Goal: Task Accomplishment & Management: Use online tool/utility

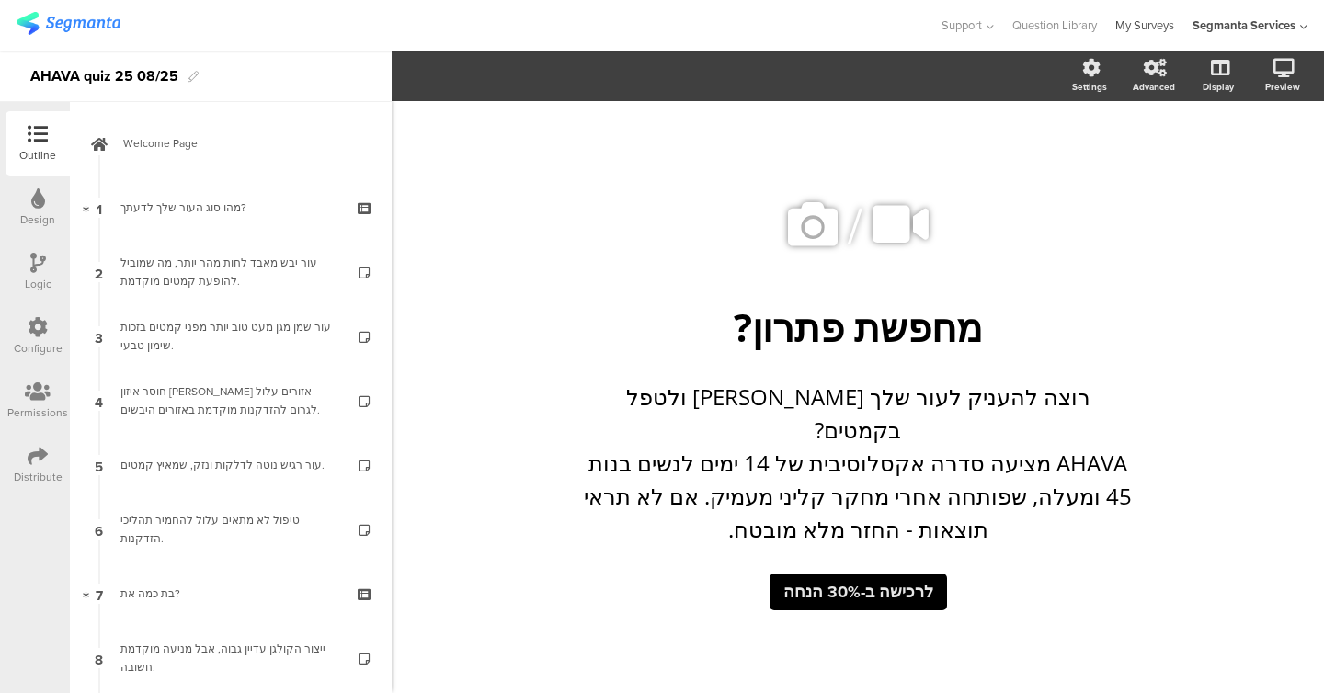
click at [1138, 25] on link "My Surveys" at bounding box center [1144, 25] width 59 height 51
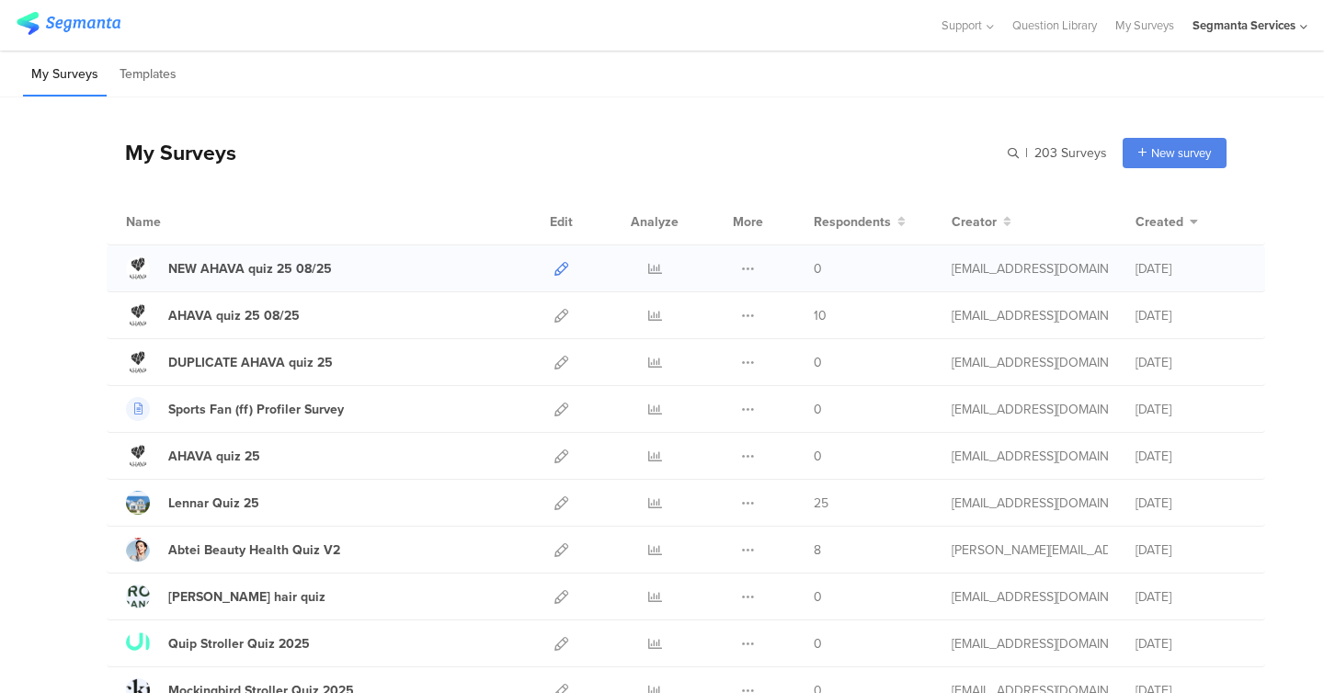
click at [563, 269] on icon at bounding box center [561, 269] width 14 height 14
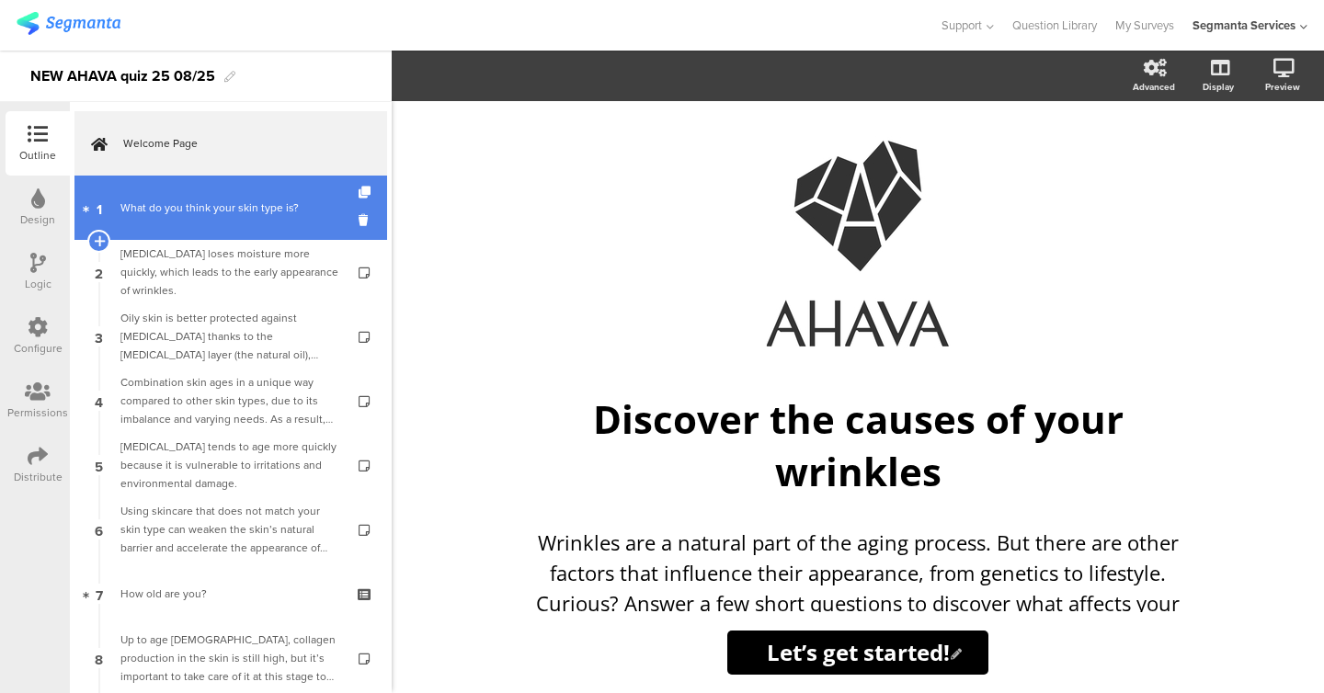
click at [258, 233] on link "1 What do you think your skin type is?" at bounding box center [230, 208] width 313 height 64
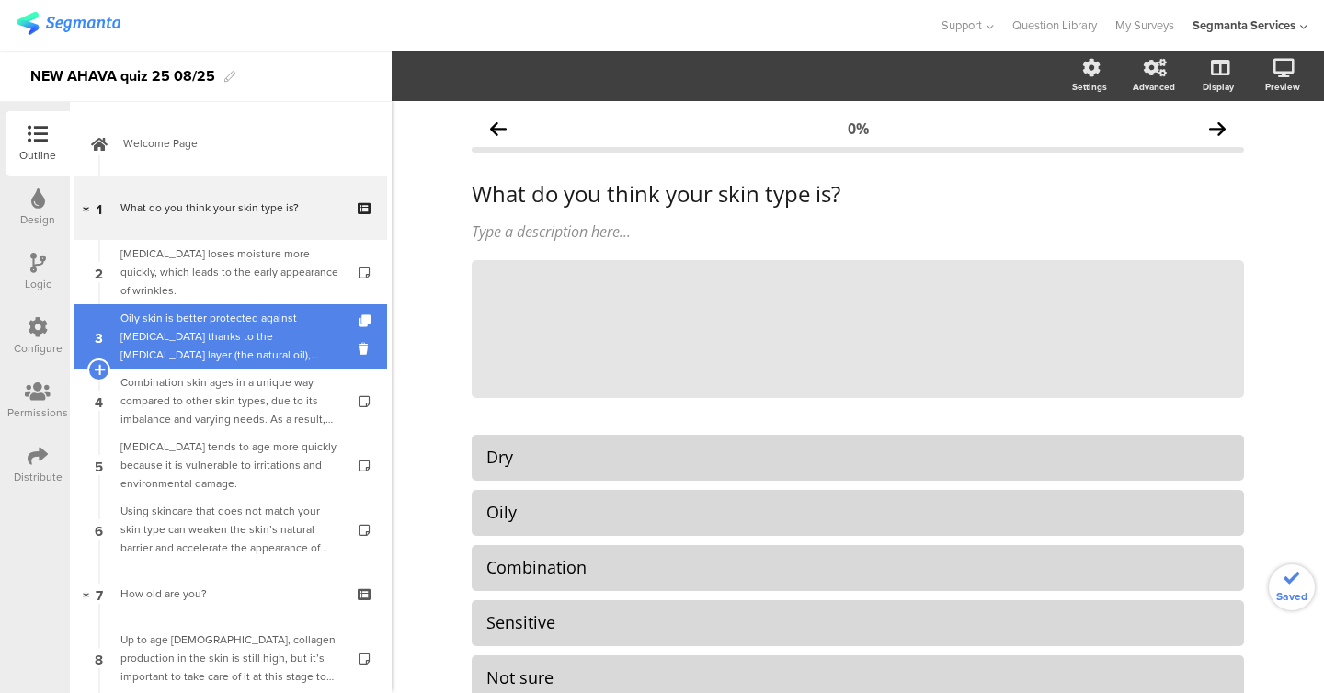
click at [255, 348] on div "Oily skin is better protected against dryness thanks to the sebum layer (the na…" at bounding box center [230, 336] width 220 height 55
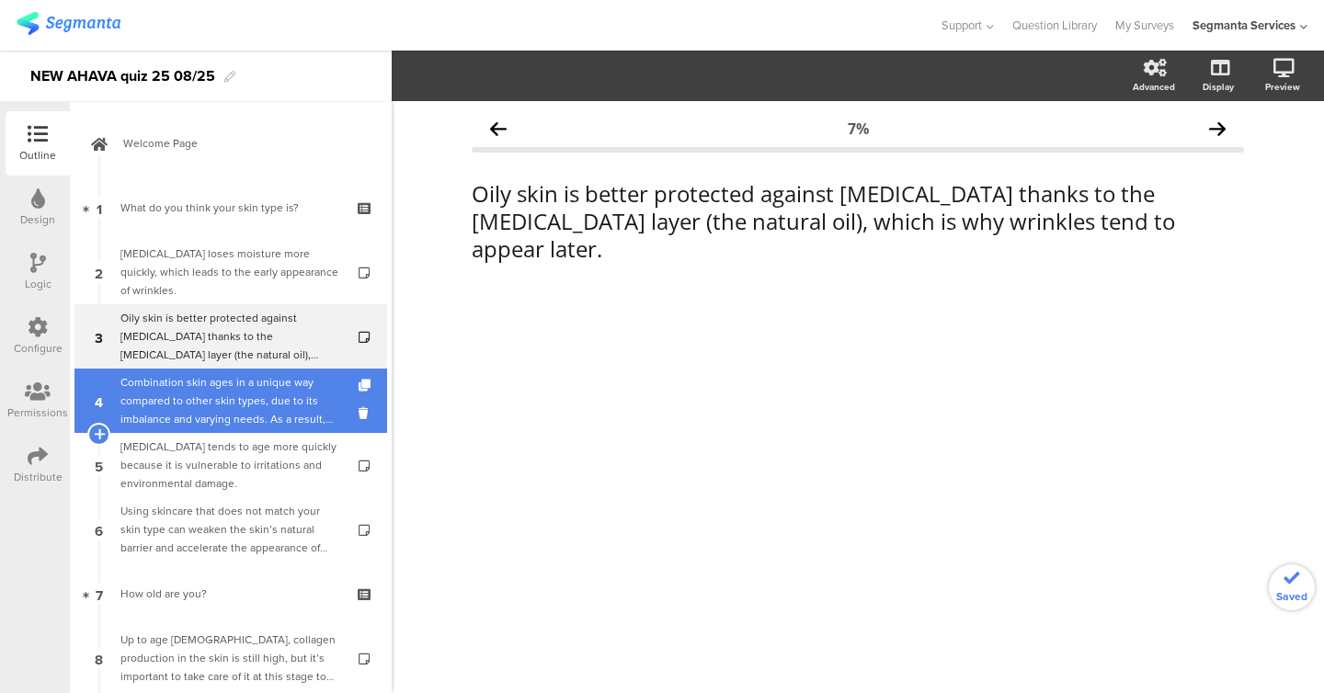
click at [254, 417] on div "Combination skin ages in a unique way compared to other skin types, due to its …" at bounding box center [230, 400] width 220 height 55
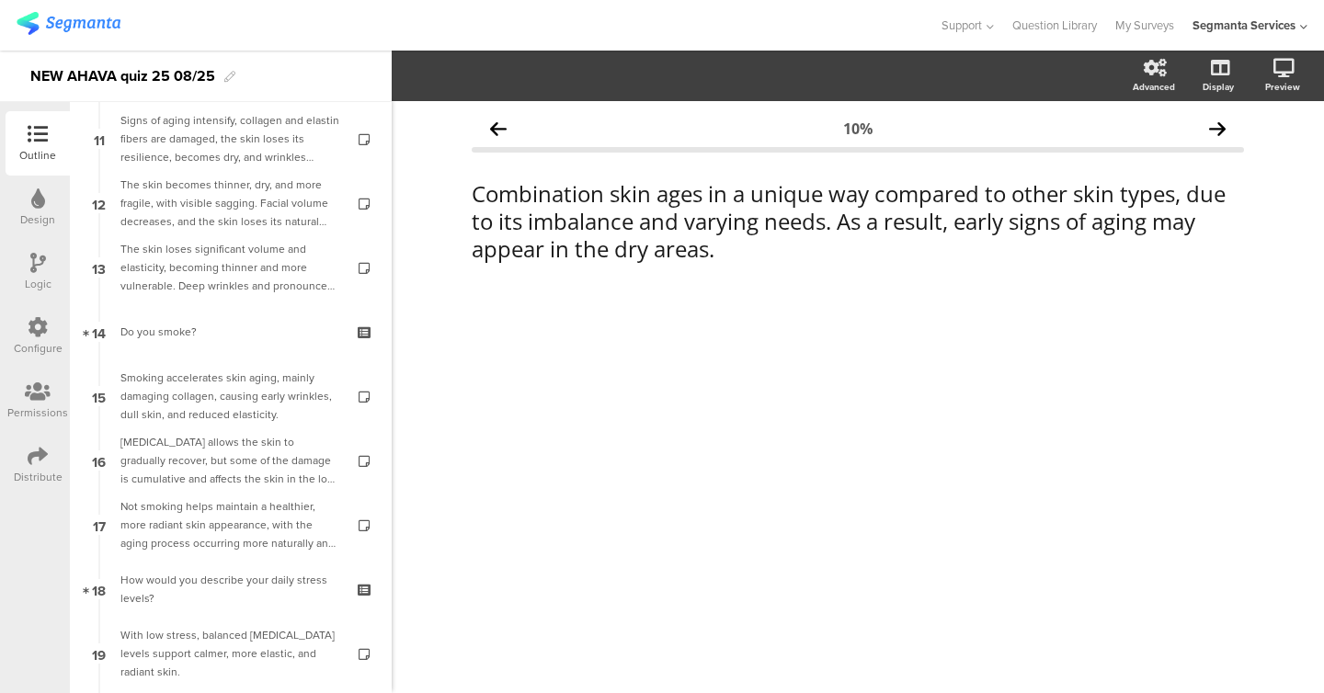
scroll to position [1483, 0]
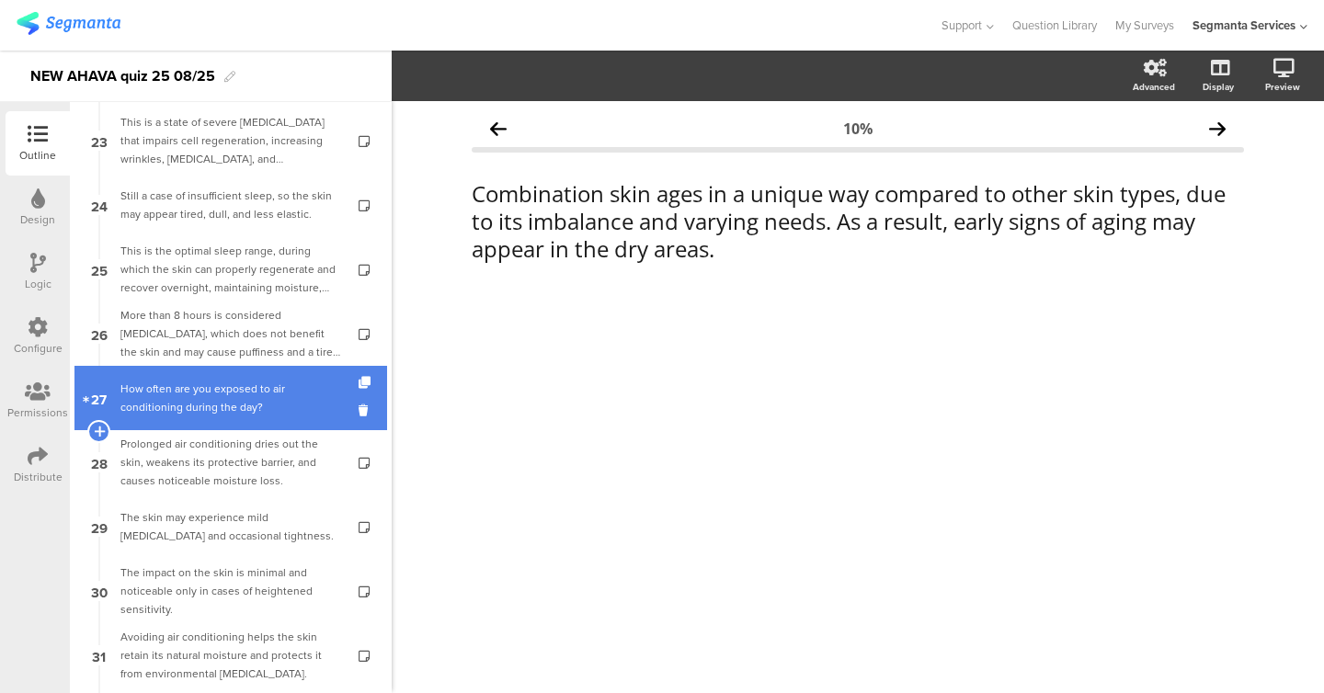
click at [236, 385] on div "How often are you exposed to air conditioning during the day?" at bounding box center [230, 398] width 221 height 37
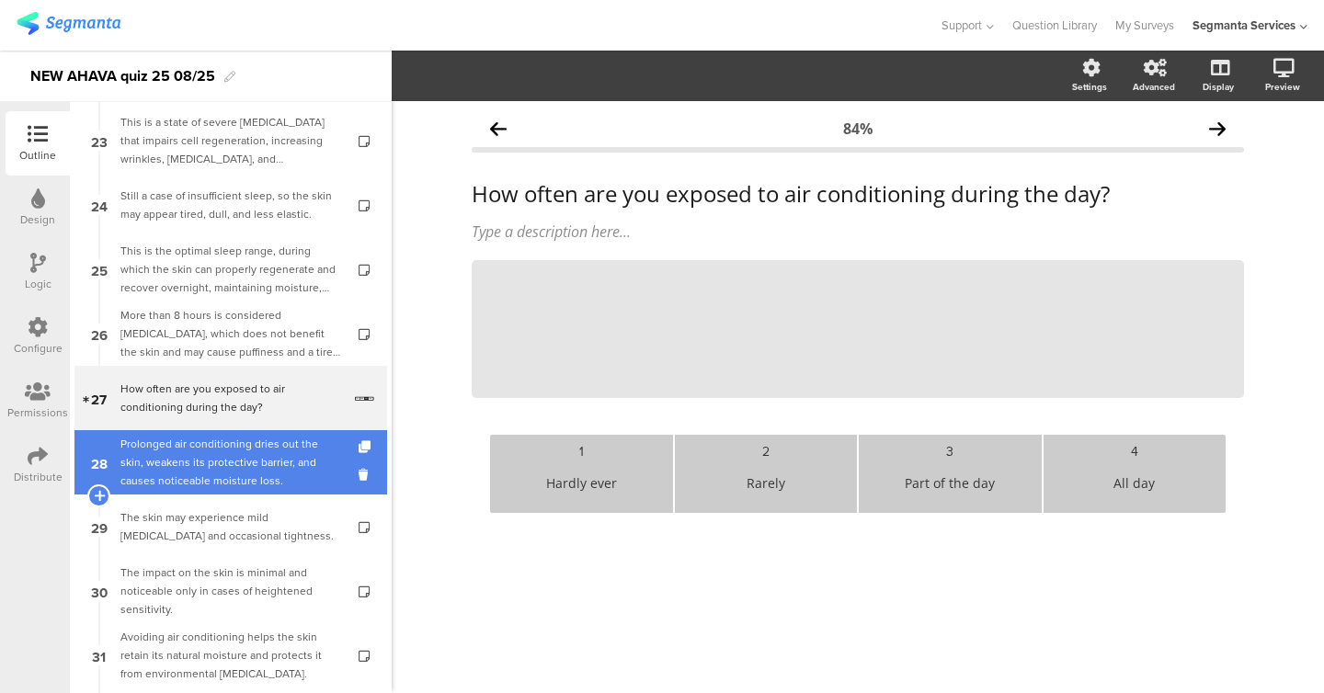
click at [227, 485] on div "Prolonged air conditioning dries out the skin, weakens its protective barrier, …" at bounding box center [230, 462] width 220 height 55
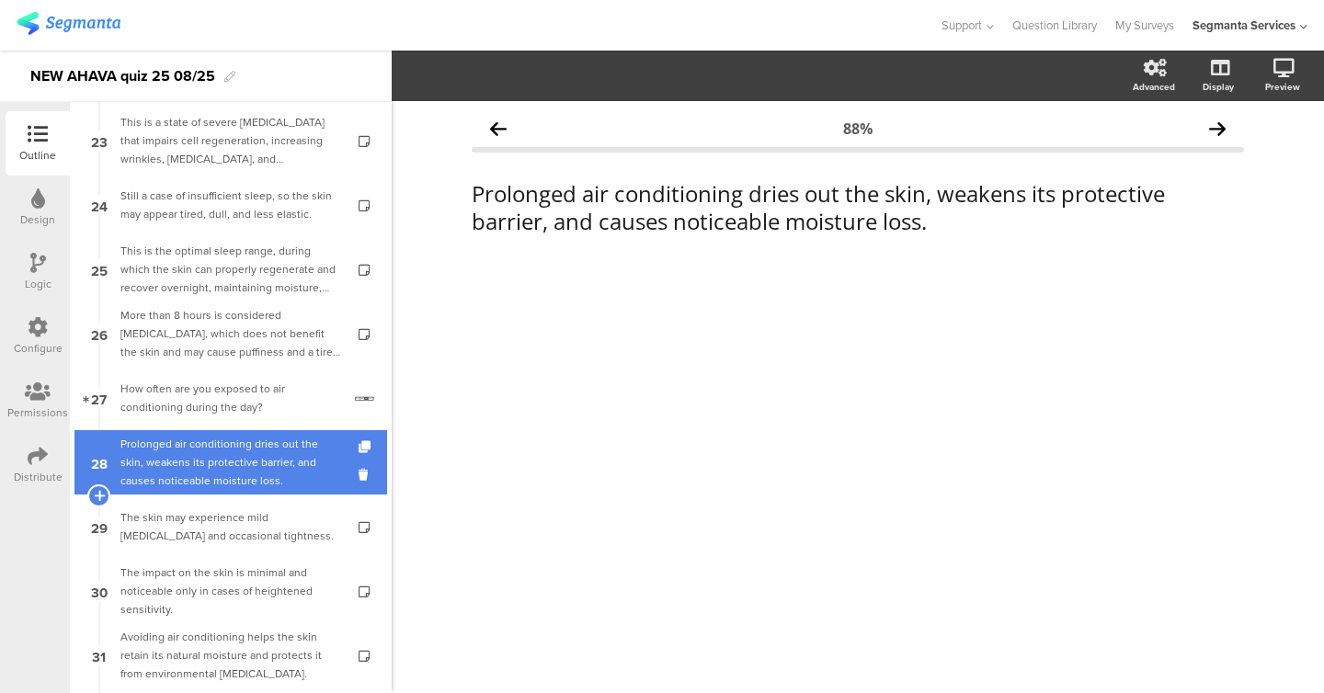
scroll to position [1647, 0]
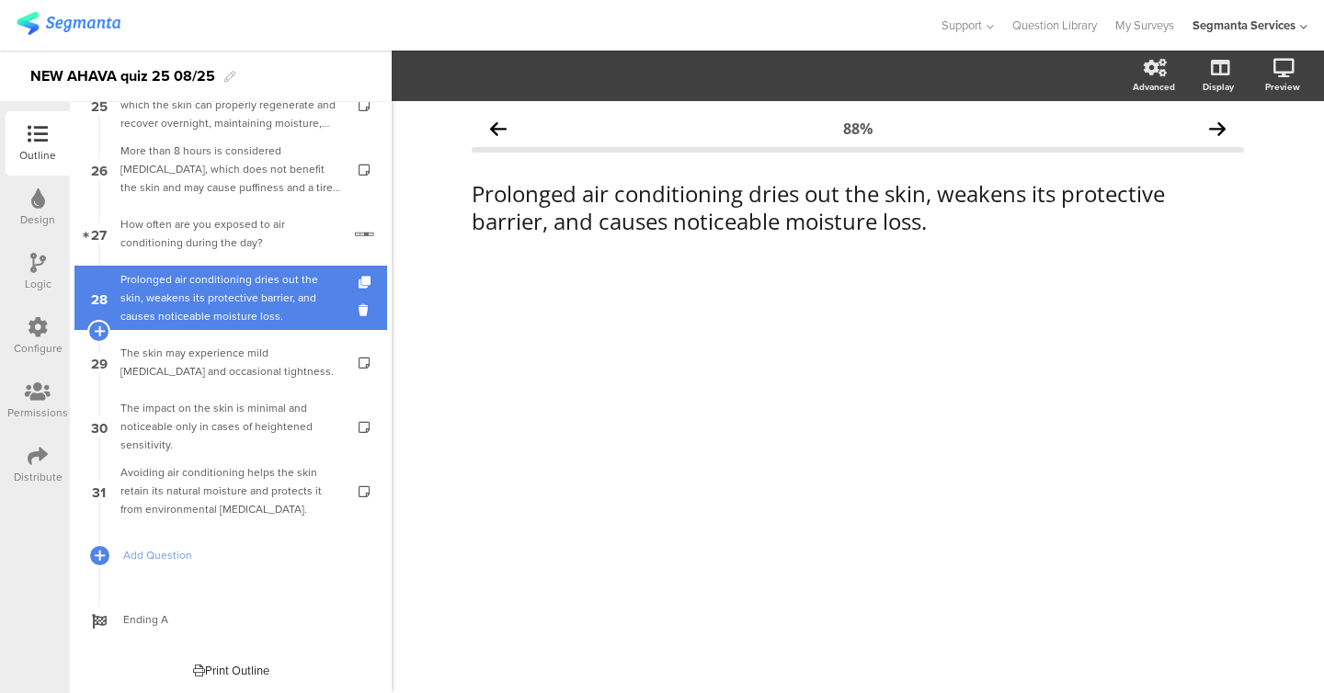
click at [227, 485] on div "Avoiding air conditioning helps the skin retain its natural moisture and protec…" at bounding box center [230, 490] width 220 height 55
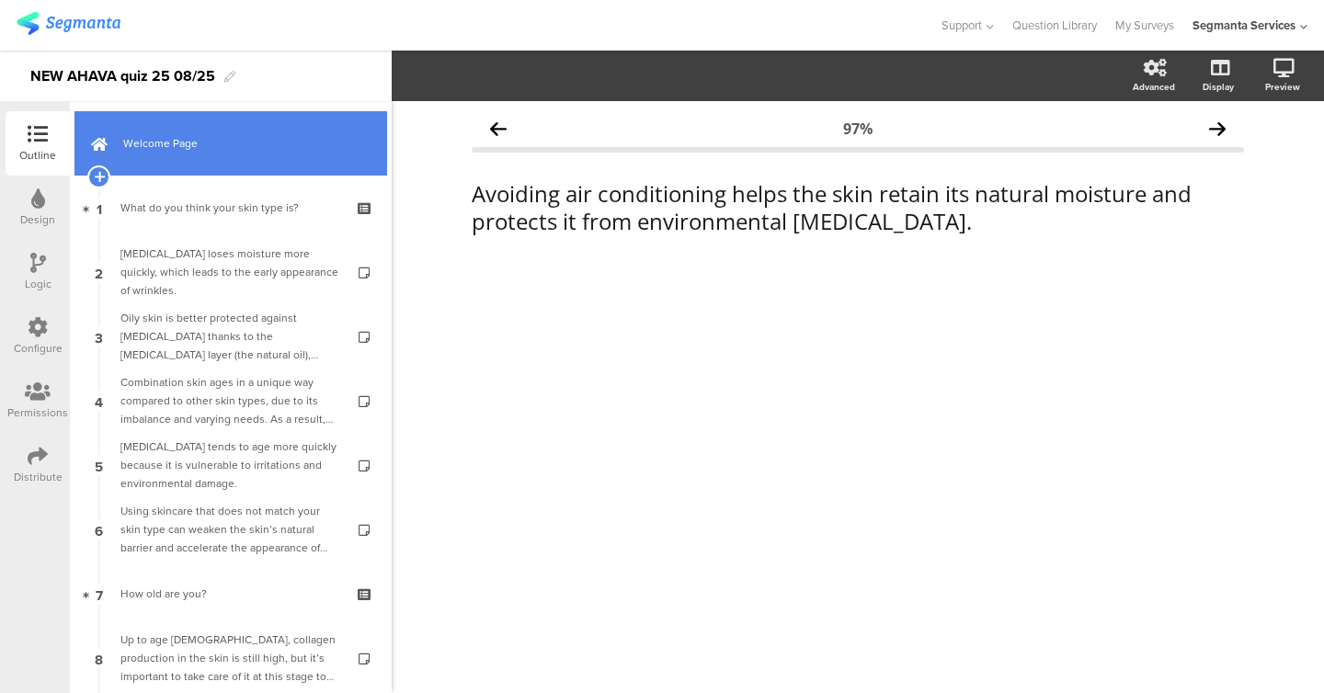
click at [223, 135] on span "Welcome Page" at bounding box center [240, 143] width 235 height 18
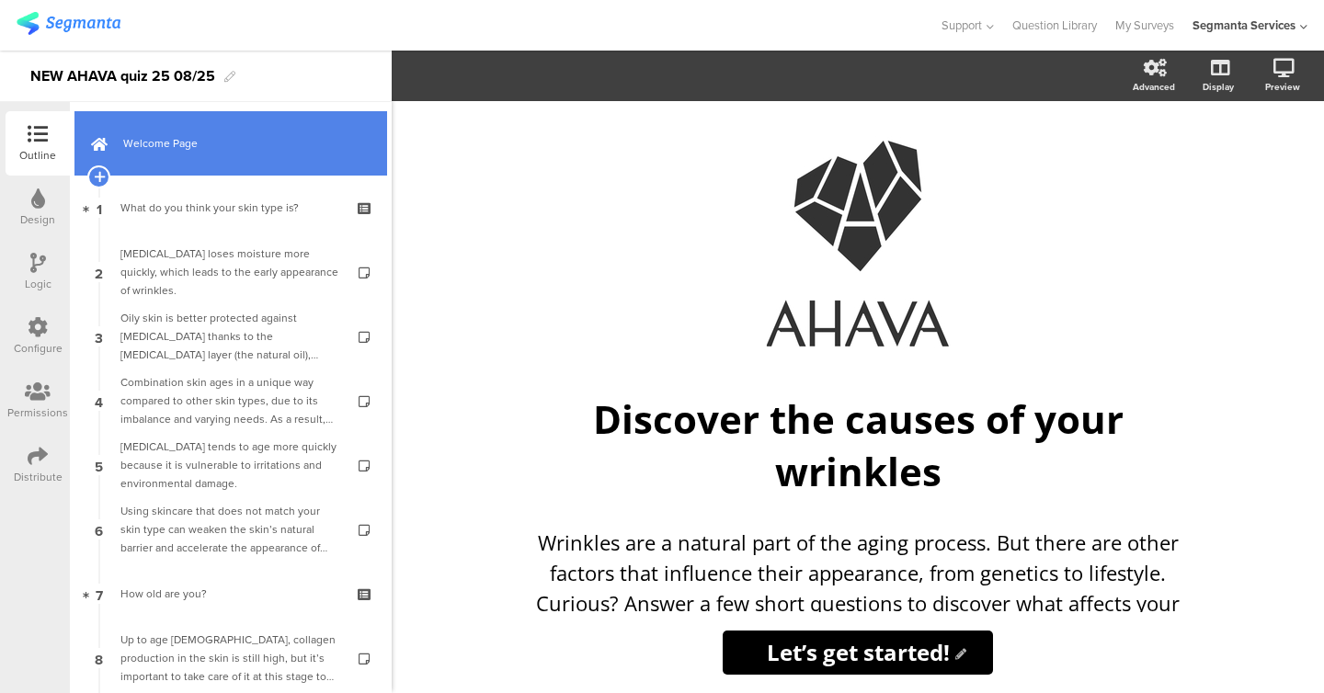
click at [169, 147] on span "Welcome Page" at bounding box center [240, 143] width 235 height 18
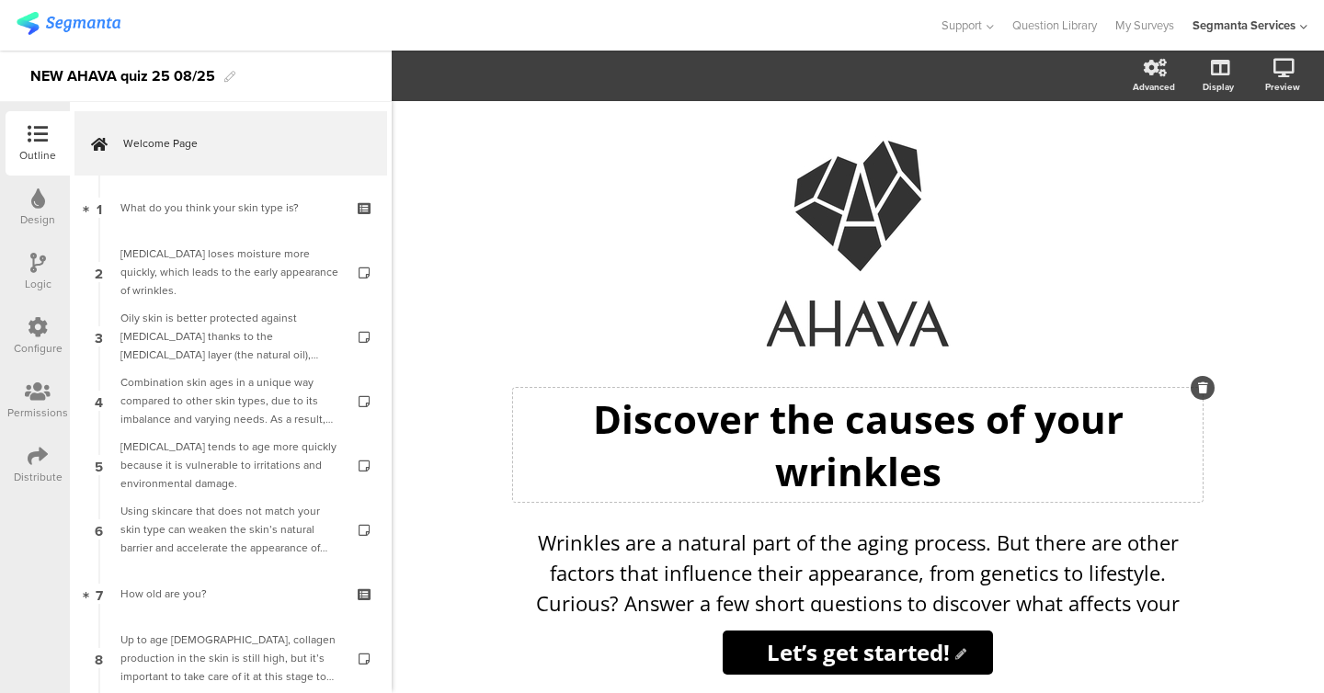
click at [666, 485] on p "Discover the causes of your wrinkles" at bounding box center [858, 445] width 680 height 105
click at [678, 458] on p "Discover the causes of your wrinkles" at bounding box center [858, 445] width 680 height 105
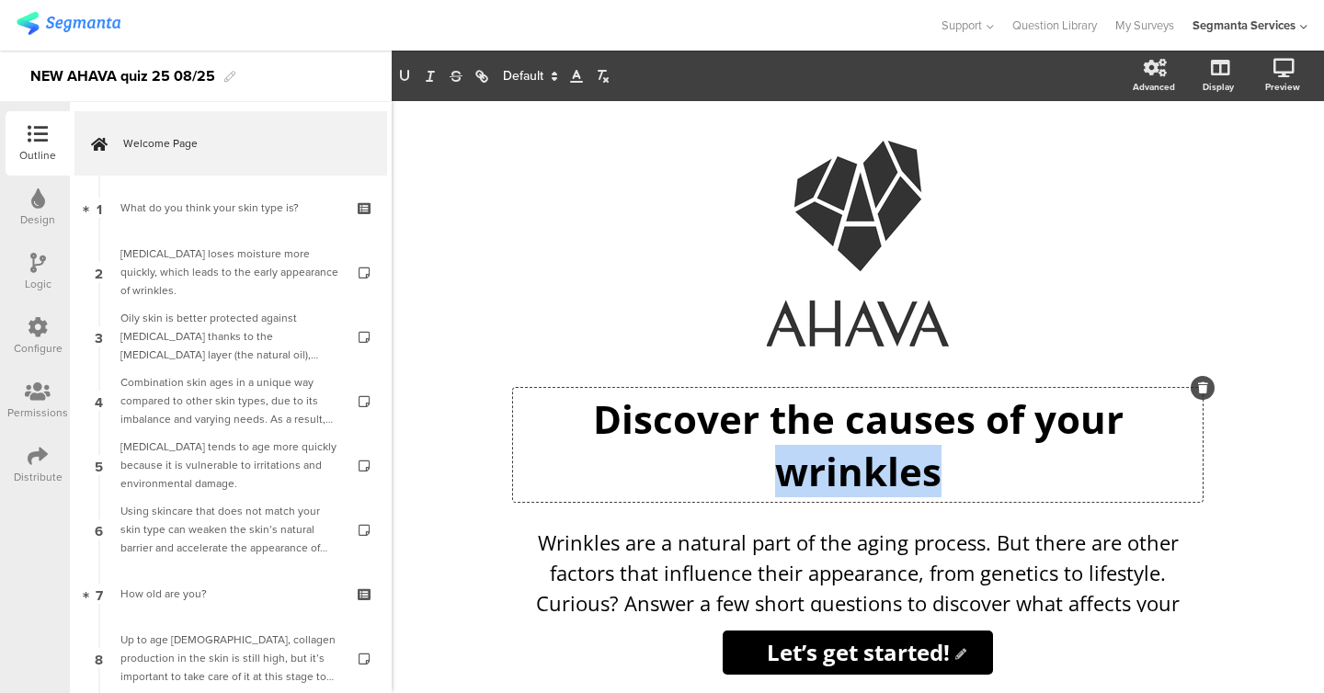
click at [678, 458] on p "Discover the causes of your wrinkles" at bounding box center [858, 445] width 680 height 105
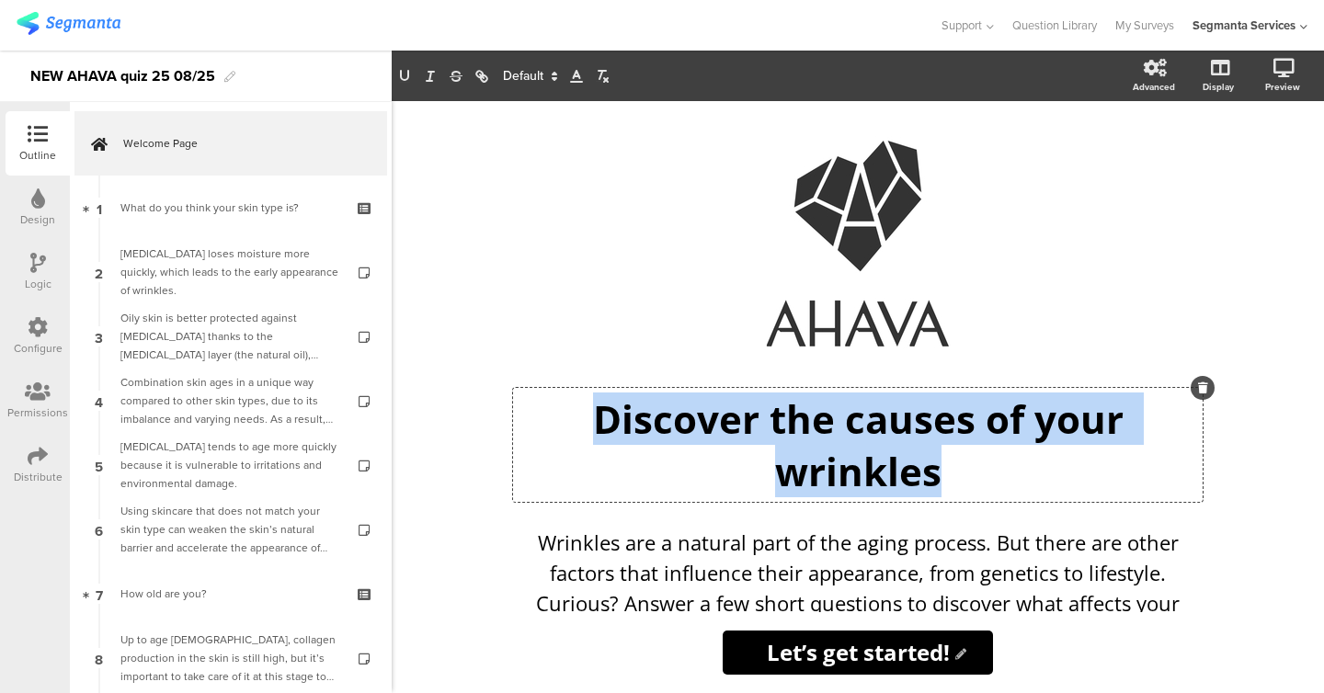
copy p "Discover the causes of your wrinkles"
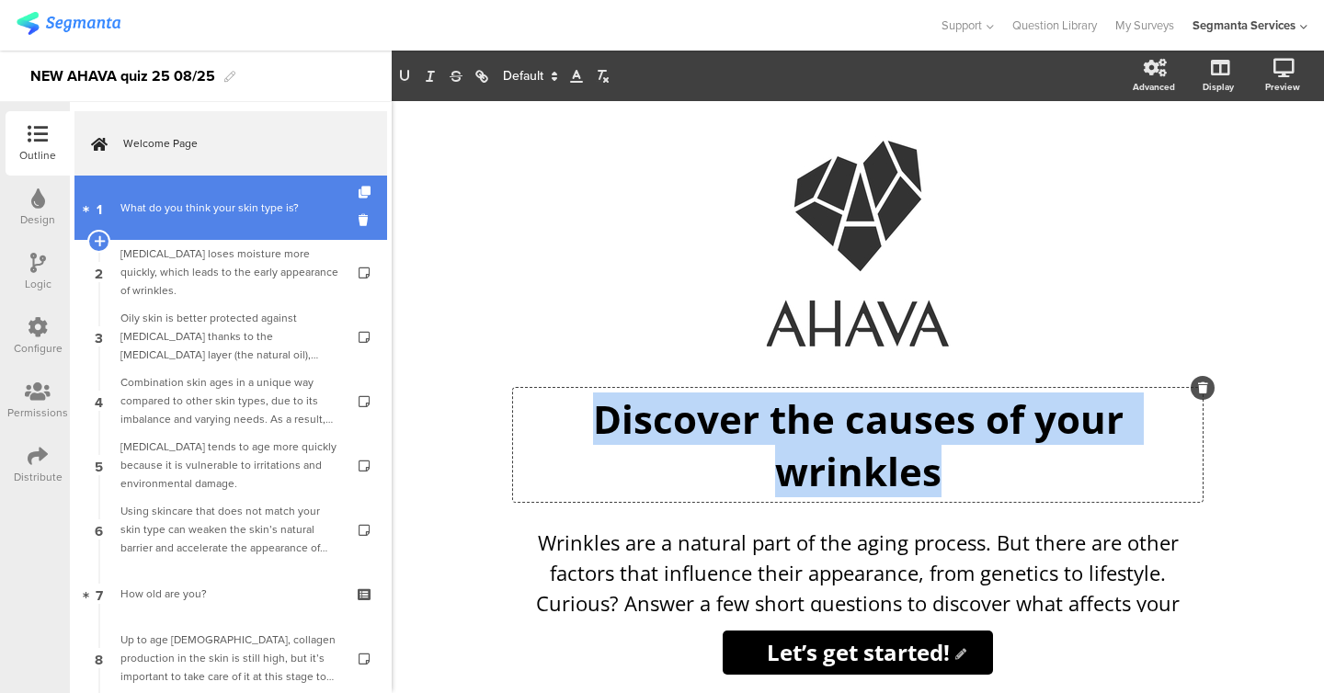
click at [237, 208] on div "What do you think your skin type is?" at bounding box center [230, 208] width 220 height 18
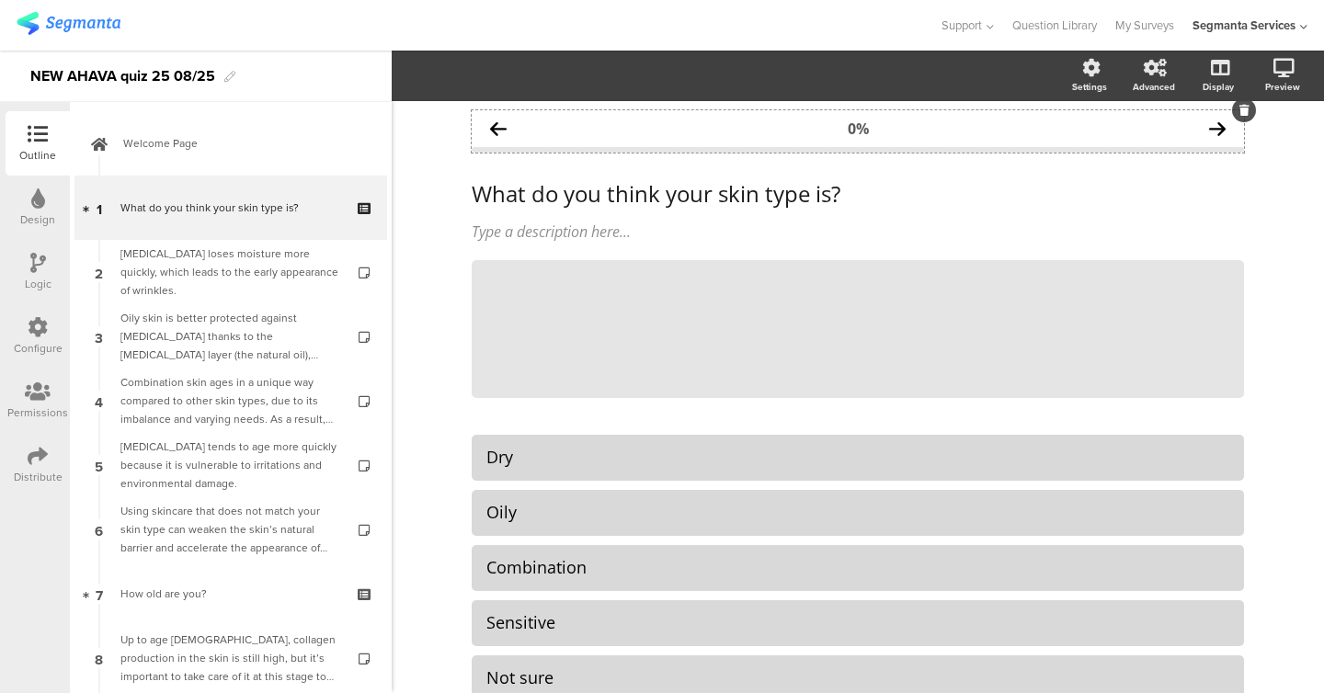
click at [832, 128] on div "0%" at bounding box center [858, 128] width 772 height 37
click at [665, 132] on div "0%" at bounding box center [858, 128] width 772 height 37
click at [857, 130] on div "0%" at bounding box center [858, 129] width 21 height 20
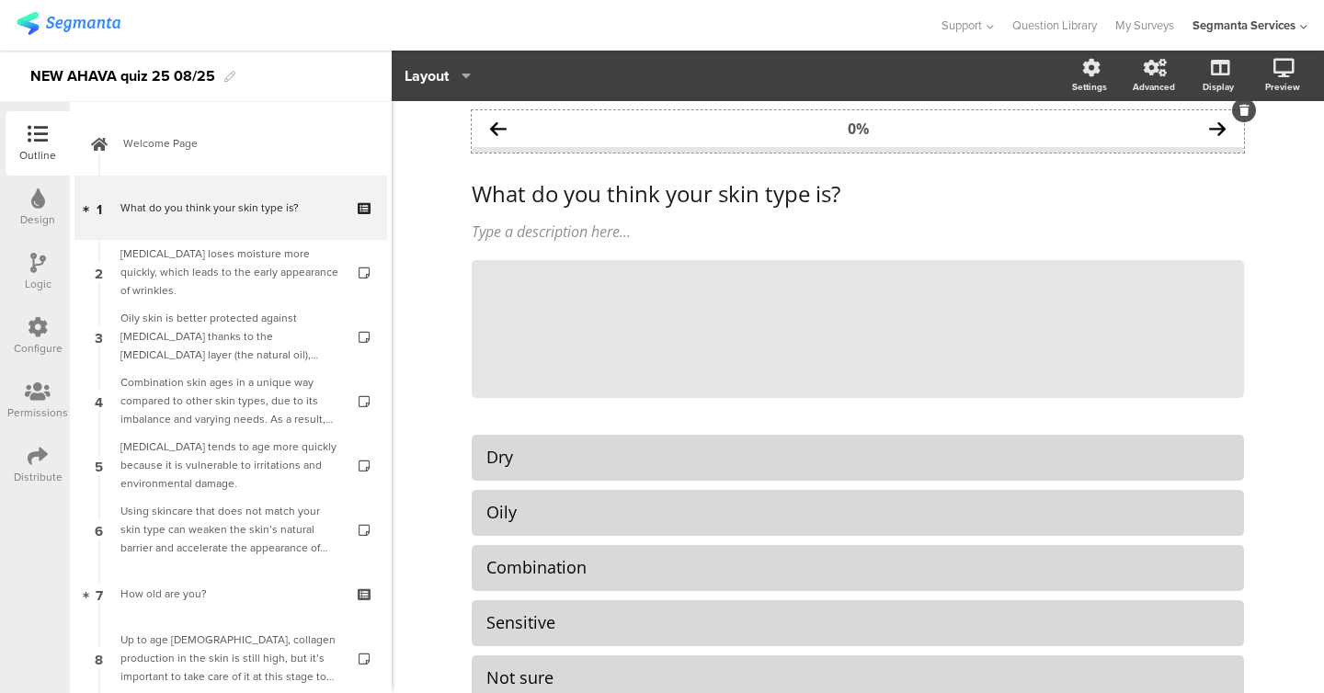
click at [808, 130] on div "0%" at bounding box center [858, 128] width 772 height 37
click at [822, 131] on div "0%" at bounding box center [858, 128] width 772 height 37
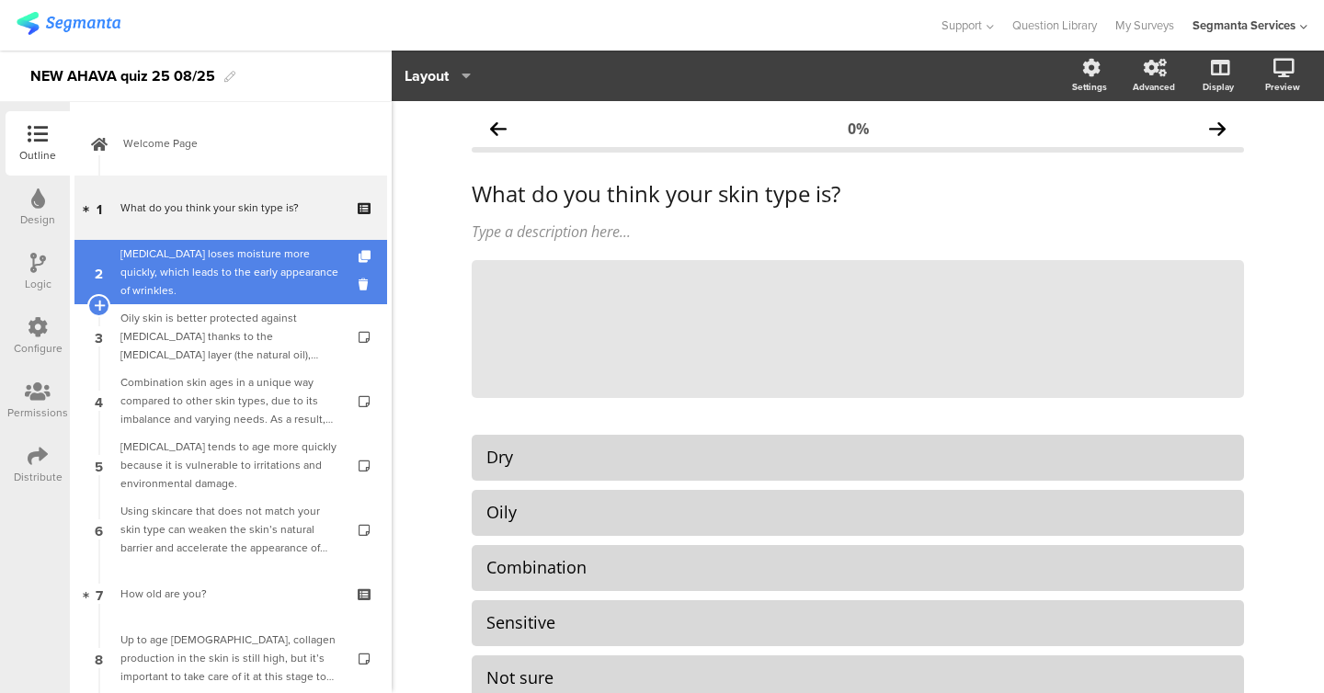
click at [205, 246] on link "2 Dry skin loses moisture more quickly, which leads to the early appearance of …" at bounding box center [230, 272] width 313 height 64
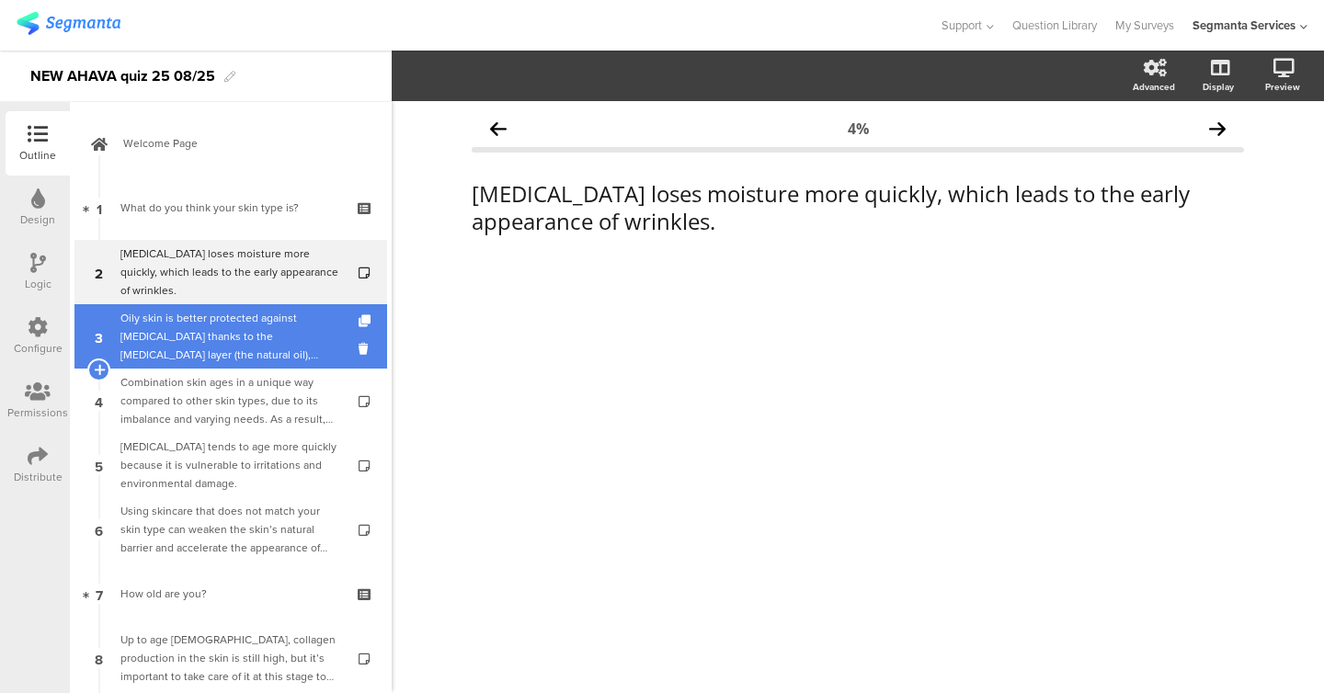
click at [239, 340] on div "Oily skin is better protected against dryness thanks to the sebum layer (the na…" at bounding box center [230, 336] width 220 height 55
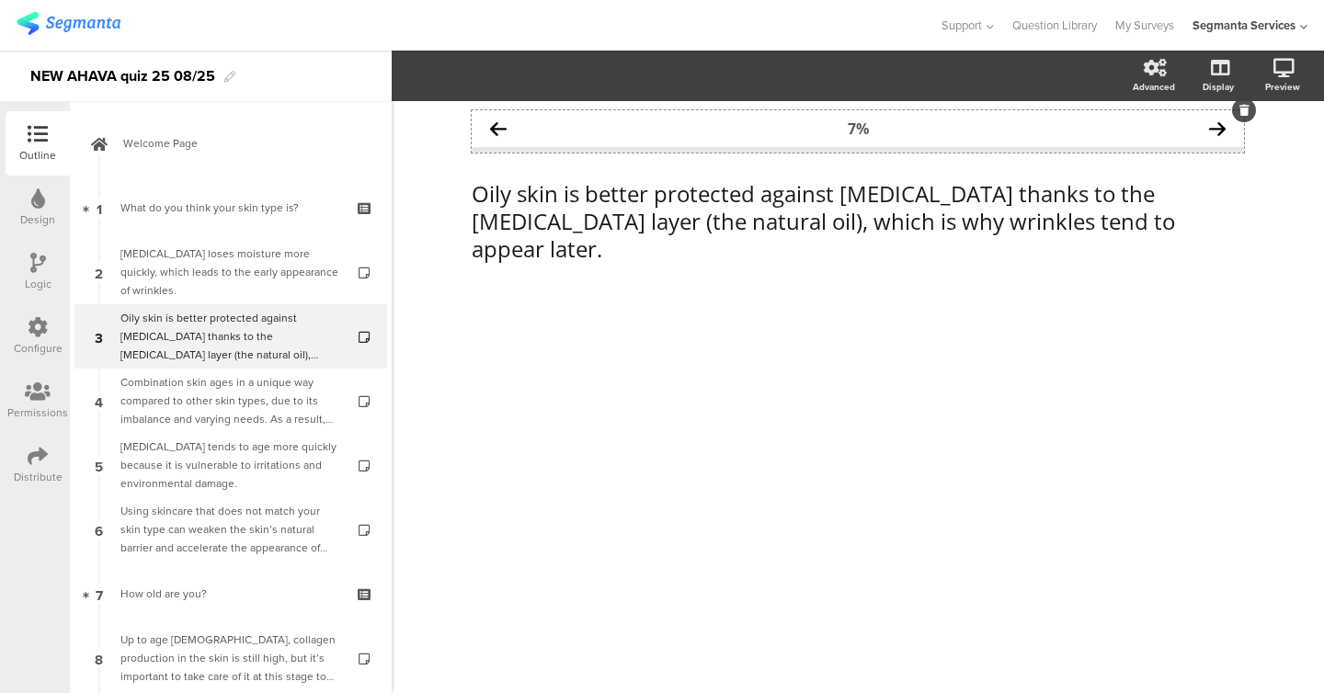
click at [854, 127] on div "7%" at bounding box center [858, 129] width 21 height 20
click at [674, 122] on div "7%" at bounding box center [858, 128] width 772 height 37
click at [472, 73] on button "Layout" at bounding box center [438, 76] width 68 height 40
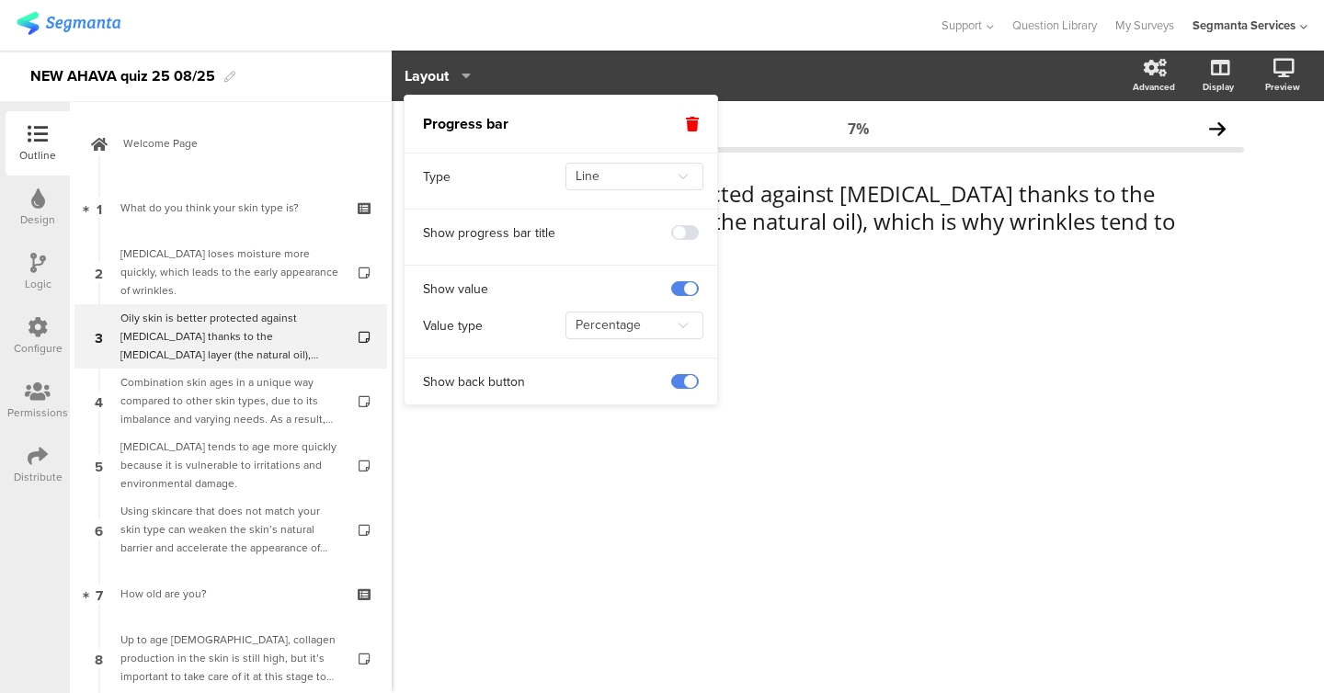
click at [682, 234] on span at bounding box center [685, 232] width 28 height 15
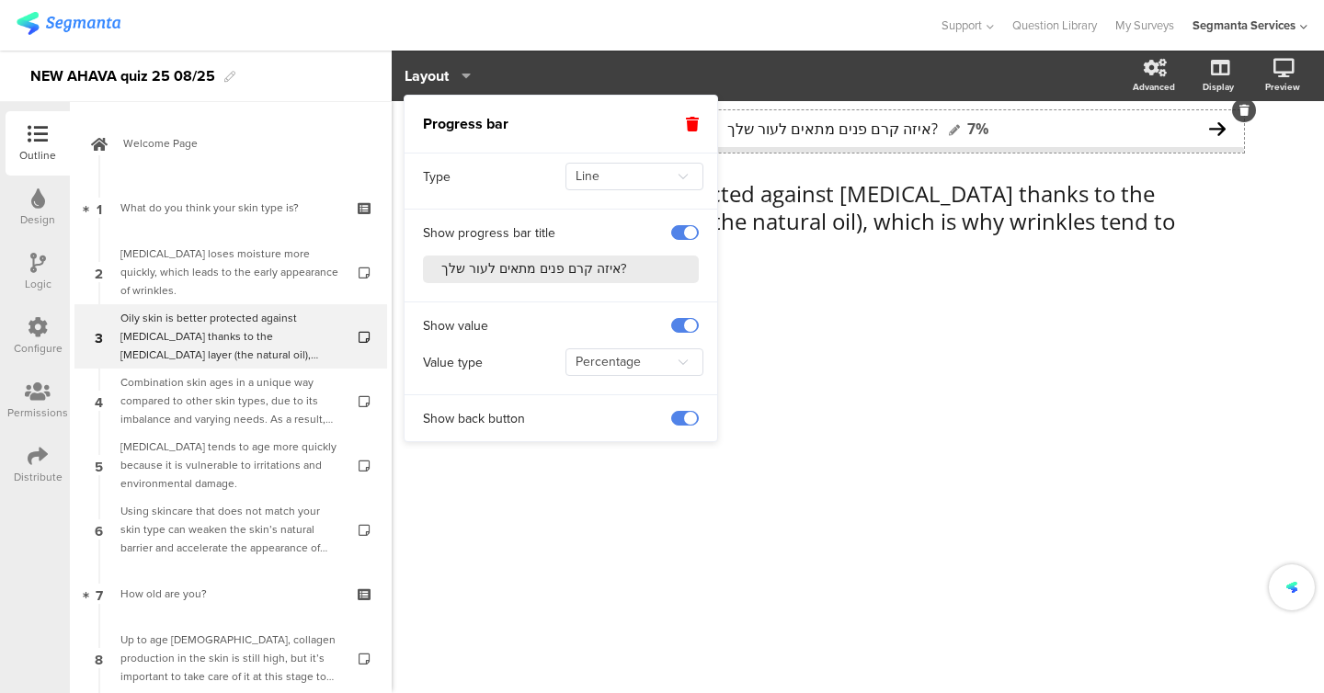
click at [797, 133] on span "איזה קרם פנים מתאים לעור שלך?" at bounding box center [832, 129] width 211 height 20
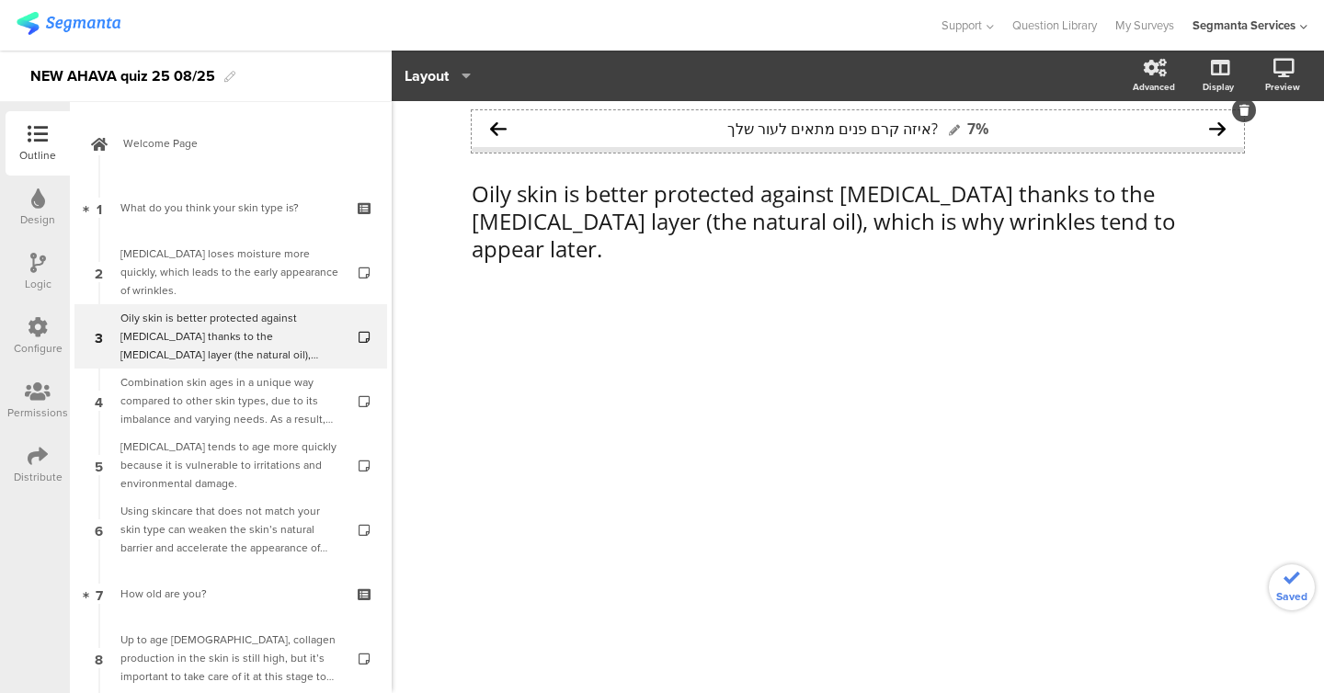
click at [791, 133] on span "איזה קרם פנים מתאים לעור שלך?" at bounding box center [832, 129] width 211 height 20
paste span
click at [438, 149] on div "Discover the causes of your wrinkles 7% Oily skin is better protected against d…" at bounding box center [858, 397] width 932 height 592
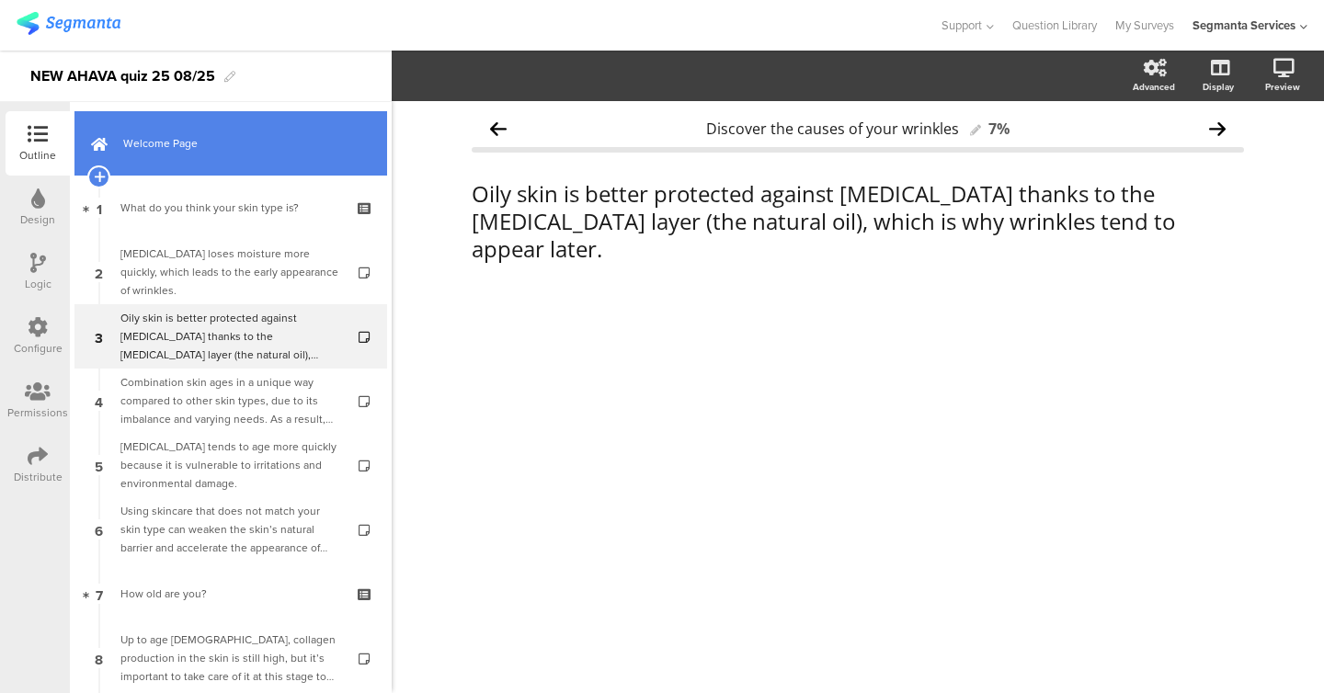
click at [177, 154] on link "Welcome Page" at bounding box center [230, 143] width 313 height 64
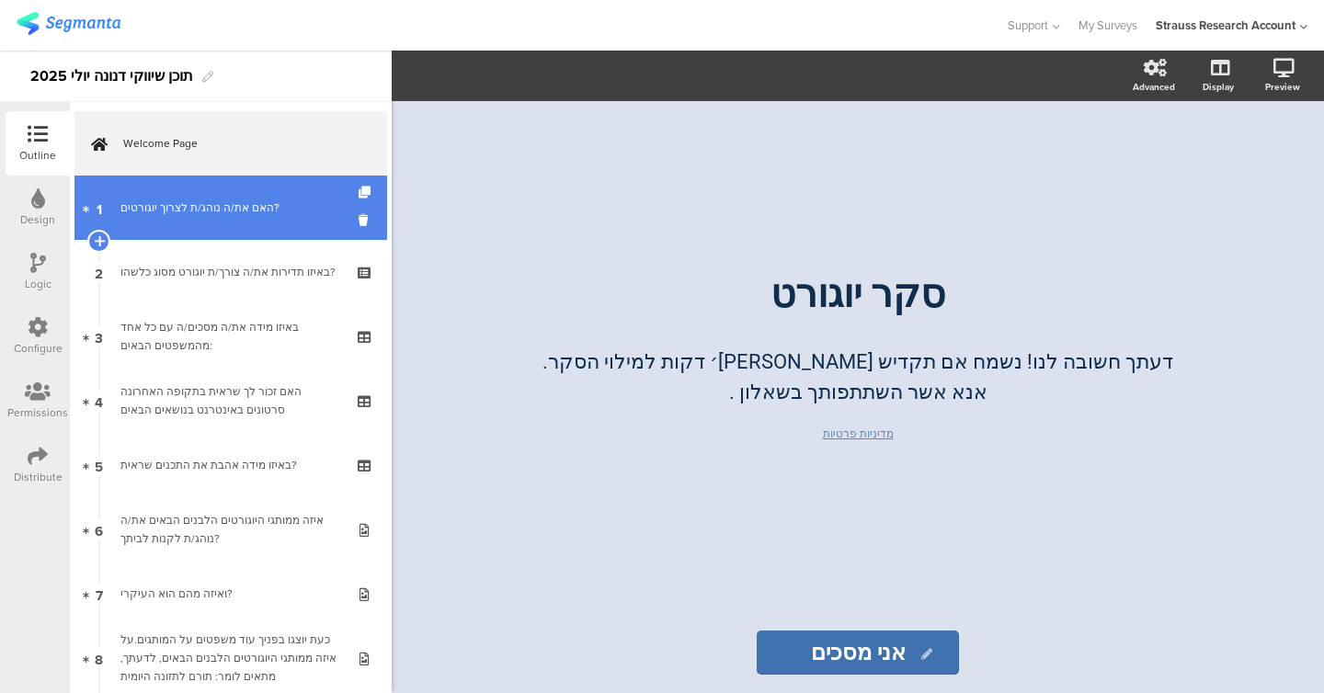
click at [205, 215] on div "האם את/ה נוהג/ת לצרוך יוגורטים?" at bounding box center [230, 208] width 220 height 18
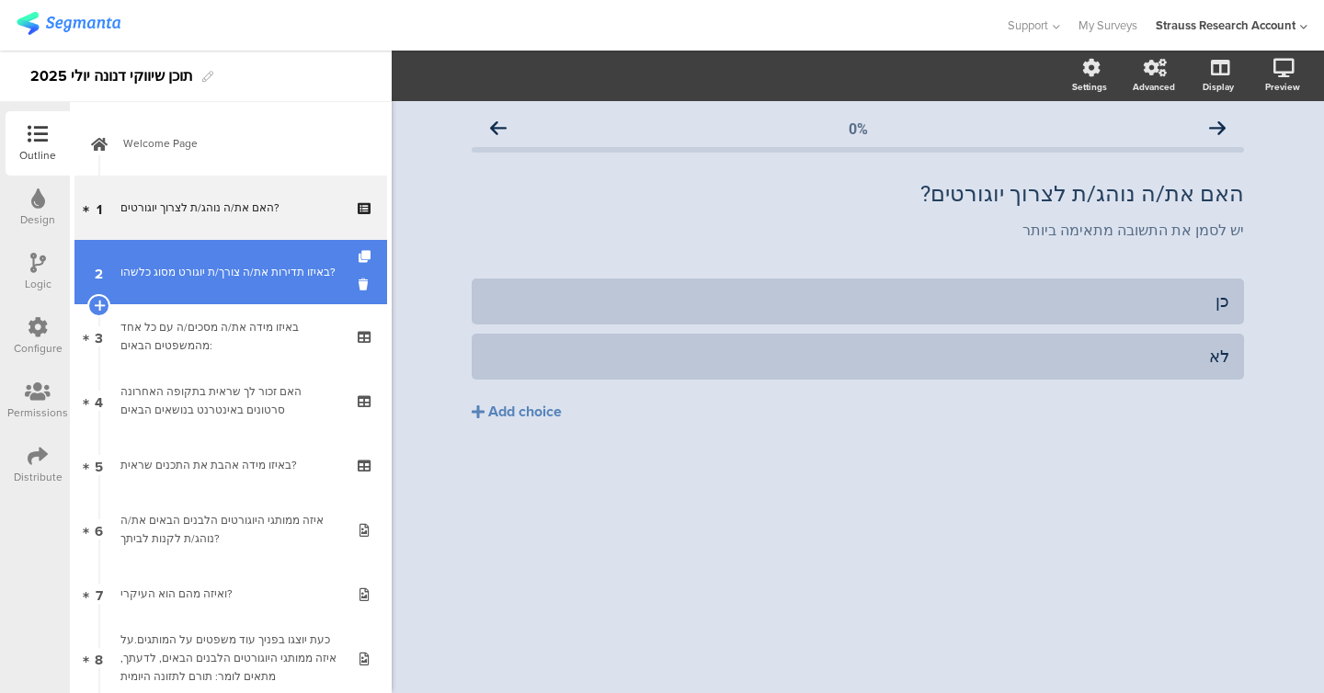
click at [204, 252] on link "2 באיזו תדירות את/ה צורך/ת יוגורט מסוג כלשהו?" at bounding box center [230, 272] width 313 height 64
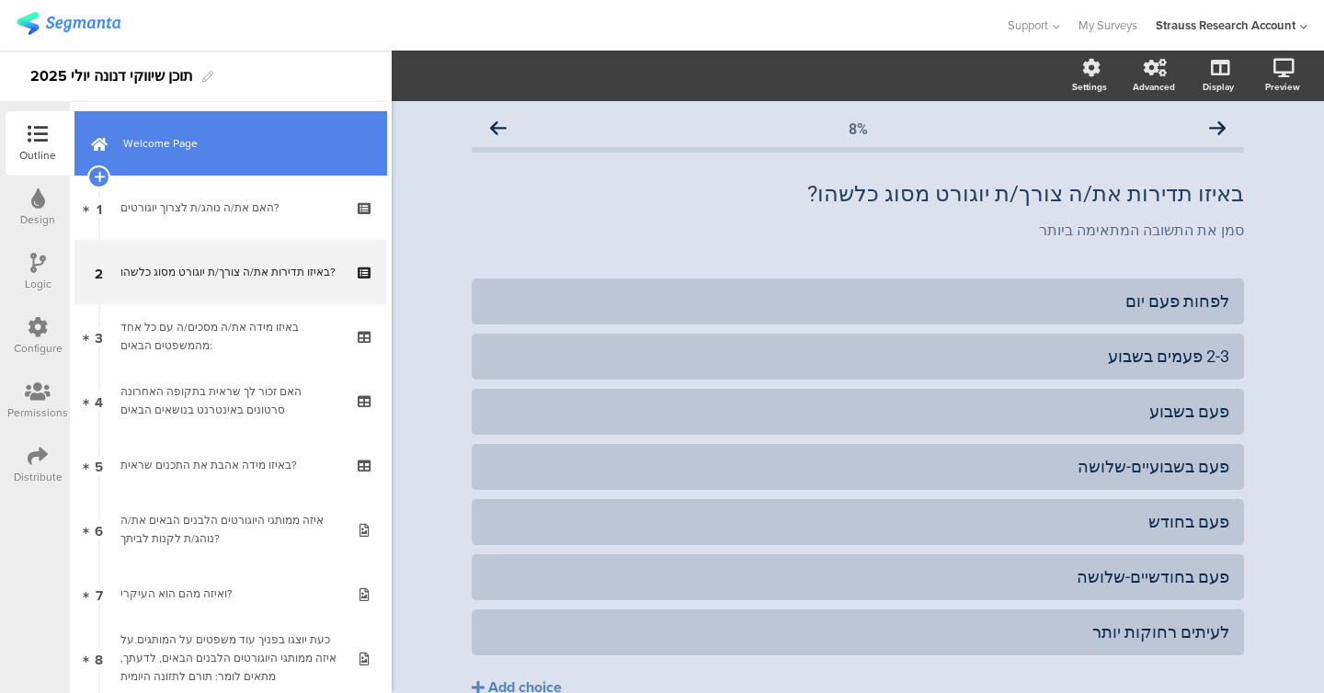
click at [218, 165] on link "Welcome Page" at bounding box center [230, 143] width 313 height 64
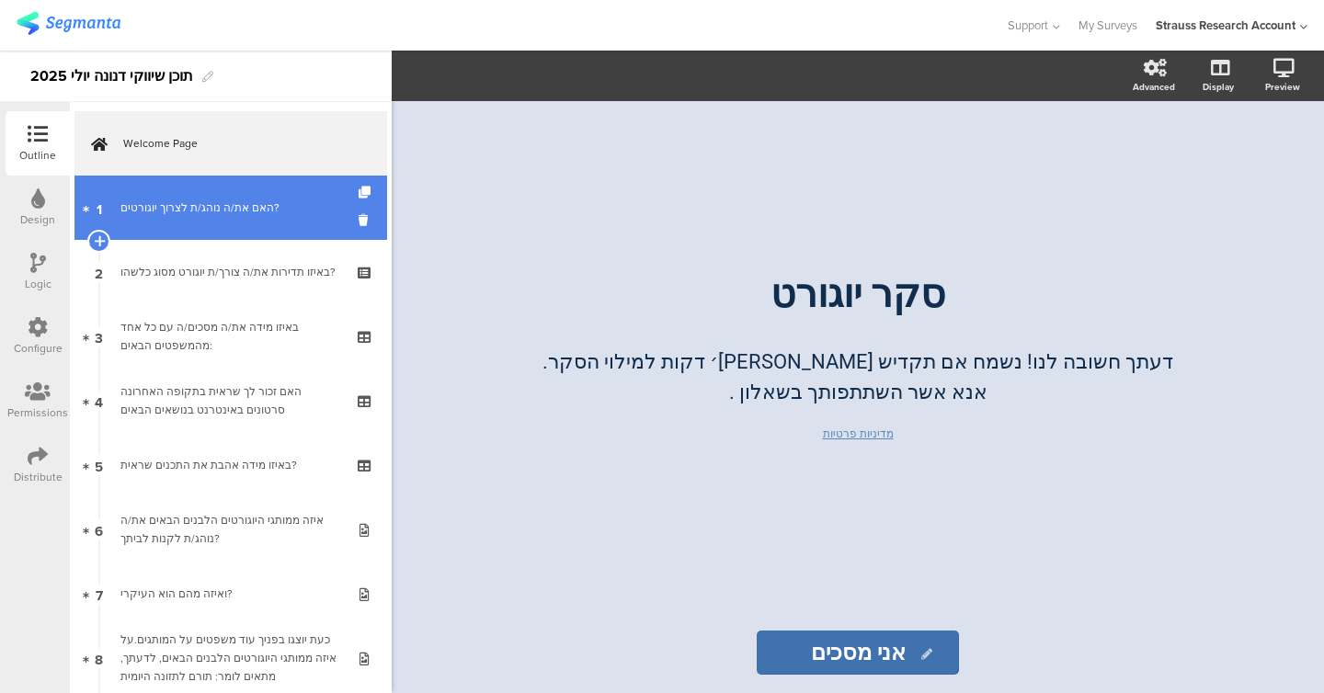
click at [226, 219] on link "1 האם את/ה נוהג/ת לצרוך יוגורטים?" at bounding box center [230, 208] width 313 height 64
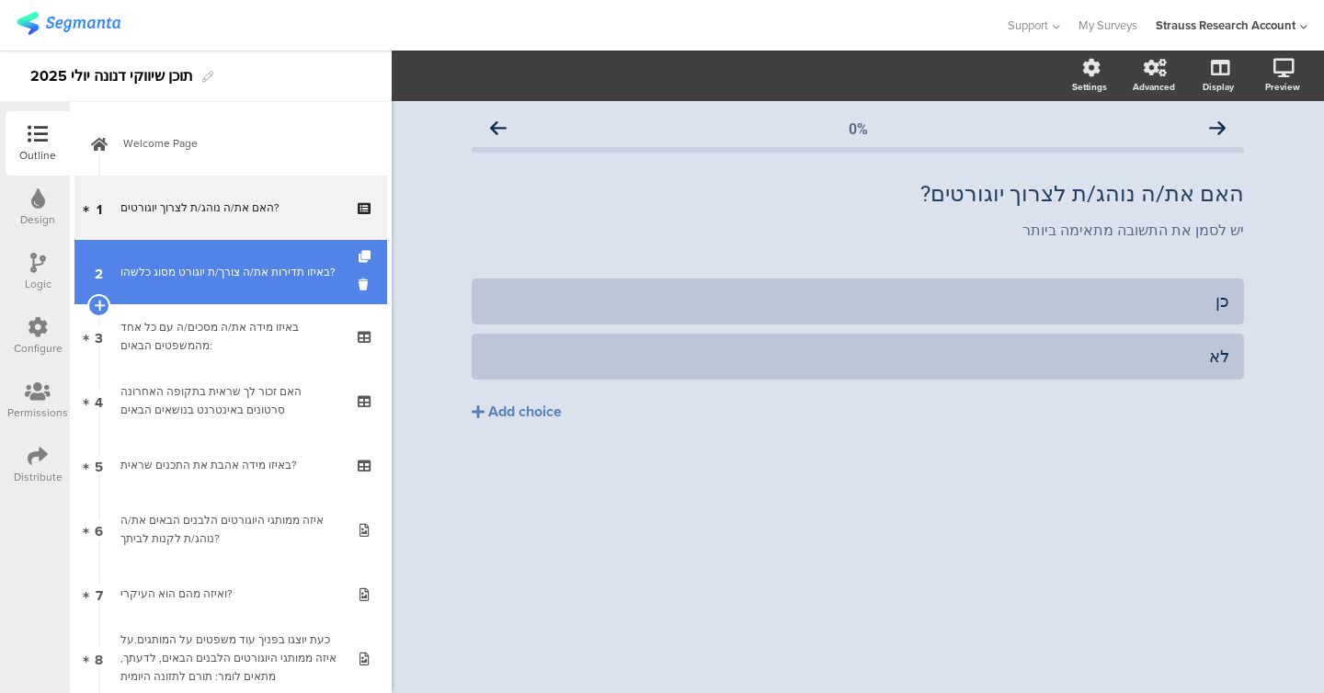
click at [227, 263] on div "באיזו תדירות את/ה צורך/ת יוגורט מסוג כלשהו?" at bounding box center [230, 272] width 220 height 18
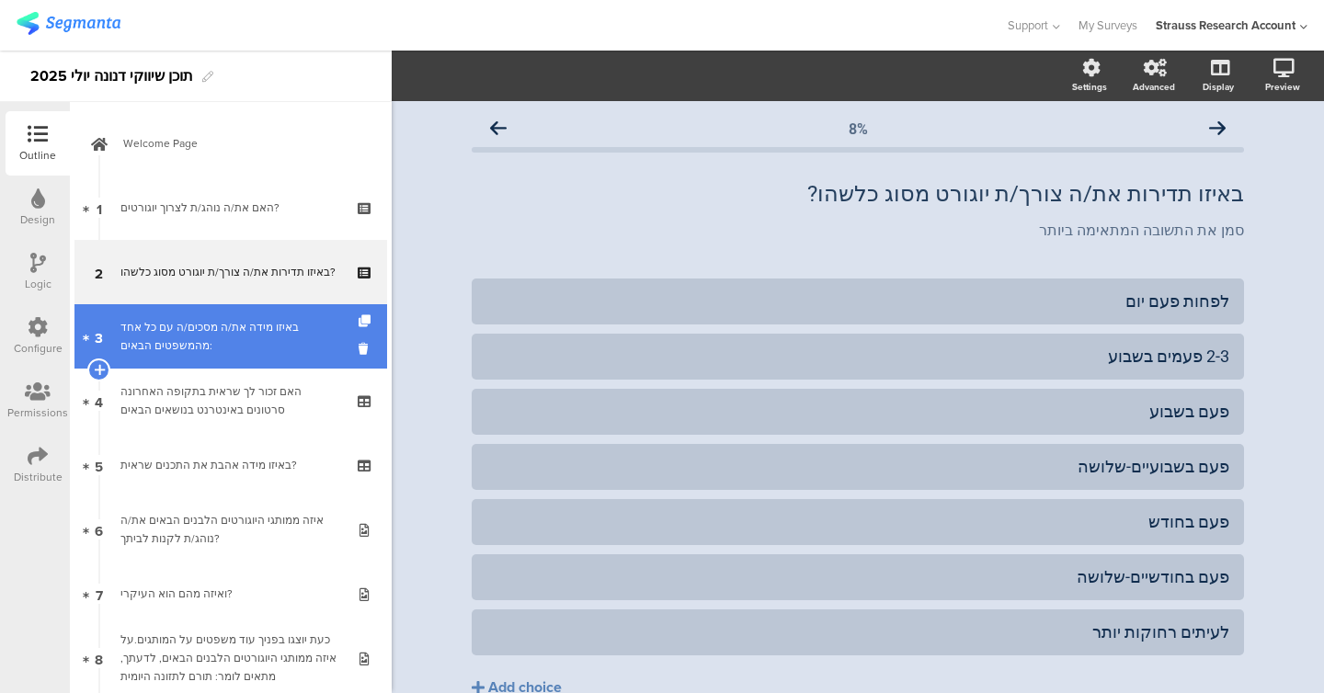
click at [234, 326] on div "באיזו מידה את/ה מסכים/ה עם כל אחד מהמשפטים הבאים:" at bounding box center [230, 336] width 220 height 37
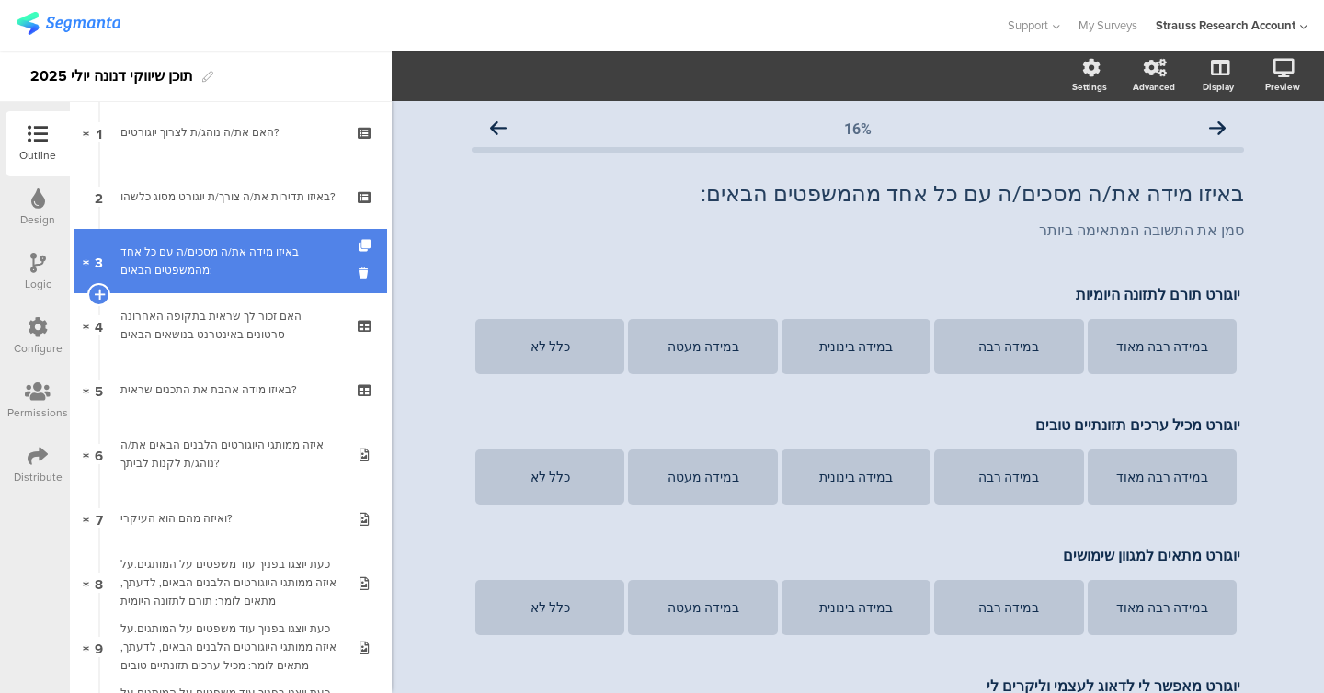
scroll to position [76, 0]
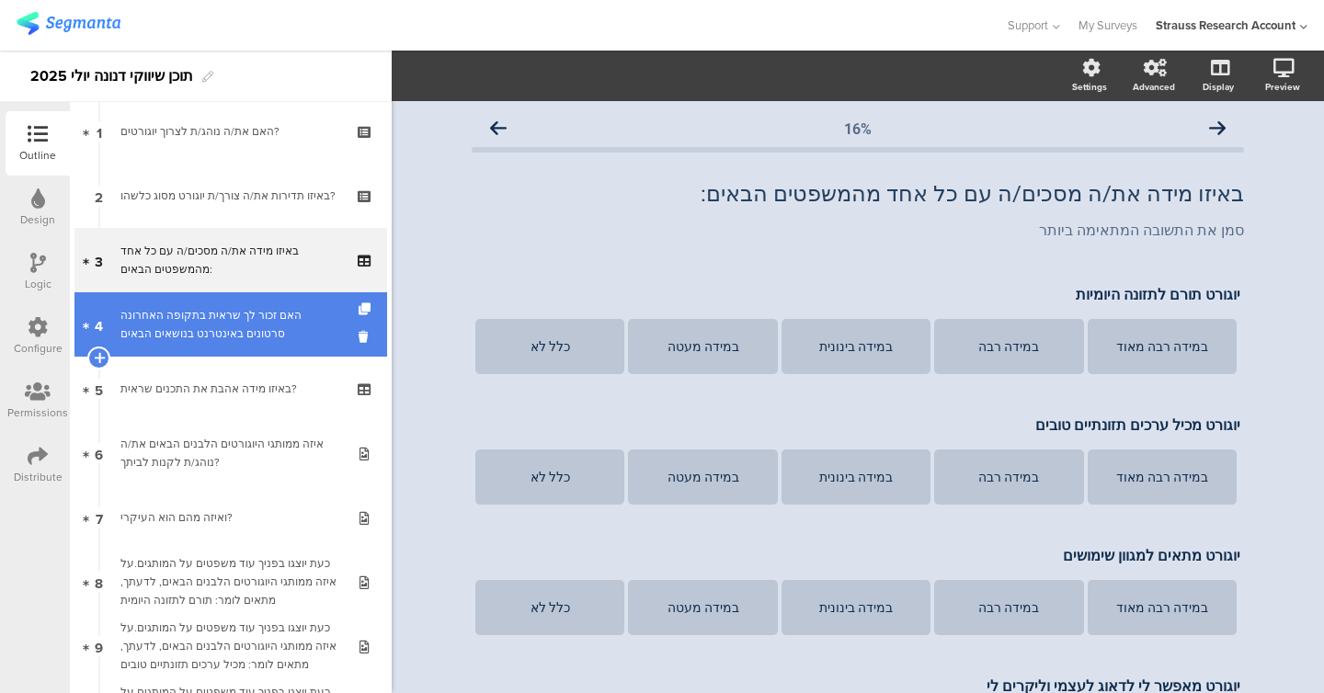
click at [237, 347] on link "4 האם זכור לך שראית בתקופה האחרונה סרטונים באינטרנט בנושאים הבאים" at bounding box center [230, 324] width 313 height 64
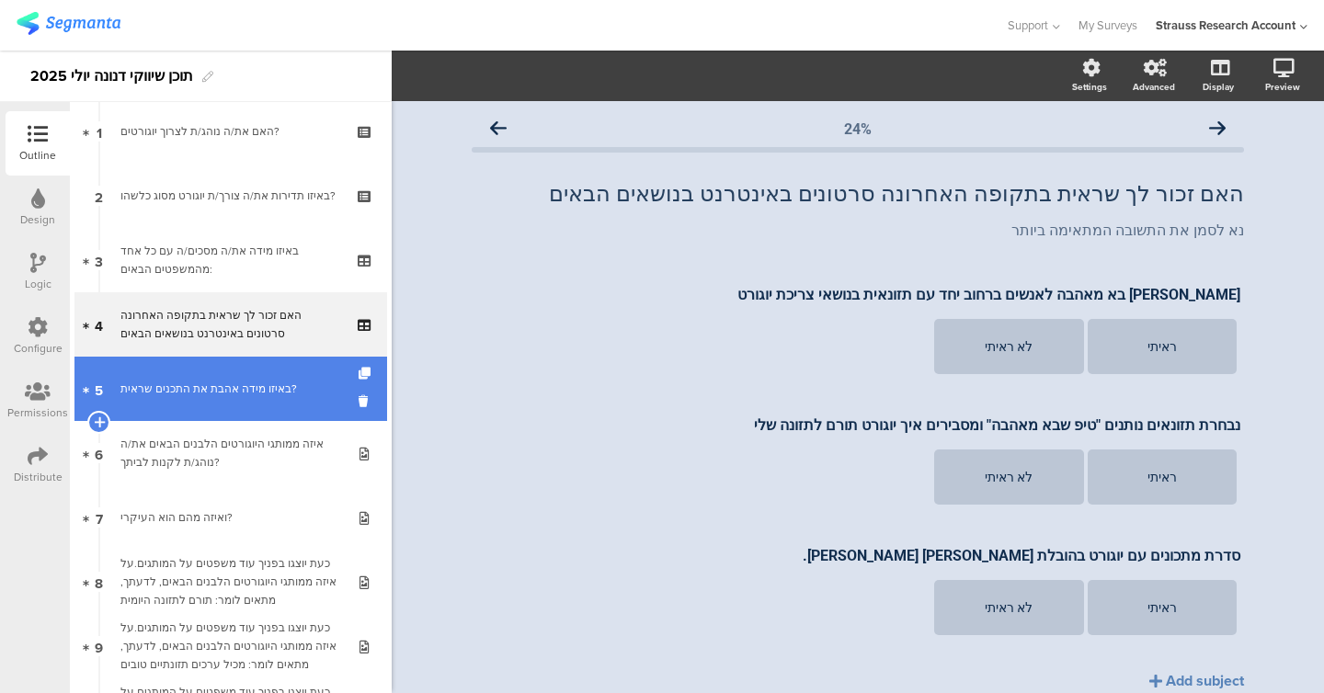
click at [236, 395] on div "באיזו מידה אהבת את התכנים שראית?" at bounding box center [230, 389] width 220 height 18
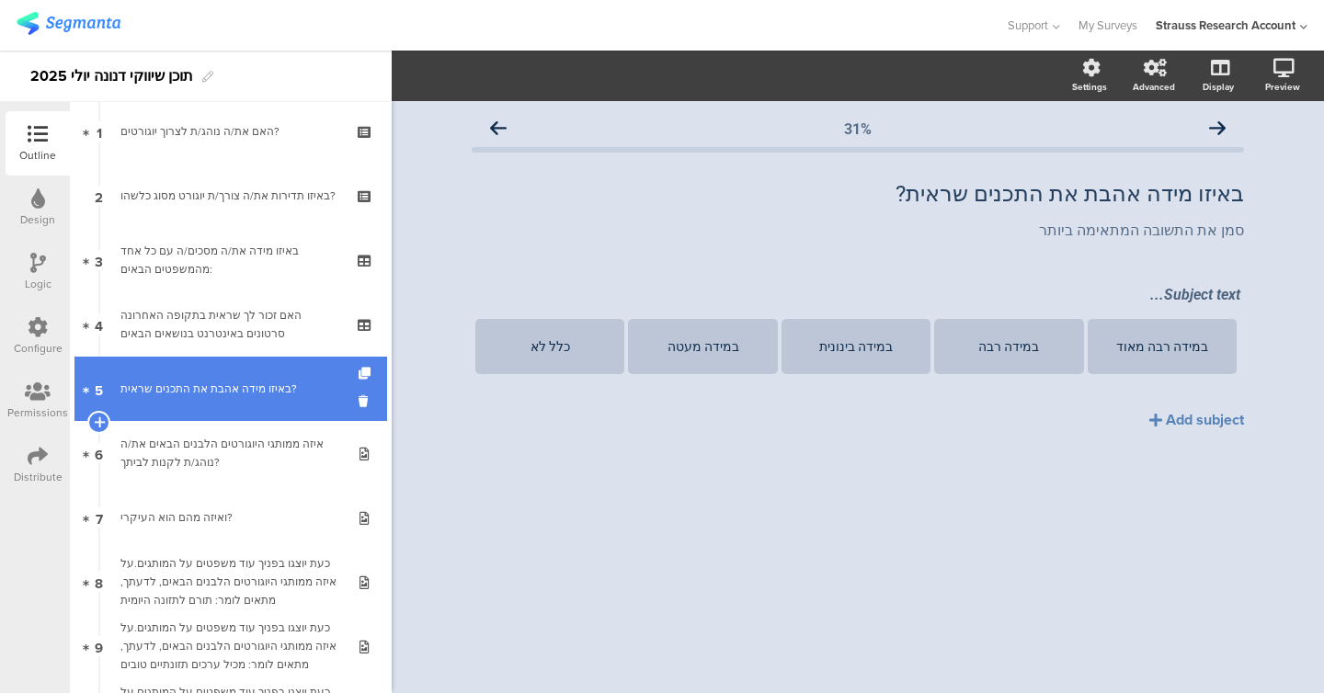
scroll to position [188, 0]
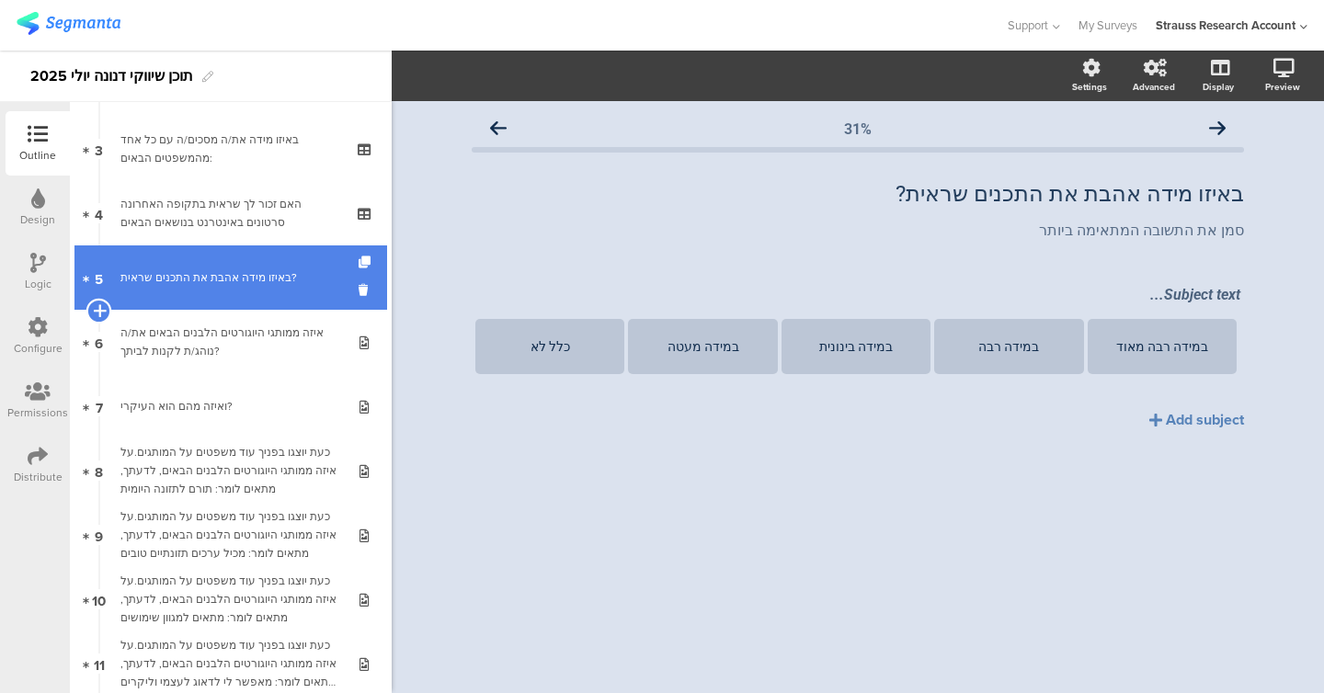
click at [104, 309] on icon at bounding box center [99, 310] width 12 height 17
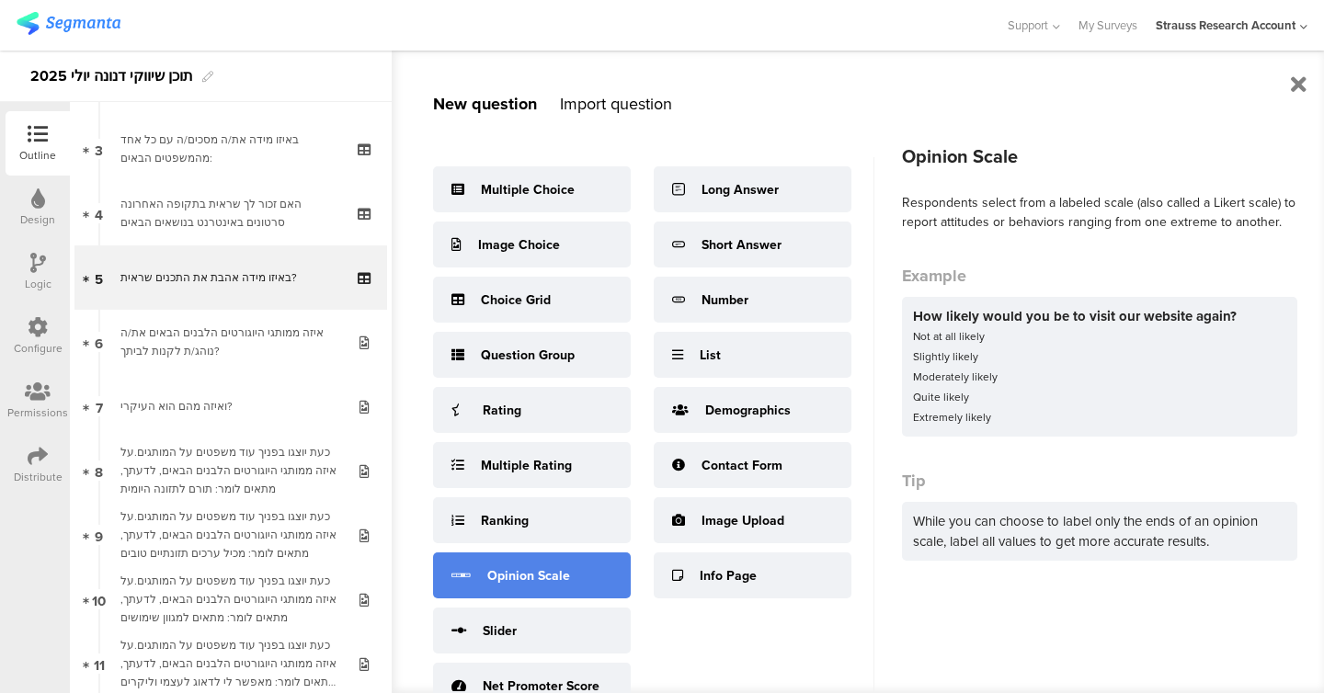
click at [550, 576] on div "Opinion Scale" at bounding box center [528, 575] width 83 height 19
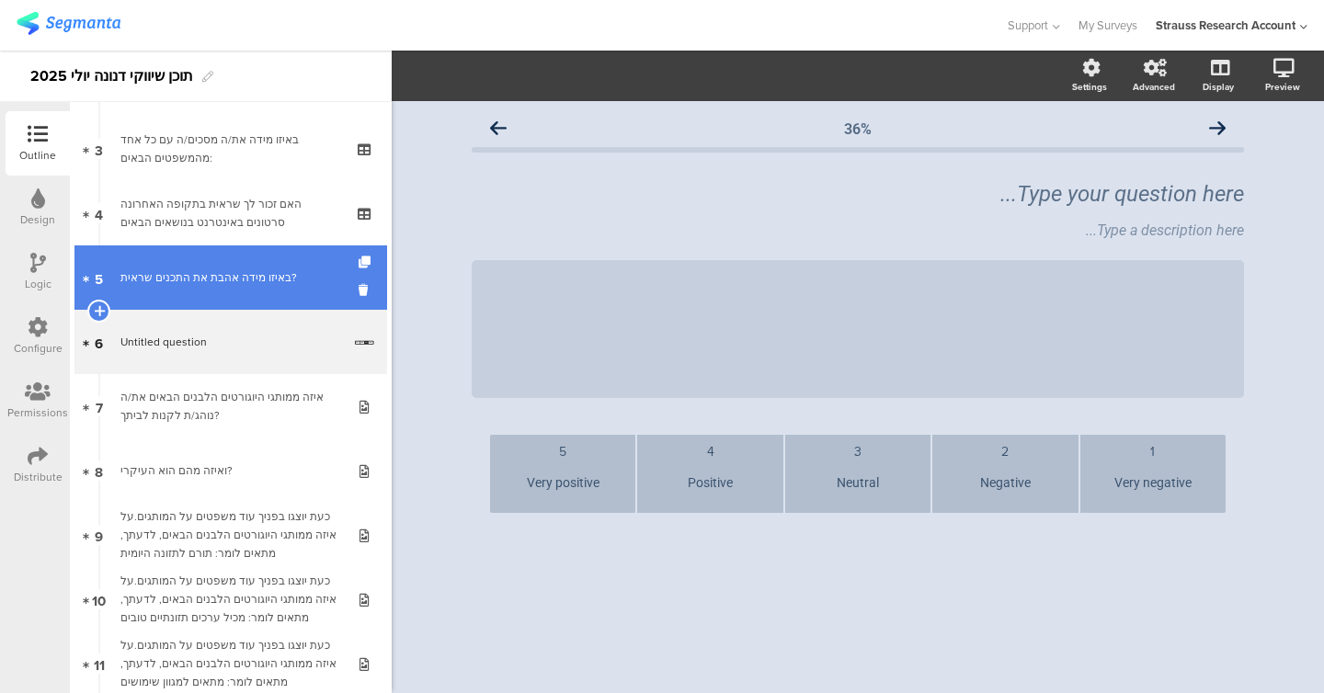
click at [249, 295] on link "5 באיזו מידה אהבת את התכנים שראית?" at bounding box center [230, 277] width 313 height 64
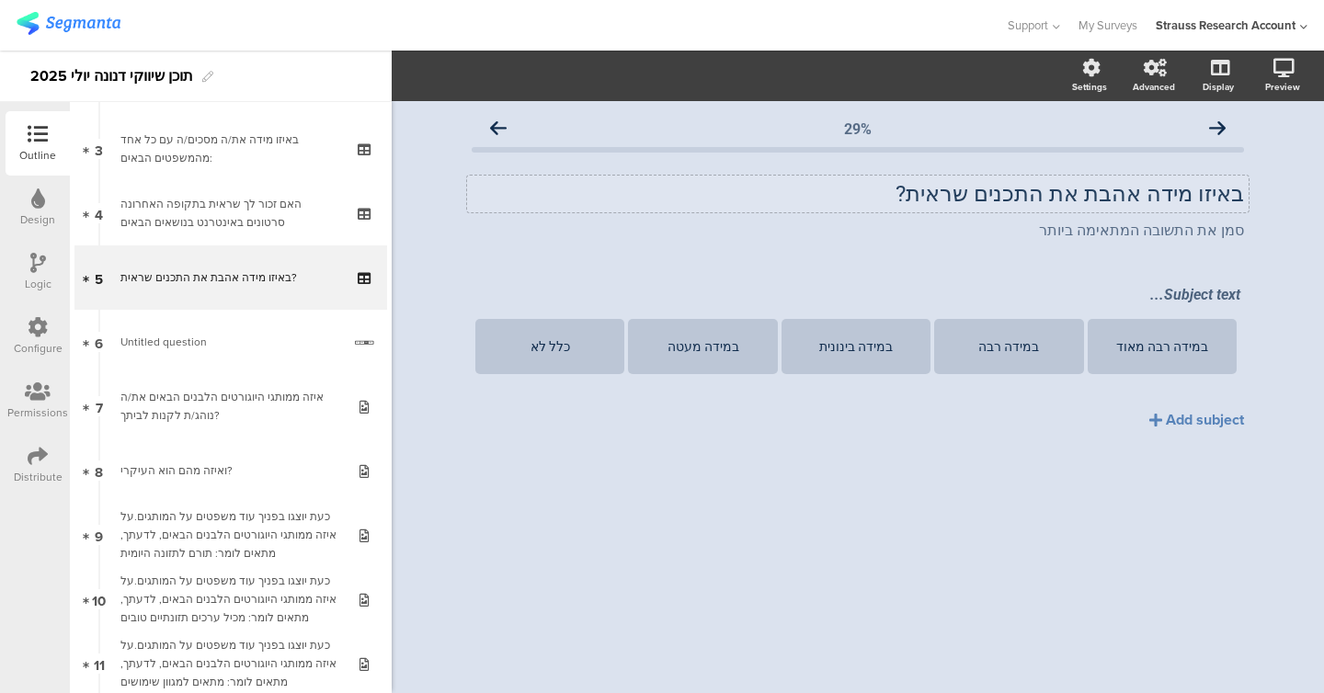
click at [966, 200] on div "באיזו מידה אהבת את התכנים שראית? באיזו מידה אהבת את התכנים שראית?" at bounding box center [857, 194] width 781 height 37
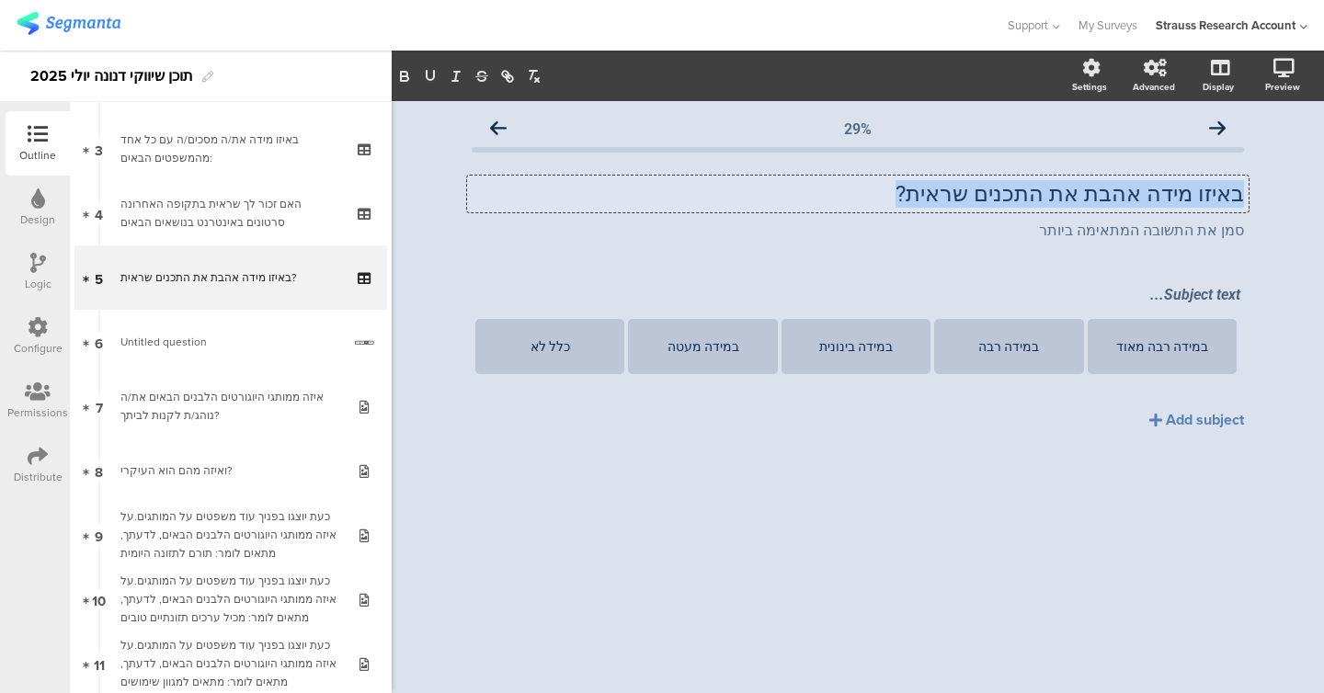
click at [966, 200] on p "באיזו מידה אהבת את התכנים שראית?" at bounding box center [858, 194] width 772 height 28
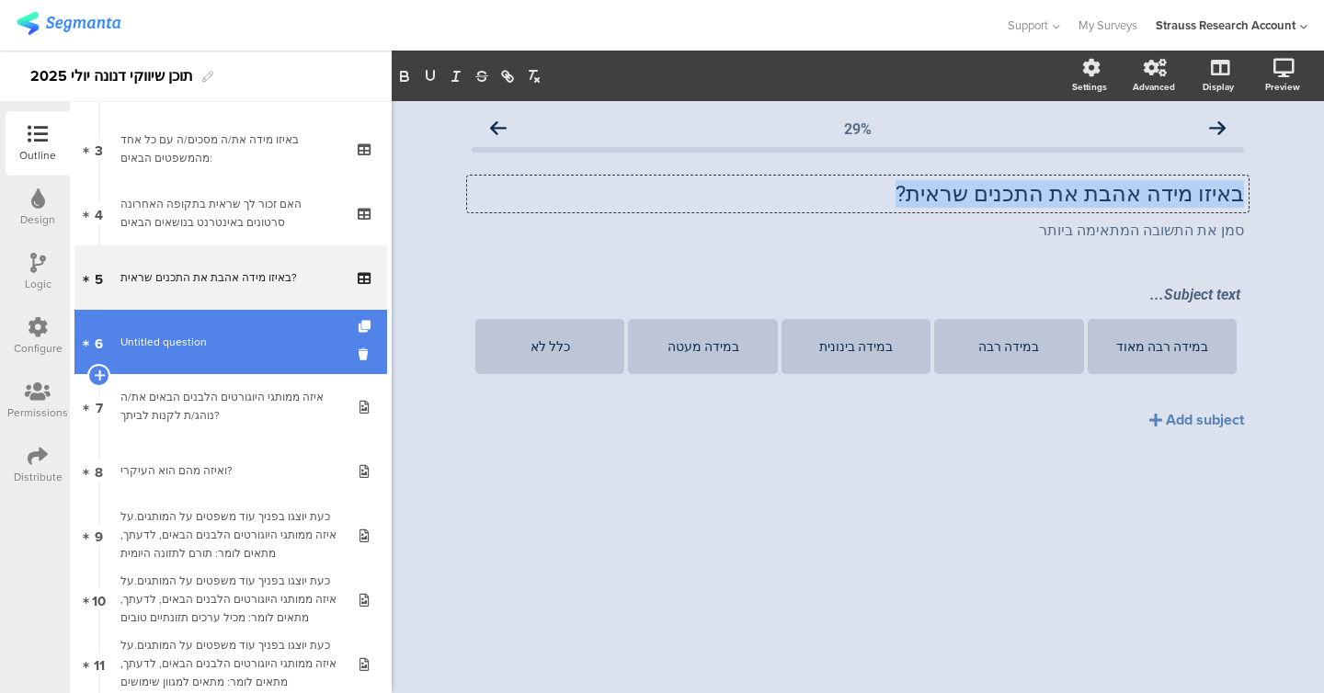
click at [244, 352] on link "6 Untitled question" at bounding box center [230, 342] width 313 height 64
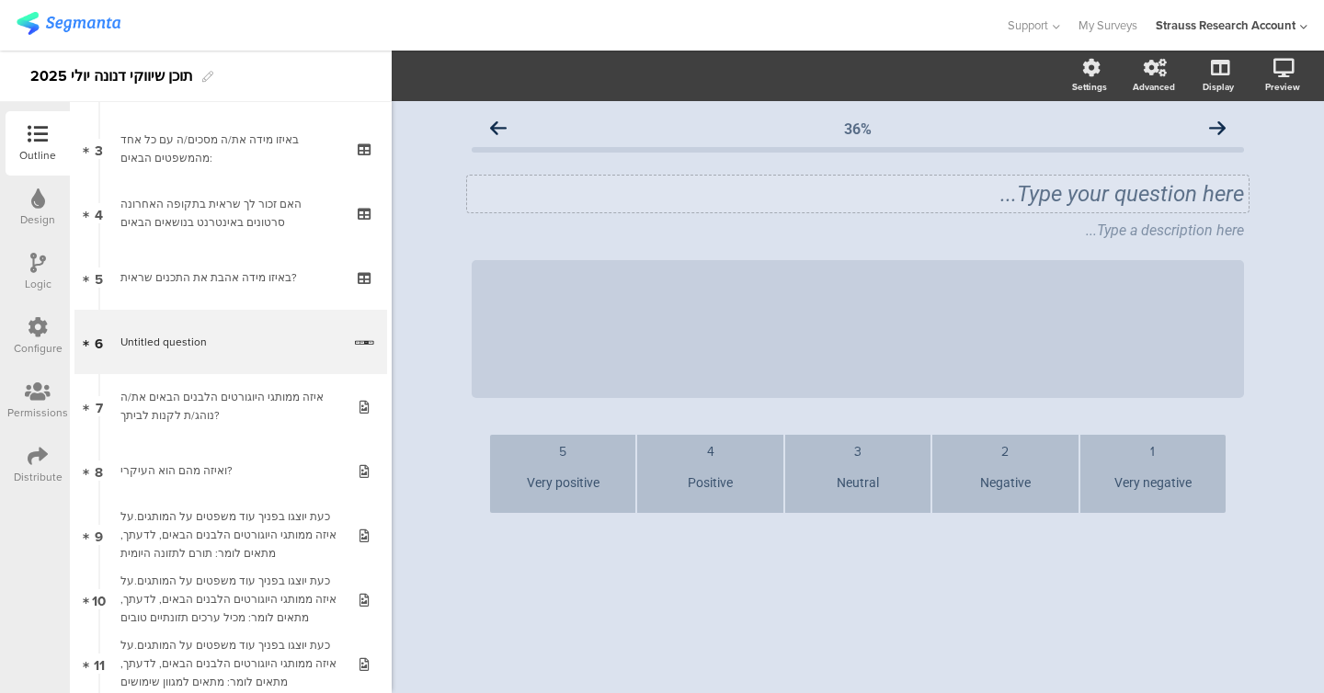
click at [995, 194] on div "Type your question here..." at bounding box center [857, 194] width 781 height 37
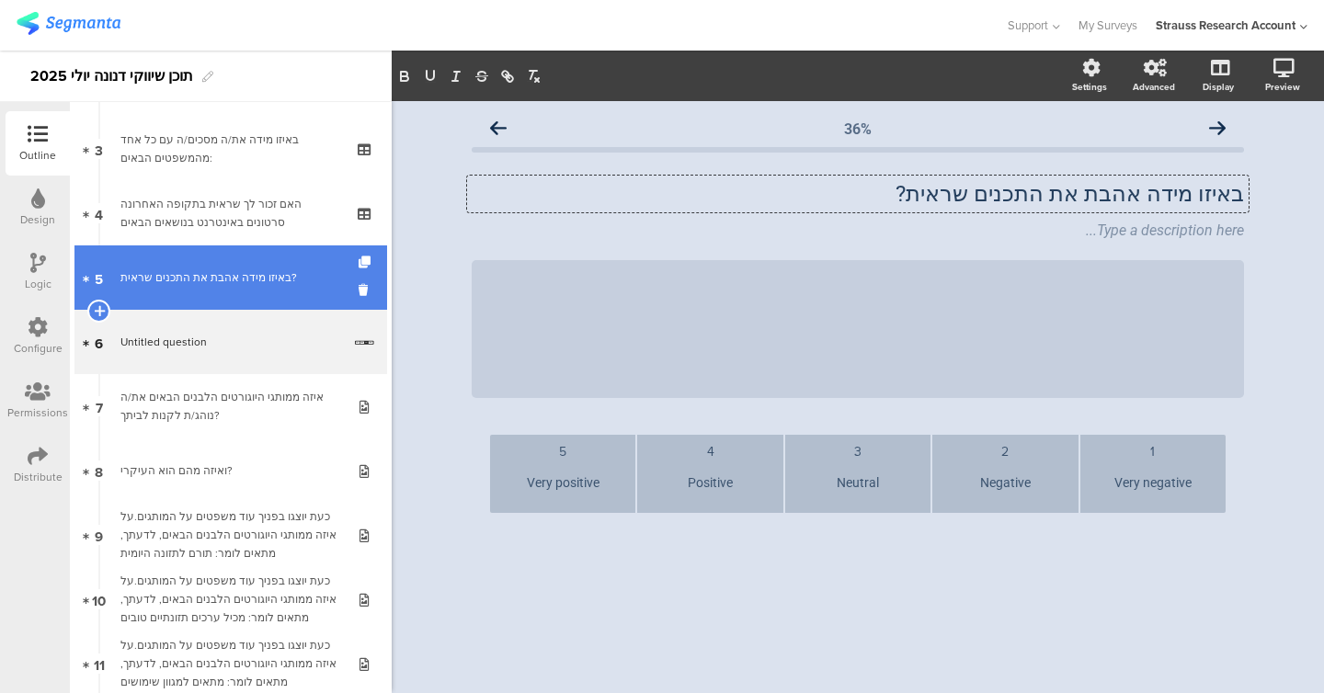
click at [173, 281] on div "באיזו מידה אהבת את התכנים שראית?" at bounding box center [230, 277] width 220 height 18
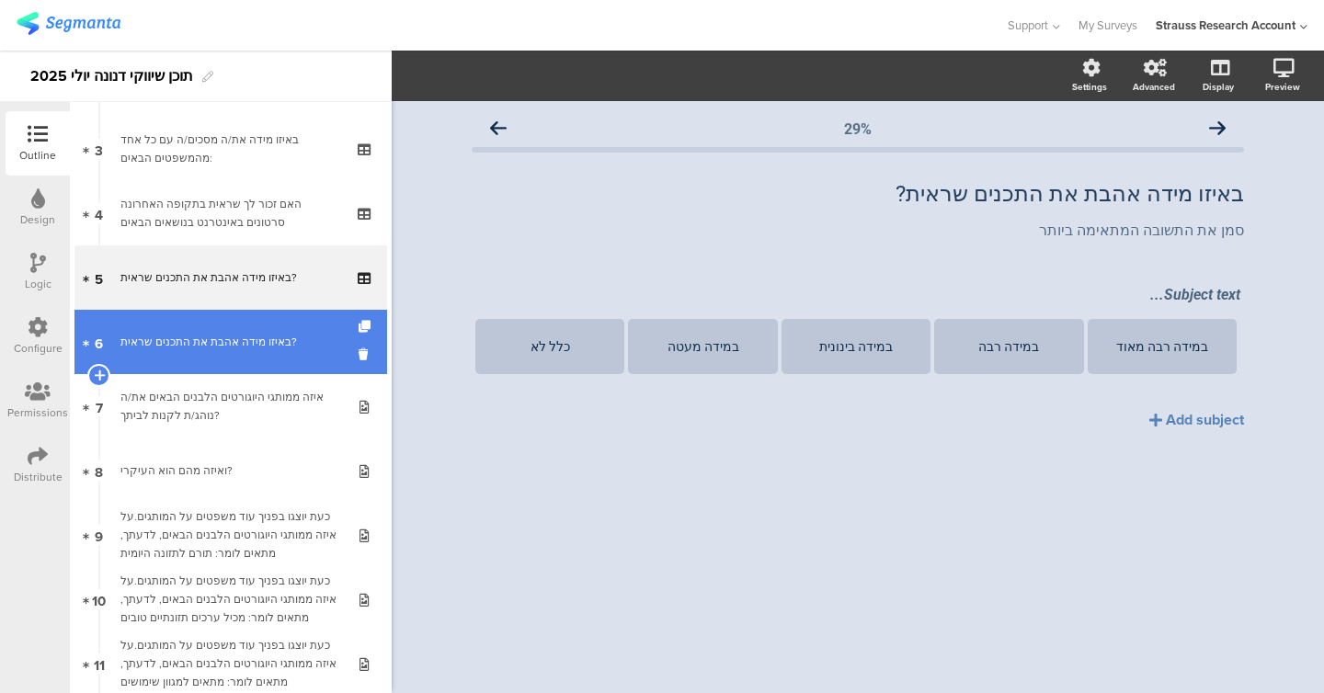
click at [189, 326] on link "6 באיזו מידה אהבת את התכנים שראית?" at bounding box center [230, 342] width 313 height 64
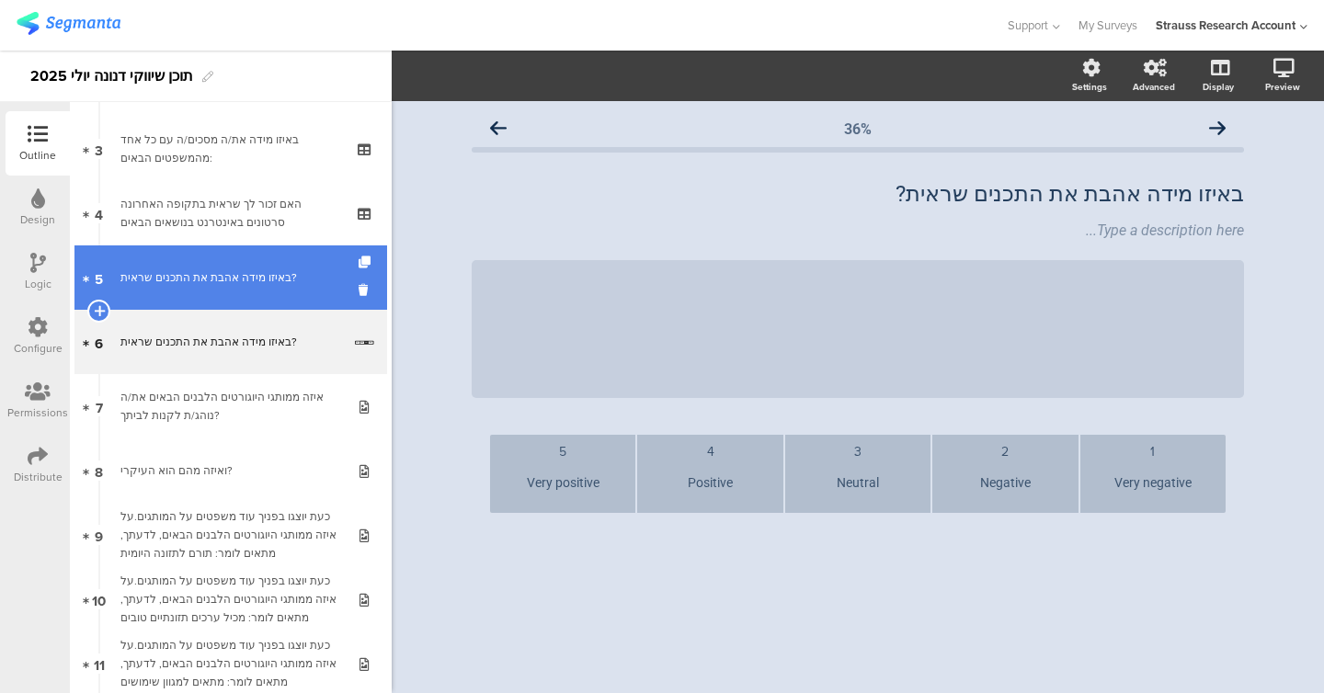
click at [192, 295] on link "5 באיזו מידה אהבת את התכנים שראית?" at bounding box center [230, 277] width 313 height 64
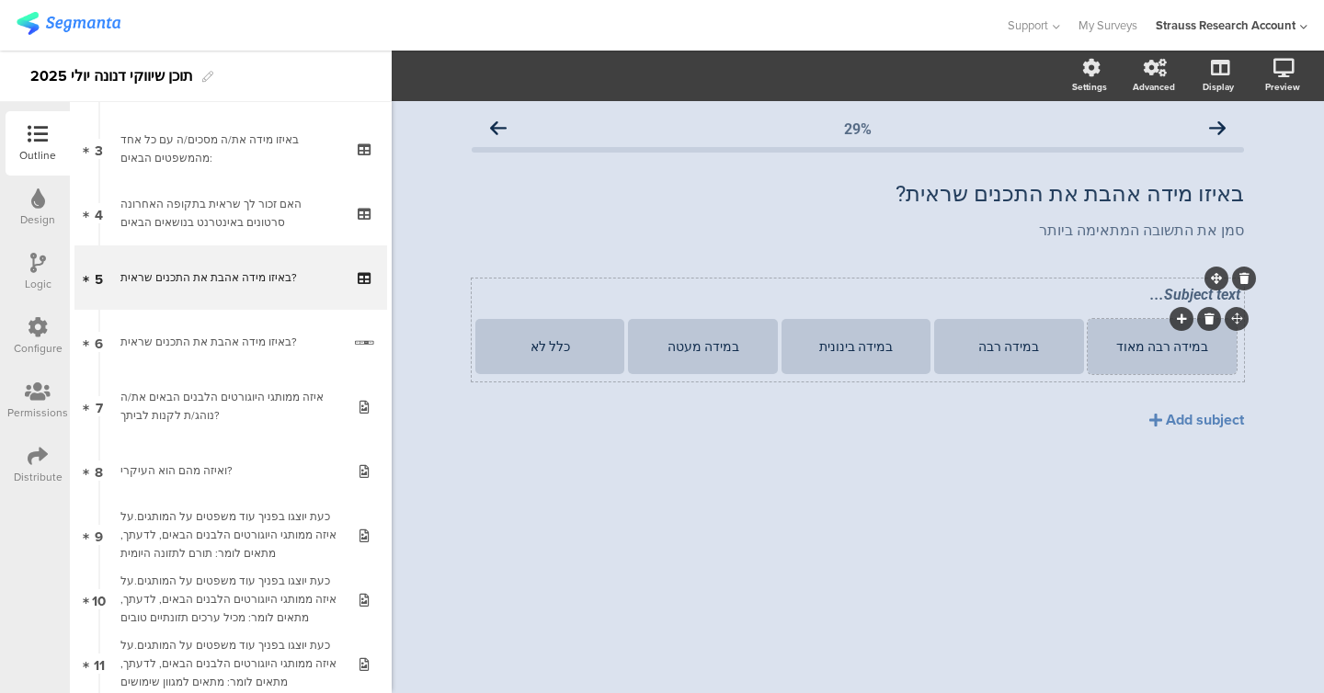
click at [1137, 352] on div "במידה רבה מאוד" at bounding box center [1161, 346] width 143 height 15
copy div "במידה רבה מאוד"
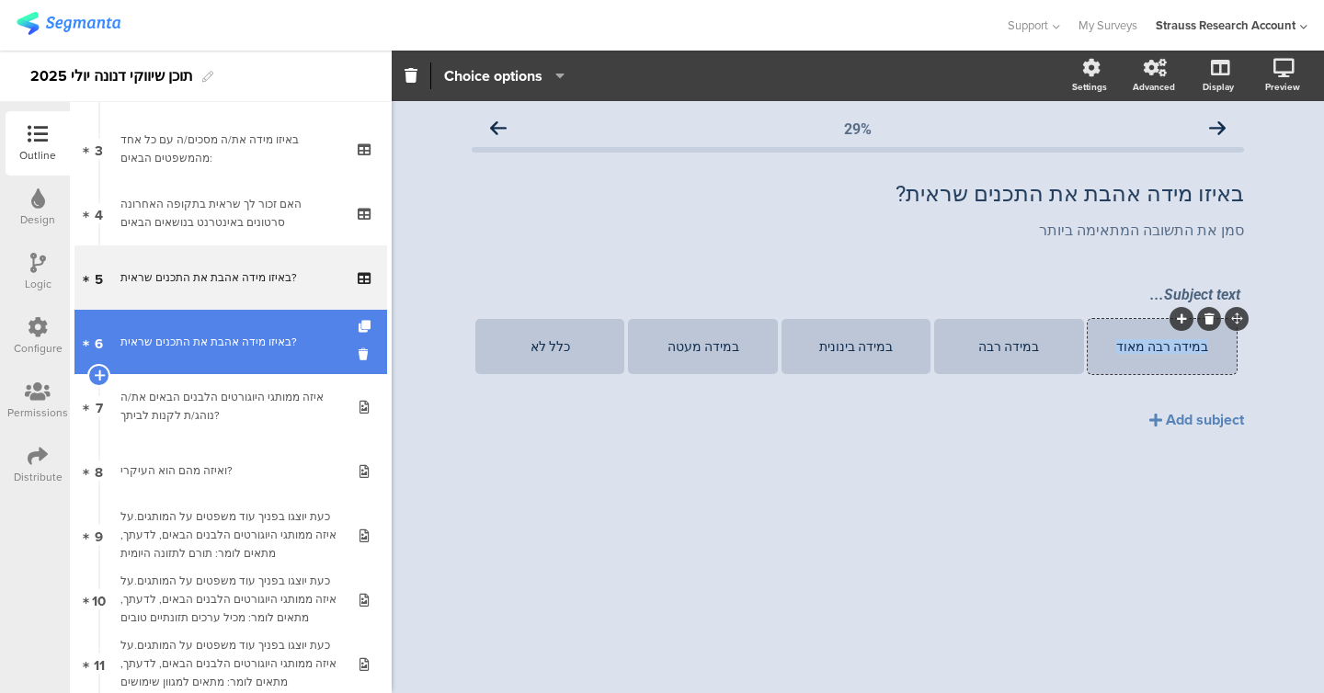
click at [236, 356] on link "6 באיזו מידה אהבת את התכנים שראית?" at bounding box center [230, 342] width 313 height 64
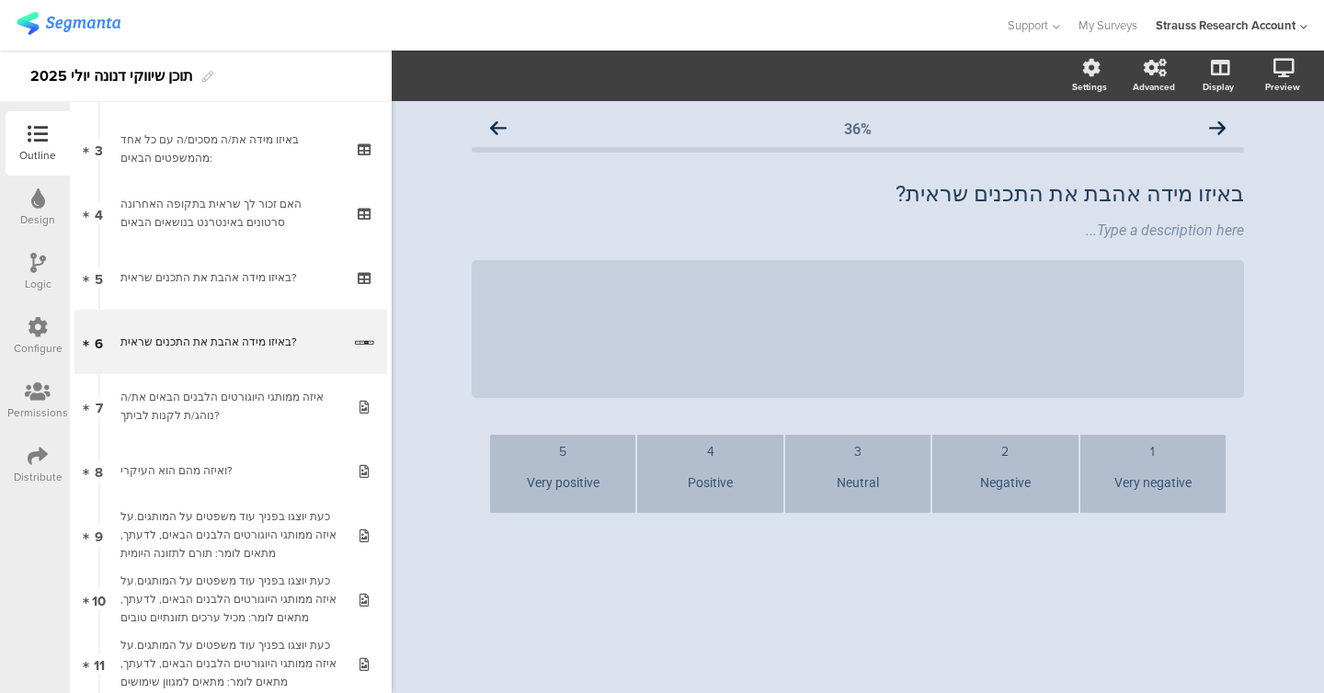
click at [1156, 503] on div "Very negative" at bounding box center [1152, 483] width 131 height 45
click at [1146, 485] on div "Very negative" at bounding box center [1152, 483] width 131 height 45
click at [555, 484] on div "Very positive" at bounding box center [562, 483] width 131 height 45
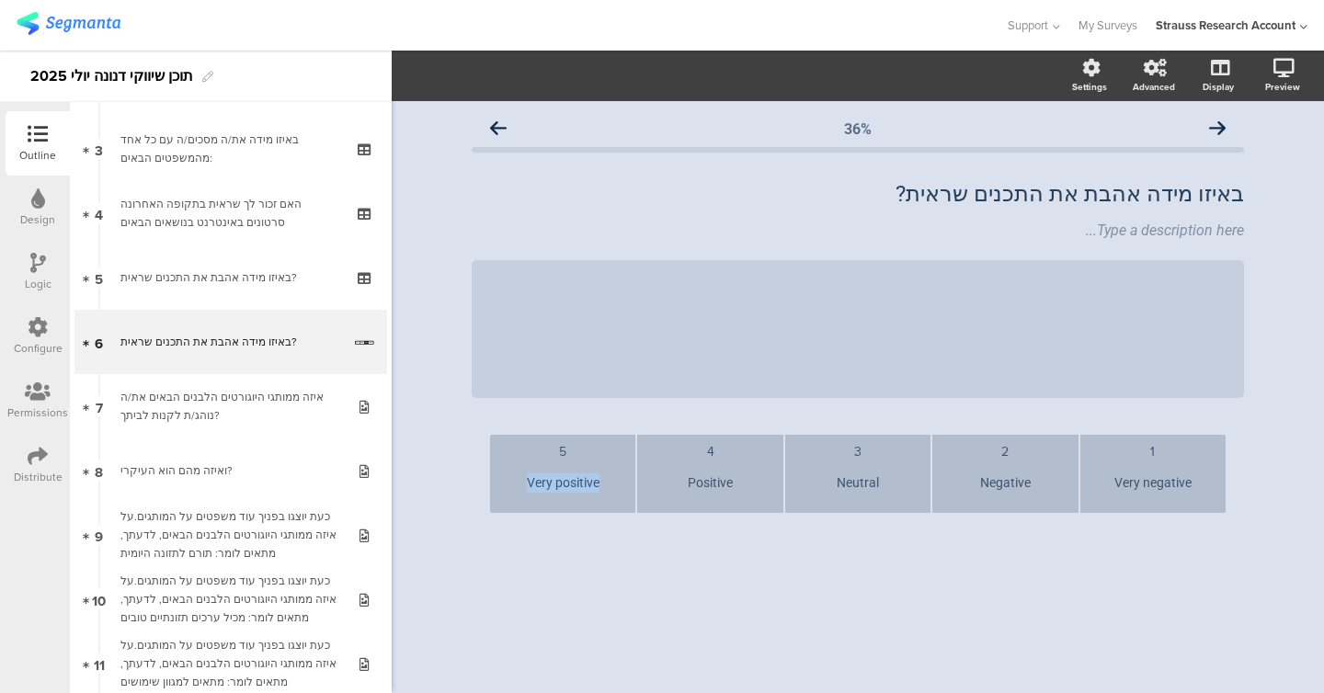
click at [555, 484] on div "Very positive" at bounding box center [562, 483] width 131 height 45
paste div
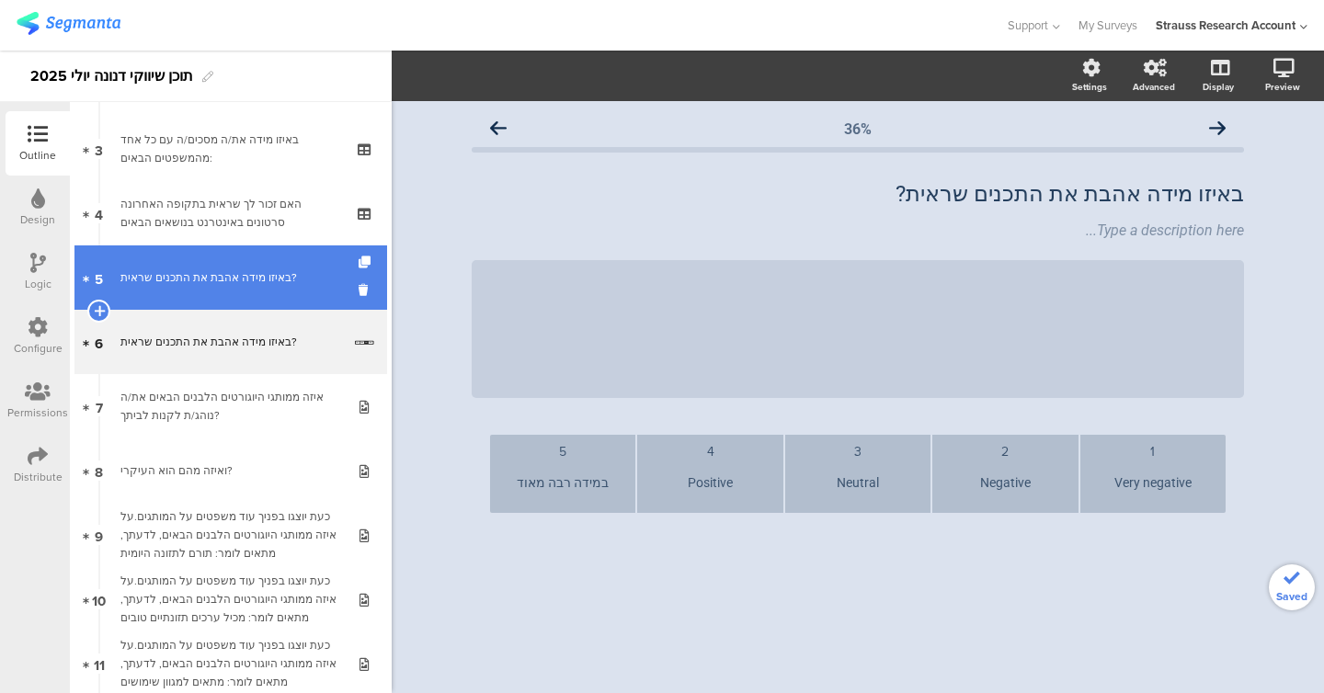
click at [256, 306] on link "5 באיזו מידה אהבת את התכנים שראית?" at bounding box center [230, 277] width 313 height 64
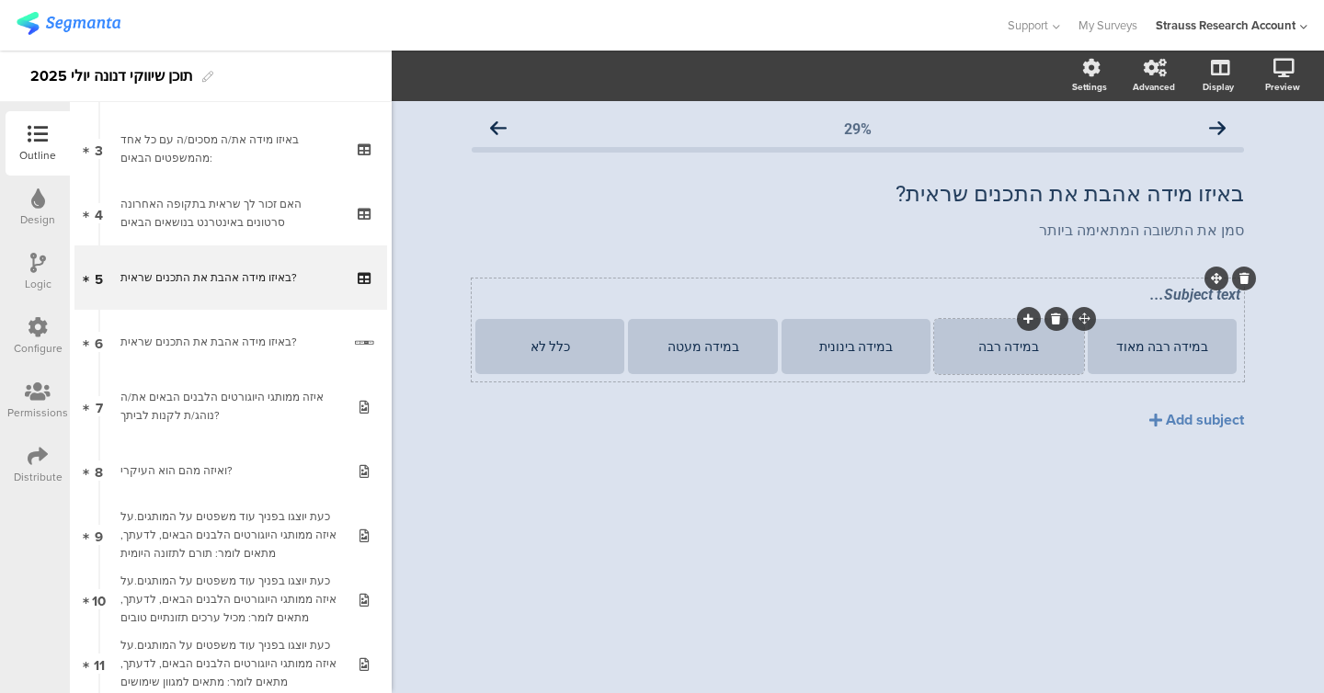
click at [1003, 346] on div "במידה רבה" at bounding box center [1008, 346] width 143 height 15
copy div "במידה רבה"
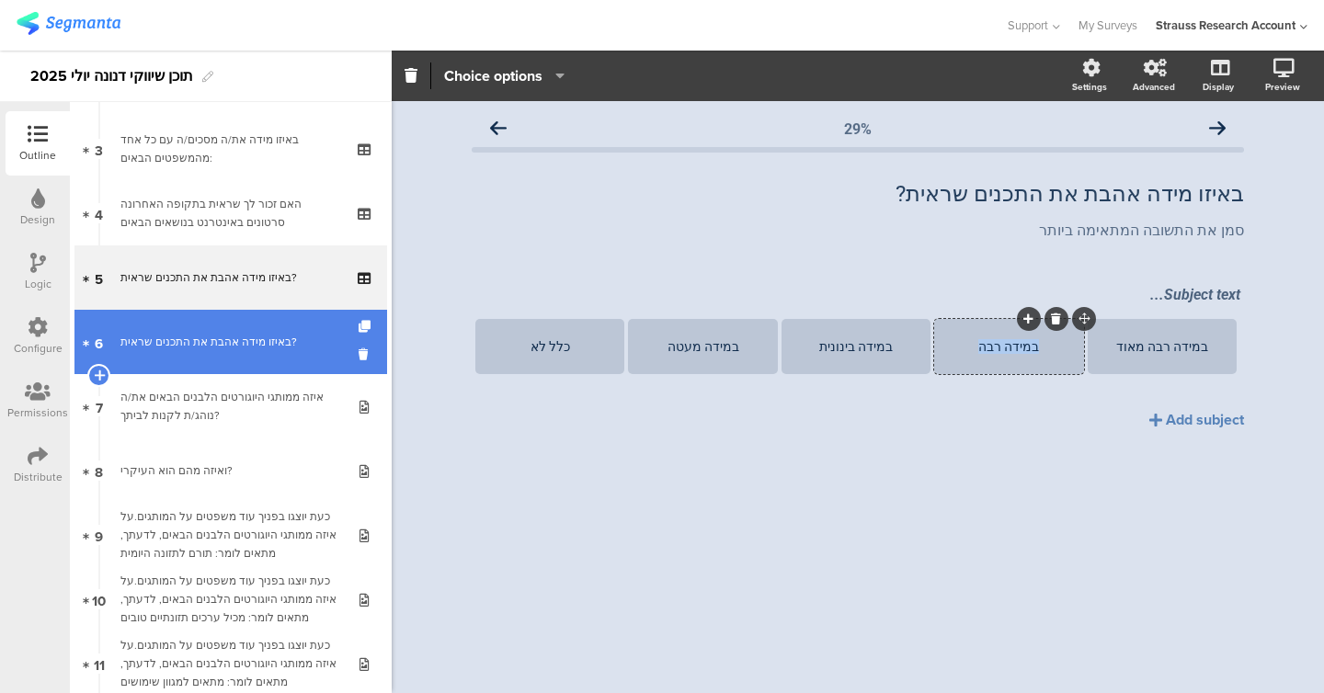
click at [276, 331] on link "6 באיזו מידה אהבת את התכנים שראית?" at bounding box center [230, 342] width 313 height 64
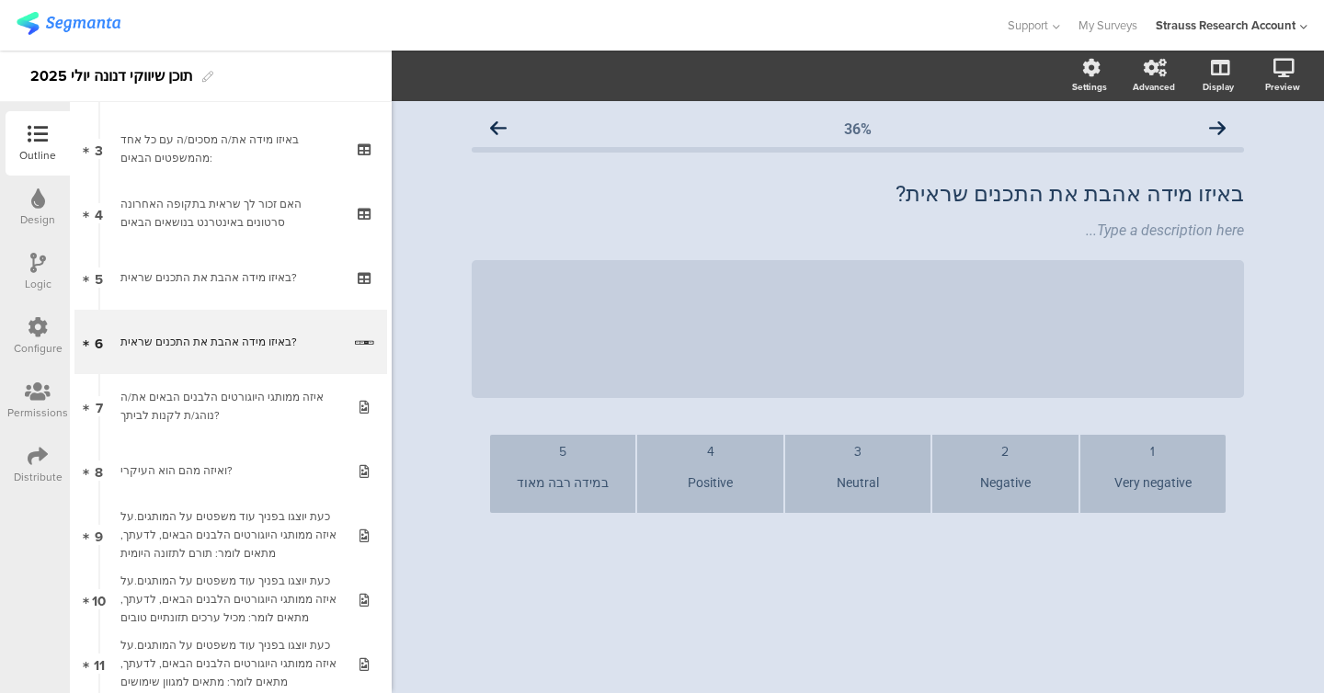
click at [697, 488] on div "Positive" at bounding box center [709, 483] width 131 height 45
paste div
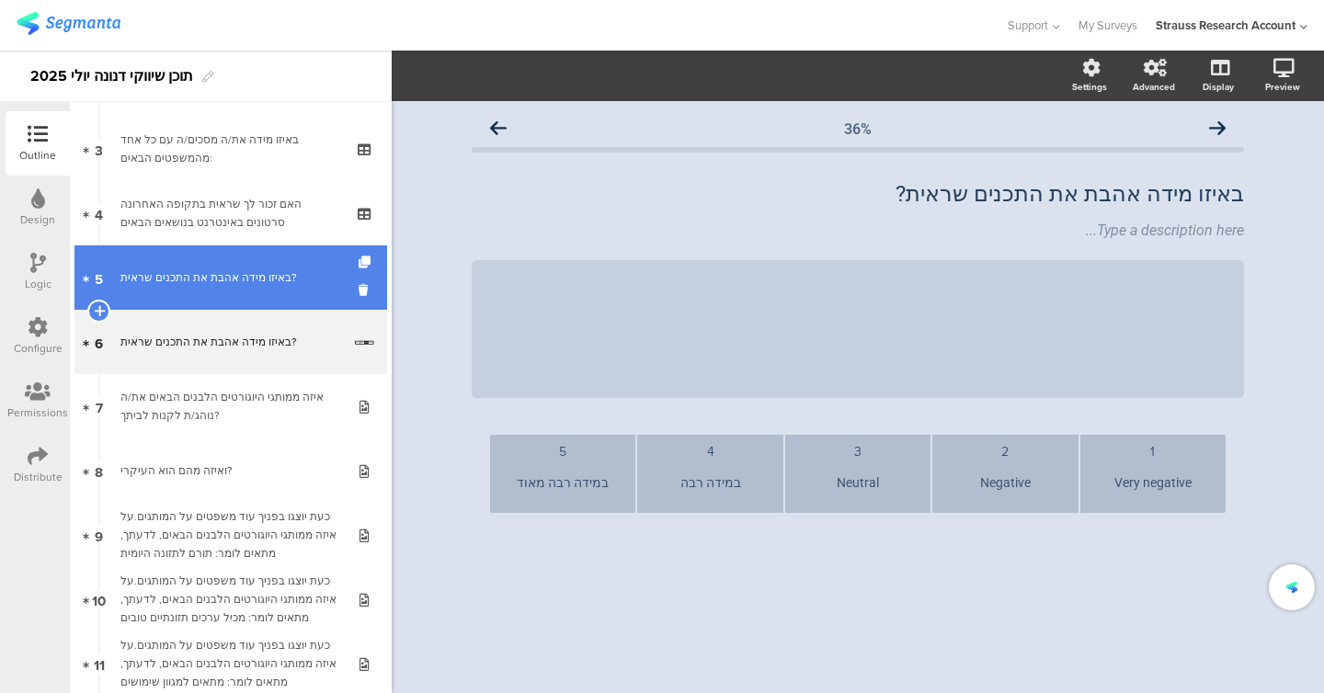
click at [233, 286] on div "באיזו מידה אהבת את התכנים שראית?" at bounding box center [230, 277] width 220 height 18
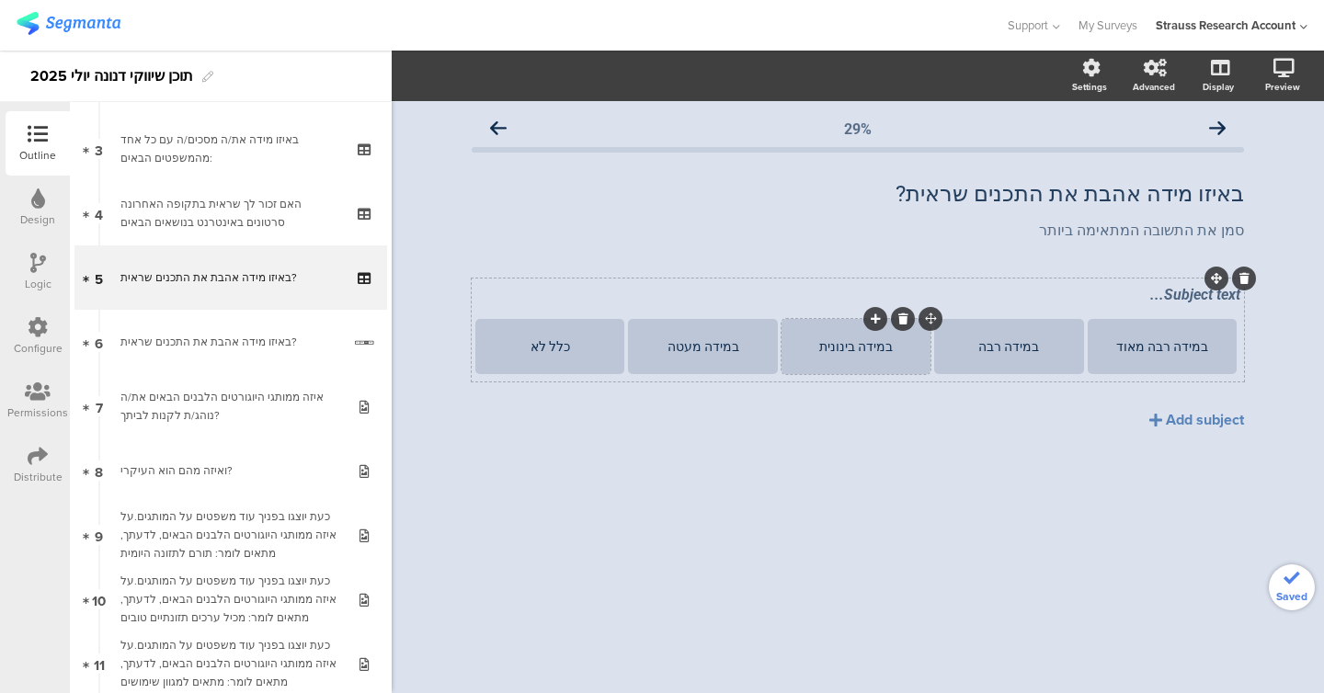
click at [855, 339] on div "במידה בינונית" at bounding box center [855, 346] width 143 height 15
copy div "במידה בינונית"
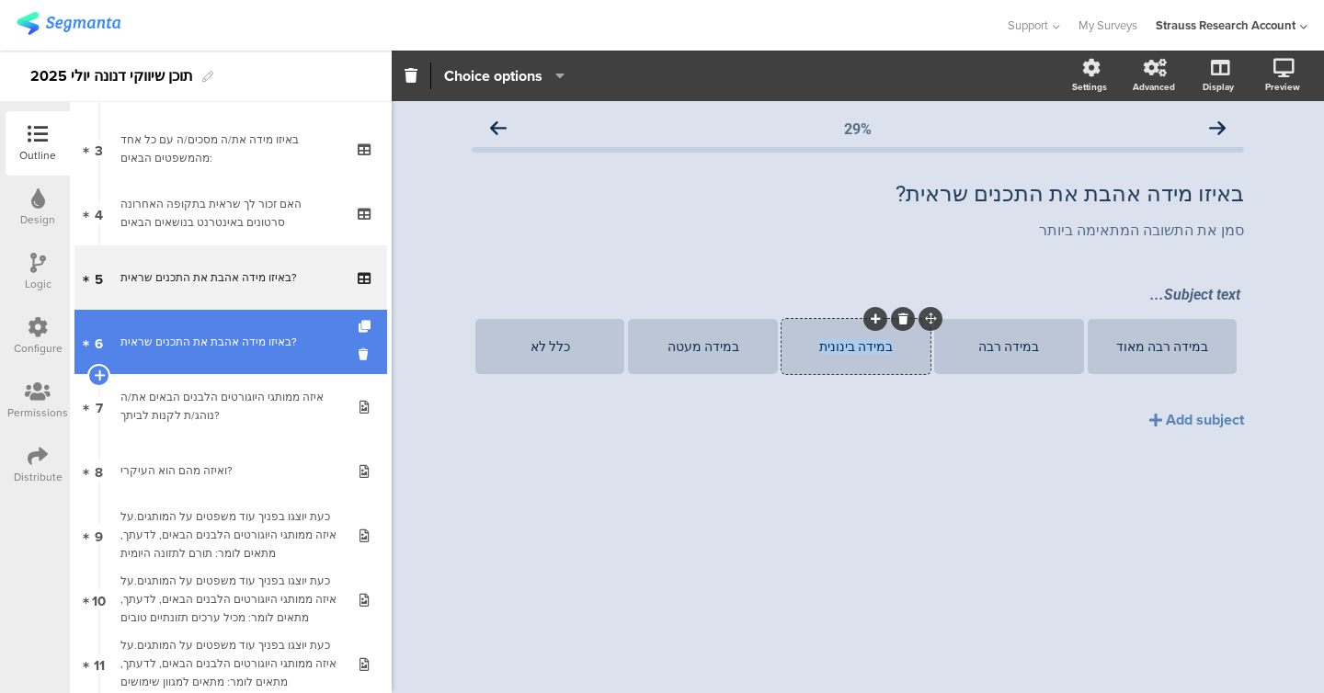
click at [238, 370] on link "6 באיזו מידה אהבת את התכנים שראית?" at bounding box center [230, 342] width 313 height 64
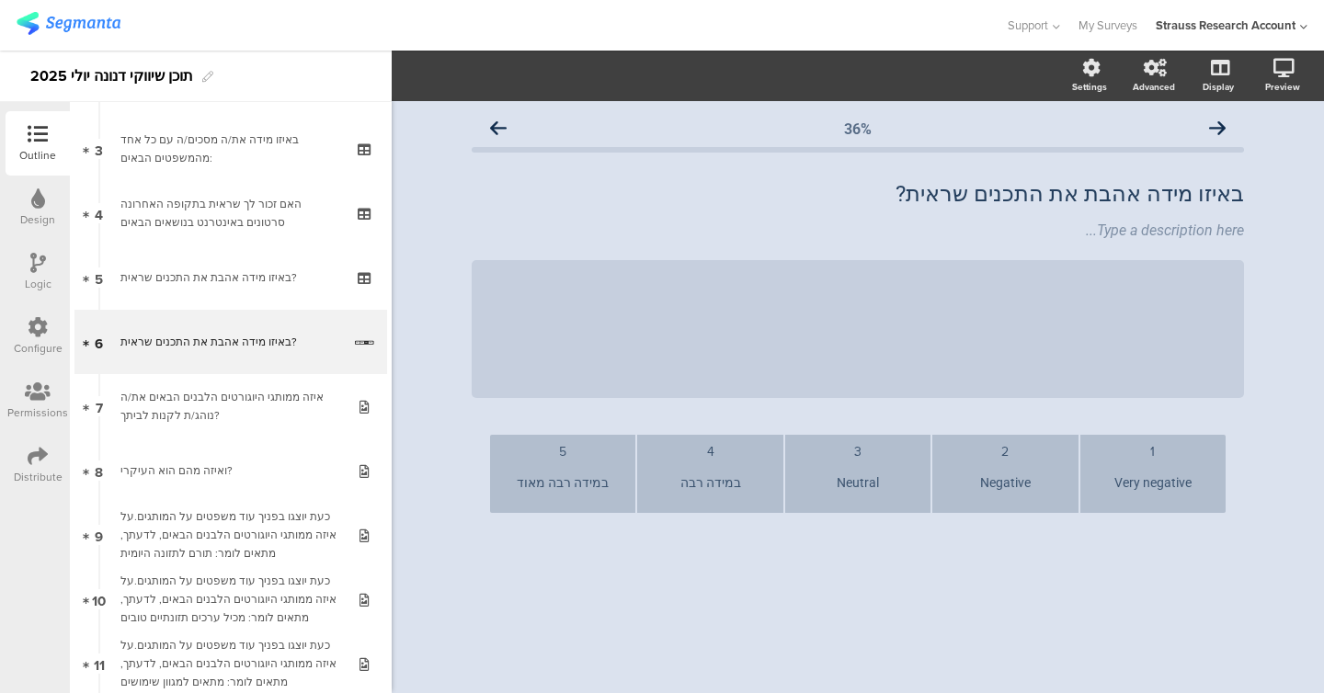
click at [848, 475] on div "Neutral" at bounding box center [857, 483] width 131 height 45
paste div
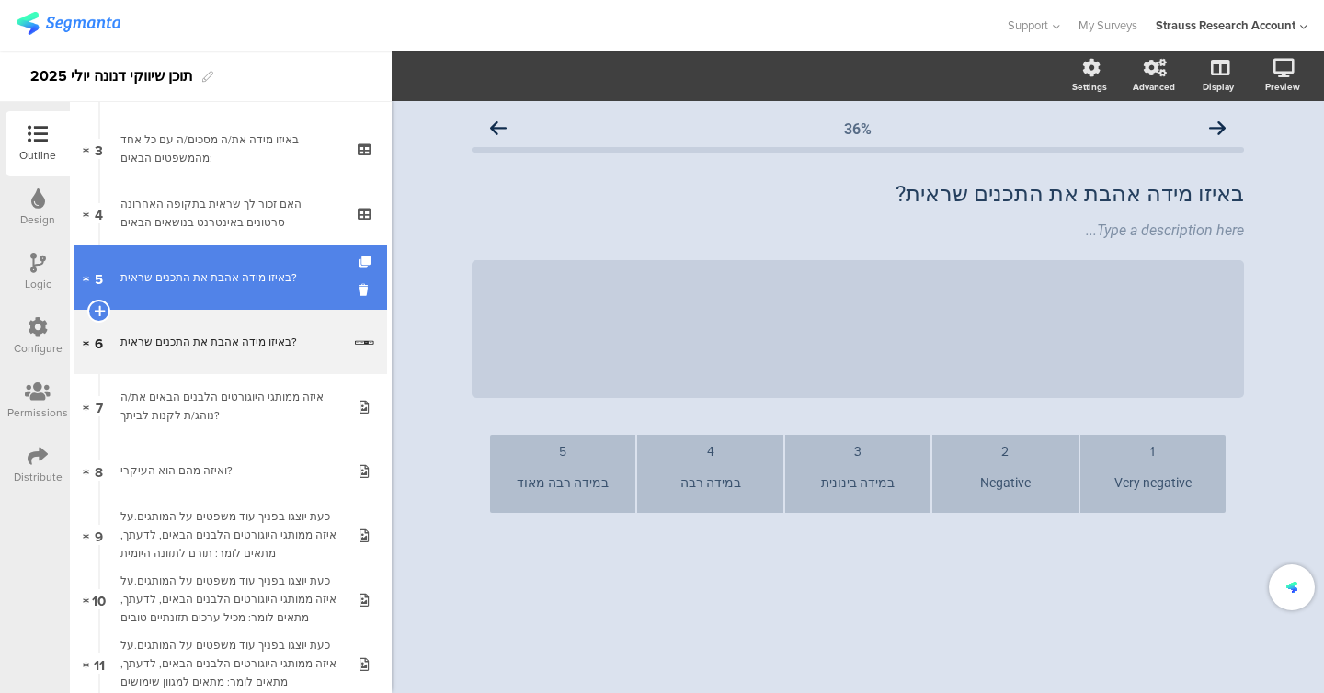
click at [274, 278] on div "באיזו מידה אהבת את התכנים שראית?" at bounding box center [230, 277] width 220 height 18
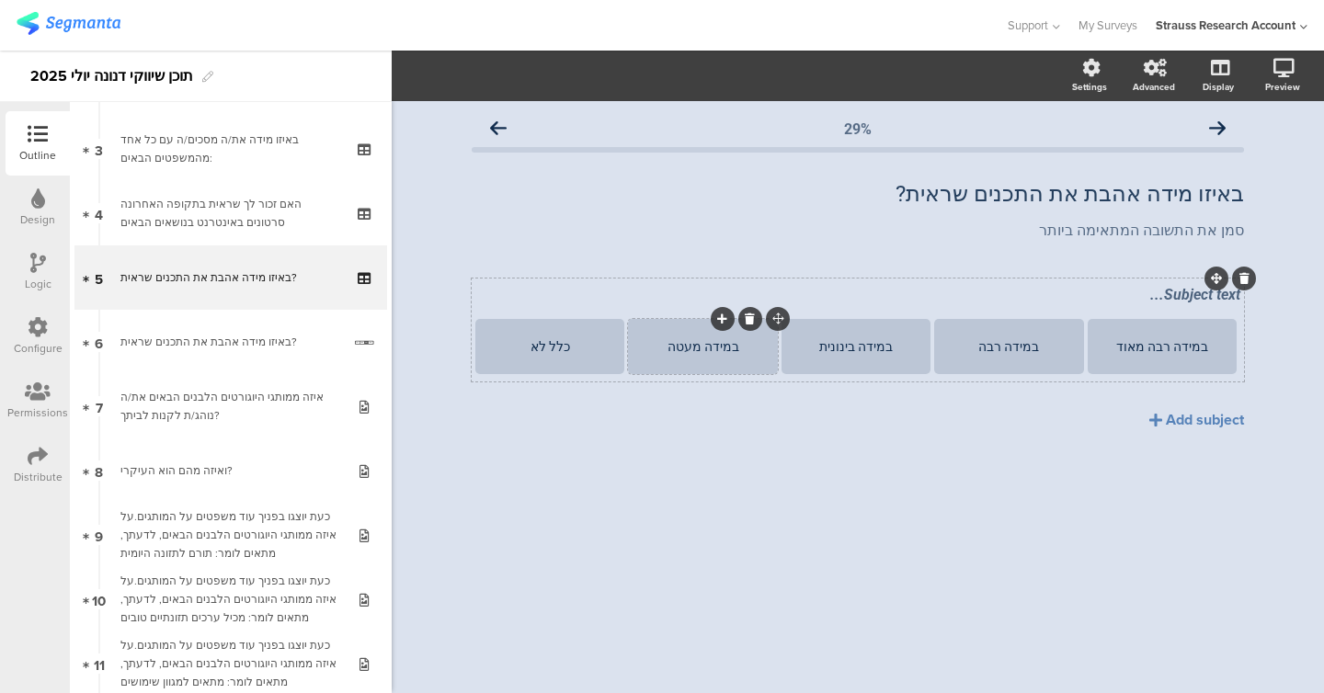
click at [706, 342] on div "במידה מעטה" at bounding box center [702, 346] width 143 height 15
copy div "במידה מעטה"
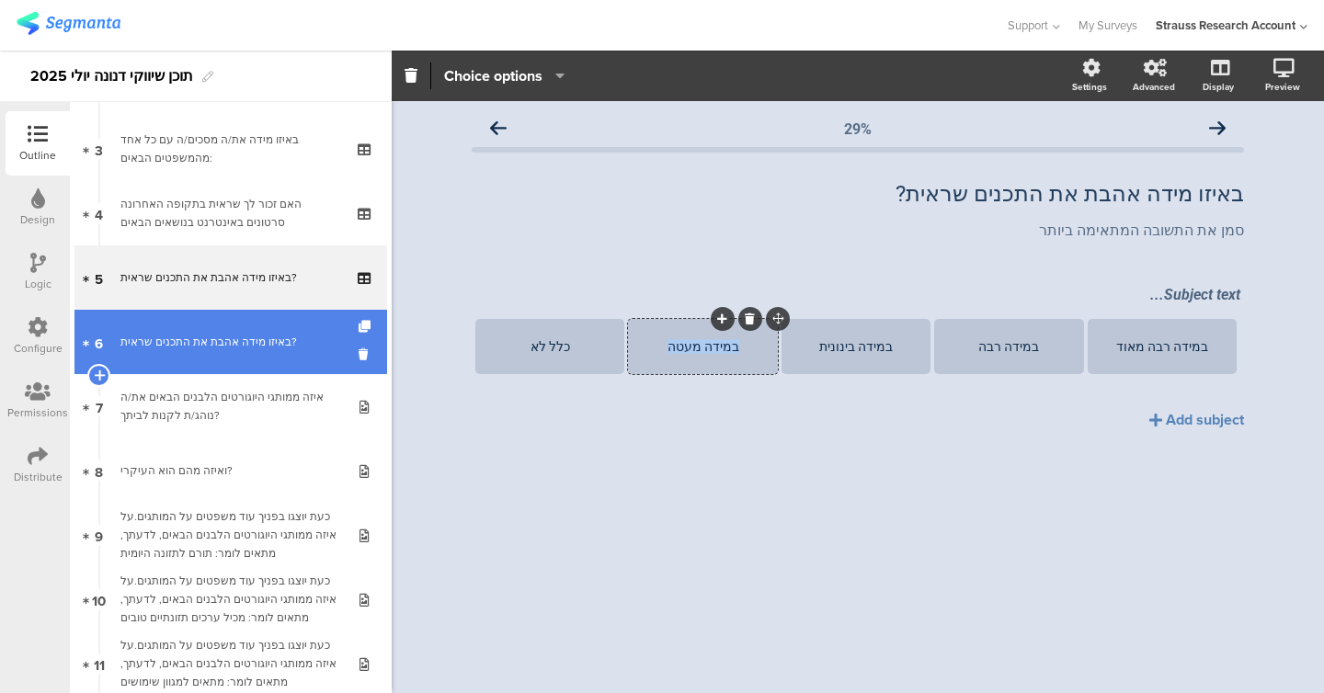
click at [234, 340] on div "באיזו מידה אהבת את התכנים שראית?" at bounding box center [230, 342] width 221 height 18
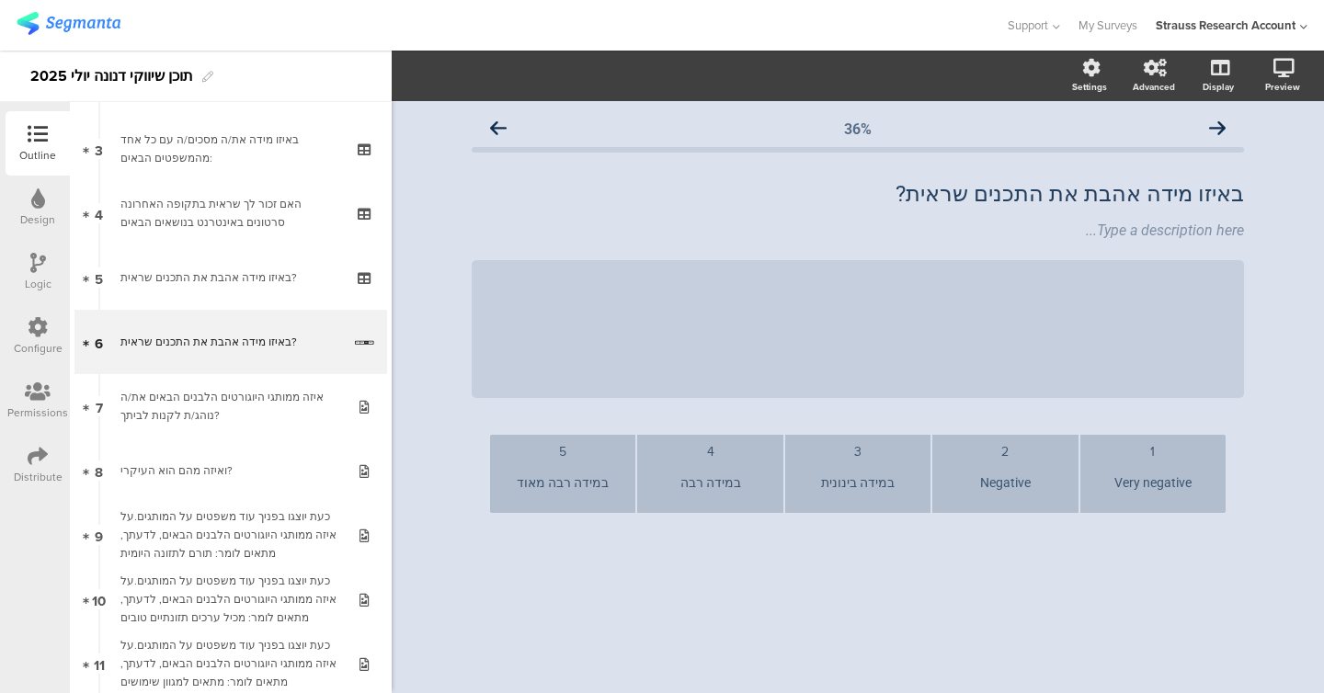
click at [1010, 474] on div "Negative" at bounding box center [1004, 483] width 131 height 45
paste div
click at [992, 484] on div "במידה מעטה" at bounding box center [1004, 483] width 131 height 45
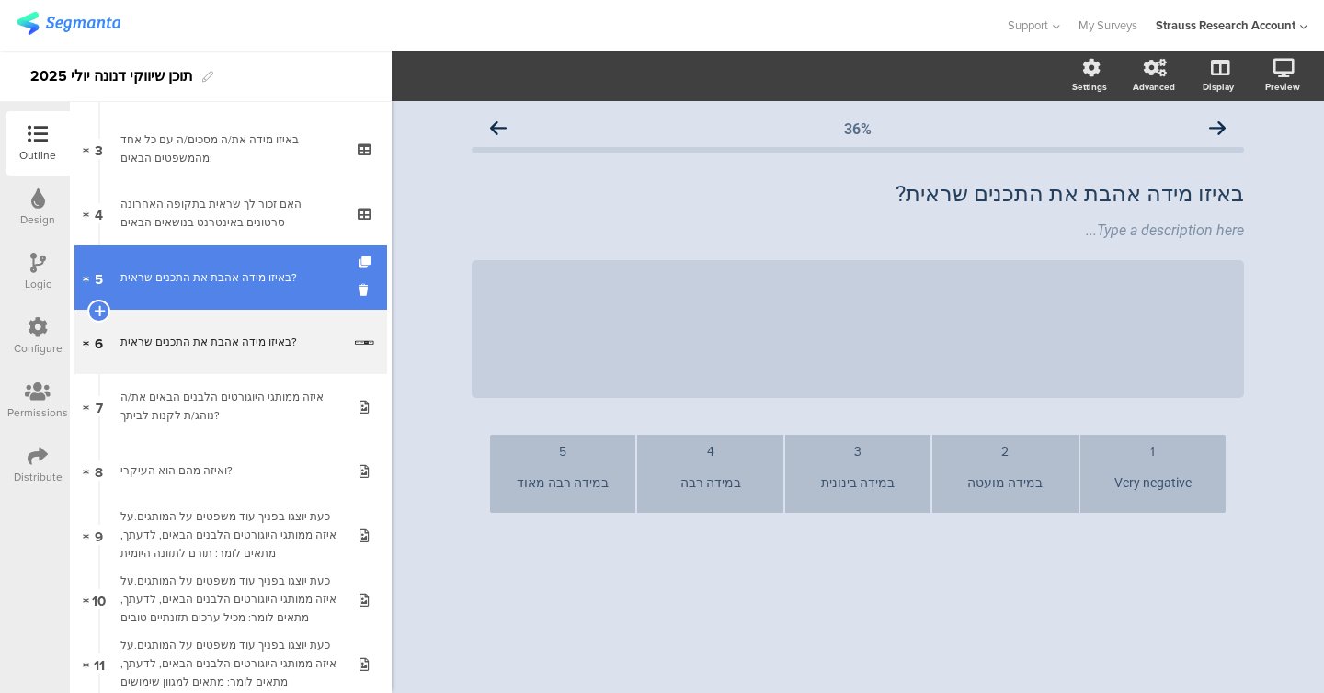
click at [182, 294] on link "5 באיזו מידה אהבת את התכנים שראית?" at bounding box center [230, 277] width 313 height 64
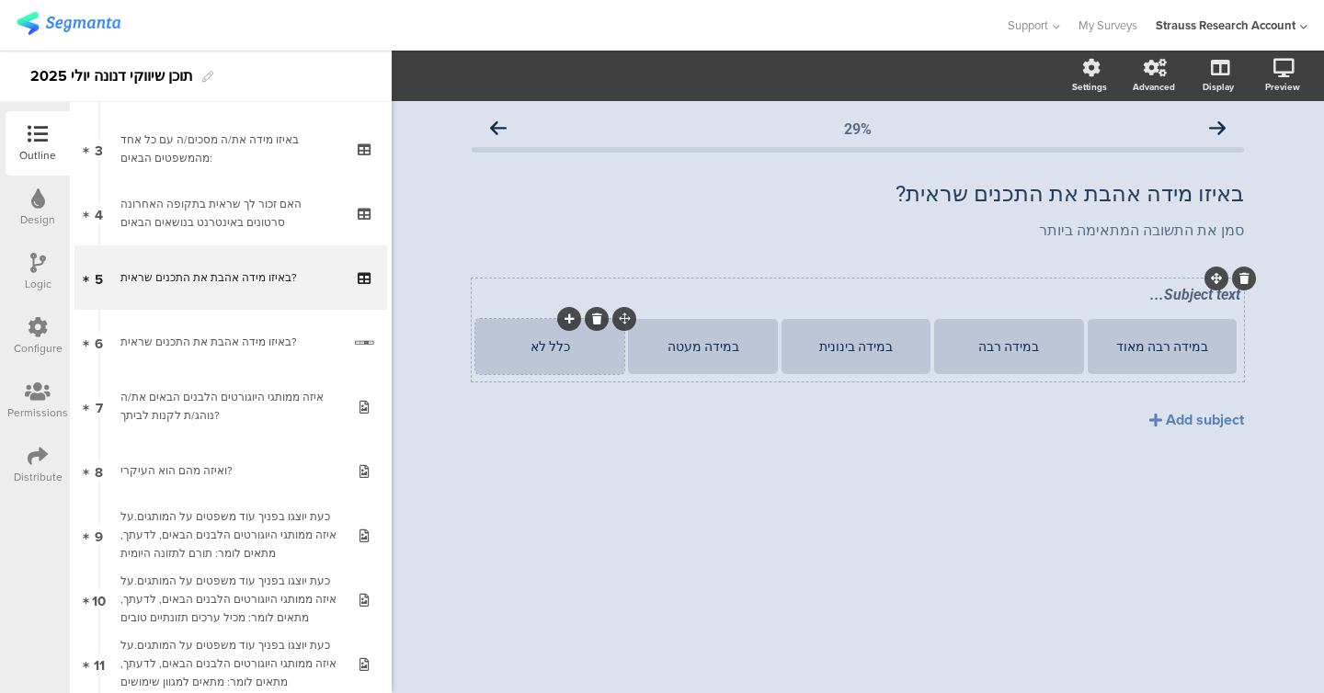
click at [563, 350] on div "כלל לא" at bounding box center [549, 346] width 143 height 15
copy div "כלל לא"
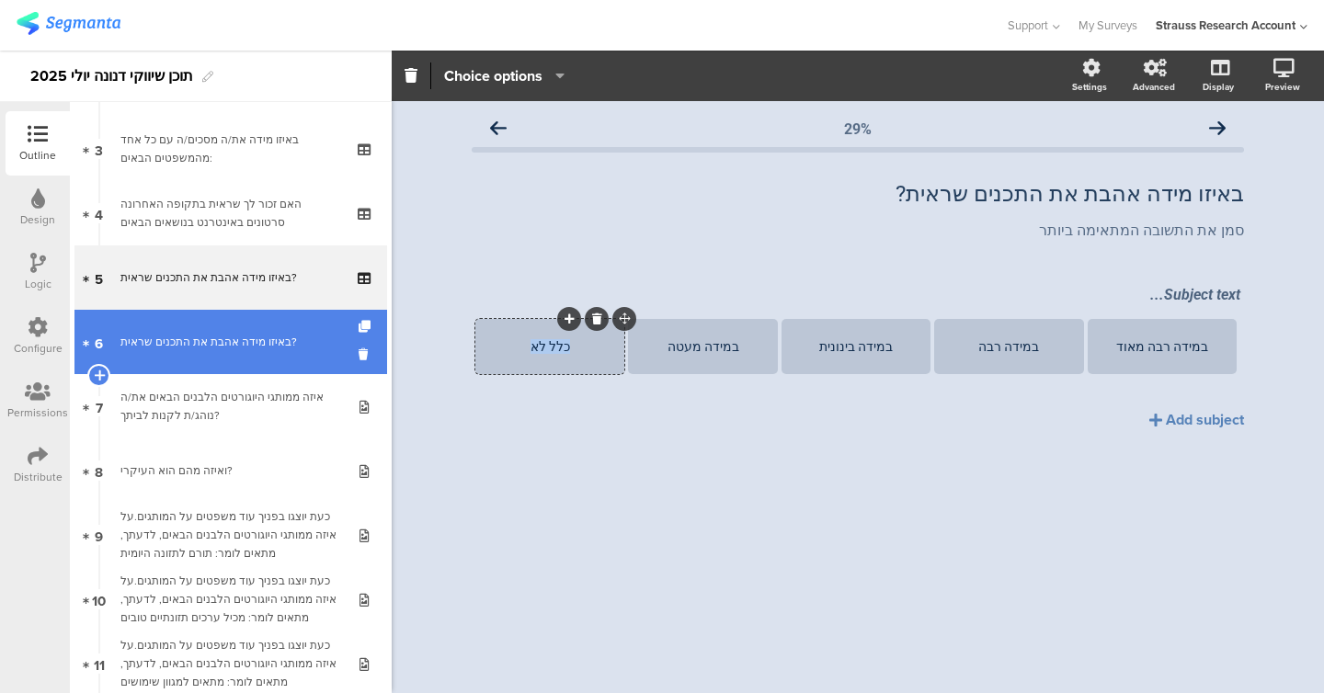
click at [272, 359] on link "6 באיזו מידה אהבת את התכנים שראית?" at bounding box center [230, 342] width 313 height 64
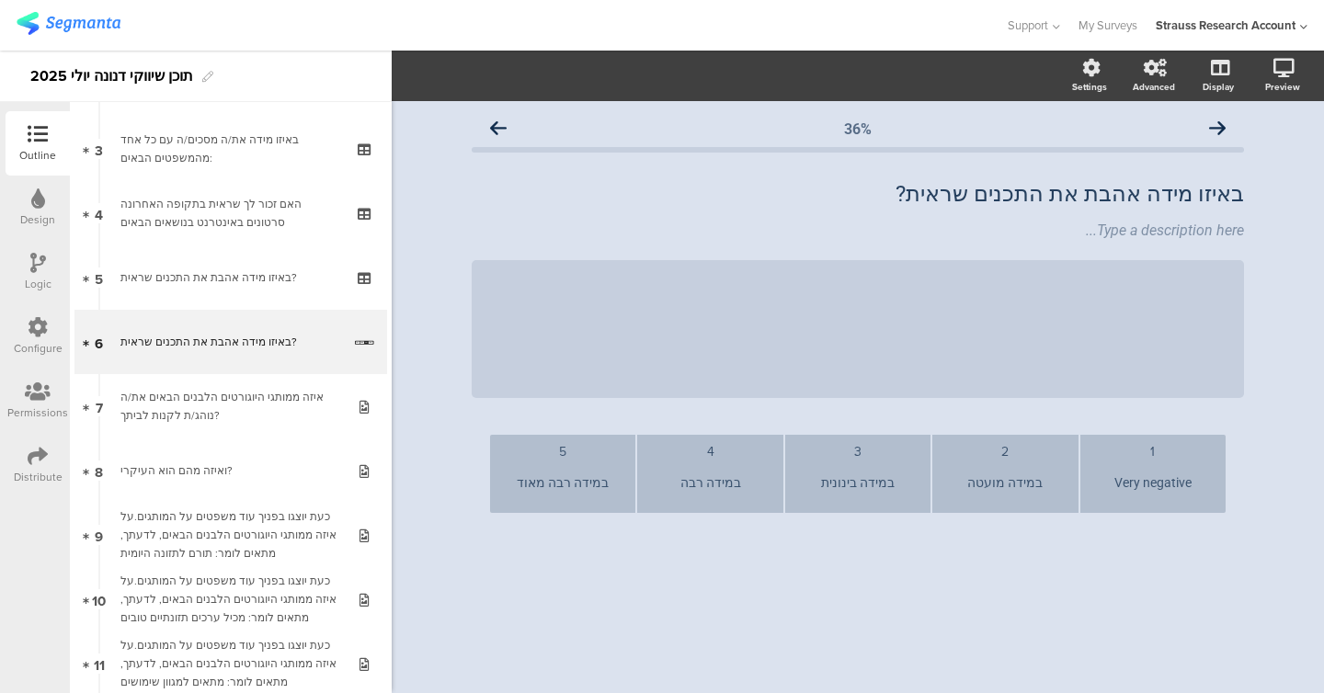
click at [1133, 483] on div "Very negative" at bounding box center [1152, 483] width 131 height 45
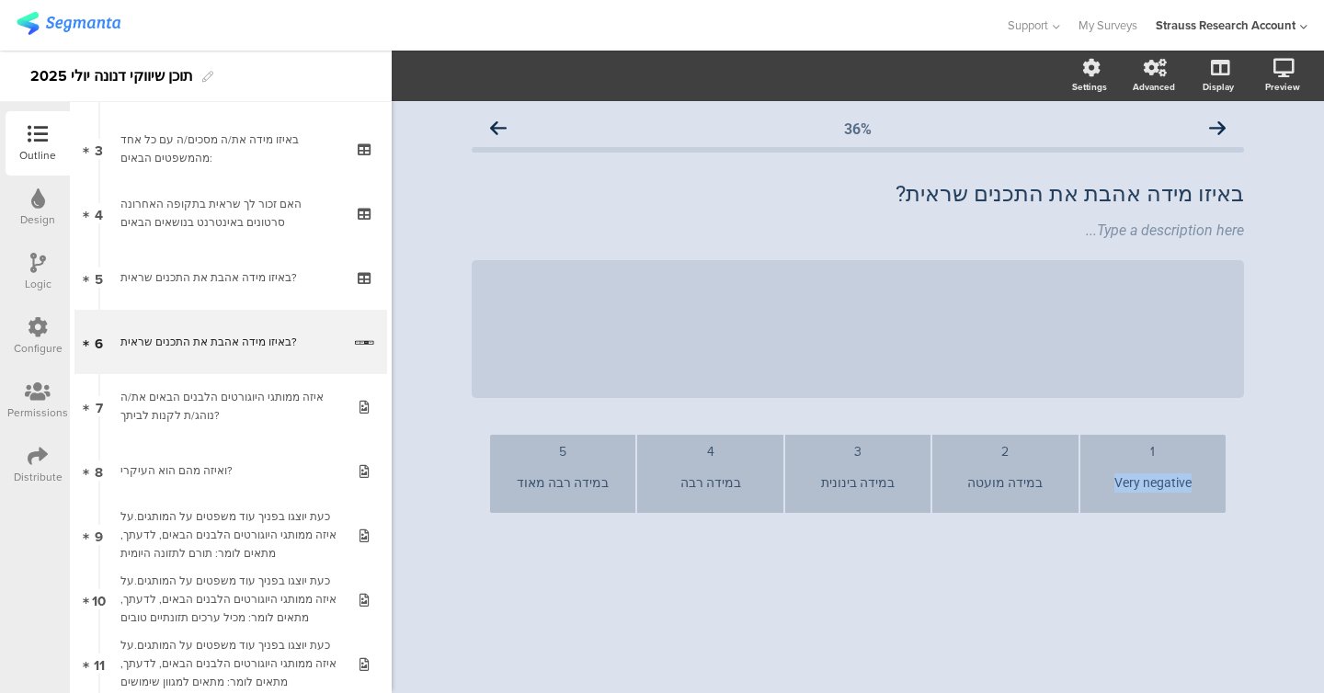
paste div
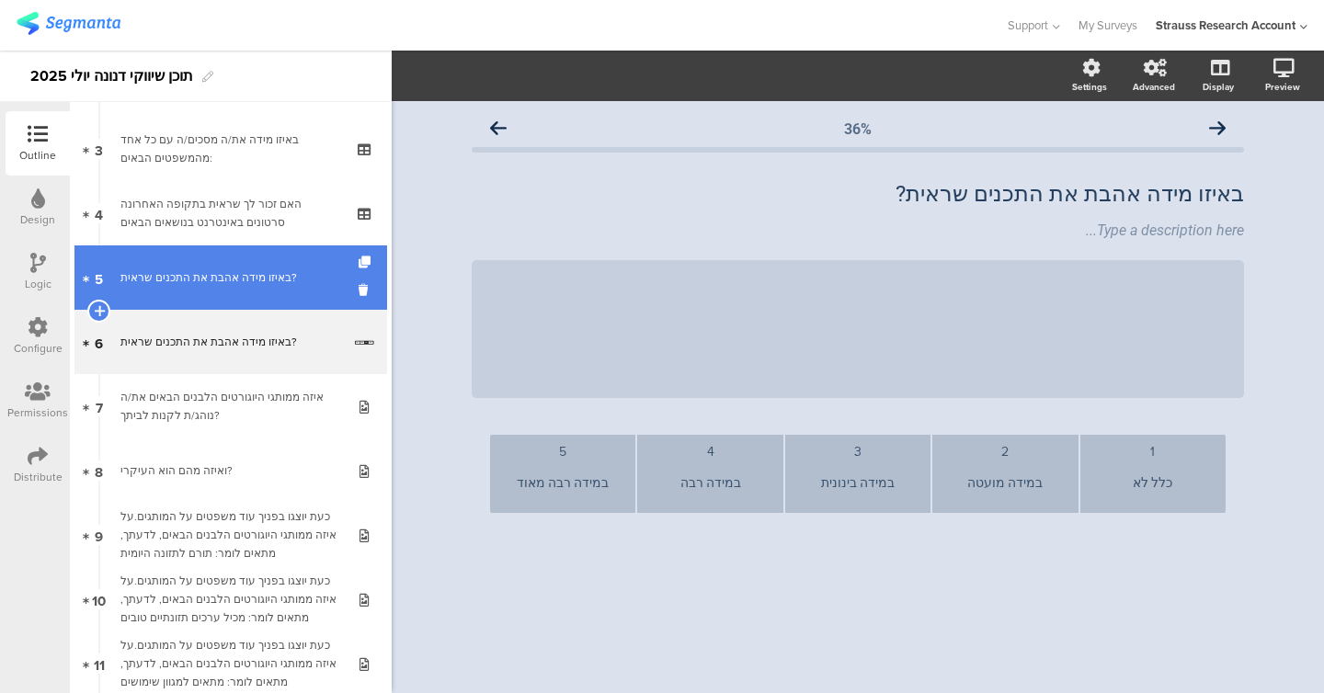
click at [275, 302] on link "5 באיזו מידה אהבת את התכנים שראית?" at bounding box center [230, 277] width 313 height 64
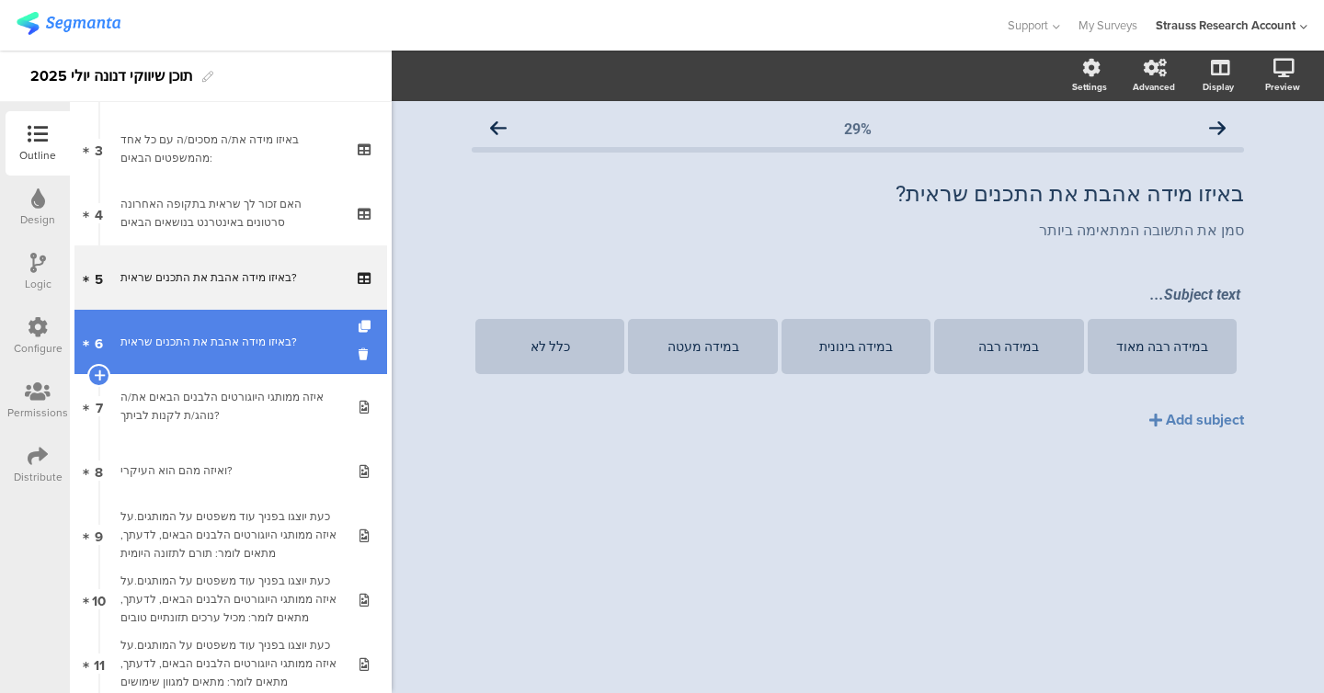
click at [279, 338] on div "באיזו מידה אהבת את התכנים שראית?" at bounding box center [230, 342] width 221 height 18
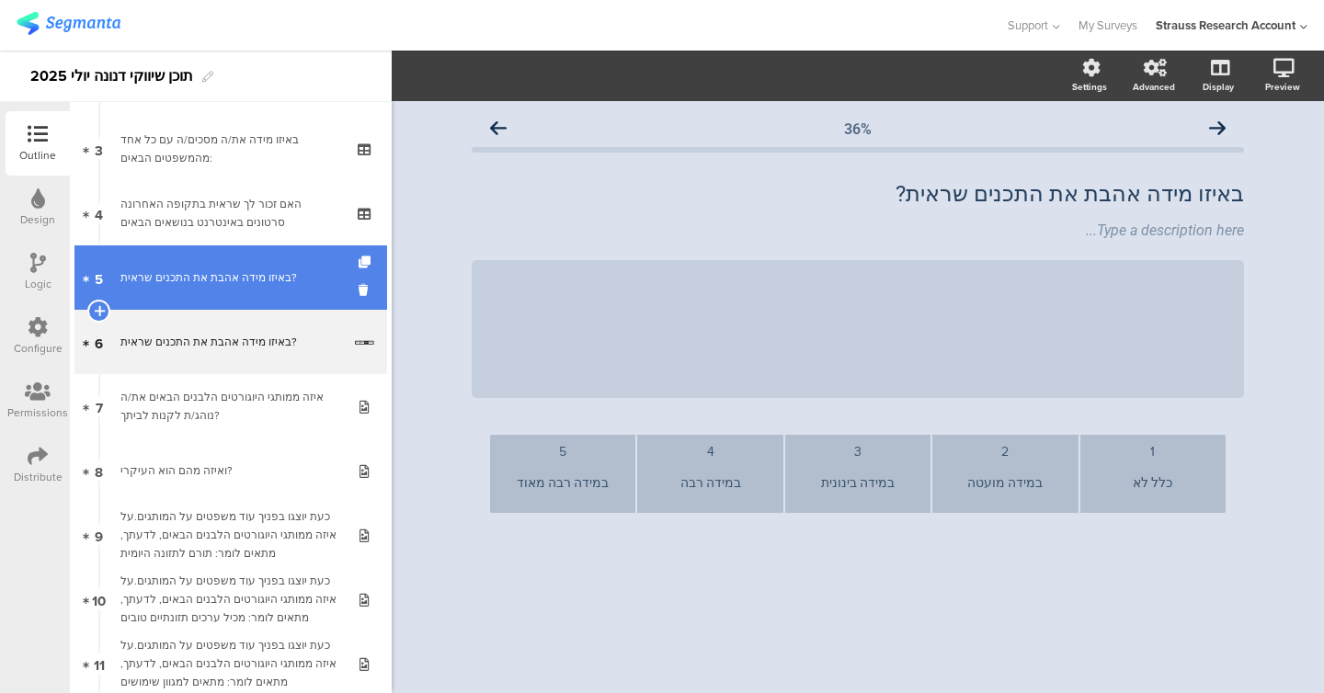
click at [210, 277] on div "באיזו מידה אהבת את התכנים שראית?" at bounding box center [230, 277] width 220 height 18
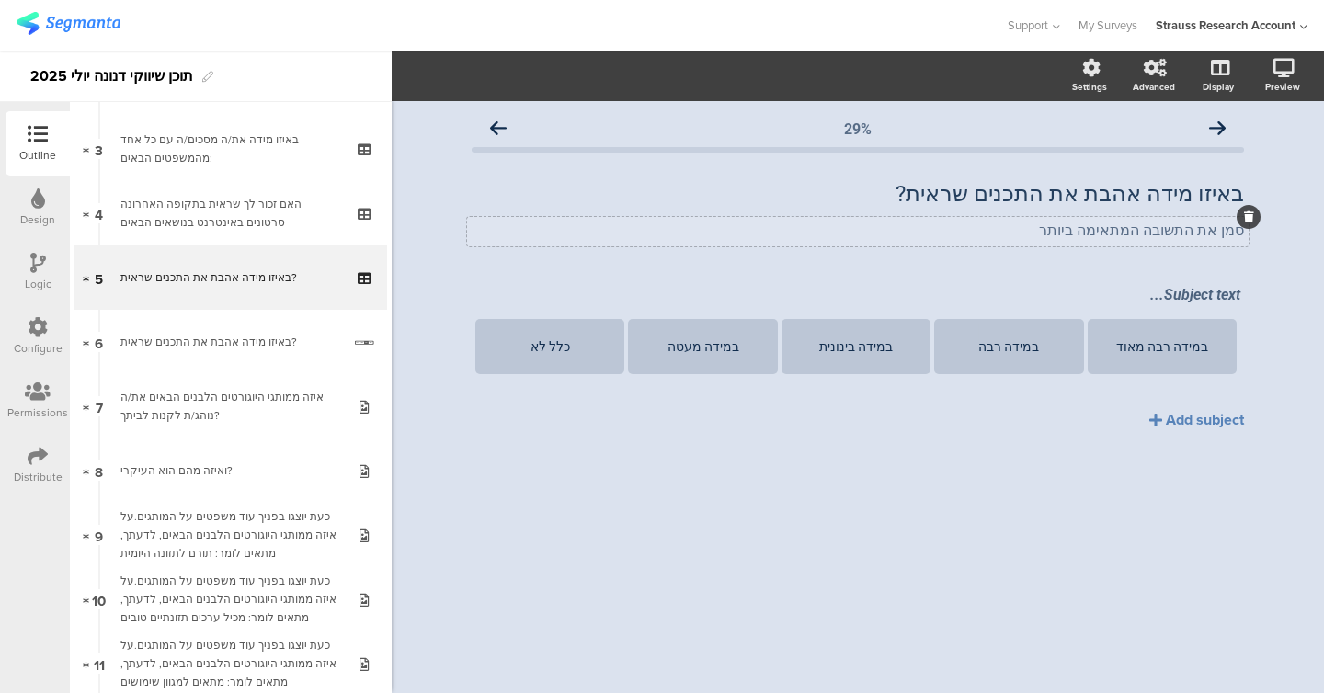
click at [1115, 231] on div "סמן את התשובה המתאימה ביותר סמן את התשובה המתאימה ביותר" at bounding box center [857, 231] width 781 height 29
click at [1115, 231] on p "סמן את התשובה המתאימה ביותר" at bounding box center [858, 230] width 772 height 17
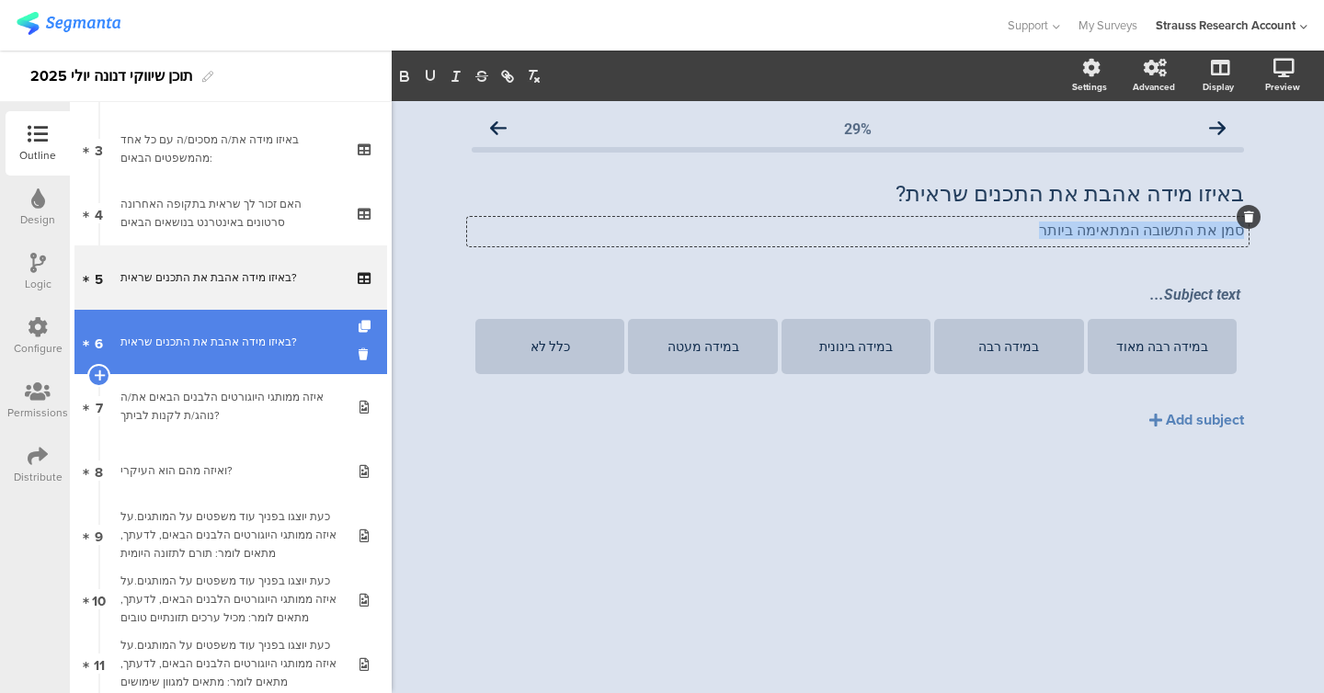
click at [243, 345] on div "באיזו מידה אהבת את התכנים שראית?" at bounding box center [230, 342] width 221 height 18
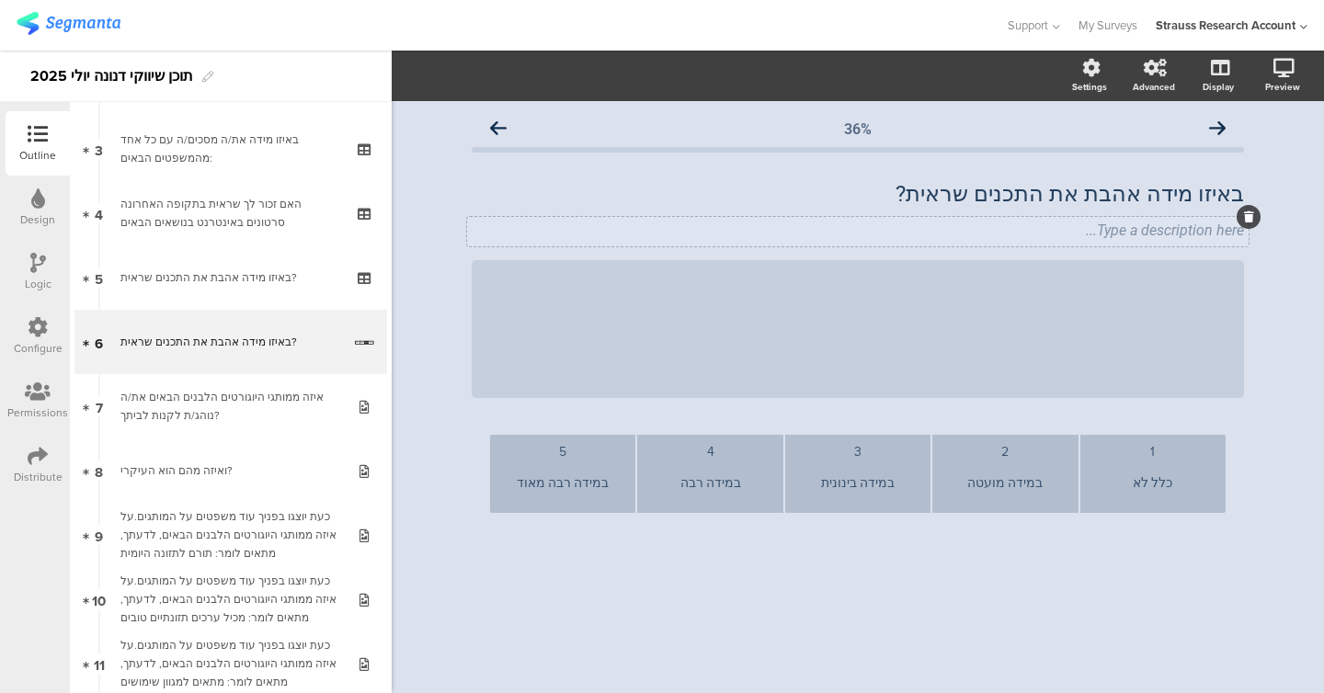
click at [1145, 233] on div "Type a description here..." at bounding box center [857, 231] width 781 height 29
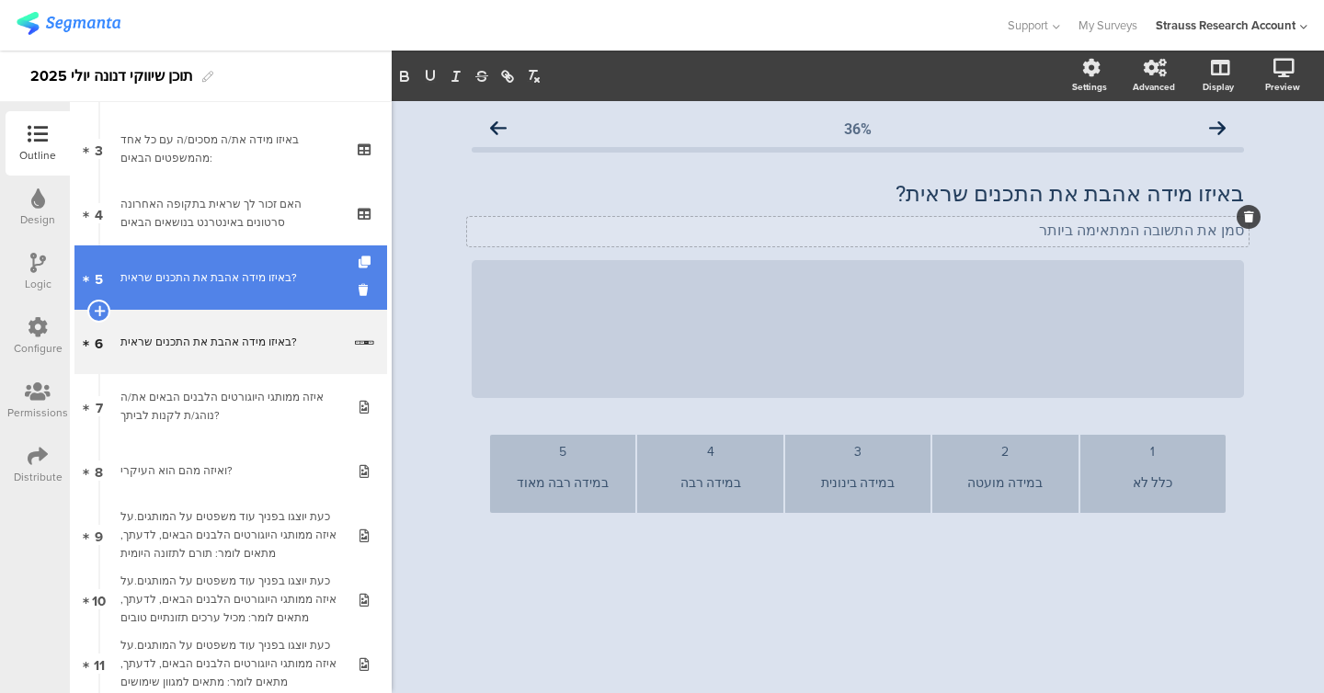
click at [253, 297] on link "5 באיזו מידה אהבת את התכנים שראית?" at bounding box center [230, 277] width 313 height 64
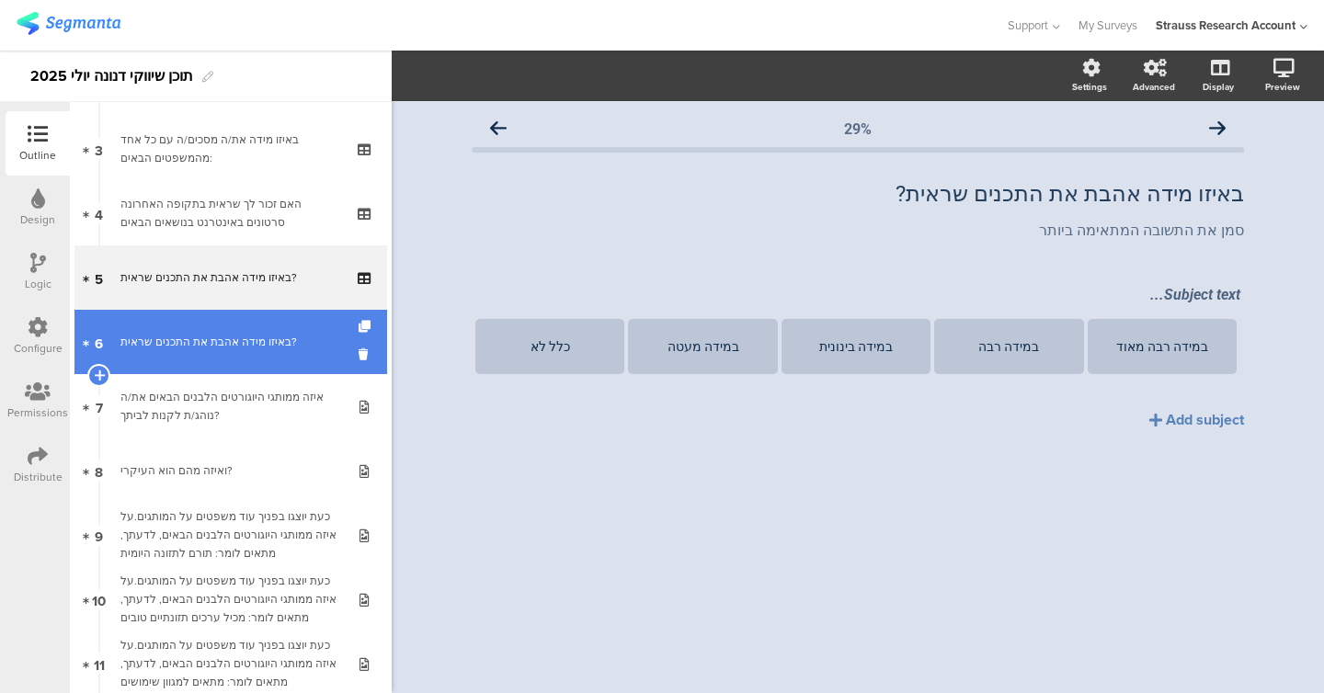
click at [250, 334] on div "באיזו מידה אהבת את התכנים שראית?" at bounding box center [230, 342] width 221 height 18
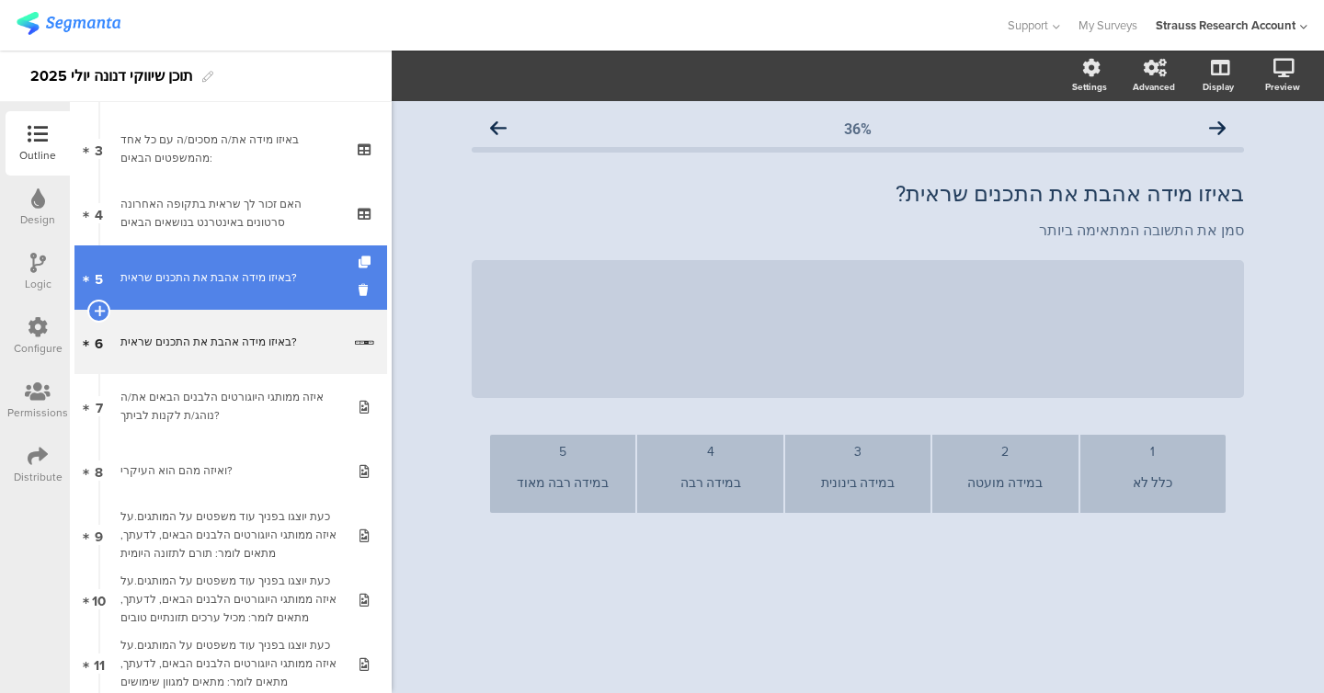
click at [256, 286] on div "באיזו מידה אהבת את התכנים שראית?" at bounding box center [230, 277] width 220 height 18
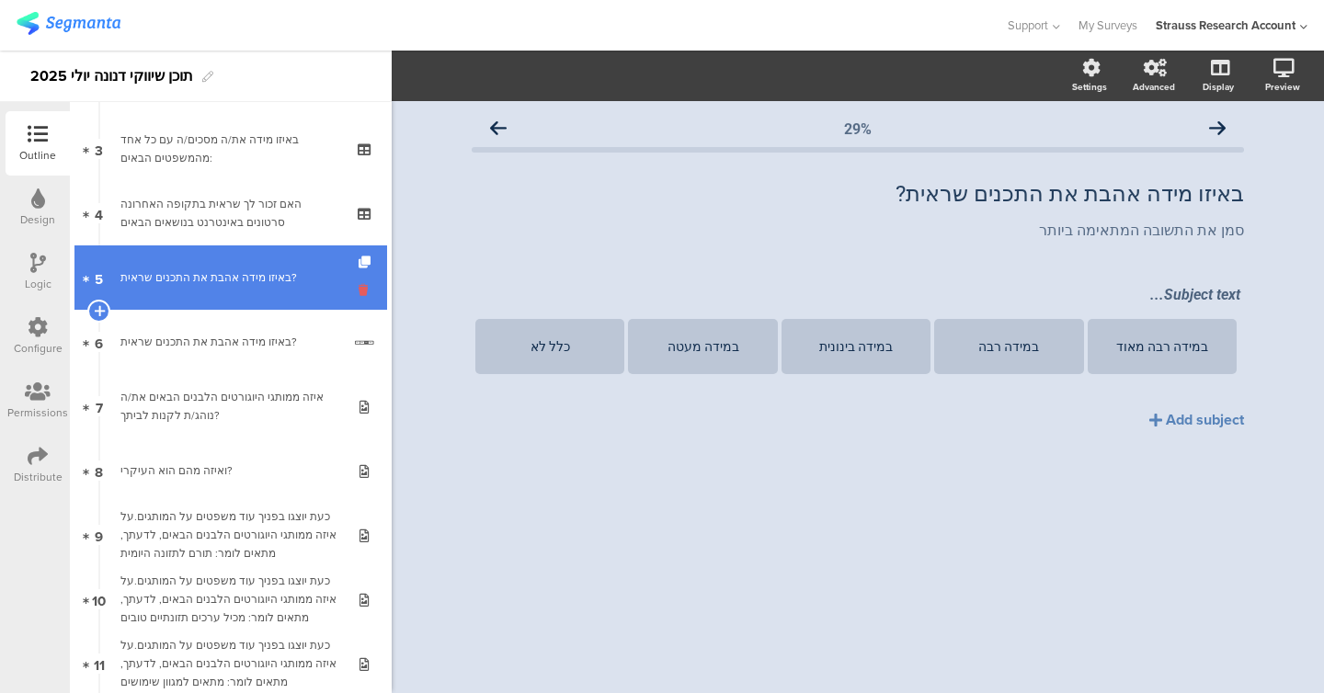
click at [360, 287] on icon at bounding box center [367, 289] width 16 height 17
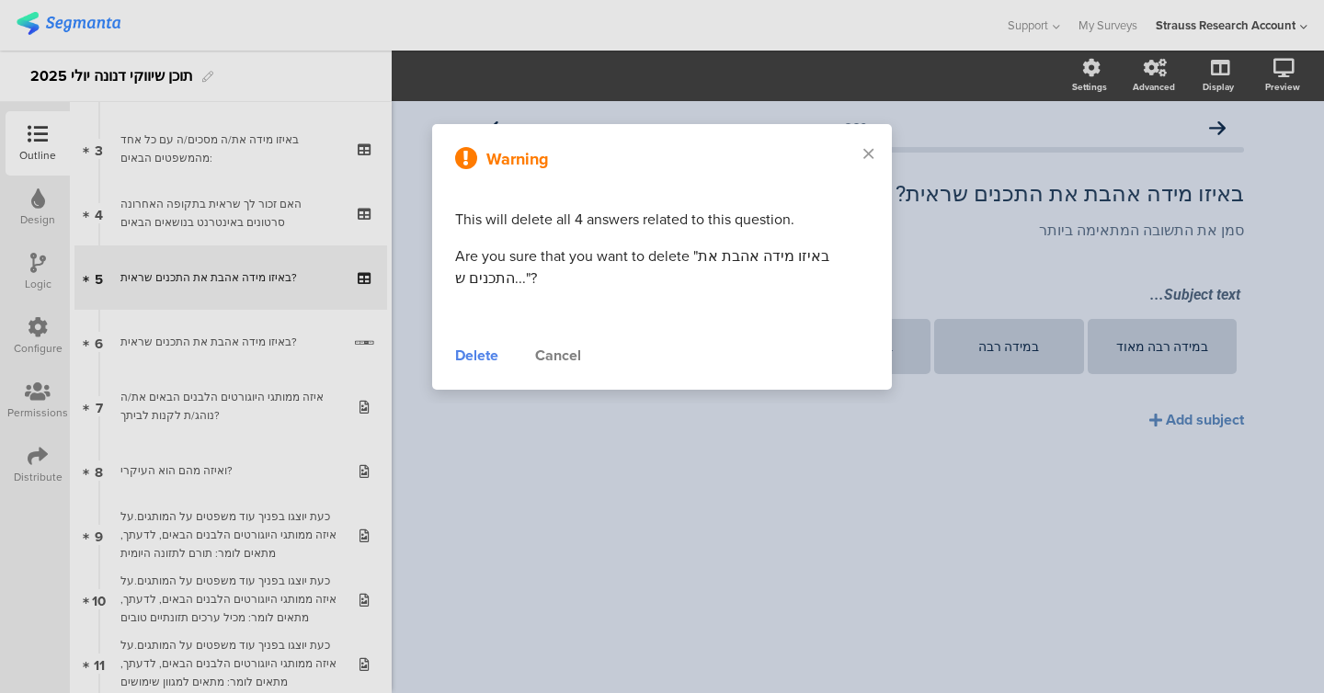
click at [474, 353] on div "Delete" at bounding box center [476, 356] width 43 height 22
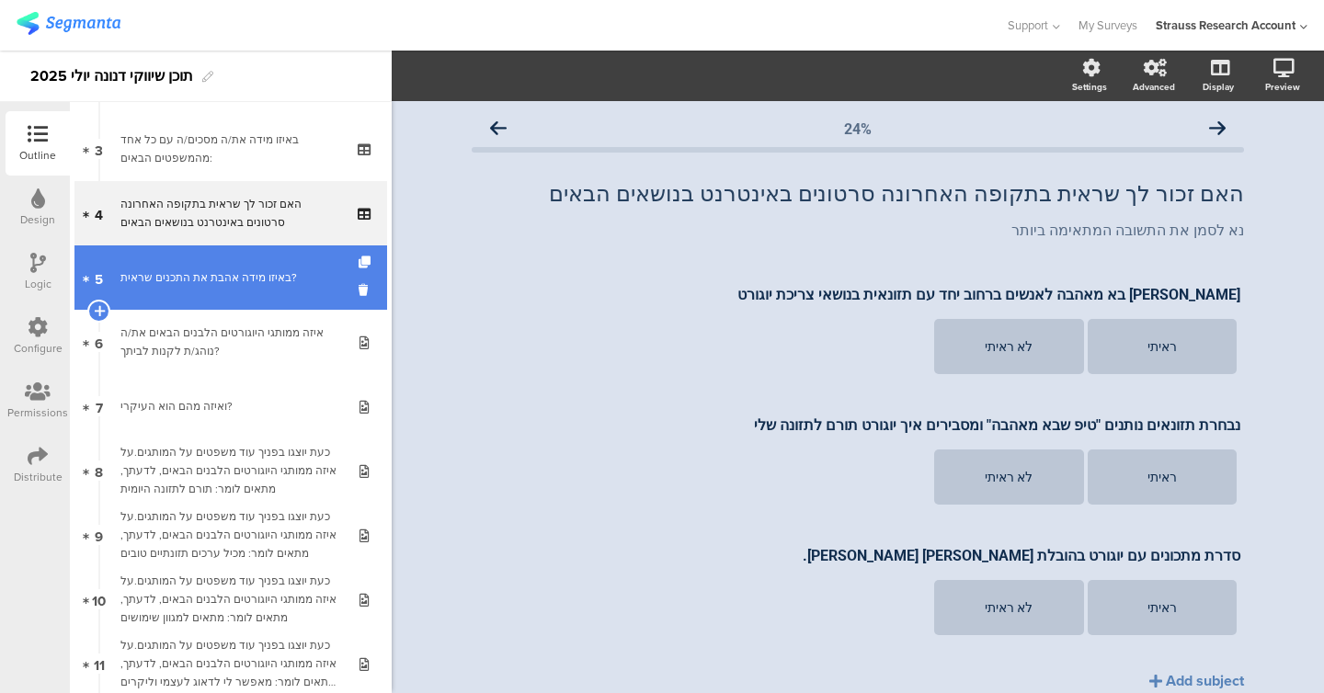
click at [279, 279] on div "באיזו מידה אהבת את התכנים שראית?" at bounding box center [230, 277] width 221 height 18
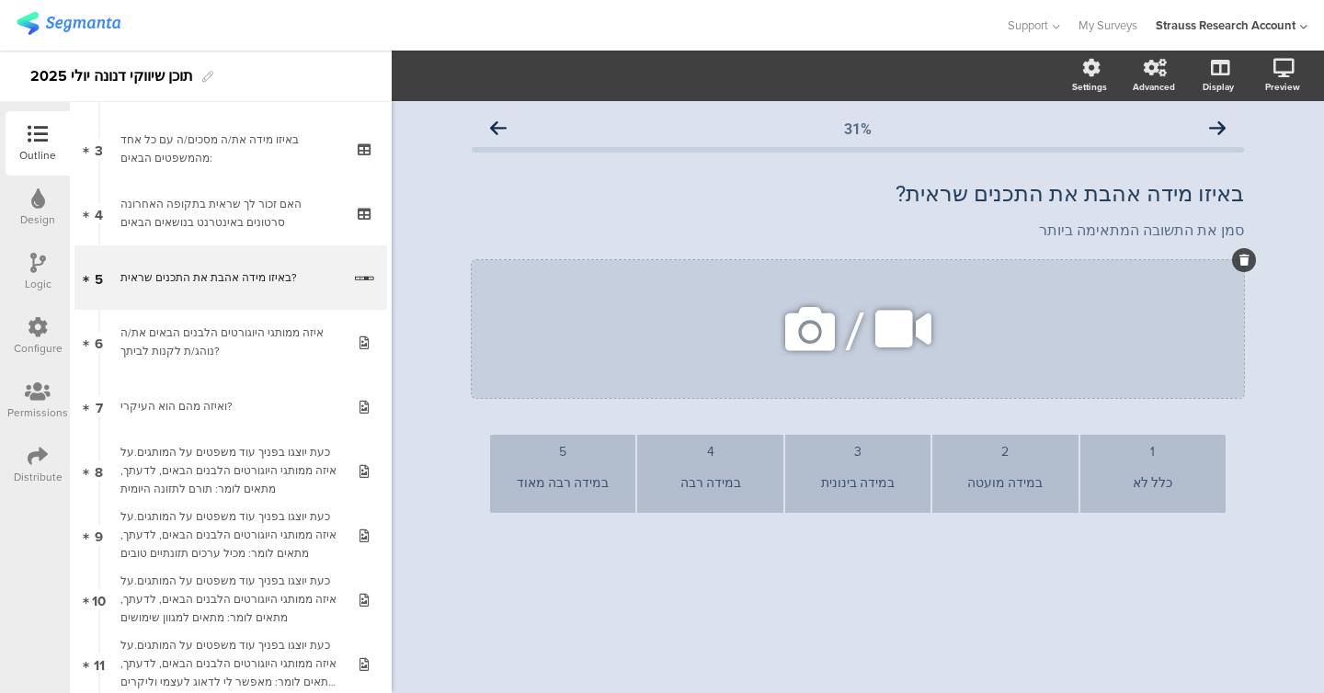
click at [1240, 264] on icon at bounding box center [1244, 260] width 10 height 11
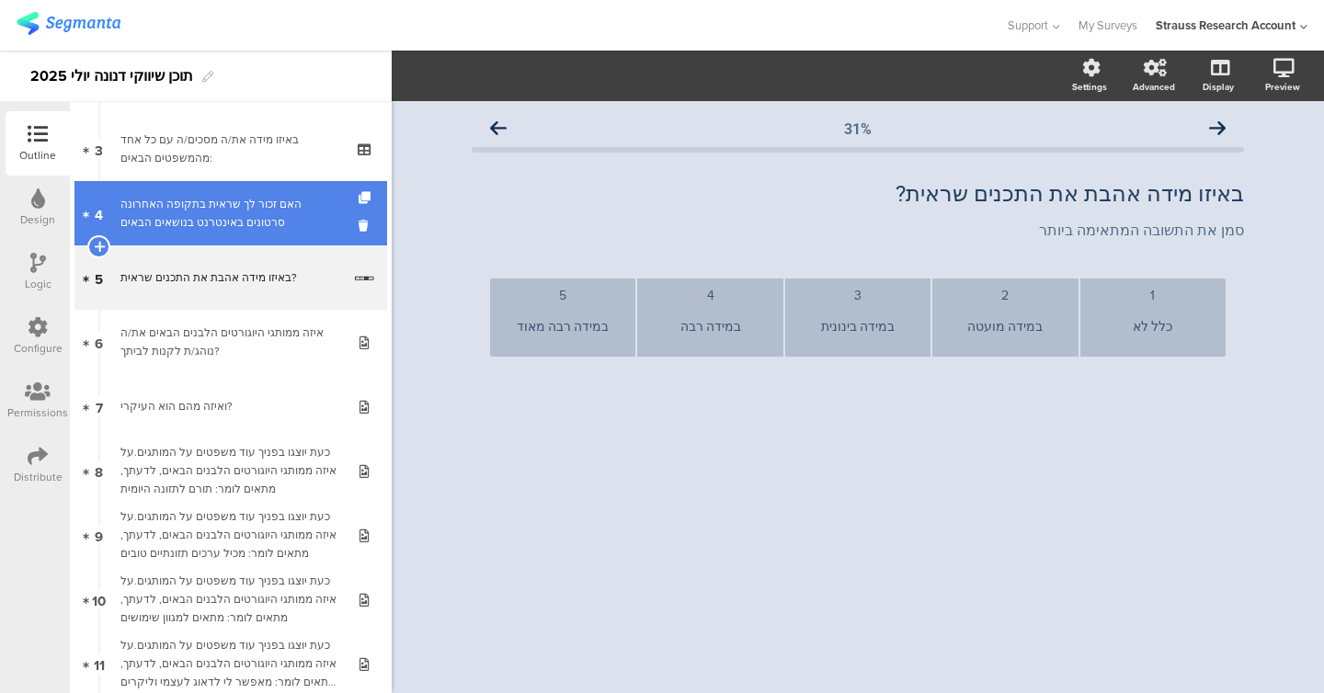
click at [183, 243] on link "4 האם זכור לך שראית בתקופה האחרונה סרטונים באינטרנט בנושאים הבאים" at bounding box center [230, 213] width 313 height 64
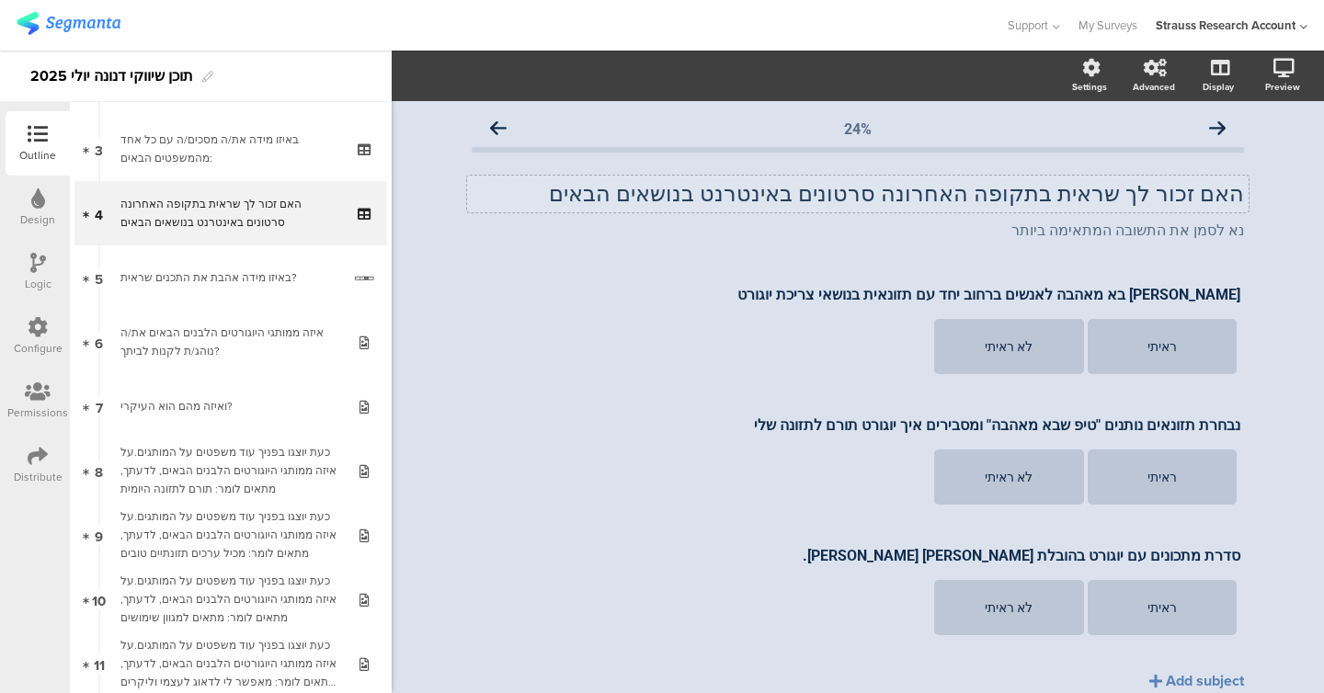
click at [518, 190] on p "האם זכור לך שראית בתקופה האחרונה סרטונים באינטרנט בנושאים הבאים" at bounding box center [858, 194] width 772 height 28
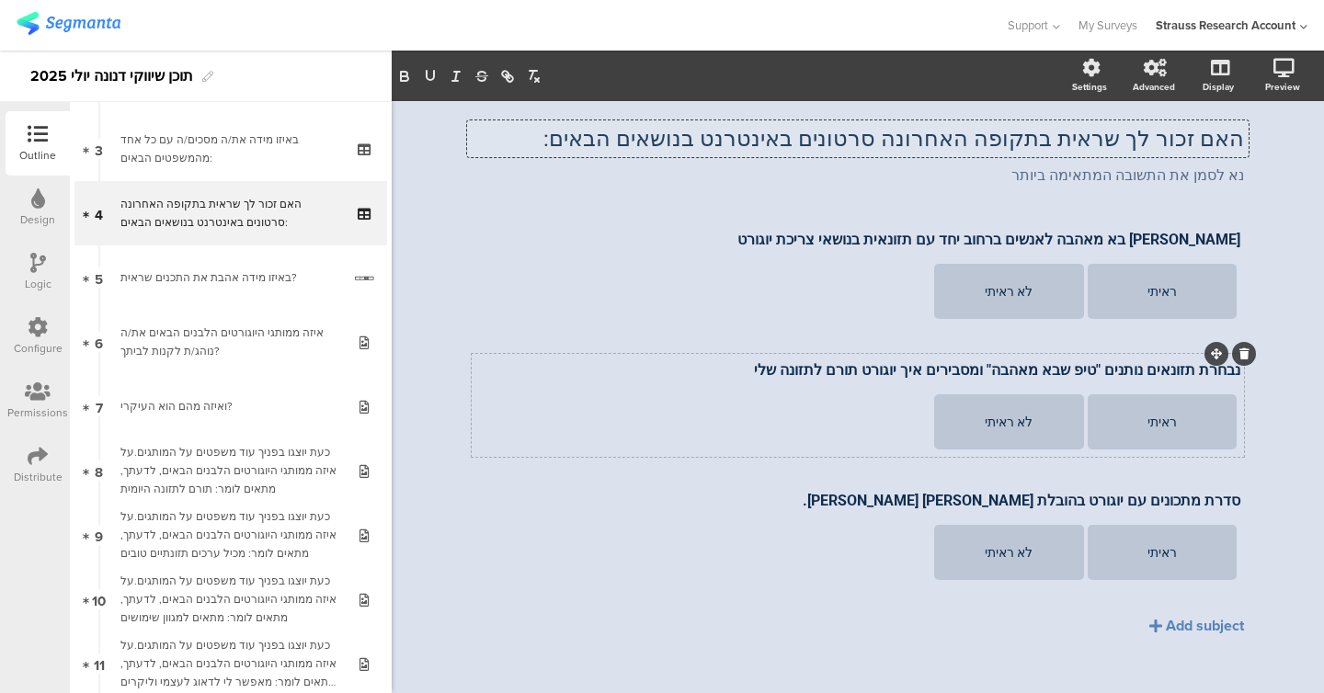
scroll to position [72, 0]
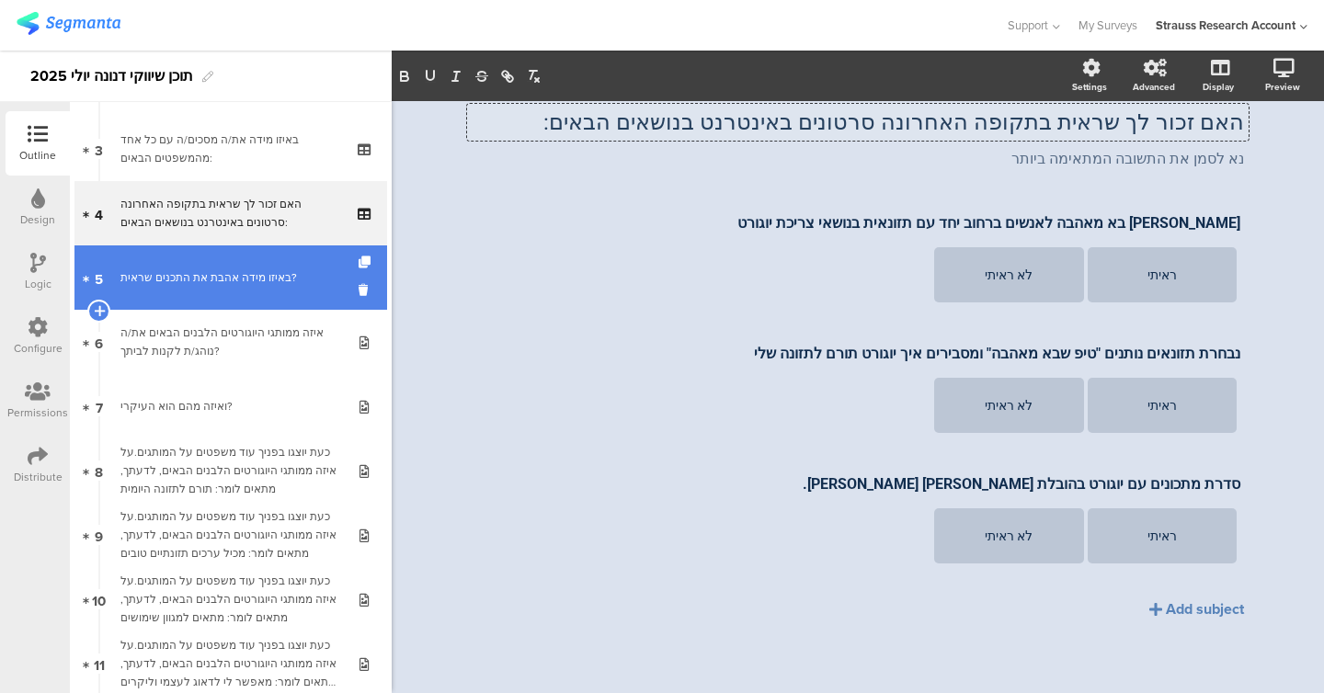
click at [249, 288] on link "5 באיזו מידה אהבת את התכנים שראית?" at bounding box center [230, 277] width 313 height 64
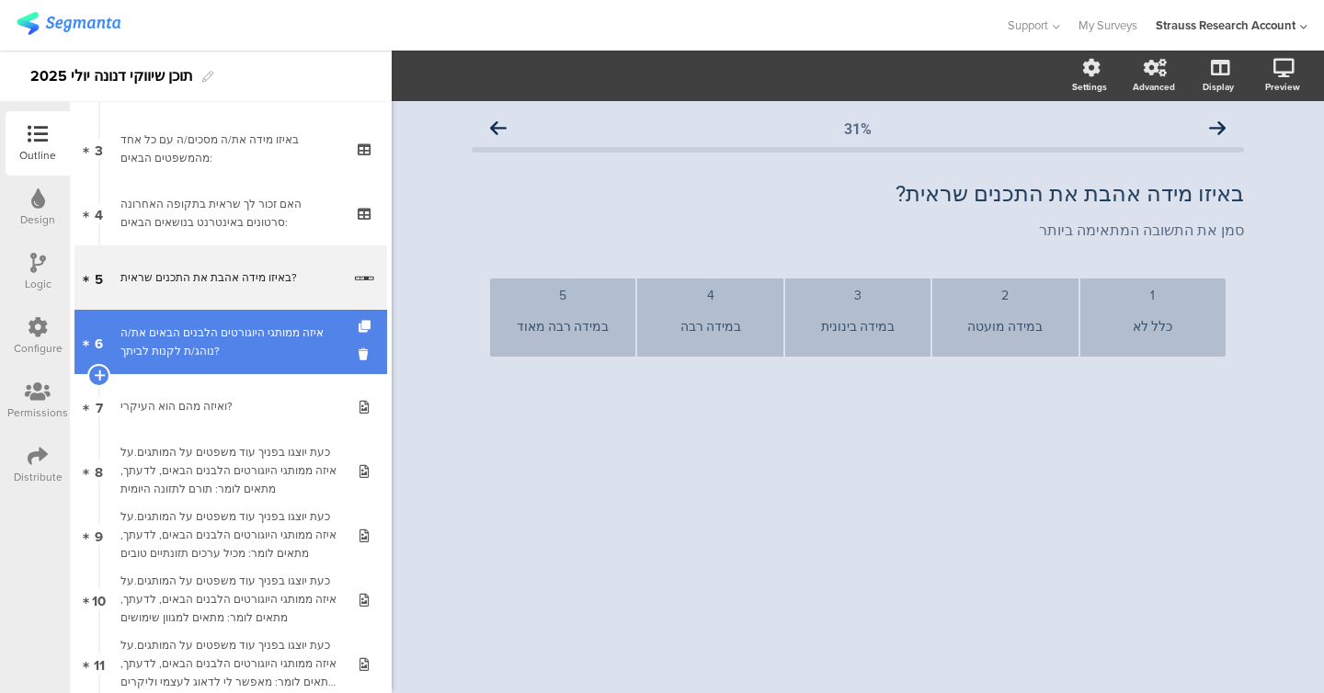
click at [251, 329] on div "איזה ממותגי היוגורטים הלבנים הבאים את/ה נוהג/ת לקנות לביתך?" at bounding box center [230, 342] width 220 height 37
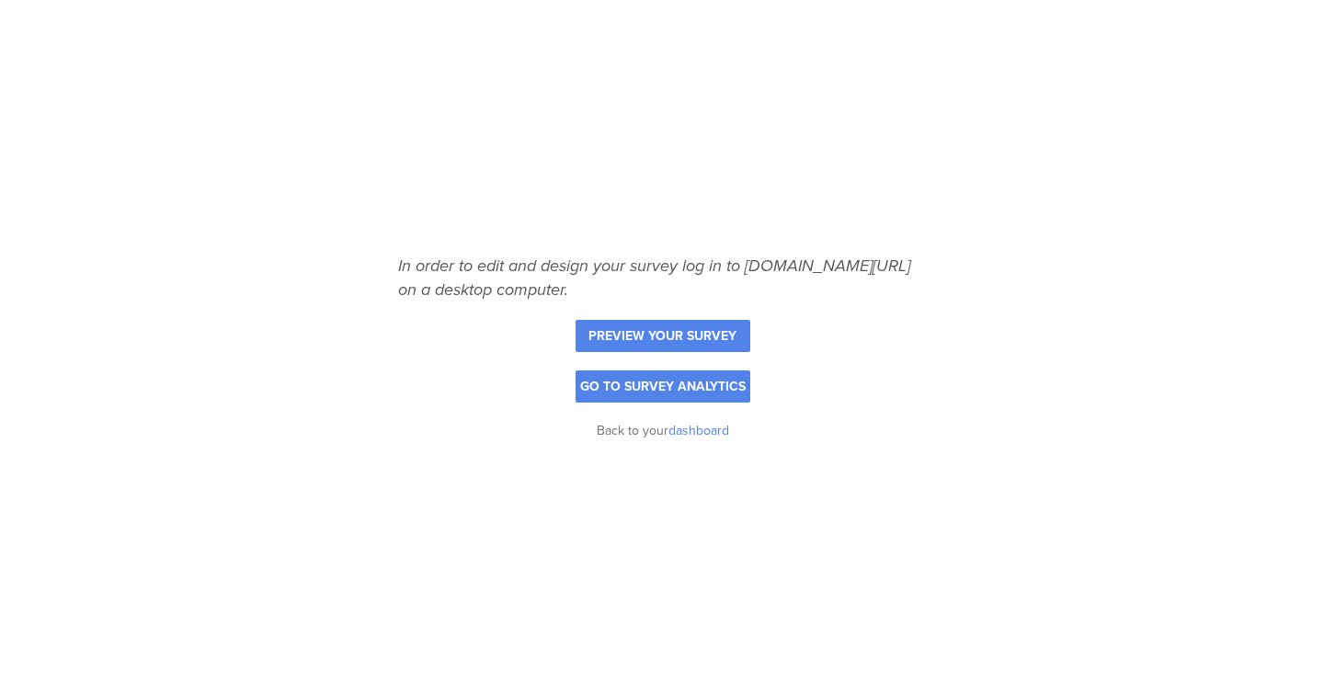
scroll to position [131, 0]
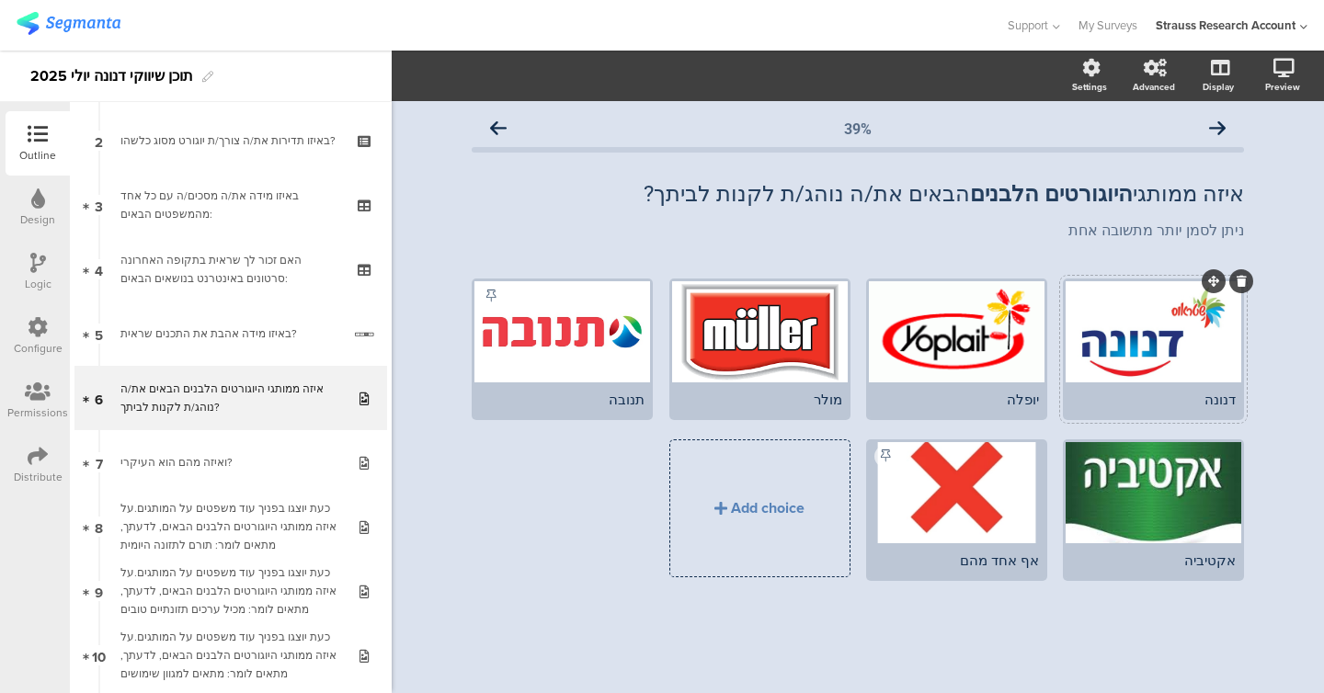
click at [564, 354] on div at bounding box center [1153, 331] width 176 height 101
click at [458, 78] on icon "button" at bounding box center [455, 75] width 15 height 15
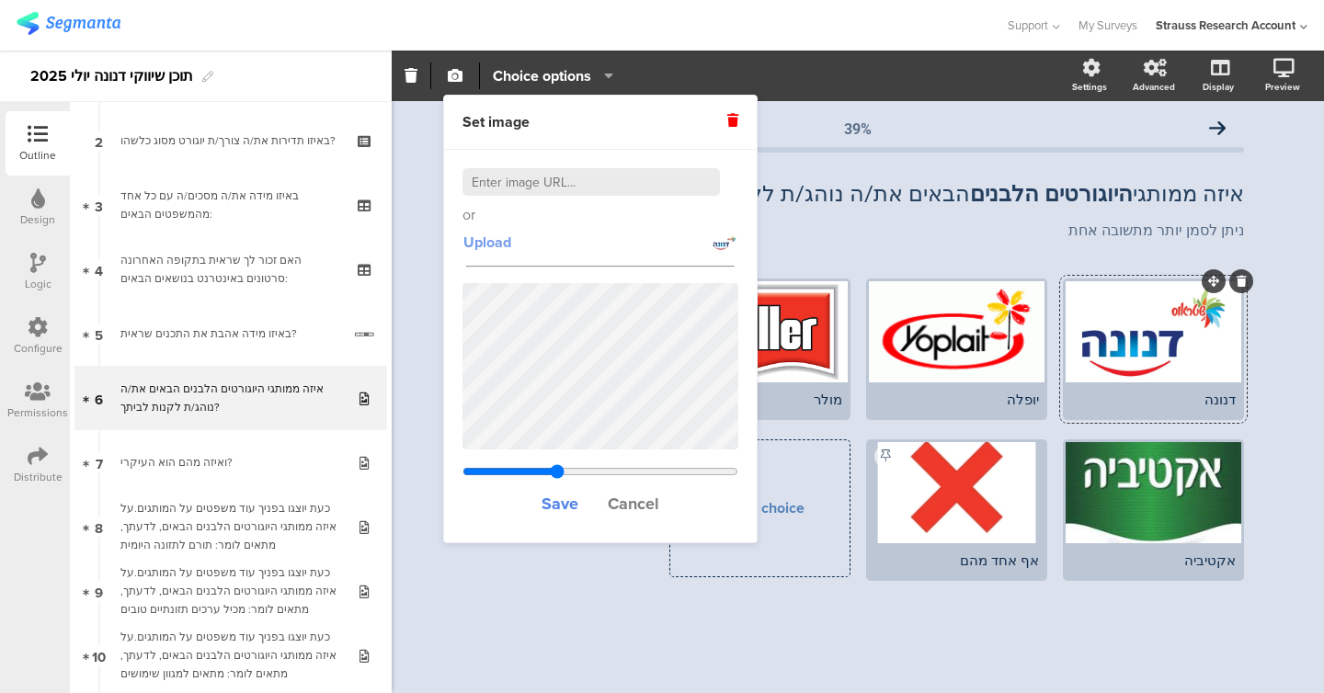
click at [487, 242] on span "Upload" at bounding box center [487, 242] width 48 height 21
type input "1.5"
click at [564, 353] on div at bounding box center [957, 331] width 176 height 101
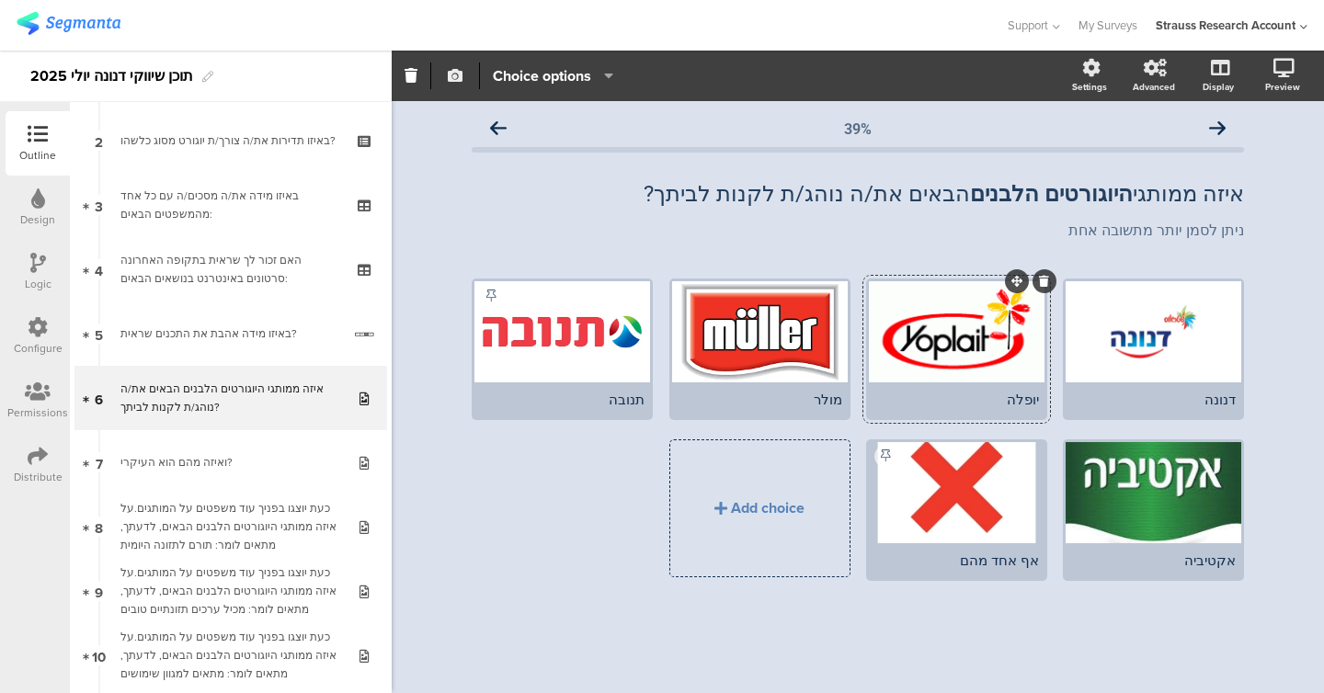
click at [460, 81] on icon "button" at bounding box center [455, 75] width 15 height 15
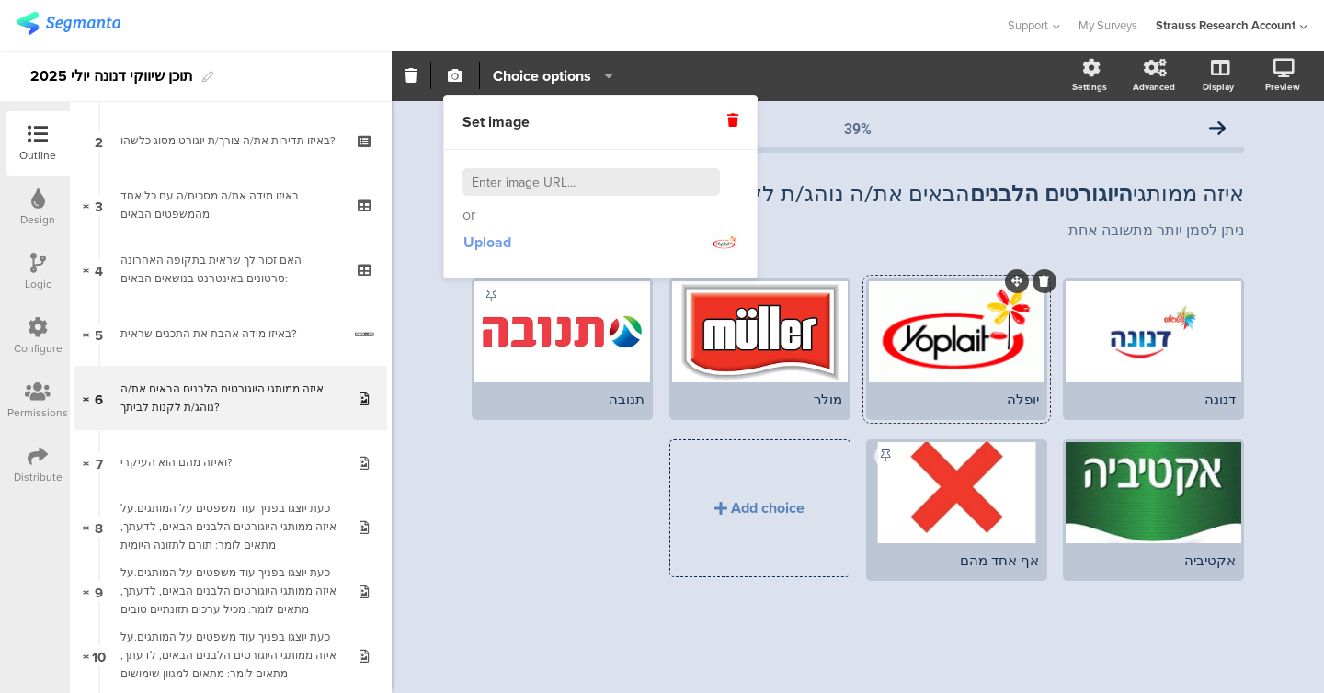
click at [483, 247] on span "Upload" at bounding box center [487, 242] width 48 height 21
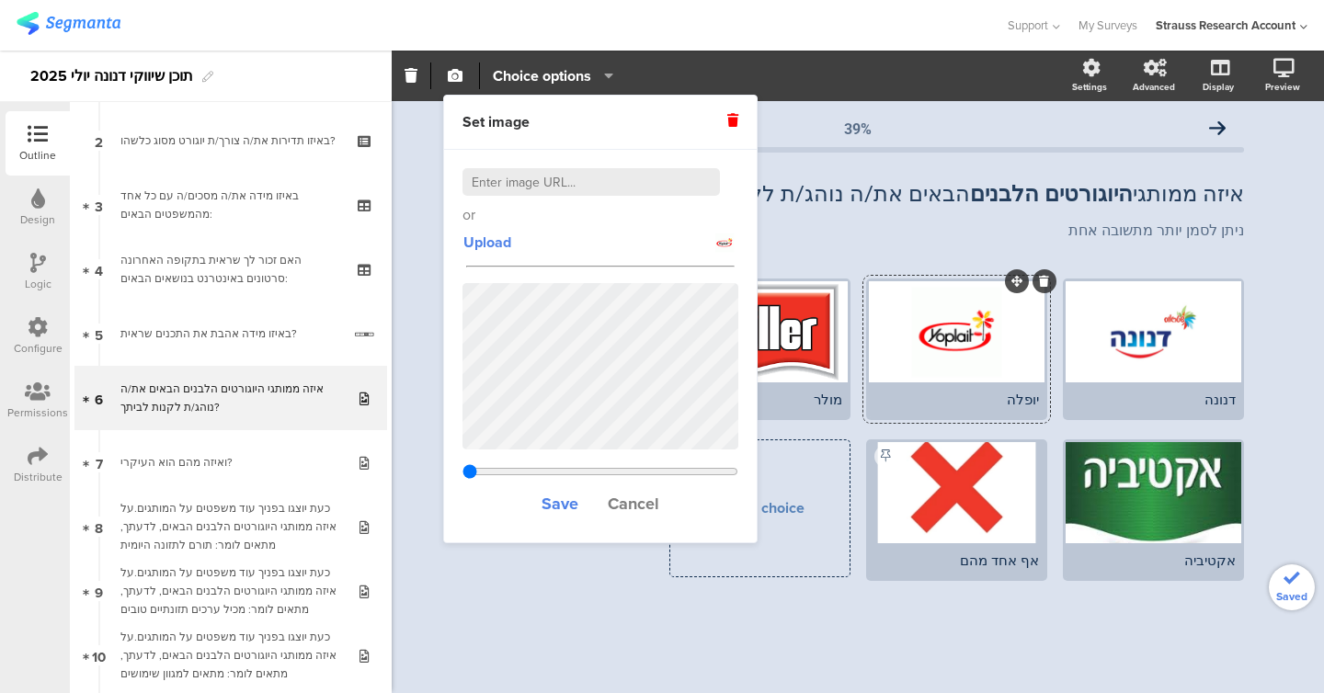
type input "1.5"
click at [564, 318] on div at bounding box center [760, 331] width 176 height 101
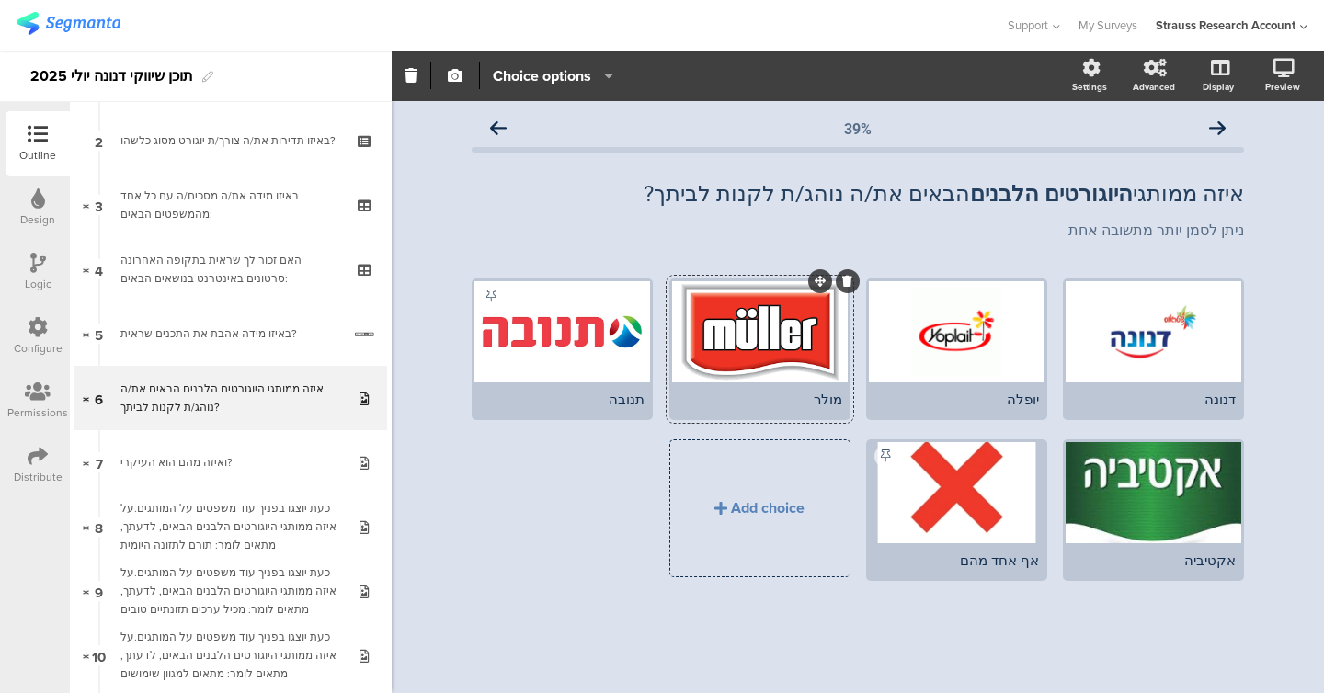
click at [564, 326] on div at bounding box center [760, 331] width 176 height 101
click at [564, 332] on div at bounding box center [957, 331] width 176 height 101
click at [564, 337] on div at bounding box center [957, 331] width 176 height 101
click at [458, 74] on icon "button" at bounding box center [455, 75] width 15 height 15
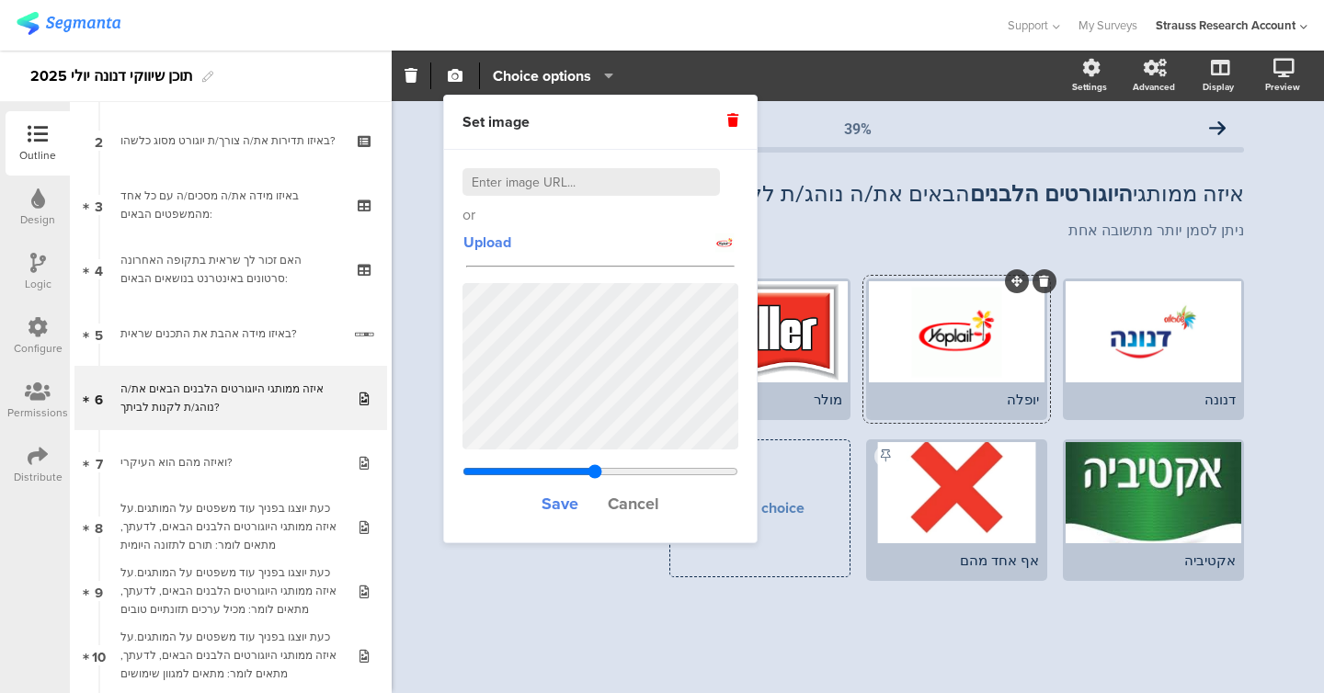
type input "1.827"
click at [564, 467] on input "range" at bounding box center [600, 471] width 276 height 15
click at [560, 504] on span "Save" at bounding box center [559, 504] width 37 height 24
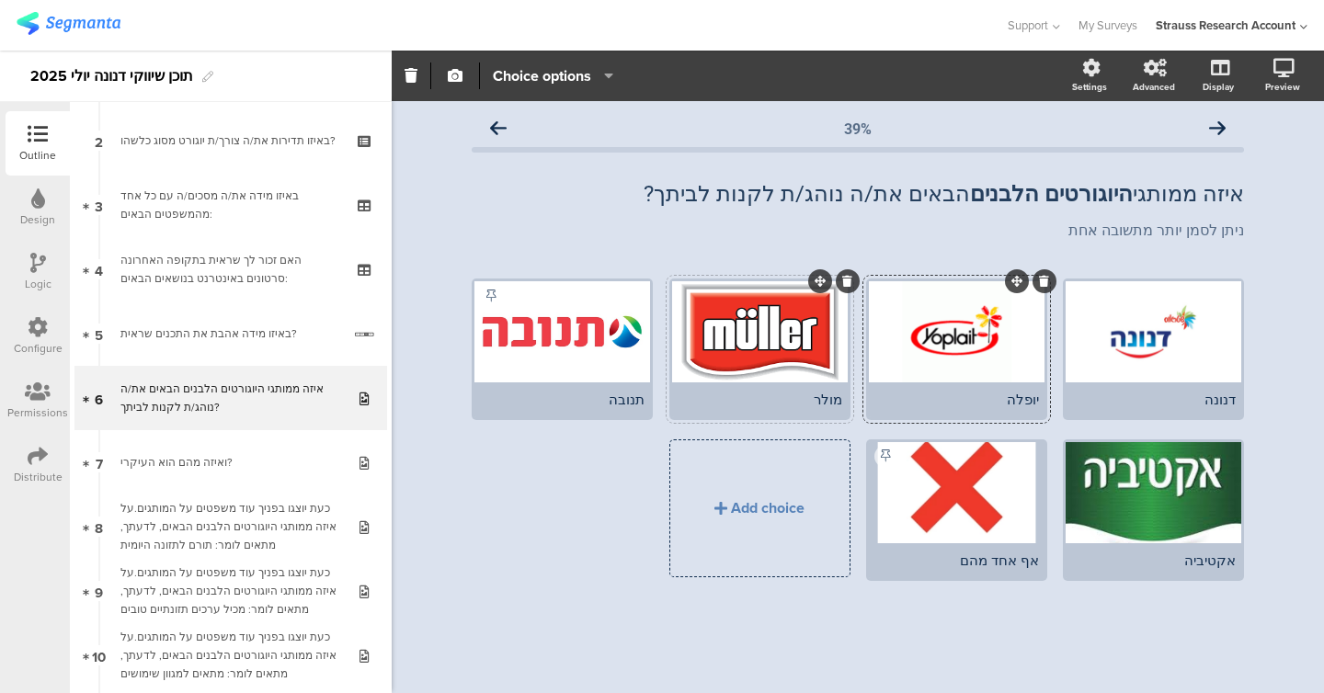
click at [564, 321] on div at bounding box center [760, 331] width 176 height 101
click at [453, 79] on icon "button" at bounding box center [455, 75] width 15 height 15
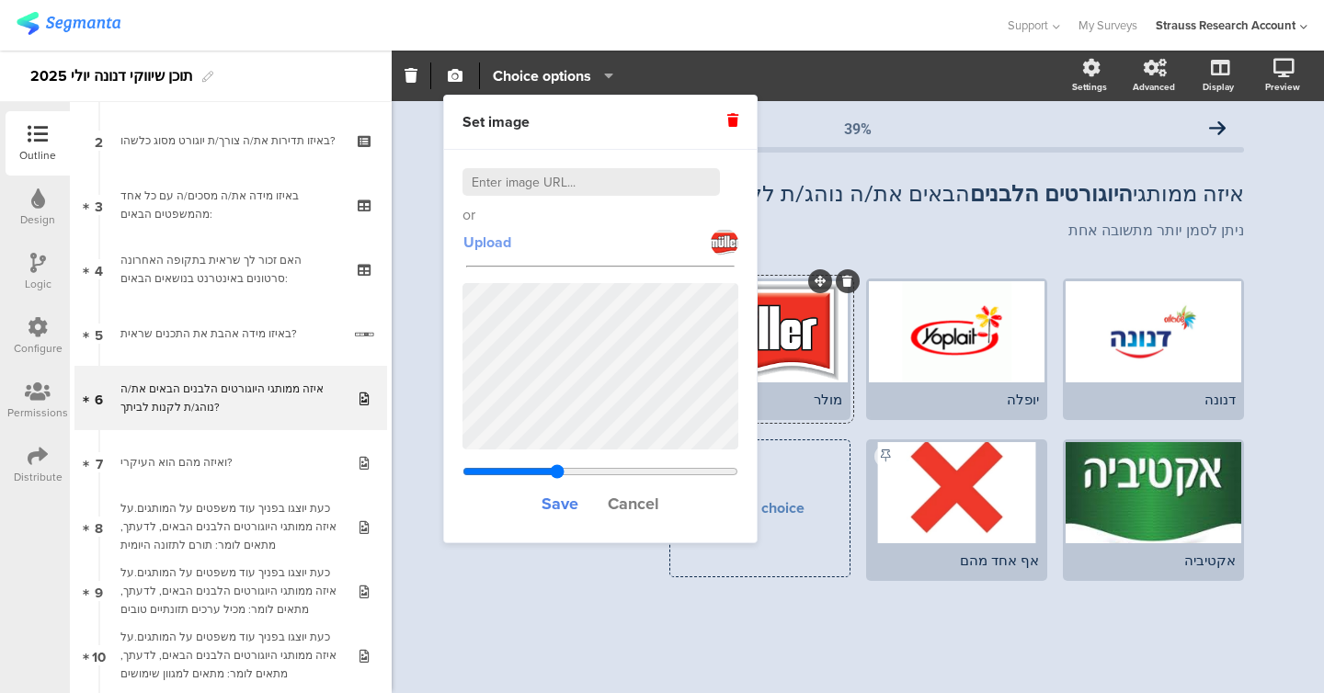
click at [470, 245] on span "Upload" at bounding box center [487, 242] width 48 height 21
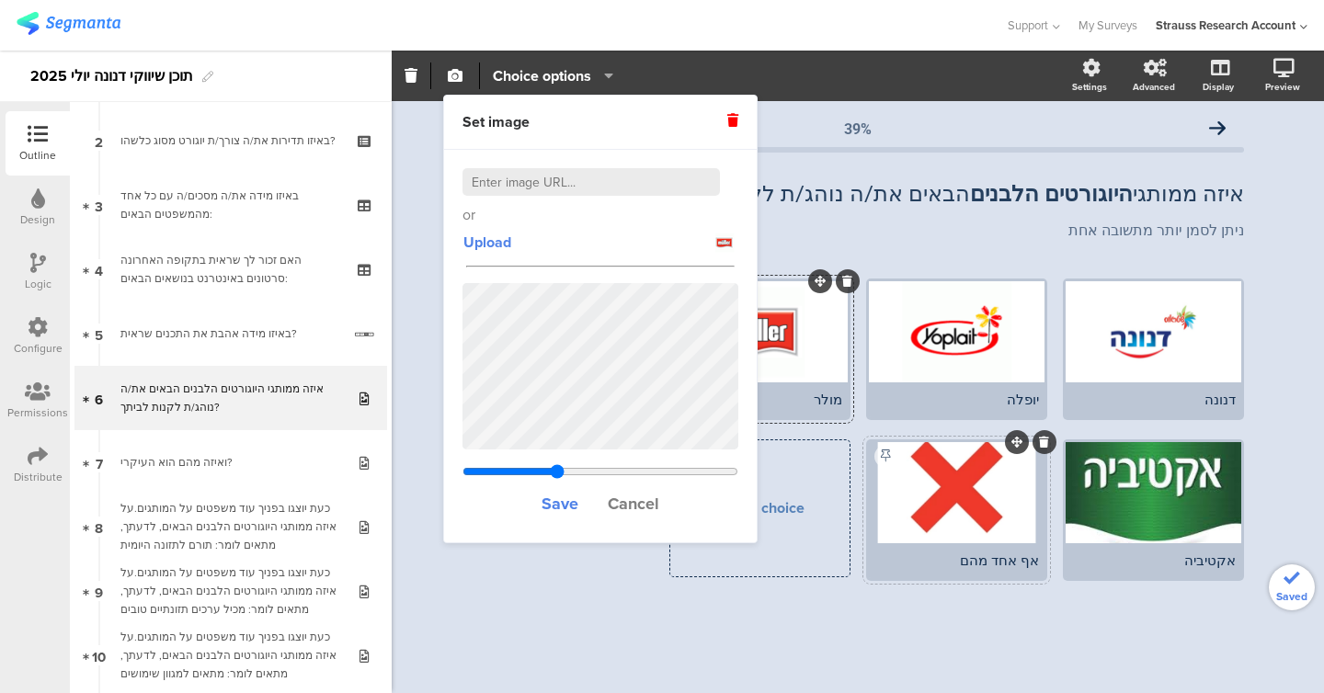
type input "1.5"
click at [563, 506] on span "Save" at bounding box center [559, 504] width 37 height 24
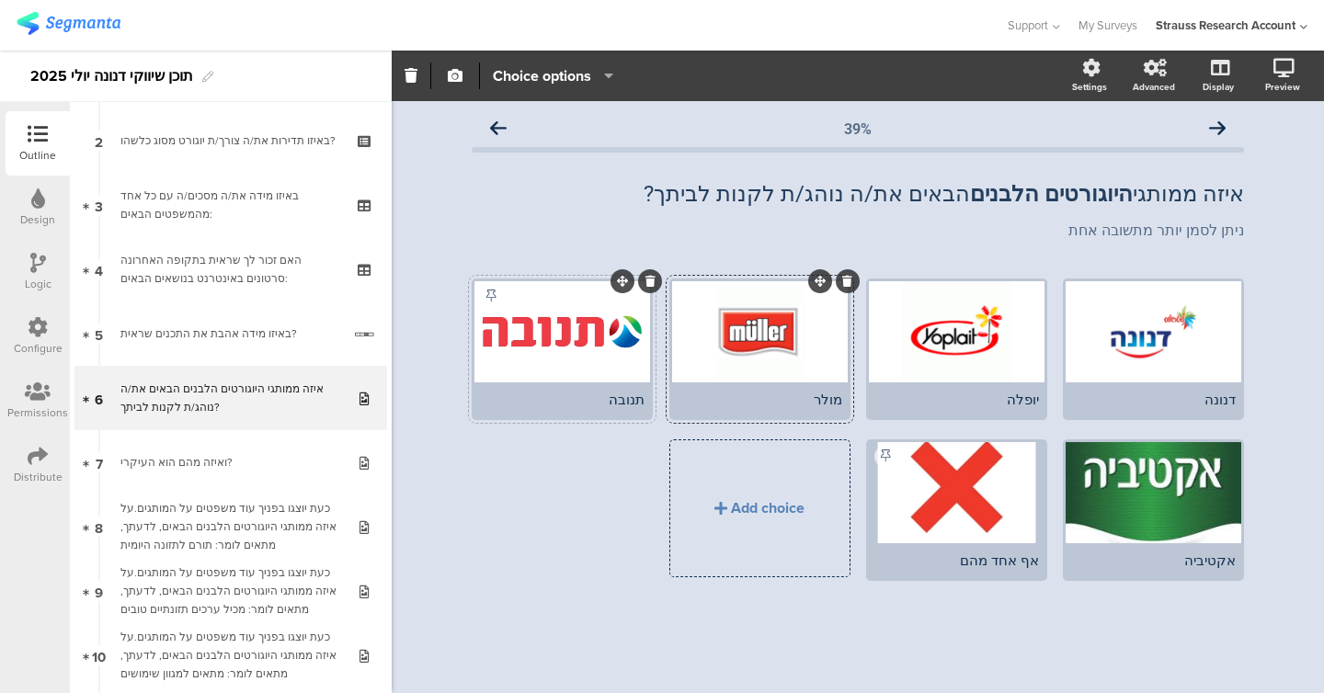
click at [564, 353] on div at bounding box center [562, 331] width 176 height 101
click at [533, 74] on span "Choice options" at bounding box center [542, 75] width 98 height 21
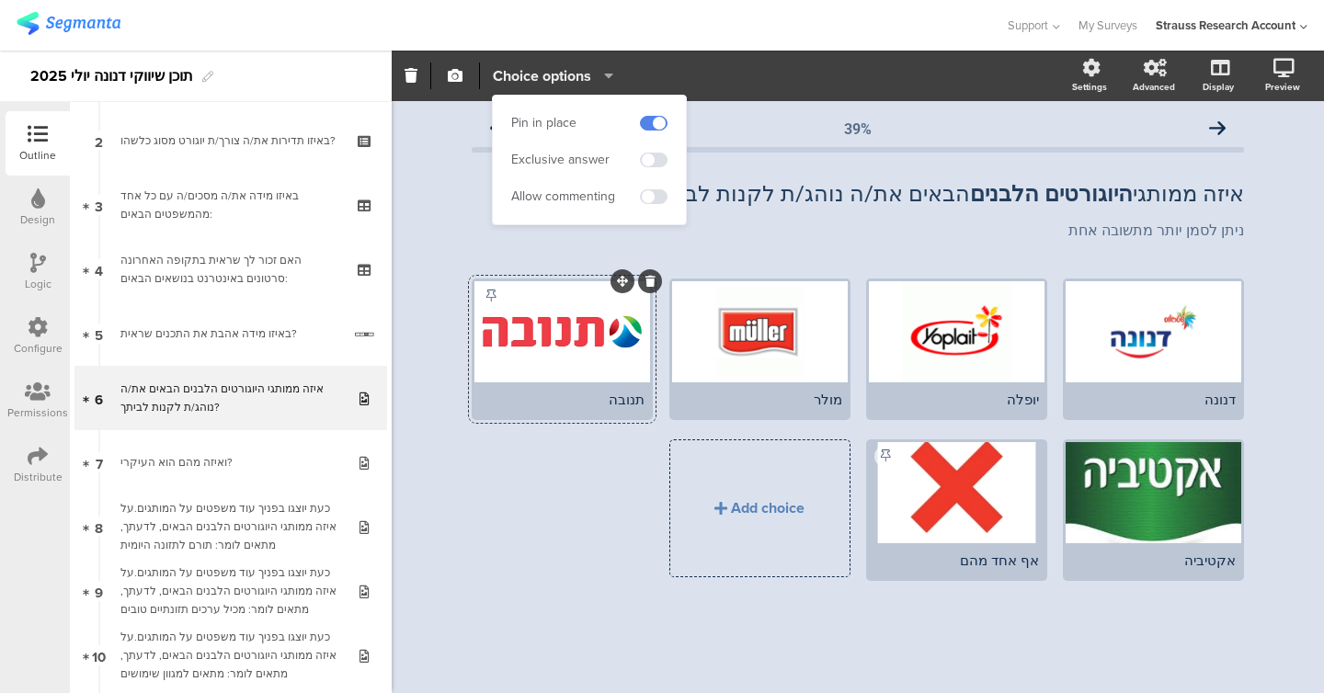
click at [533, 74] on span "Choice options" at bounding box center [542, 75] width 98 height 21
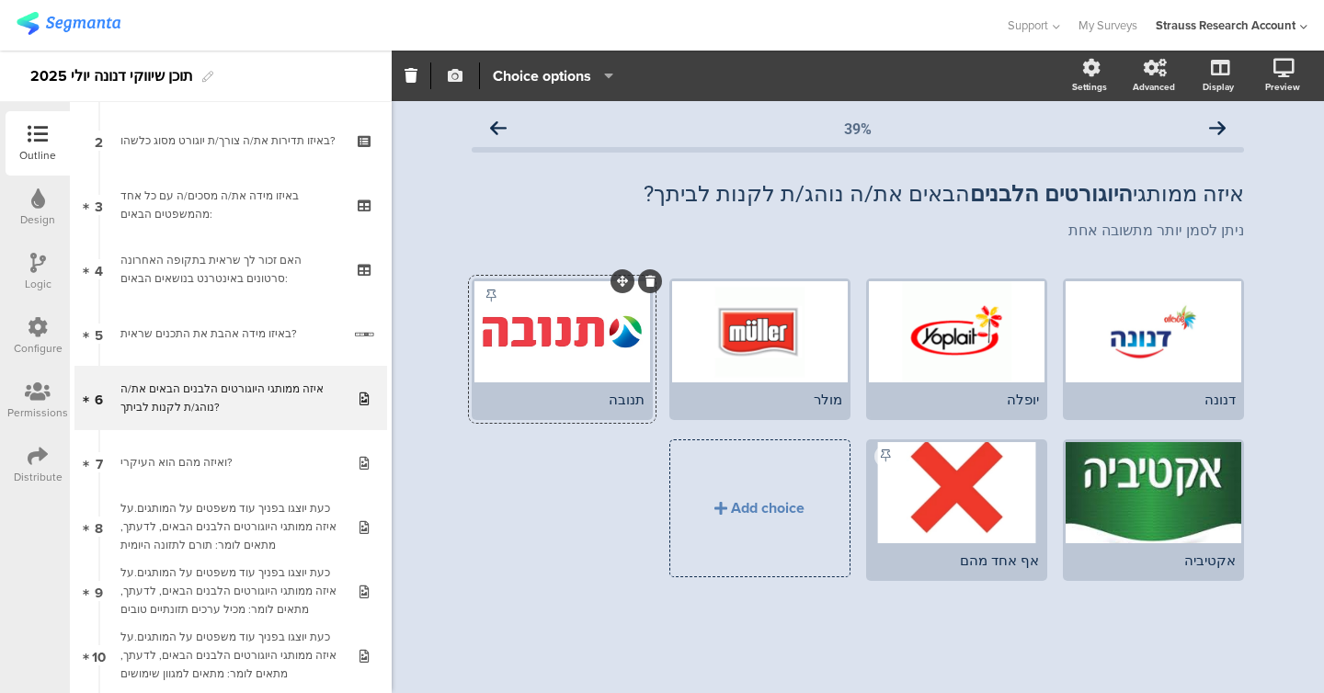
click at [458, 79] on icon "button" at bounding box center [455, 75] width 15 height 15
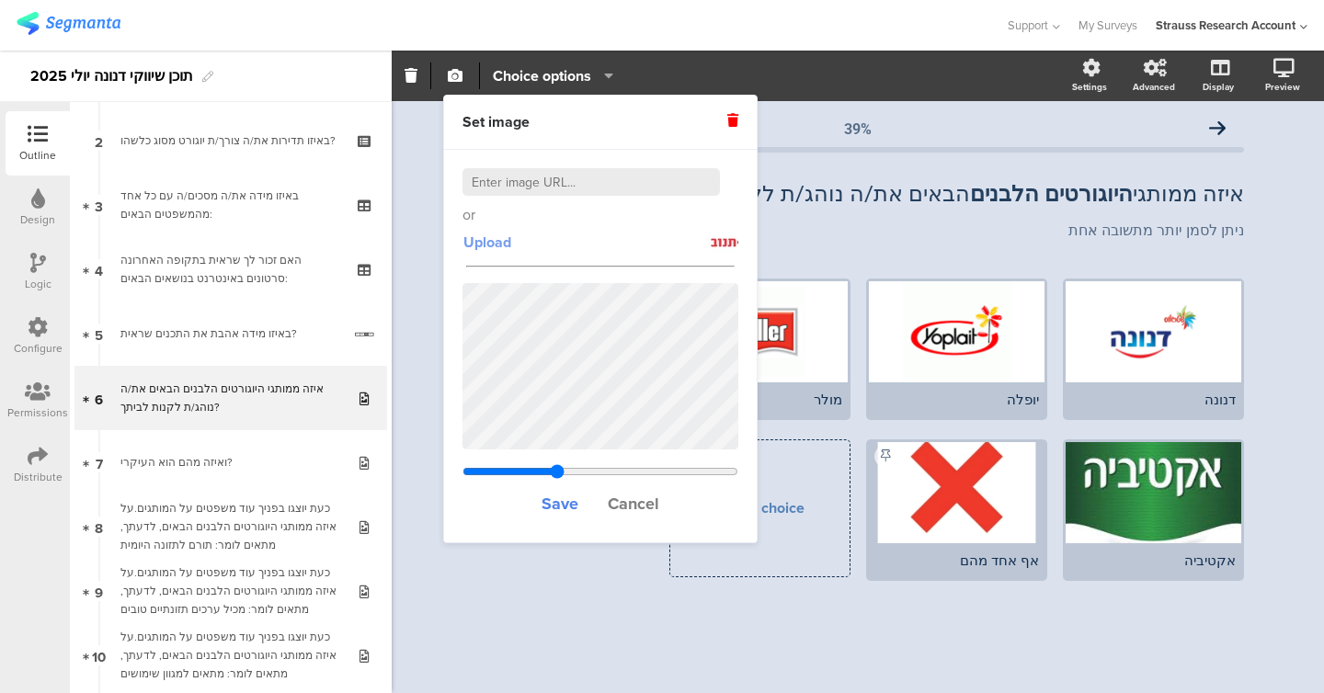
click at [492, 234] on span "Upload" at bounding box center [487, 242] width 48 height 21
type input "1.824"
click at [564, 468] on input "range" at bounding box center [600, 471] width 276 height 15
click at [564, 502] on span "Save" at bounding box center [559, 504] width 37 height 24
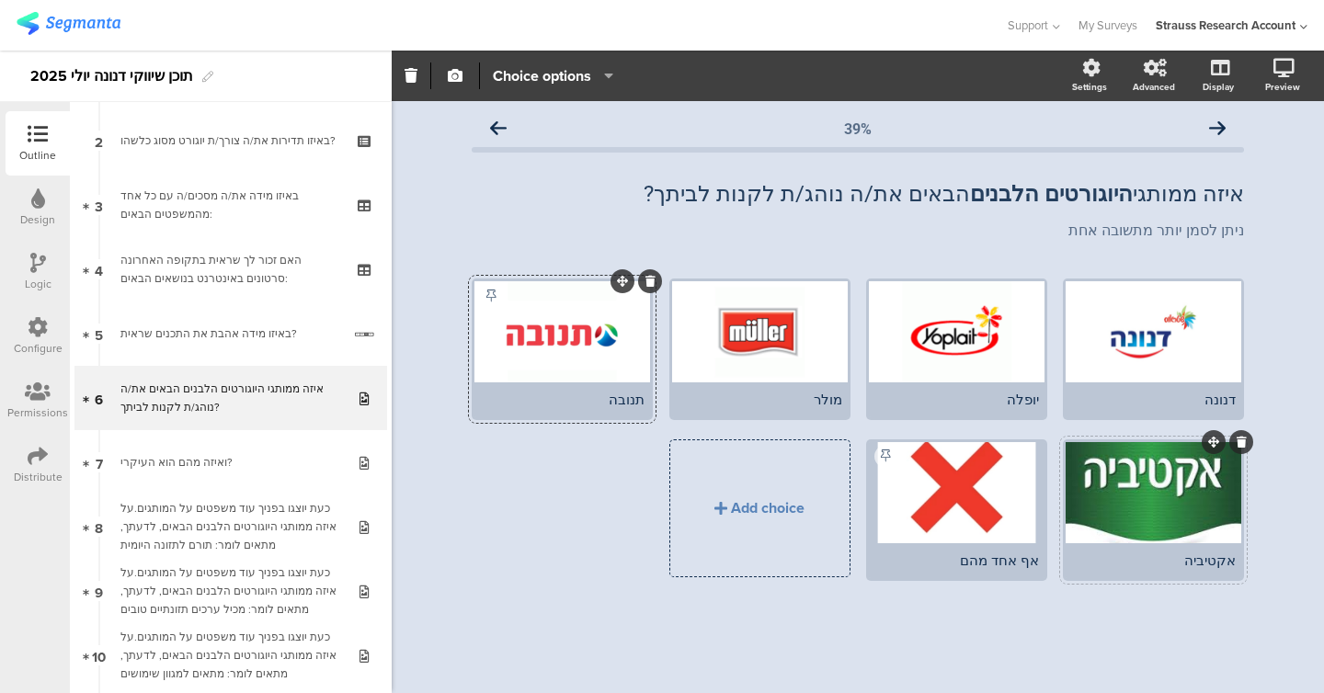
click at [564, 492] on div at bounding box center [1153, 492] width 176 height 101
click at [456, 82] on icon "button" at bounding box center [455, 75] width 15 height 15
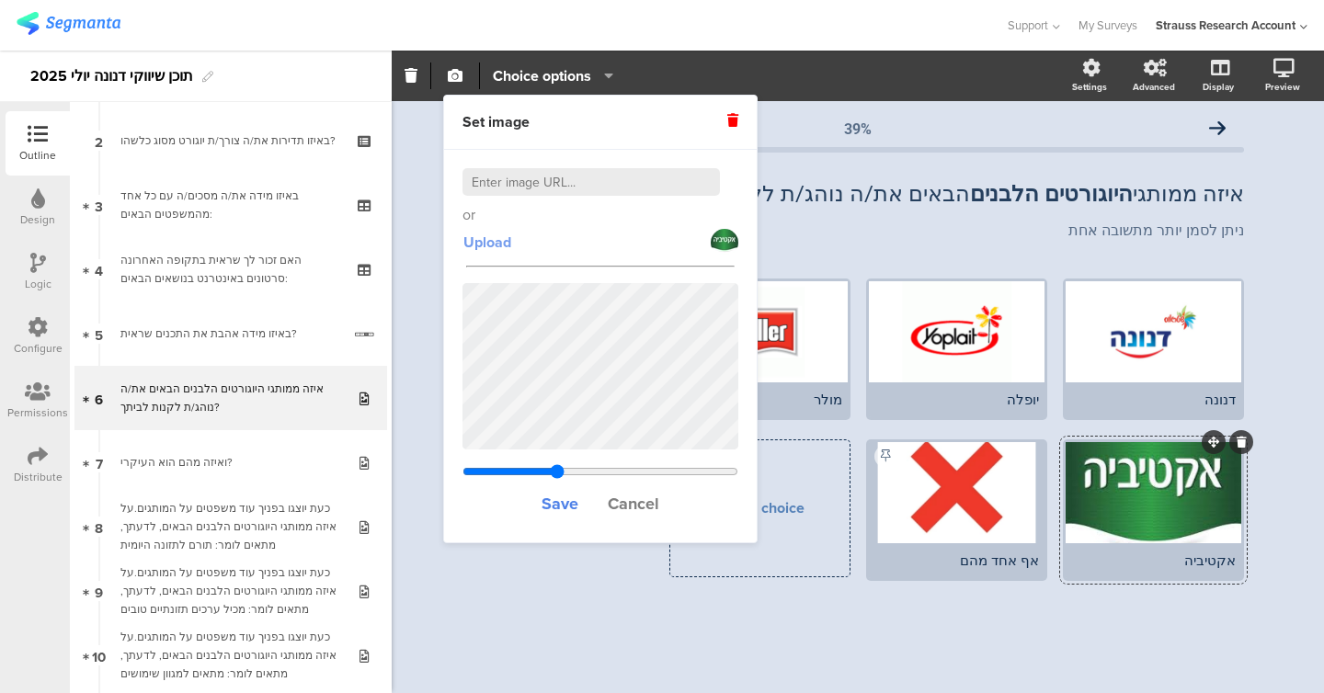
click at [492, 242] on span "Upload" at bounding box center [487, 242] width 48 height 21
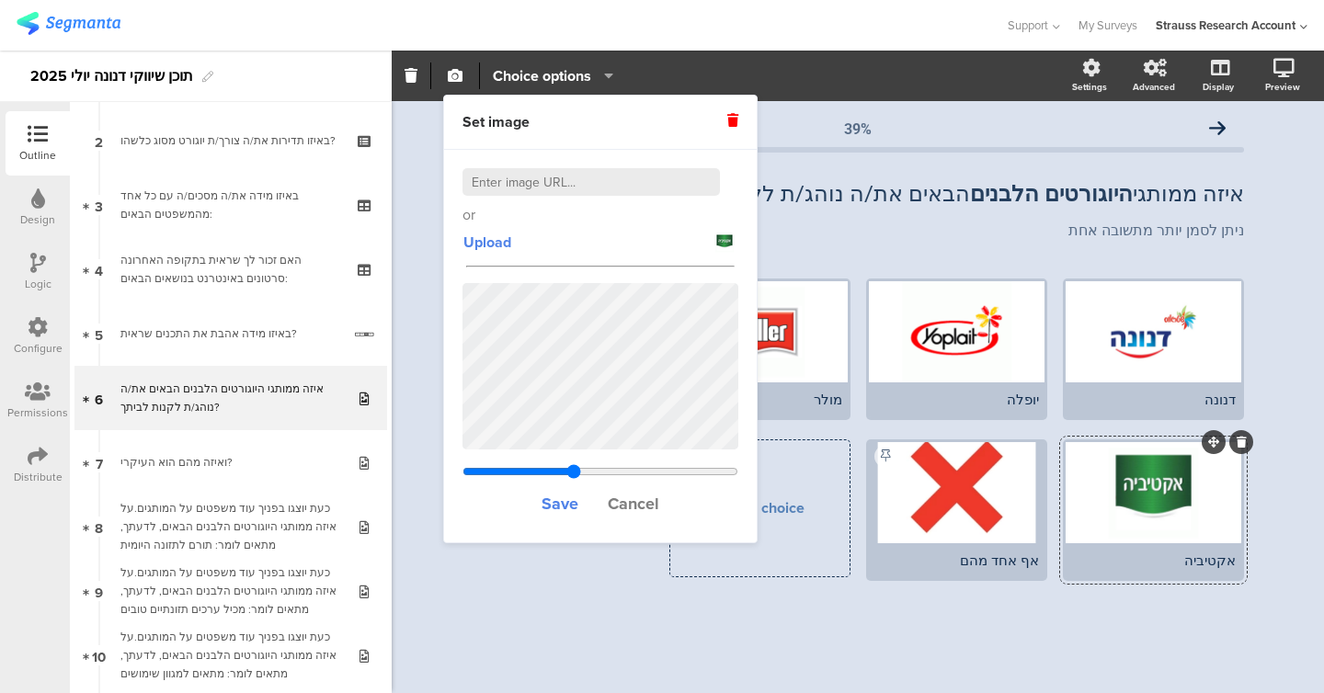
type input "1.644"
click at [564, 472] on input "range" at bounding box center [600, 471] width 276 height 15
click at [560, 506] on span "Save" at bounding box center [559, 504] width 37 height 24
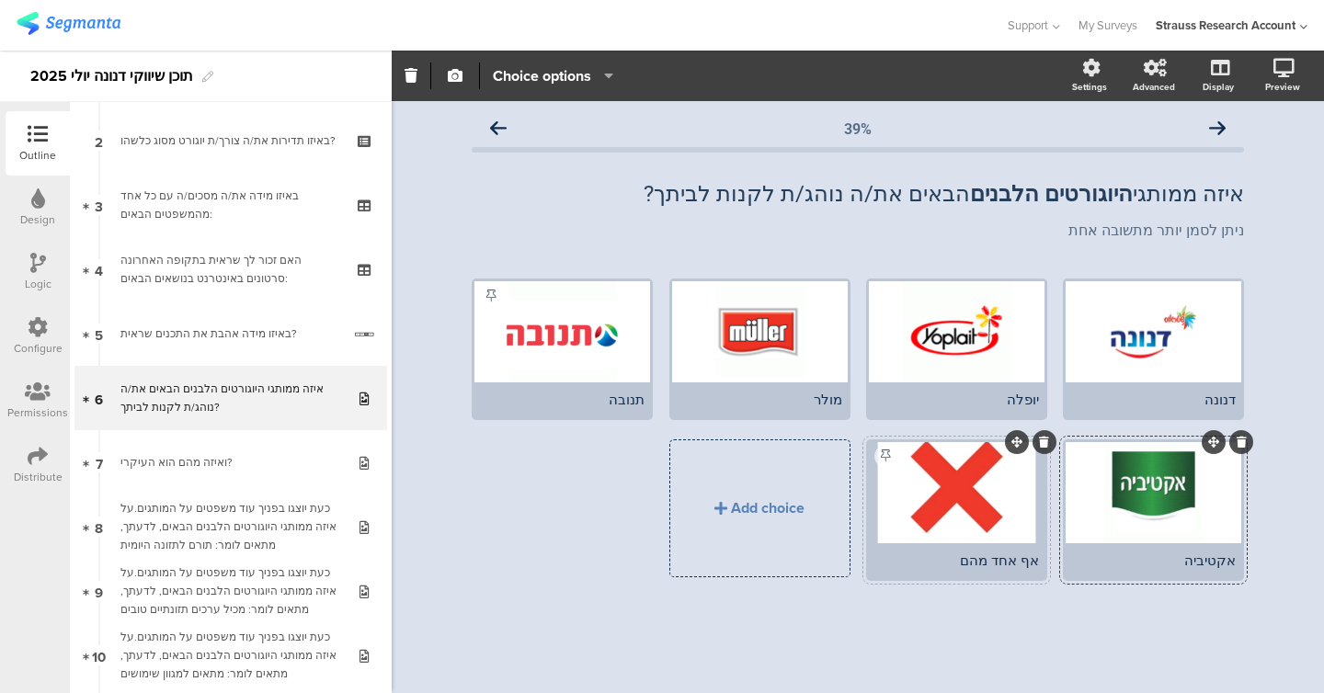
click at [564, 471] on div at bounding box center [957, 492] width 176 height 101
click at [461, 76] on icon "button" at bounding box center [455, 75] width 15 height 15
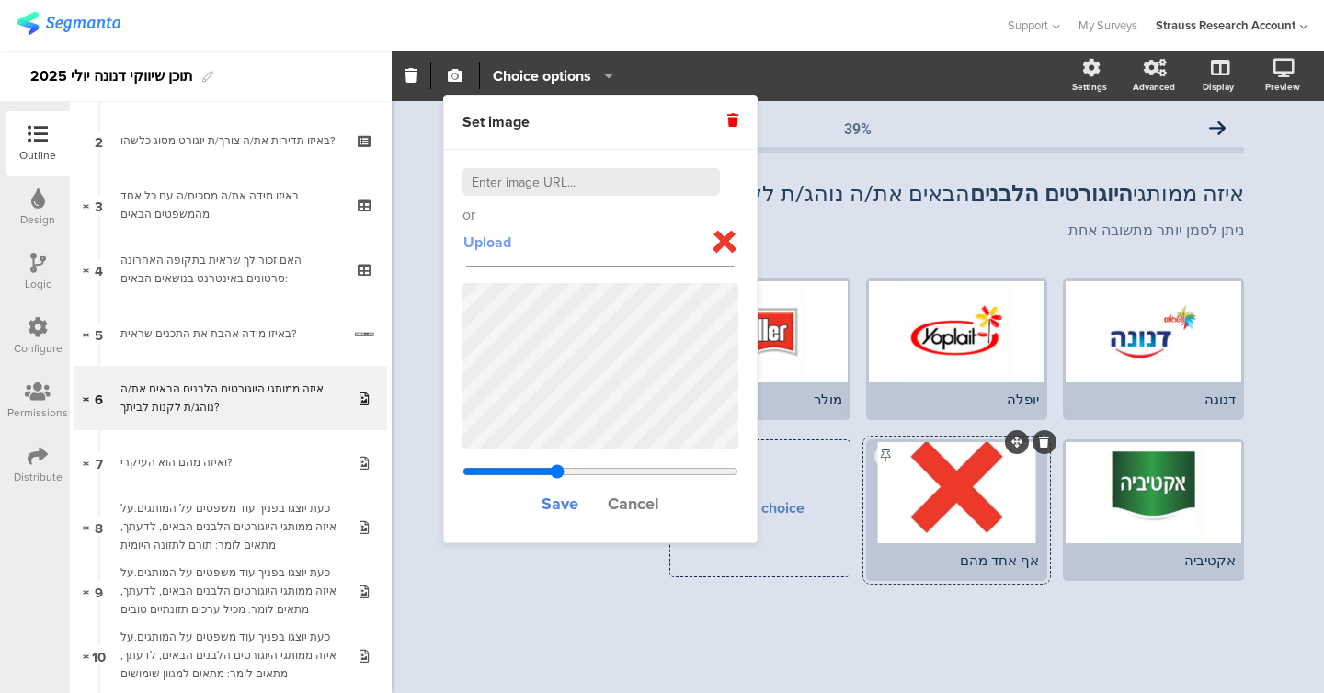
click at [487, 231] on button "Upload" at bounding box center [487, 242] width 50 height 33
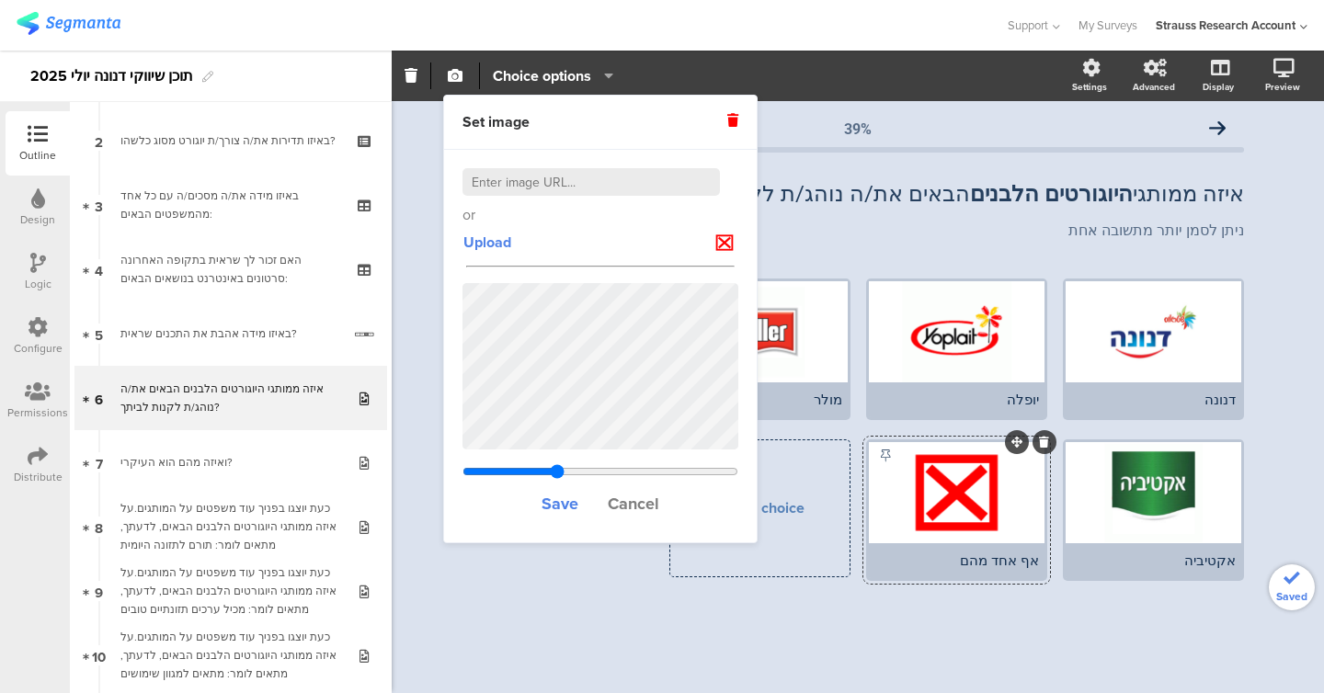
type input "1.5"
click at [564, 655] on div "39% איזה ממותגי היוגורטים הלבנים הבאים את/ה נוהג/ת לקנות לביתך? איזה ממותגי היו…" at bounding box center [857, 379] width 809 height 557
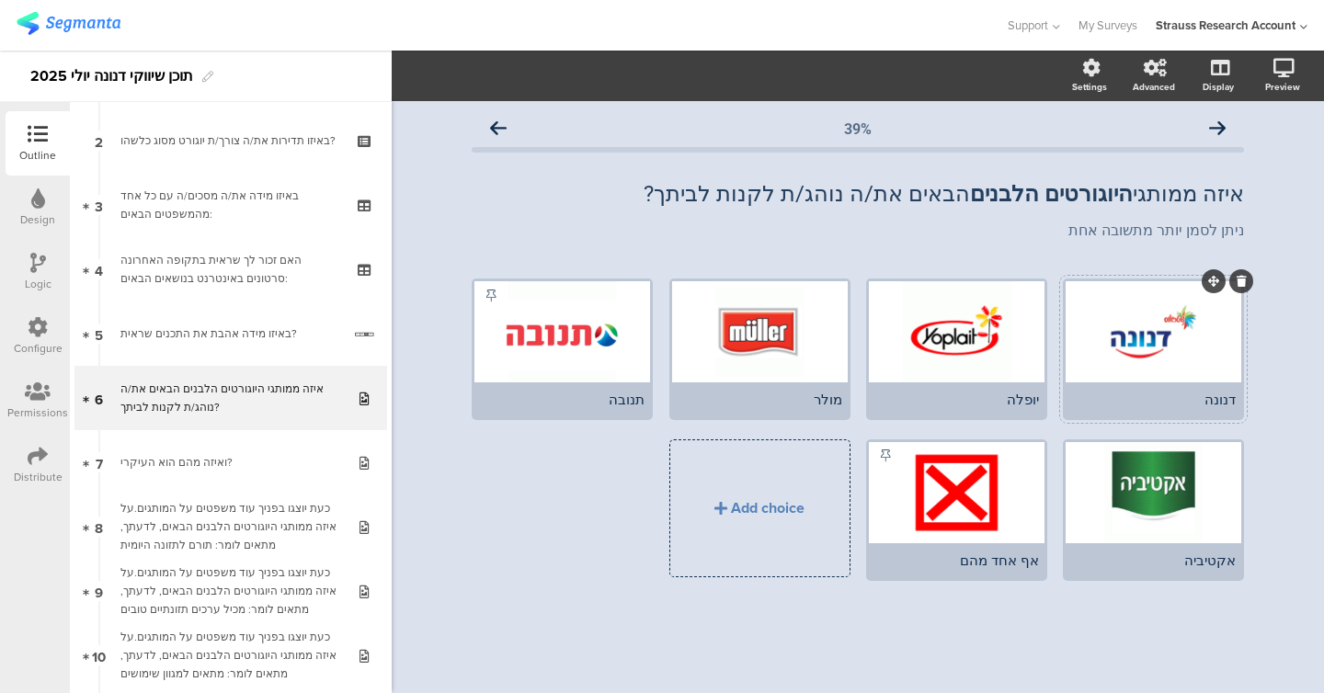
click at [564, 317] on div at bounding box center [1153, 331] width 176 height 101
click at [462, 85] on button "button" at bounding box center [455, 76] width 24 height 40
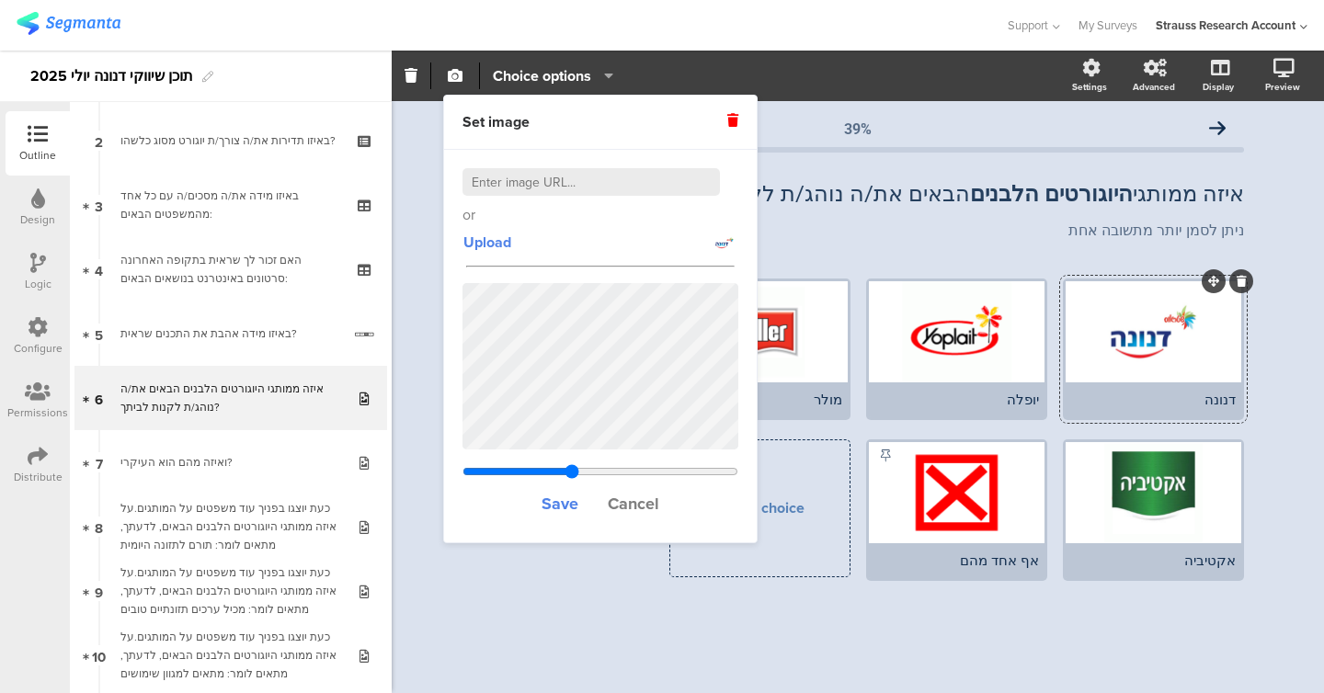
type input "1.63"
click at [564, 471] on input "range" at bounding box center [600, 471] width 276 height 15
click at [561, 515] on button "Save" at bounding box center [560, 504] width 39 height 40
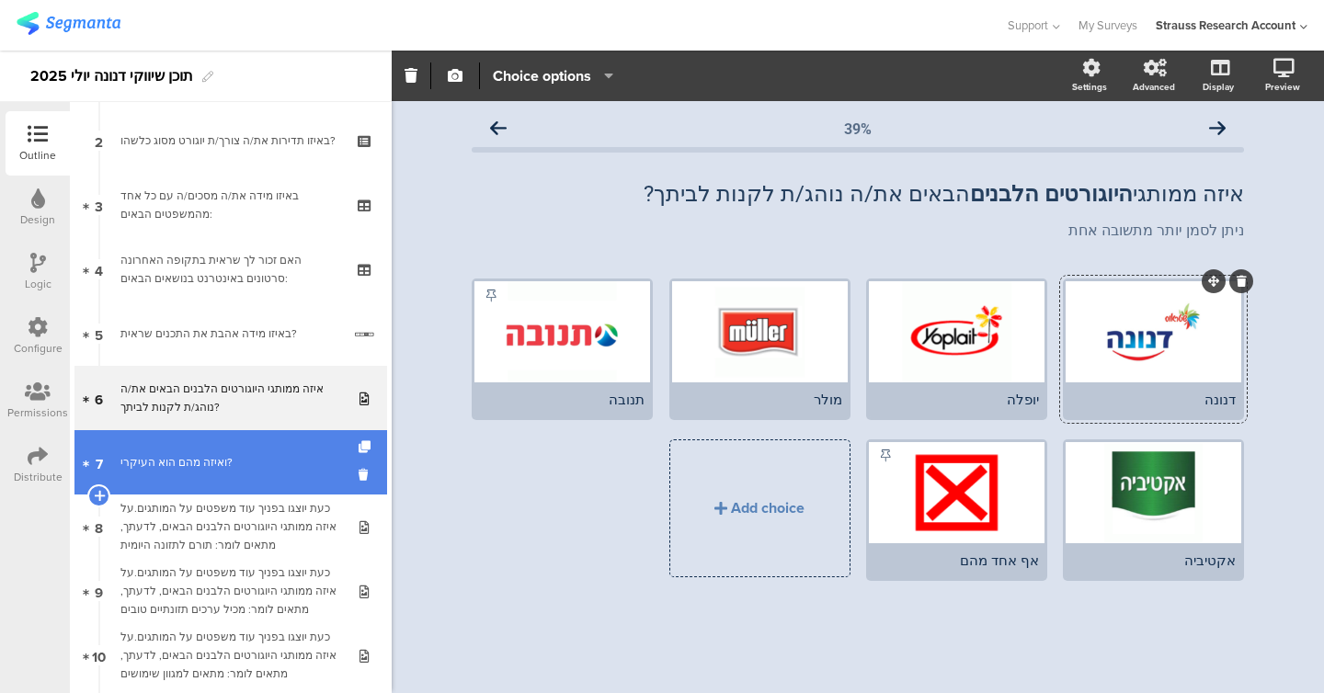
click at [296, 449] on link "7 ואיזה מהם הוא העיקרי?" at bounding box center [230, 462] width 313 height 64
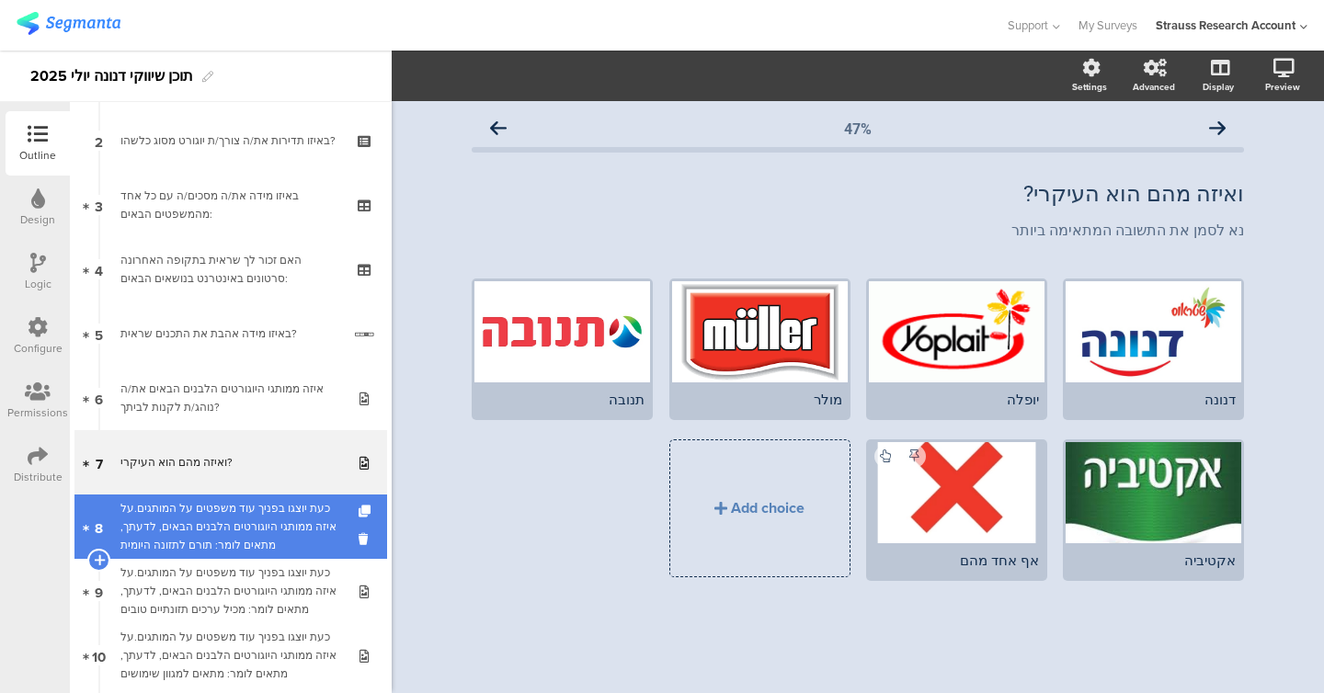
click at [271, 529] on div "כעת יוצגו בפניך עוד משפטים על המותגים.על איזה ממותגי היוגורטים הלבנים הבאים, לד…" at bounding box center [230, 526] width 220 height 55
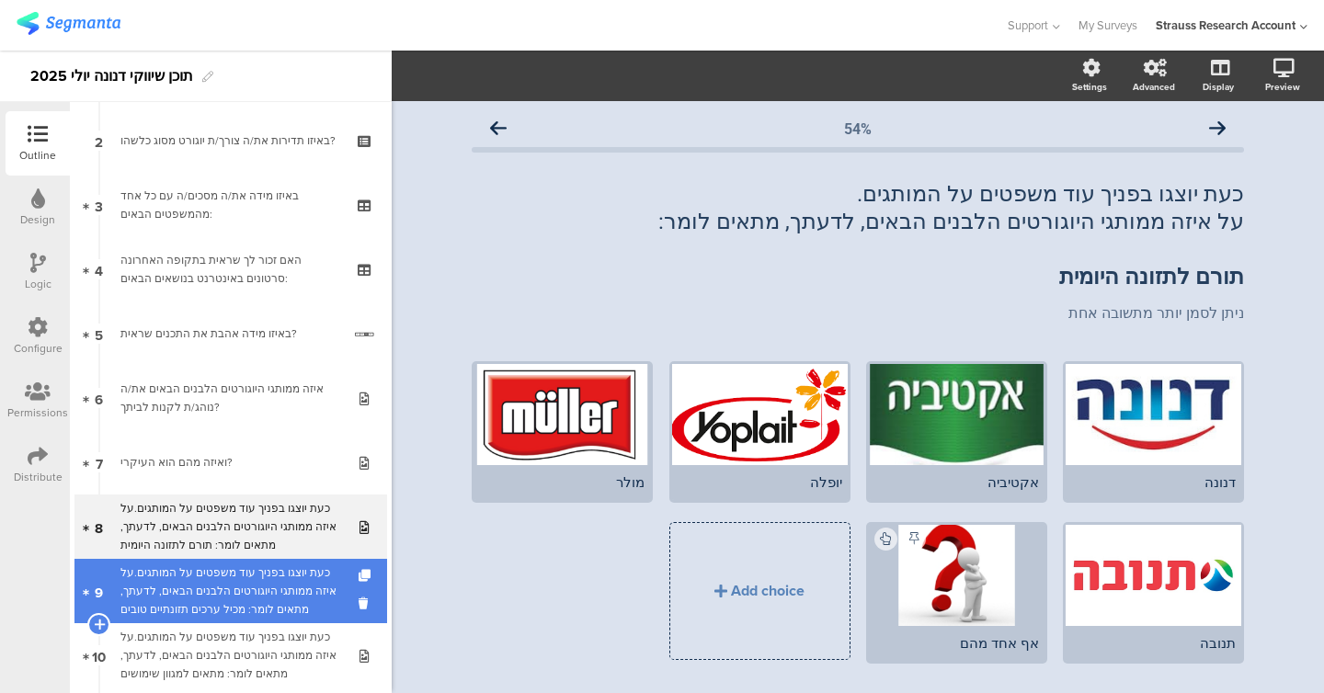
click at [263, 572] on div "כעת יוצגו בפניך עוד משפטים על המותגים.על איזה ממותגי היוגורטים הלבנים הבאים, לד…" at bounding box center [230, 591] width 220 height 55
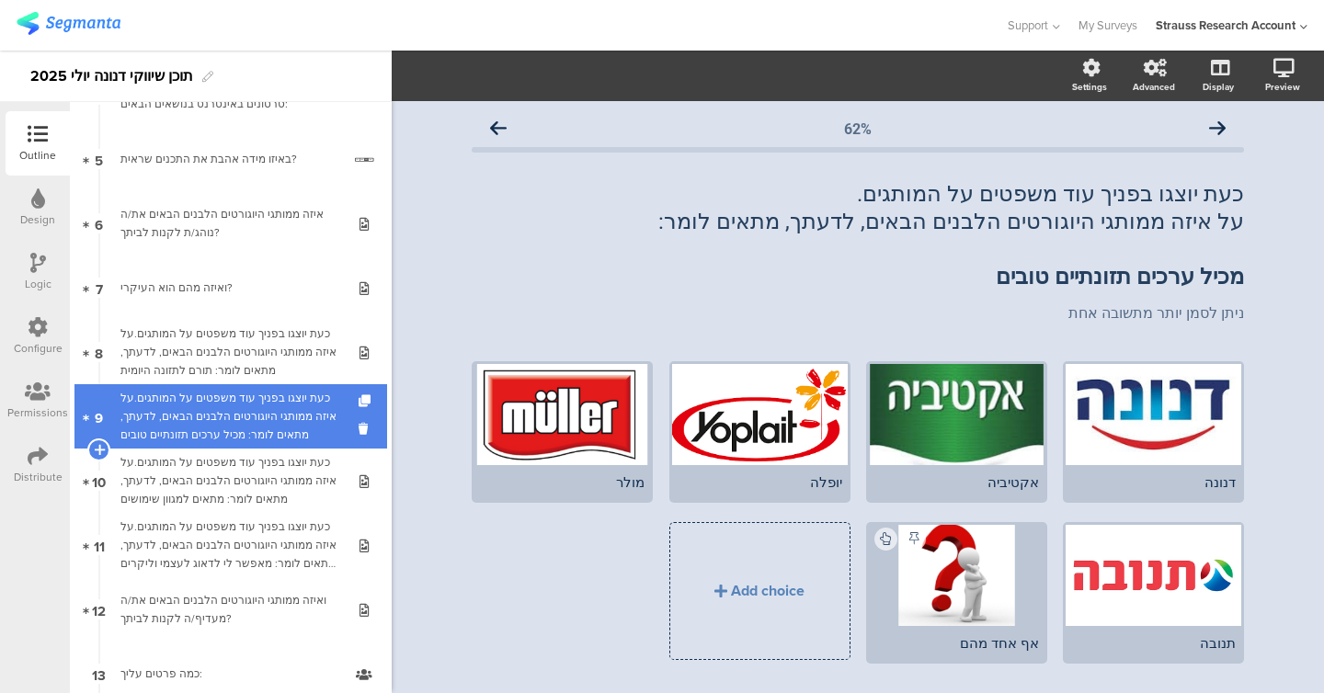
scroll to position [316, 0]
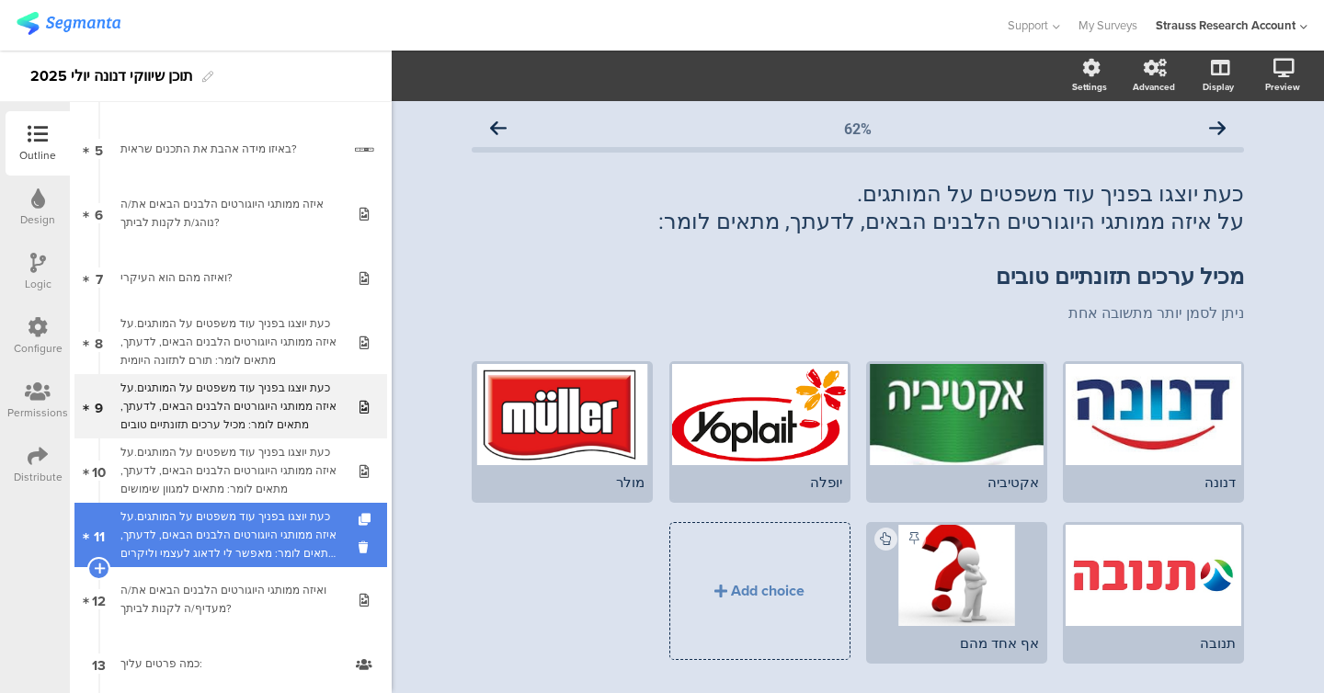
click at [240, 503] on link "11 כעת יוצגו בפניך עוד משפטים על המותגים.על איזה ממותגי היוגורטים הלבנים הבאים,…" at bounding box center [230, 535] width 313 height 64
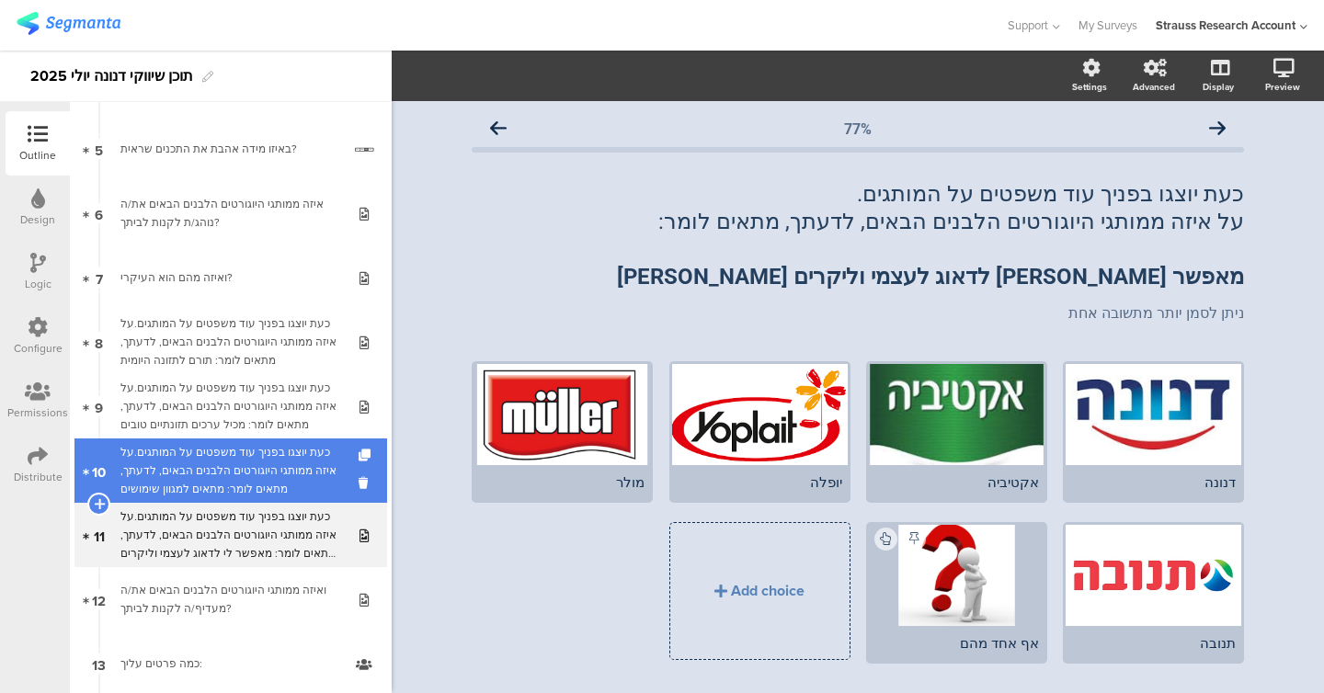
click at [235, 471] on div "כעת יוצגו בפניך עוד משפטים על המותגים.על איזה ממותגי היוגורטים הלבנים הבאים, לד…" at bounding box center [230, 470] width 220 height 55
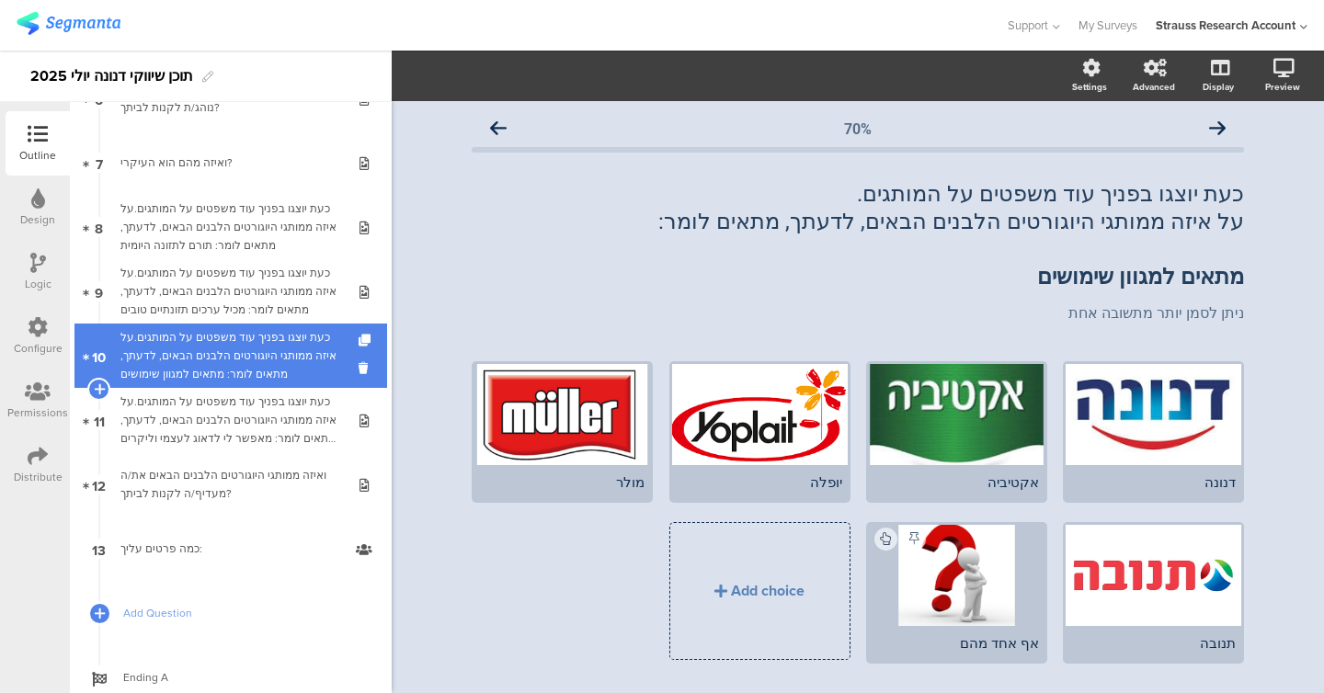
scroll to position [484, 0]
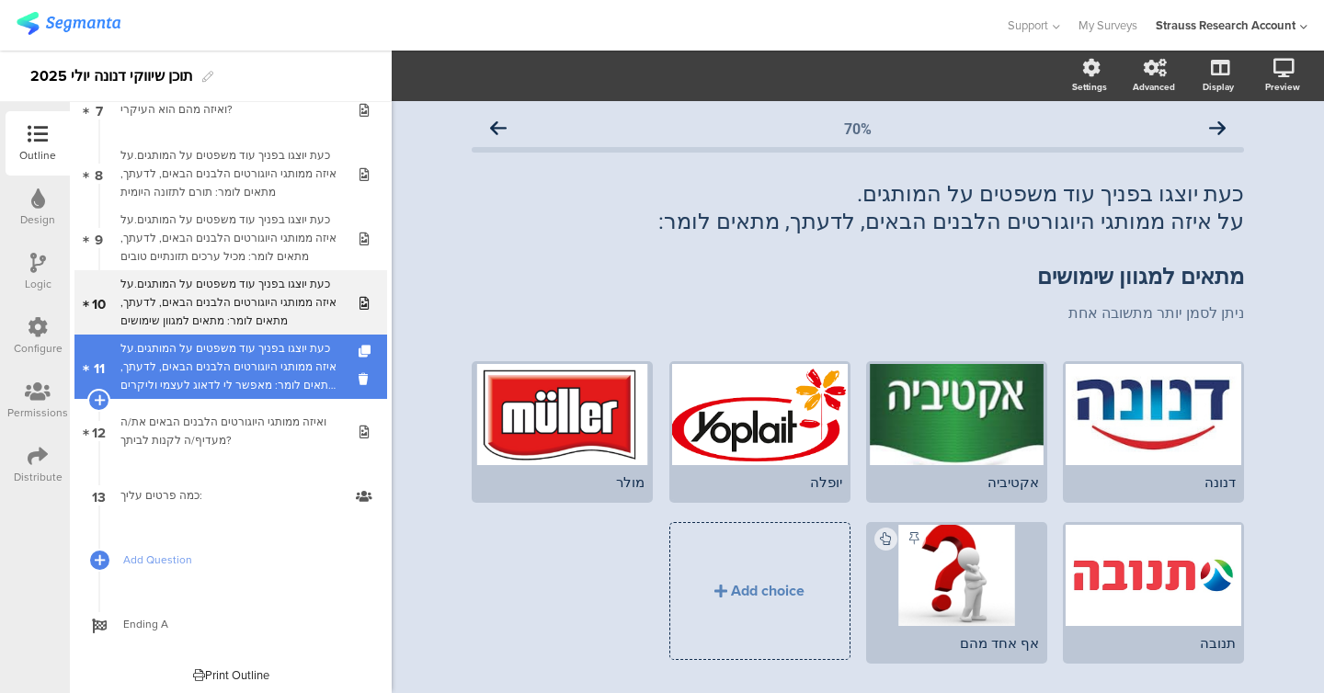
click at [233, 377] on div "כעת יוצגו בפניך עוד משפטים על המותגים.על איזה ממותגי היוגורטים הלבנים הבאים, לד…" at bounding box center [230, 366] width 220 height 55
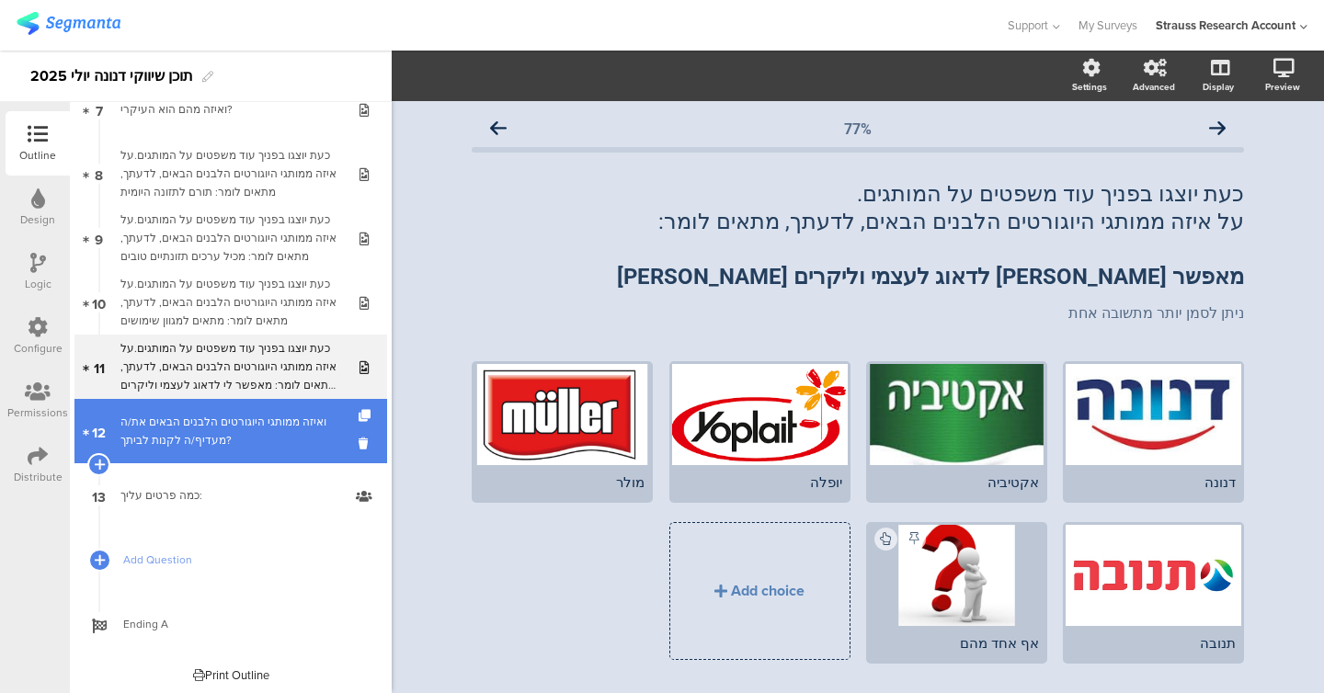
click at [232, 417] on div "ואיזה ממותגי היוגורטים הלבנים הבאים את/ה מעדיף/ה לקנות לביתך?" at bounding box center [230, 431] width 220 height 37
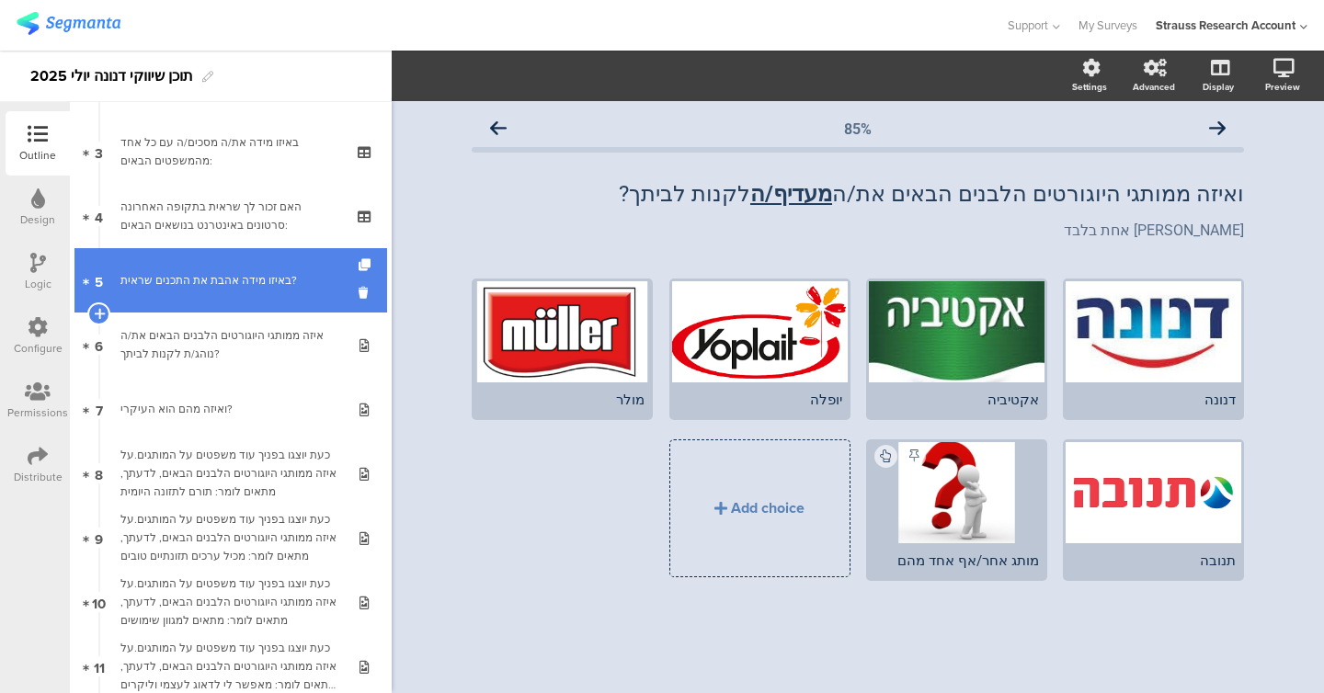
scroll to position [184, 0]
click at [240, 293] on link "5 באיזו מידה אהבת את התכנים שראית?" at bounding box center [230, 281] width 313 height 64
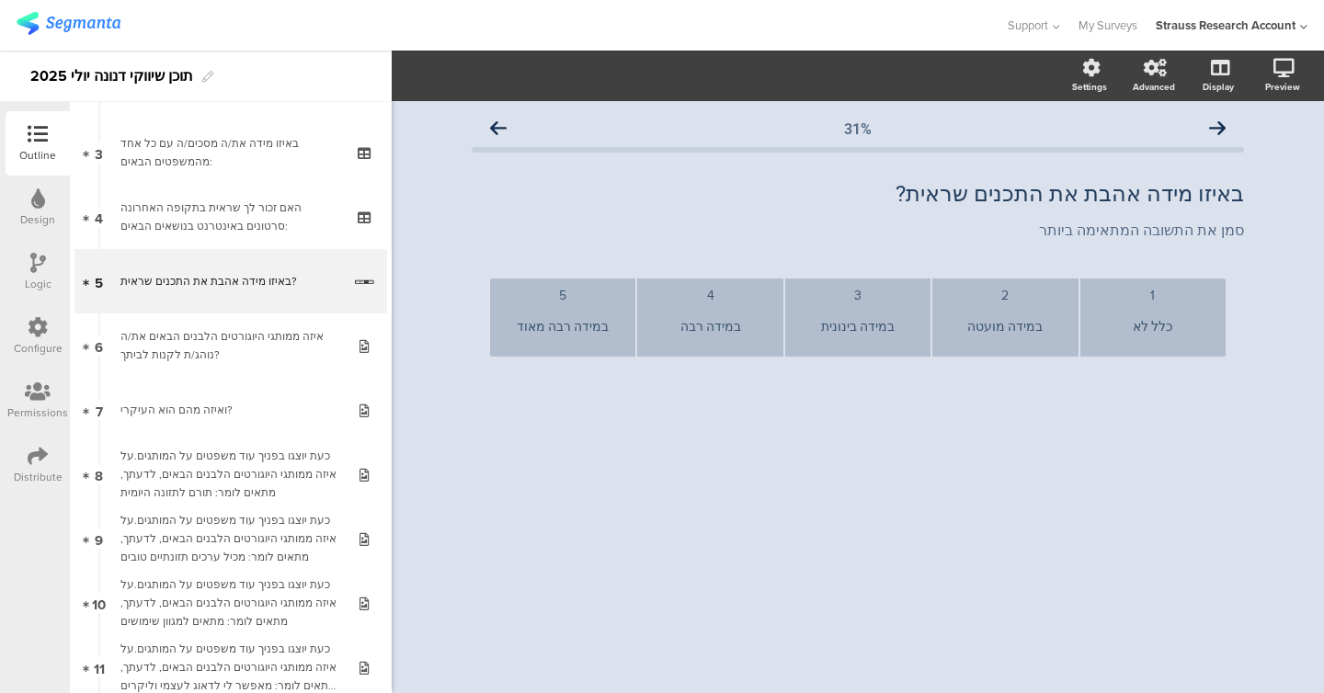
click at [34, 251] on div "Logic" at bounding box center [38, 272] width 64 height 64
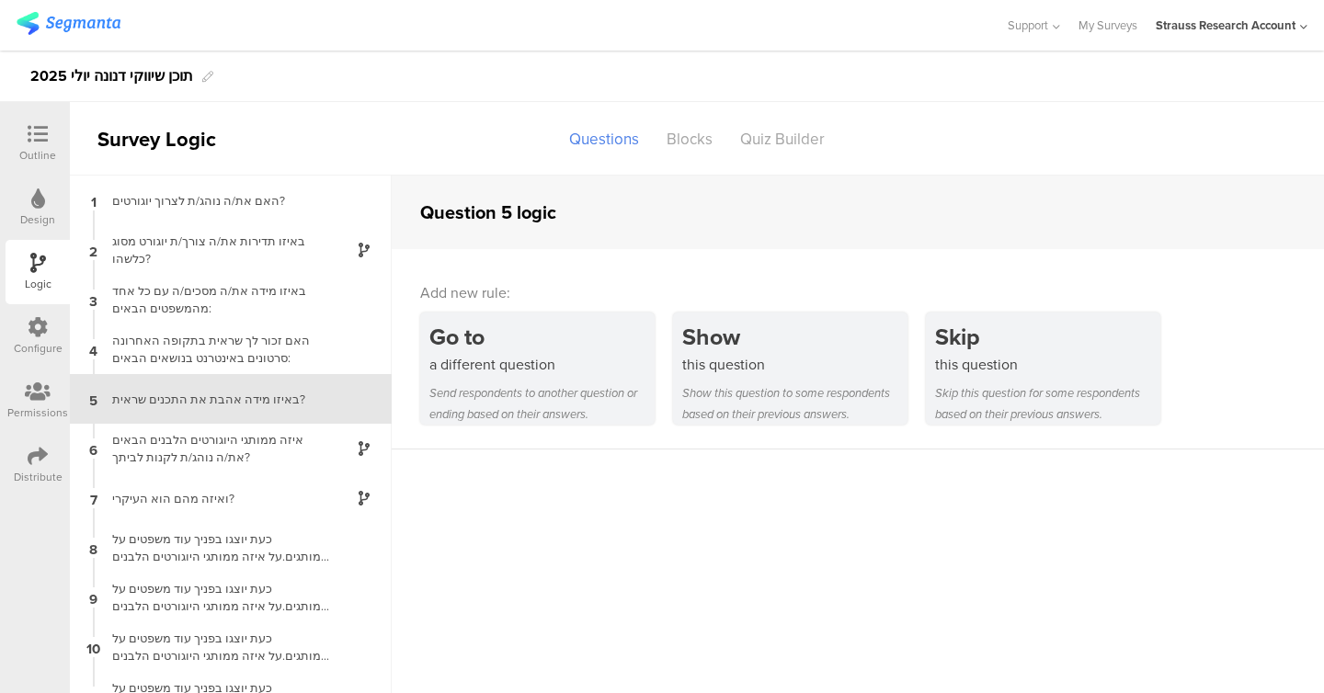
scroll to position [1, 0]
click at [30, 148] on div "Outline" at bounding box center [37, 155] width 37 height 17
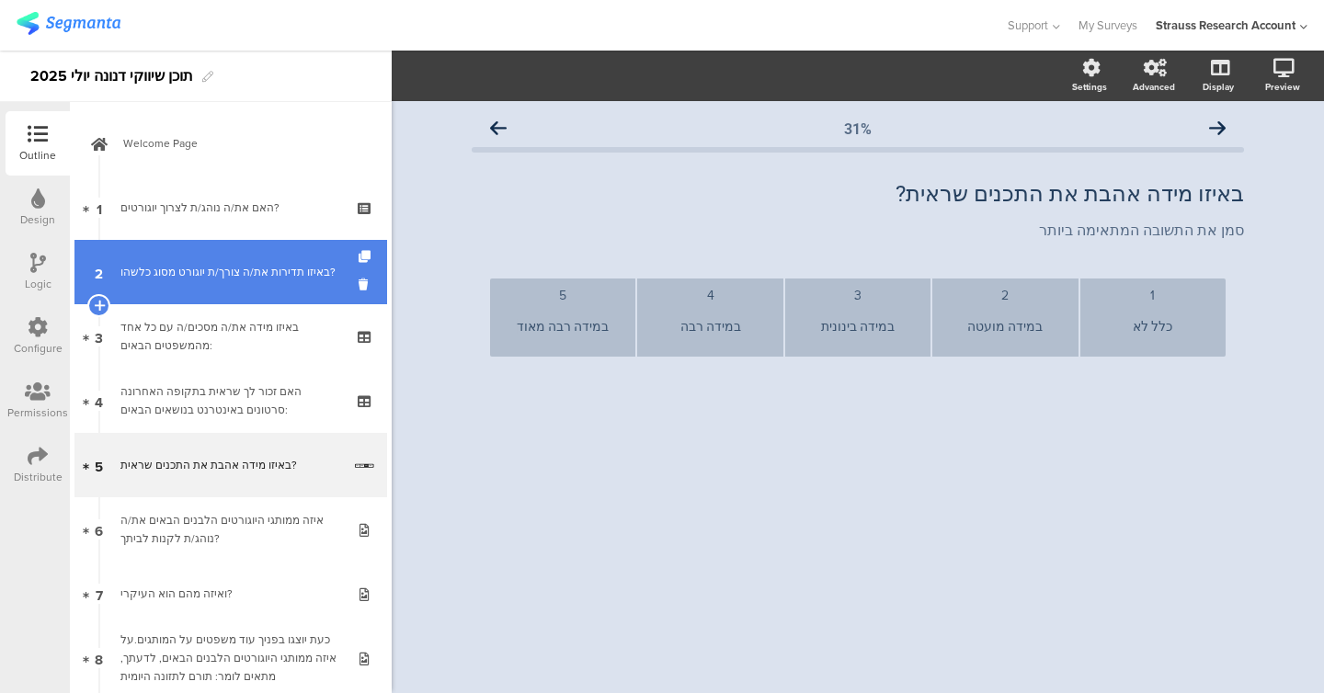
click at [196, 281] on div "באיזו תדירות את/ה צורך/ת יוגורט מסוג כלשהו?" at bounding box center [230, 272] width 220 height 18
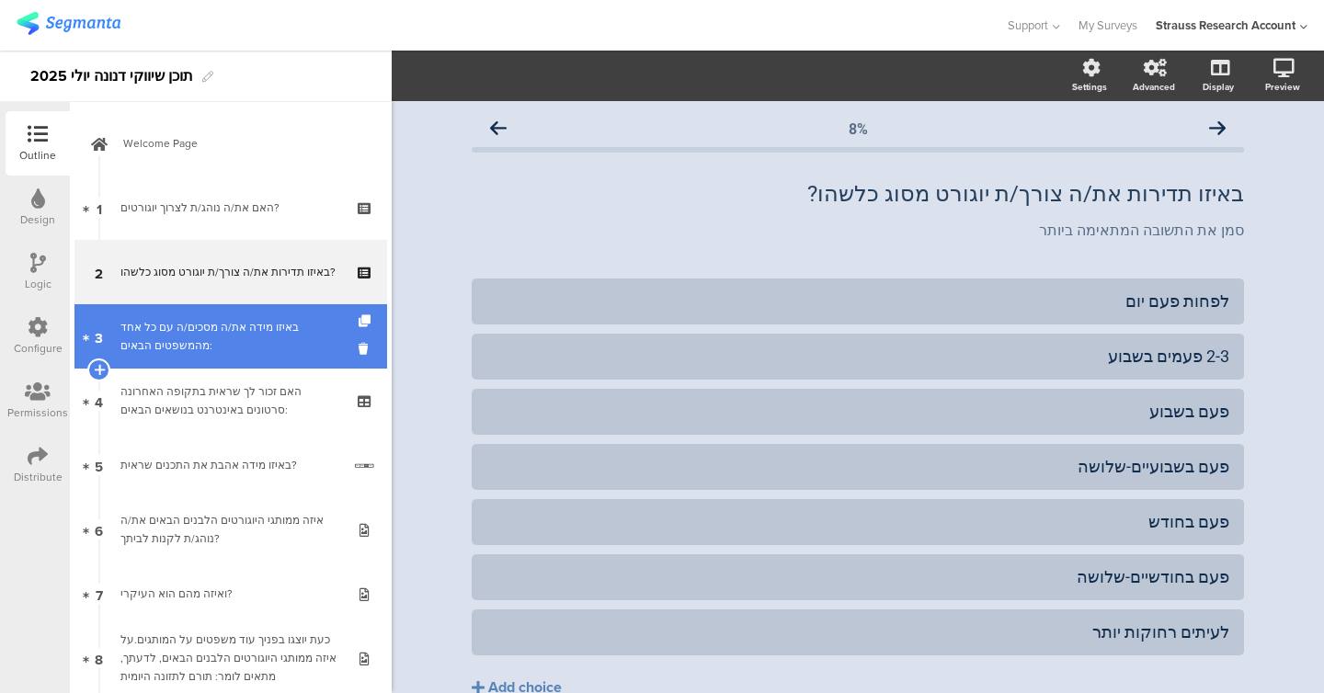
click at [195, 344] on div "באיזו מידה את/ה מסכים/ה עם כל אחד מהמשפטים הבאים:" at bounding box center [230, 336] width 220 height 37
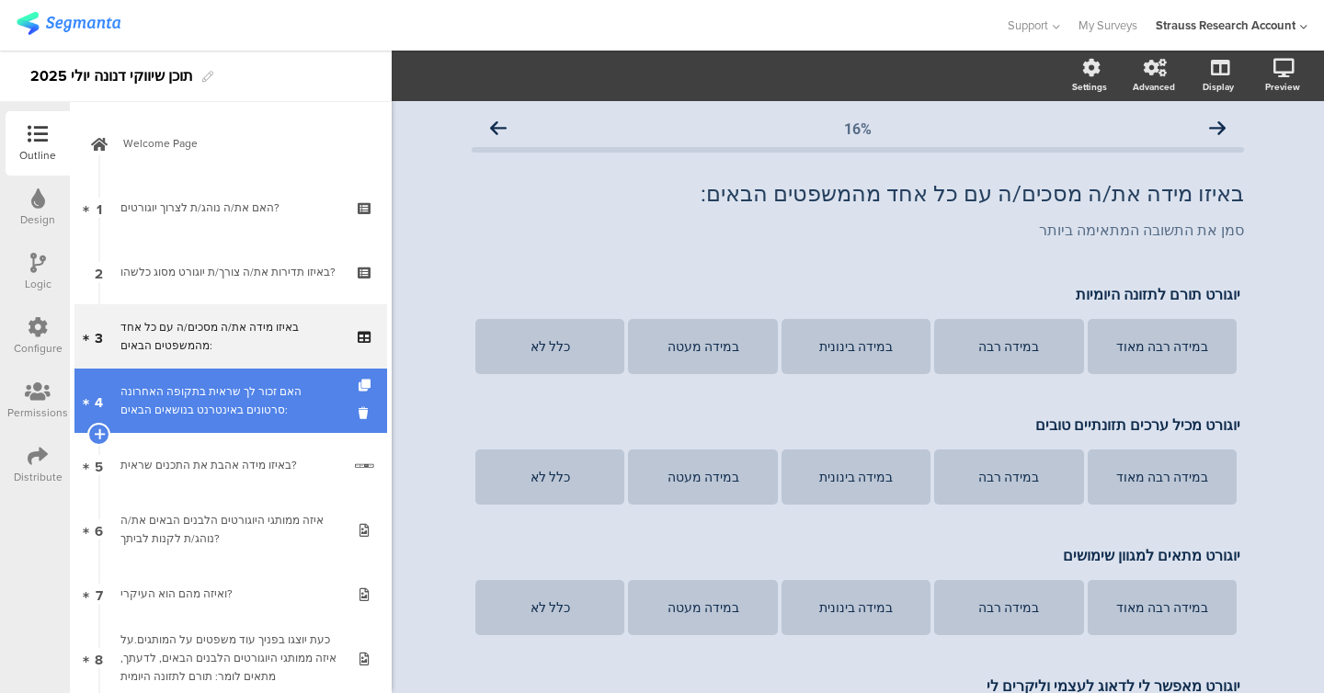
click at [201, 399] on div "האם זכור לך שראית בתקופה האחרונה סרטונים באינטרנט בנושאים הבאים:" at bounding box center [230, 400] width 220 height 37
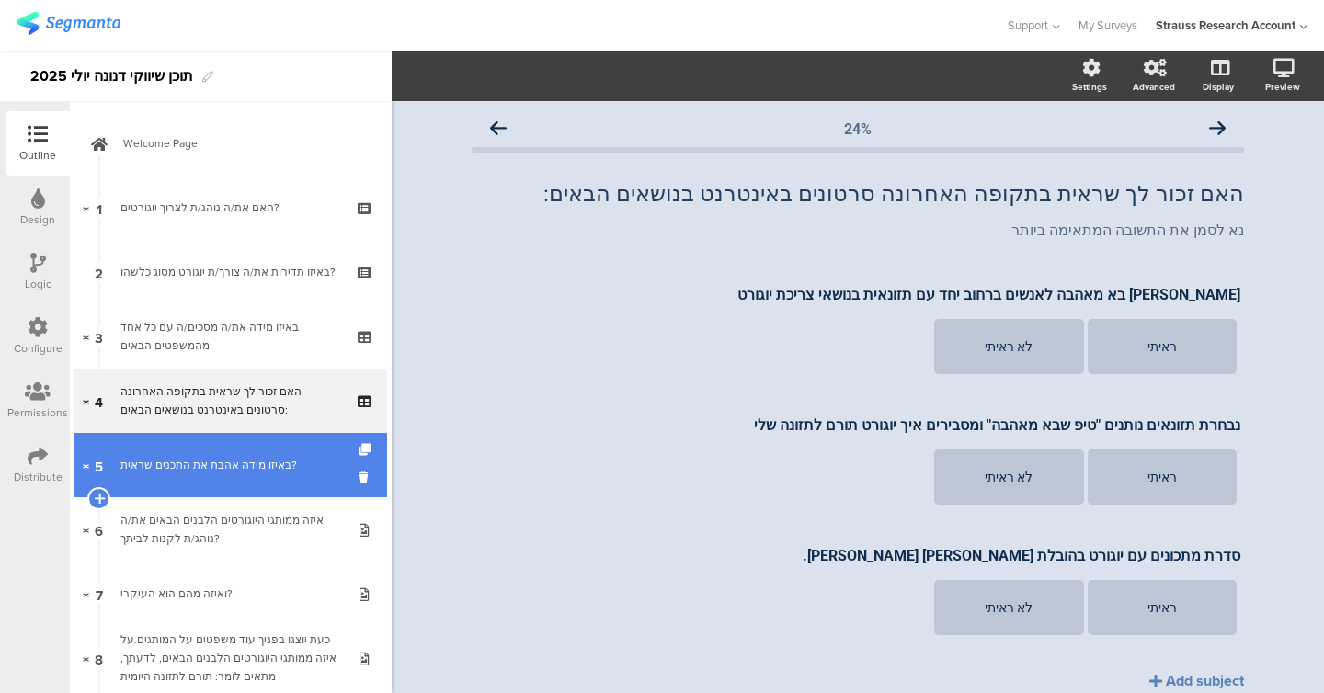
click at [201, 443] on link "5 באיזו מידה אהבת את התכנים שראית?" at bounding box center [230, 465] width 313 height 64
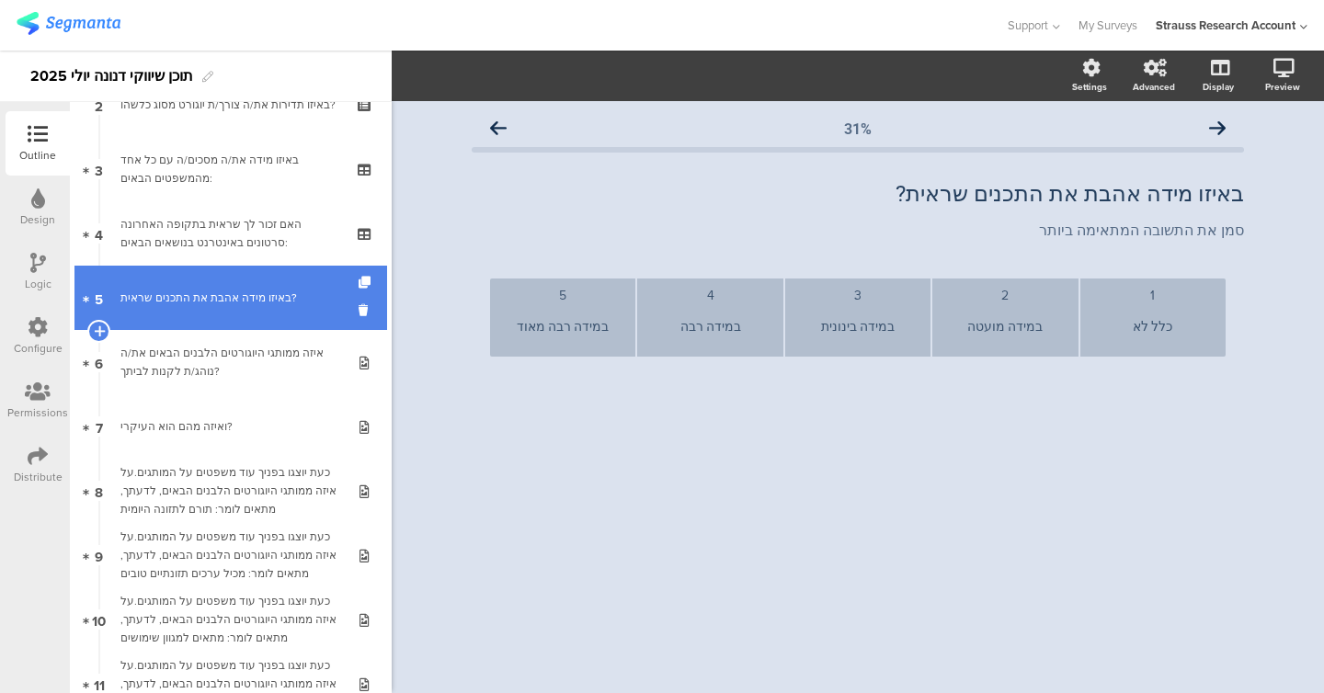
scroll to position [201, 0]
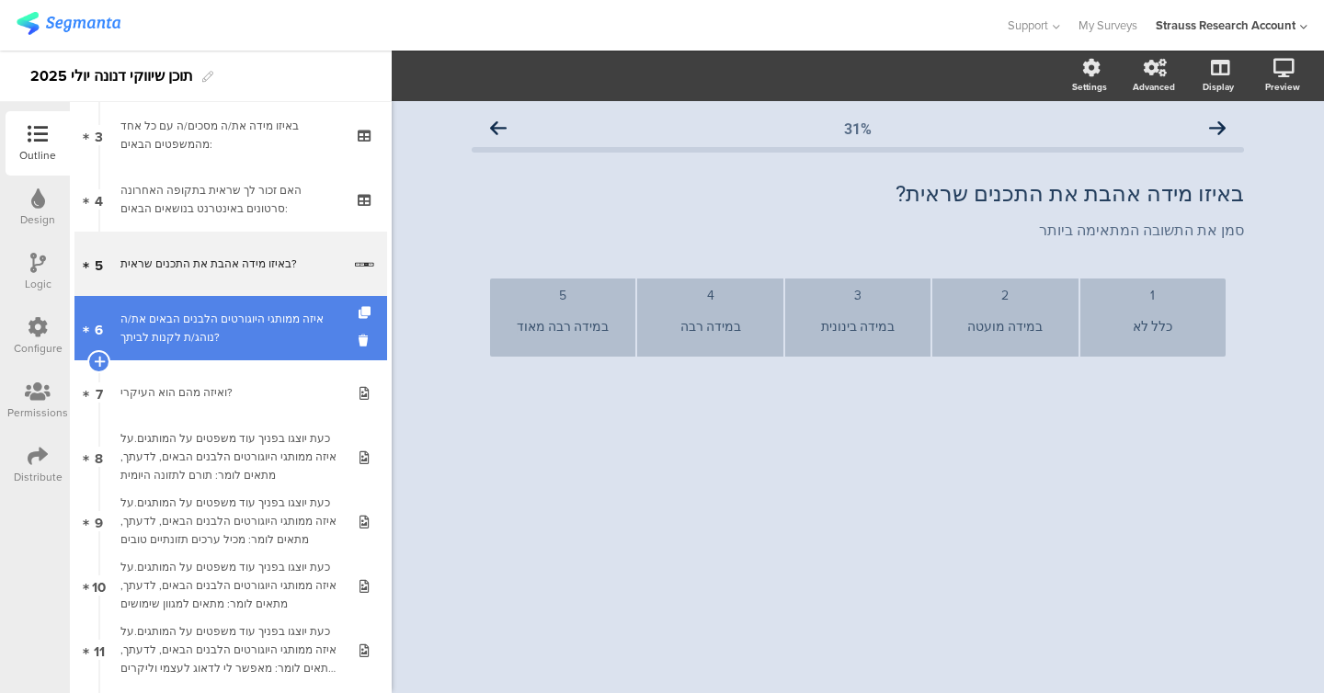
click at [217, 322] on div "איזה ממותגי היוגורטים הלבנים הבאים את/ה נוהג/ת לקנות לביתך?" at bounding box center [230, 328] width 220 height 37
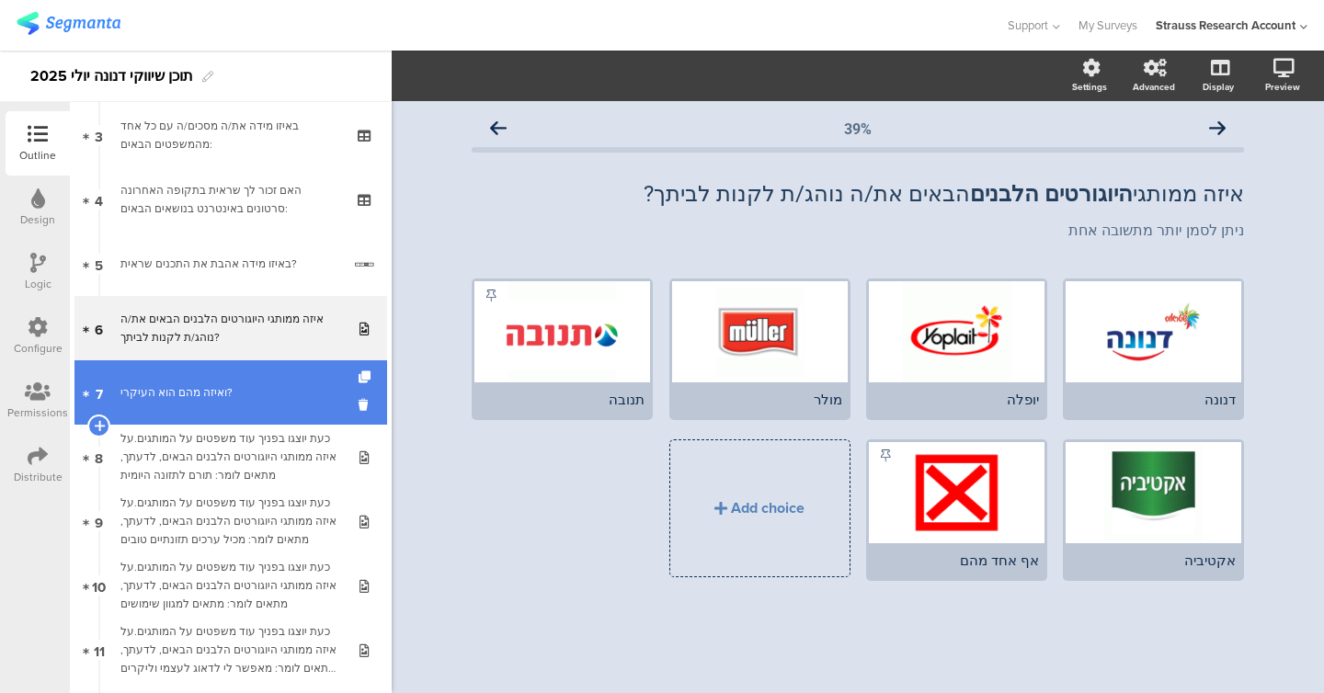
click at [218, 380] on link "7 ואיזה מהם הוא העיקרי?" at bounding box center [230, 392] width 313 height 64
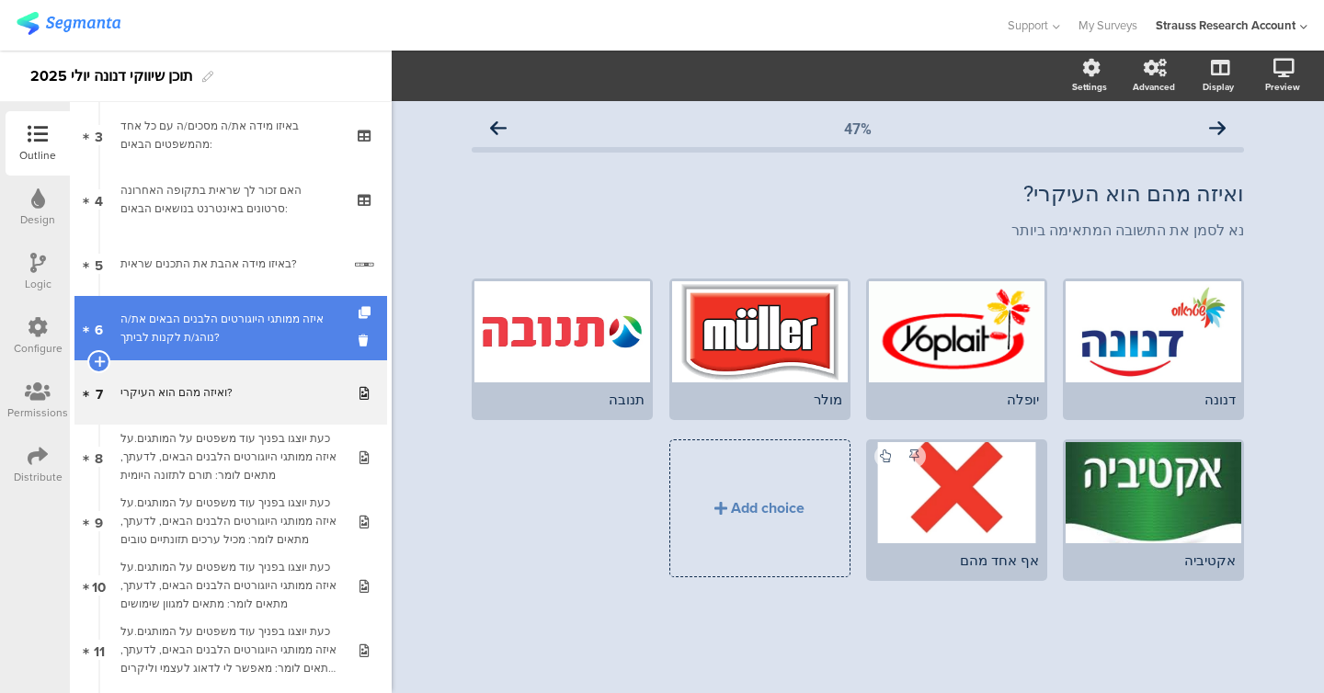
click at [219, 346] on div "איזה ממותגי היוגורטים הלבנים הבאים את/ה נוהג/ת לקנות לביתך?" at bounding box center [230, 328] width 220 height 37
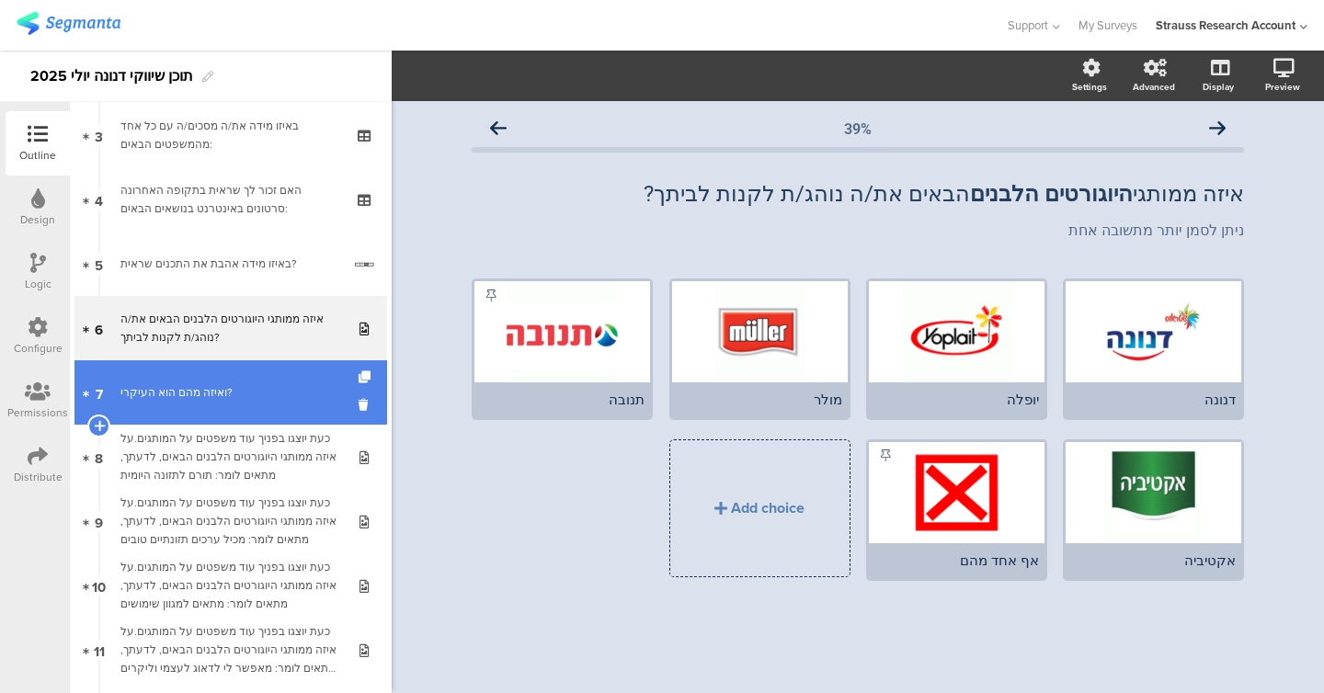
click at [202, 379] on link "7 ואיזה מהם הוא העיקרי?" at bounding box center [230, 392] width 313 height 64
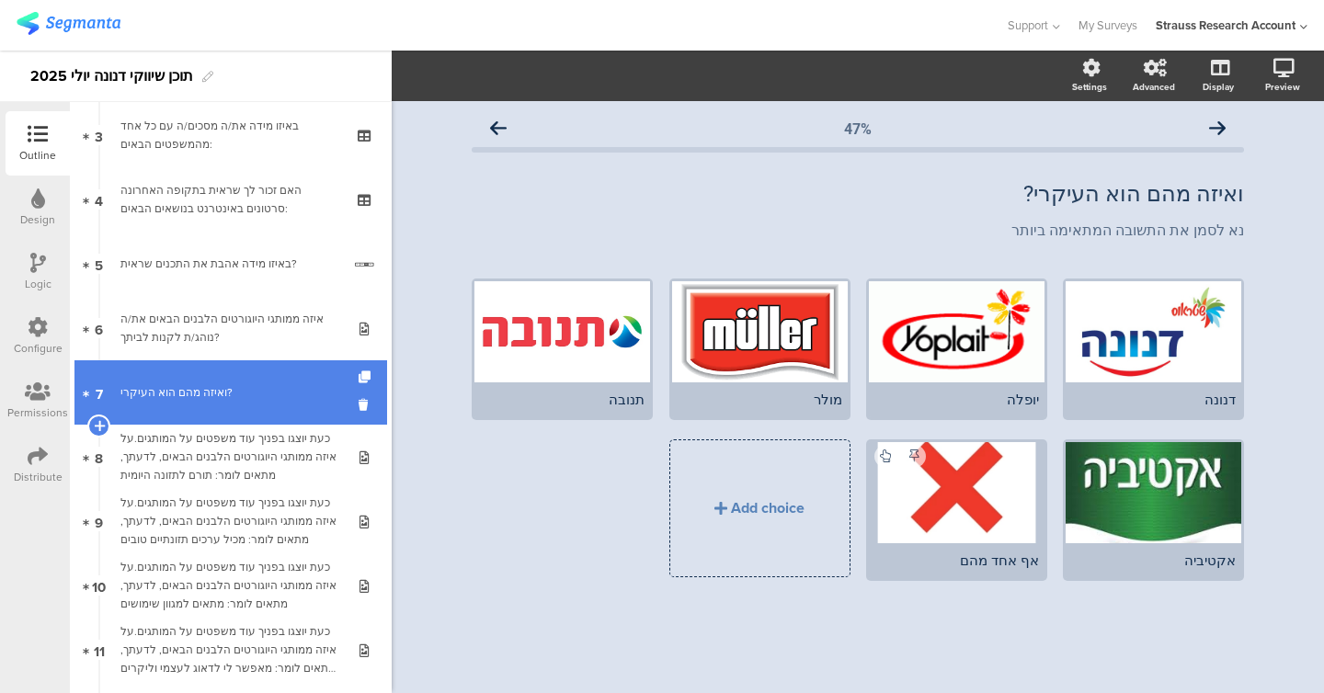
click at [198, 362] on link "7 ואיזה מהם הוא העיקרי?" at bounding box center [230, 392] width 313 height 64
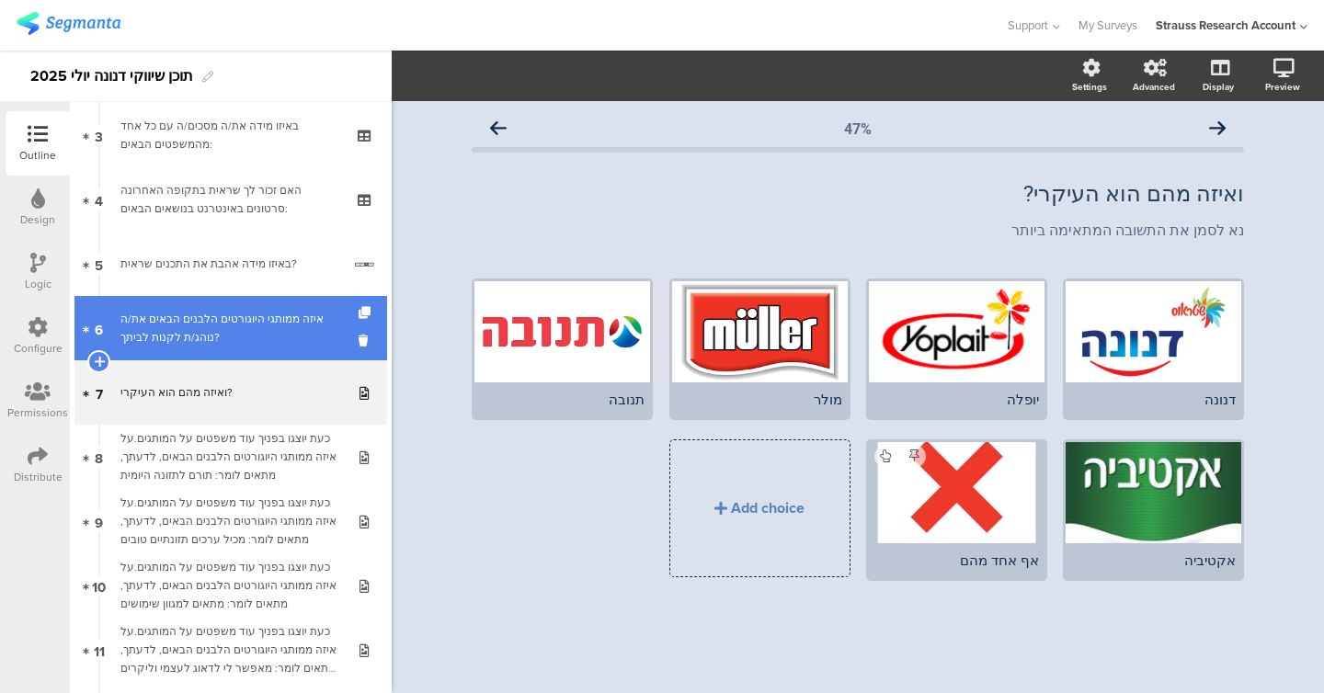
click at [196, 352] on link "6 איזה ממותגי היוגורטים הלבנים הבאים את/ה נוהג/ת לקנות לביתך?" at bounding box center [230, 328] width 313 height 64
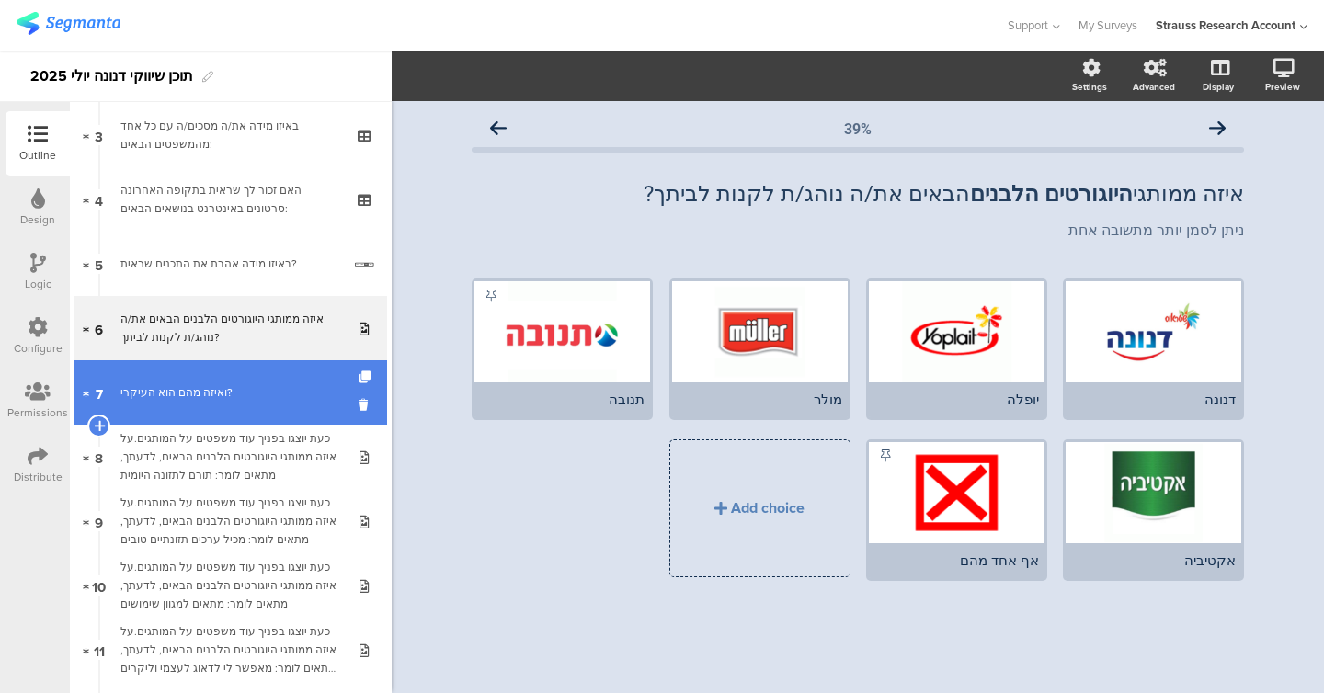
click at [183, 384] on div "ואיזה מהם הוא העיקרי?" at bounding box center [230, 392] width 220 height 18
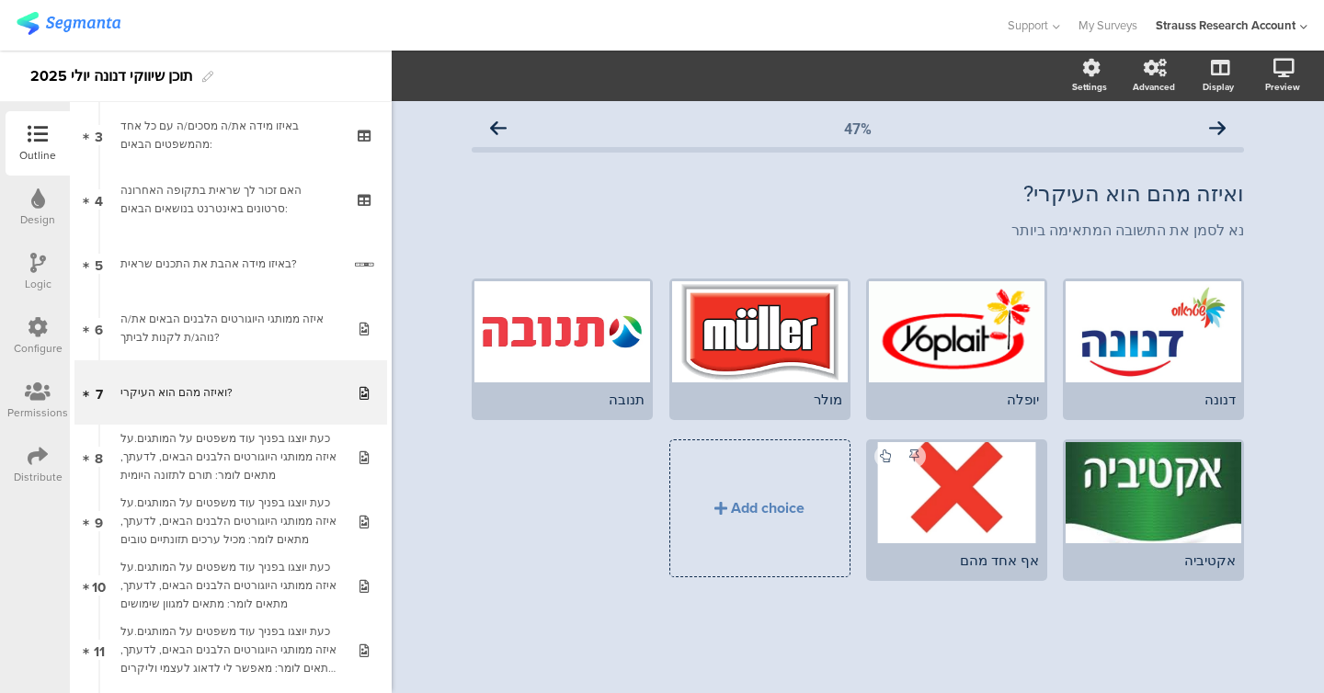
click at [40, 265] on icon at bounding box center [38, 263] width 16 height 20
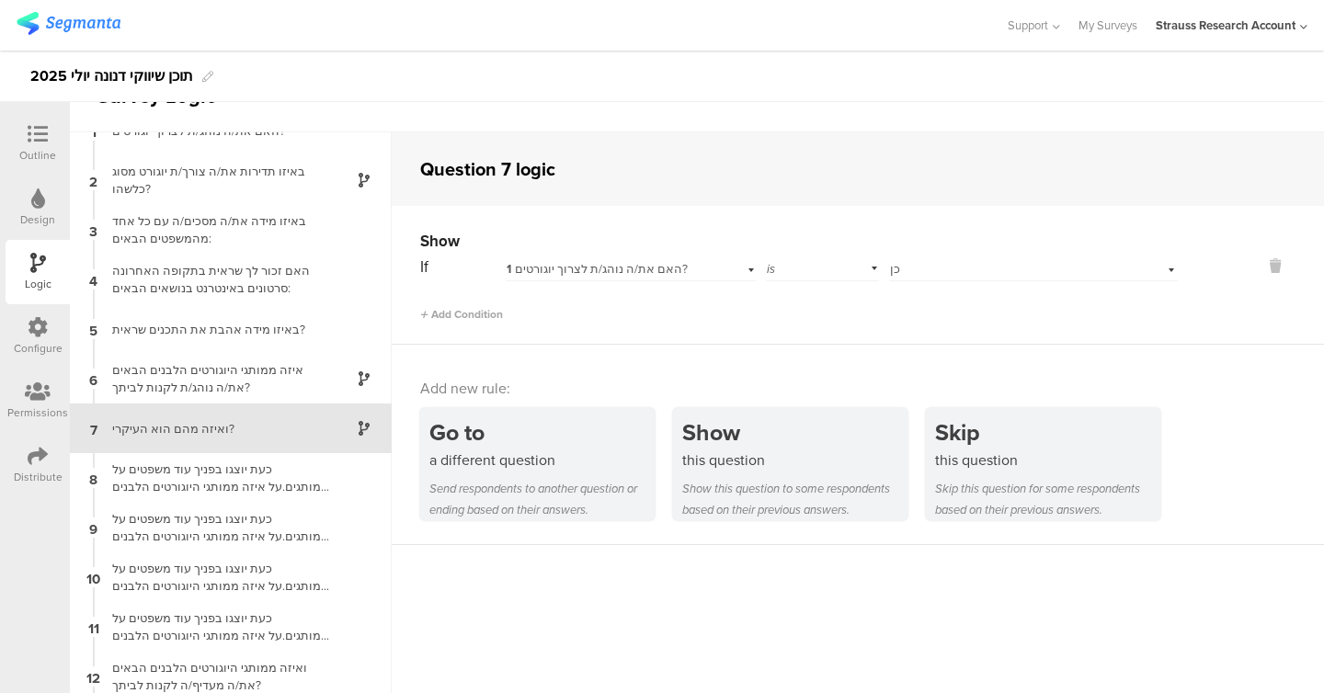
scroll to position [27, 0]
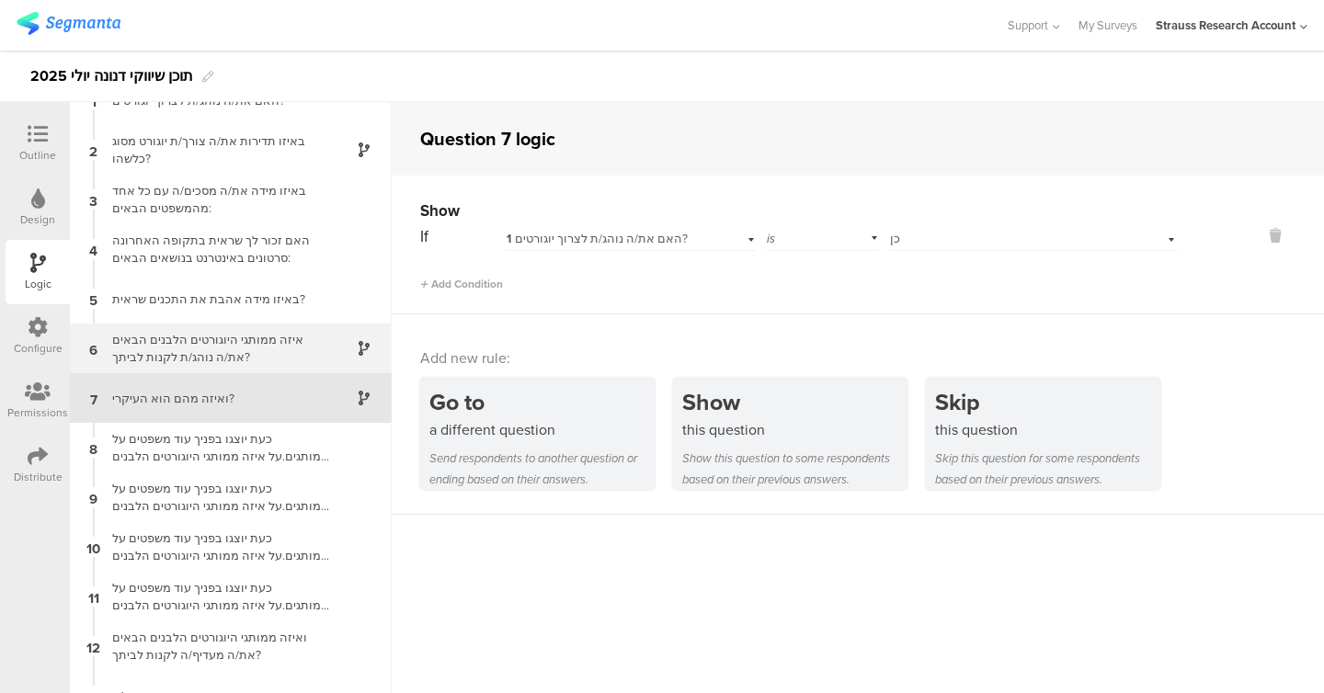
click at [188, 337] on div "איזה ממותגי היוגורטים הלבנים הבאים את/ה נוהג/ת לקנות לביתך?" at bounding box center [216, 348] width 230 height 35
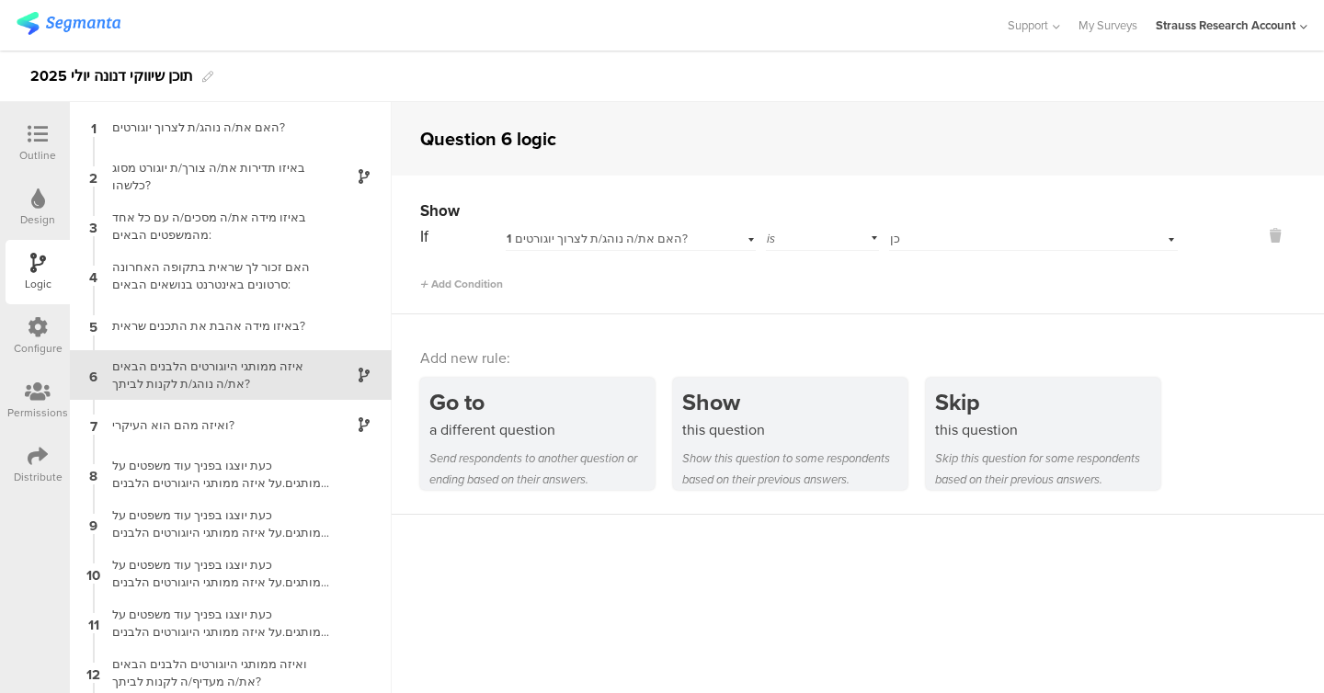
scroll to position [51, 0]
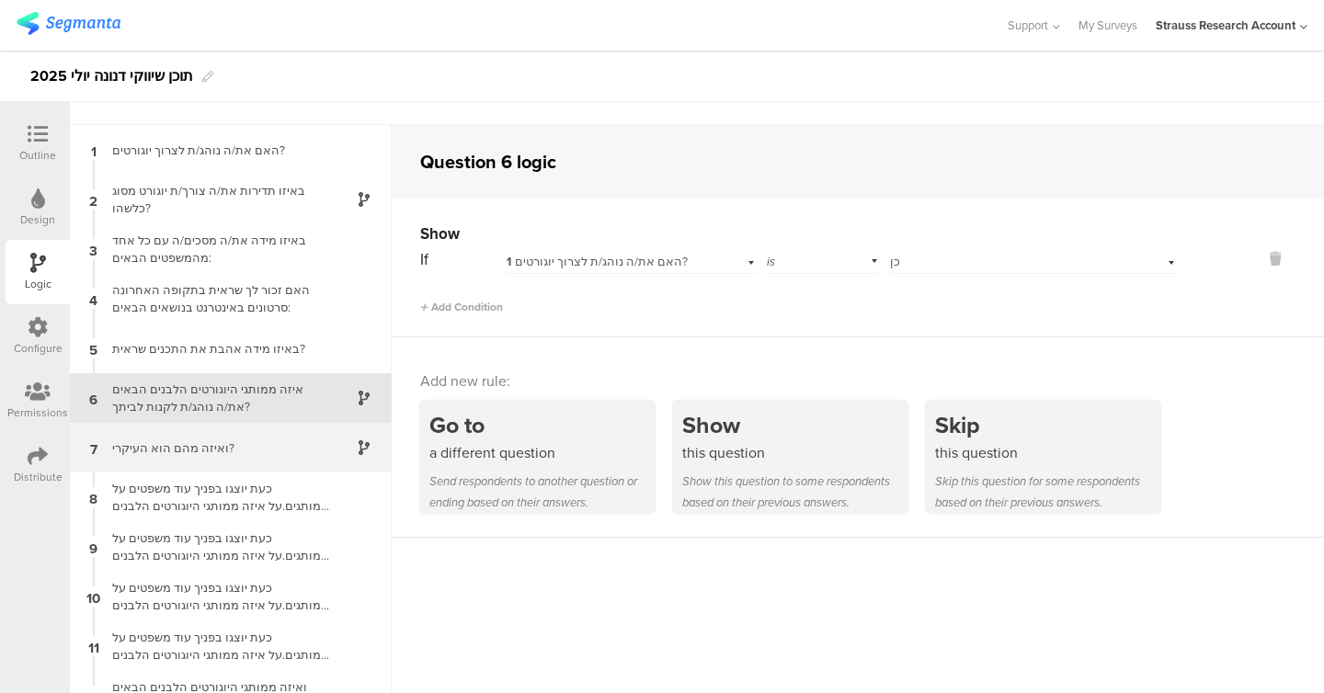
click at [268, 436] on div "7 ואיזה מהם הוא העיקרי?" at bounding box center [231, 448] width 322 height 50
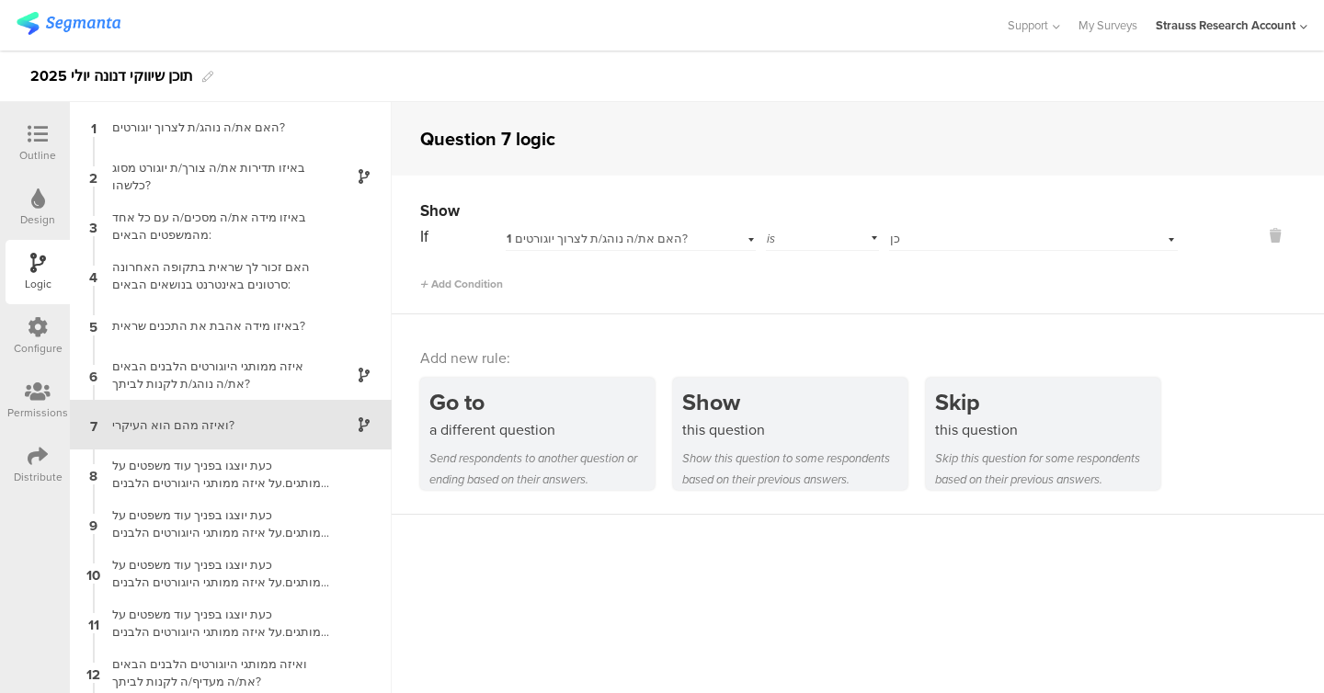
scroll to position [27, 0]
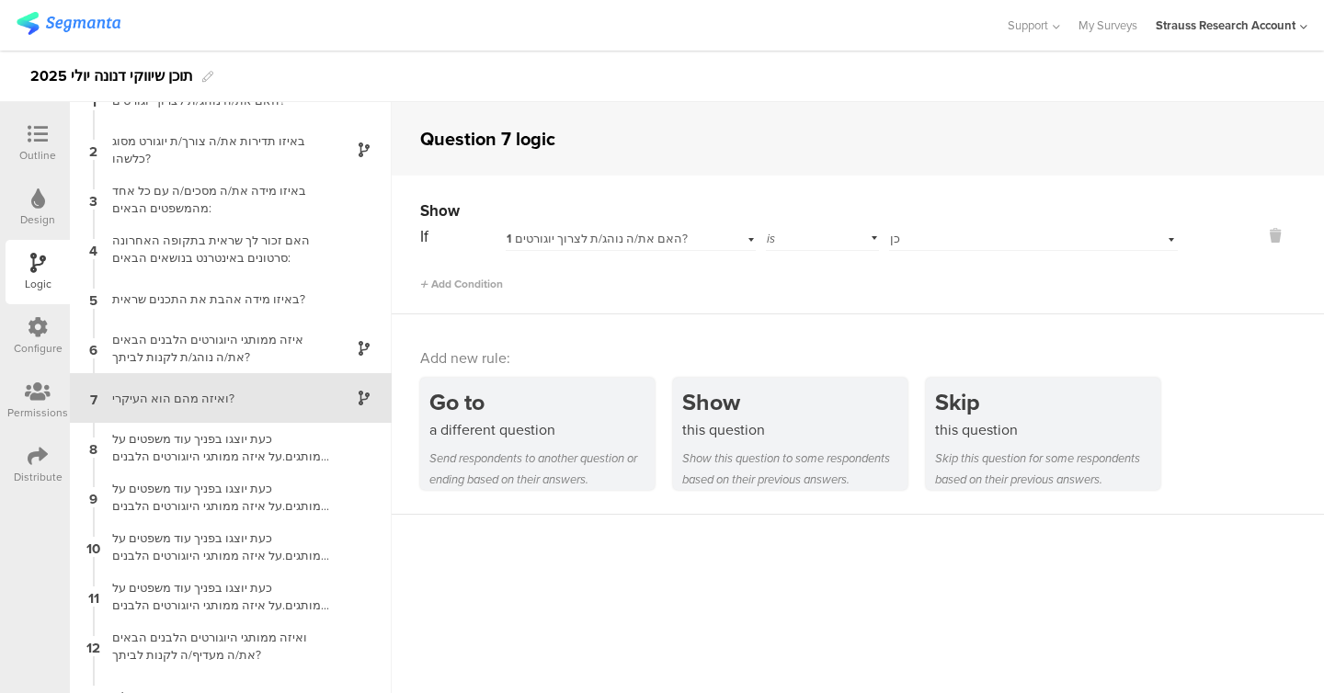
click at [49, 142] on div at bounding box center [37, 135] width 37 height 23
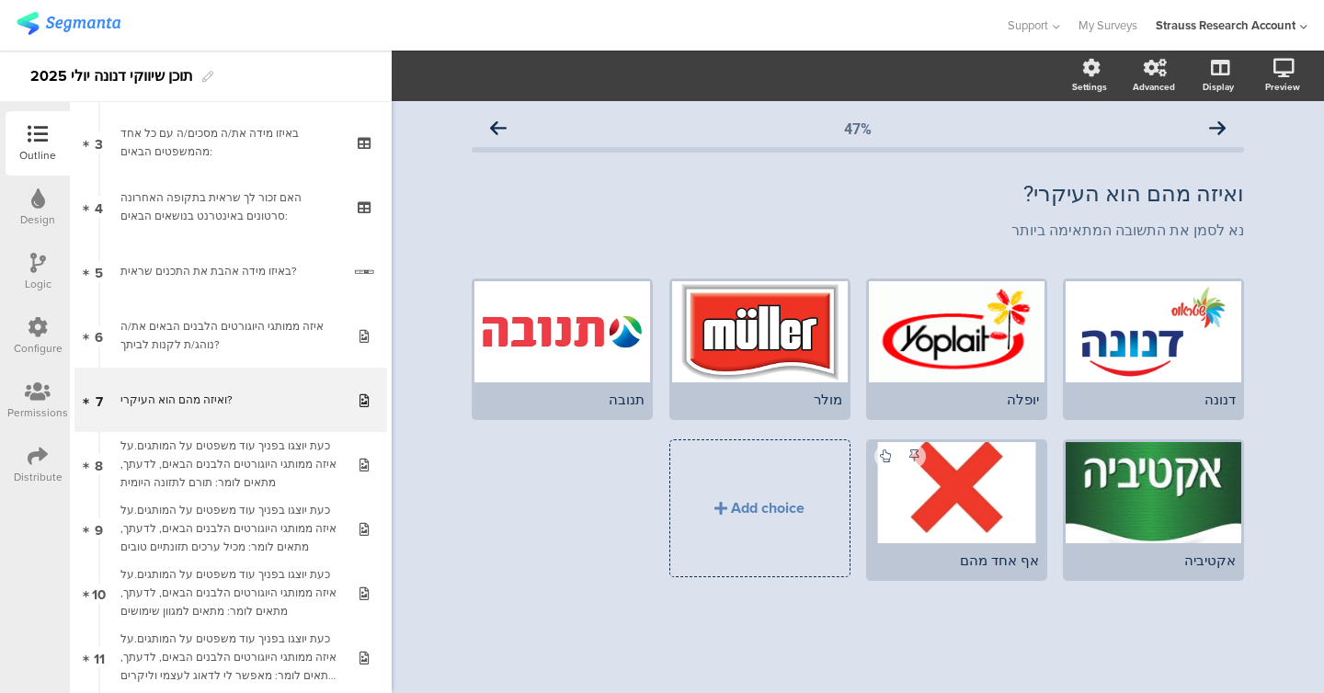
scroll to position [196, 0]
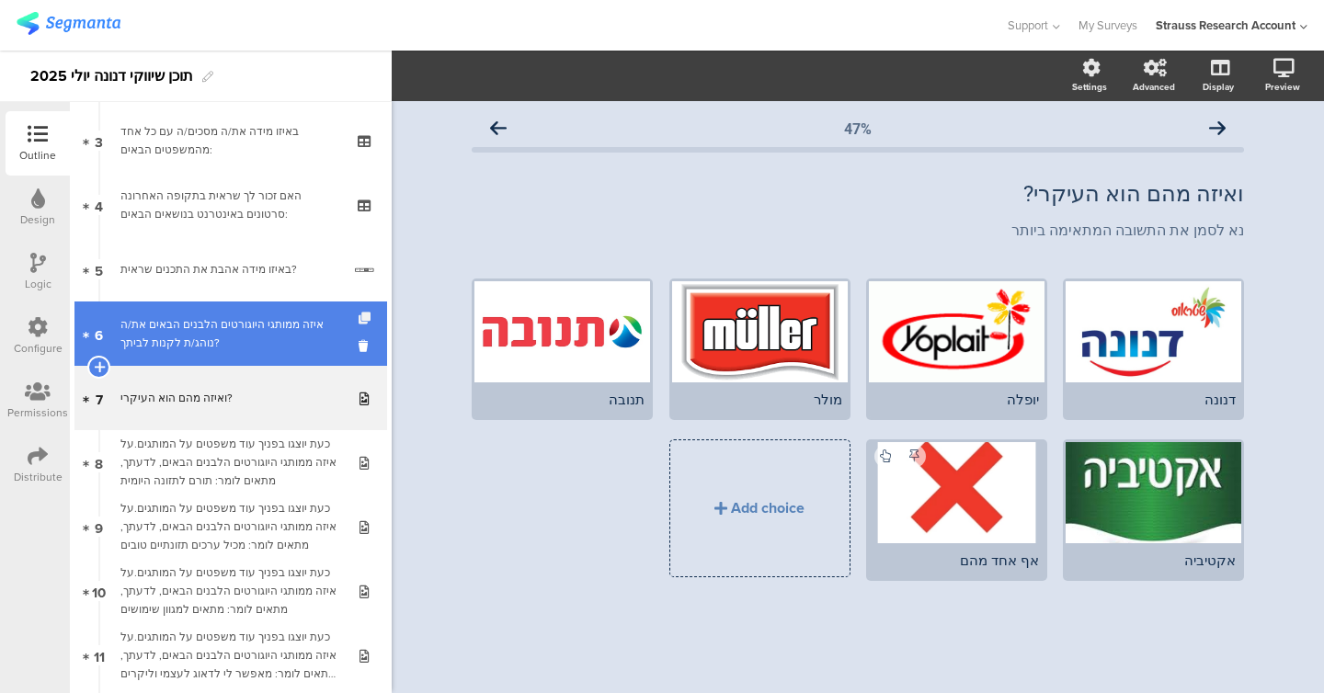
click at [365, 313] on icon at bounding box center [367, 319] width 16 height 12
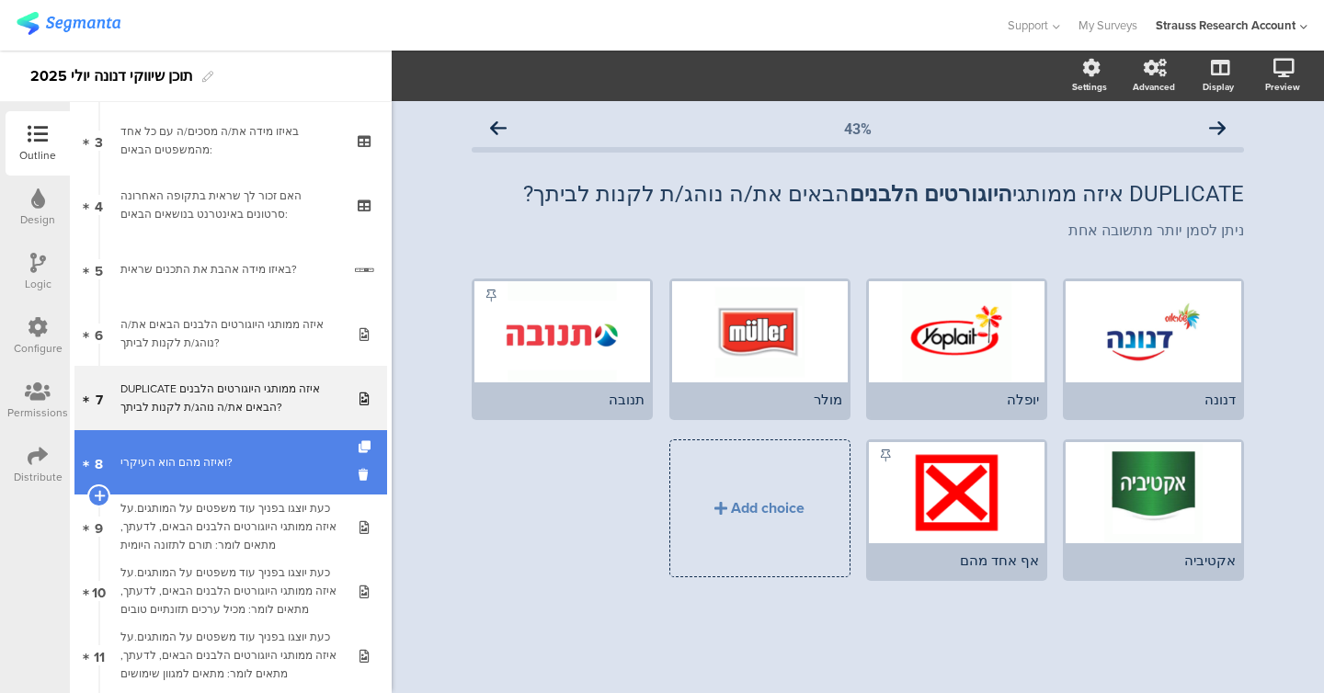
click at [255, 451] on link "8 ואיזה מהם הוא העיקרי?" at bounding box center [230, 462] width 313 height 64
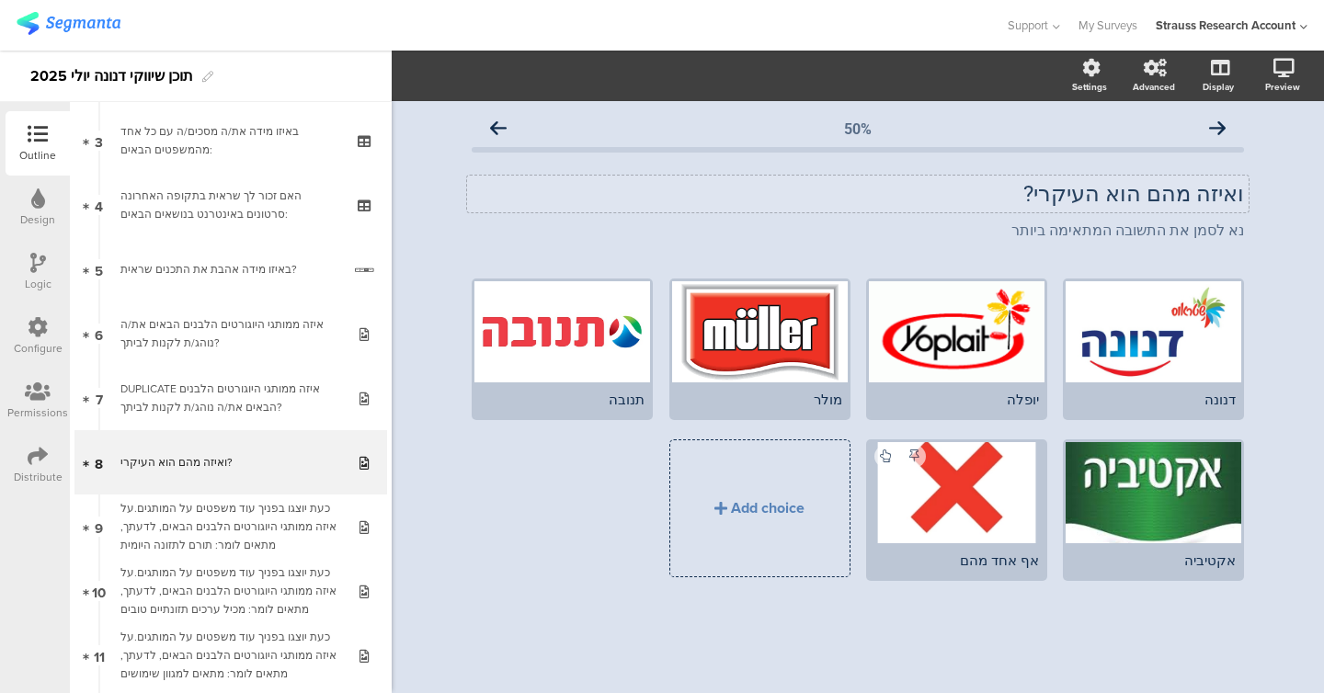
click at [564, 210] on div "ואיזה מהם הוא העיקרי? ואיזה מהם הוא העיקרי?" at bounding box center [857, 194] width 781 height 37
click at [564, 198] on p "ואיזה מהם הוא העיקרי?" at bounding box center [858, 194] width 772 height 28
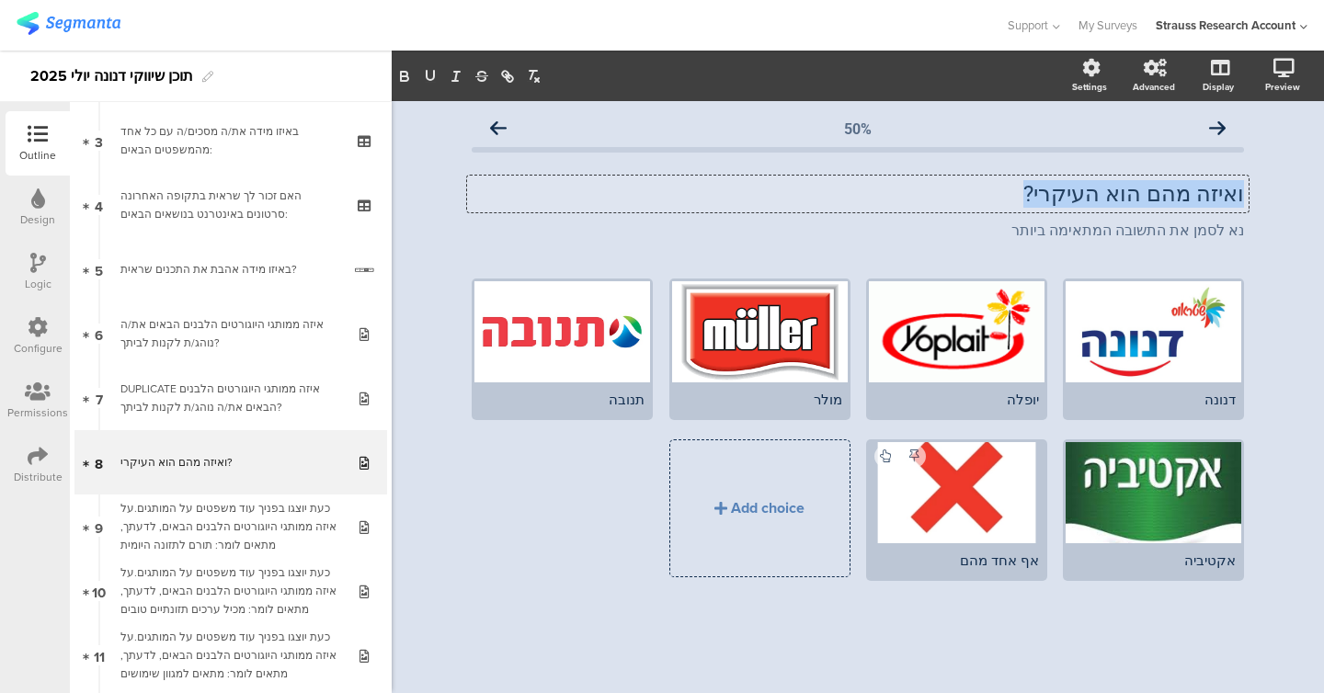
click at [564, 198] on p "ואיזה מהם הוא העיקרי?" at bounding box center [858, 194] width 772 height 28
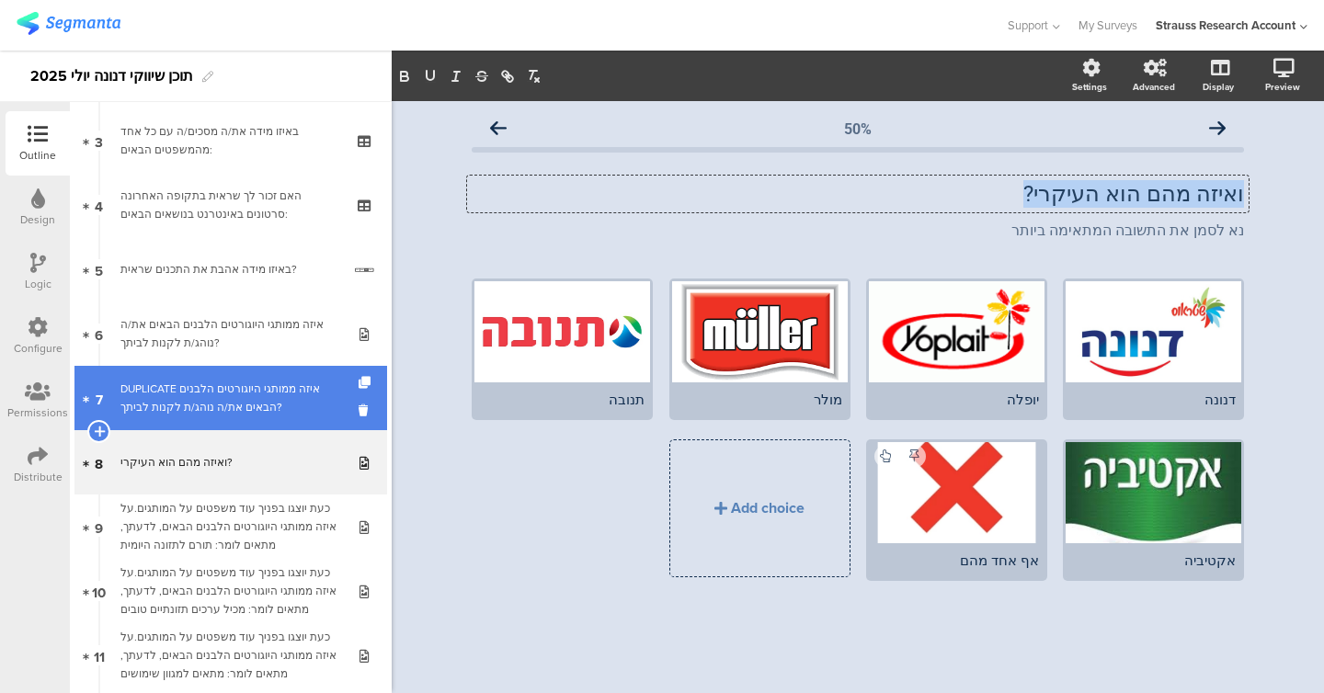
click at [262, 395] on div "DUPLICATE איזה ממותגי היוגורטים הלבנים הבאים את/ה נוהג/ת לקנות לביתך?" at bounding box center [230, 398] width 220 height 37
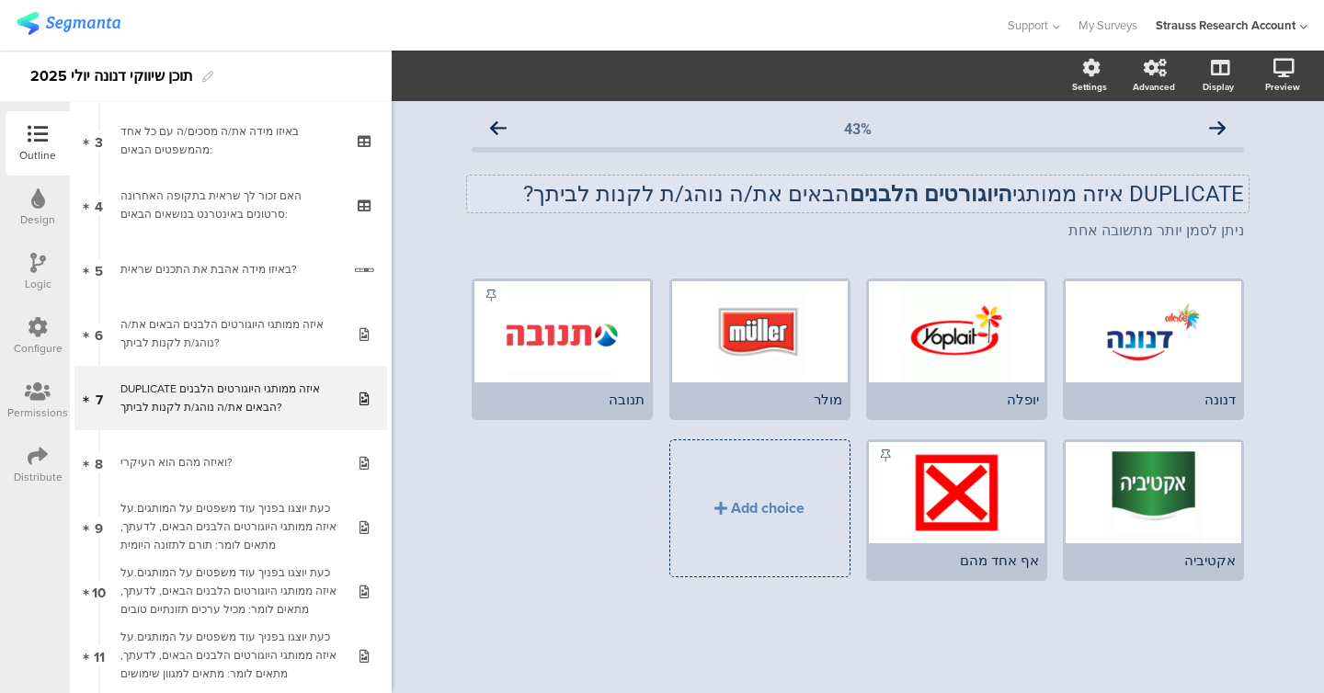
click at [564, 189] on strong "היוגורטים הלבנים" at bounding box center [930, 194] width 163 height 26
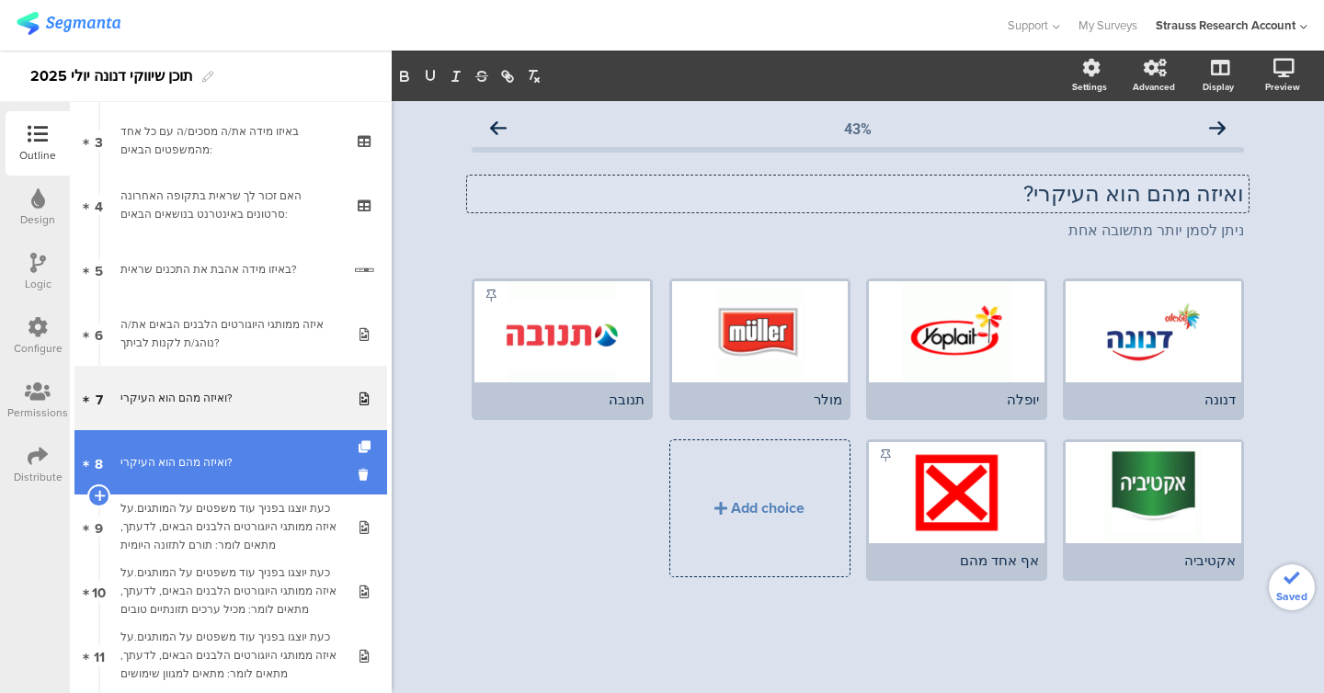
click at [272, 450] on link "8 ואיזה מהם הוא העיקרי?" at bounding box center [230, 462] width 313 height 64
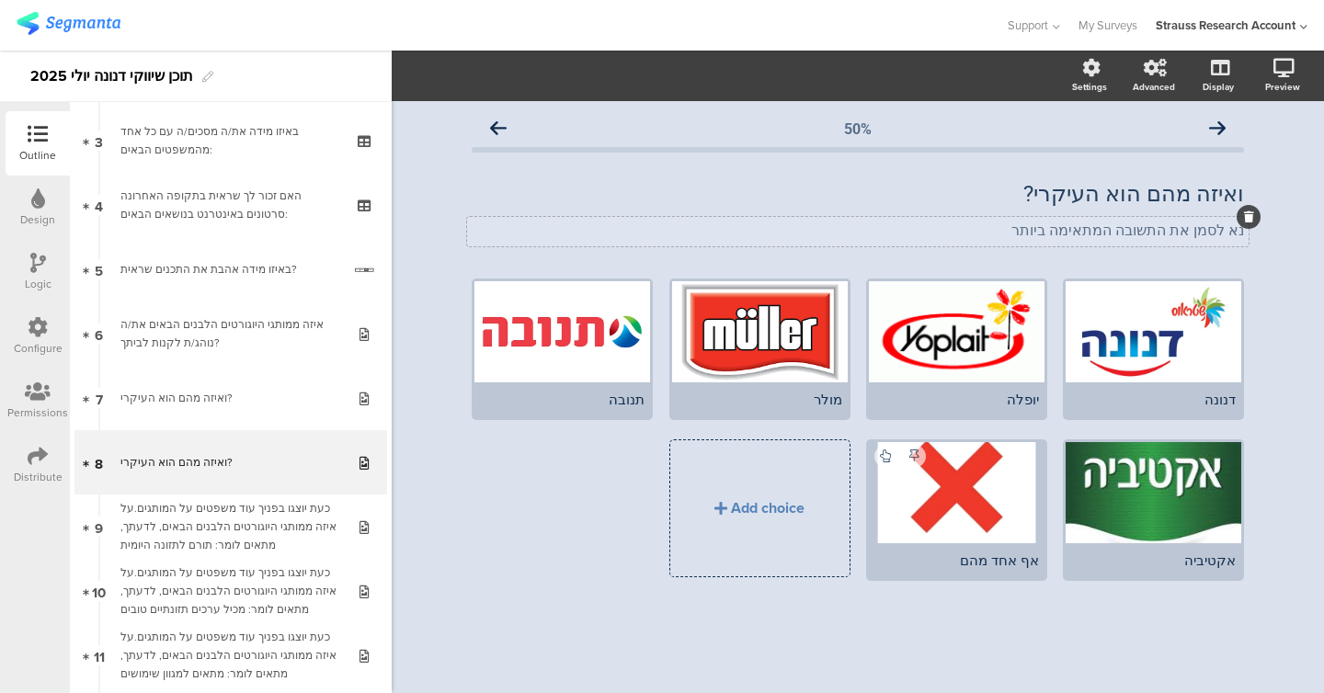
click at [564, 229] on div "נא לסמן את התשובה המתאימה ביותר נא לסמן את התשובה המתאימה ביותר" at bounding box center [857, 231] width 781 height 29
click at [564, 229] on p "נא לסמן את התשובה המתאימה ביותר" at bounding box center [858, 230] width 772 height 17
copy p "נא לסמן את התשובה המתאימה ביותר"
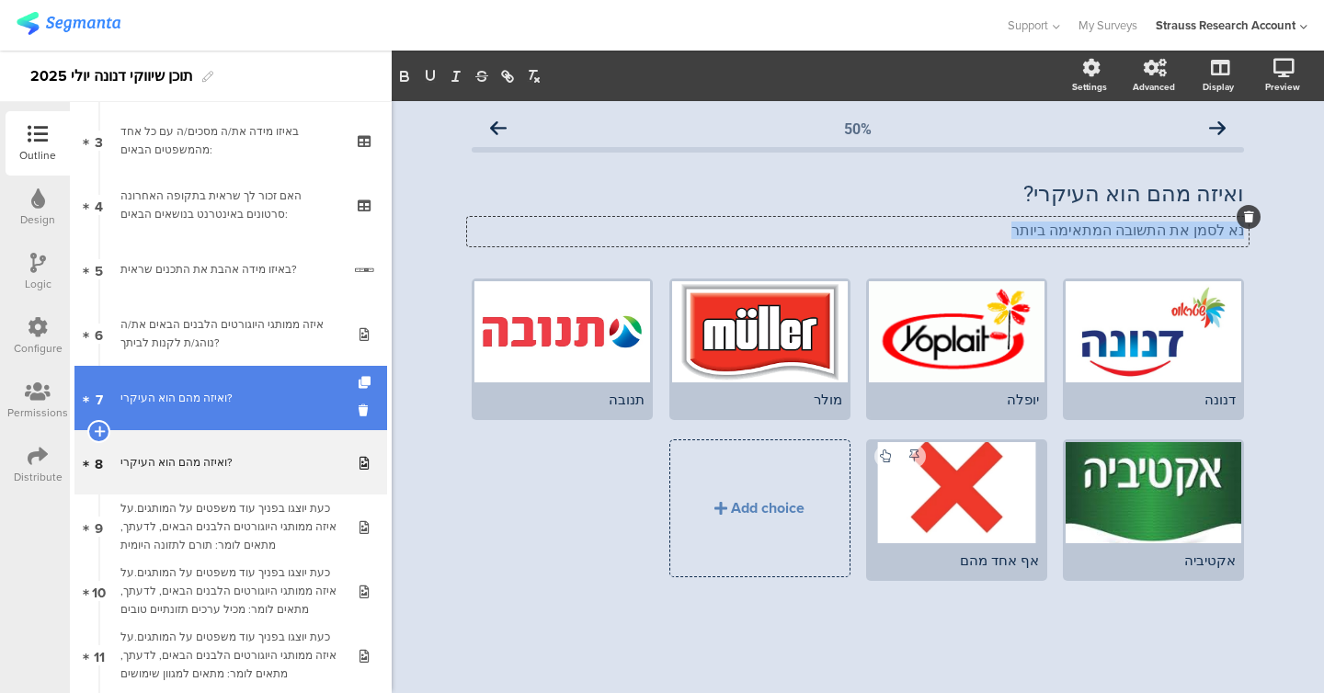
click at [313, 396] on div "ואיזה מהם הוא העיקרי?" at bounding box center [230, 398] width 220 height 18
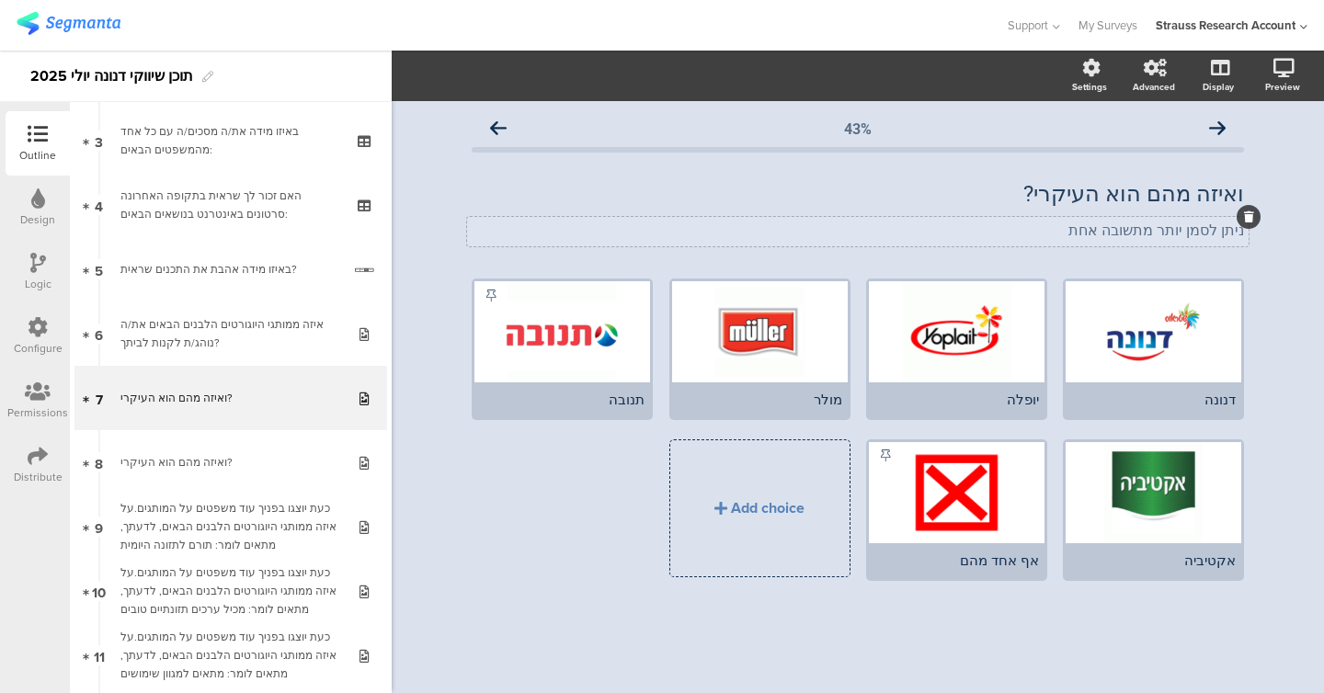
click at [564, 232] on div "ניתן לסמן יותר מתשובה אחת ניתן לסמן יותר מתשובה אחת" at bounding box center [857, 231] width 781 height 29
click at [564, 232] on p "ניתן לסמן יותר מתשובה אחת" at bounding box center [858, 230] width 772 height 17
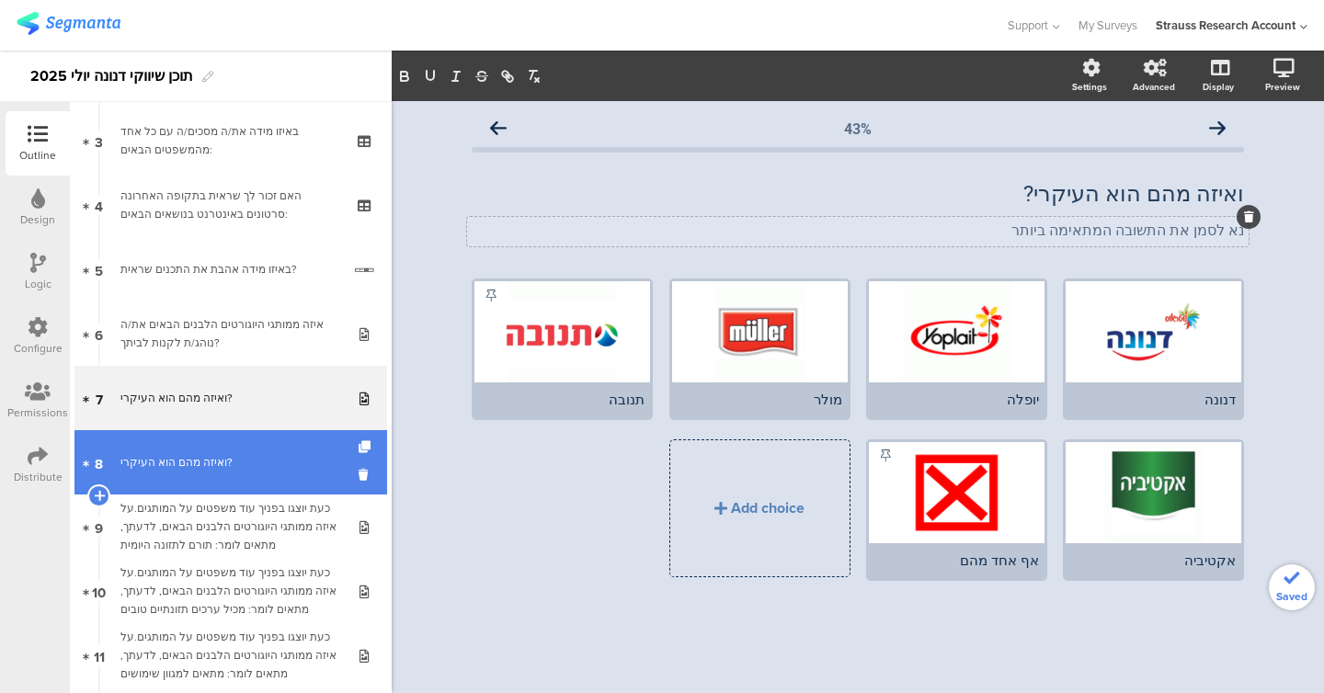
click at [277, 450] on link "8 ואיזה מהם הוא העיקרי?" at bounding box center [230, 462] width 313 height 64
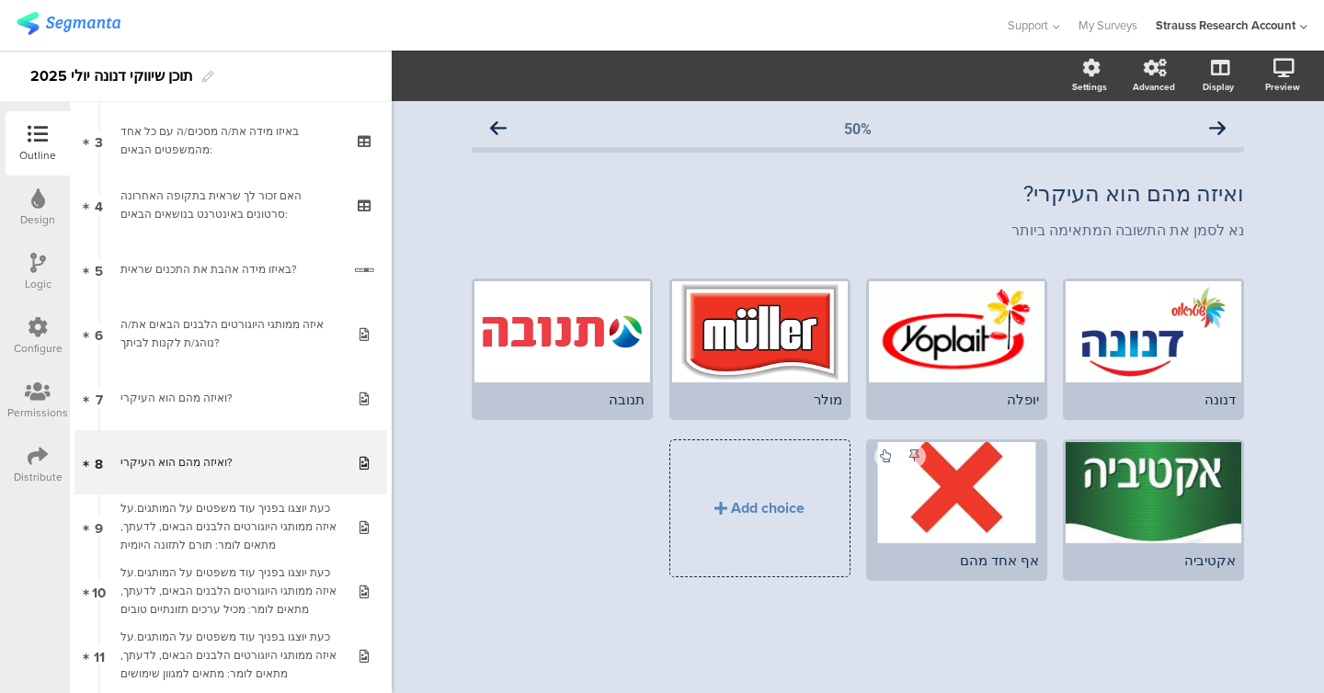
click at [38, 272] on icon at bounding box center [38, 263] width 16 height 20
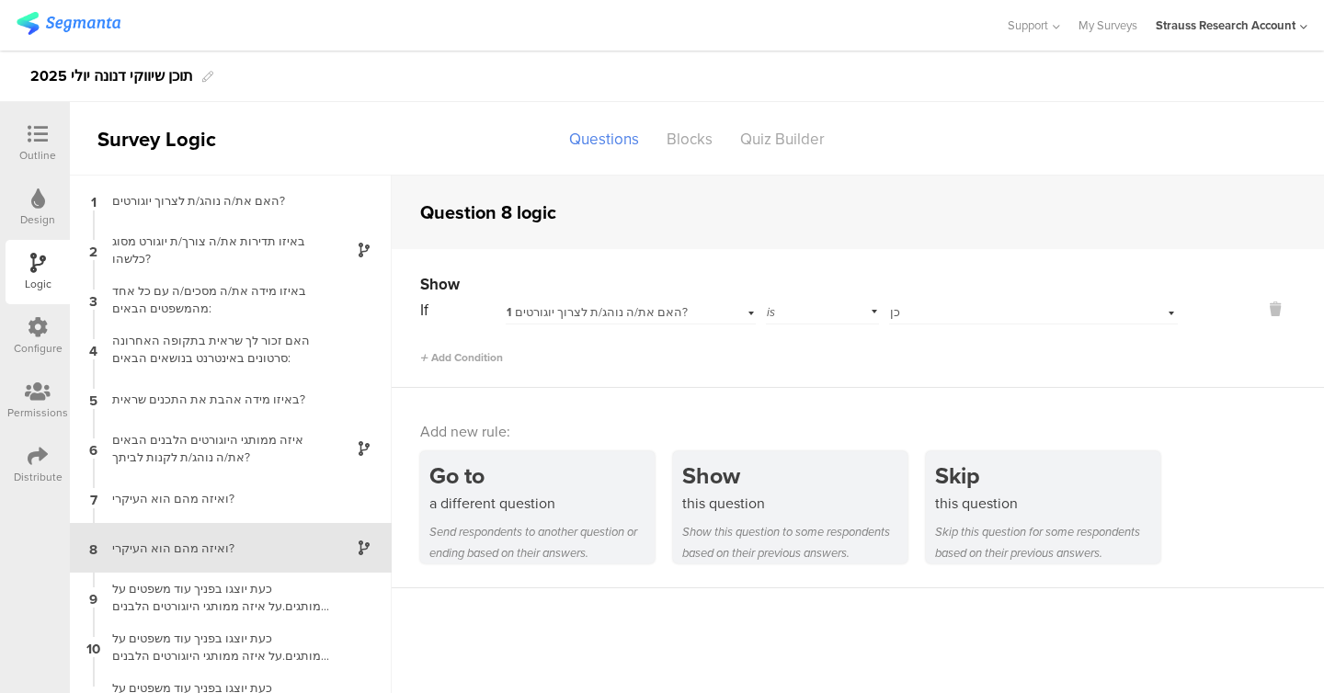
scroll to position [76, 0]
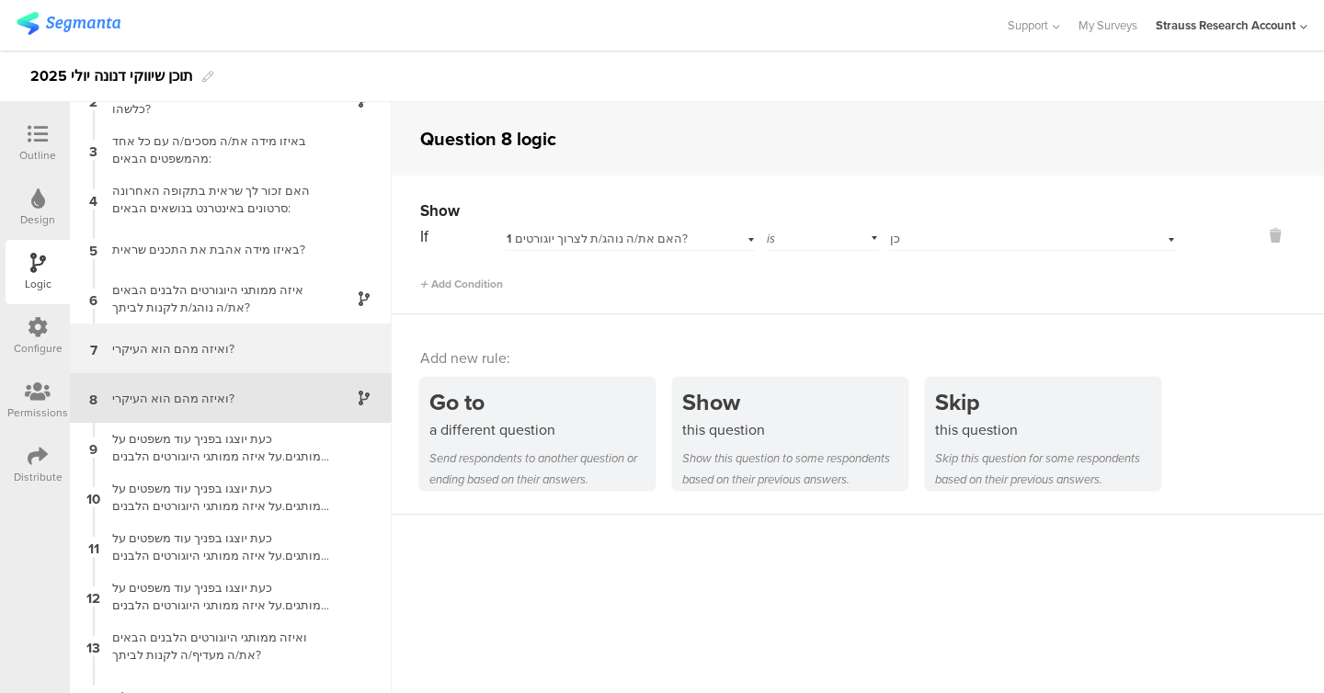
click at [224, 343] on div "ואיזה מהם הוא העיקרי?" at bounding box center [216, 348] width 230 height 17
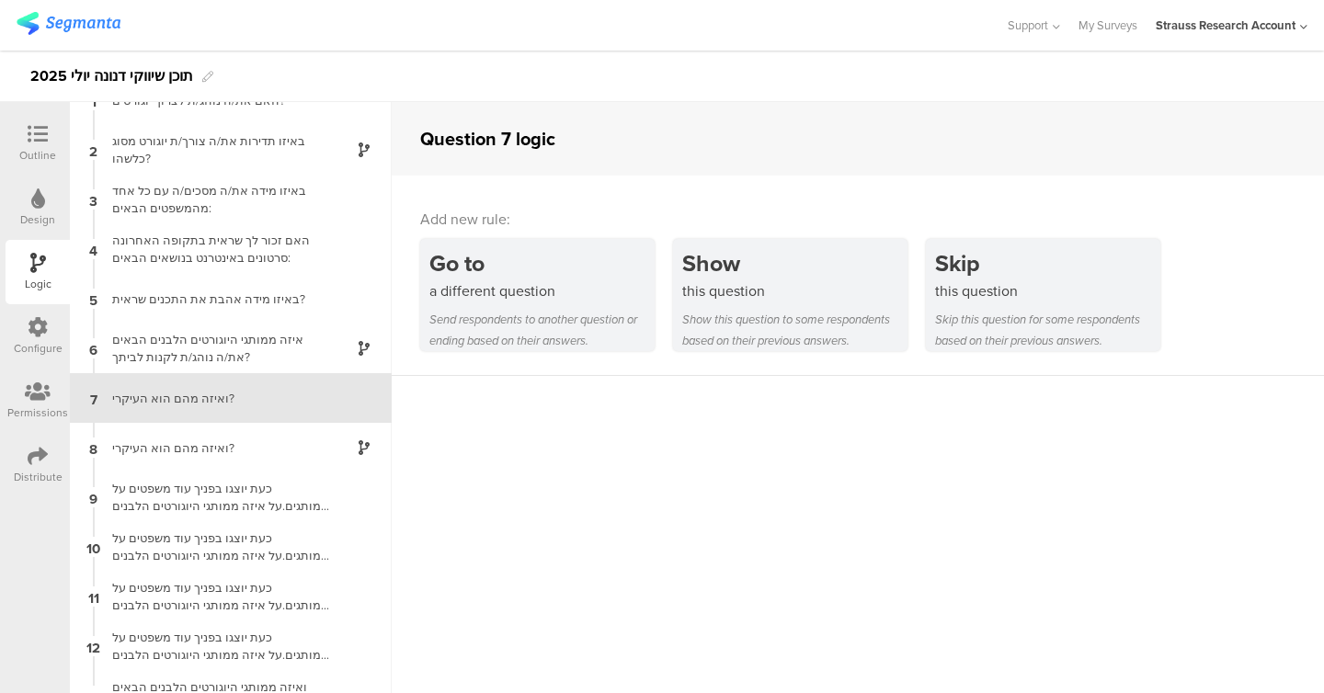
scroll to position [27, 0]
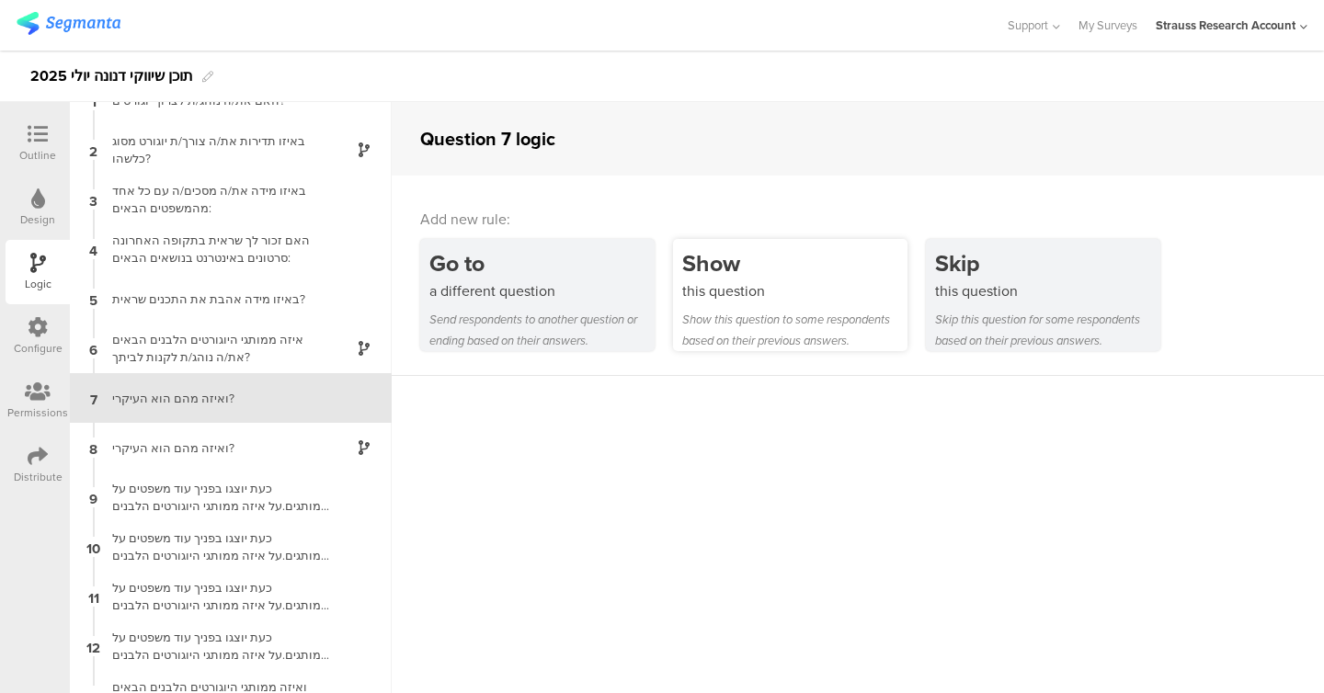
click at [564, 320] on div "Show this question to some respondents based on their previous answers." at bounding box center [794, 330] width 225 height 42
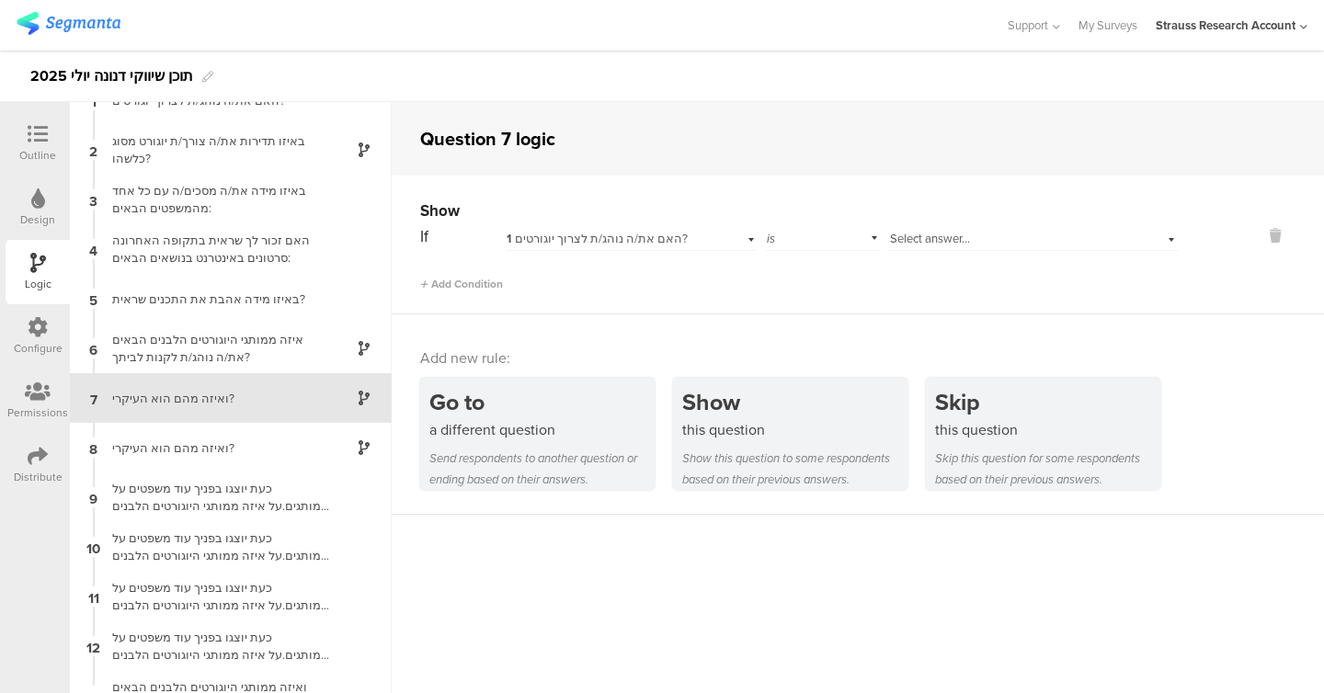
click at [564, 239] on span "Select answer..." at bounding box center [930, 238] width 80 height 17
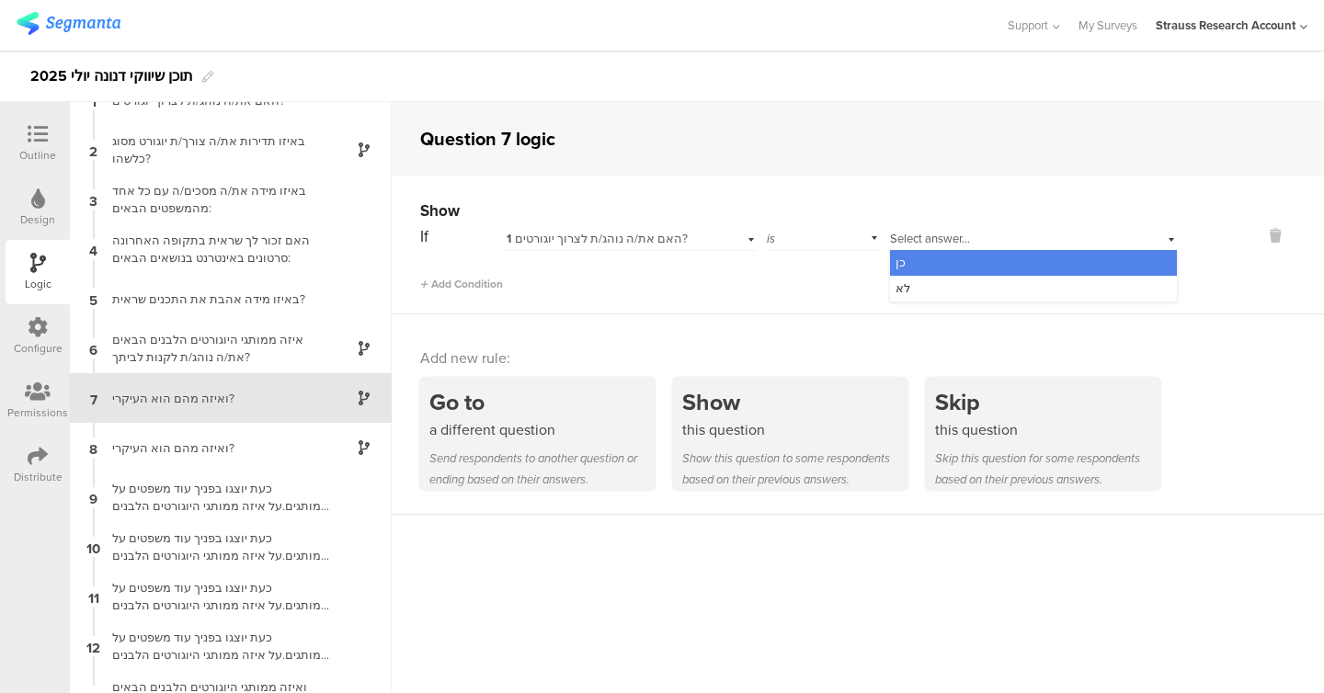
click at [564, 267] on div "כן" at bounding box center [1033, 263] width 287 height 26
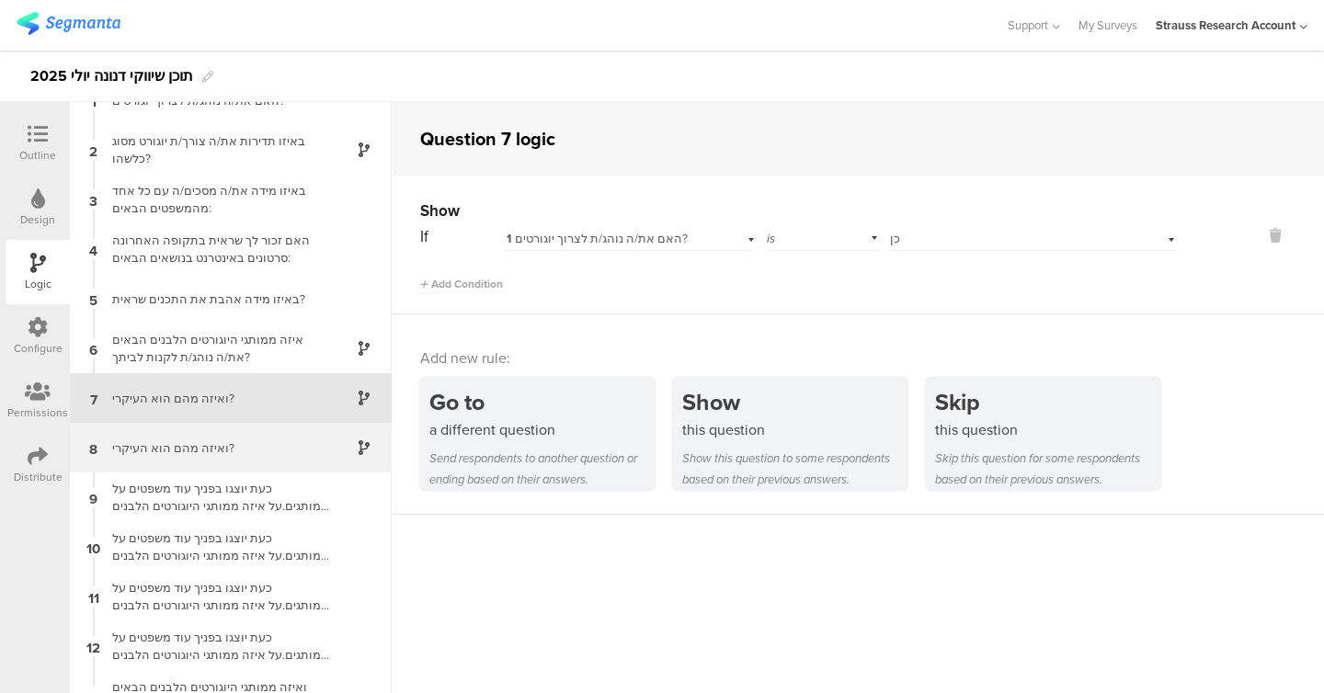
click at [198, 438] on div "8 ואיזה מהם הוא העיקרי?" at bounding box center [231, 448] width 322 height 50
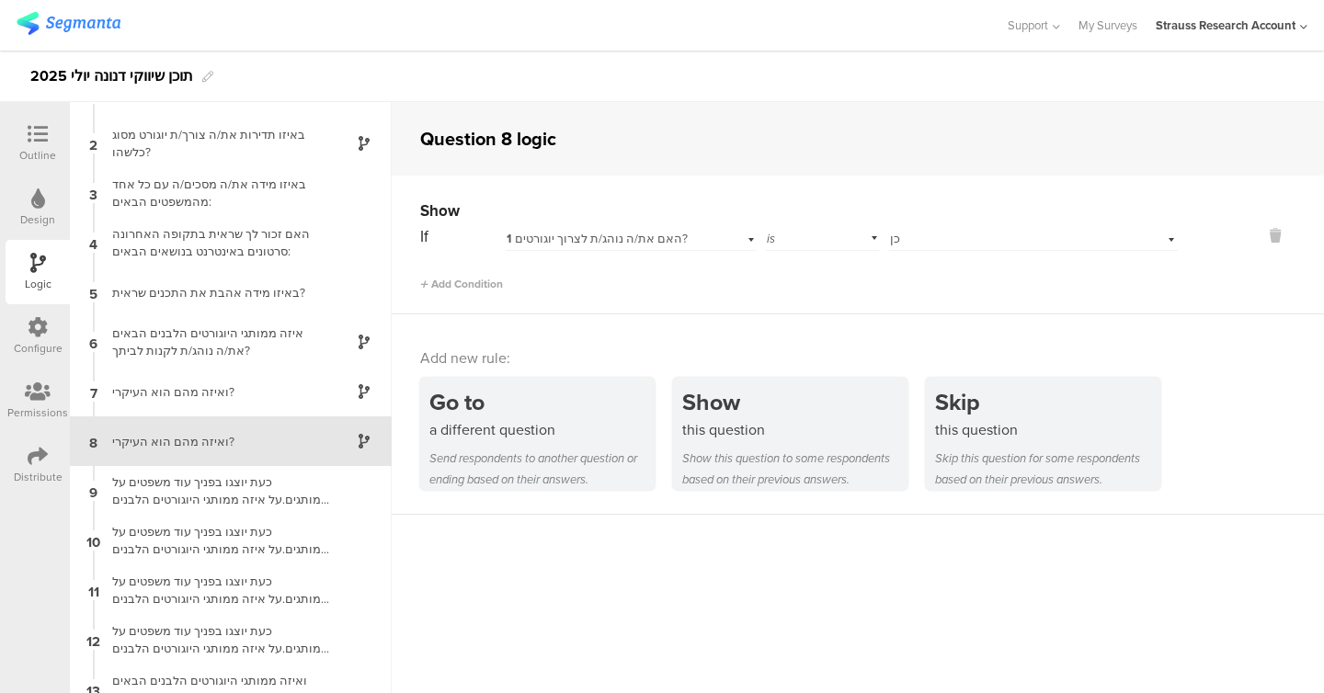
scroll to position [76, 0]
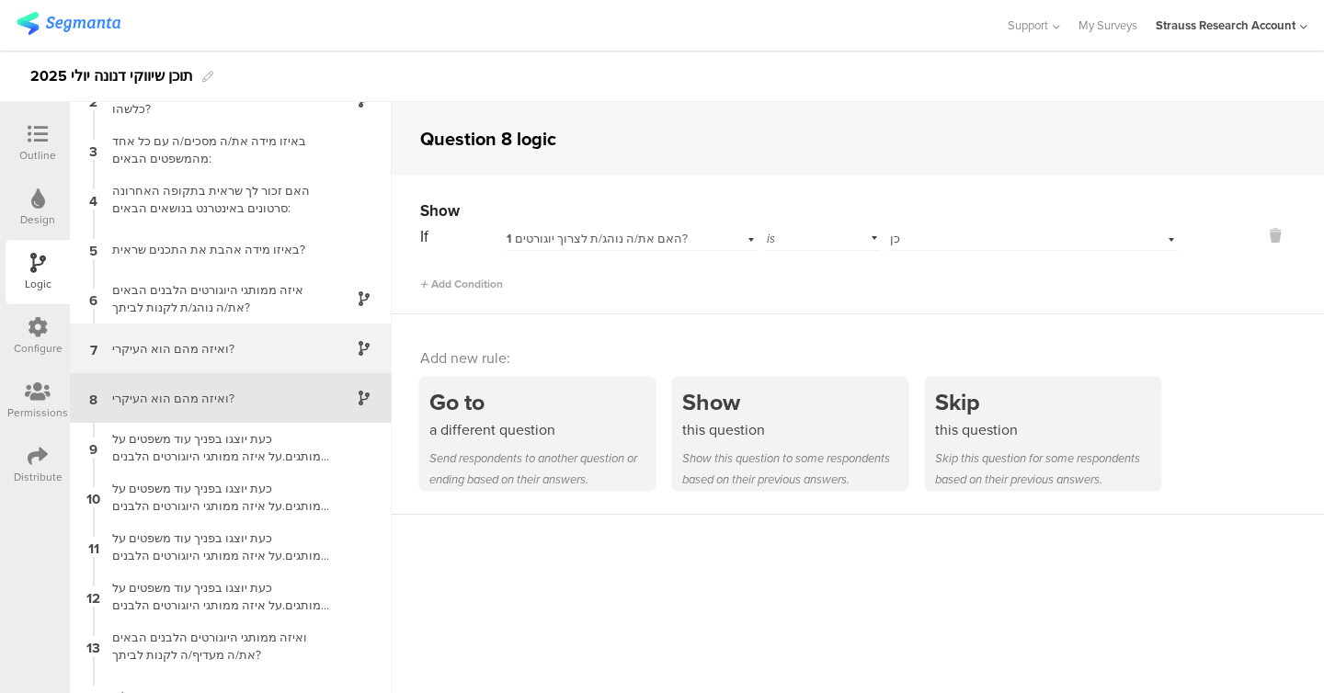
click at [198, 358] on div "7 ואיזה מהם הוא העיקרי?" at bounding box center [231, 349] width 322 height 50
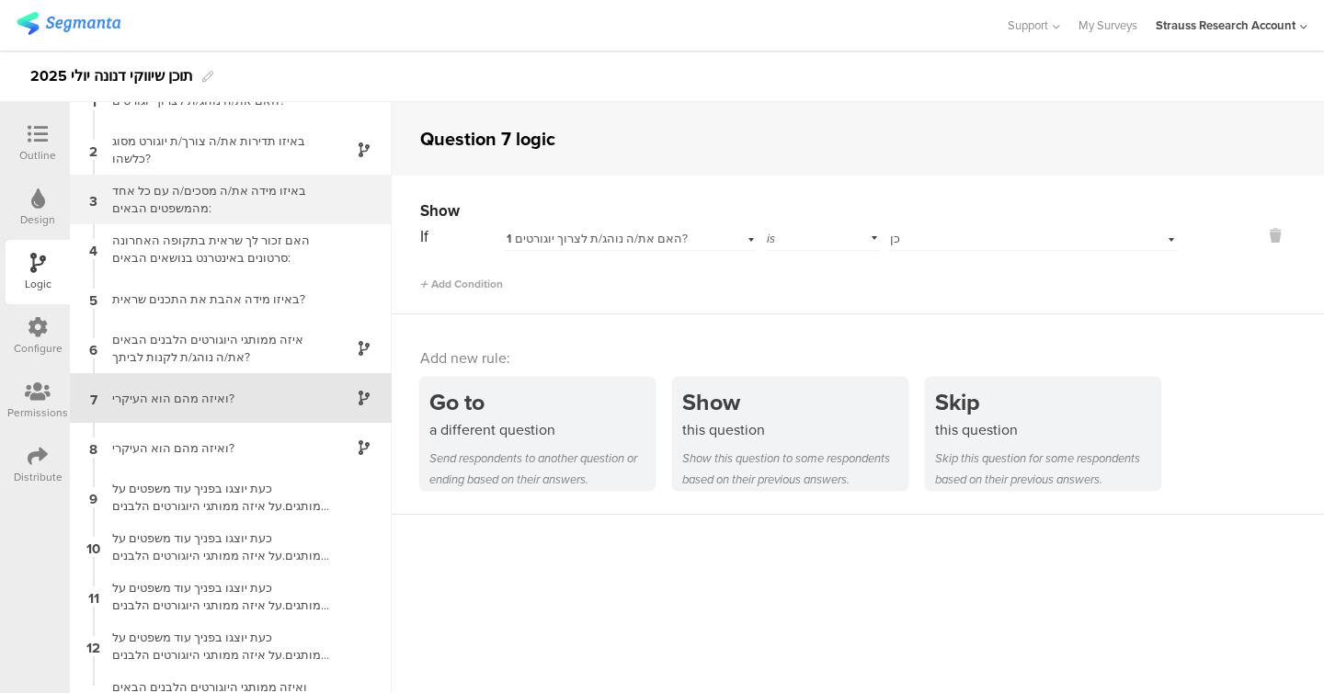
scroll to position [27, 0]
click at [39, 139] on icon at bounding box center [38, 134] width 20 height 20
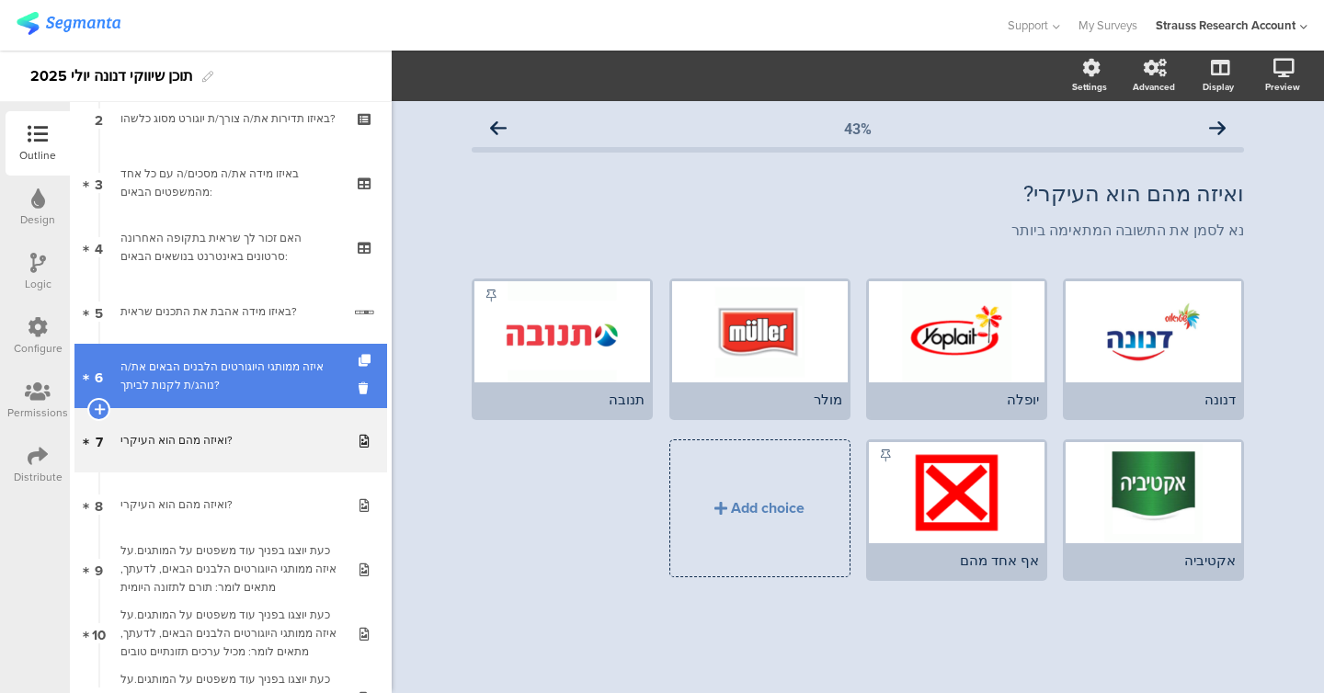
scroll to position [196, 0]
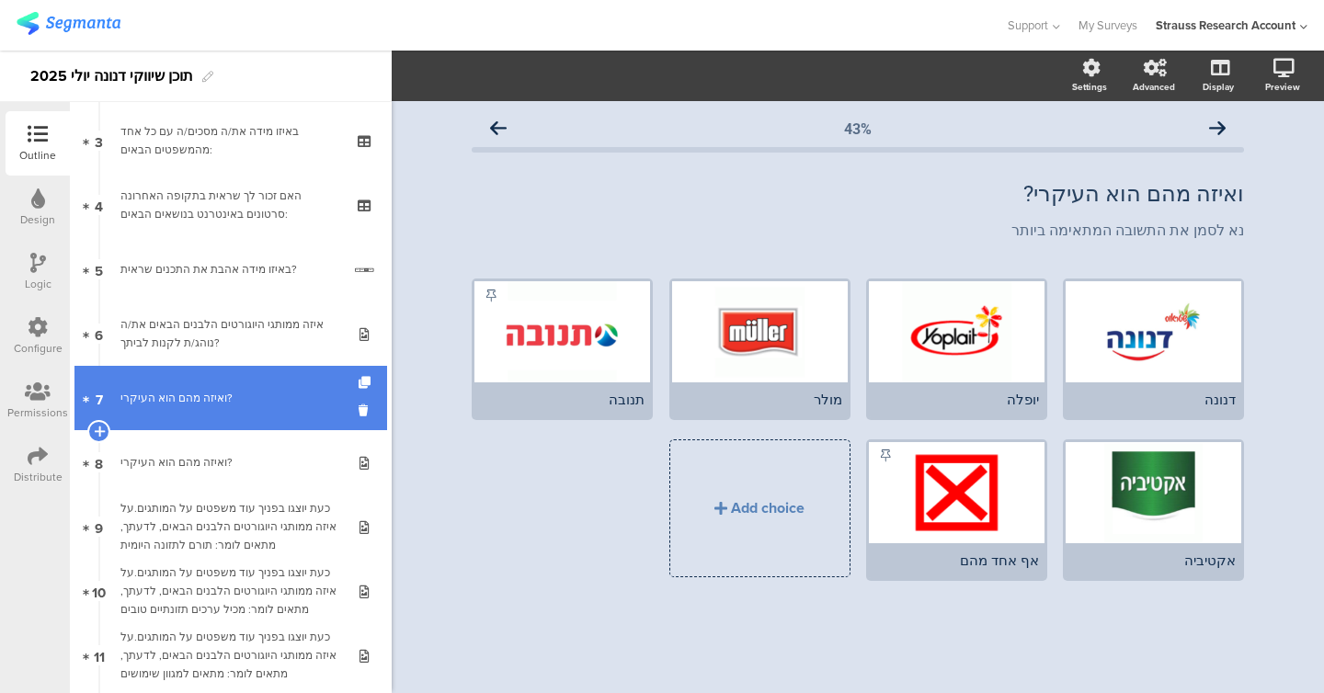
click at [268, 415] on link "7 ואיזה מהם הוא העיקרי?" at bounding box center [230, 398] width 313 height 64
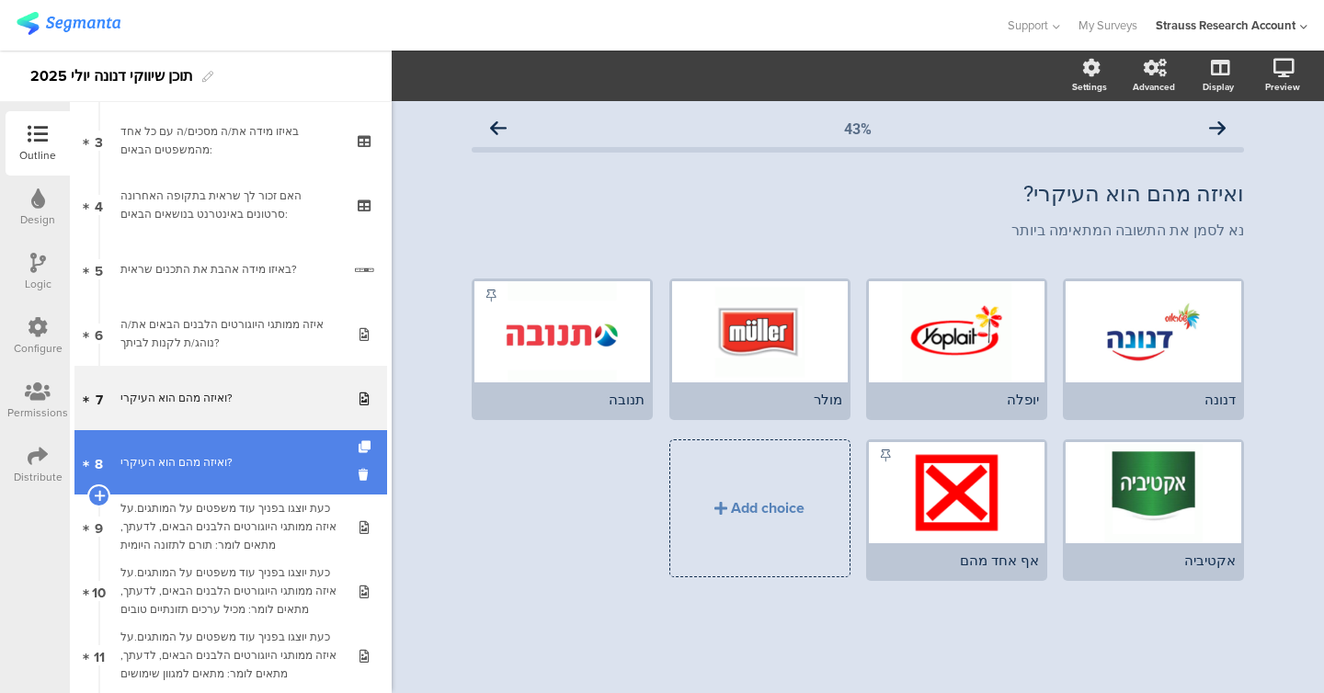
click at [263, 444] on link "8 ואיזה מהם הוא העיקרי?" at bounding box center [230, 462] width 313 height 64
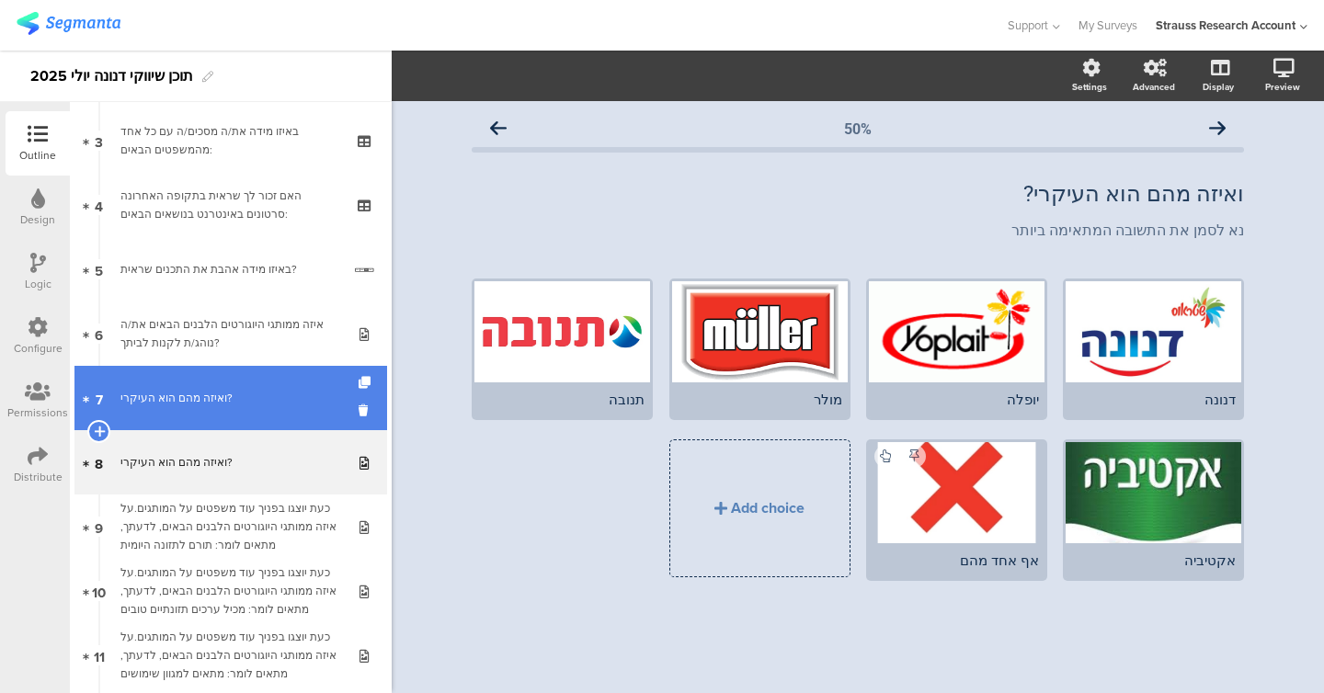
click at [260, 410] on link "7 ואיזה מהם הוא העיקרי?" at bounding box center [230, 398] width 313 height 64
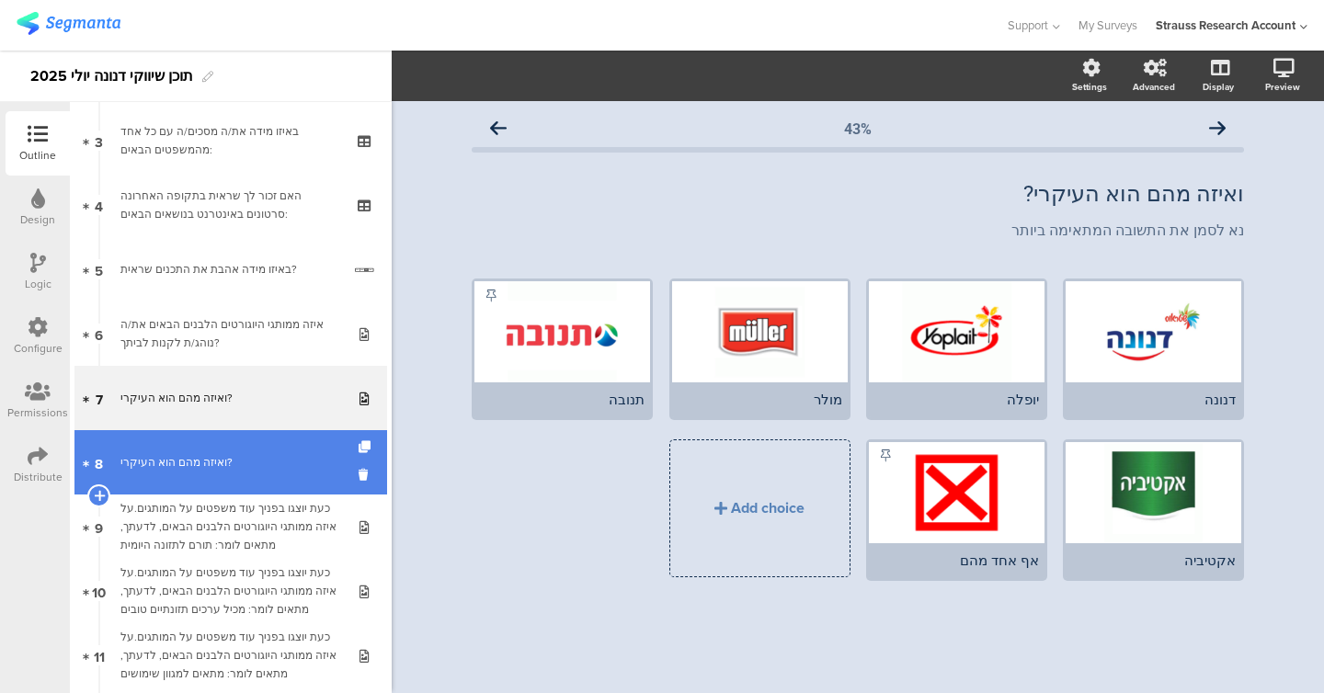
click at [261, 443] on link "8 ואיזה מהם הוא העיקרי?" at bounding box center [230, 462] width 313 height 64
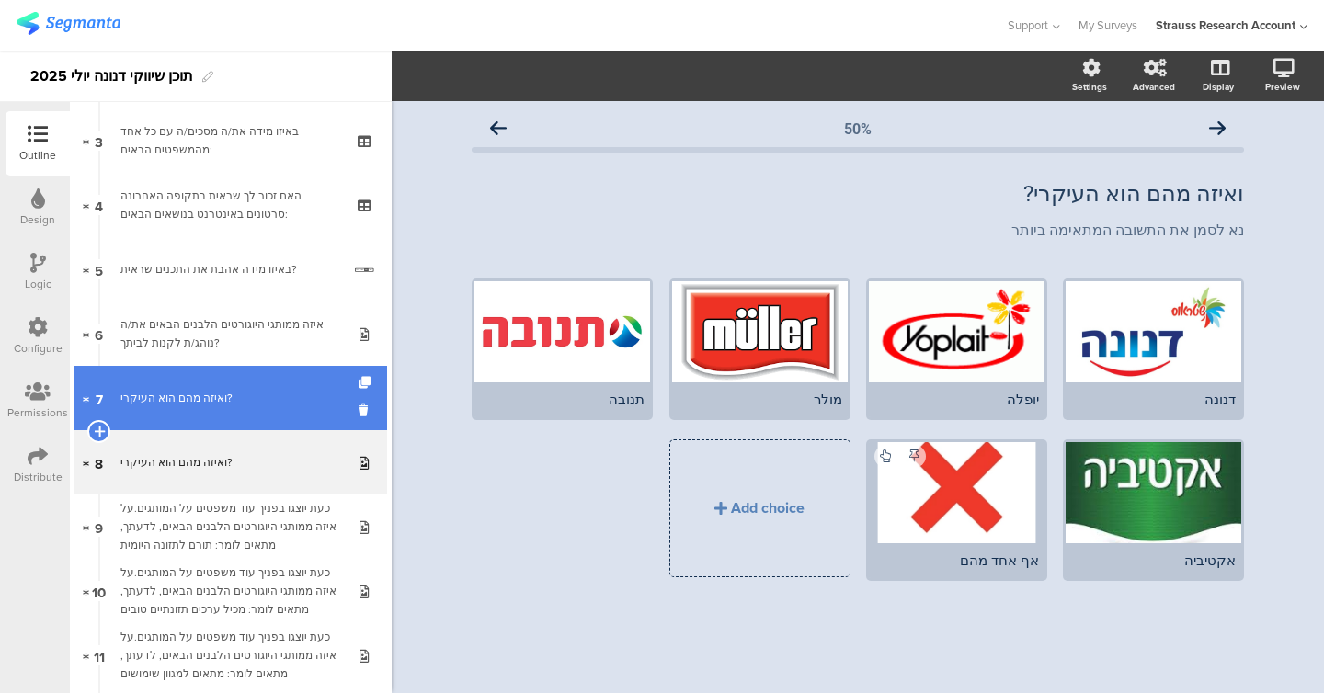
click at [253, 400] on div "ואיזה מהם הוא העיקרי?" at bounding box center [230, 398] width 220 height 18
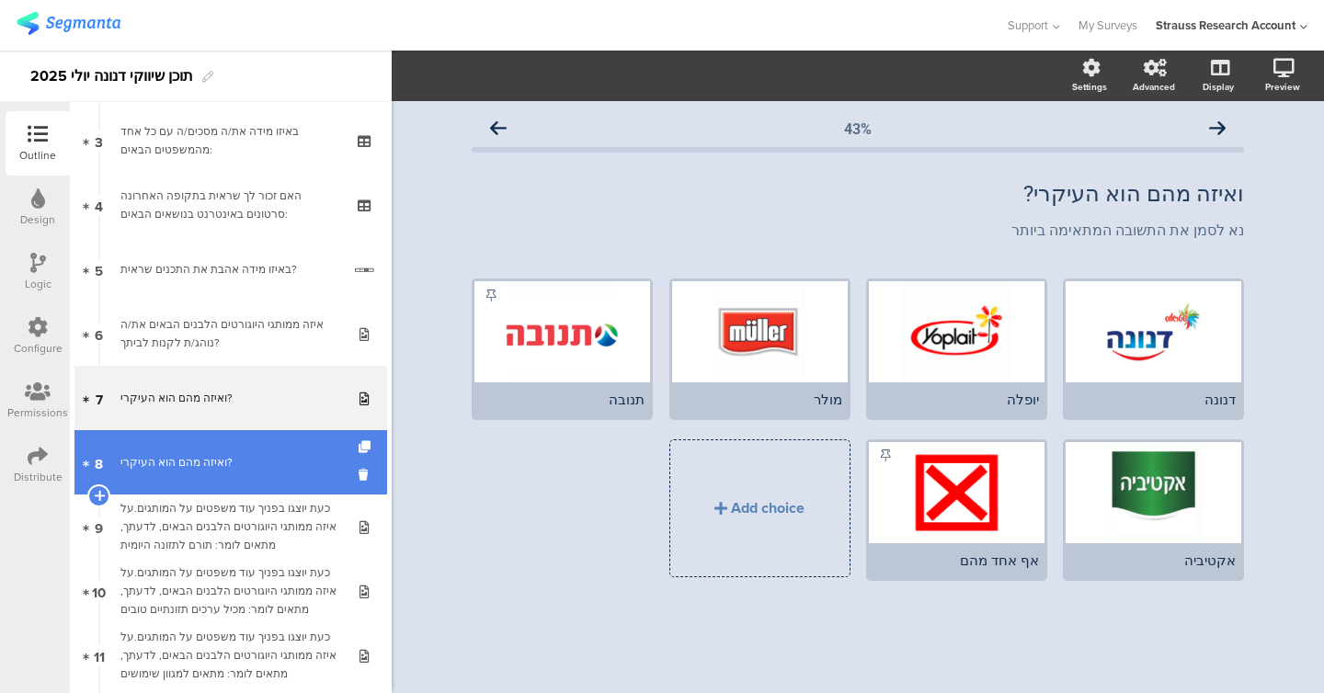
click at [265, 450] on link "8 ואיזה מהם הוא העיקרי?" at bounding box center [230, 462] width 313 height 64
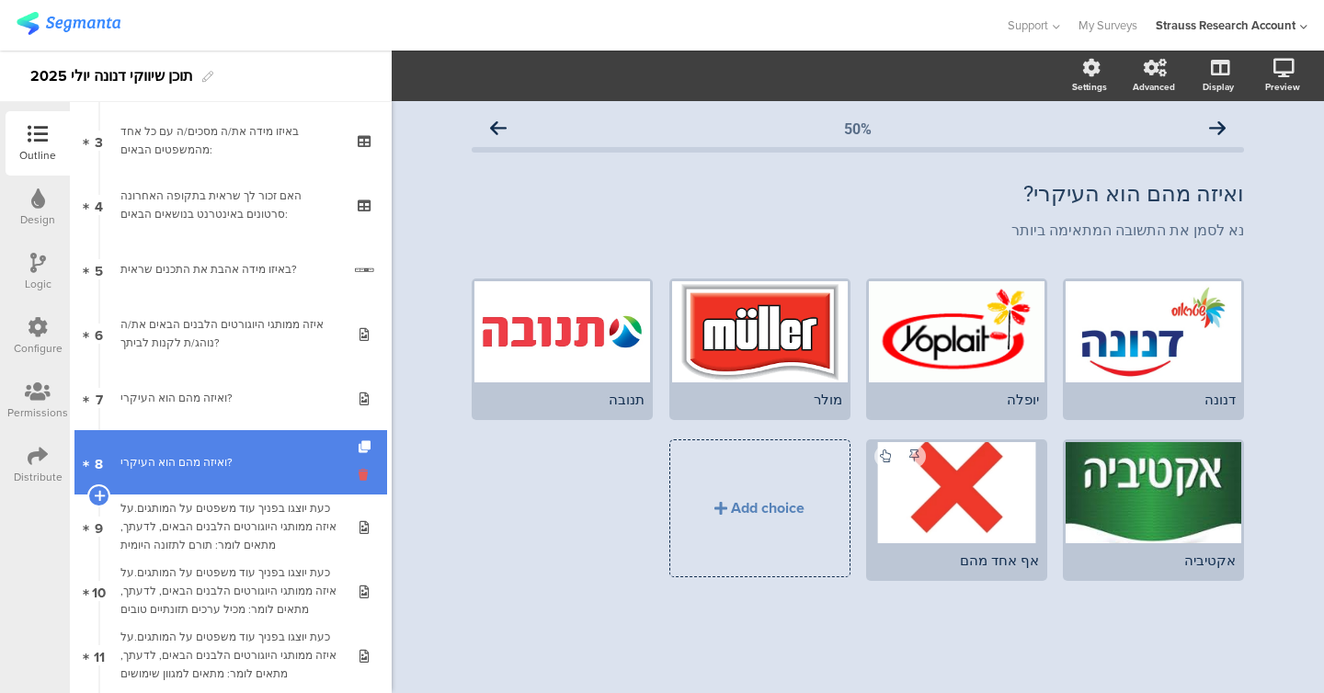
click at [361, 470] on icon at bounding box center [367, 474] width 16 height 17
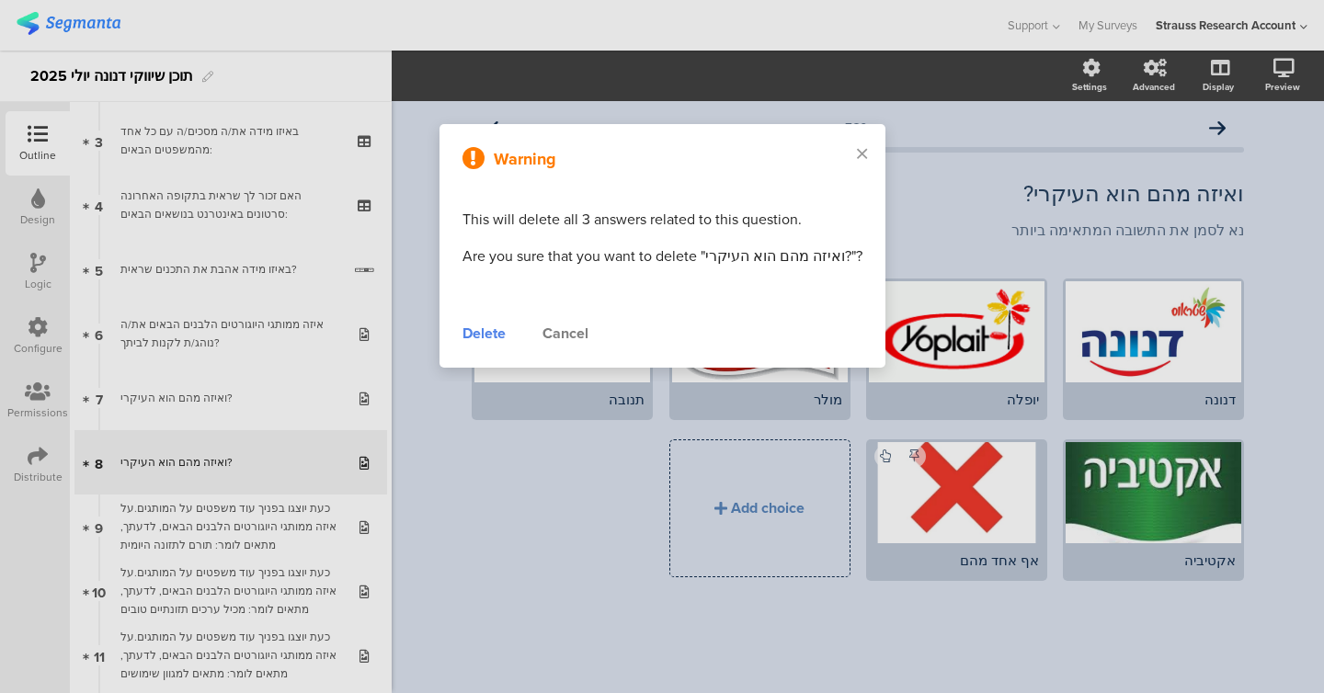
click at [499, 332] on div "Delete" at bounding box center [483, 334] width 43 height 22
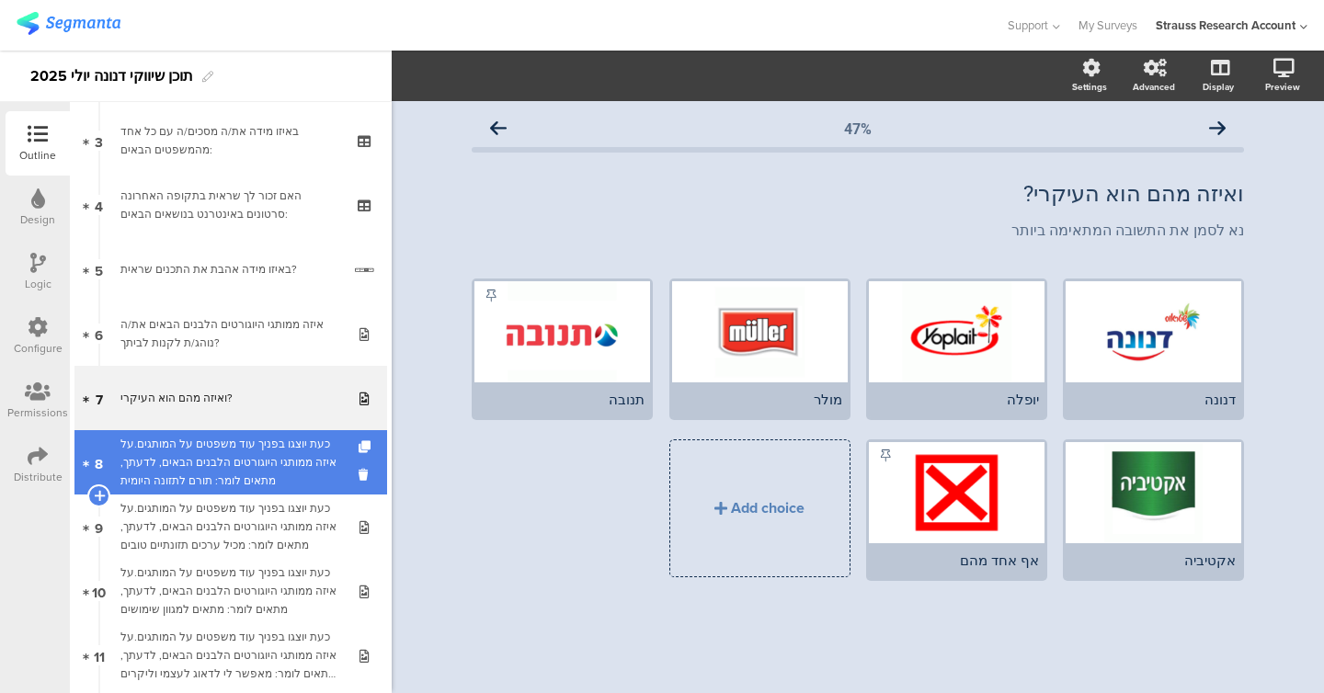
click at [222, 451] on div "כעת יוצגו בפניך עוד משפטים על המותגים.על איזה ממותגי היוגורטים הלבנים הבאים, לד…" at bounding box center [230, 462] width 220 height 55
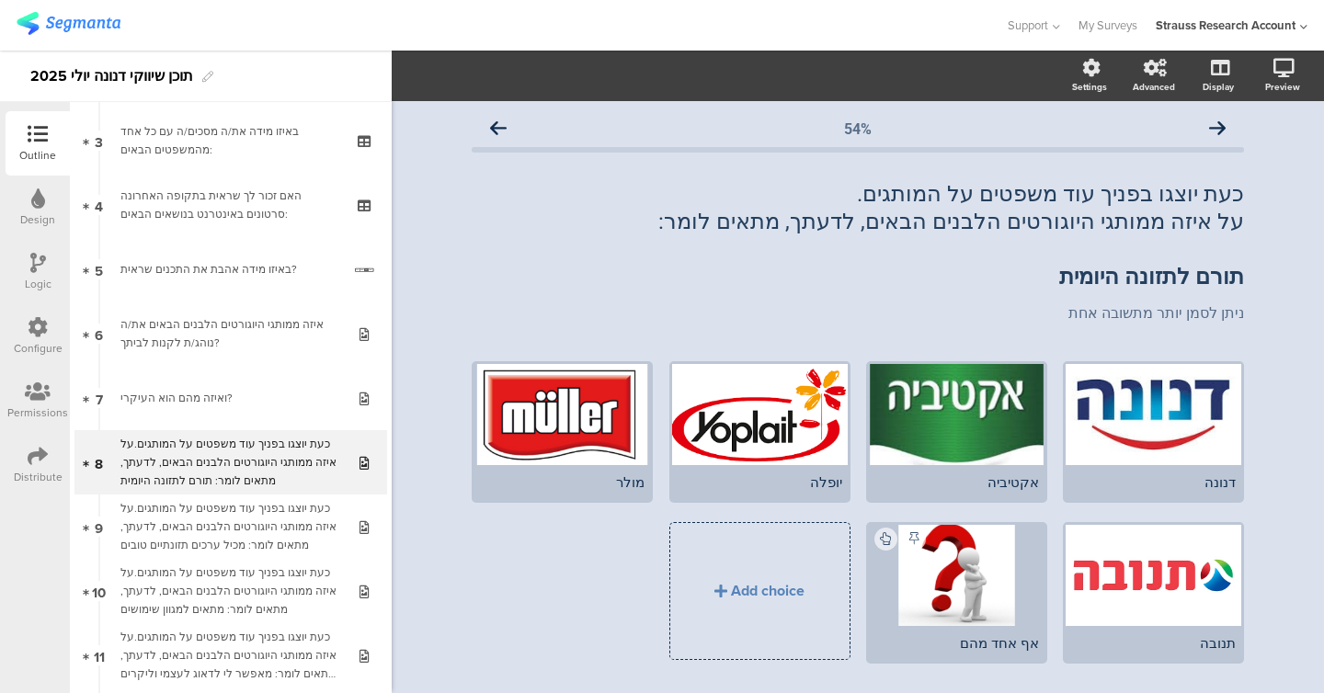
click at [37, 271] on icon at bounding box center [38, 263] width 16 height 20
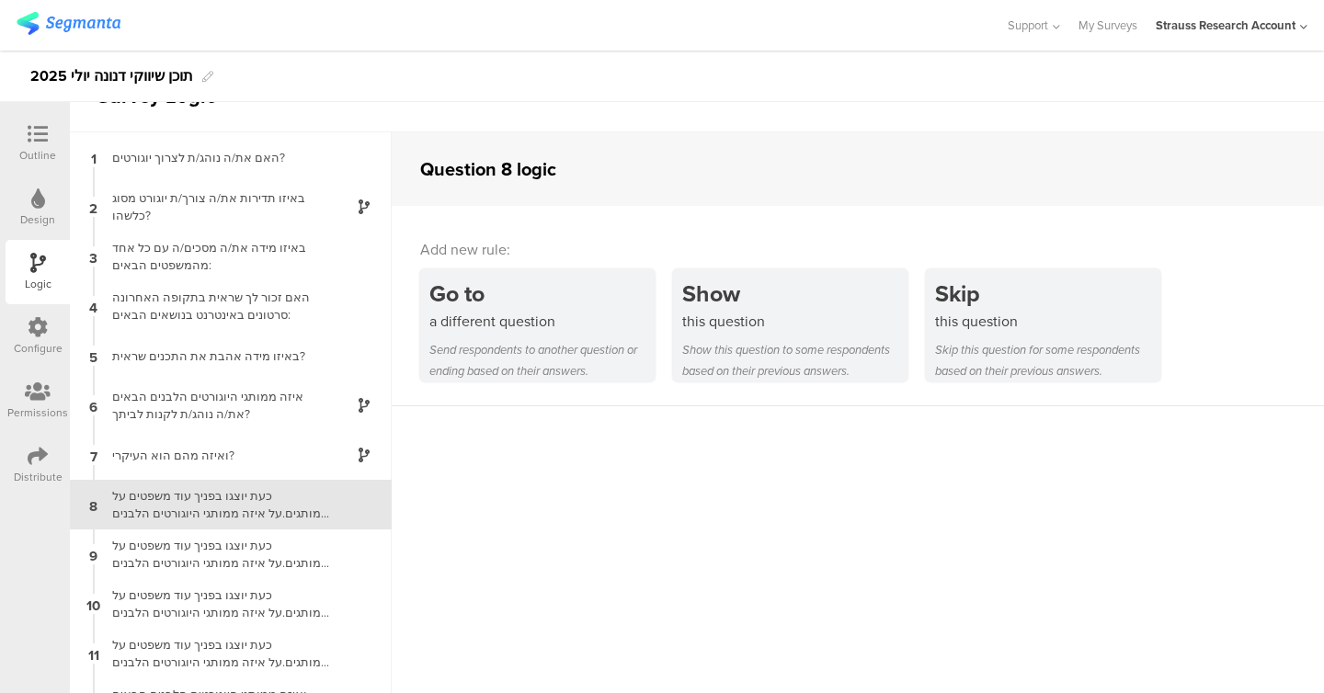
scroll to position [54, 0]
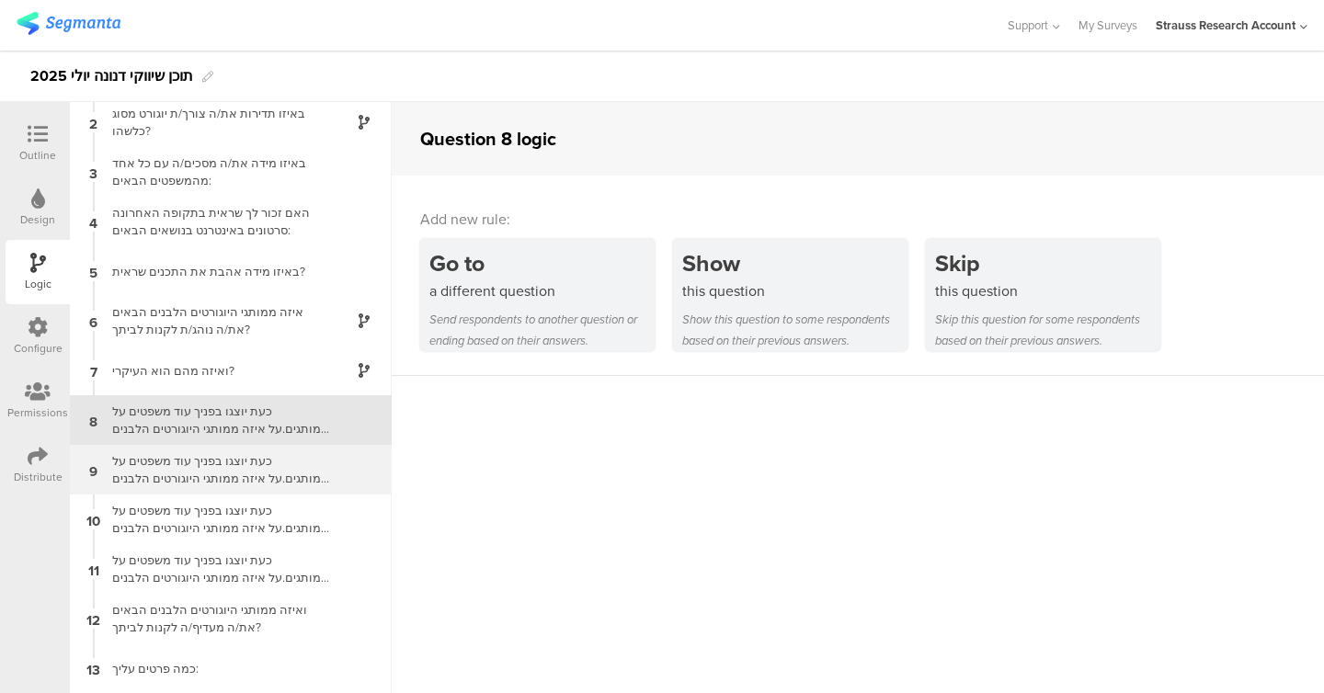
click at [205, 471] on div "כעת יוצגו בפניך עוד משפטים על המותגים.על איזה ממותגי היוגורטים הלבנים הבאים, לד…" at bounding box center [216, 469] width 230 height 35
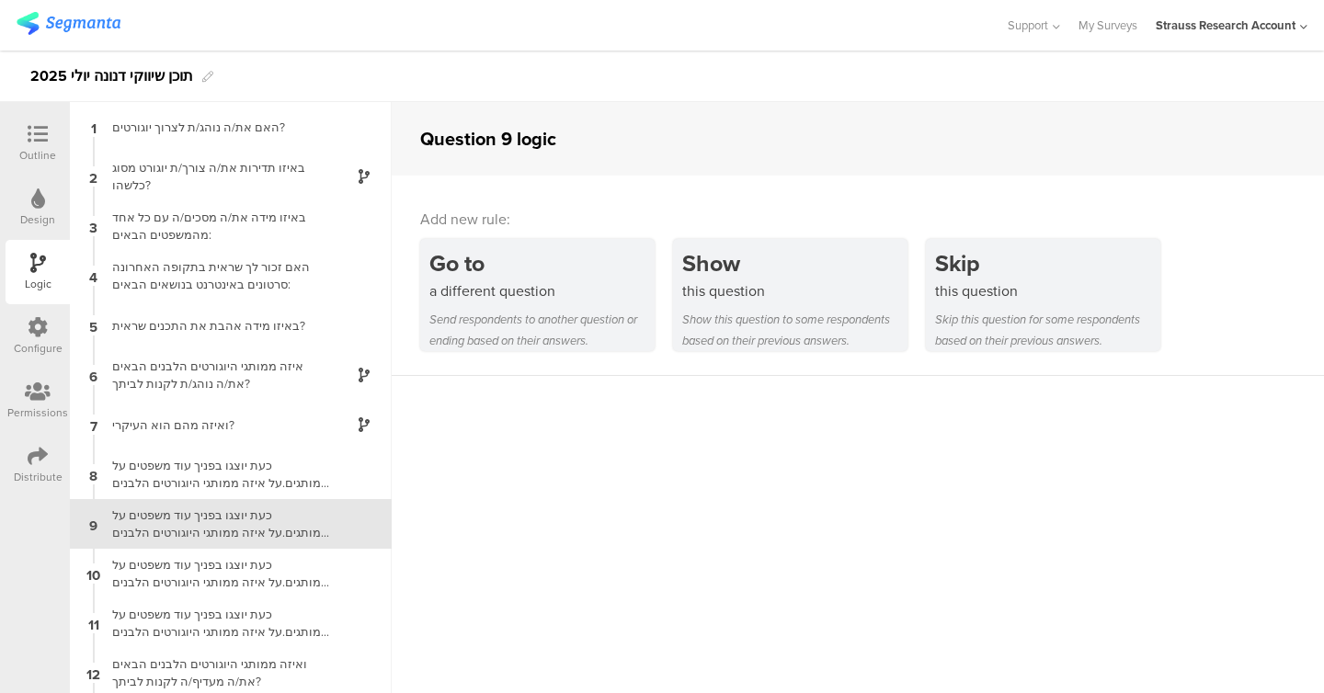
scroll to position [54, 0]
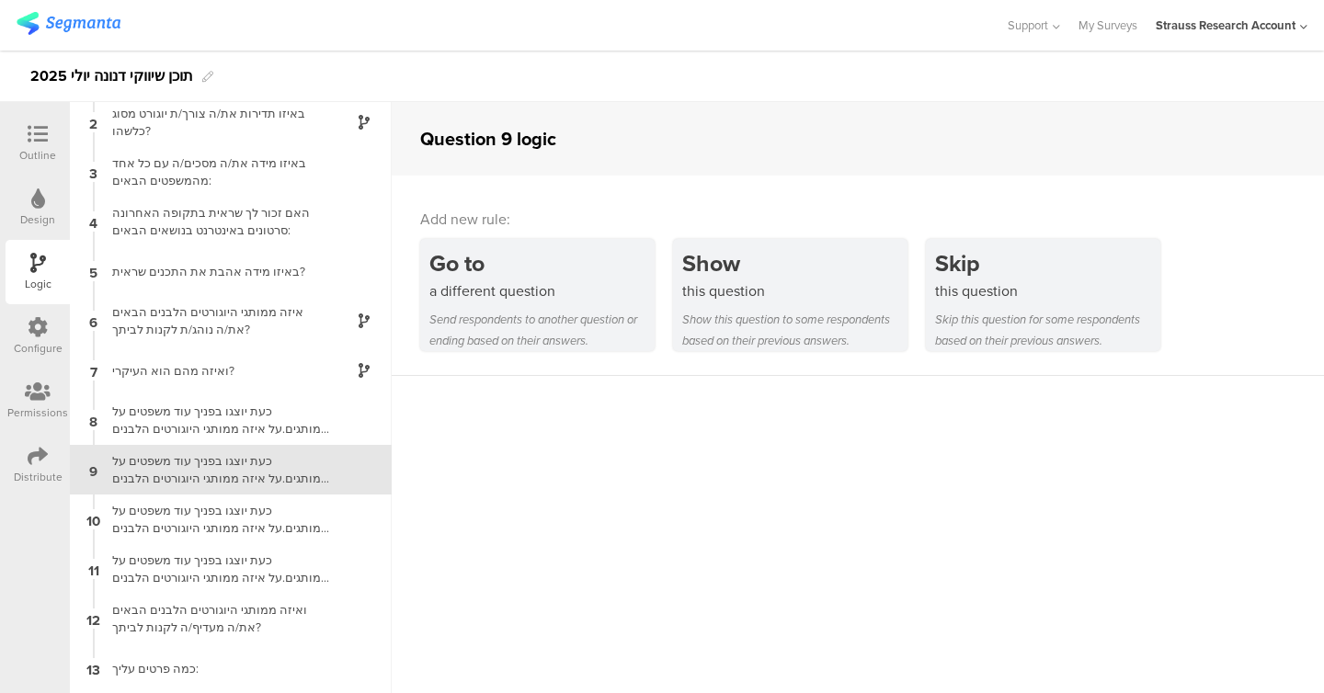
click at [38, 148] on div "Outline" at bounding box center [37, 155] width 37 height 17
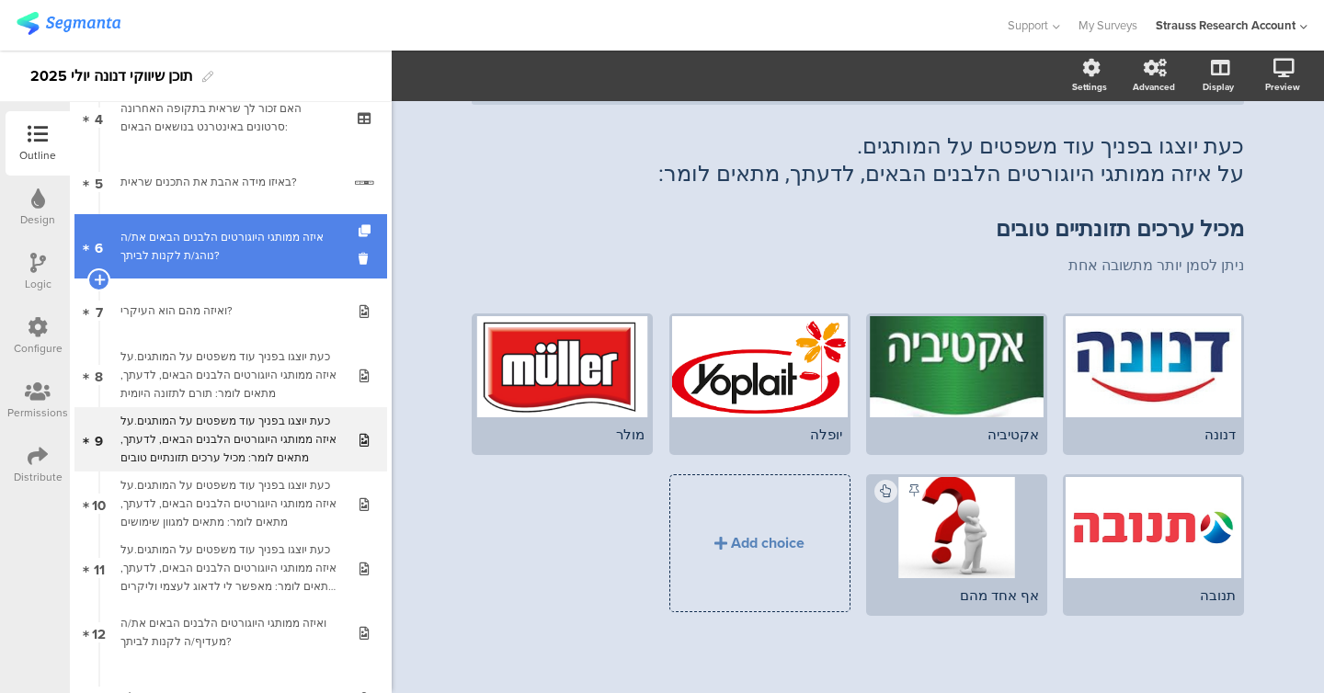
scroll to position [324, 0]
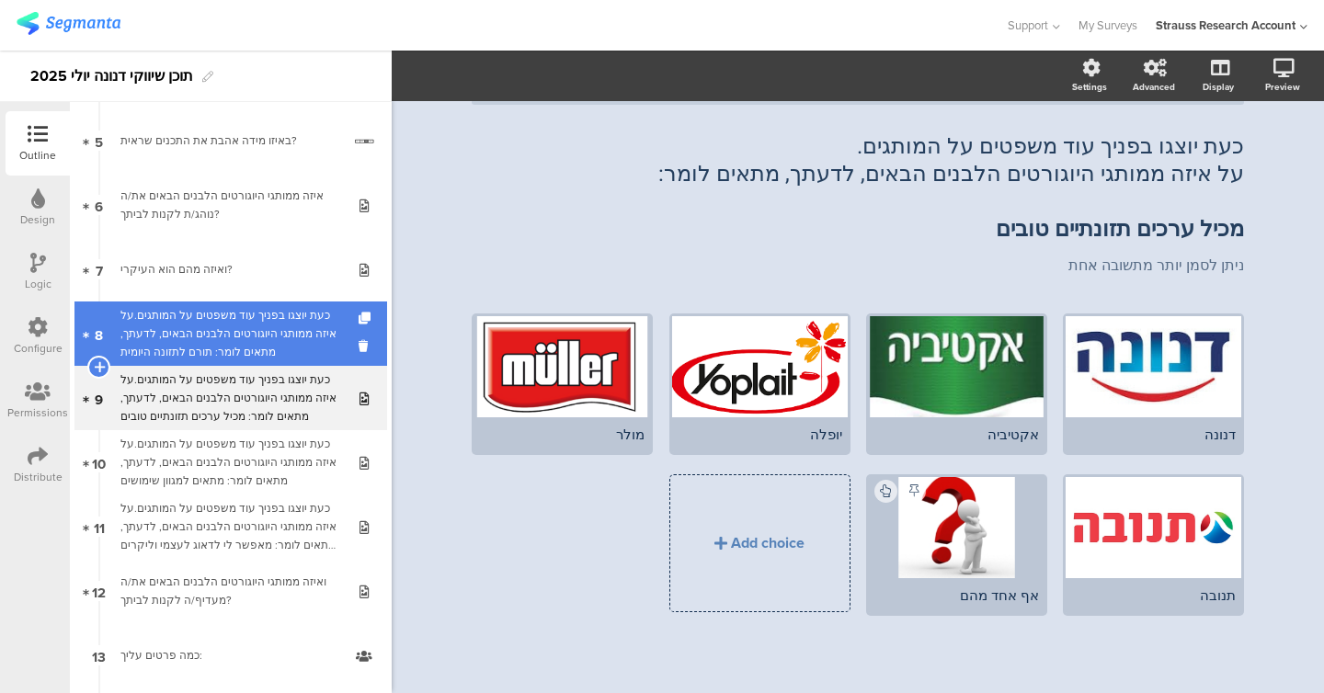
click at [186, 335] on div "כעת יוצגו בפניך עוד משפטים על המותגים.על איזה ממותגי היוגורטים הלבנים הבאים, לד…" at bounding box center [230, 333] width 220 height 55
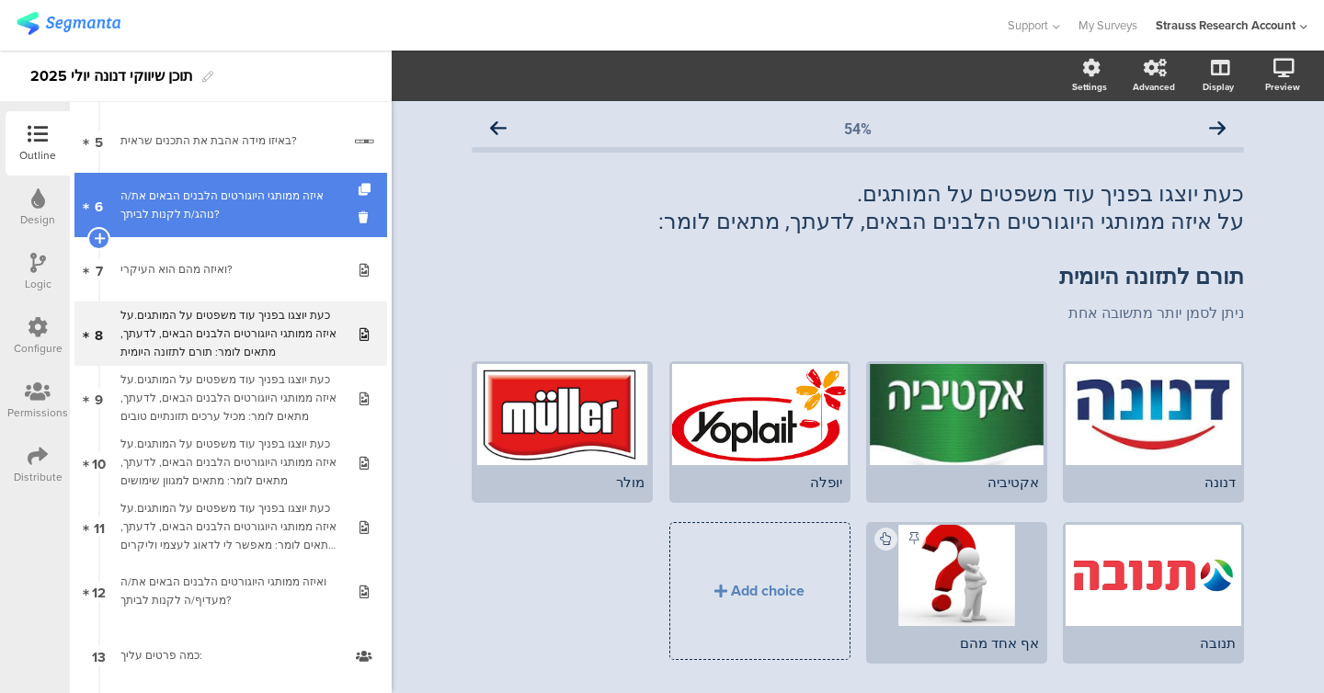
click at [196, 210] on div "איזה ממותגי היוגורטים הלבנים הבאים את/ה נוהג/ת לקנות לביתך?" at bounding box center [230, 205] width 220 height 37
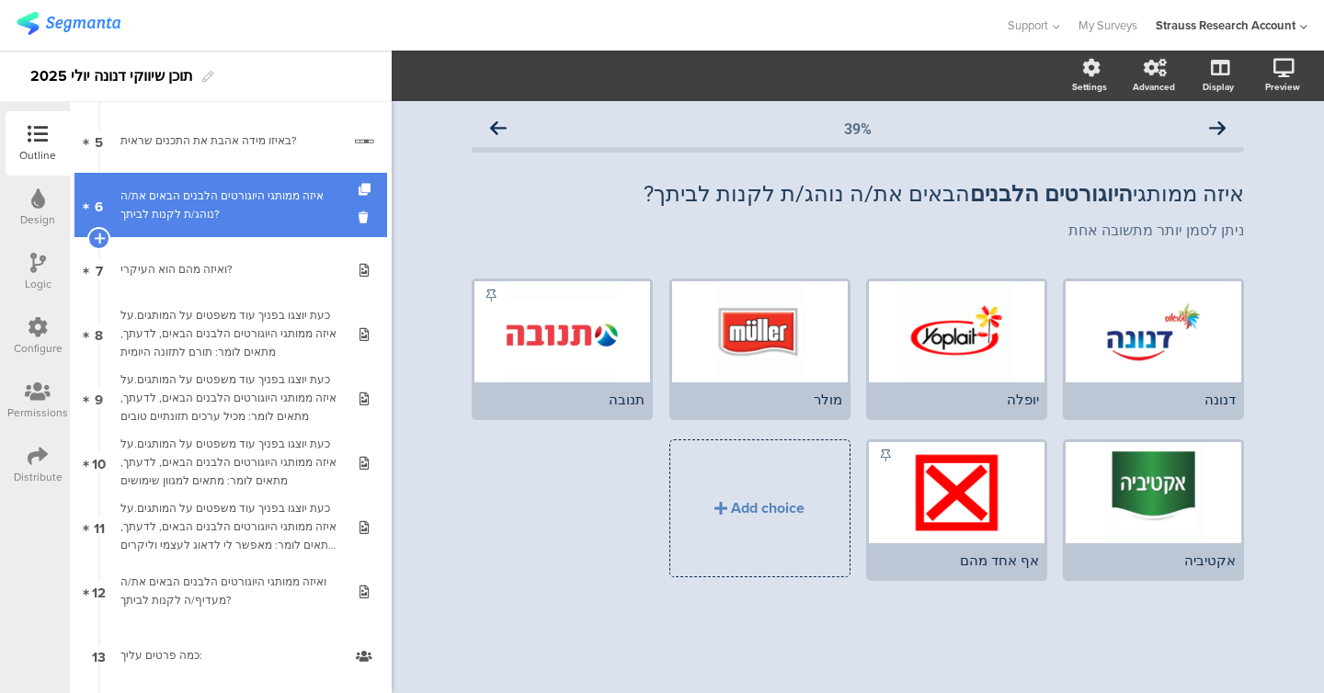
click at [366, 180] on div at bounding box center [367, 205] width 16 height 64
click at [366, 189] on icon at bounding box center [367, 190] width 16 height 12
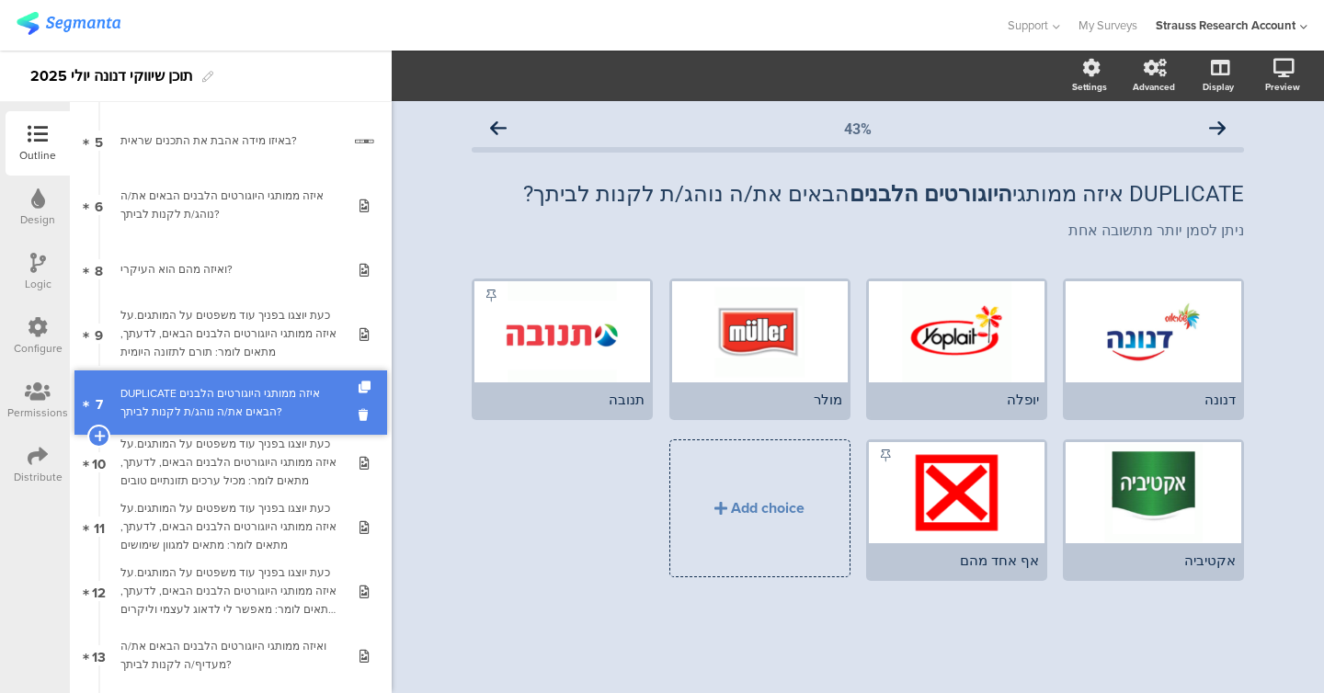
drag, startPoint x: 270, startPoint y: 256, endPoint x: 272, endPoint y: 389, distance: 133.3
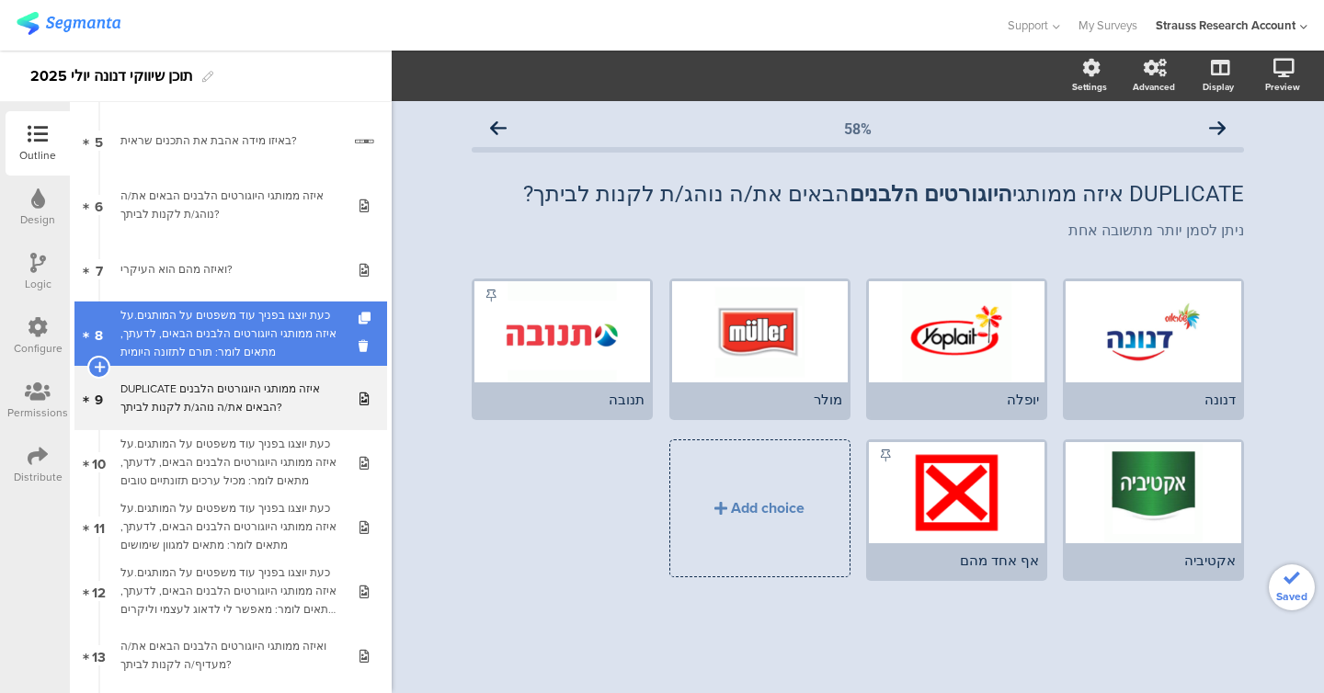
click at [256, 356] on div "כעת יוצגו בפניך עוד משפטים על המותגים.על איזה ממותגי היוגורטים הלבנים הבאים, לד…" at bounding box center [230, 333] width 220 height 55
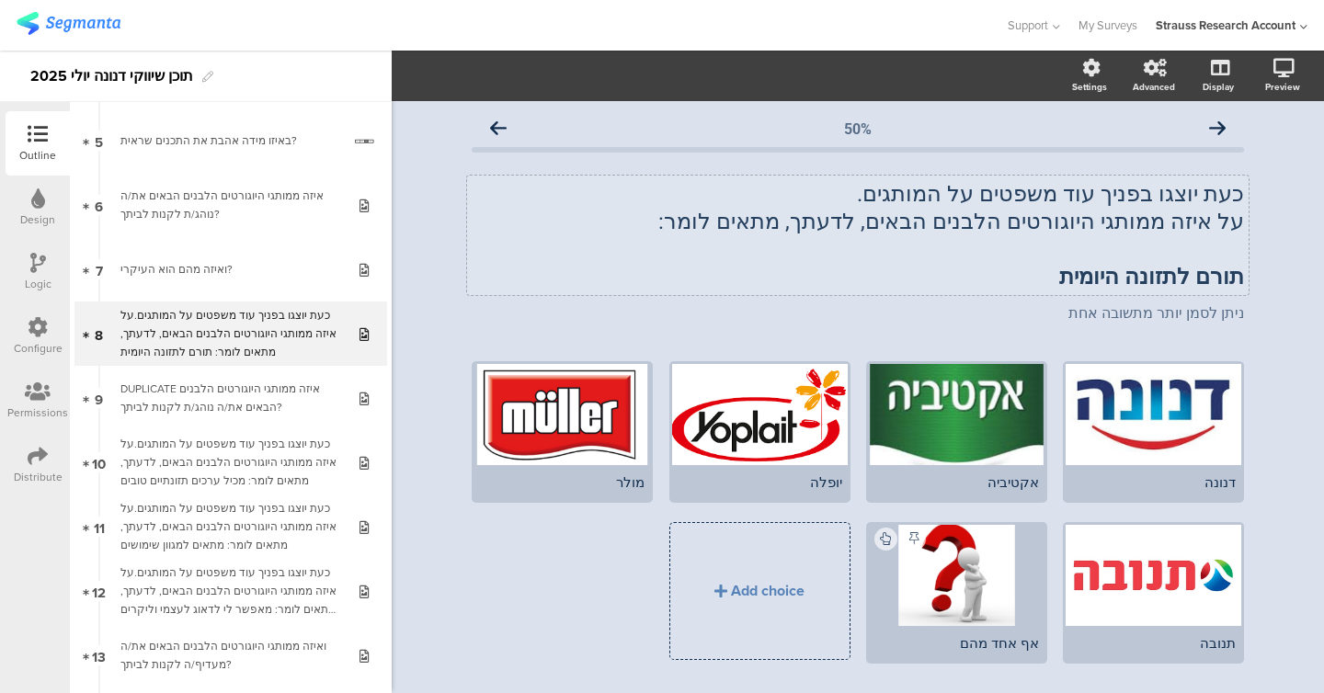
click at [564, 226] on div "כעת יוצגו בפניך עוד משפטים על המותגים. על איזה ממותגי היוגורטים הלבנים הבאים, ל…" at bounding box center [857, 236] width 781 height 120
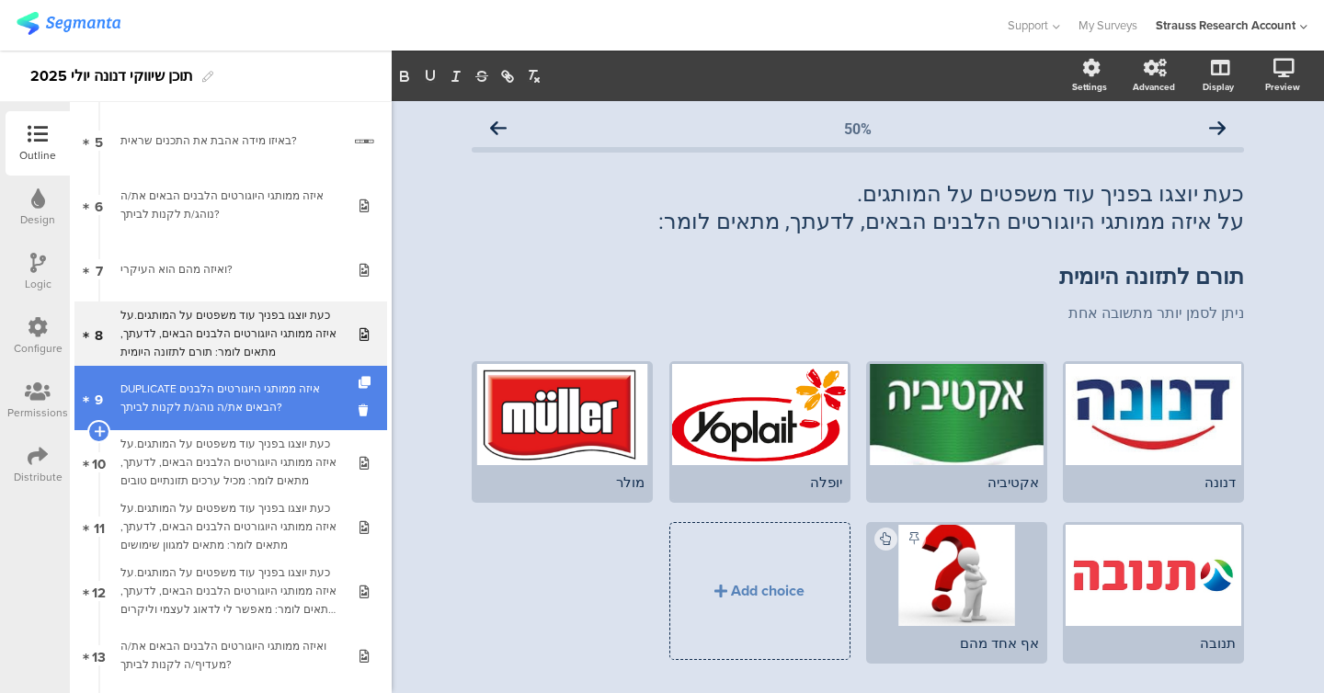
click at [248, 395] on div "DUPLICATE איזה ממותגי היוגורטים הלבנים הבאים את/ה נוהג/ת לקנות לביתך?" at bounding box center [230, 398] width 220 height 37
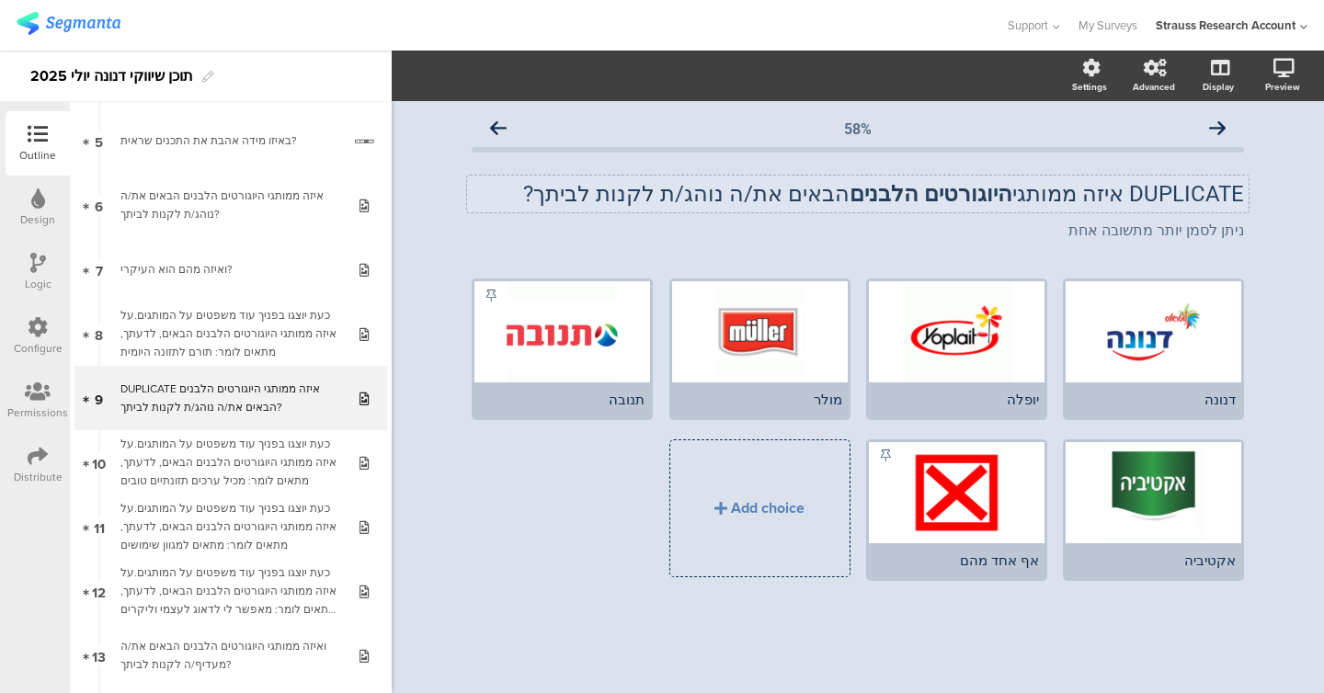
click at [564, 194] on div "DUPLICATE איזה ממותגי היוגורטים הלבנים הבאים את/ה נוהג/ת לקנות לביתך? DUPLICATE…" at bounding box center [857, 194] width 781 height 37
click at [564, 194] on p "DUPLICATE איזה ממותגי היוגורטים הלבנים הבאים את/ה נוהג/ת לקנות לביתך?" at bounding box center [858, 194] width 772 height 28
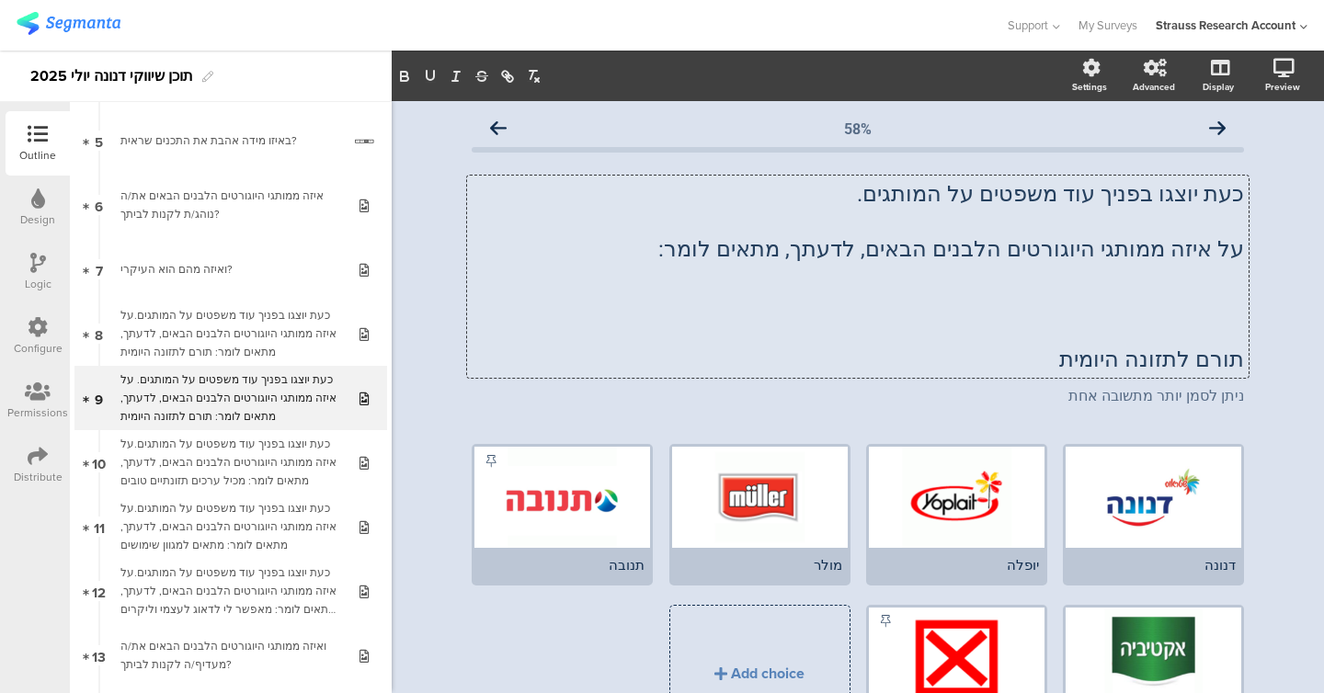
click at [564, 359] on p "תורם לתזונה היומית" at bounding box center [858, 360] width 772 height 28
click at [564, 334] on p at bounding box center [858, 332] width 772 height 28
click at [564, 327] on p at bounding box center [858, 332] width 772 height 28
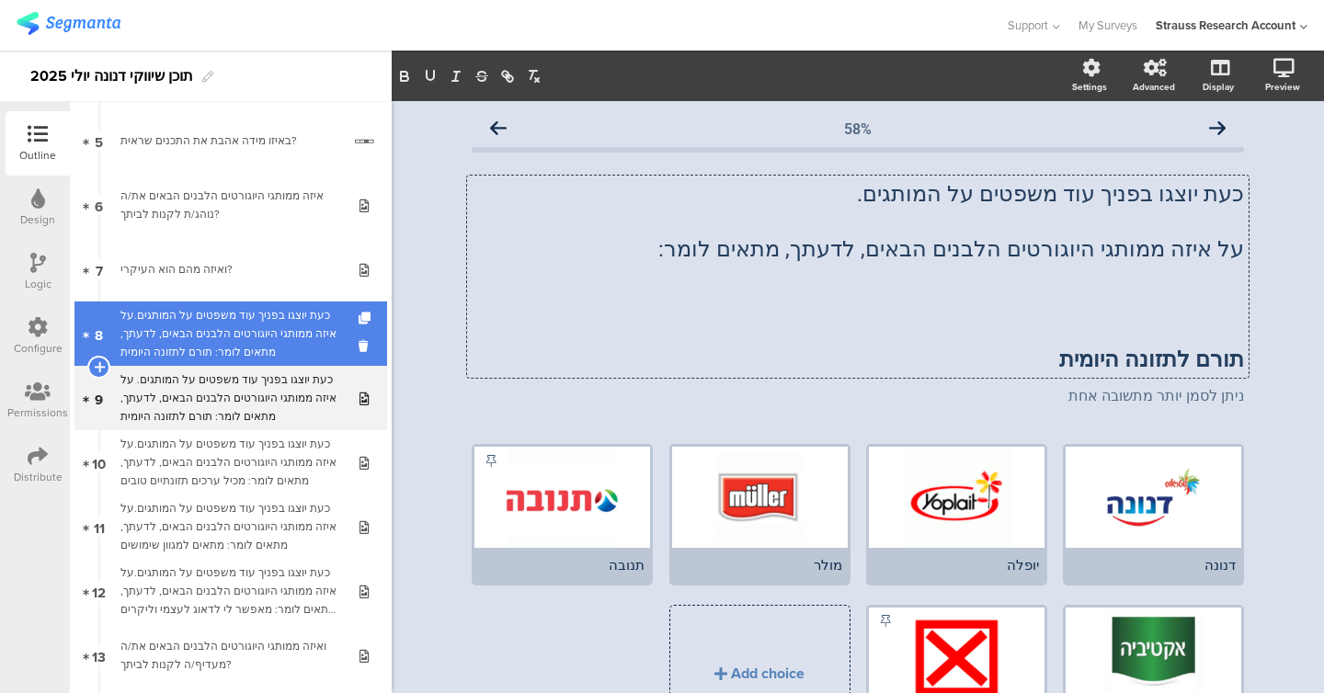
click at [270, 348] on div "כעת יוצגו בפניך עוד משפטים על המותגים.על איזה ממותגי היוגורטים הלבנים הבאים, לד…" at bounding box center [230, 333] width 220 height 55
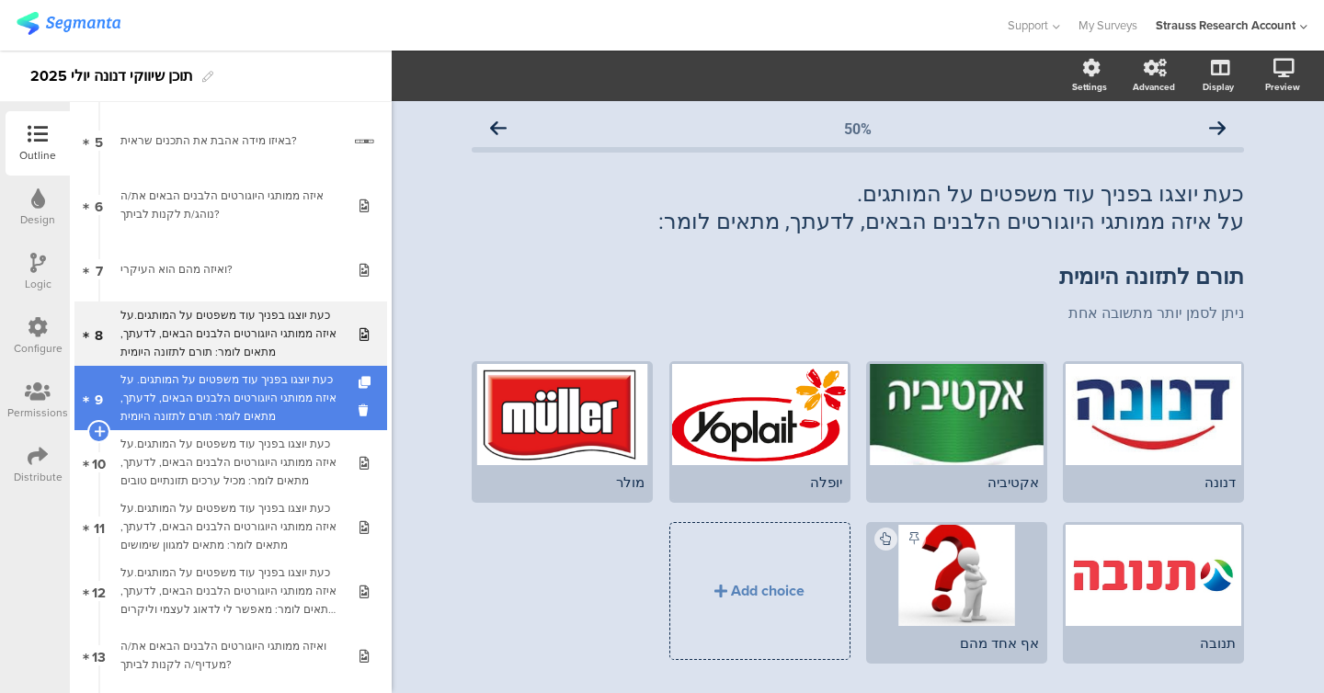
click at [268, 402] on div "כעת יוצגו בפניך עוד משפטים על המותגים. על איזה ממותגי היוגורטים הלבנים הבאים, ל…" at bounding box center [230, 397] width 220 height 55
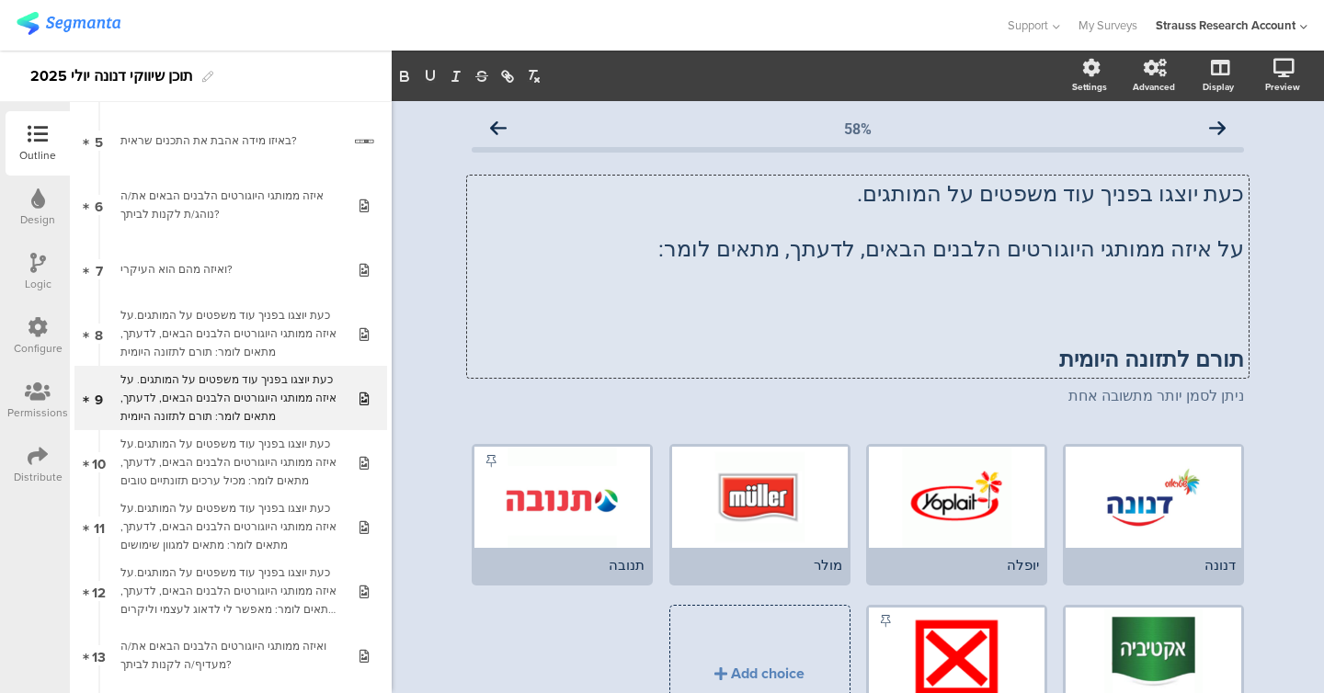
click at [564, 255] on div "כעת יוצגו בפניך עוד משפטים על המותגים. על איזה ממותגי היוגורטים הלבנים הבאים, ל…" at bounding box center [857, 277] width 781 height 202
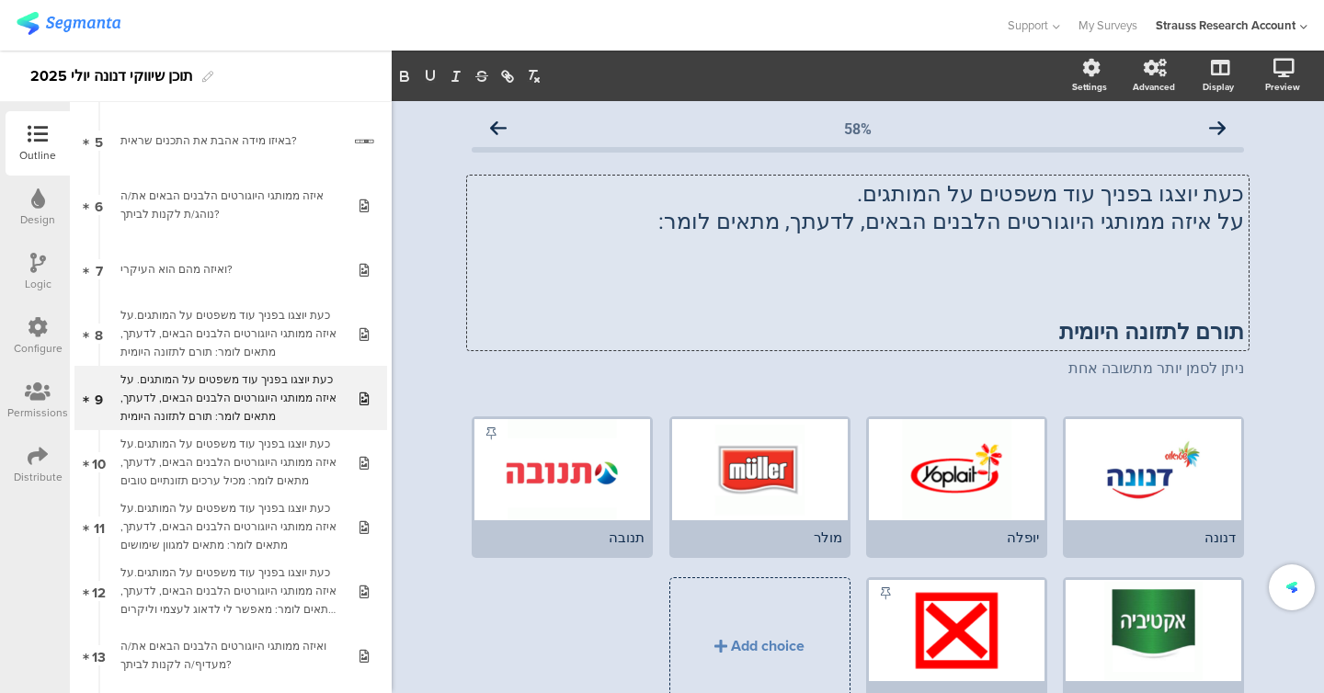
click at [564, 332] on strong "תורם לתזונה היומית" at bounding box center [1151, 332] width 185 height 26
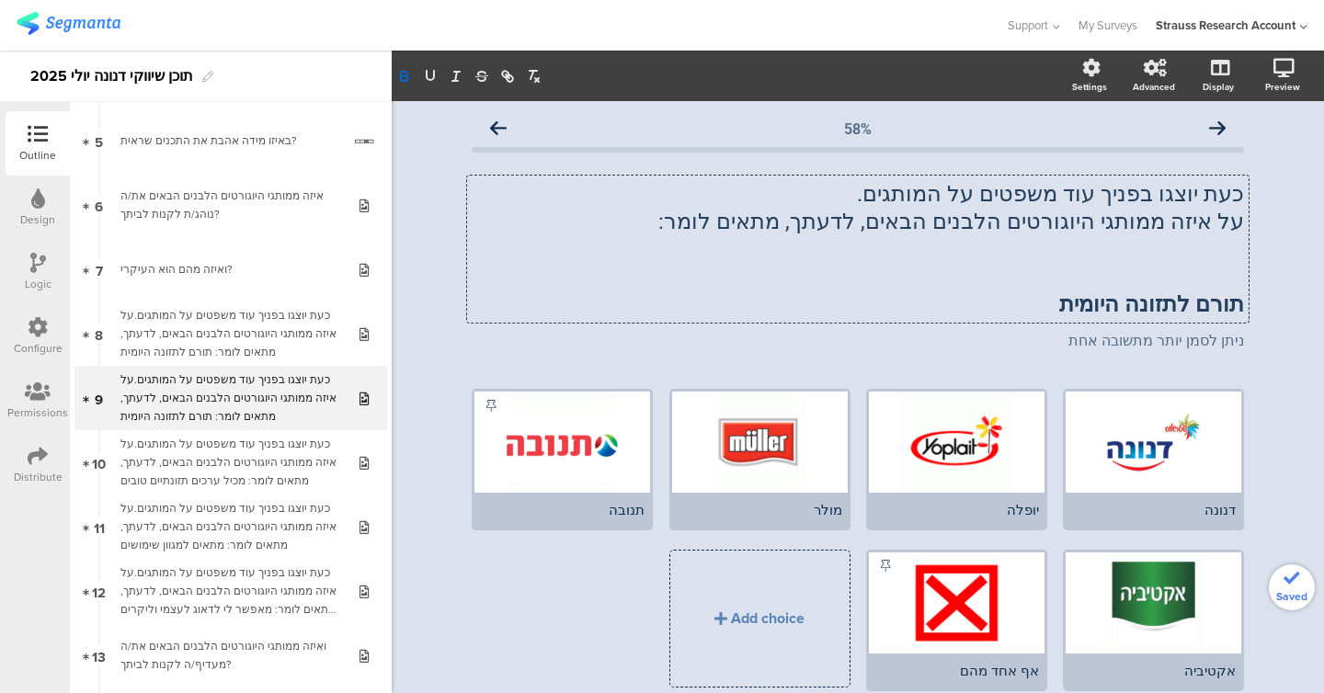
click at [564, 341] on div "58% כעת יוצגו בפניך עוד משפטים על המותגים. על איזה ממותגי היוגורטים הלבנים הבאי…" at bounding box center [858, 434] width 932 height 667
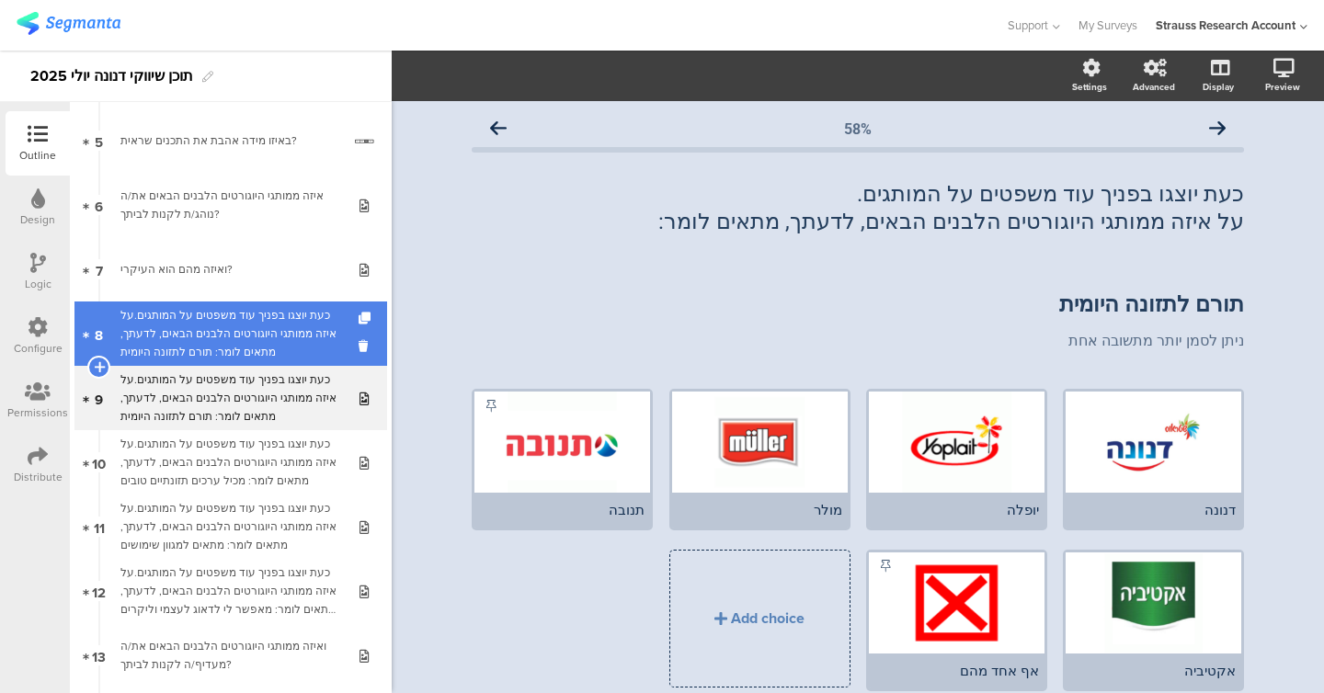
click at [232, 361] on link "8 כעת יוצגו בפניך עוד משפטים על המותגים.על איזה ממותגי היוגורטים הלבנים הבאים, …" at bounding box center [230, 334] width 313 height 64
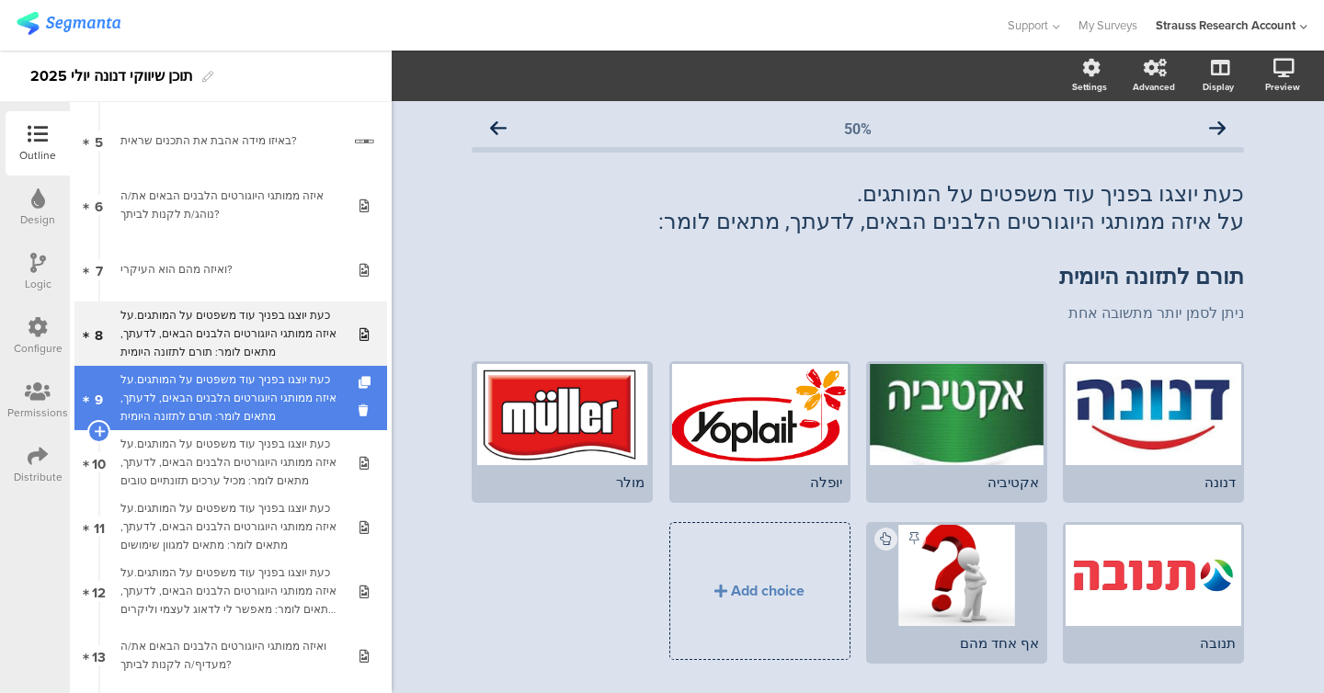
click at [231, 387] on div "כעת יוצגו בפניך עוד משפטים על המותגים.על איזה ממותגי היוגורטים הלבנים הבאים, לד…" at bounding box center [230, 397] width 220 height 55
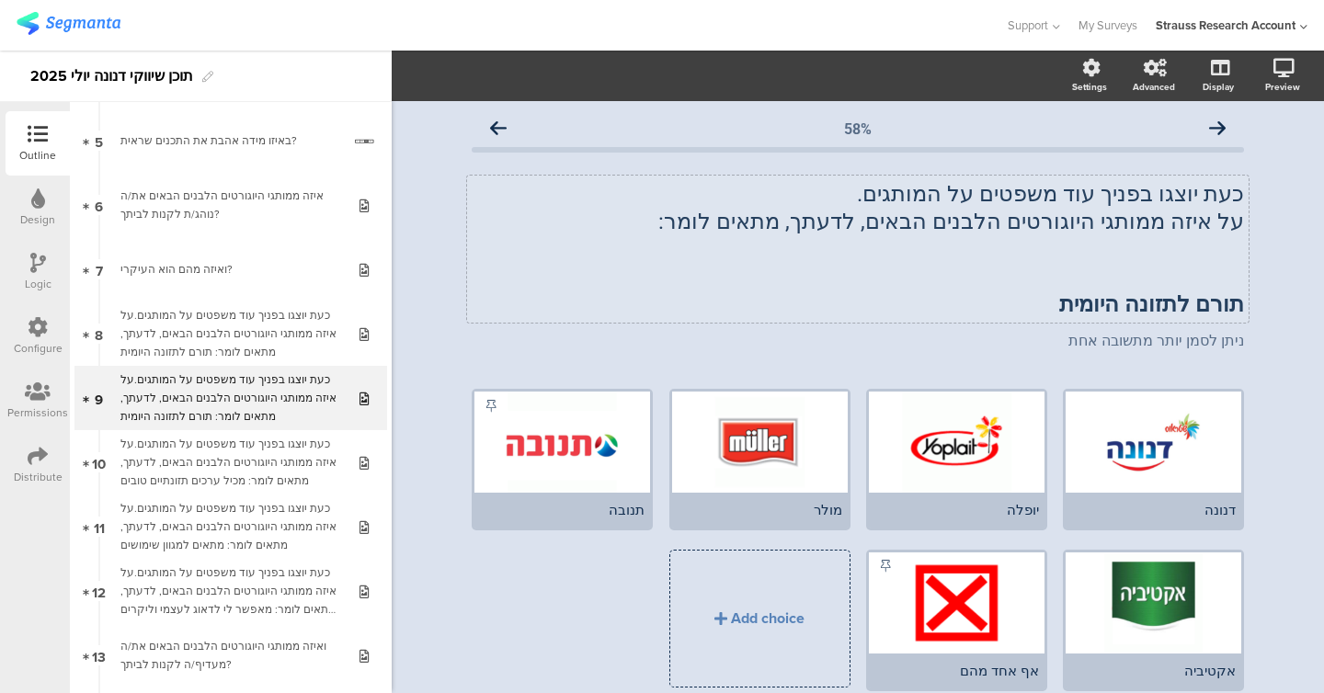
click at [564, 303] on div "כעת יוצגו בפניך עוד משפטים על המותגים. על איזה ממותגי היוגורטים הלבנים הבאים, ל…" at bounding box center [857, 249] width 781 height 147
click at [564, 305] on strong "תורם לתזונה היומית" at bounding box center [1151, 304] width 185 height 26
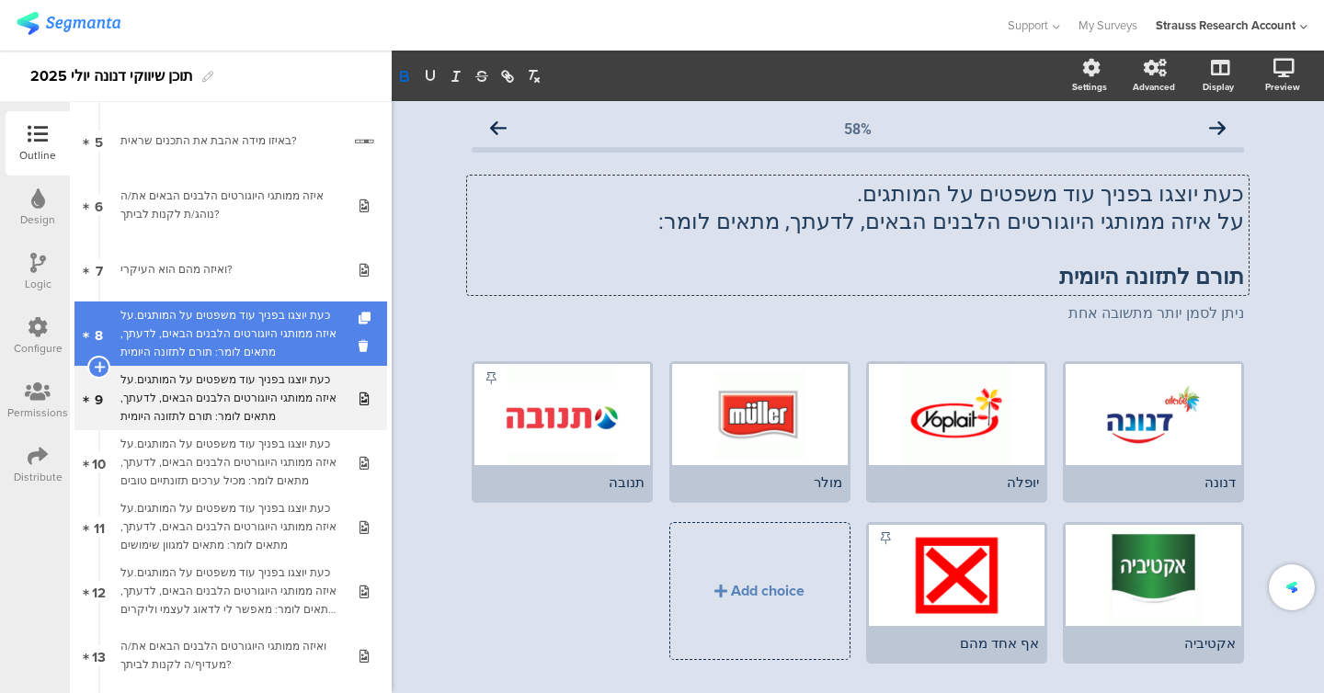
click at [274, 351] on div "כעת יוצגו בפניך עוד משפטים על המותגים.על איזה ממותגי היוגורטים הלבנים הבאים, לד…" at bounding box center [230, 333] width 220 height 55
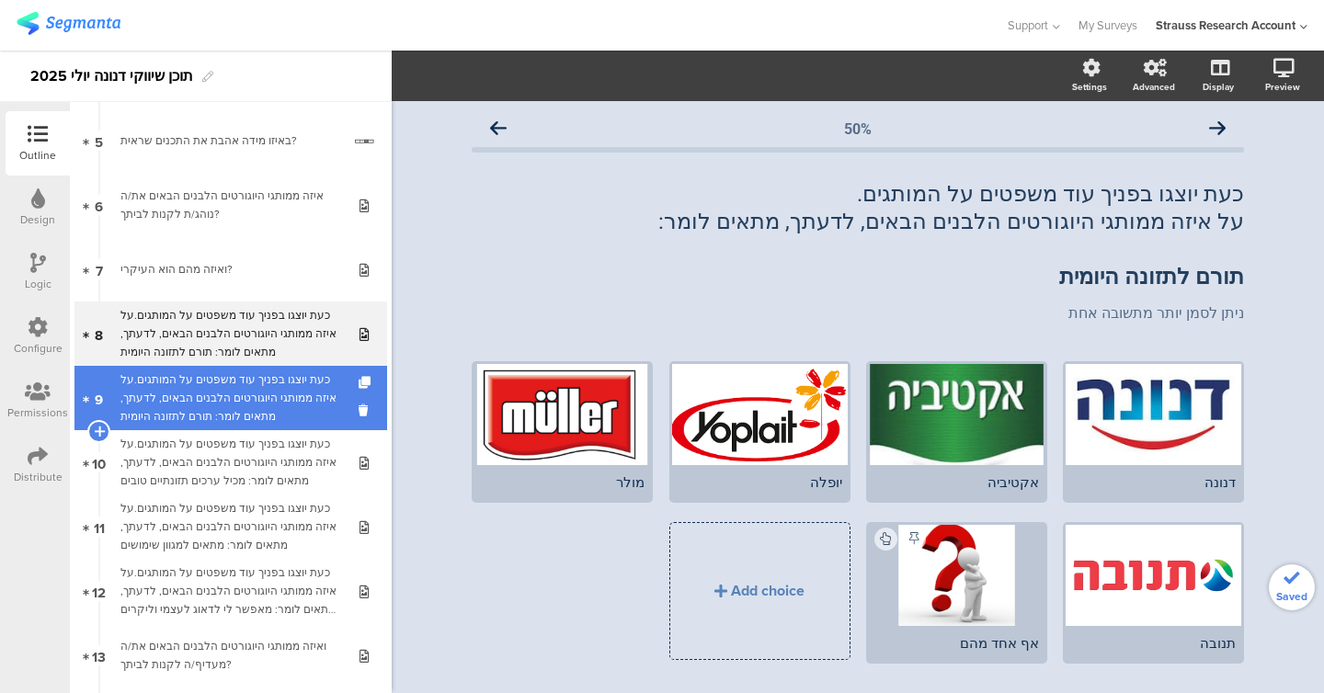
click at [265, 395] on div "כעת יוצגו בפניך עוד משפטים על המותגים.על איזה ממותגי היוגורטים הלבנים הבאים, לד…" at bounding box center [230, 397] width 220 height 55
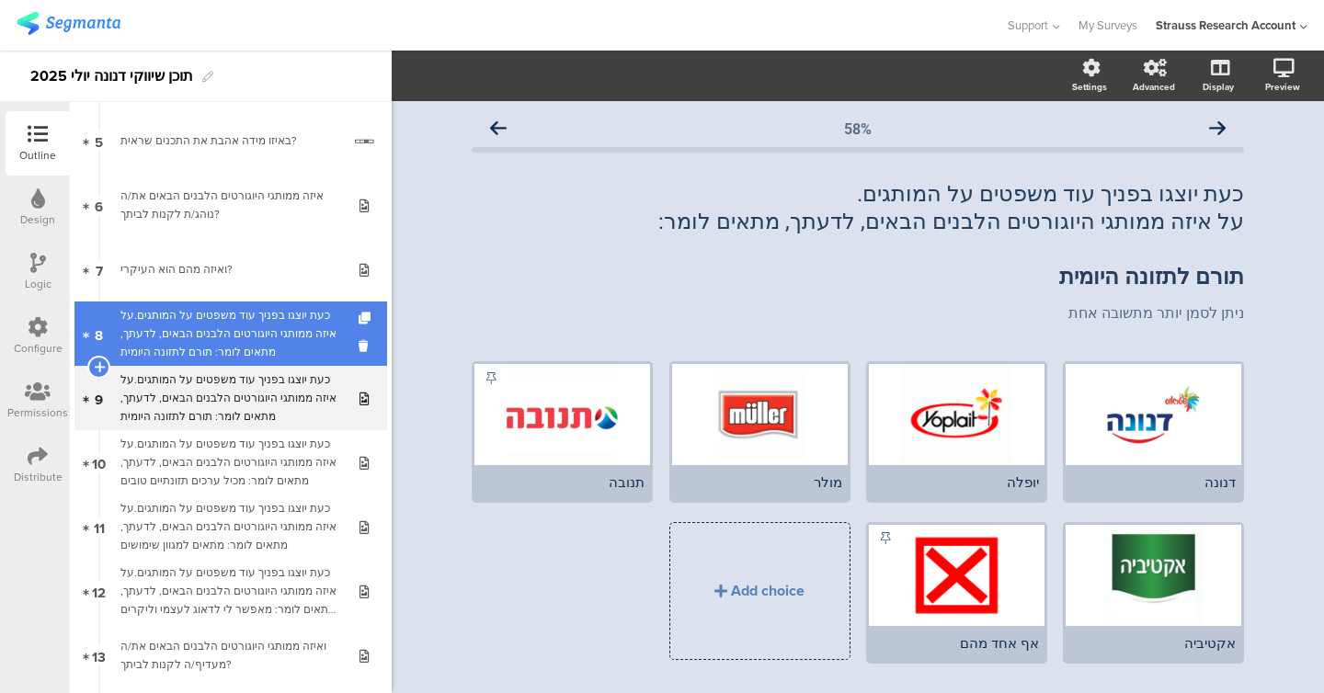
click at [253, 345] on div "כעת יוצגו בפניך עוד משפטים על המותגים.על איזה ממותגי היוגורטים הלבנים הבאים, לד…" at bounding box center [230, 333] width 220 height 55
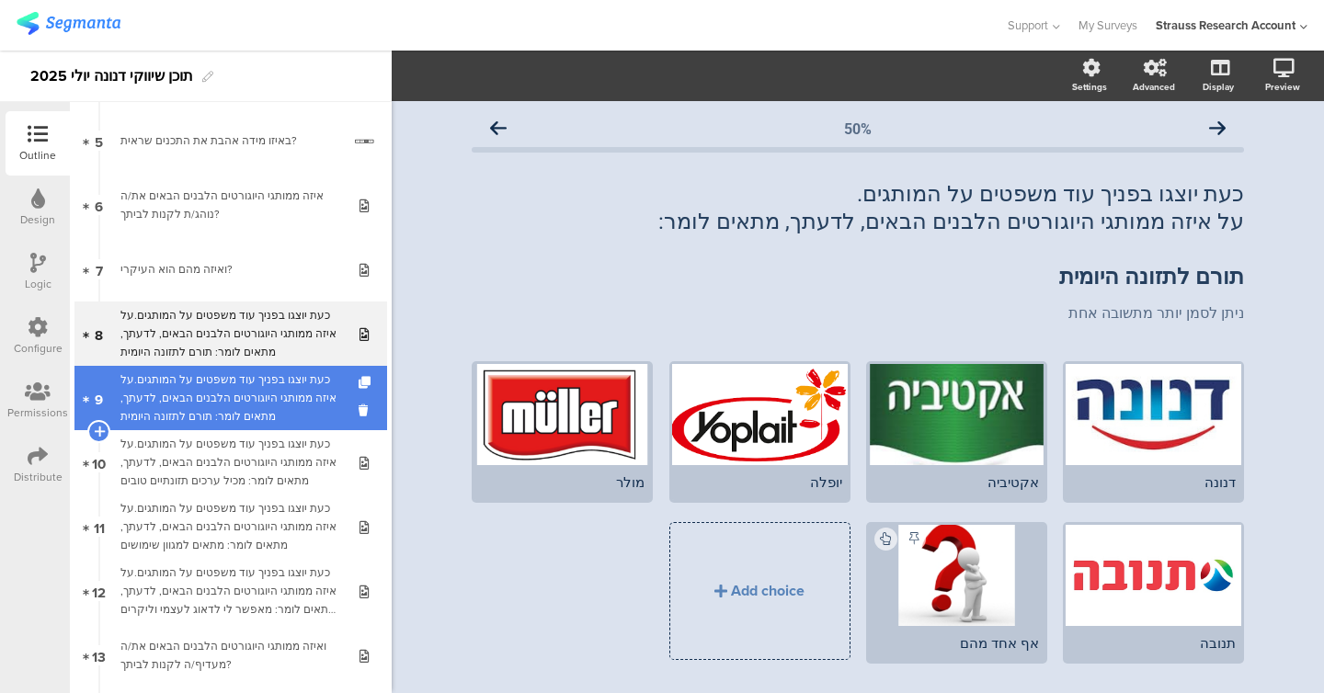
click at [242, 405] on div "כעת יוצגו בפניך עוד משפטים על המותגים.על איזה ממותגי היוגורטים הלבנים הבאים, לד…" at bounding box center [230, 397] width 220 height 55
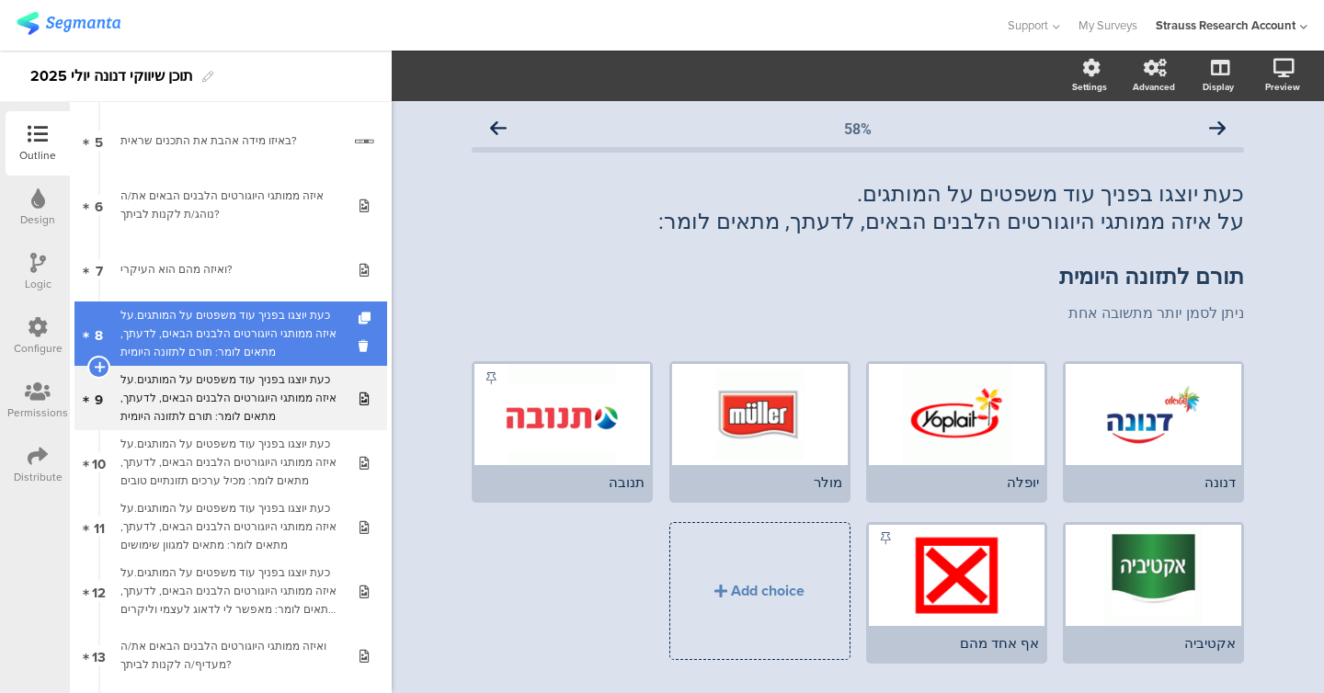
click at [236, 342] on div "כעת יוצגו בפניך עוד משפטים על המותגים.על איזה ממותגי היוגורטים הלבנים הבאים, לד…" at bounding box center [230, 333] width 220 height 55
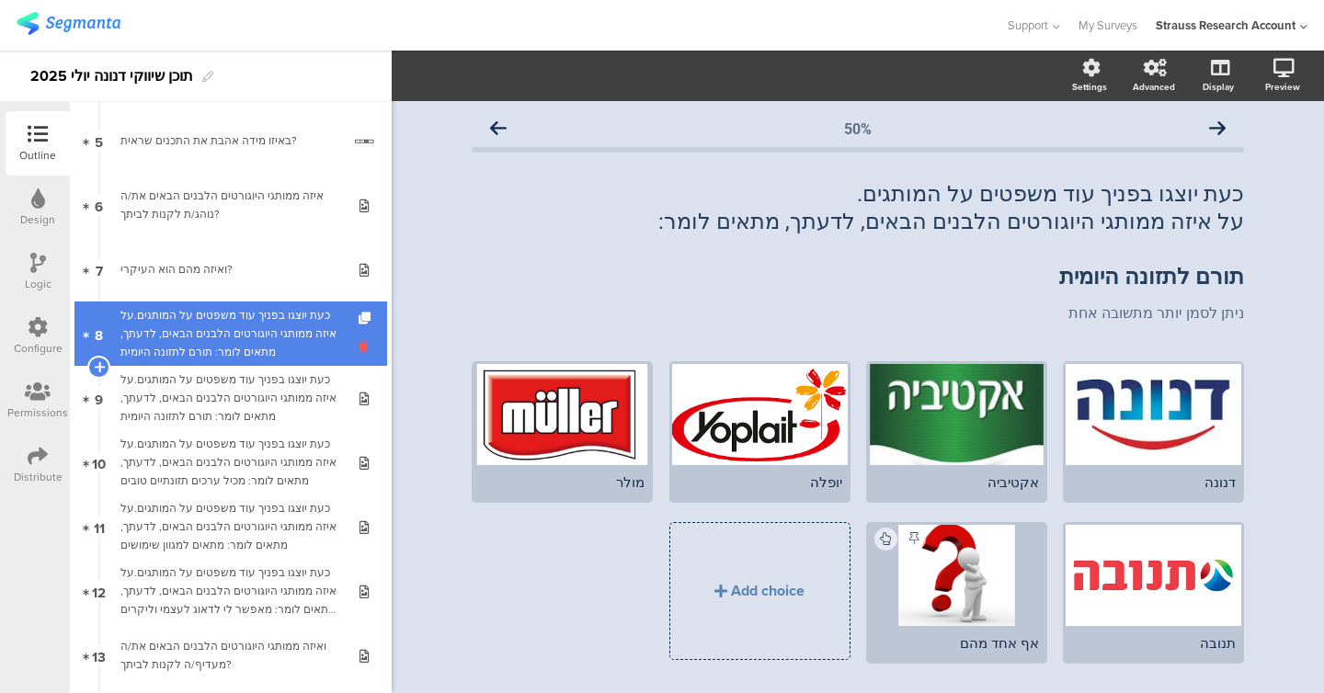
click at [364, 346] on icon at bounding box center [367, 345] width 16 height 17
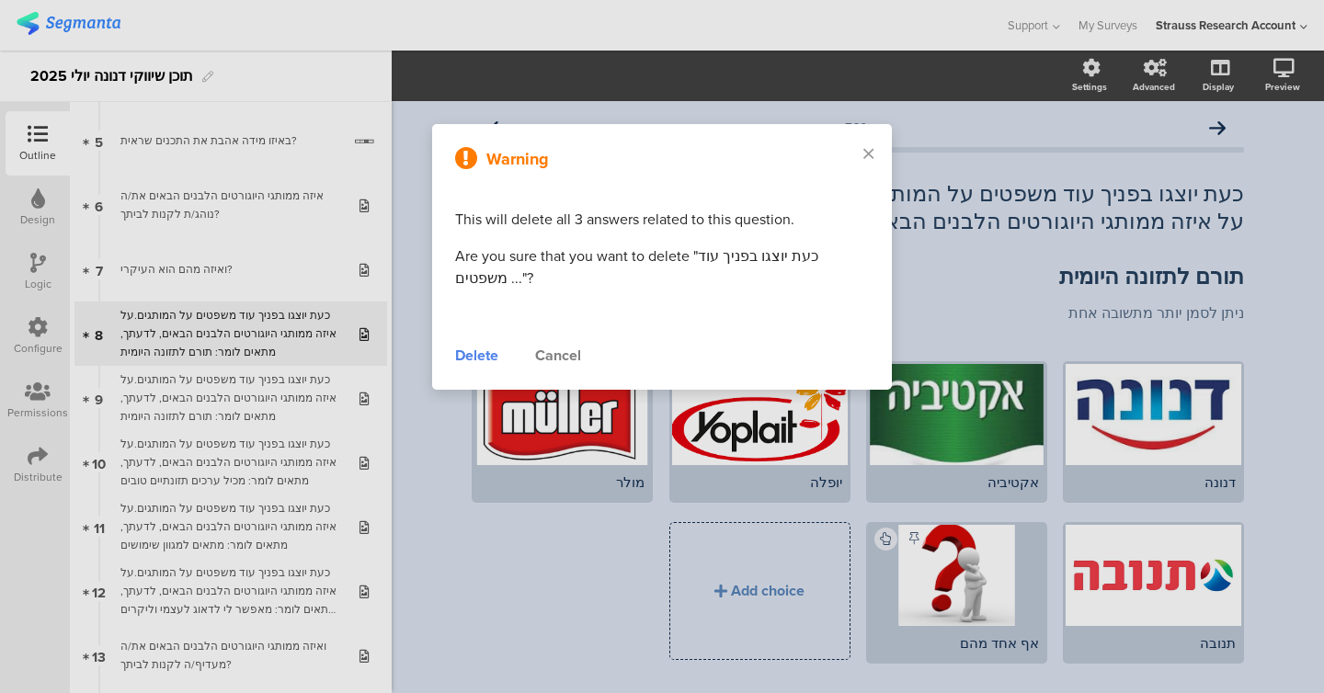
click at [459, 352] on div "Delete" at bounding box center [476, 356] width 43 height 22
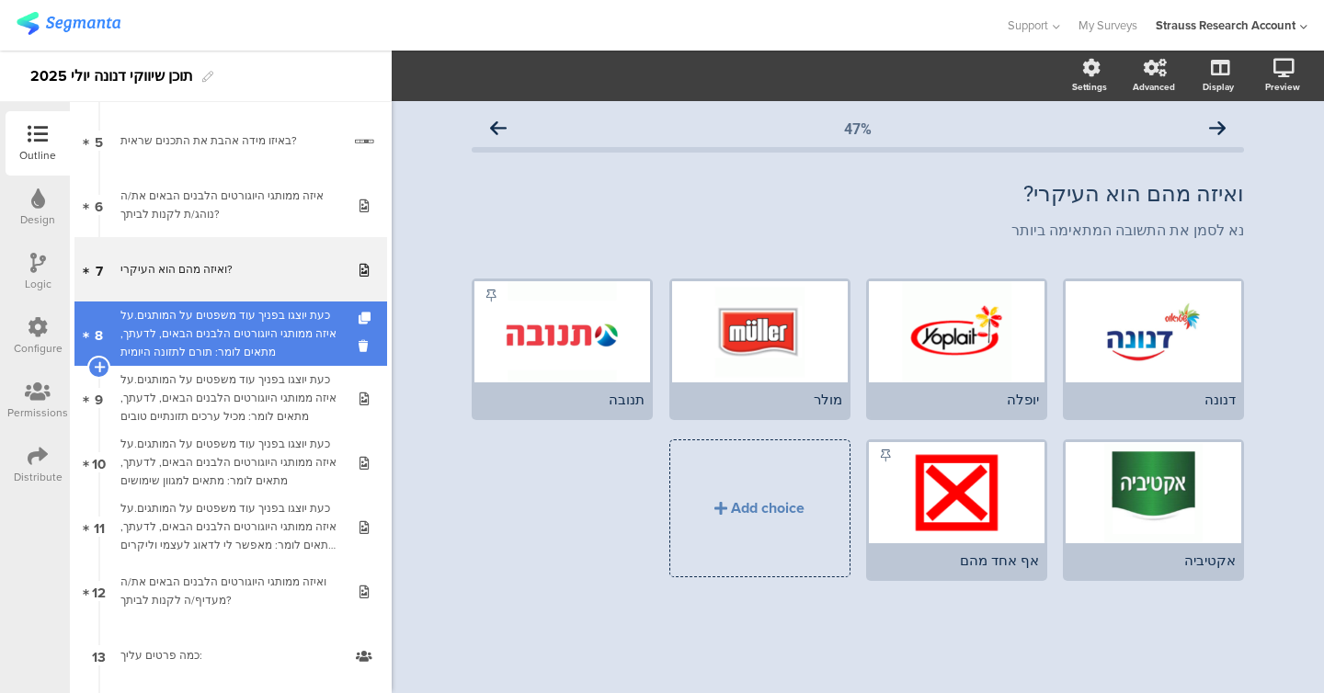
click at [262, 347] on div "כעת יוצגו בפניך עוד משפטים על המותגים.על איזה ממותגי היוגורטים הלבנים הבאים, לד…" at bounding box center [230, 333] width 220 height 55
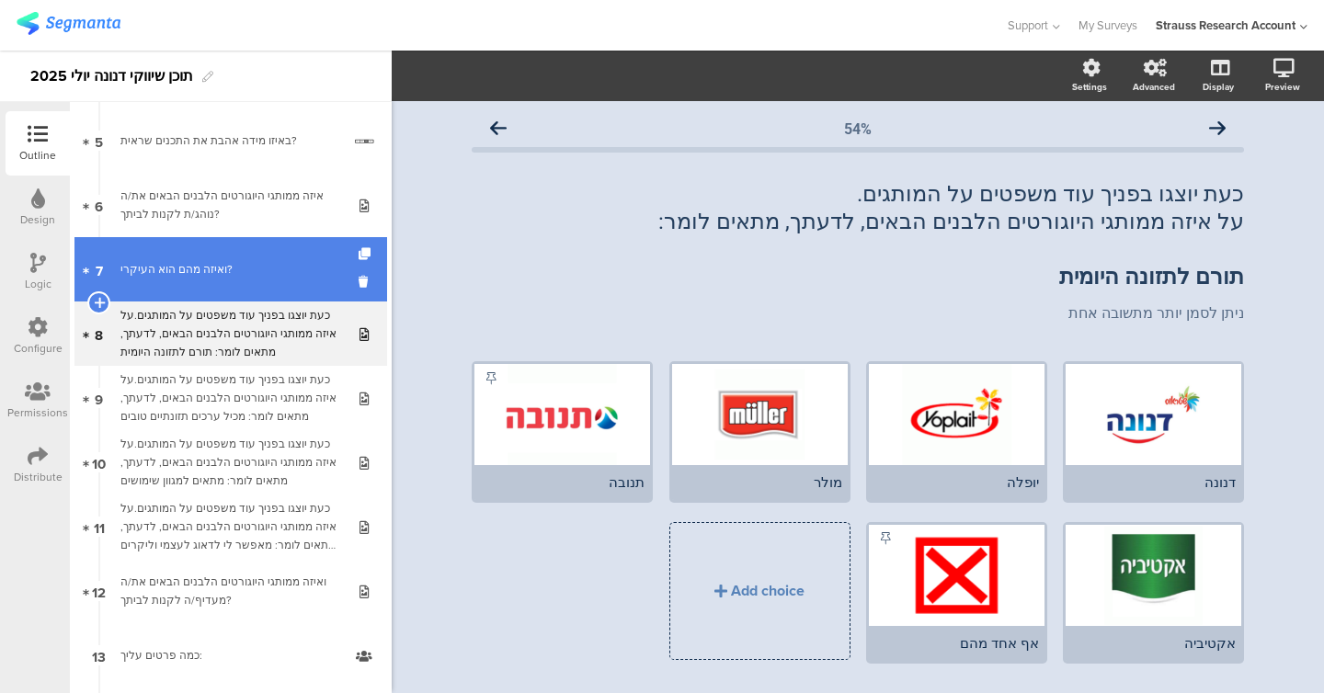
click at [237, 268] on div "ואיזה מהם הוא העיקרי?" at bounding box center [230, 269] width 220 height 18
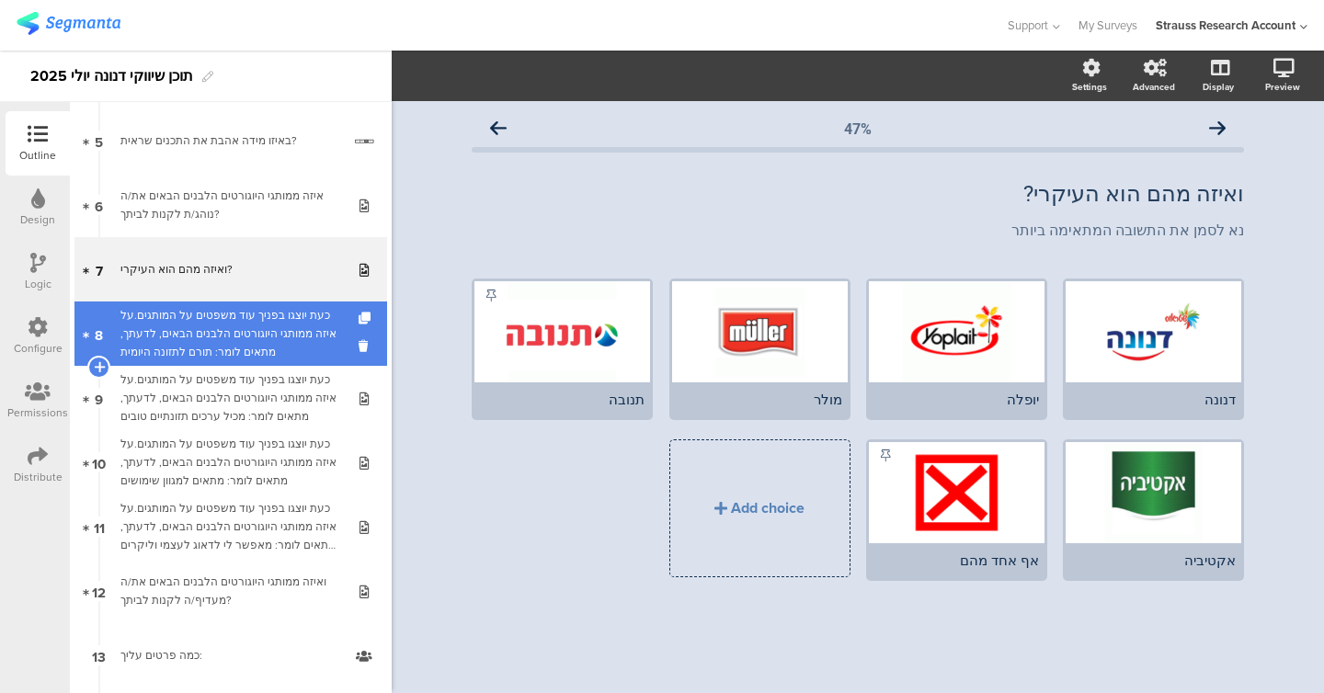
click at [235, 309] on div "כעת יוצגו בפניך עוד משפטים על המותגים.על איזה ממותגי היוגורטים הלבנים הבאים, לד…" at bounding box center [230, 333] width 220 height 55
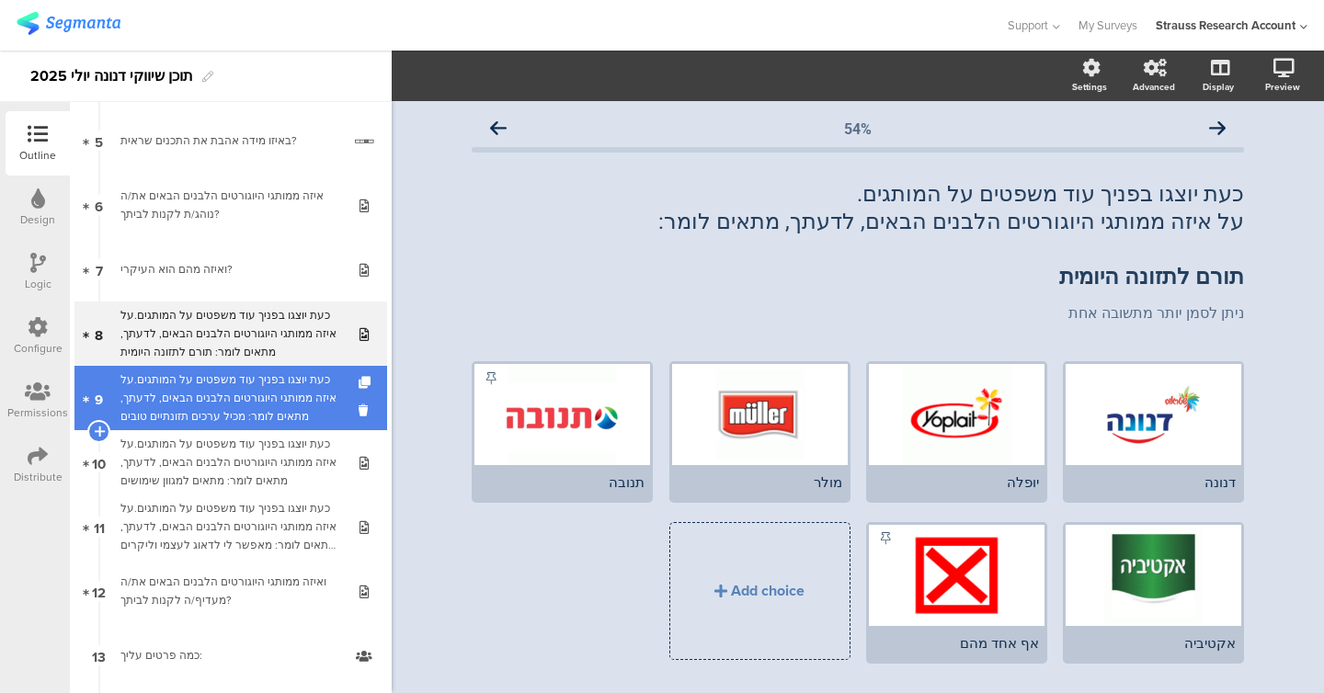
click at [247, 402] on div "כעת יוצגו בפניך עוד משפטים על המותגים.על איזה ממותגי היוגורטים הלבנים הבאים, לד…" at bounding box center [230, 397] width 220 height 55
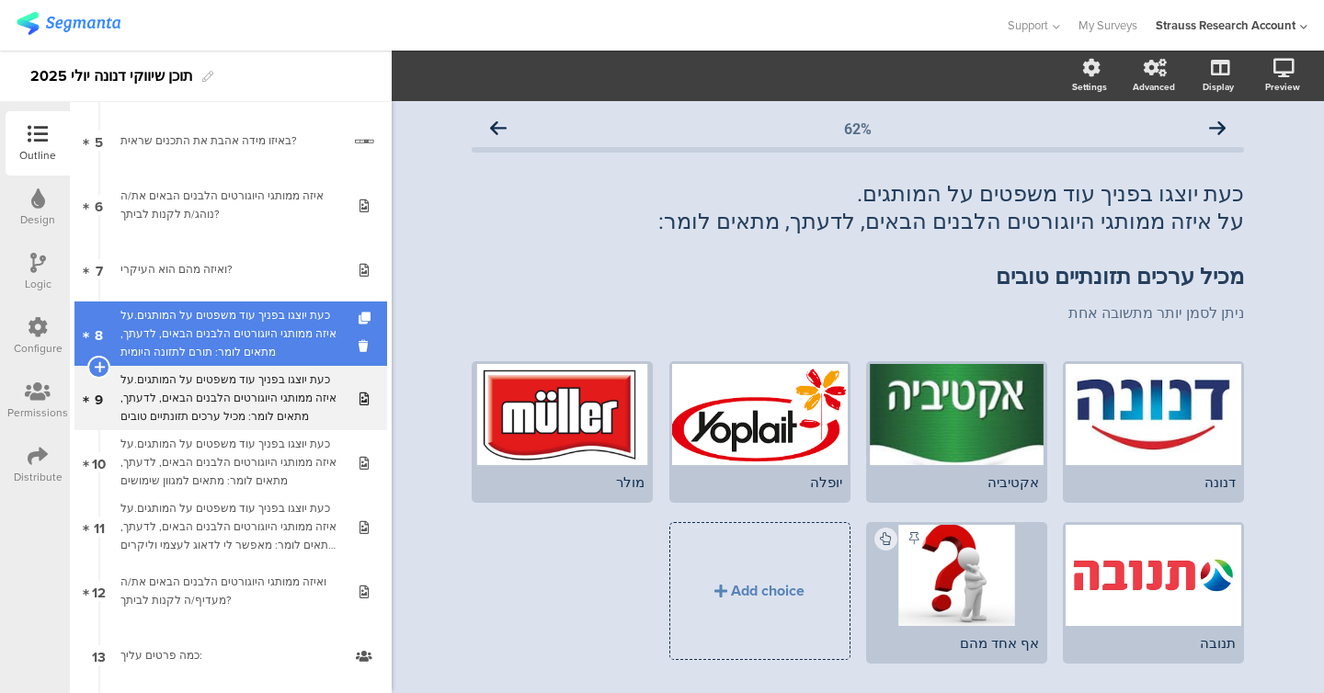
click at [249, 330] on div "כעת יוצגו בפניך עוד משפטים על המותגים.על איזה ממותגי היוגורטים הלבנים הבאים, לד…" at bounding box center [230, 333] width 220 height 55
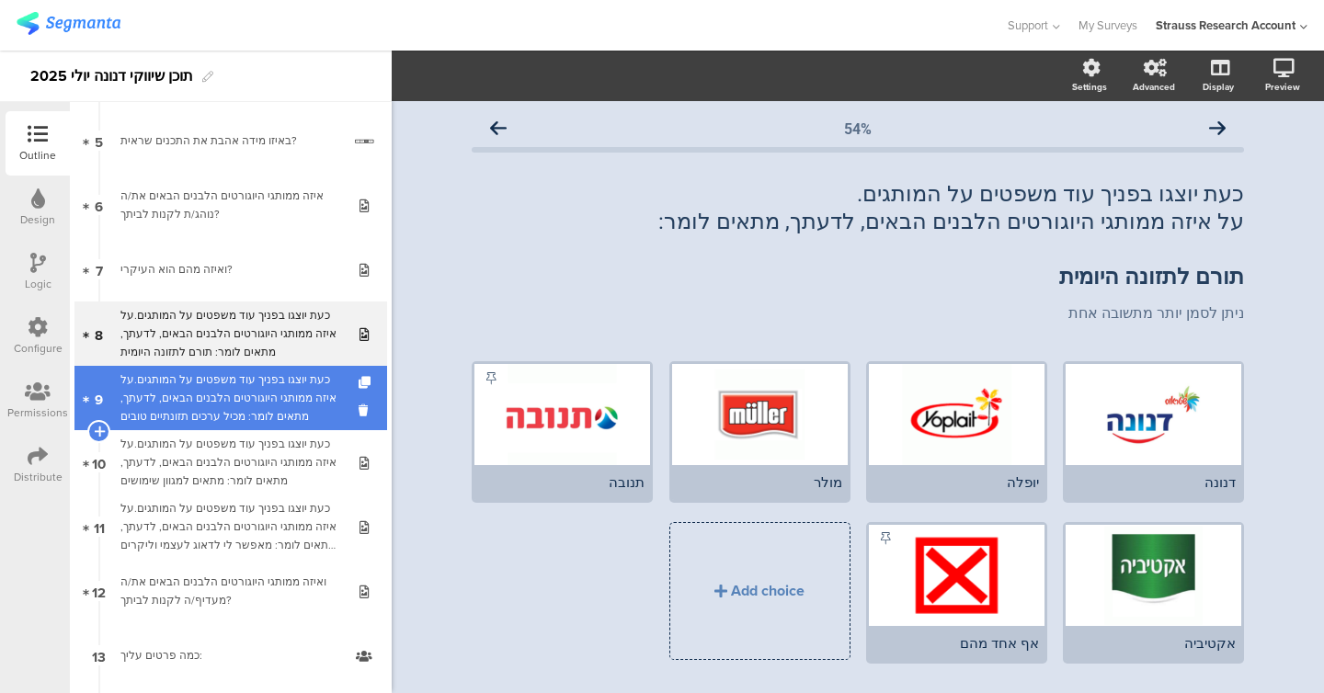
click at [265, 402] on div "כעת יוצגו בפניך עוד משפטים על המותגים.על איזה ממותגי היוגורטים הלבנים הבאים, לד…" at bounding box center [230, 397] width 220 height 55
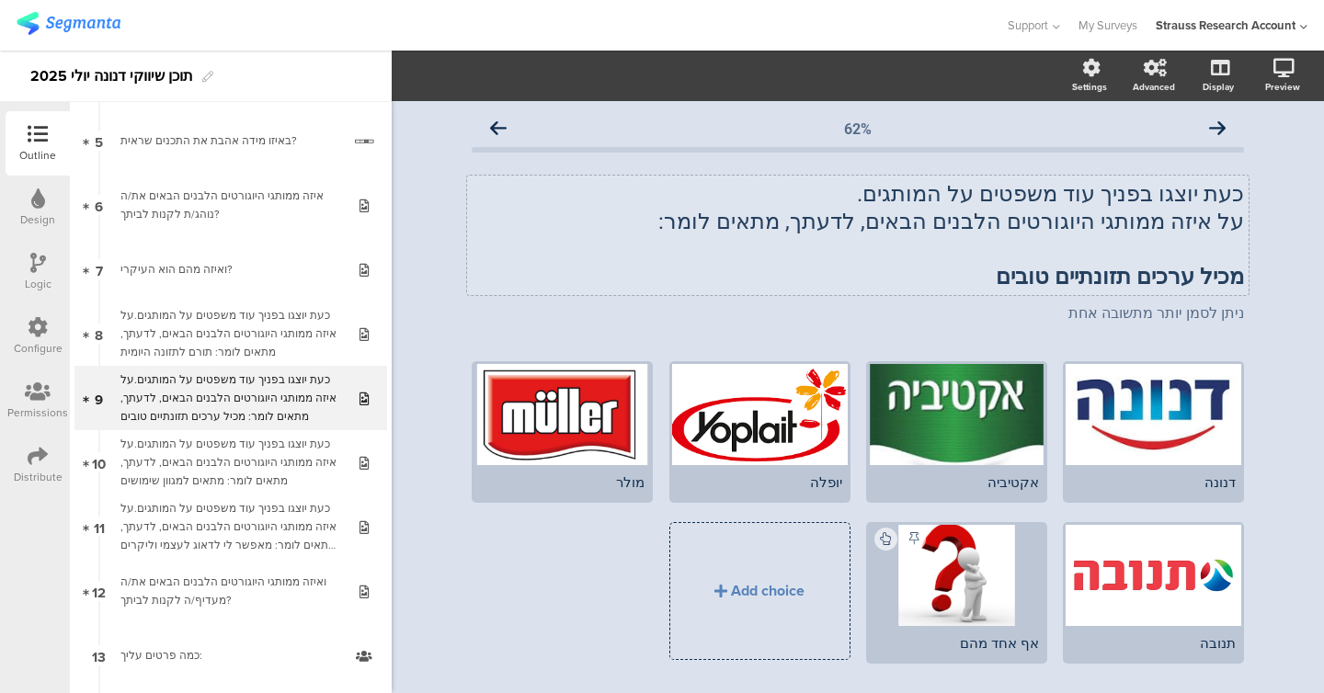
click at [564, 272] on div "כעת יוצגו בפניך עוד משפטים על המותגים. על איזה ממותגי היוגורטים הלבנים הבאים, ל…" at bounding box center [857, 236] width 781 height 120
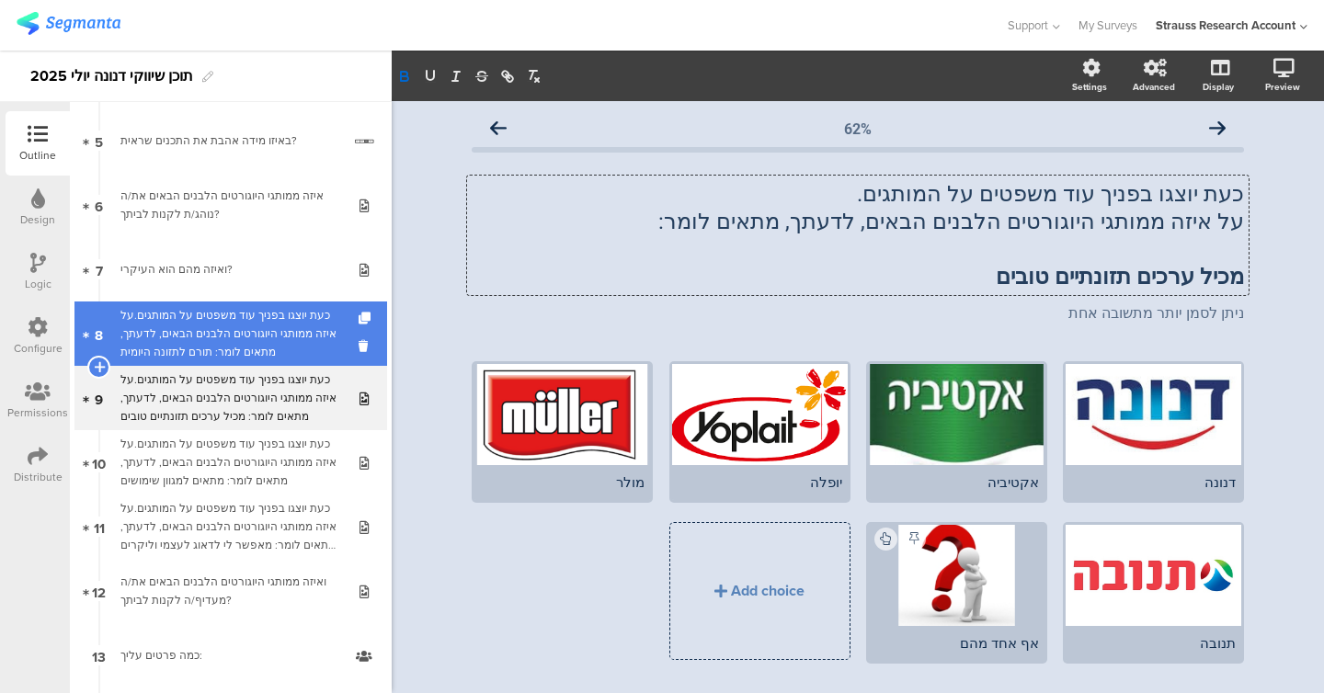
click at [297, 331] on div "כעת יוצגו בפניך עוד משפטים על המותגים.על איזה ממותגי היוגורטים הלבנים הבאים, לד…" at bounding box center [230, 333] width 220 height 55
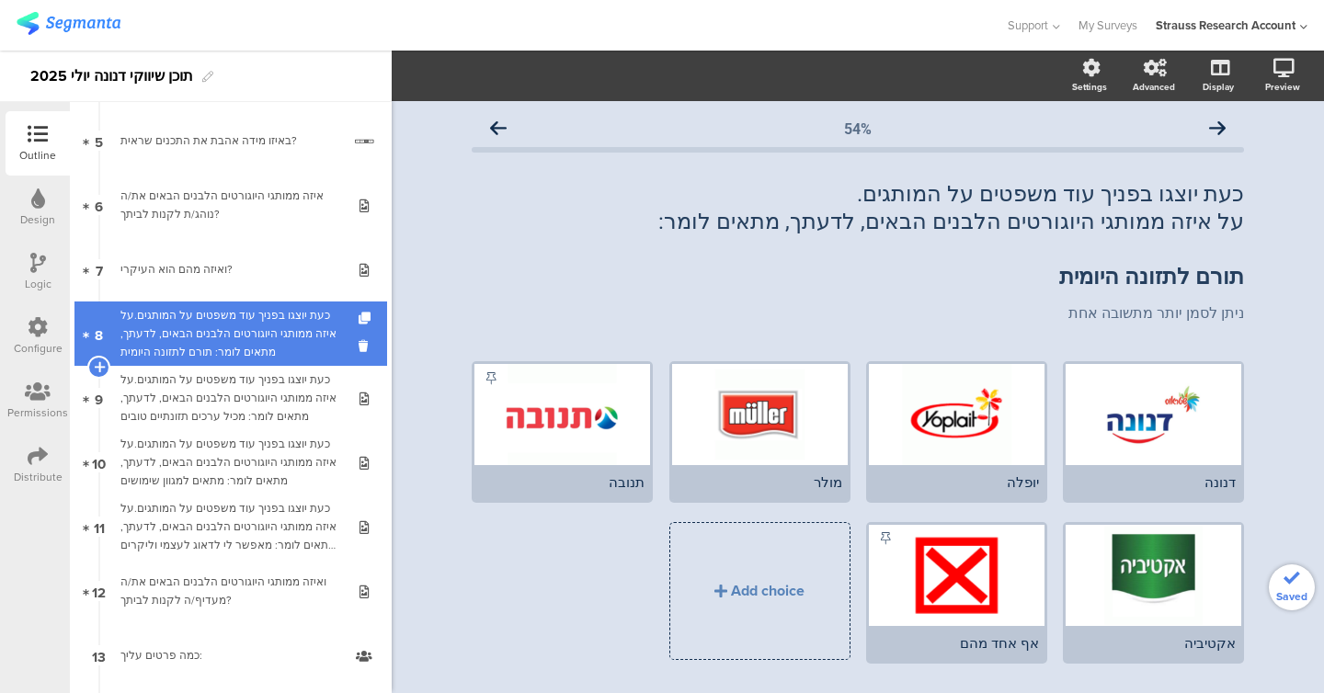
click at [236, 346] on div "כעת יוצגו בפניך עוד משפטים על המותגים.על איזה ממותגי היוגורטים הלבנים הבאים, לד…" at bounding box center [230, 333] width 220 height 55
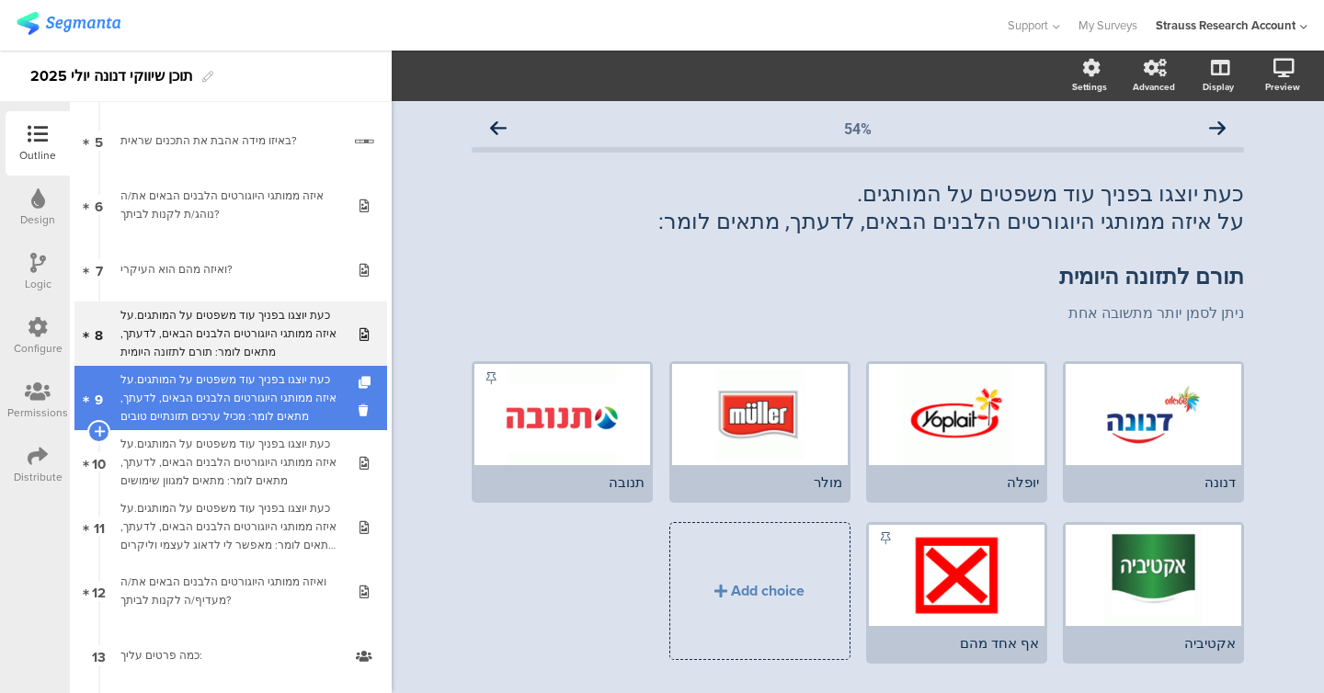
click at [238, 404] on div "כעת יוצגו בפניך עוד משפטים על המותגים.על איזה ממותגי היוגורטים הלבנים הבאים, לד…" at bounding box center [230, 397] width 220 height 55
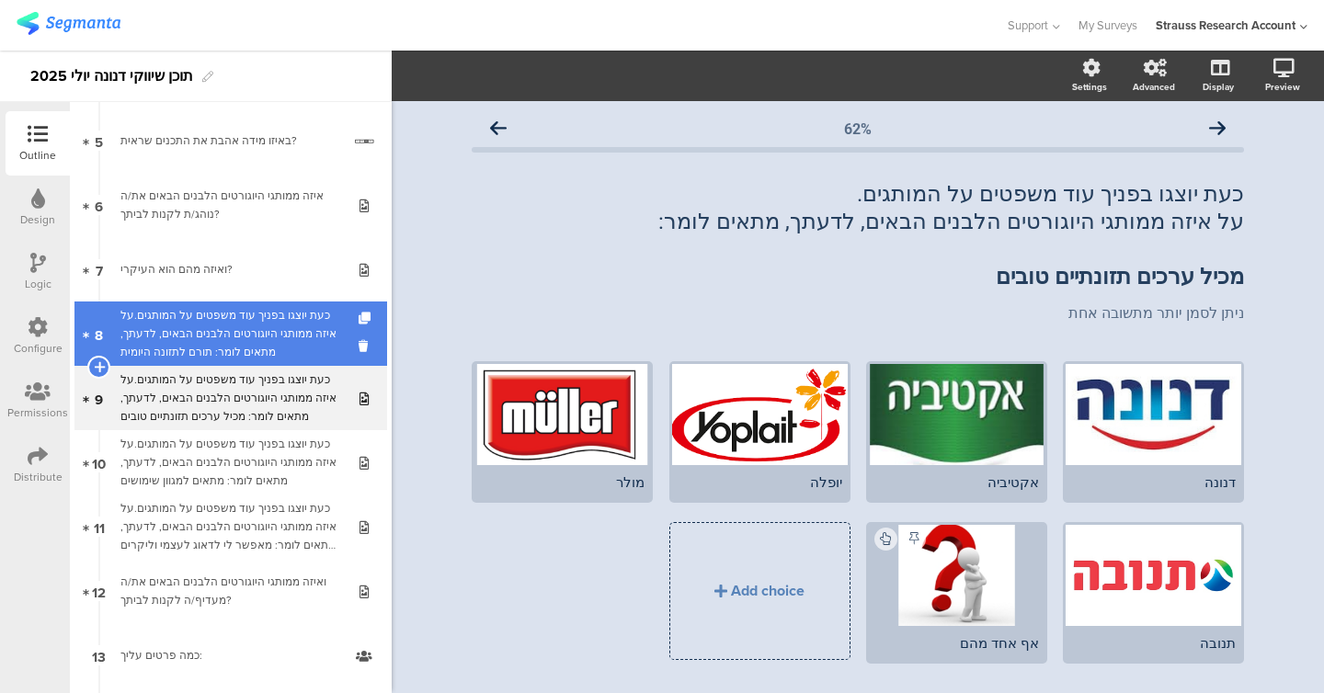
click at [228, 363] on link "8 כעת יוצגו בפניך עוד משפטים על המותגים.על איזה ממותגי היוגורטים הלבנים הבאים, …" at bounding box center [230, 334] width 313 height 64
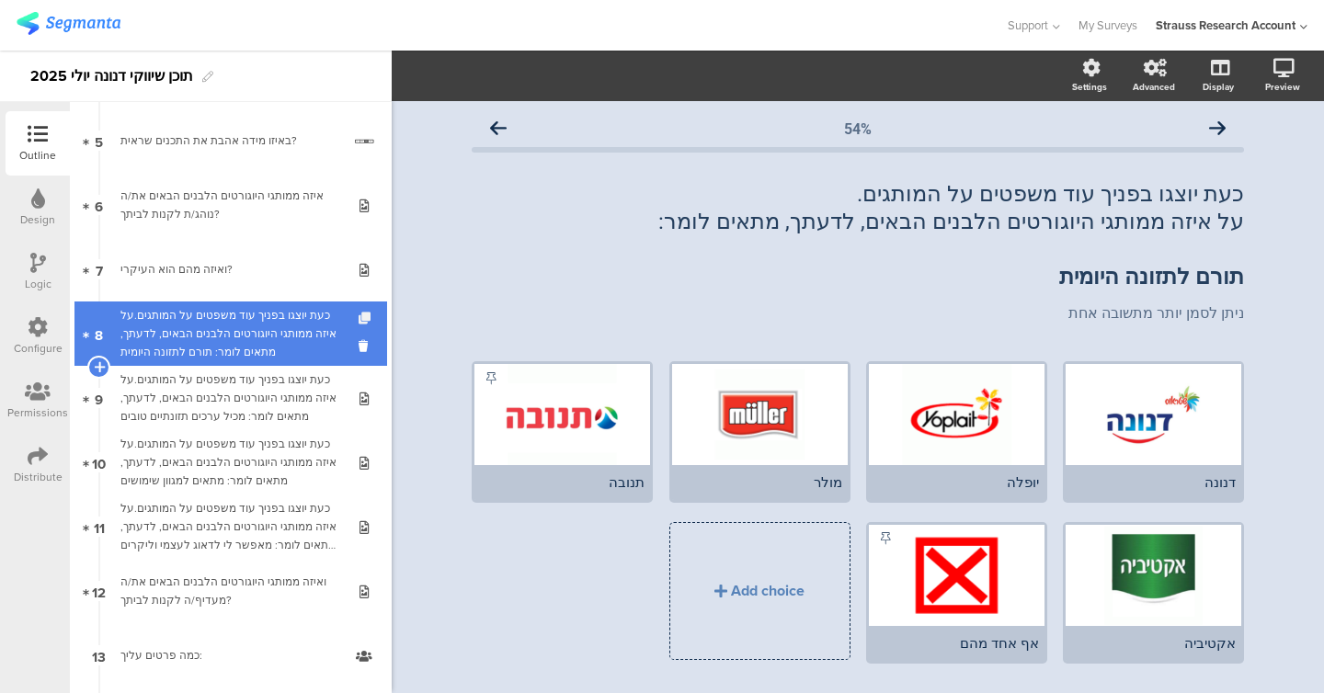
click at [361, 315] on icon at bounding box center [367, 319] width 16 height 12
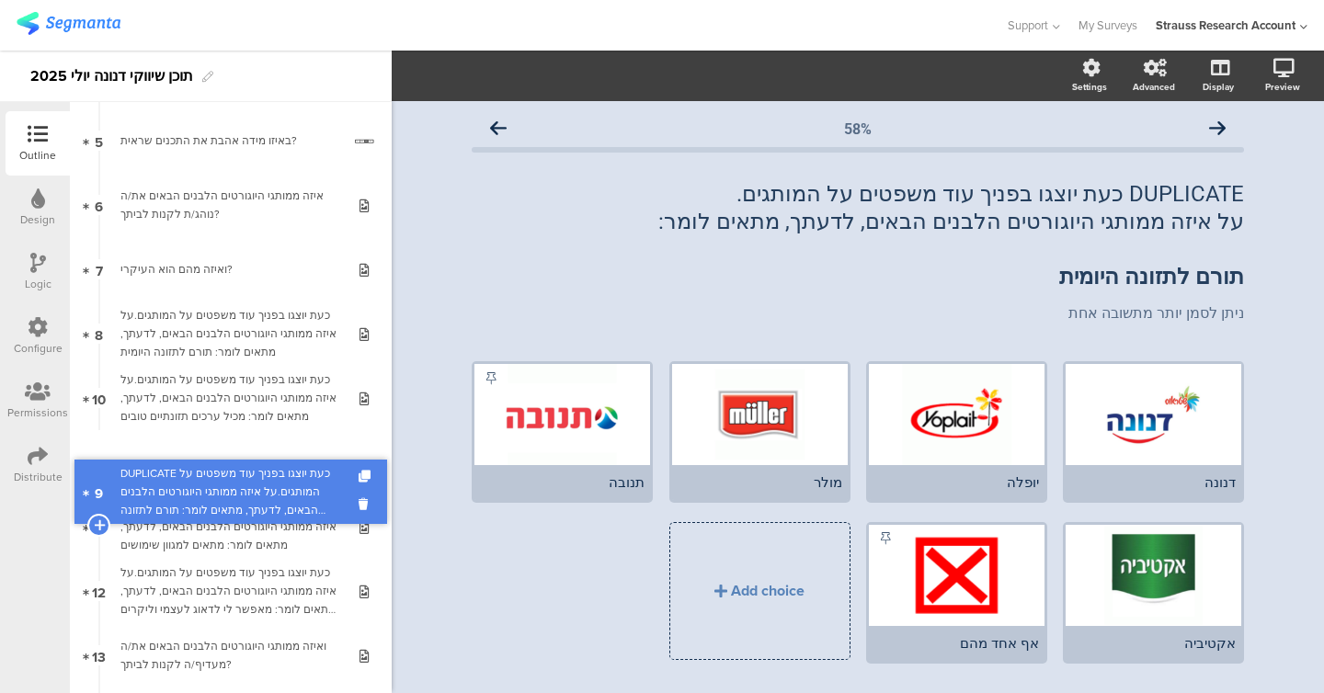
drag, startPoint x: 258, startPoint y: 390, endPoint x: 258, endPoint y: 484, distance: 93.8
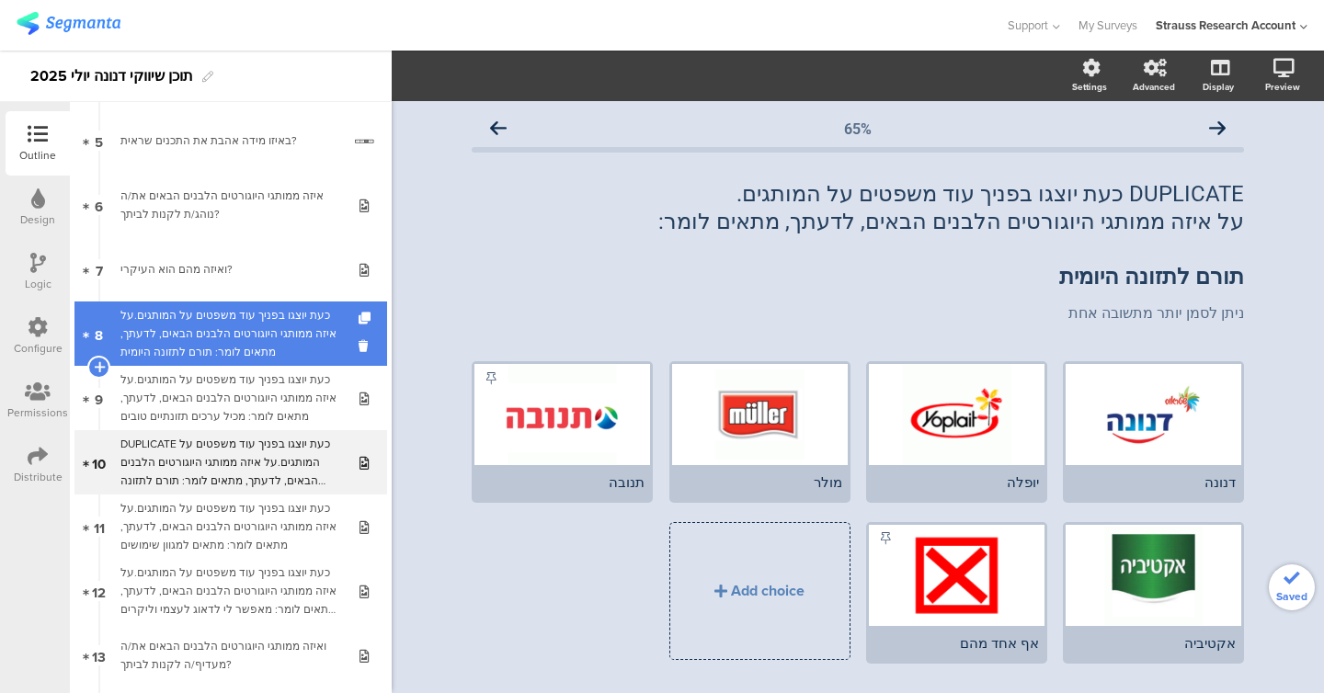
click at [255, 337] on div "כעת יוצגו בפניך עוד משפטים על המותגים.על איזה ממותגי היוגורטים הלבנים הבאים, לד…" at bounding box center [230, 333] width 220 height 55
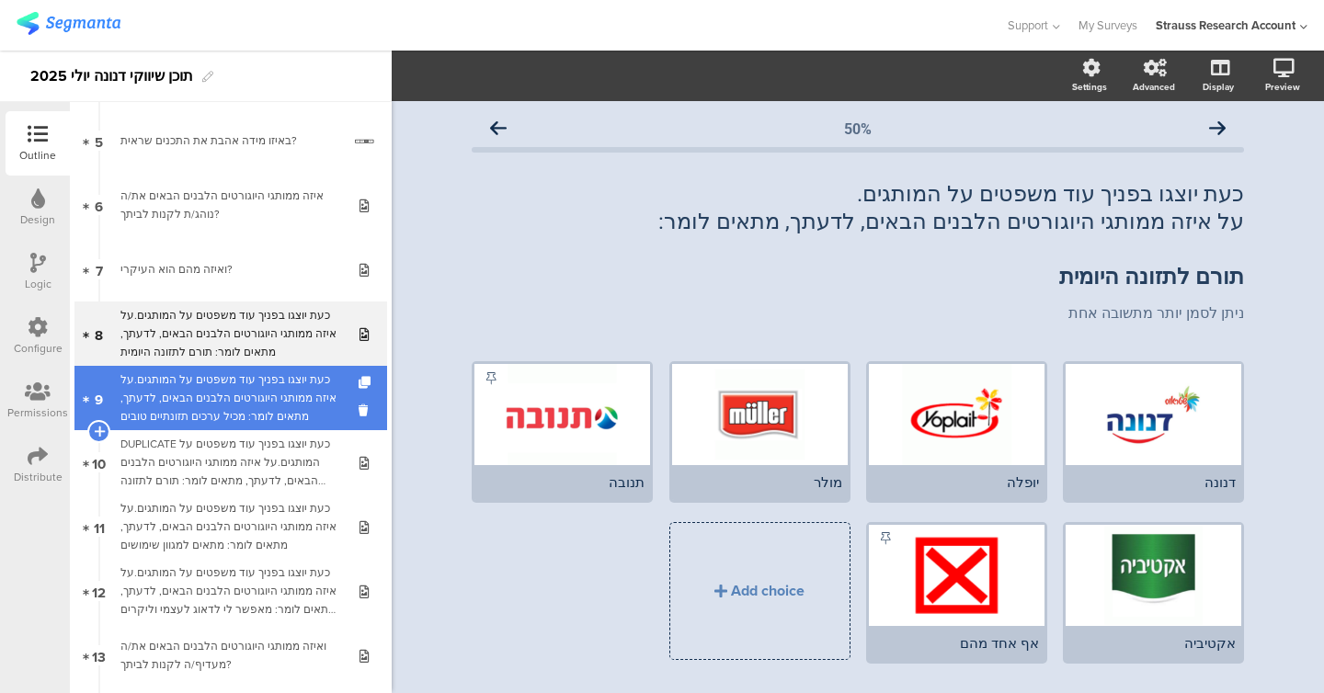
click at [255, 405] on div "כעת יוצגו בפניך עוד משפטים על המותגים.על איזה ממותגי היוגורטים הלבנים הבאים, לד…" at bounding box center [230, 397] width 220 height 55
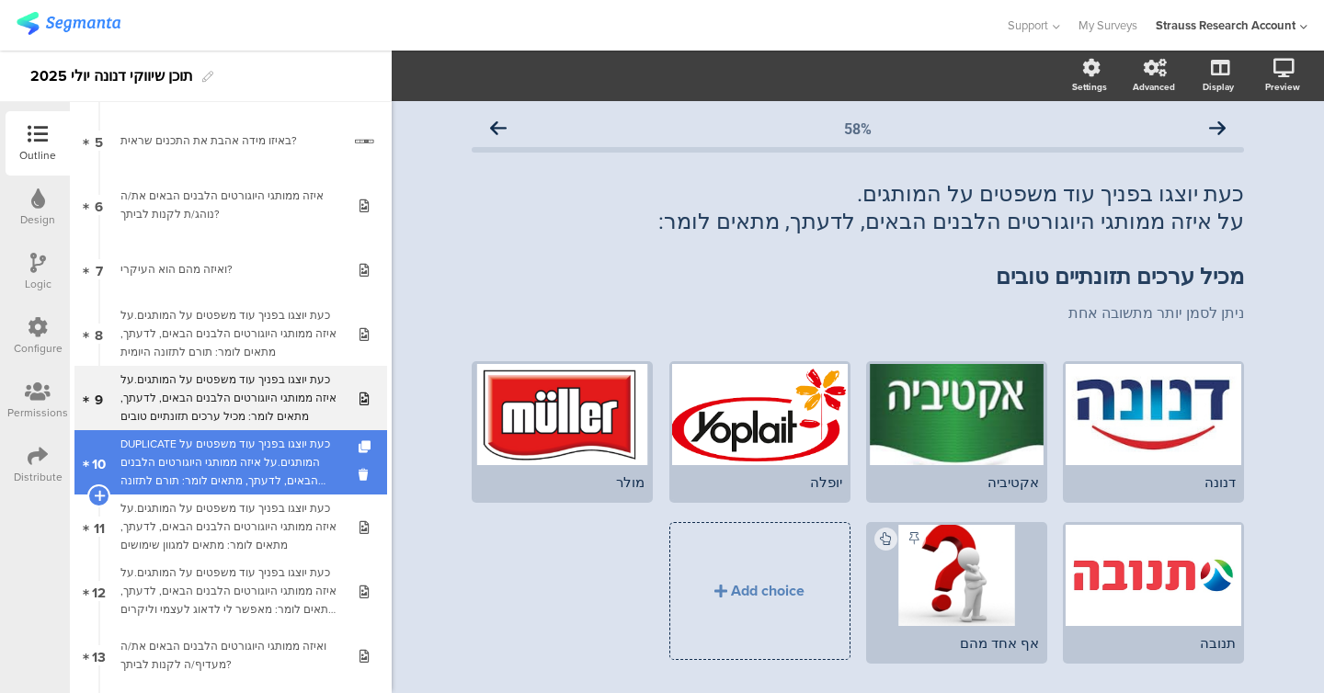
click at [251, 453] on div "DUPLICATE כעת יוצגו בפניך עוד משפטים על המותגים.על איזה ממותגי היוגורטים הלבנים…" at bounding box center [230, 462] width 220 height 55
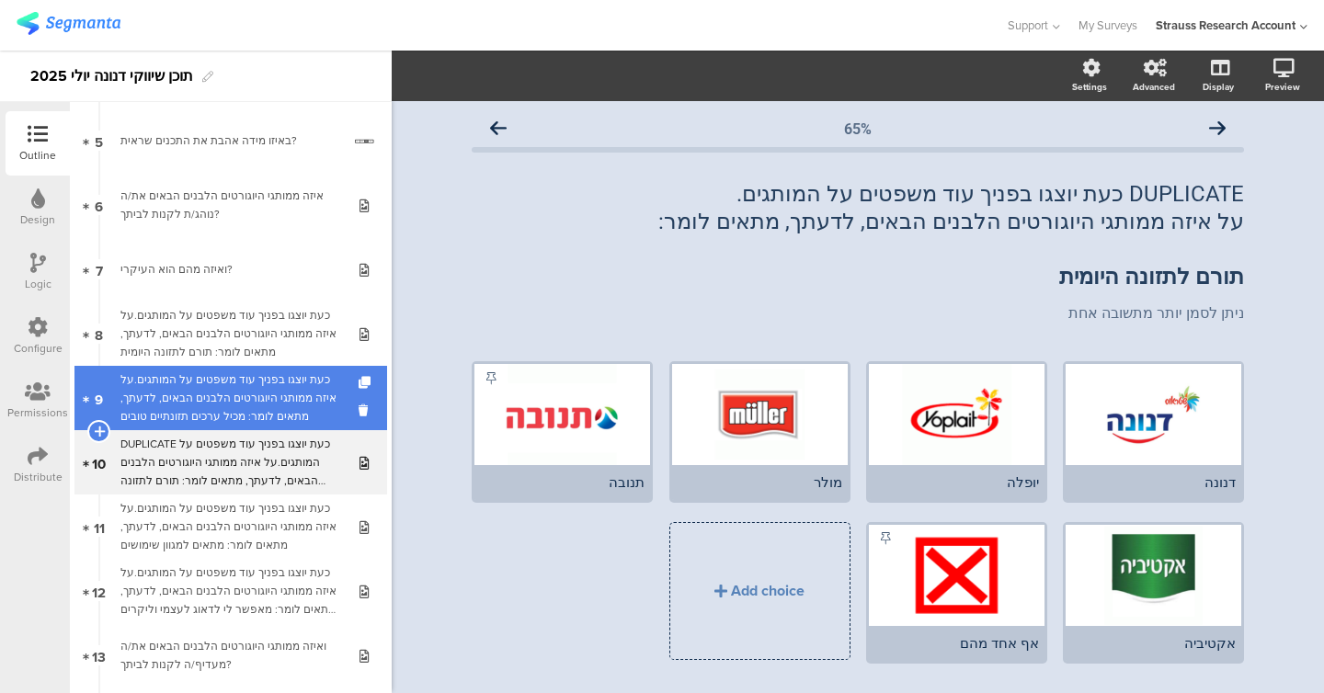
click at [245, 416] on div "כעת יוצגו בפניך עוד משפטים על המותגים.על איזה ממותגי היוגורטים הלבנים הבאים, לד…" at bounding box center [230, 397] width 220 height 55
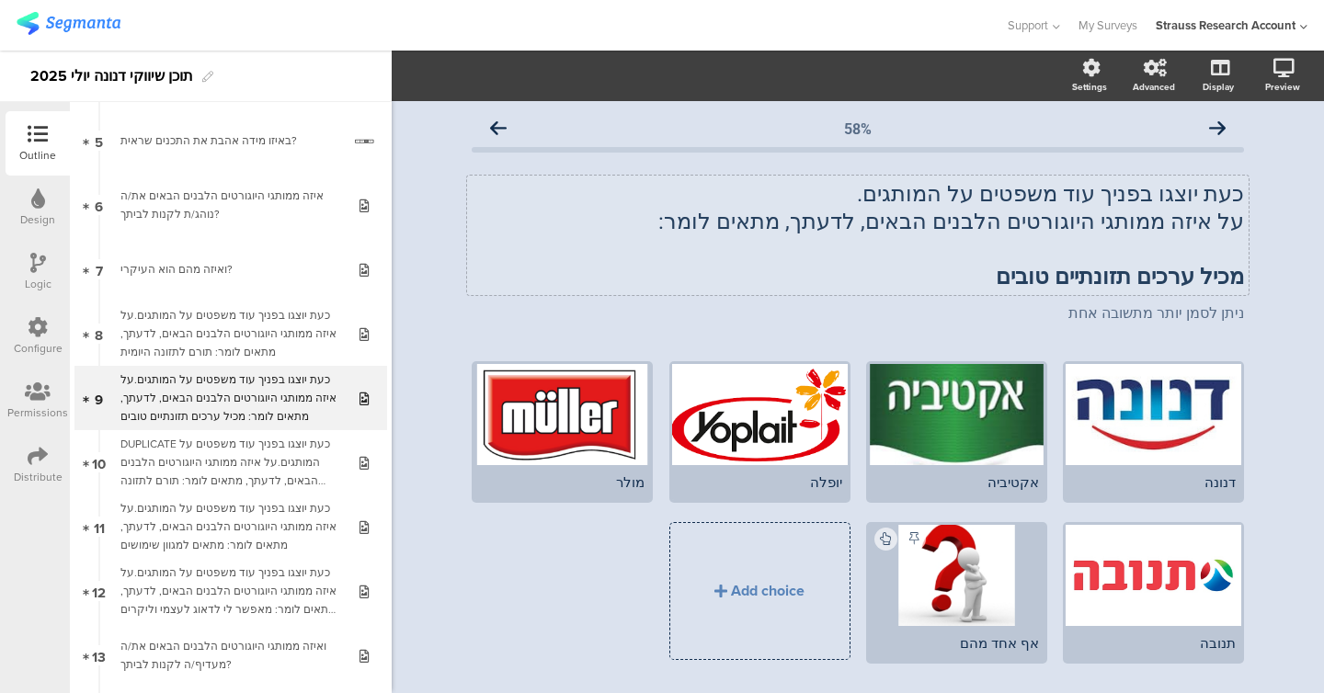
click at [564, 271] on div "כעת יוצגו בפניך עוד משפטים על המותגים. על איזה ממותגי היוגורטים הלבנים הבאים, ל…" at bounding box center [857, 236] width 781 height 120
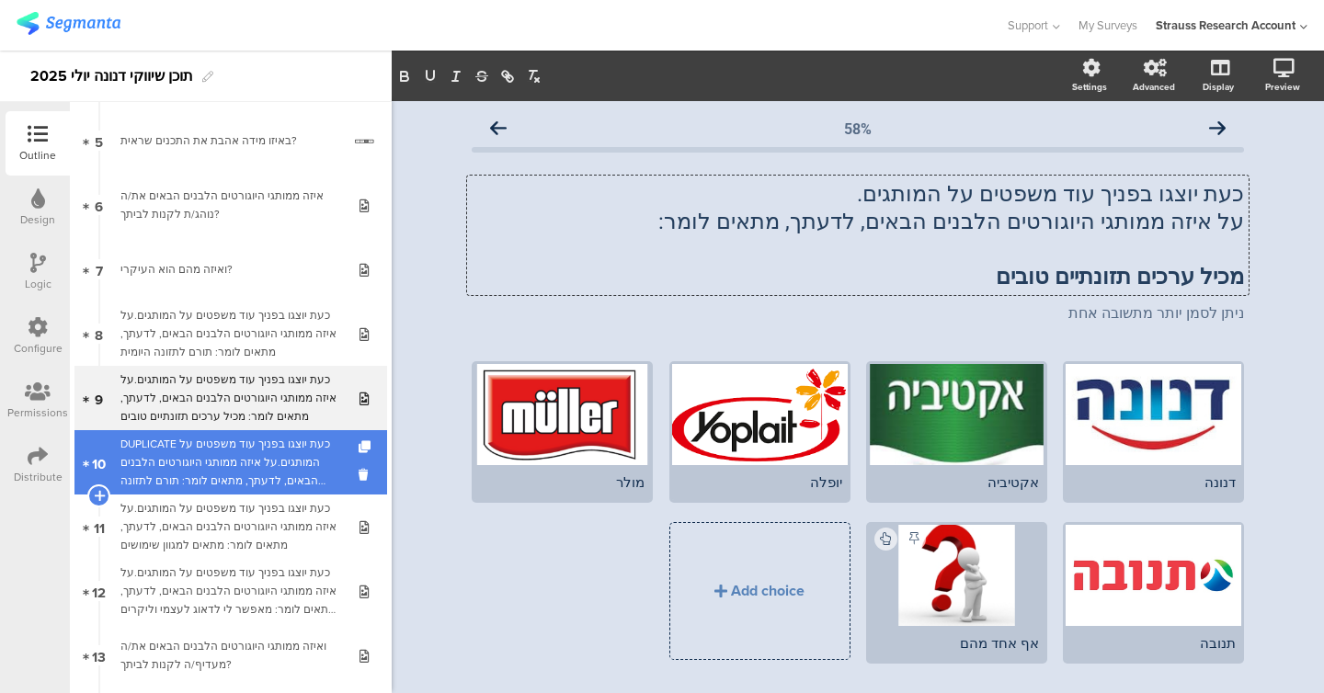
click at [286, 451] on div "DUPLICATE כעת יוצגו בפניך עוד משפטים על המותגים.על איזה ממותגי היוגורטים הלבנים…" at bounding box center [230, 462] width 220 height 55
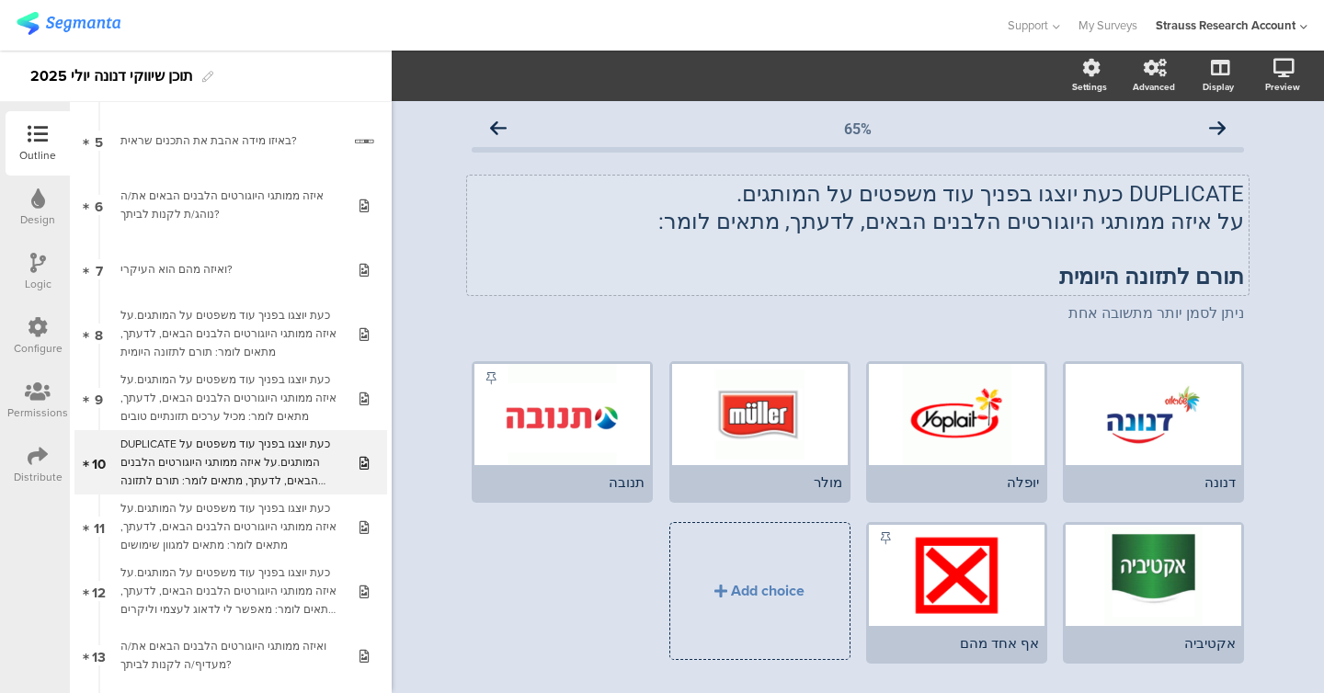
click at [564, 267] on div "DUPLICATE כעת יוצגו בפניך עוד משפטים על המותגים. על איזה ממותגי היוגורטים הלבני…" at bounding box center [857, 236] width 781 height 120
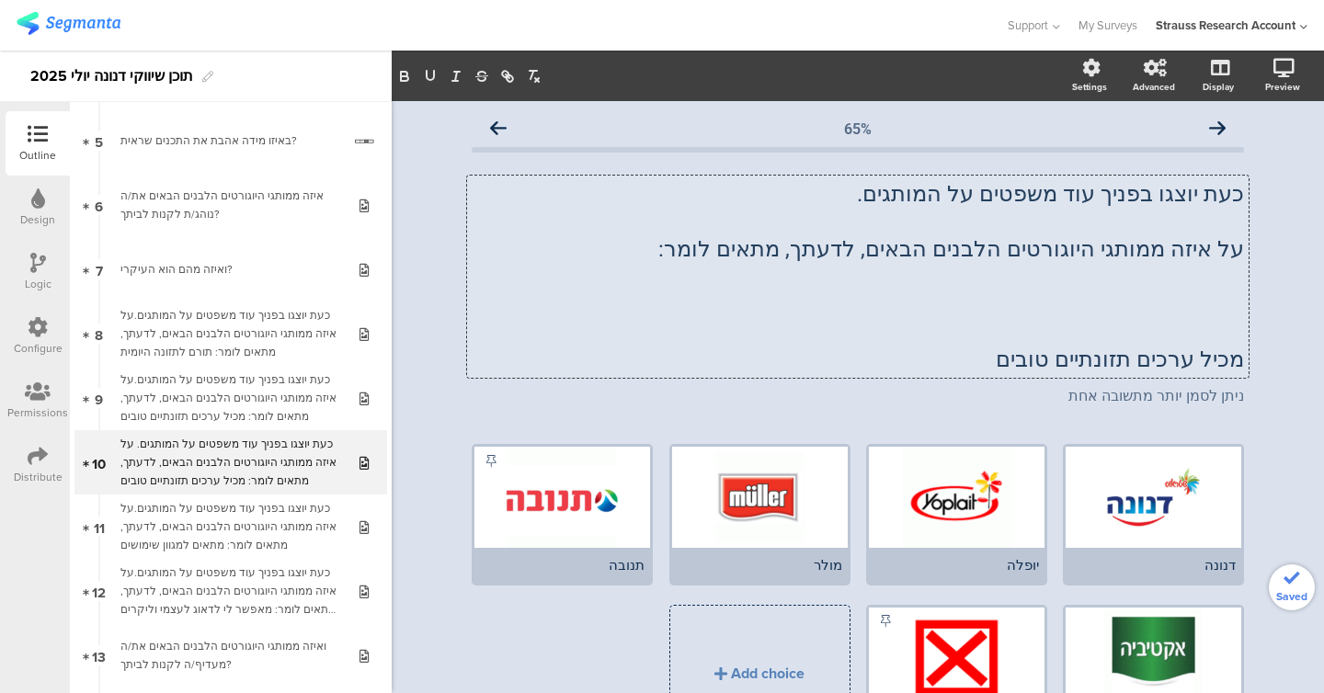
click at [564, 258] on p "על איזה ממותגי היוגורטים הלבנים הבאים, לדעתך, מתאים לומר:" at bounding box center [858, 249] width 772 height 28
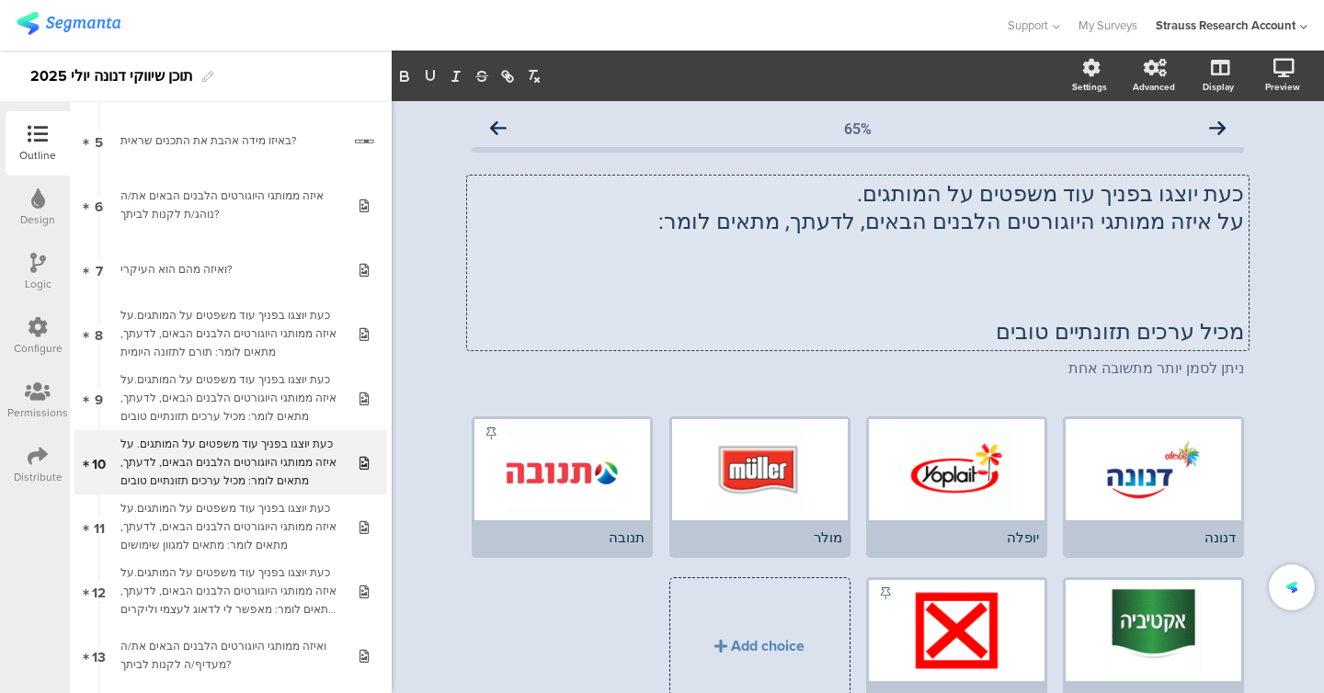
click at [564, 328] on p "מכיל ערכים תזונתיים טובים" at bounding box center [858, 332] width 772 height 28
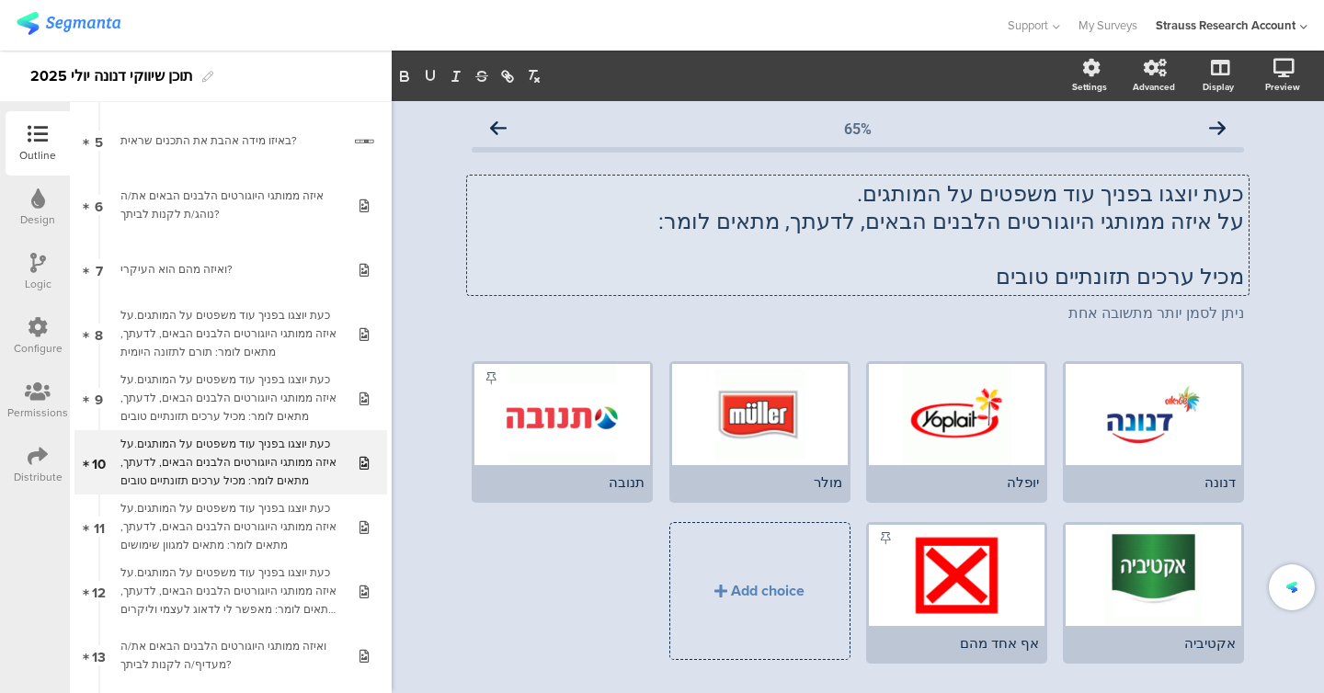
click at [564, 280] on p "מכיל ערכים תזונתיים טובים" at bounding box center [858, 277] width 772 height 28
click at [417, 319] on div "65% כעת יוצגו בפניך עוד משפטים על המותגים. על איזה ממותגי היוגורטים הלבנים הבאי…" at bounding box center [858, 421] width 932 height 640
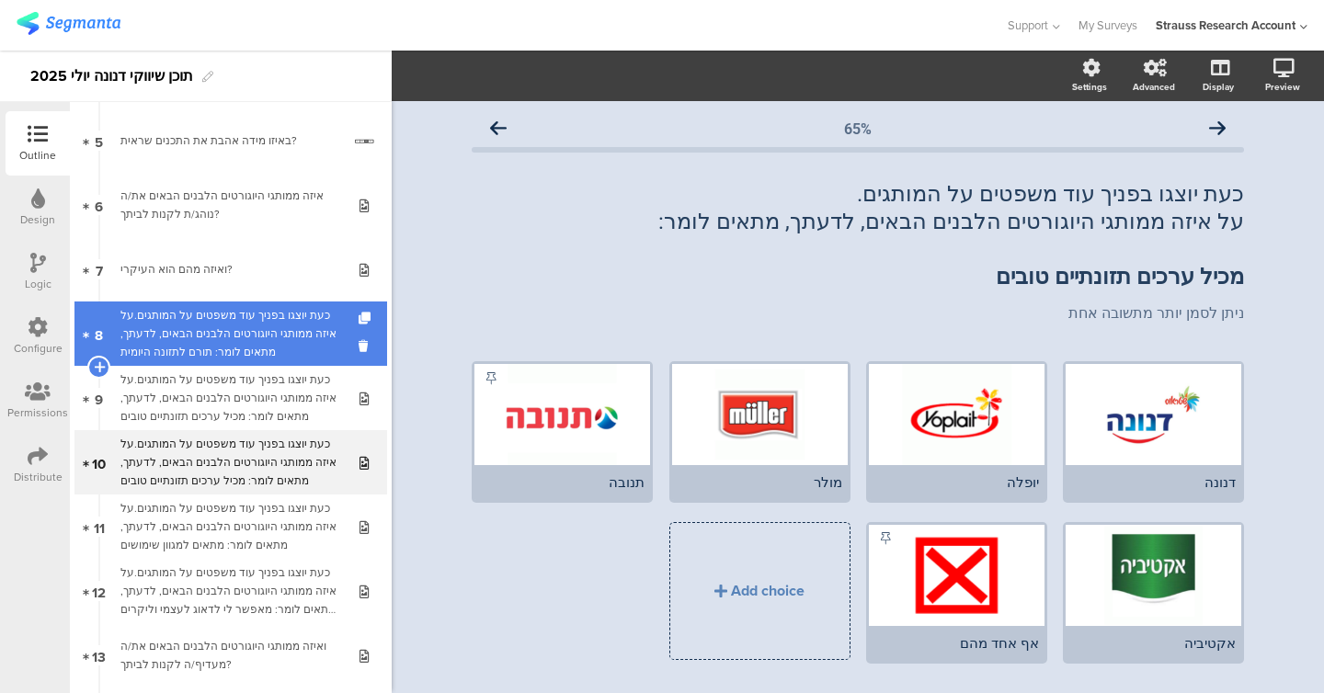
click at [203, 348] on div "כעת יוצגו בפניך עוד משפטים על המותגים.על איזה ממותגי היוגורטים הלבנים הבאים, לד…" at bounding box center [230, 333] width 220 height 55
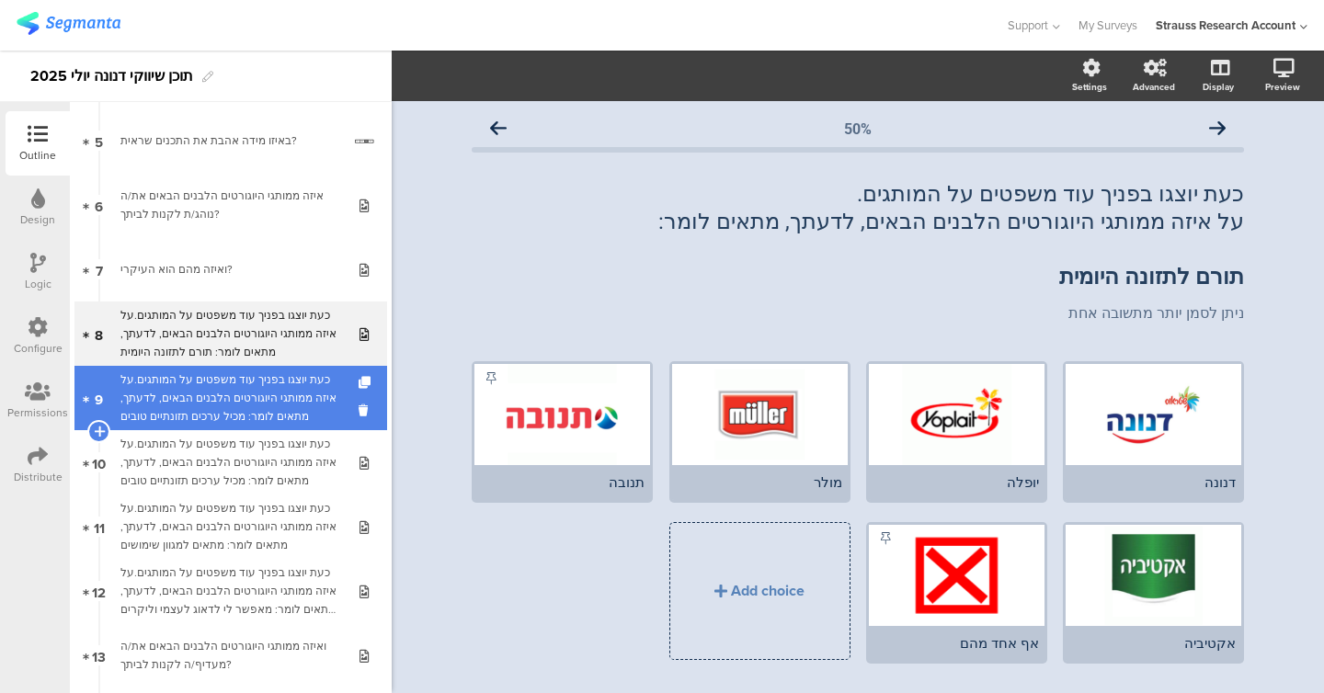
click at [211, 395] on div "כעת יוצגו בפניך עוד משפטים על המותגים.על איזה ממותגי היוגורטים הלבנים הבאים, לד…" at bounding box center [230, 397] width 220 height 55
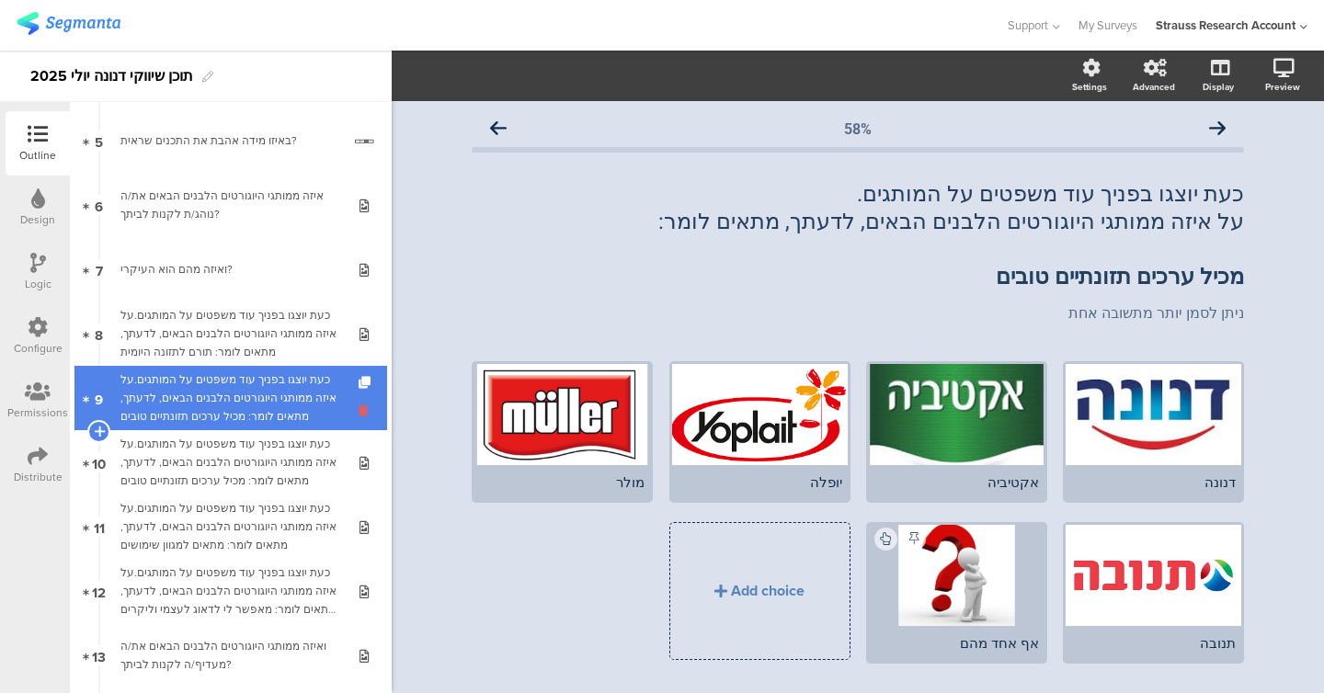
click at [362, 411] on icon at bounding box center [367, 410] width 16 height 17
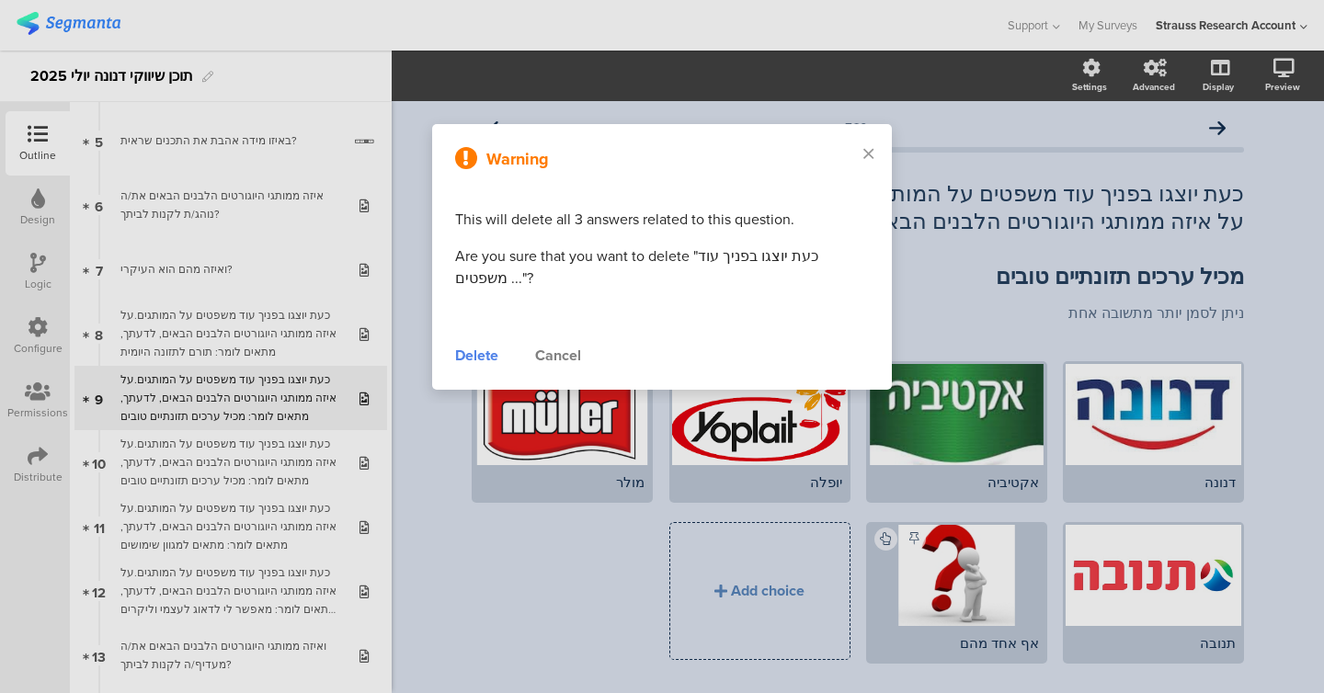
click at [482, 352] on div "Delete" at bounding box center [476, 356] width 43 height 22
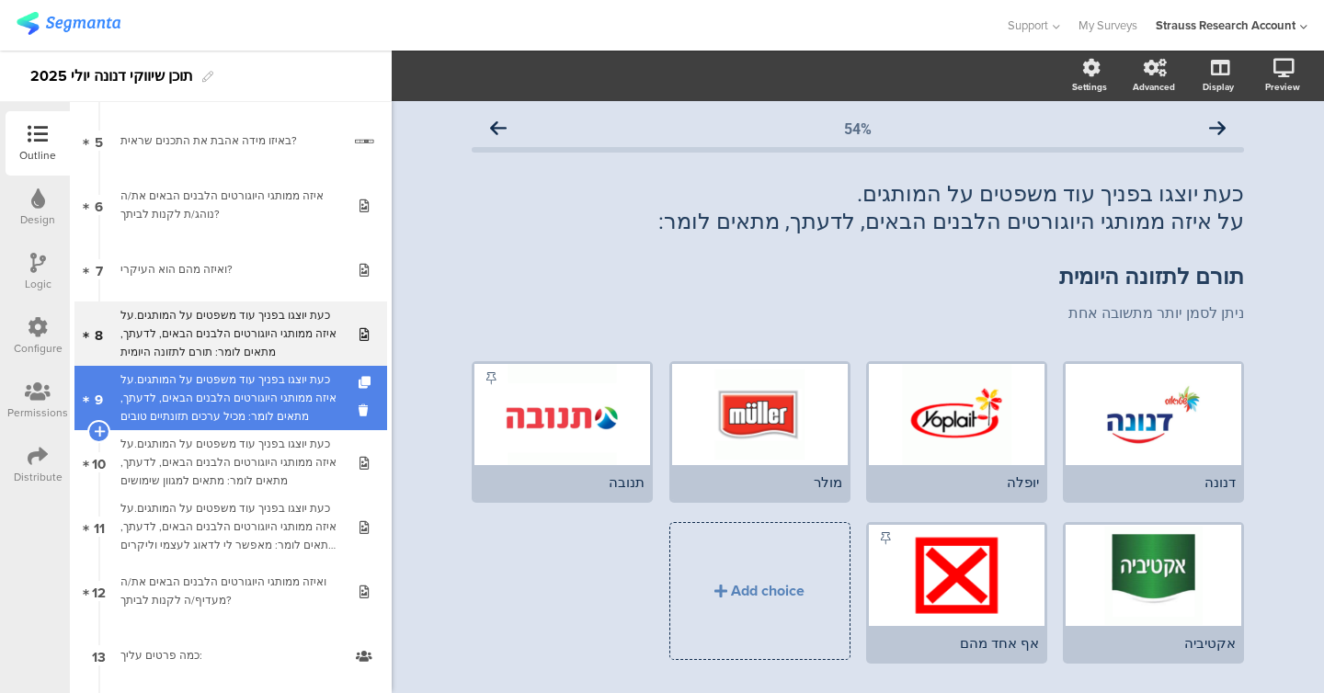
click at [245, 390] on div "כעת יוצגו בפניך עוד משפטים על המותגים.על איזה ממותגי היוגורטים הלבנים הבאים, לד…" at bounding box center [230, 397] width 220 height 55
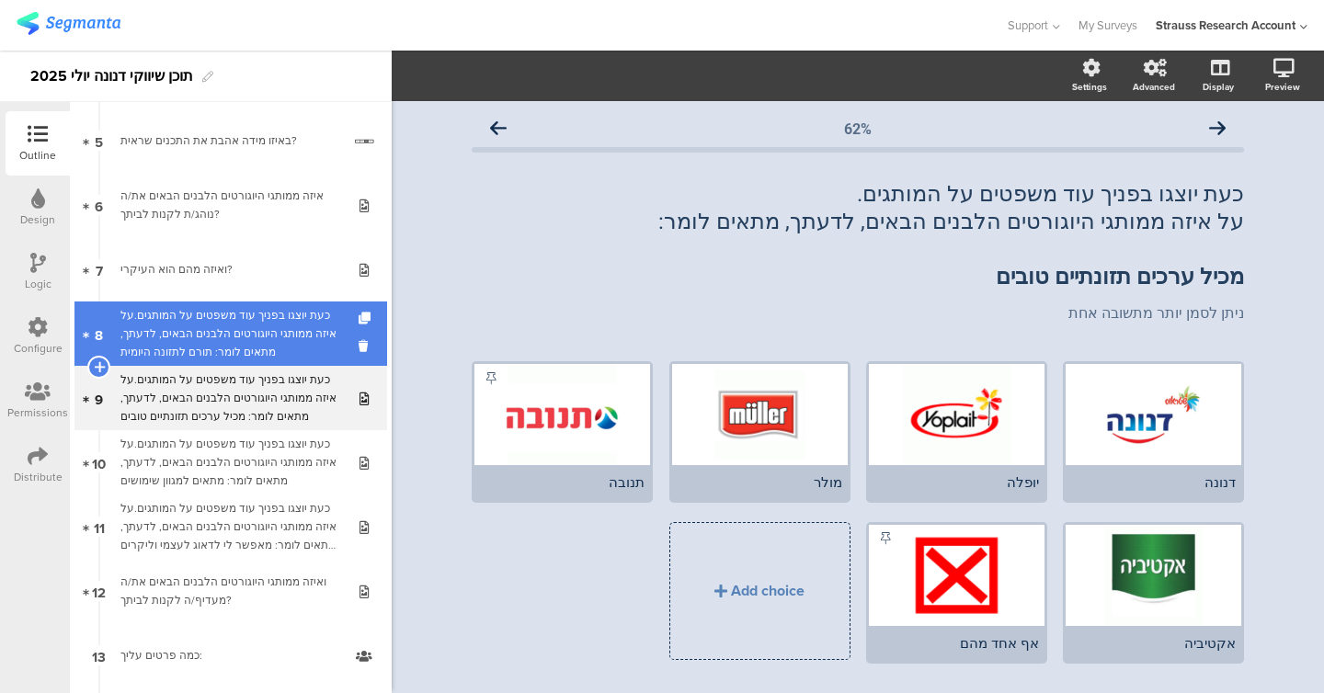
click at [247, 351] on div "כעת יוצגו בפניך עוד משפטים על המותגים.על איזה ממותגי היוגורטים הלבנים הבאים, לד…" at bounding box center [230, 333] width 220 height 55
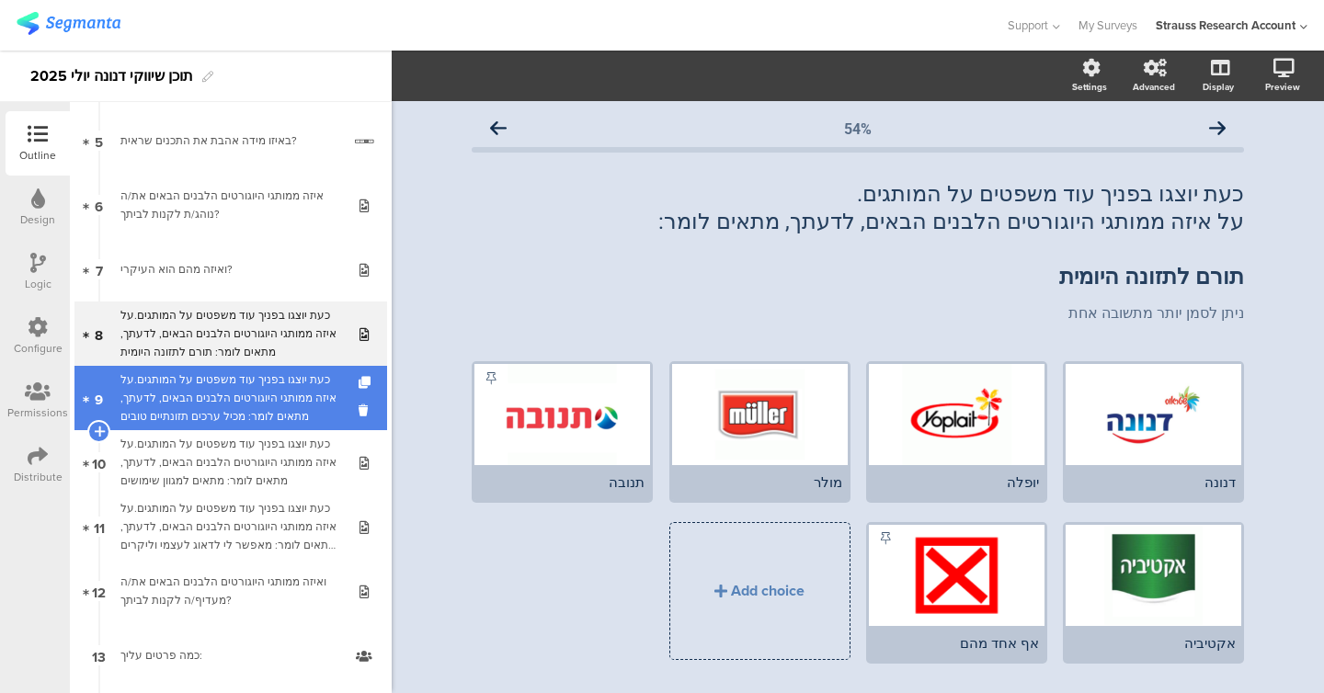
click at [248, 380] on div "כעת יוצגו בפניך עוד משפטים על המותגים.על איזה ממותגי היוגורטים הלבנים הבאים, לד…" at bounding box center [230, 397] width 220 height 55
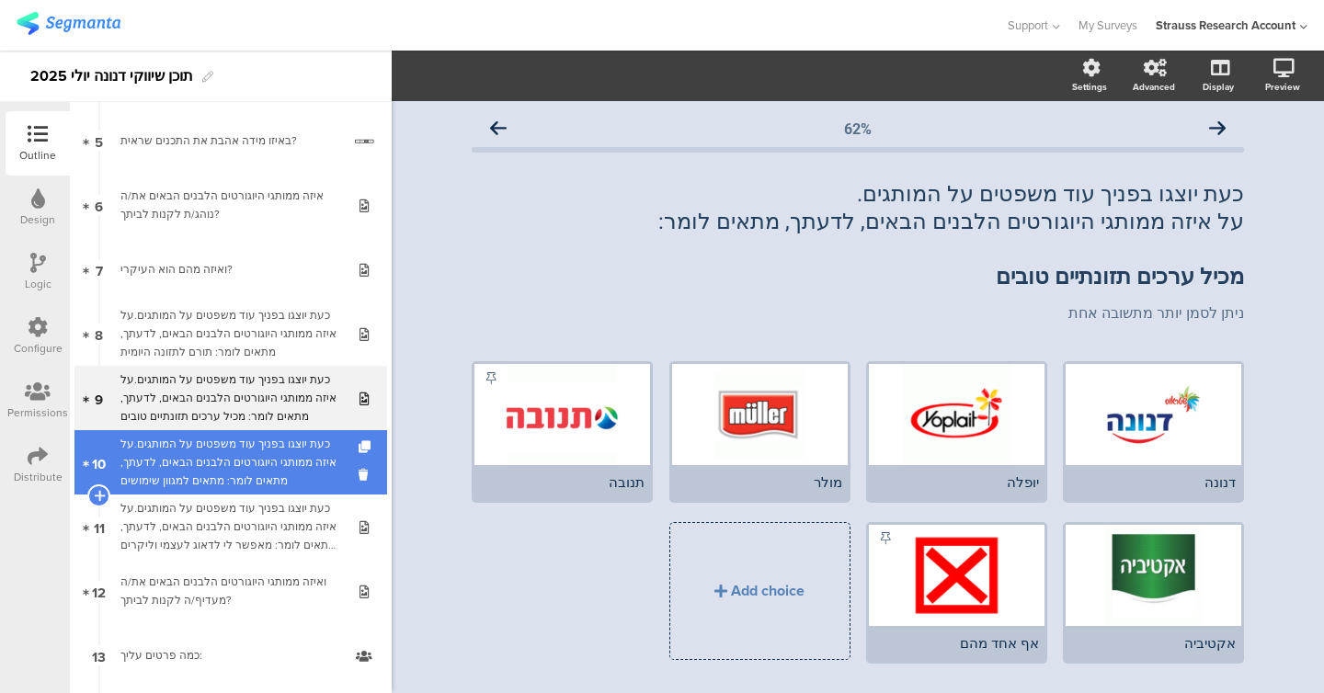
click at [251, 444] on div "כעת יוצגו בפניך עוד משפטים על המותגים.על איזה ממותגי היוגורטים הלבנים הבאים, לד…" at bounding box center [230, 462] width 220 height 55
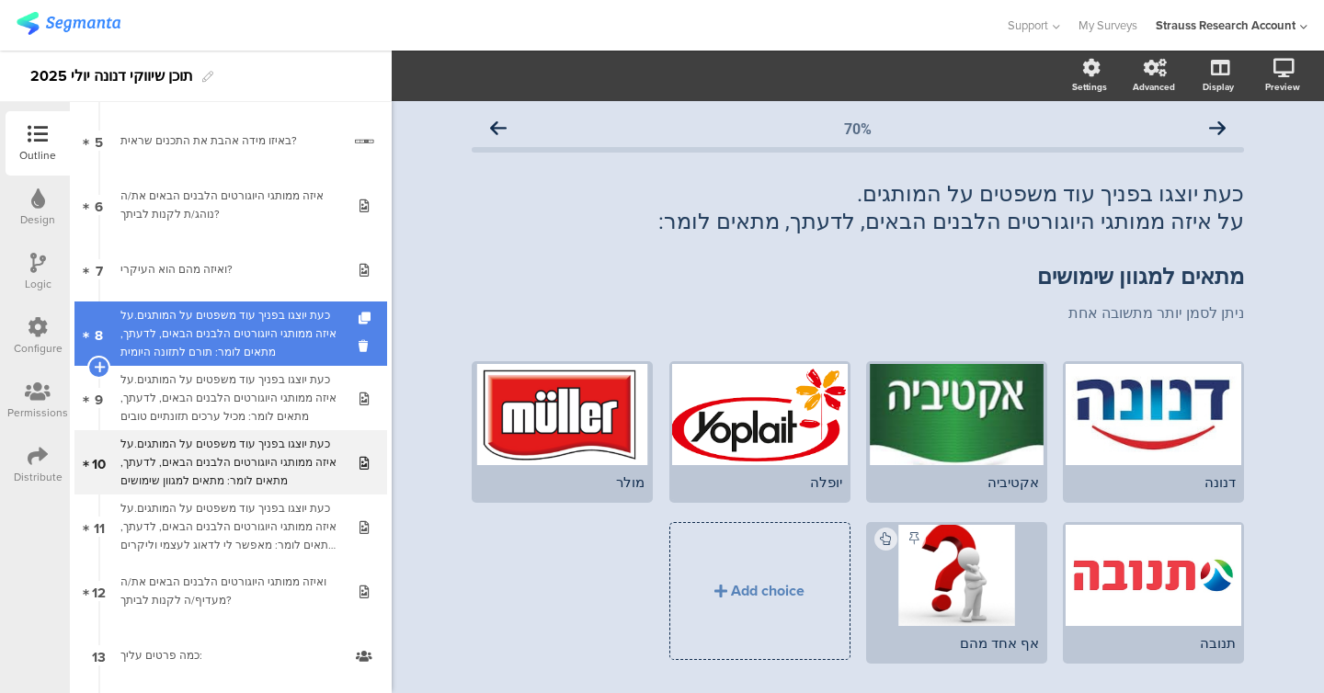
click at [253, 342] on div "כעת יוצגו בפניך עוד משפטים על המותגים.על איזה ממותגי היוגורטים הלבנים הבאים, לד…" at bounding box center [230, 333] width 220 height 55
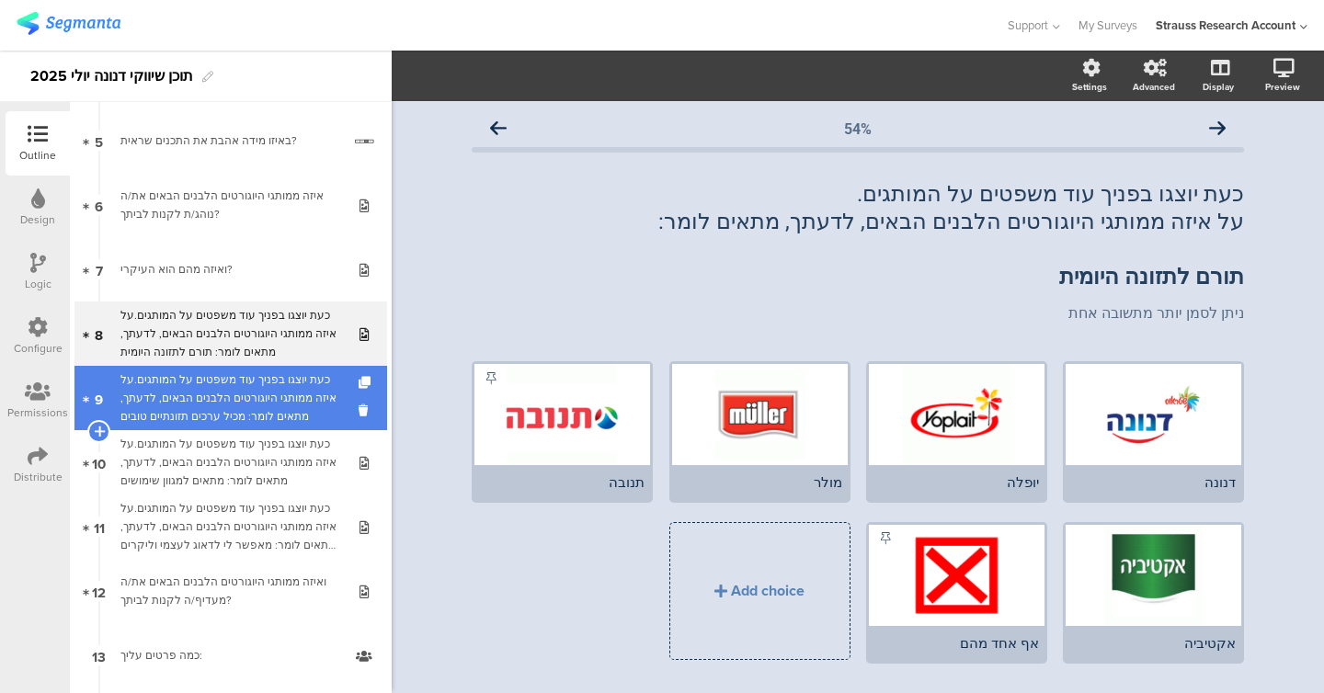
click at [253, 388] on div "כעת יוצגו בפניך עוד משפטים על המותגים.על איזה ממותגי היוגורטים הלבנים הבאים, לד…" at bounding box center [230, 397] width 220 height 55
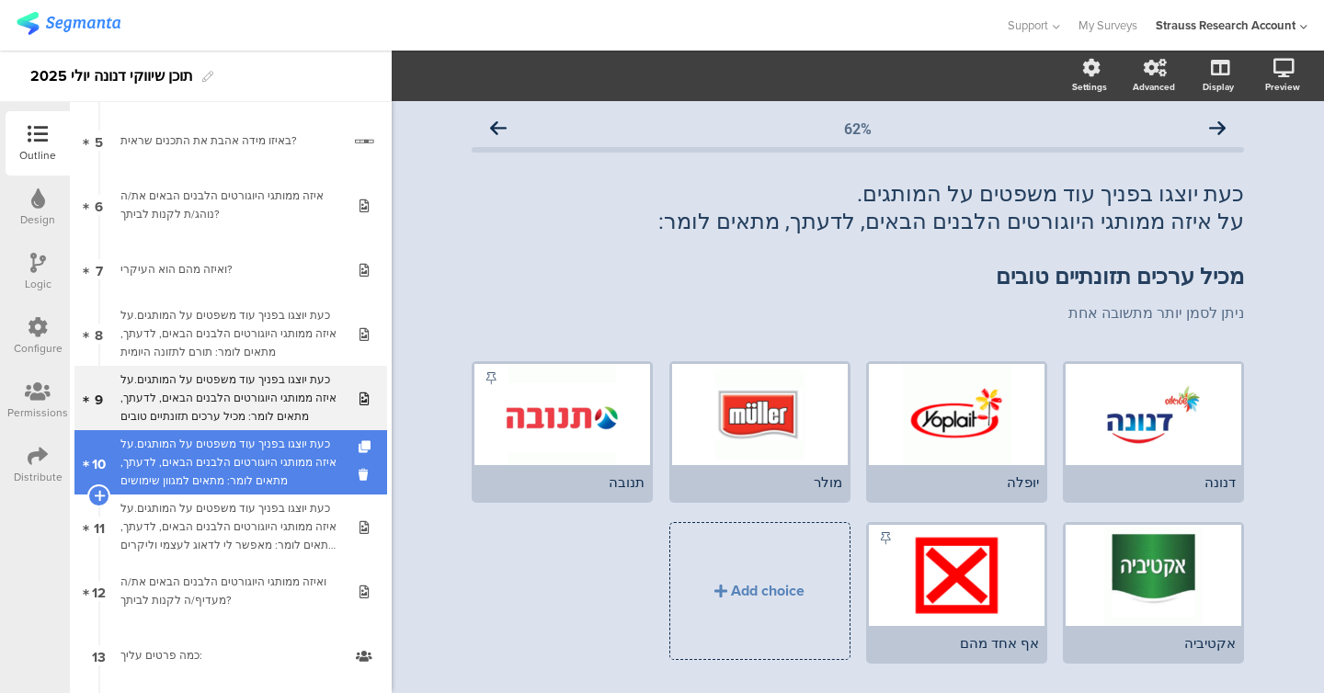
click at [252, 462] on div "כעת יוצגו בפניך עוד משפטים על המותגים.על איזה ממותגי היוגורטים הלבנים הבאים, לד…" at bounding box center [230, 462] width 220 height 55
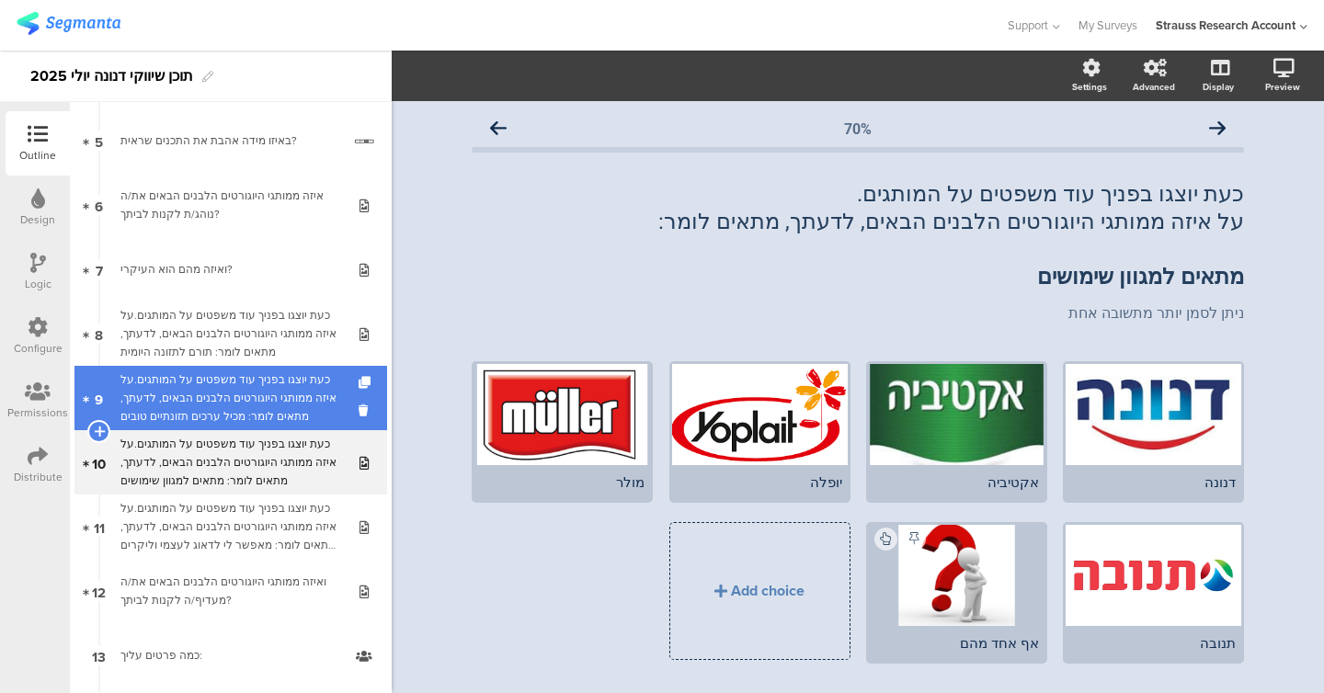
click at [250, 420] on div "כעת יוצגו בפניך עוד משפטים על המותגים.על איזה ממותגי היוגורטים הלבנים הבאים, לד…" at bounding box center [230, 397] width 220 height 55
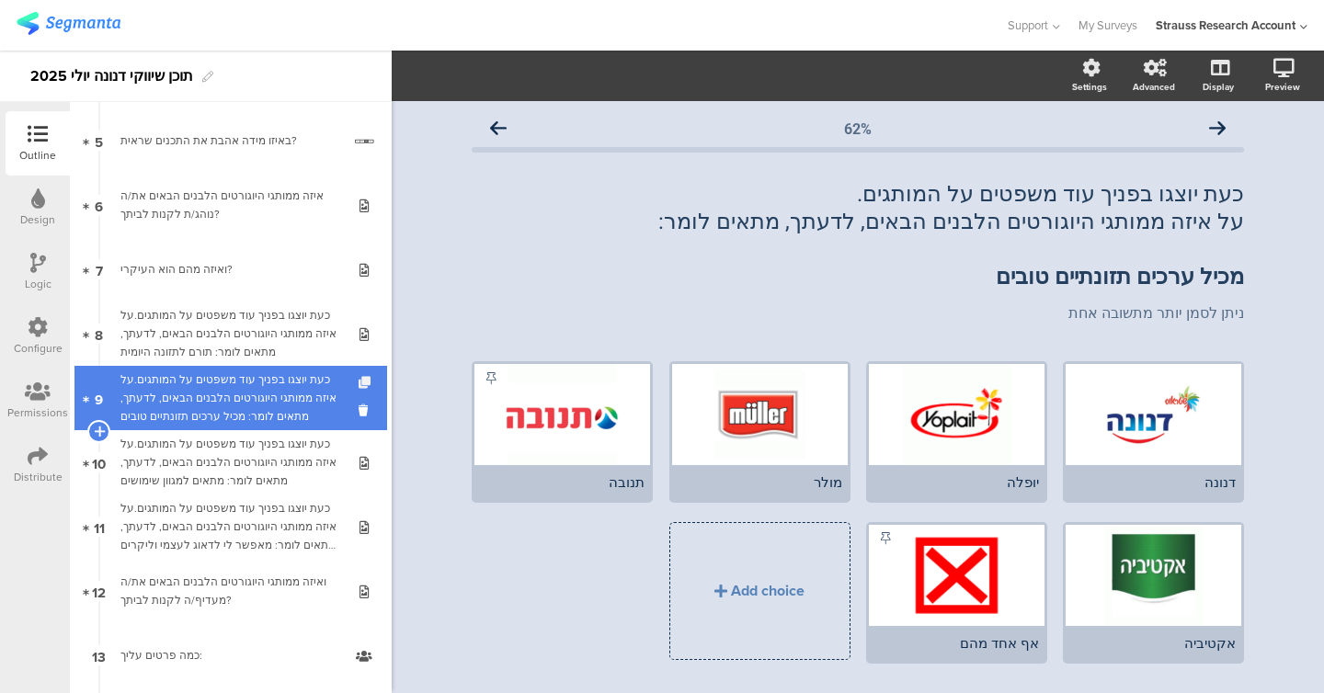
click at [368, 378] on icon at bounding box center [367, 383] width 16 height 12
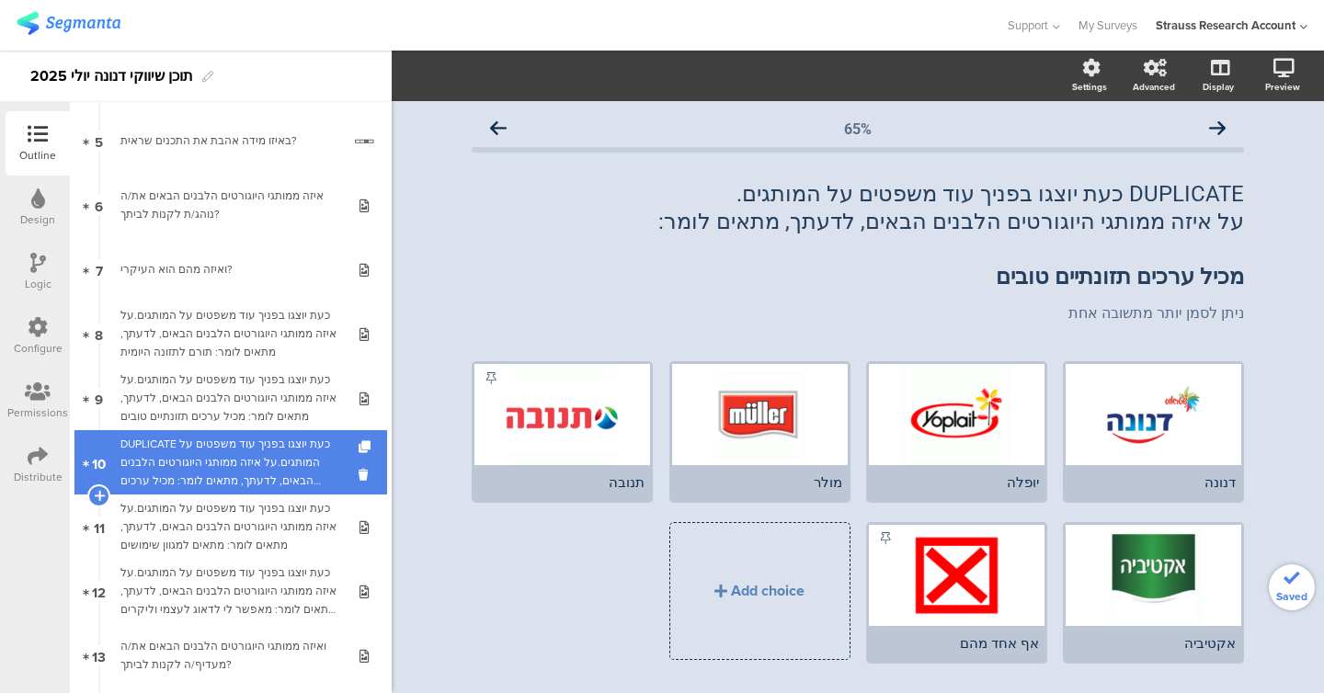
click at [274, 445] on div "DUPLICATE כעת יוצגו בפניך עוד משפטים על המותגים.על איזה ממותגי היוגורטים הלבנים…" at bounding box center [230, 462] width 220 height 55
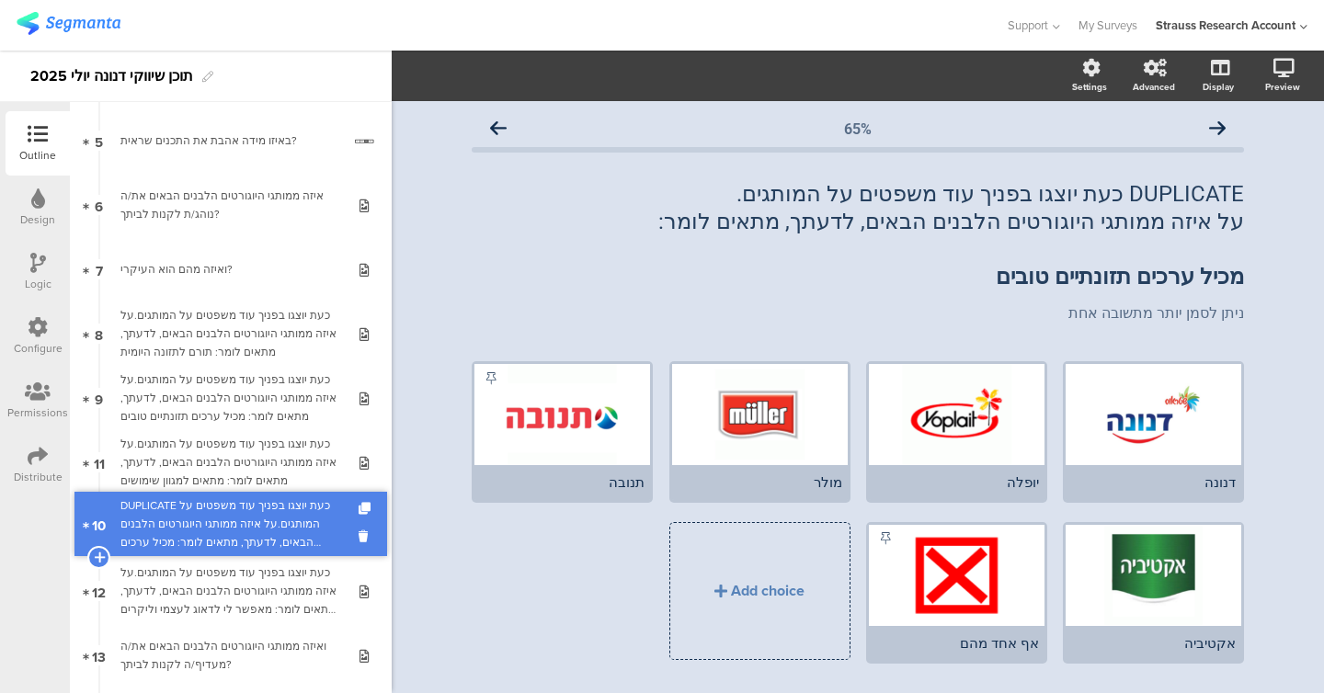
drag, startPoint x: 267, startPoint y: 473, endPoint x: 269, endPoint y: 542, distance: 69.0
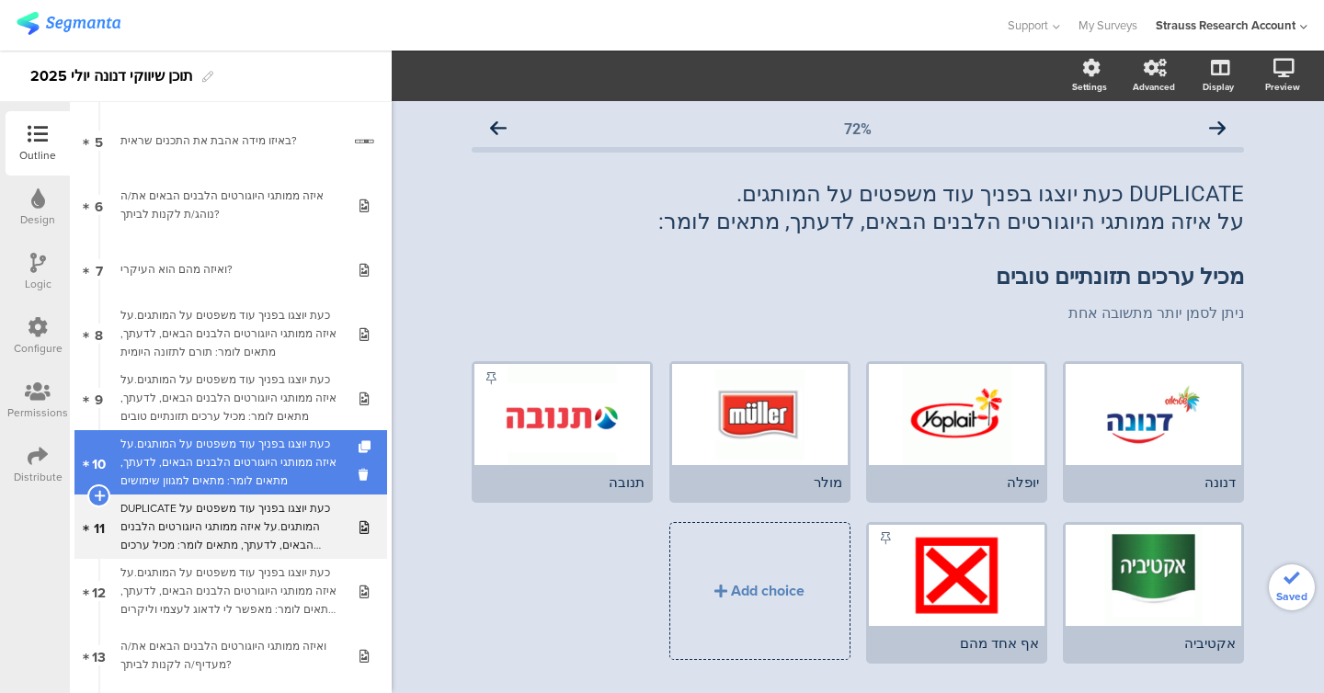
click at [271, 493] on link "10 כעת יוצגו בפניך עוד משפטים על המותגים.על איזה ממותגי היוגורטים הלבנים הבאים,…" at bounding box center [230, 462] width 313 height 64
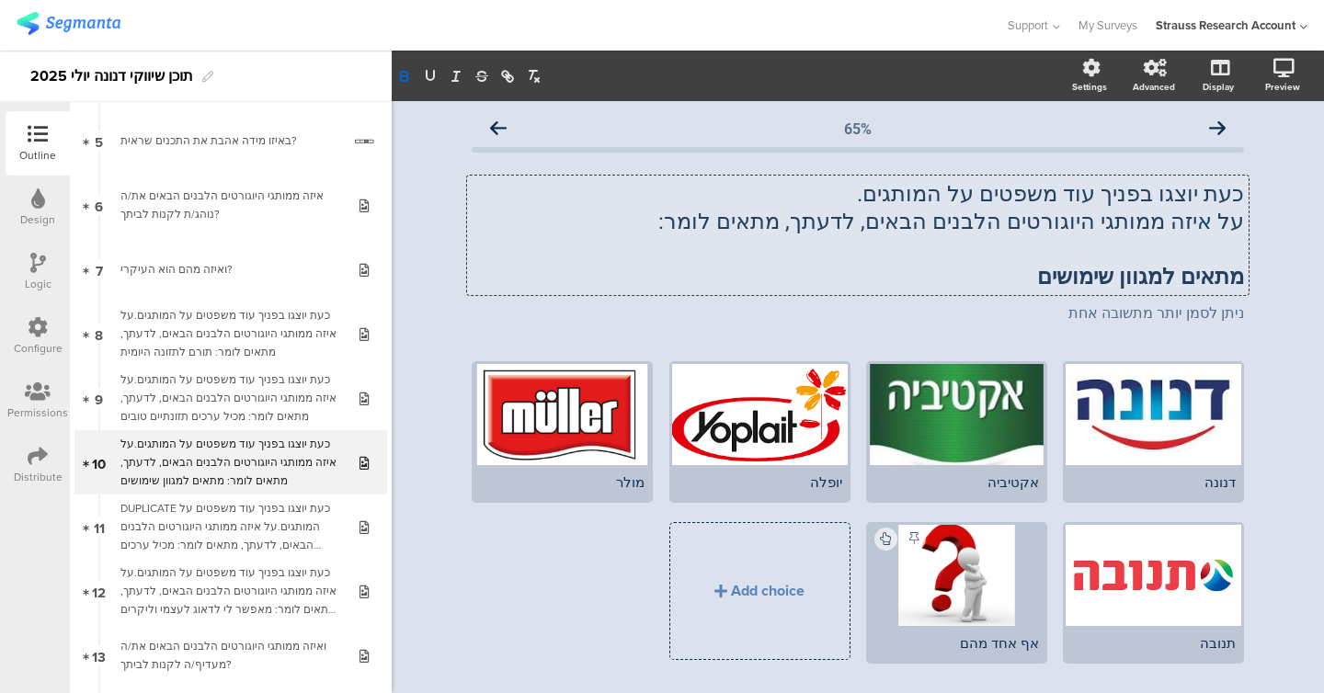
click at [564, 265] on div "כעת יוצגו בפניך עוד משפטים על המותגים. על איזה ממותגי היוגורטים הלבנים הבאים, ל…" at bounding box center [857, 236] width 781 height 120
copy div "כעת יוצגו בפניך עוד משפטים על המותגים. על איזה ממותגי היוגורטים הלבנים הבאים, ל…"
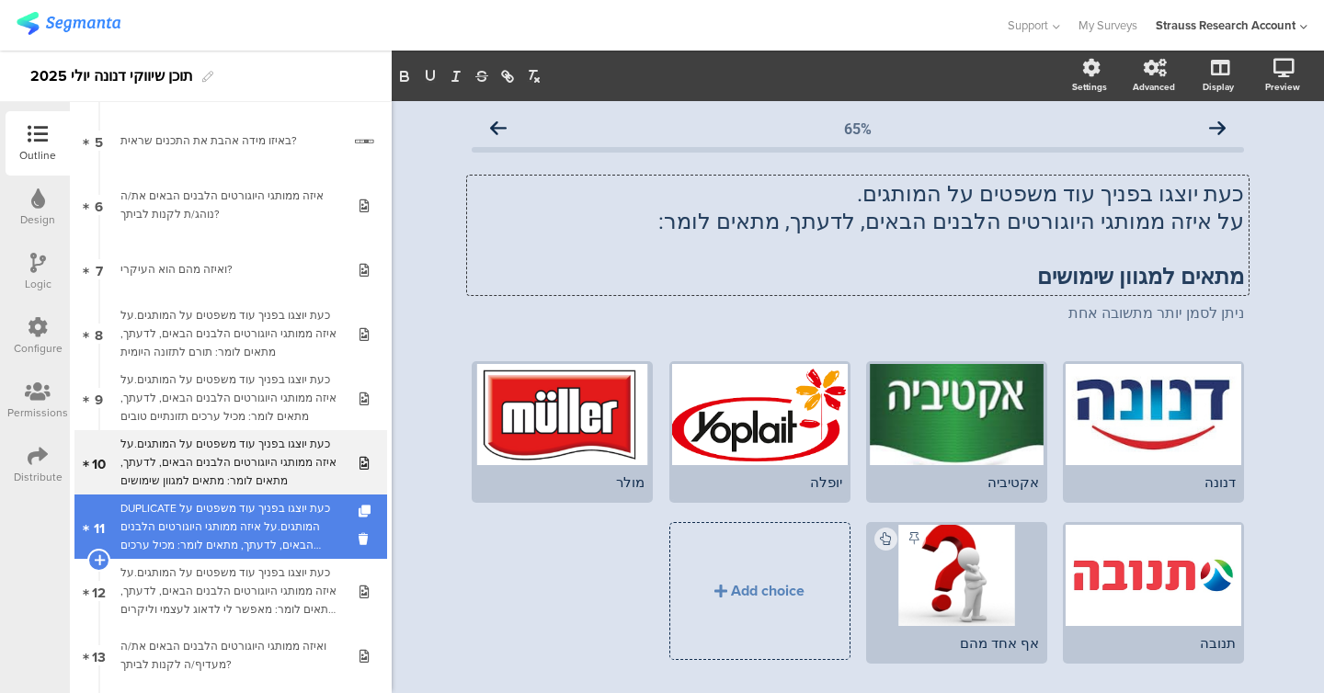
click at [263, 526] on div "DUPLICATE כעת יוצגו בפניך עוד משפטים על המותגים.על איזה ממותגי היוגורטים הלבנים…" at bounding box center [230, 526] width 220 height 55
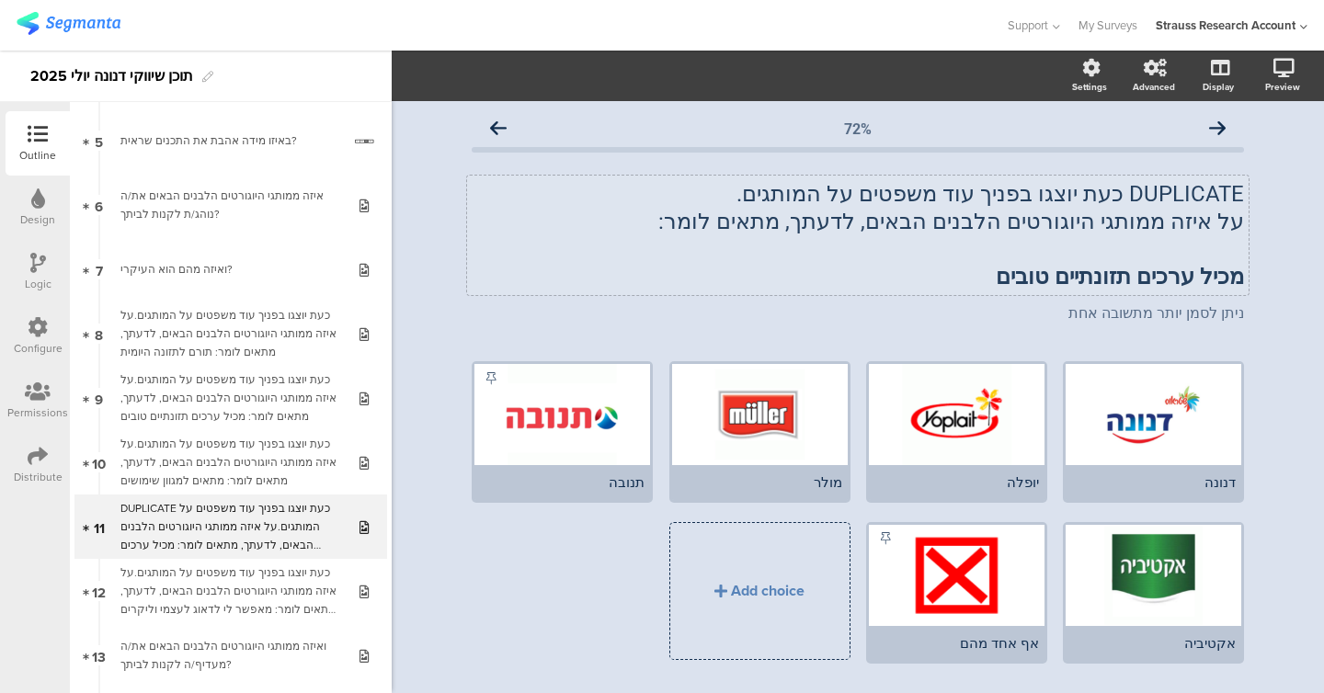
click at [564, 289] on div "DUPLICATE כעת יוצגו בפניך עוד משפטים על המותגים. על איזה ממותגי היוגורטים הלבני…" at bounding box center [857, 236] width 781 height 120
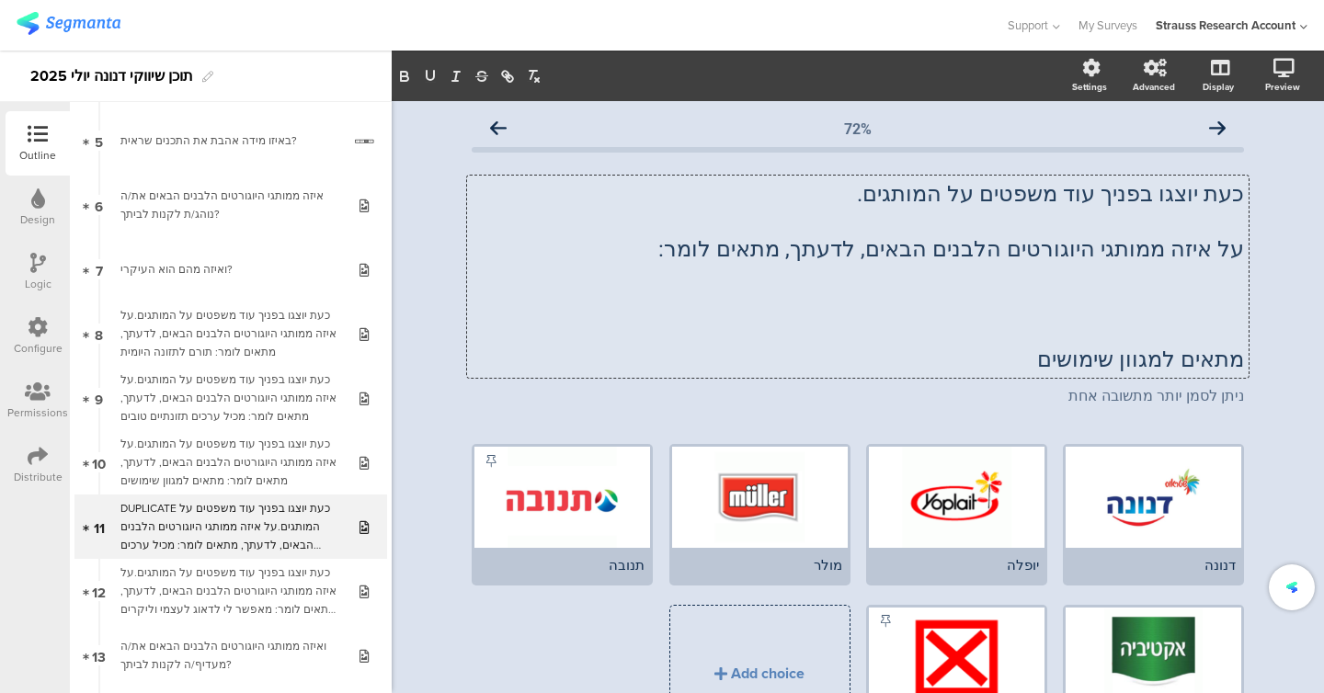
click at [564, 361] on p "מתאים למגוון שימושים" at bounding box center [858, 360] width 772 height 28
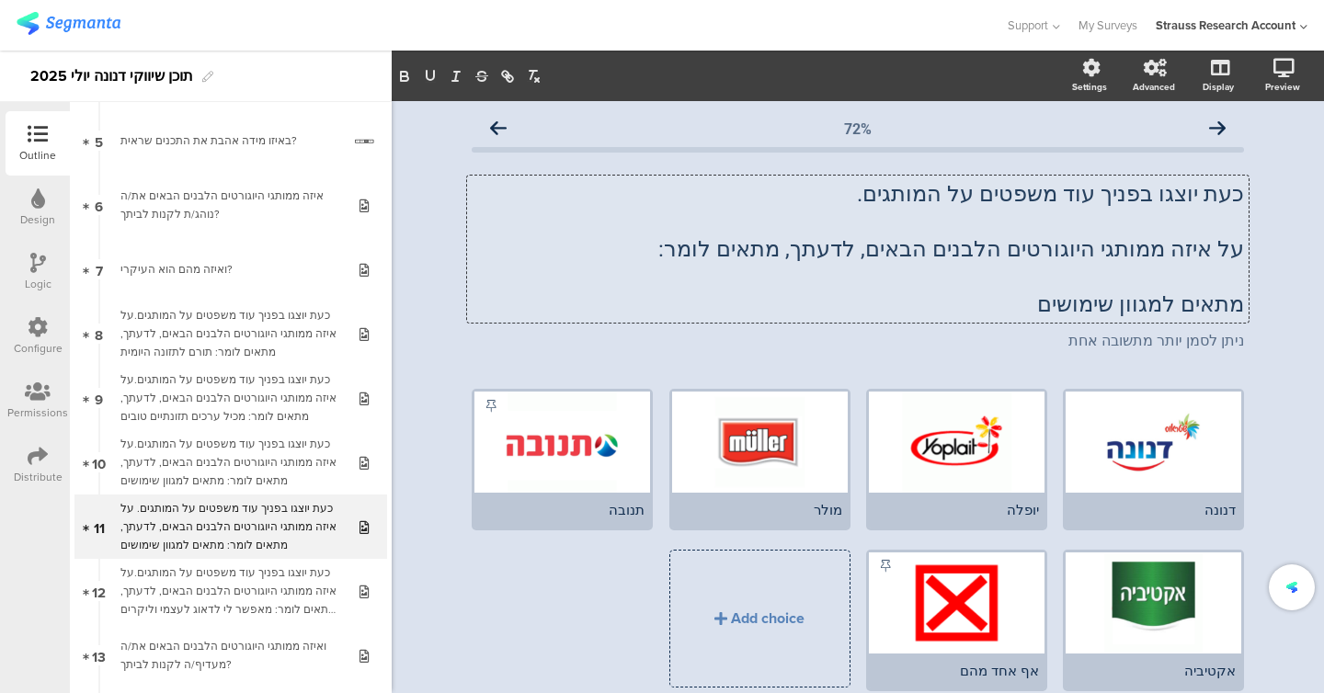
click at [564, 256] on p "על איזה ממותגי היוגורטים הלבנים הבאים, לדעתך, מתאים לומר:" at bounding box center [858, 249] width 772 height 28
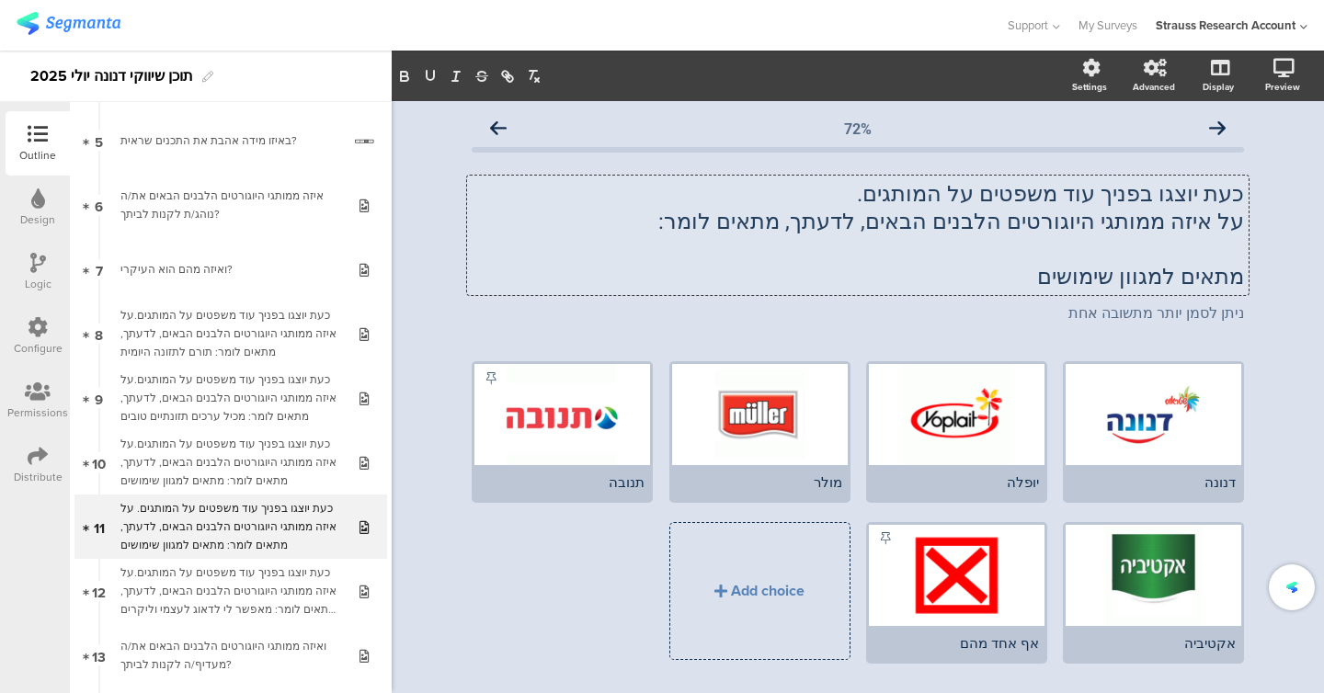
click at [564, 278] on p "מתאים למגוון שימושים" at bounding box center [858, 277] width 772 height 28
click at [429, 332] on div "72% כעת יוצגו בפניך עוד משפטים על המותגים. על איזה ממותגי היוגורטים הלבנים הבאי…" at bounding box center [858, 421] width 932 height 640
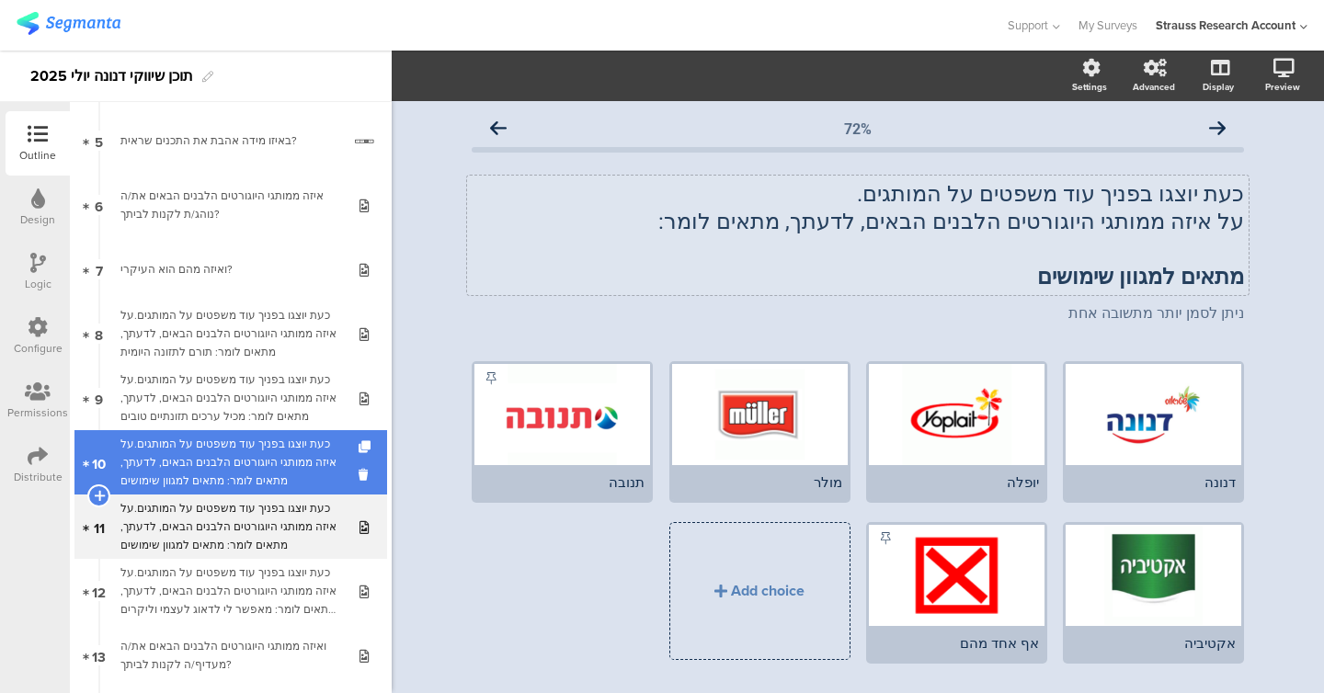
click at [212, 486] on div "כעת יוצגו בפניך עוד משפטים על המותגים.על איזה ממותגי היוגורטים הלבנים הבאים, לד…" at bounding box center [230, 462] width 220 height 55
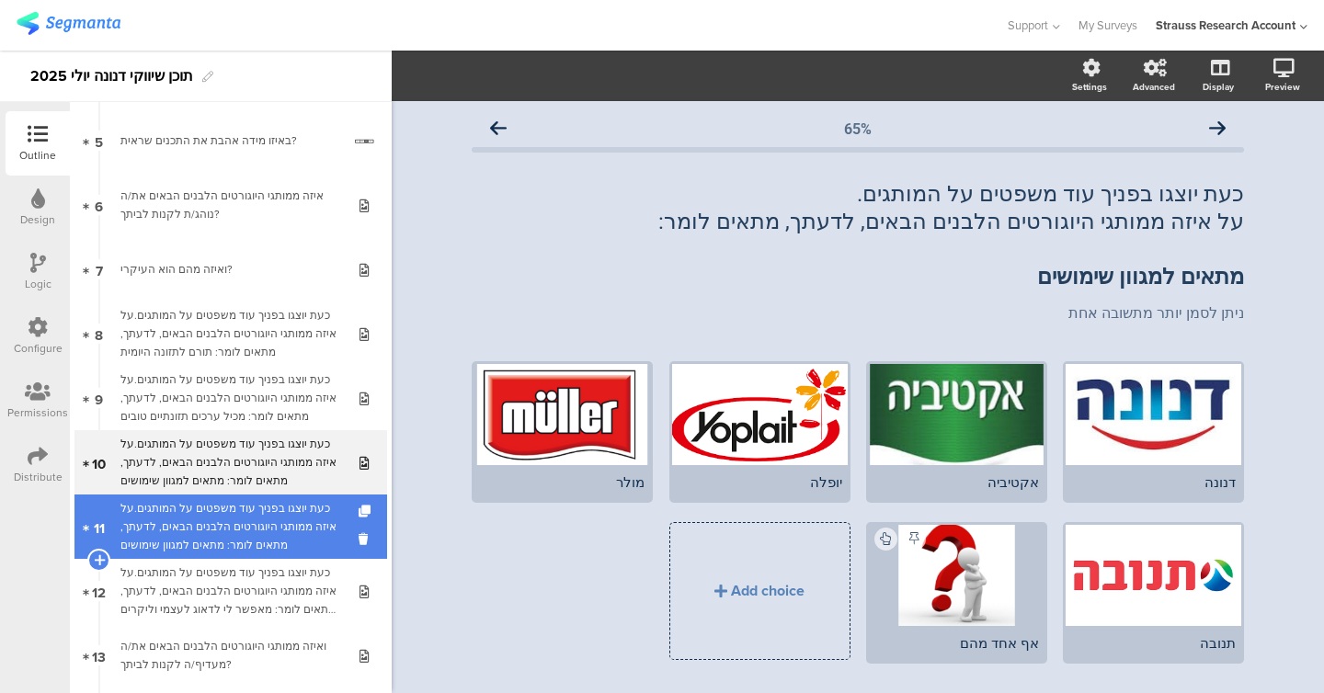
click at [221, 518] on div "כעת יוצגו בפניך עוד משפטים על המותגים.על איזה ממותגי היוגורטים הלבנים הבאים, לד…" at bounding box center [230, 526] width 220 height 55
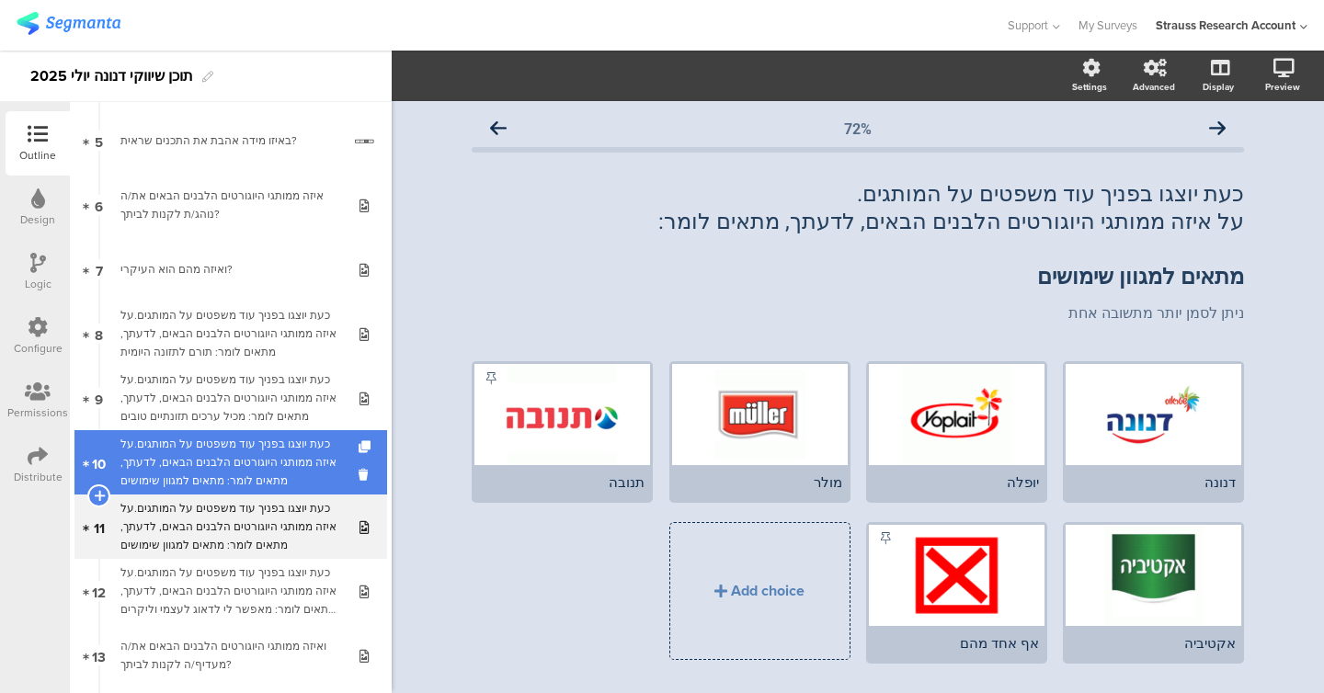
click at [223, 482] on div "כעת יוצגו בפניך עוד משפטים על המותגים.על איזה ממותגי היוגורטים הלבנים הבאים, לד…" at bounding box center [230, 462] width 220 height 55
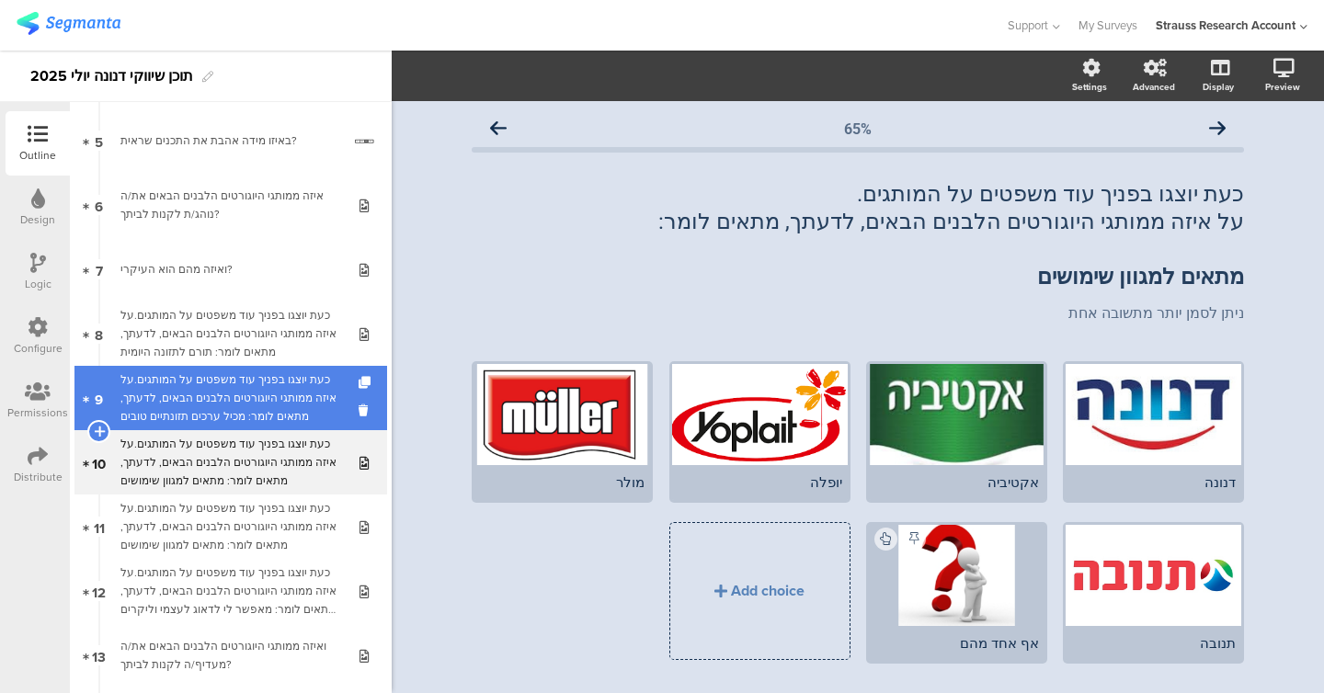
click at [256, 402] on div "כעת יוצגו בפניך עוד משפטים על המותגים.על איזה ממותגי היוגורטים הלבנים הבאים, לד…" at bounding box center [230, 397] width 220 height 55
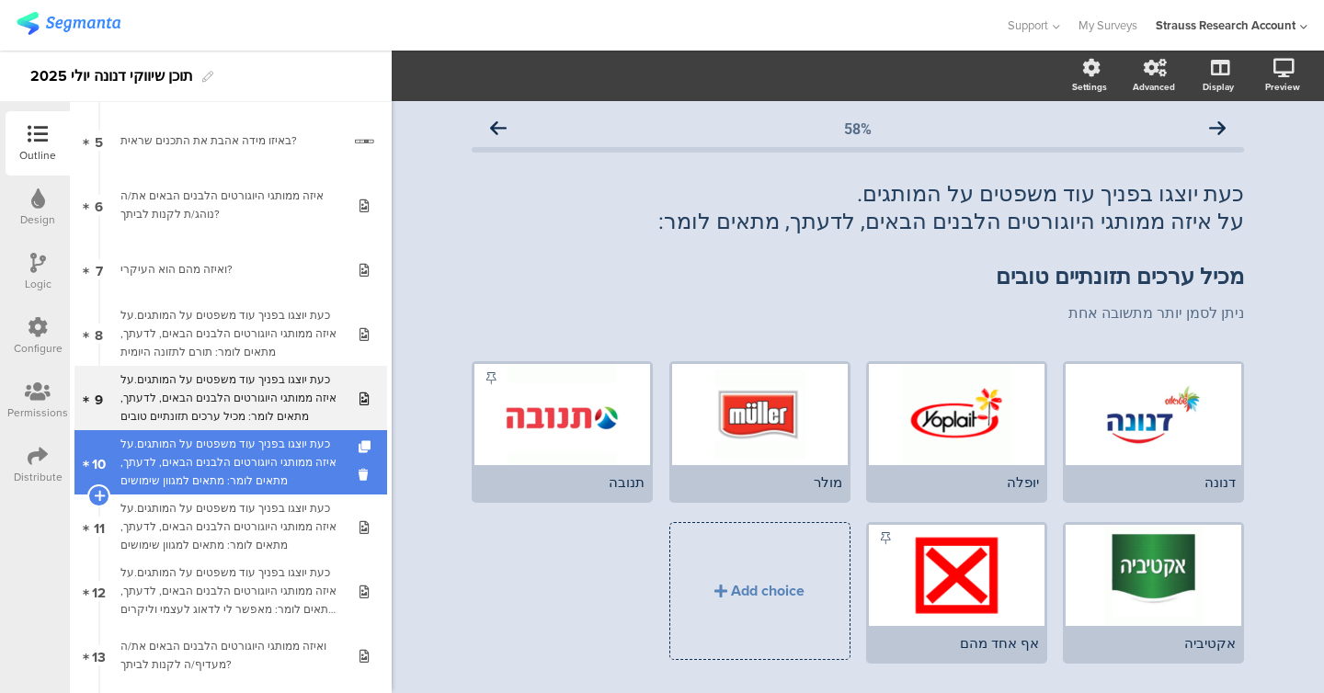
click at [256, 479] on div "כעת יוצגו בפניך עוד משפטים על המותגים.על איזה ממותגי היוגורטים הלבנים הבאים, לד…" at bounding box center [230, 462] width 220 height 55
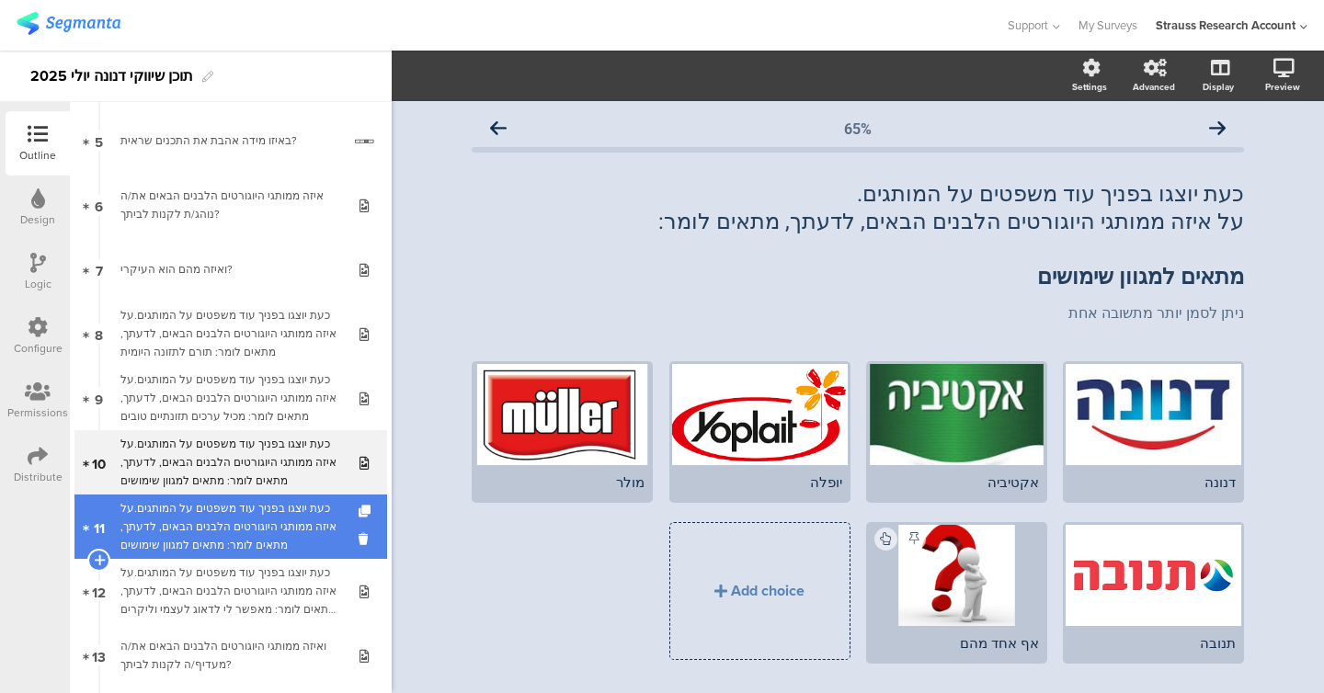
click at [254, 549] on div "כעת יוצגו בפניך עוד משפטים על המותגים.על איזה ממותגי היוגורטים הלבנים הבאים, לד…" at bounding box center [230, 526] width 220 height 55
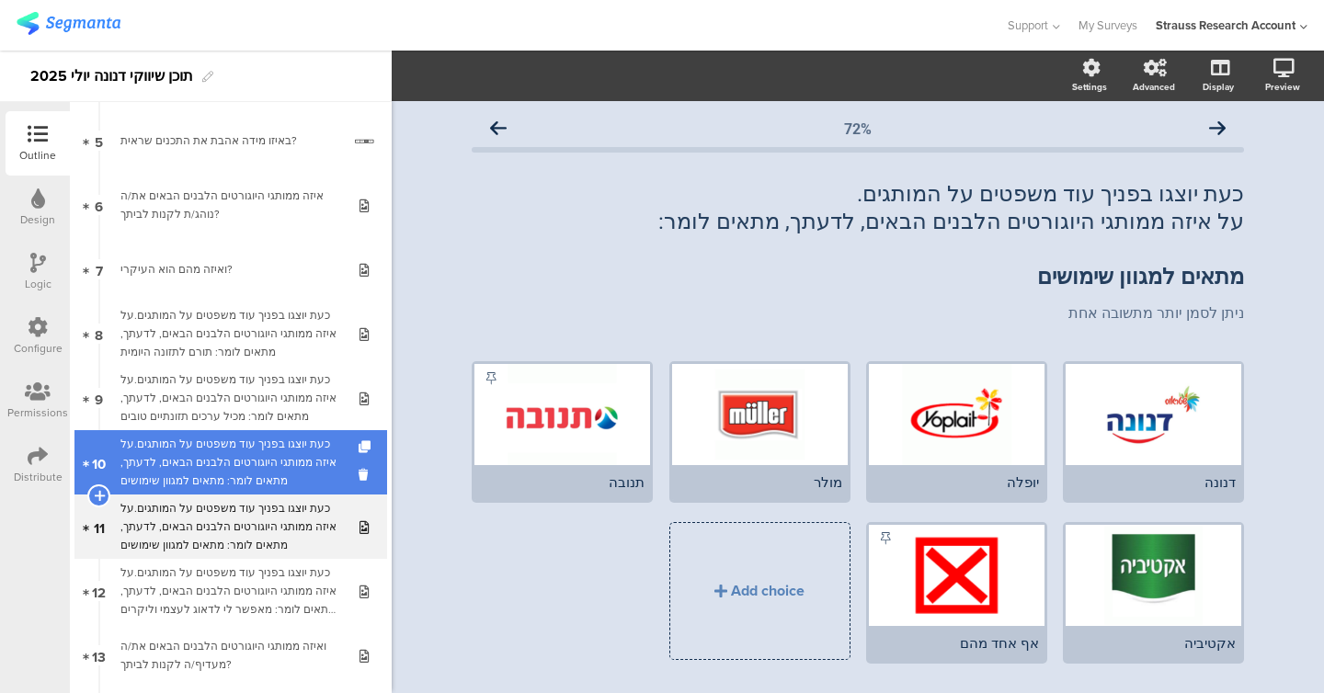
click at [253, 489] on link "10 כעת יוצגו בפניך עוד משפטים על המותגים.על איזה ממותגי היוגורטים הלבנים הבאים,…" at bounding box center [230, 462] width 313 height 64
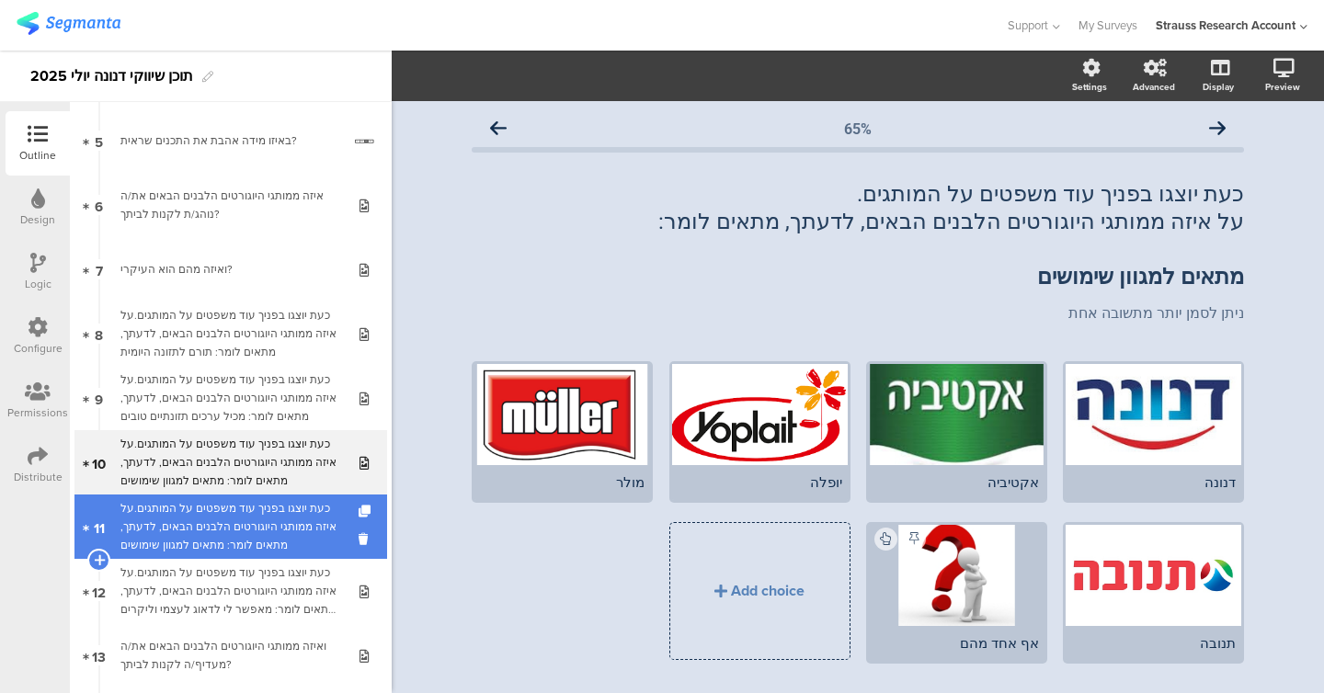
click at [252, 511] on div "כעת יוצגו בפניך עוד משפטים על המותגים.על איזה ממותגי היוגורטים הלבנים הבאים, לד…" at bounding box center [230, 526] width 220 height 55
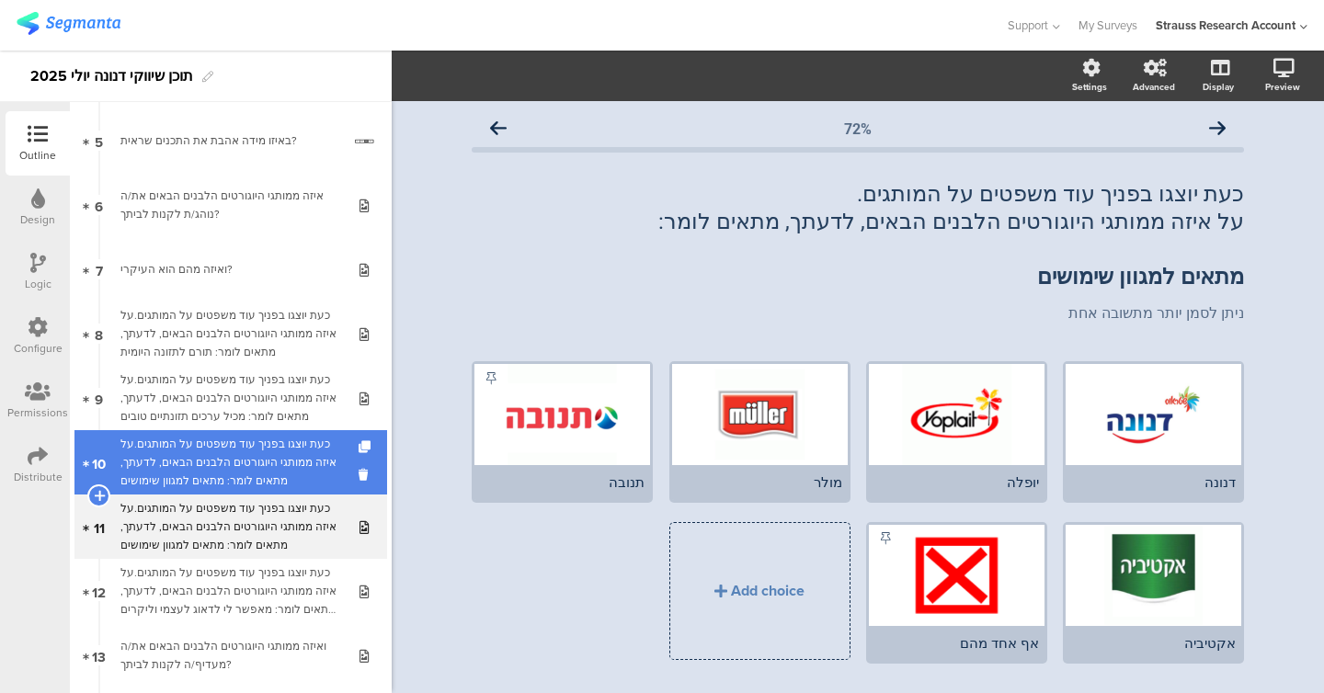
click at [254, 448] on div "כעת יוצגו בפניך עוד משפטים על המותגים.על איזה ממותגי היוגורטים הלבנים הבאים, לד…" at bounding box center [230, 462] width 220 height 55
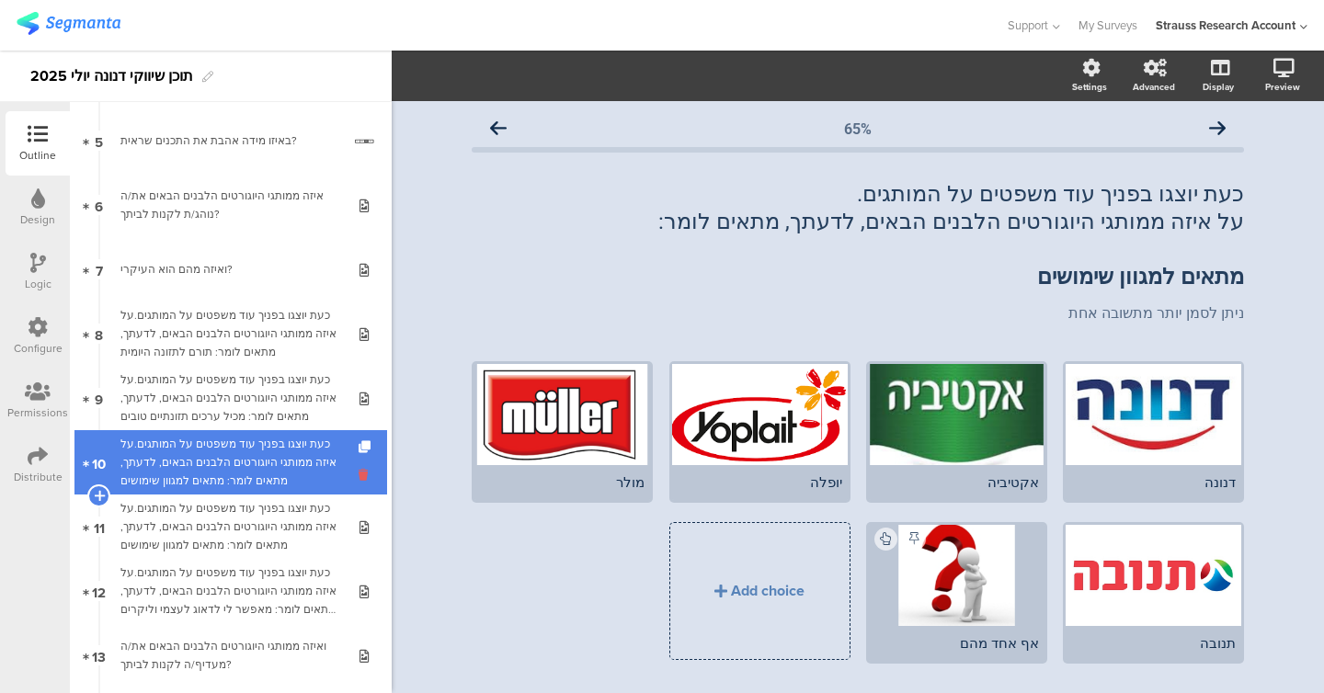
click at [366, 477] on icon at bounding box center [367, 474] width 16 height 17
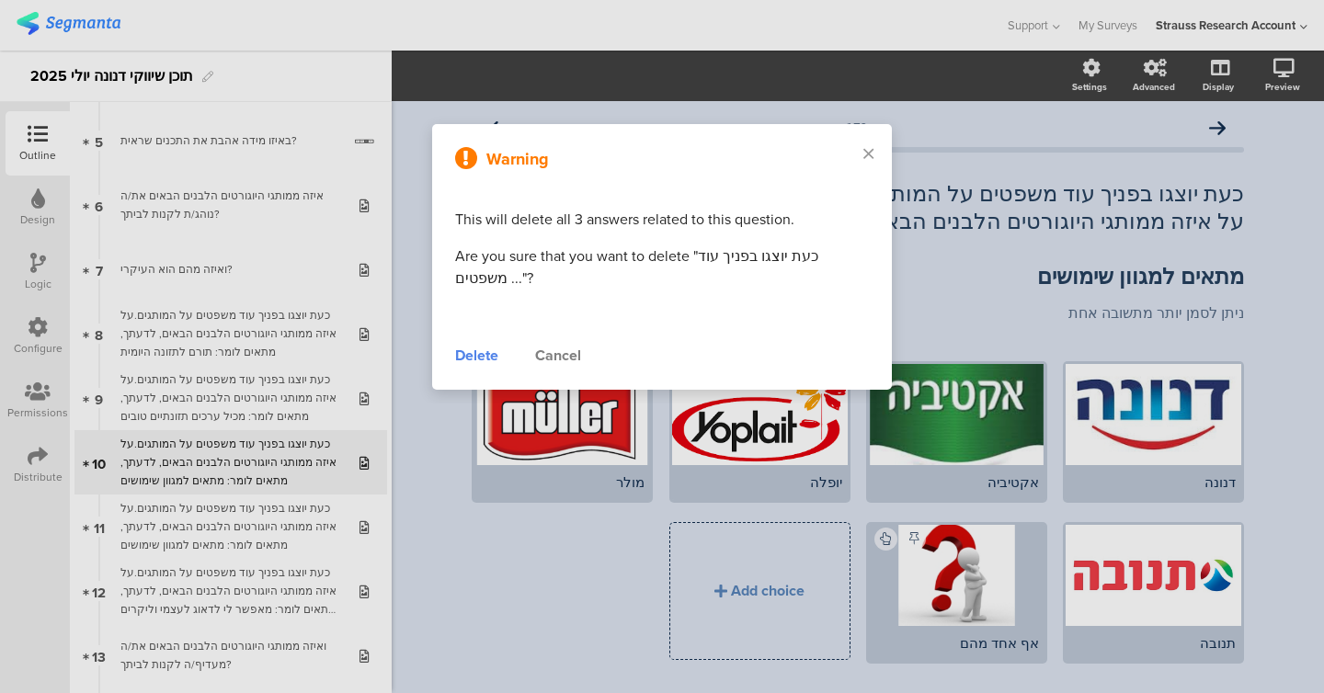
click at [465, 352] on div "Delete" at bounding box center [476, 356] width 43 height 22
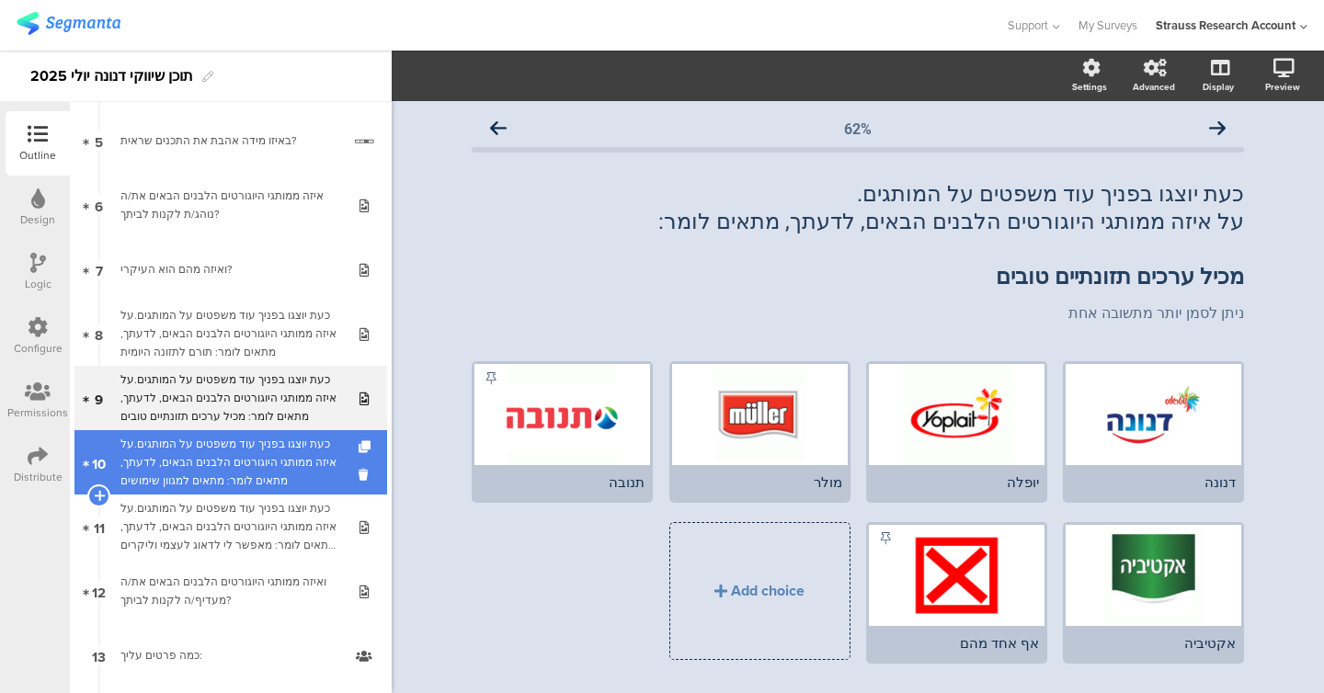
click at [285, 431] on link "10 כעת יוצגו בפניך עוד משפטים על המותגים.על איזה ממותגי היוגורטים הלבנים הבאים,…" at bounding box center [230, 462] width 313 height 64
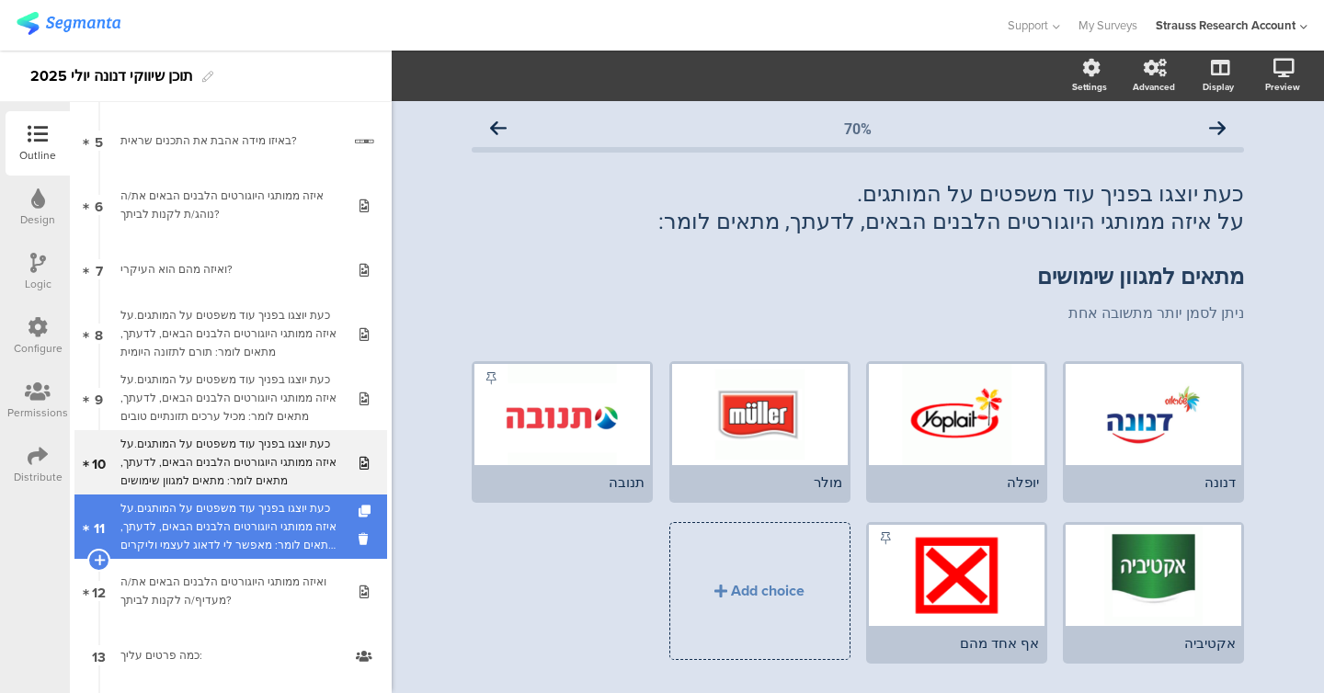
click at [282, 507] on div "כעת יוצגו בפניך עוד משפטים על המותגים.על איזה ממותגי היוגורטים הלבנים הבאים, לד…" at bounding box center [230, 526] width 220 height 55
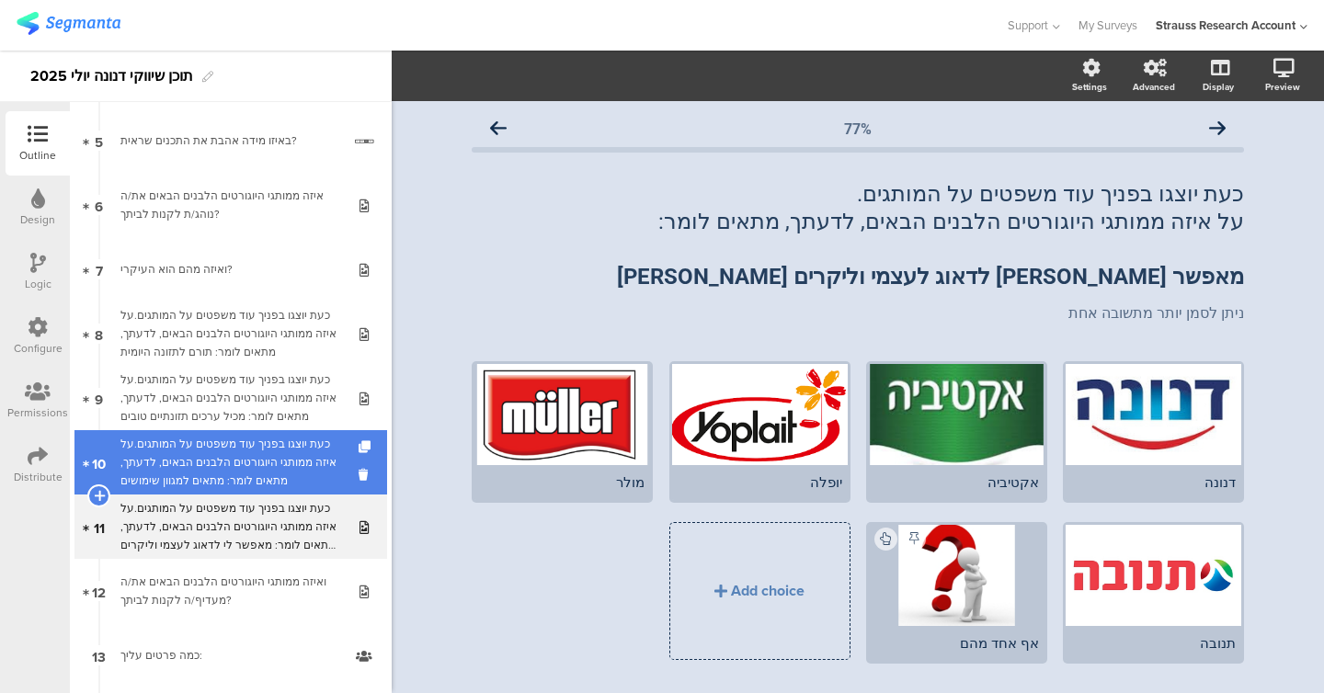
click at [282, 454] on div "כעת יוצגו בפניך עוד משפטים על המותגים.על איזה ממותגי היוגורטים הלבנים הבאים, לד…" at bounding box center [230, 462] width 220 height 55
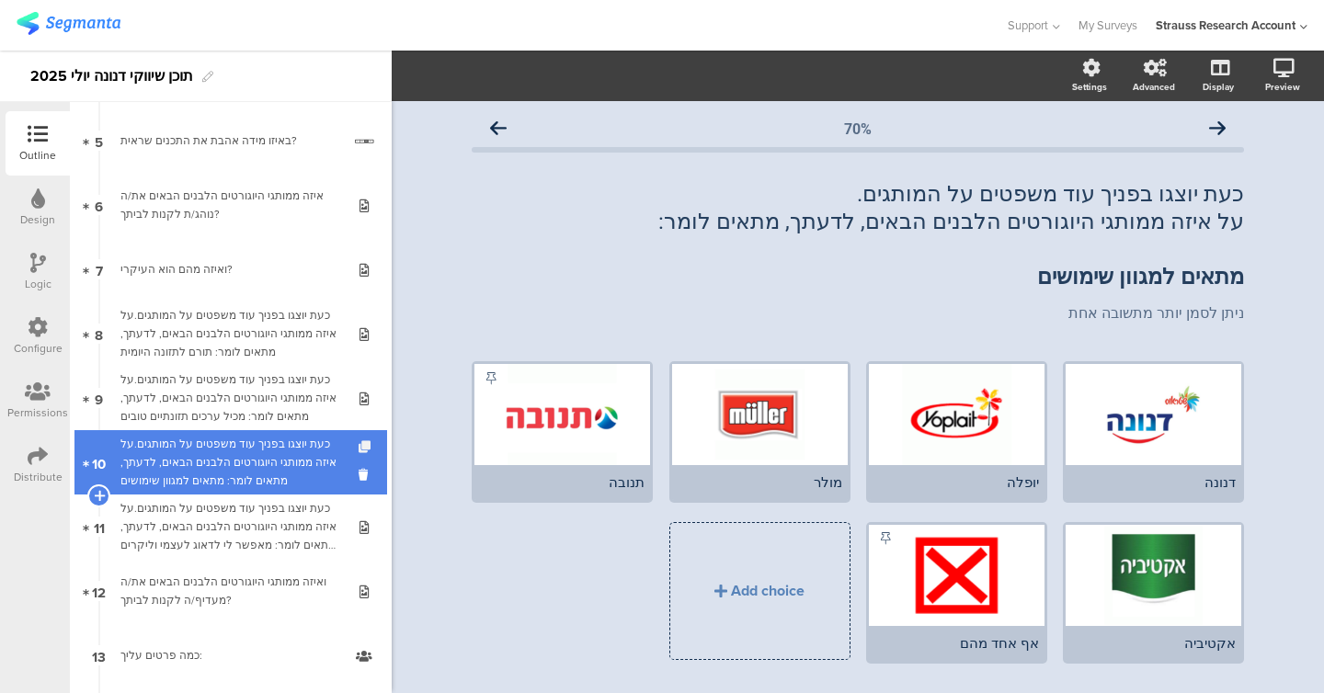
click at [367, 446] on icon at bounding box center [367, 447] width 16 height 12
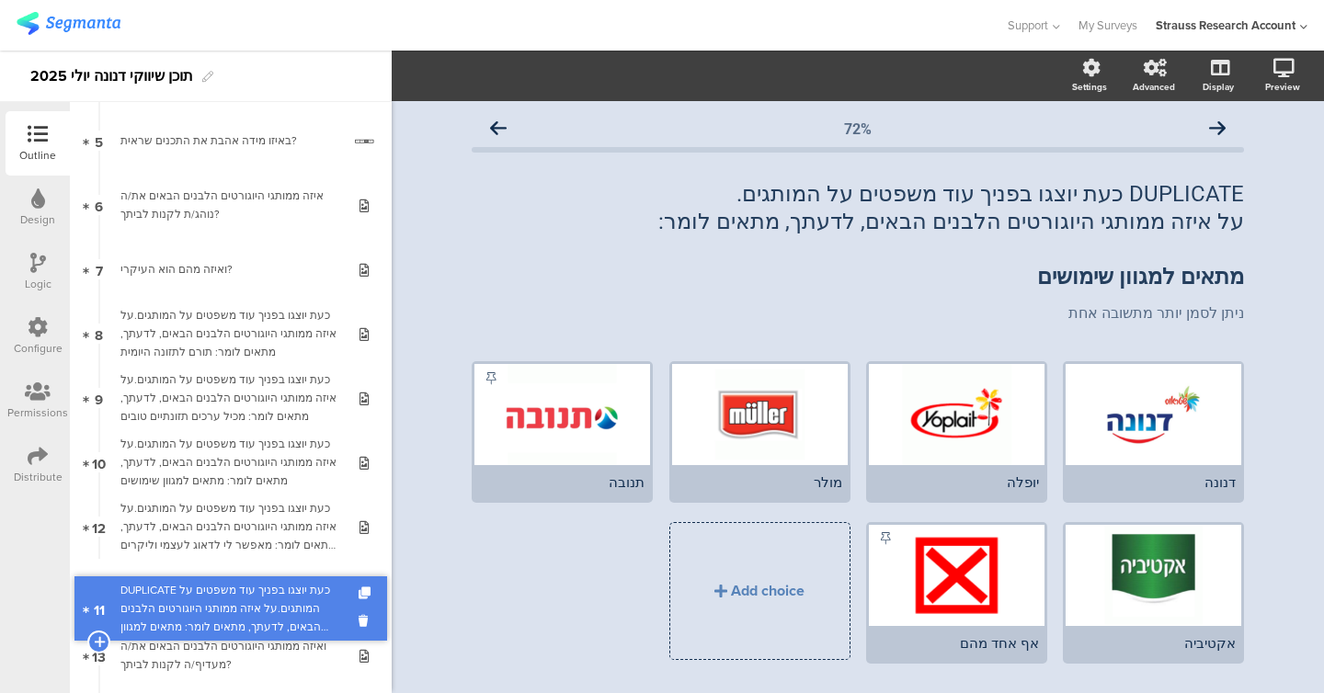
drag, startPoint x: 271, startPoint y: 522, endPoint x: 271, endPoint y: 603, distance: 80.9
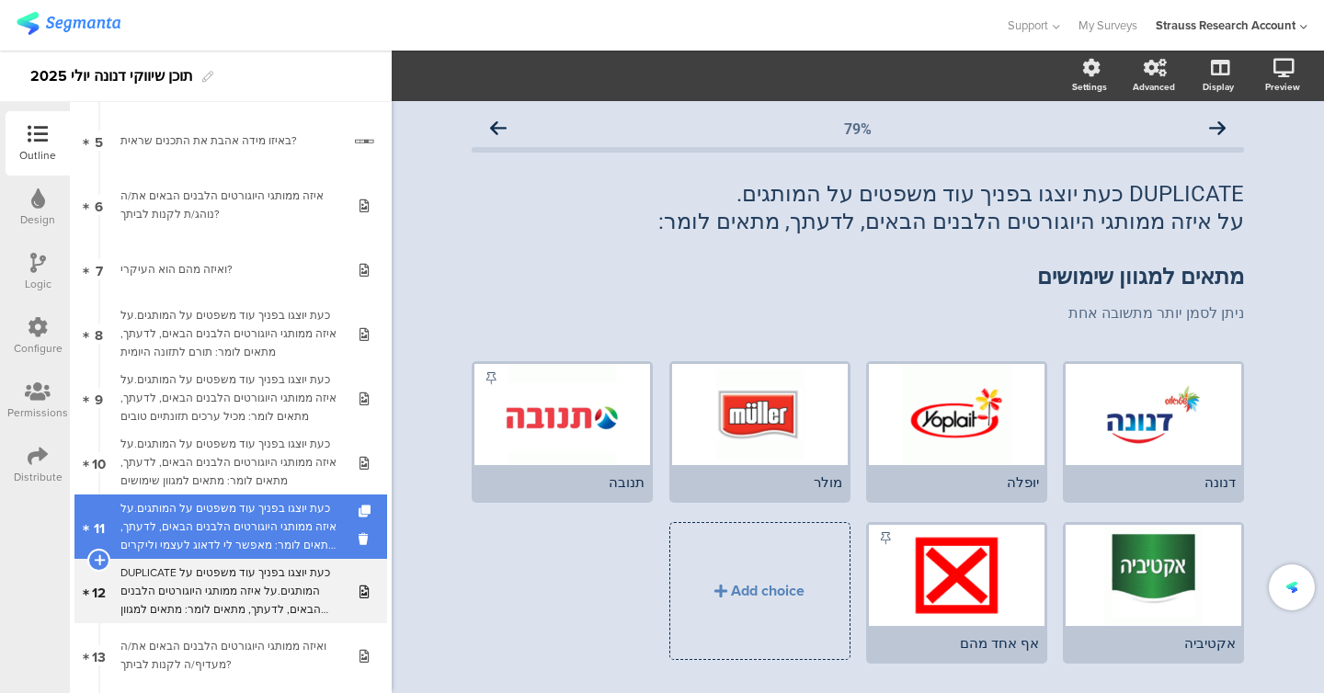
click at [279, 527] on div "כעת יוצגו בפניך עוד משפטים על המותגים.על איזה ממותגי היוגורטים הלבנים הבאים, לד…" at bounding box center [230, 526] width 220 height 55
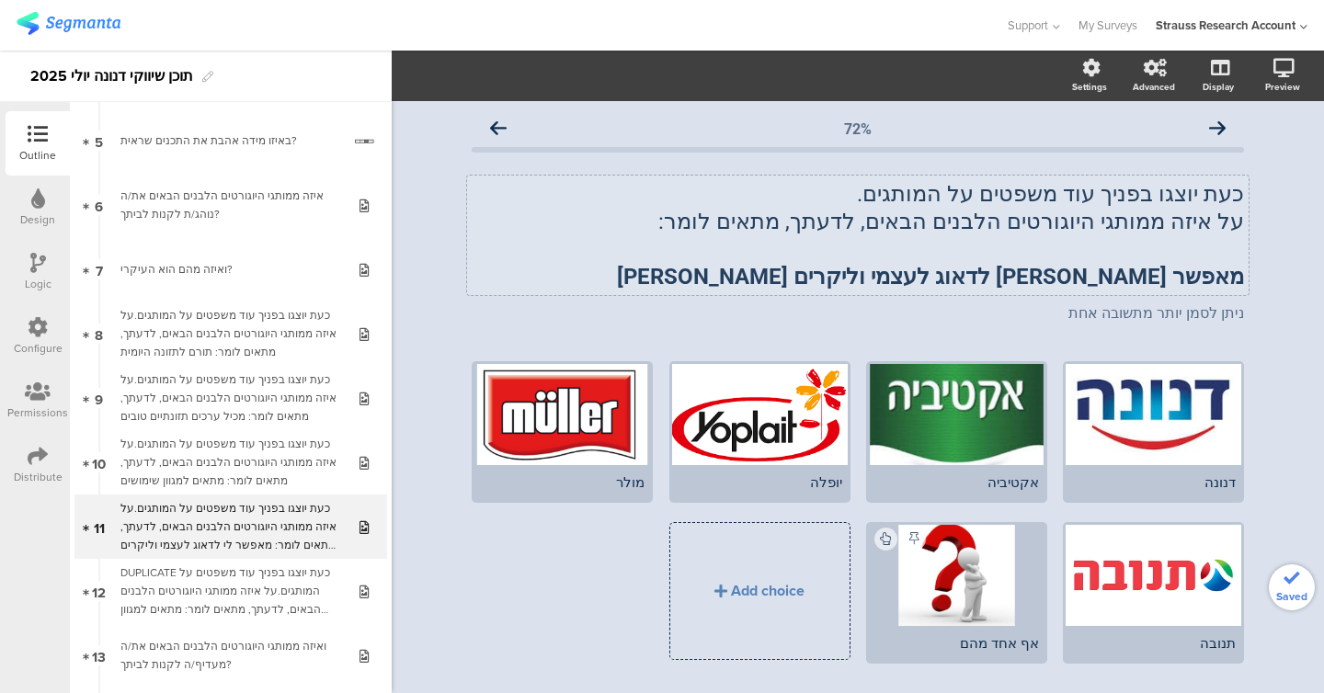
click at [564, 279] on div "כעת יוצגו בפניך עוד משפטים על המותגים. על איזה ממותגי היוגורטים הלבנים הבאים, ל…" at bounding box center [857, 236] width 781 height 120
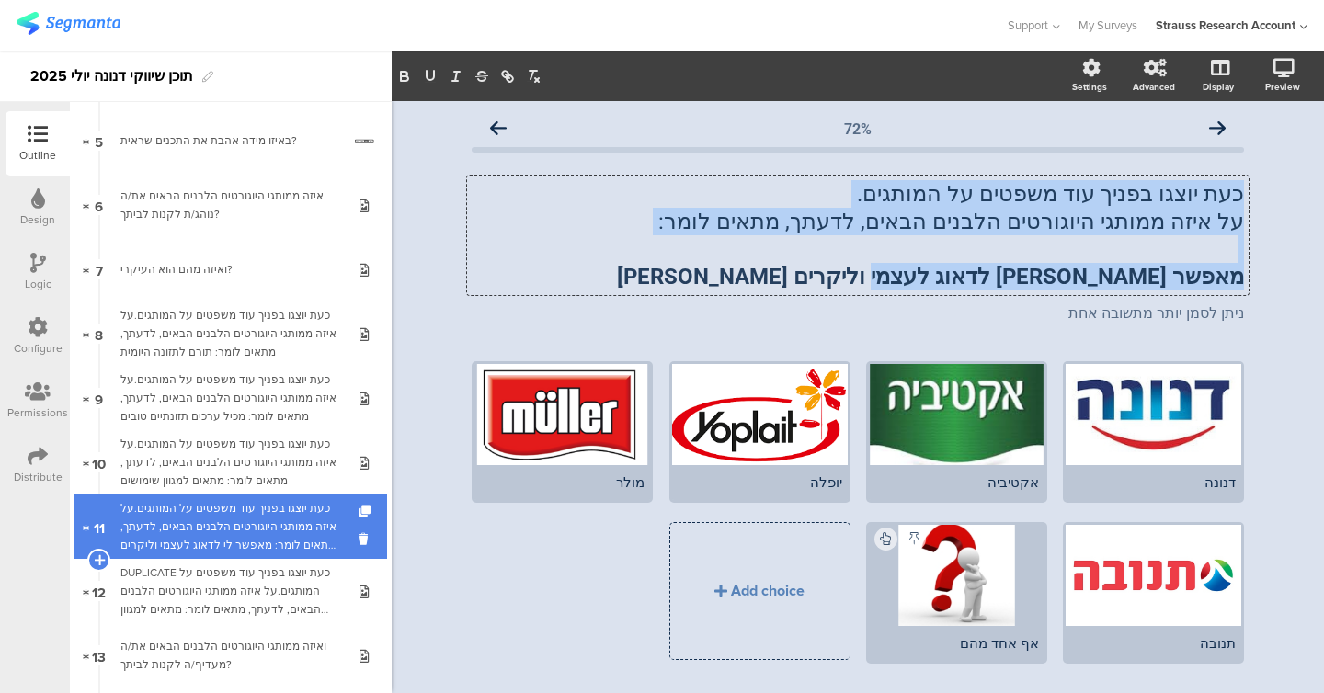
click at [249, 510] on div "כעת יוצגו בפניך עוד משפטים על המותגים.על איזה ממותגי היוגורטים הלבנים הבאים, לד…" at bounding box center [230, 526] width 220 height 55
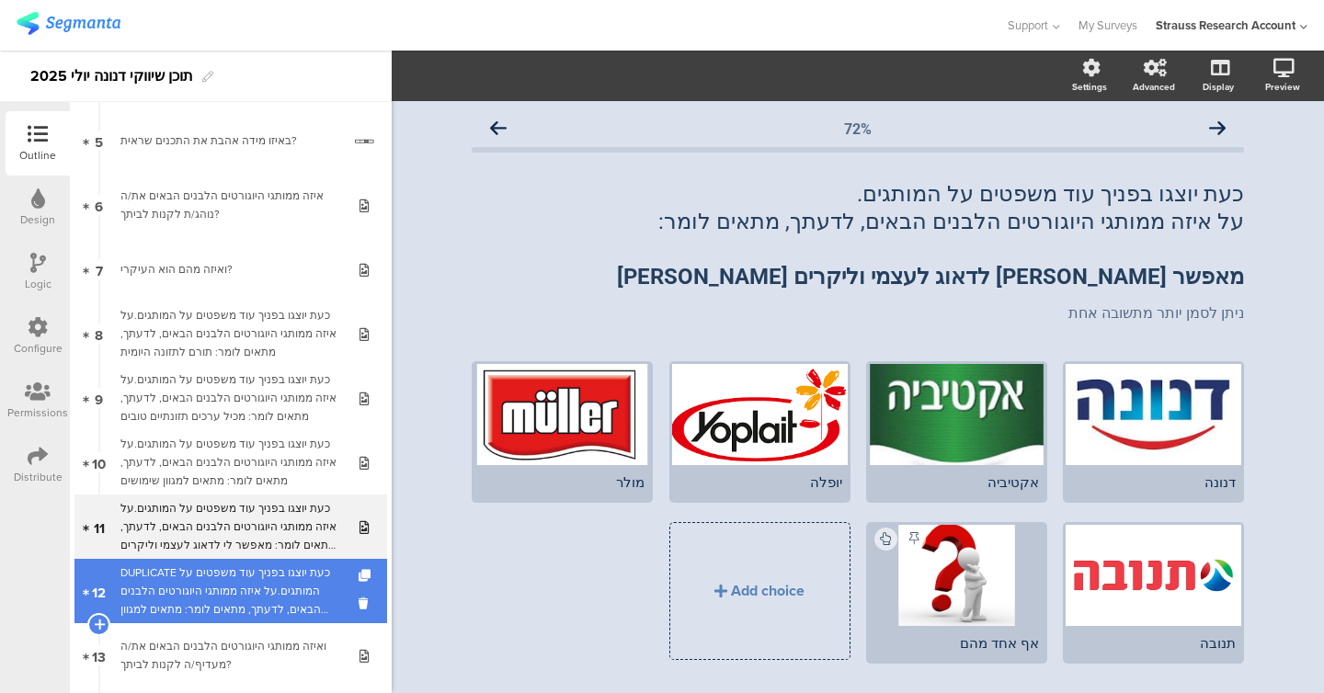
click at [240, 586] on div "DUPLICATE כעת יוצגו בפניך עוד משפטים על המותגים.על איזה ממותגי היוגורטים הלבנים…" at bounding box center [230, 591] width 220 height 55
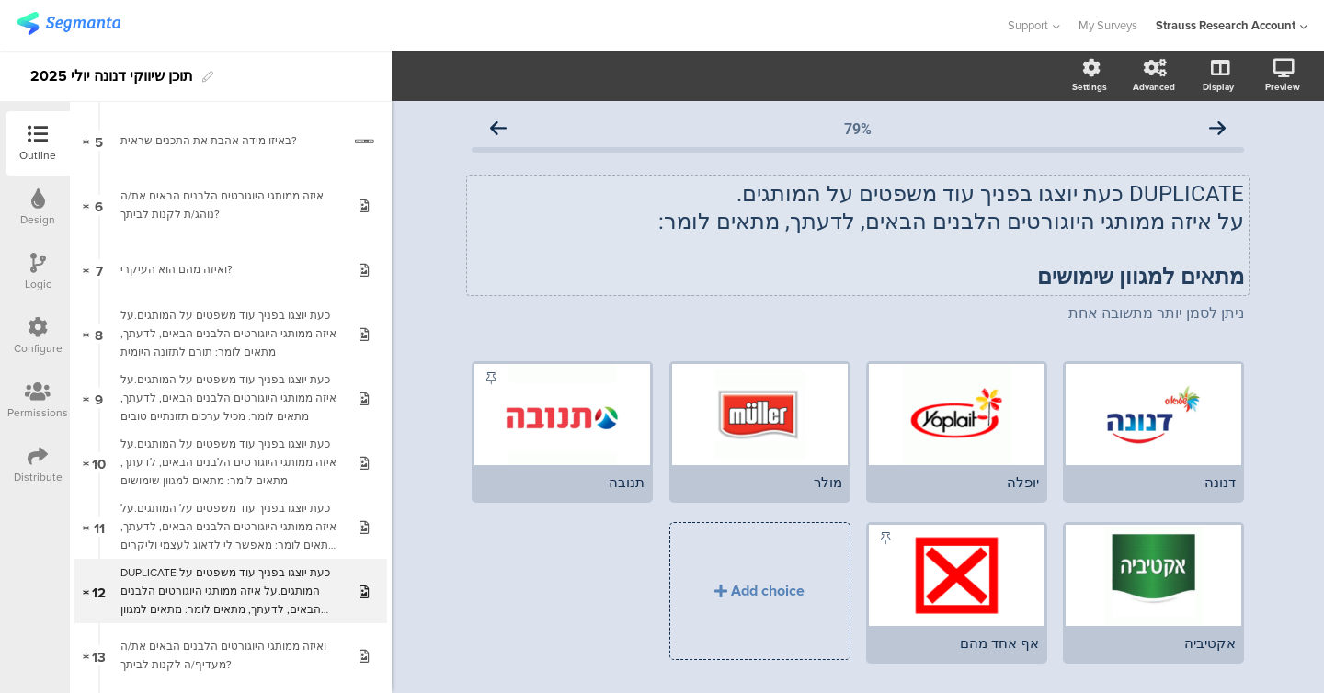
click at [564, 267] on p "מתאים למגוון שימושים" at bounding box center [858, 277] width 772 height 28
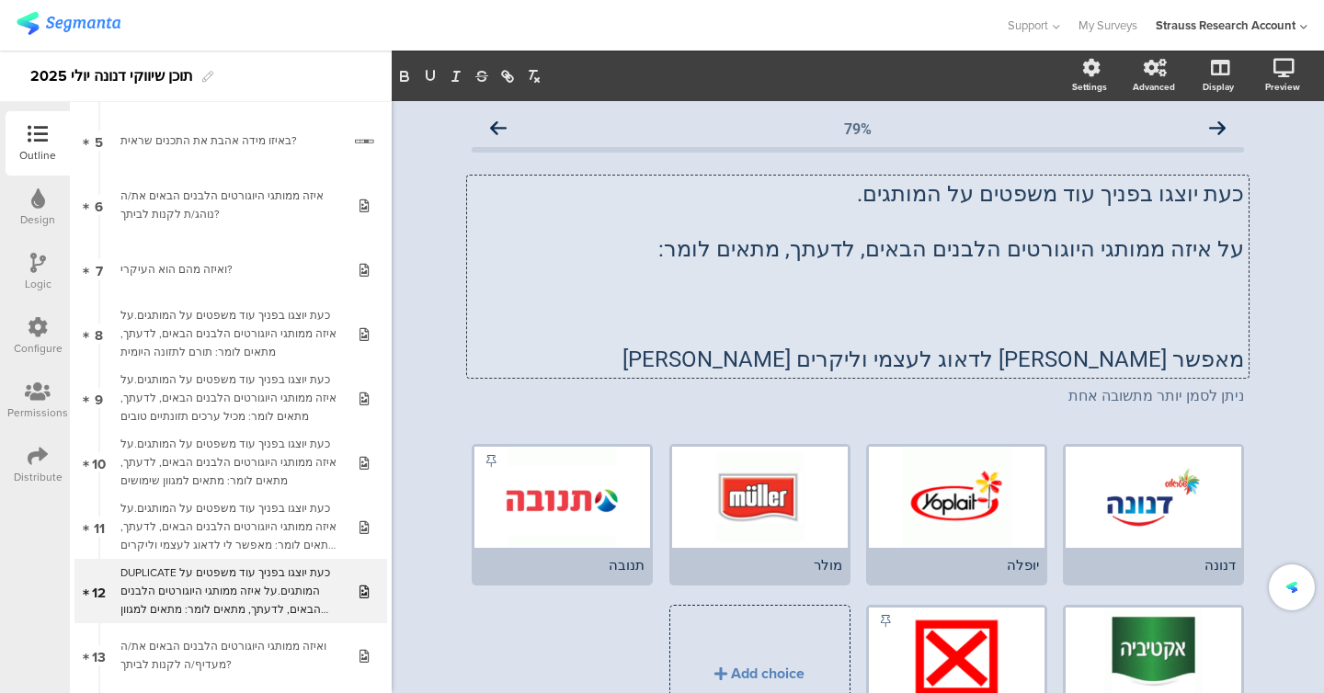
click at [564, 362] on p "מאפשר [PERSON_NAME] לדאוג לעצמי וליקרים [PERSON_NAME]" at bounding box center [858, 360] width 772 height 28
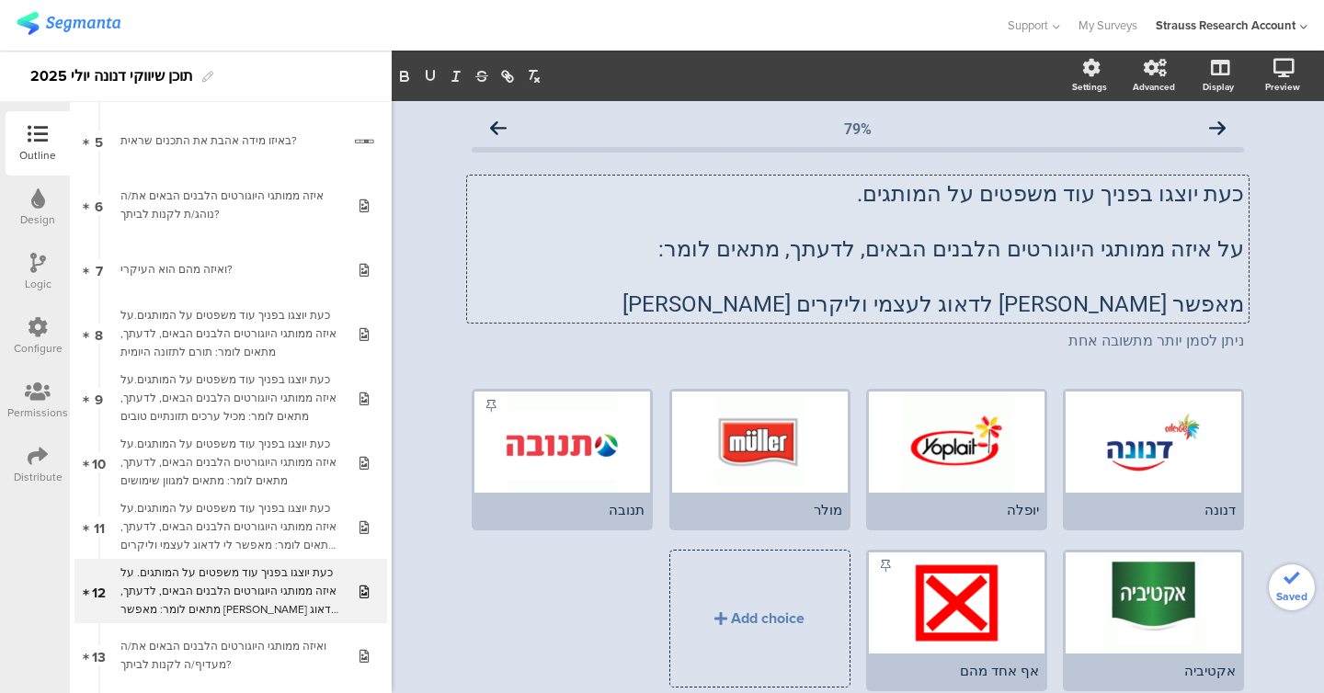
click at [564, 244] on p "על איזה ממותגי היוגורטים הלבנים הבאים, לדעתך, מתאים לומר:" at bounding box center [858, 249] width 772 height 28
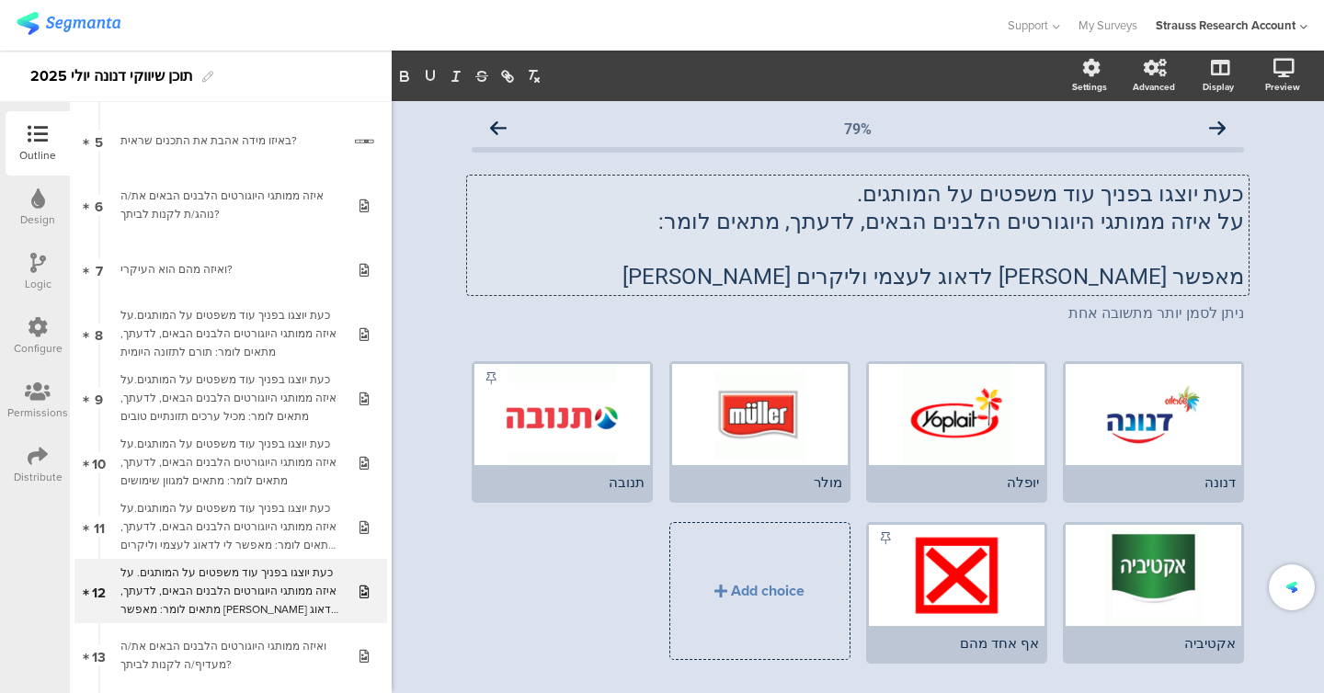
click at [564, 275] on p "מאפשר [PERSON_NAME] לדאוג לעצמי וליקרים [PERSON_NAME]" at bounding box center [858, 277] width 772 height 28
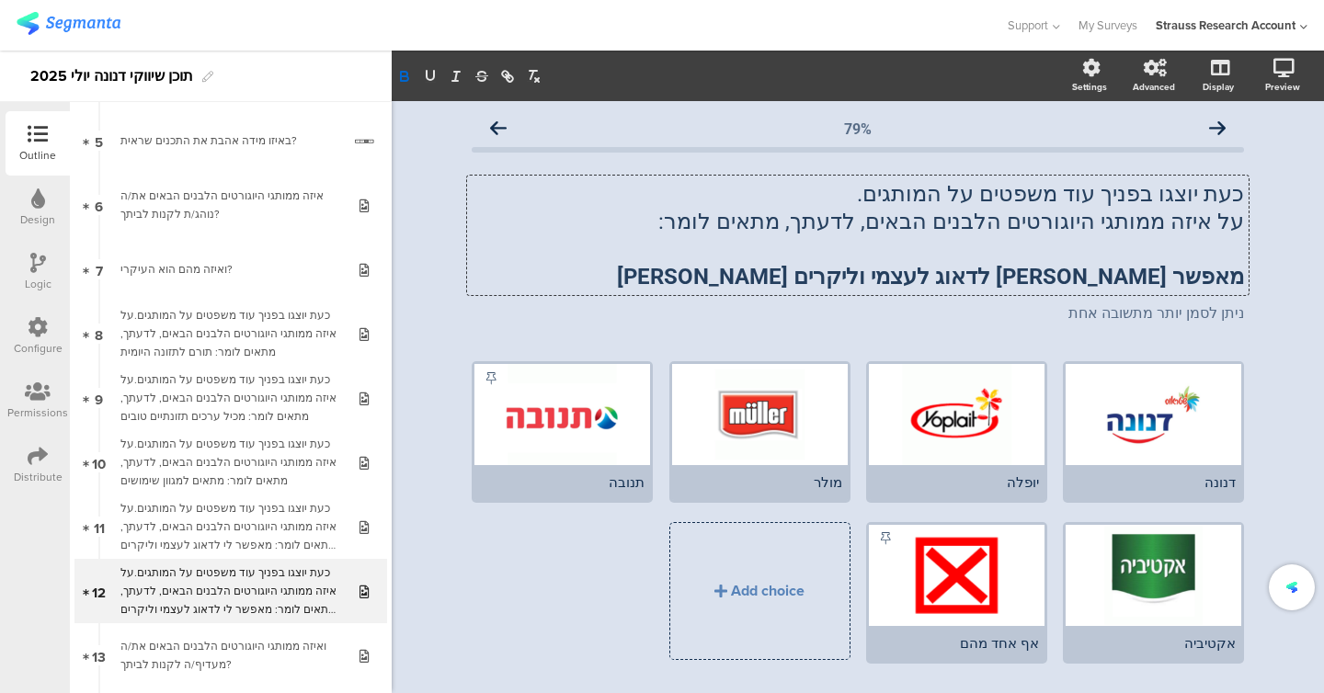
click at [564, 301] on div "79% כעת יוצגו בפניך עוד משפטים על המותגים. על איזה ממותגי היוגורטים הלבנים הבאי…" at bounding box center [858, 421] width 932 height 640
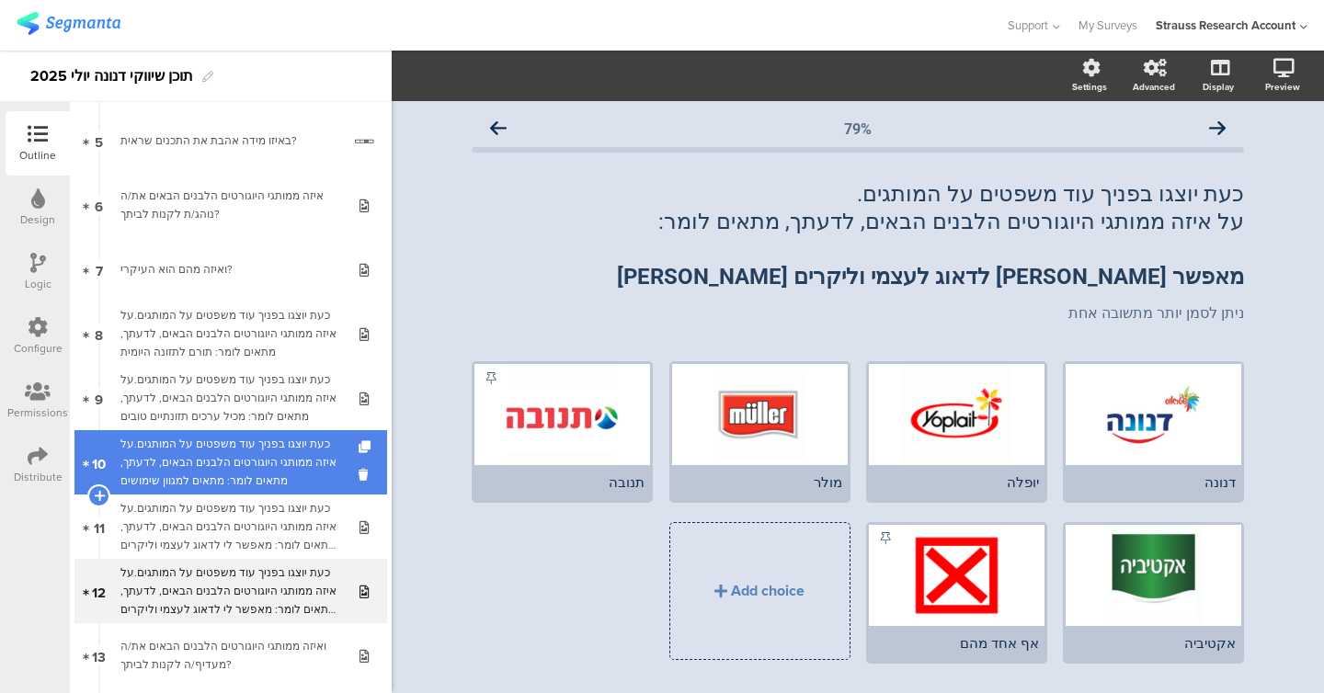
click at [245, 430] on link "10 כעת יוצגו בפניך עוד משפטים על המותגים.על איזה ממותגי היוגורטים הלבנים הבאים,…" at bounding box center [230, 462] width 313 height 64
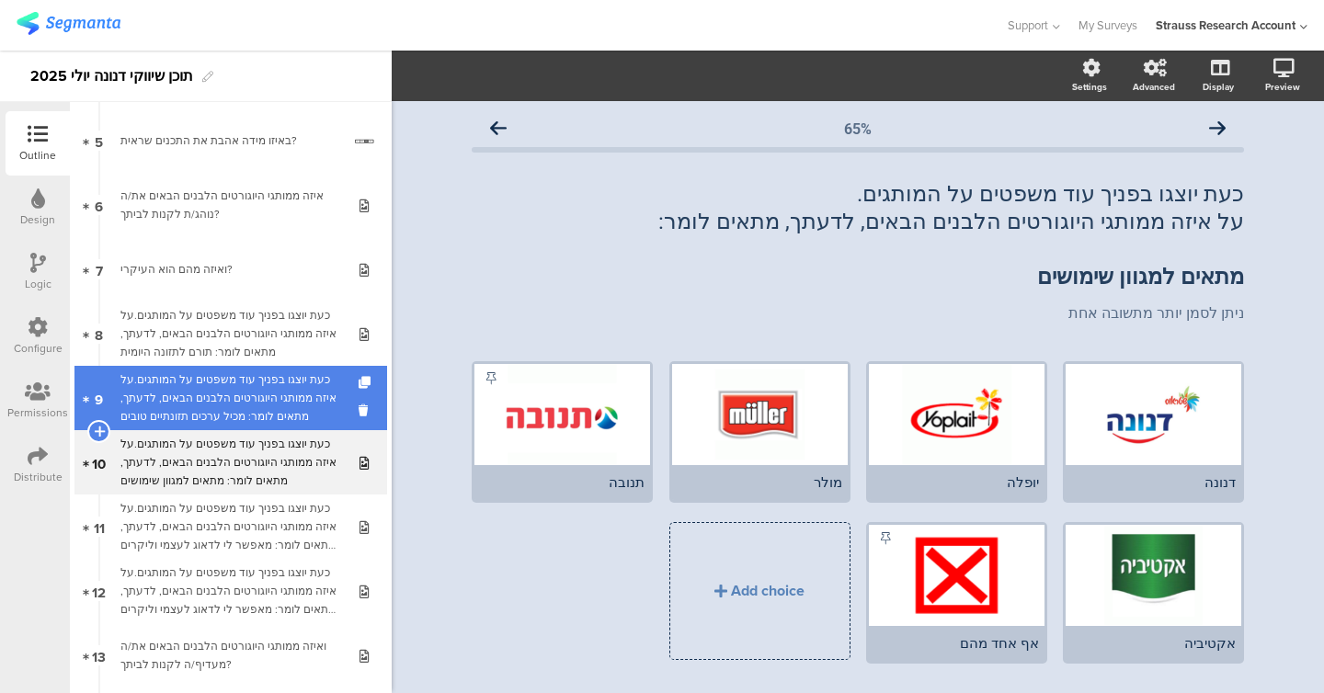
click at [253, 404] on div "כעת יוצגו בפניך עוד משפטים על המותגים.על איזה ממותגי היוגורטים הלבנים הבאים, לד…" at bounding box center [230, 397] width 220 height 55
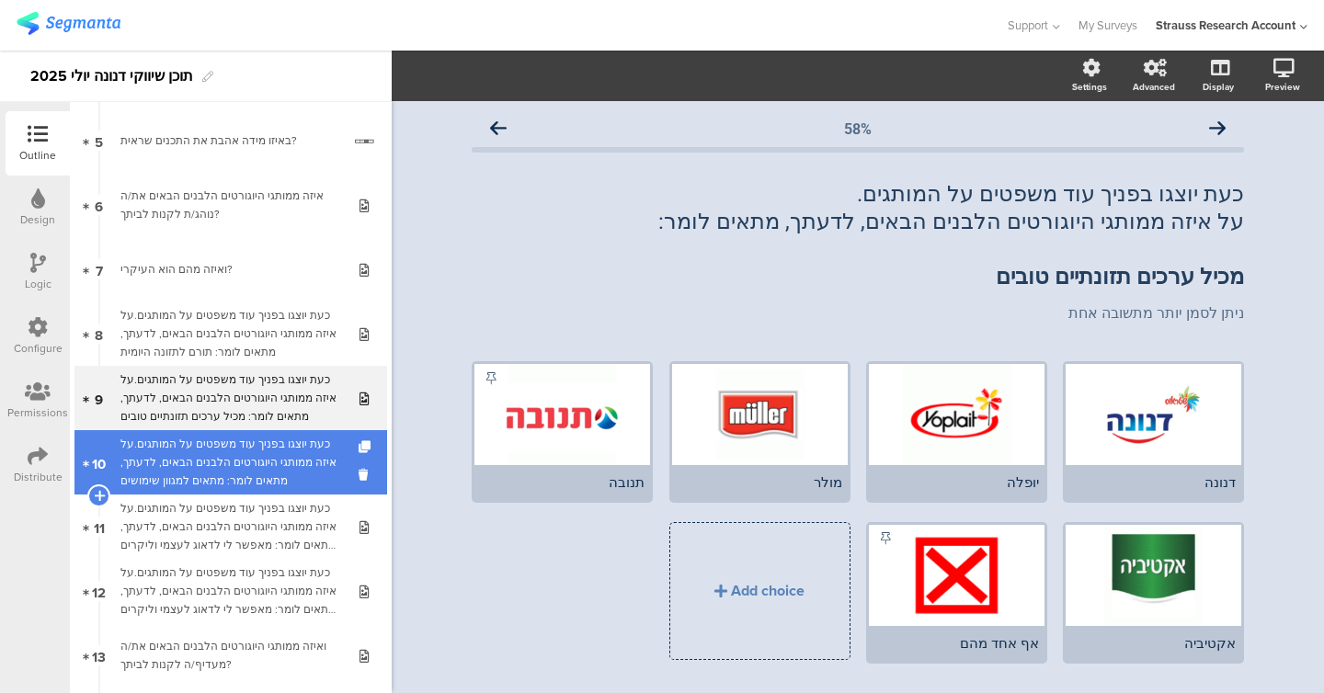
click at [254, 441] on div "כעת יוצגו בפניך עוד משפטים על המותגים.על איזה ממותגי היוגורטים הלבנים הבאים, לד…" at bounding box center [230, 462] width 220 height 55
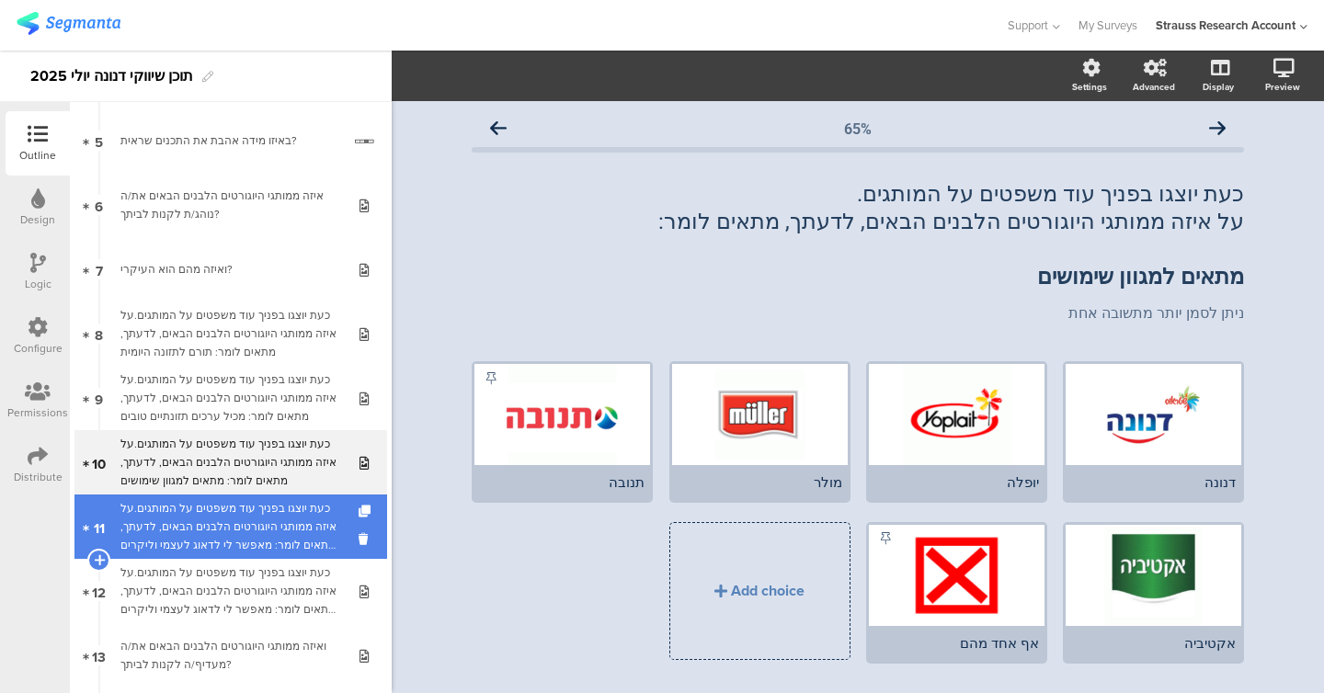
click at [255, 510] on div "כעת יוצגו בפניך עוד משפטים על המותגים.על איזה ממותגי היוגורטים הלבנים הבאים, לד…" at bounding box center [230, 526] width 220 height 55
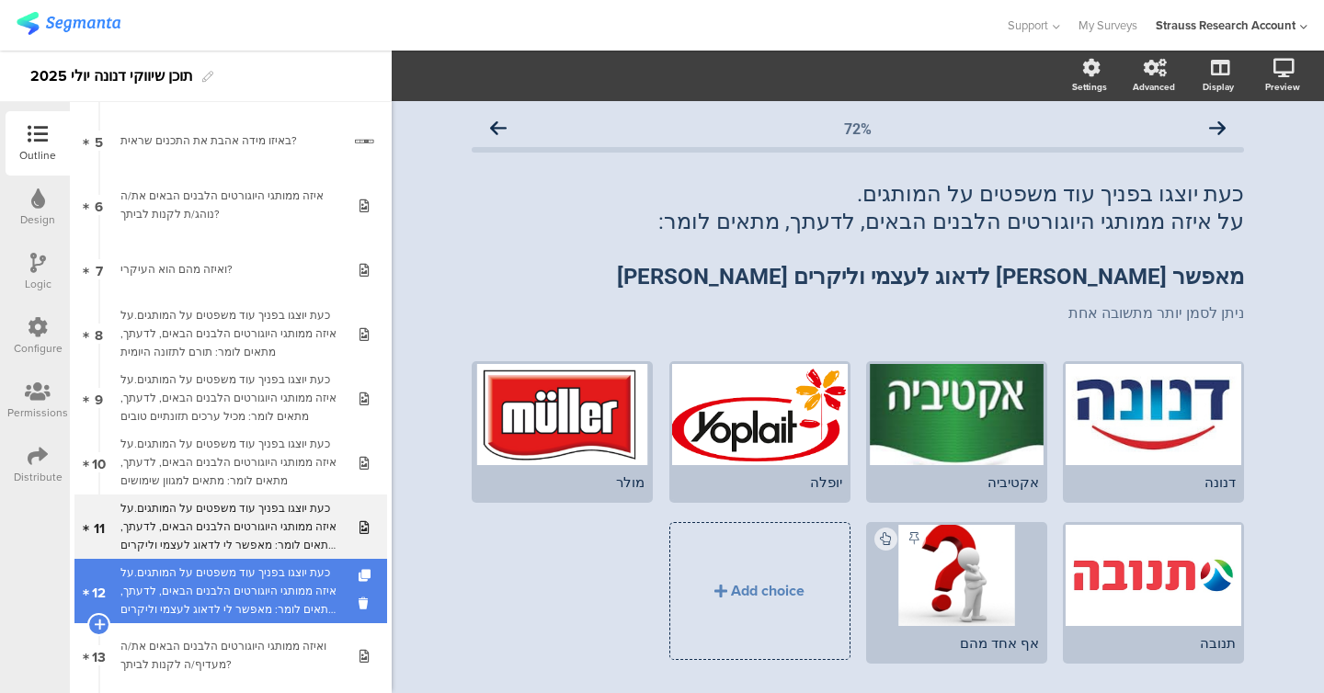
click at [259, 576] on div "כעת יוצגו בפניך עוד משפטים על המותגים.על איזה ממותגי היוגורטים הלבנים הבאים, לד…" at bounding box center [230, 591] width 220 height 55
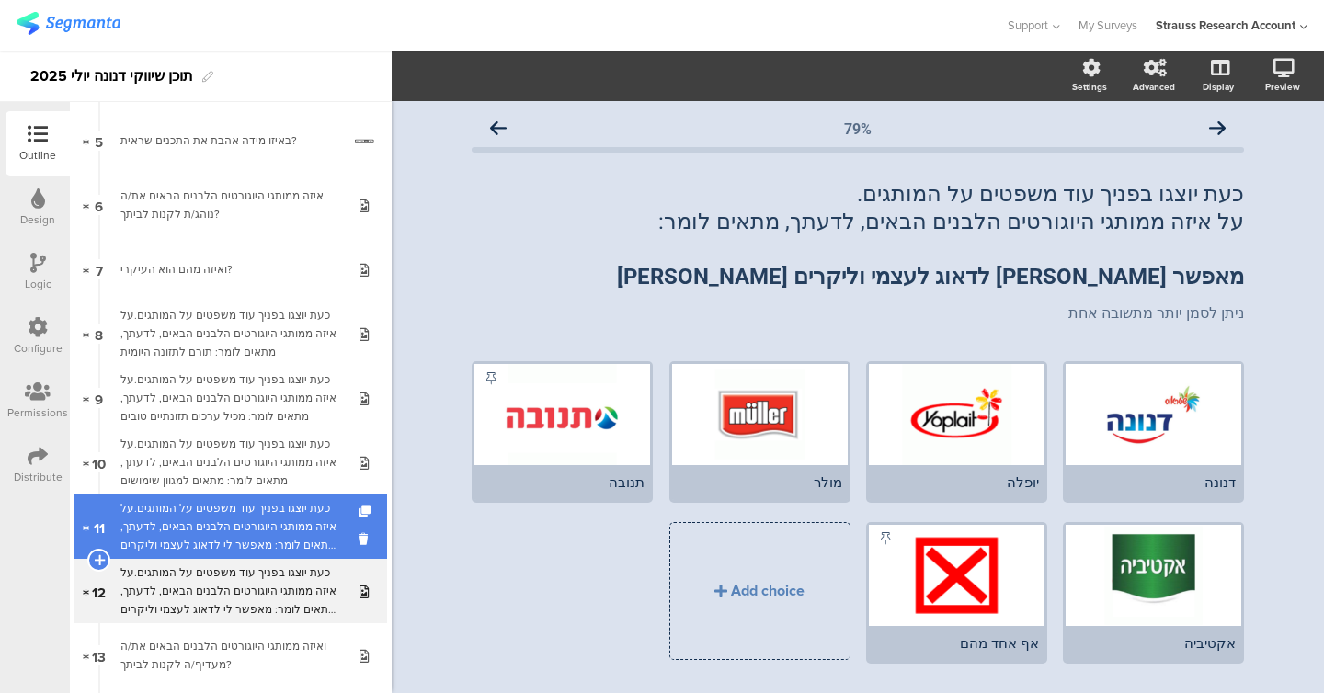
click at [290, 521] on div "כעת יוצגו בפניך עוד משפטים על המותגים.על איזה ממותגי היוגורטים הלבנים הבאים, לד…" at bounding box center [230, 526] width 220 height 55
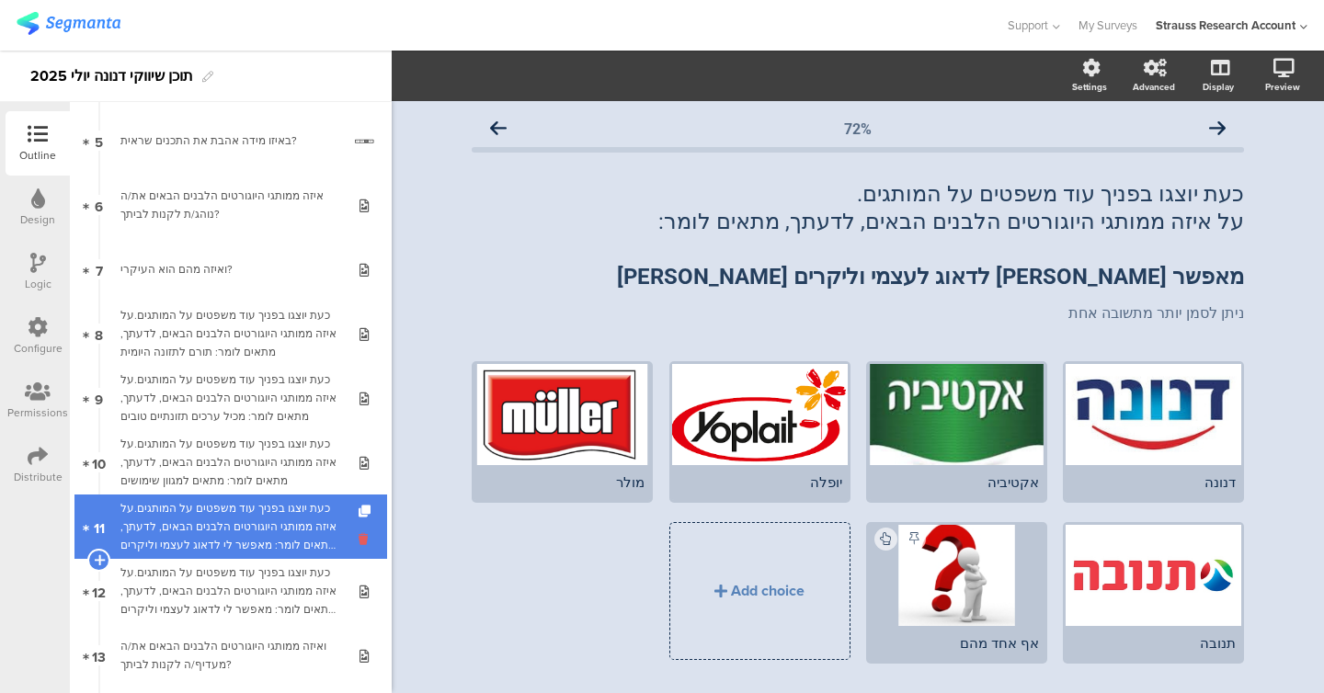
click at [361, 539] on icon at bounding box center [367, 538] width 16 height 17
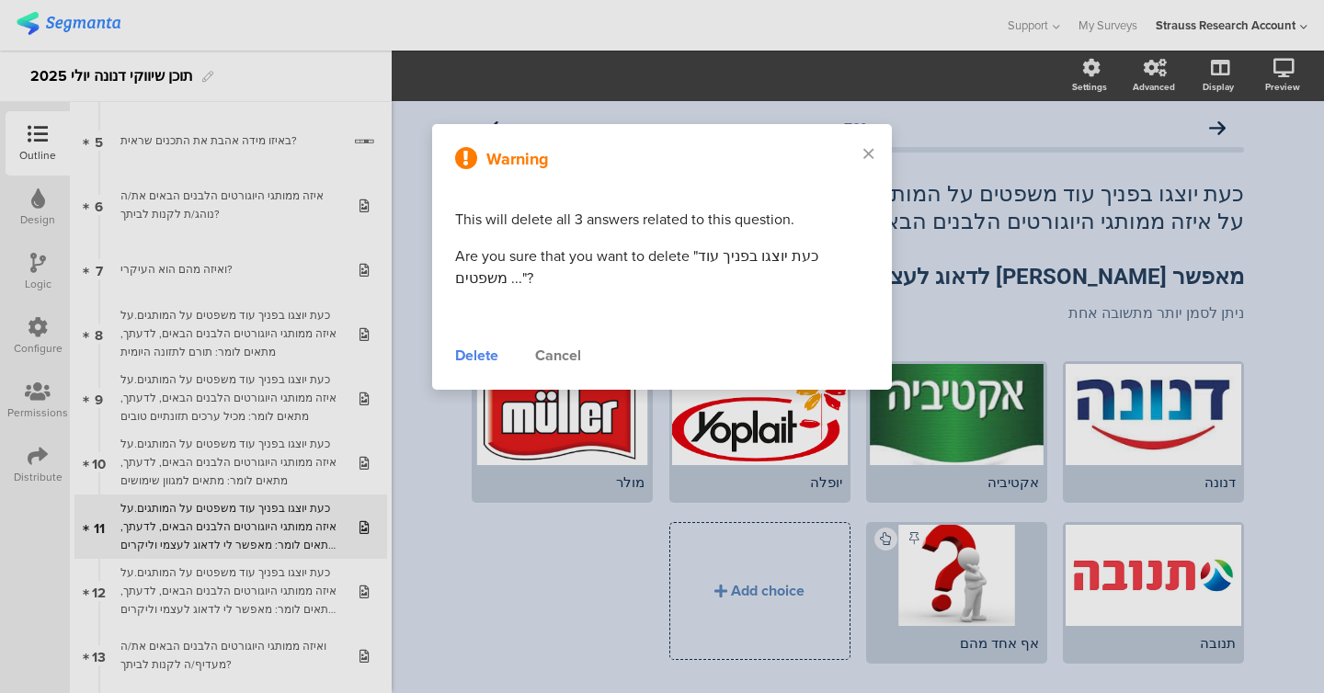
click at [495, 351] on div "Delete" at bounding box center [476, 356] width 43 height 22
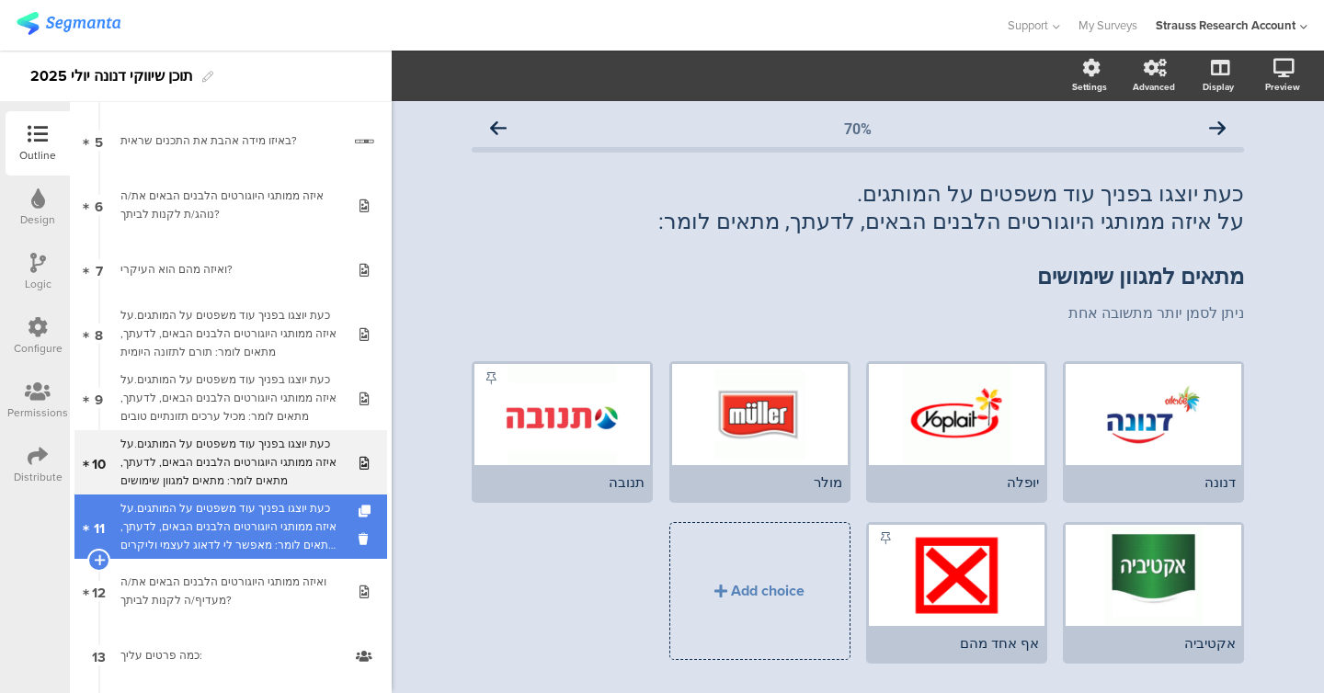
click at [274, 507] on div "כעת יוצגו בפניך עוד משפטים על המותגים.על איזה ממותגי היוגורטים הלבנים הבאים, לד…" at bounding box center [230, 526] width 220 height 55
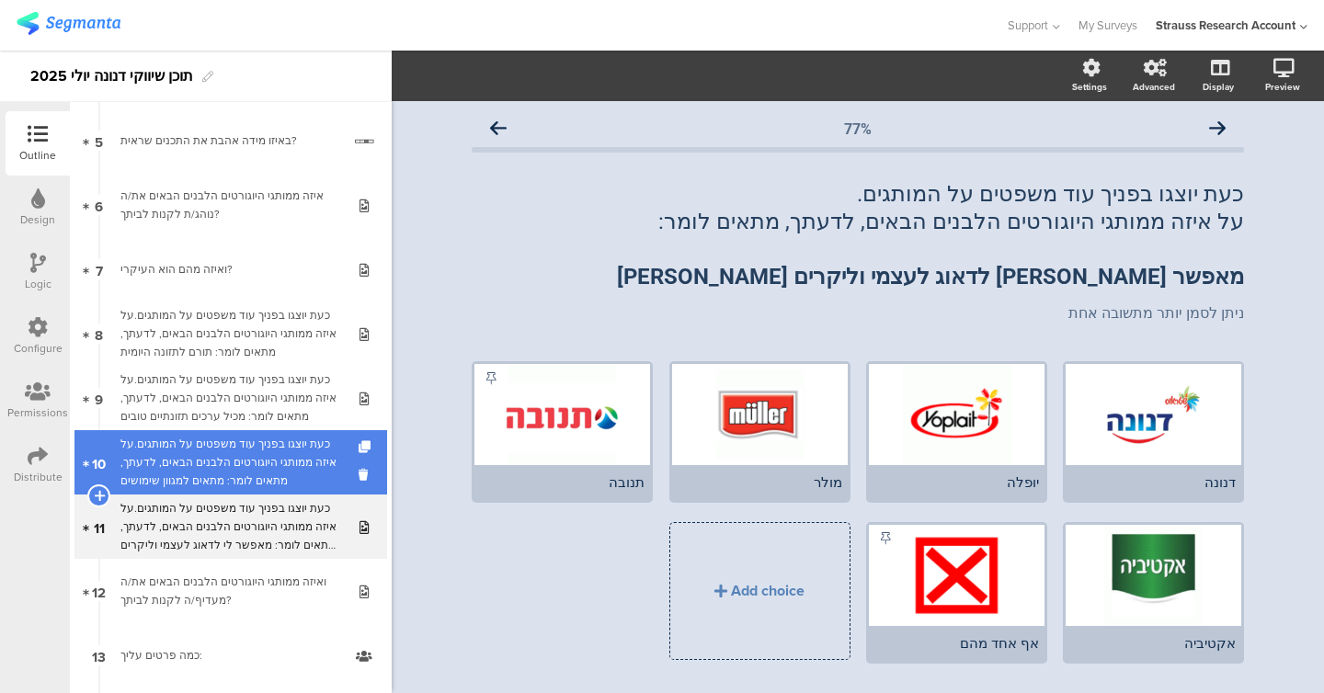
click at [269, 455] on div "כעת יוצגו בפניך עוד משפטים על המותגים.על איזה ממותגי היוגורטים הלבנים הבאים, לד…" at bounding box center [230, 462] width 220 height 55
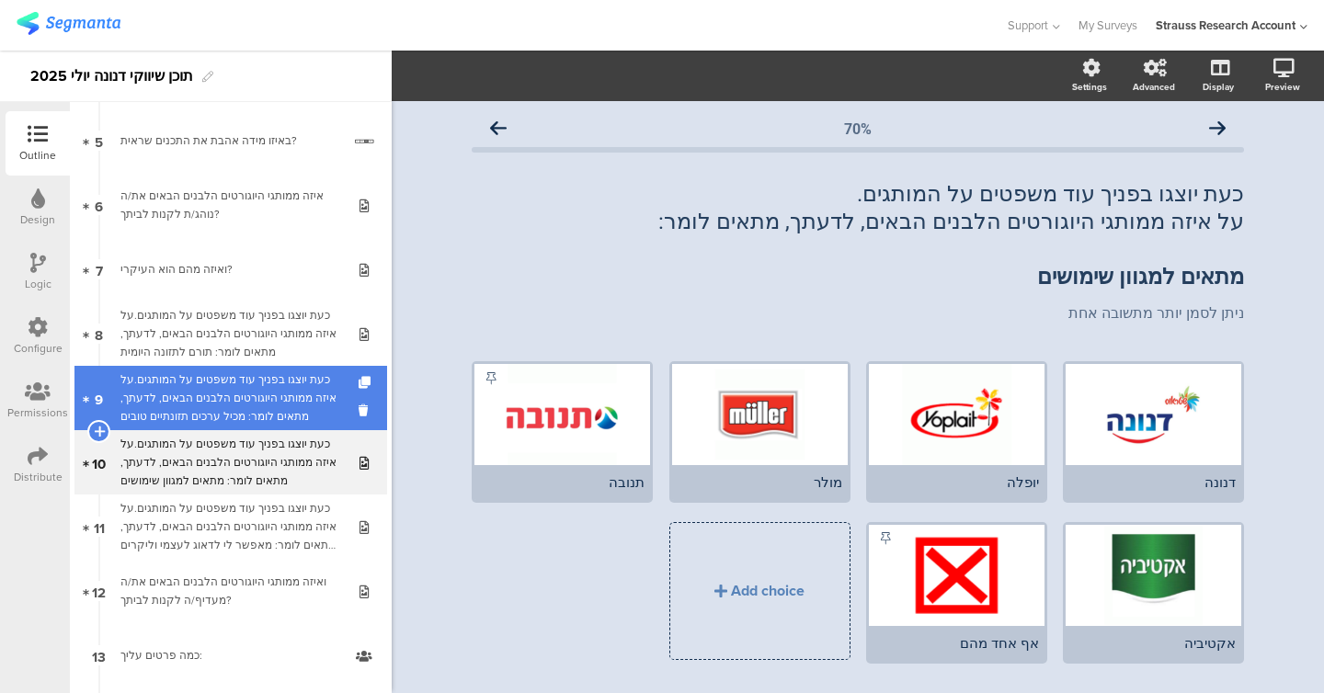
click at [266, 415] on div "כעת יוצגו בפניך עוד משפטים על המותגים.על איזה ממותגי היוגורטים הלבנים הבאים, לד…" at bounding box center [230, 397] width 220 height 55
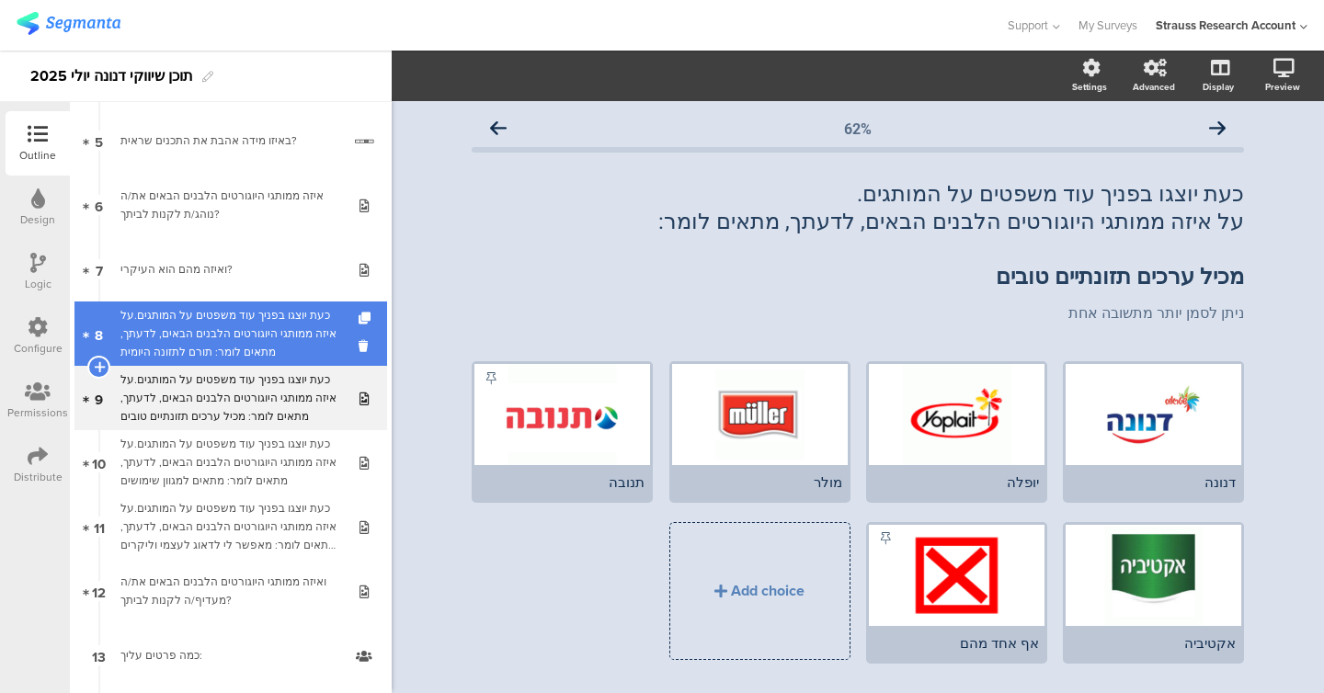
click at [264, 338] on div "כעת יוצגו בפניך עוד משפטים על המותגים.על איזה ממותגי היוגורטים הלבנים הבאים, לד…" at bounding box center [230, 333] width 220 height 55
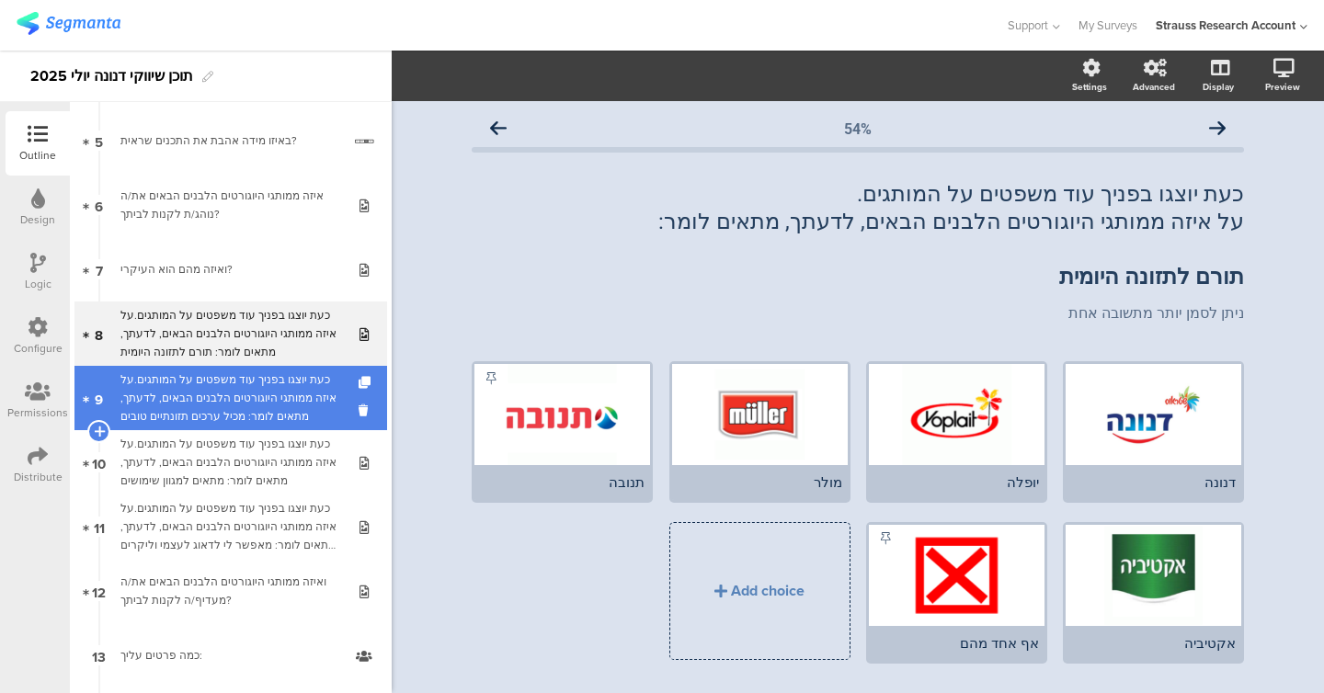
click at [242, 418] on div "כעת יוצגו בפניך עוד משפטים על המותגים.על איזה ממותגי היוגורטים הלבנים הבאים, לד…" at bounding box center [230, 397] width 220 height 55
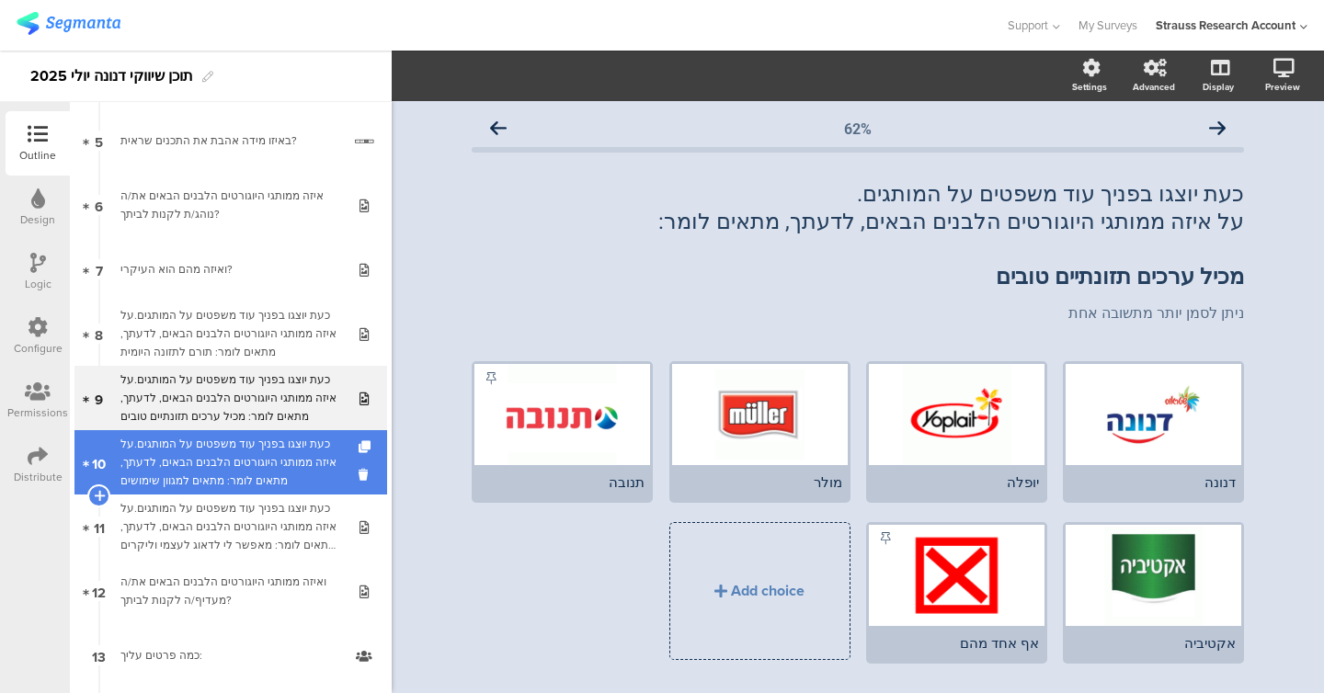
click at [242, 453] on div "כעת יוצגו בפניך עוד משפטים על המותגים.על איזה ממותגי היוגורטים הלבנים הבאים, לד…" at bounding box center [230, 462] width 220 height 55
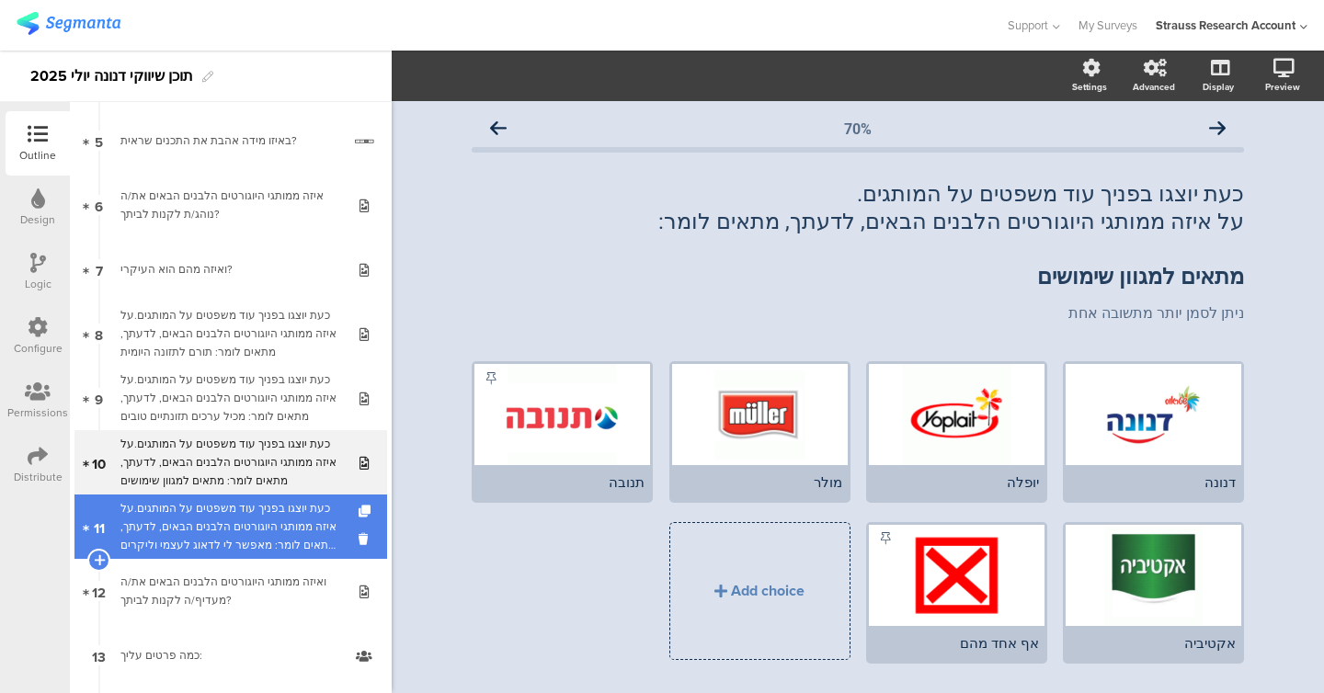
click at [241, 518] on div "כעת יוצגו בפניך עוד משפטים על המותגים.על איזה ממותגי היוגורטים הלבנים הבאים, לד…" at bounding box center [230, 526] width 220 height 55
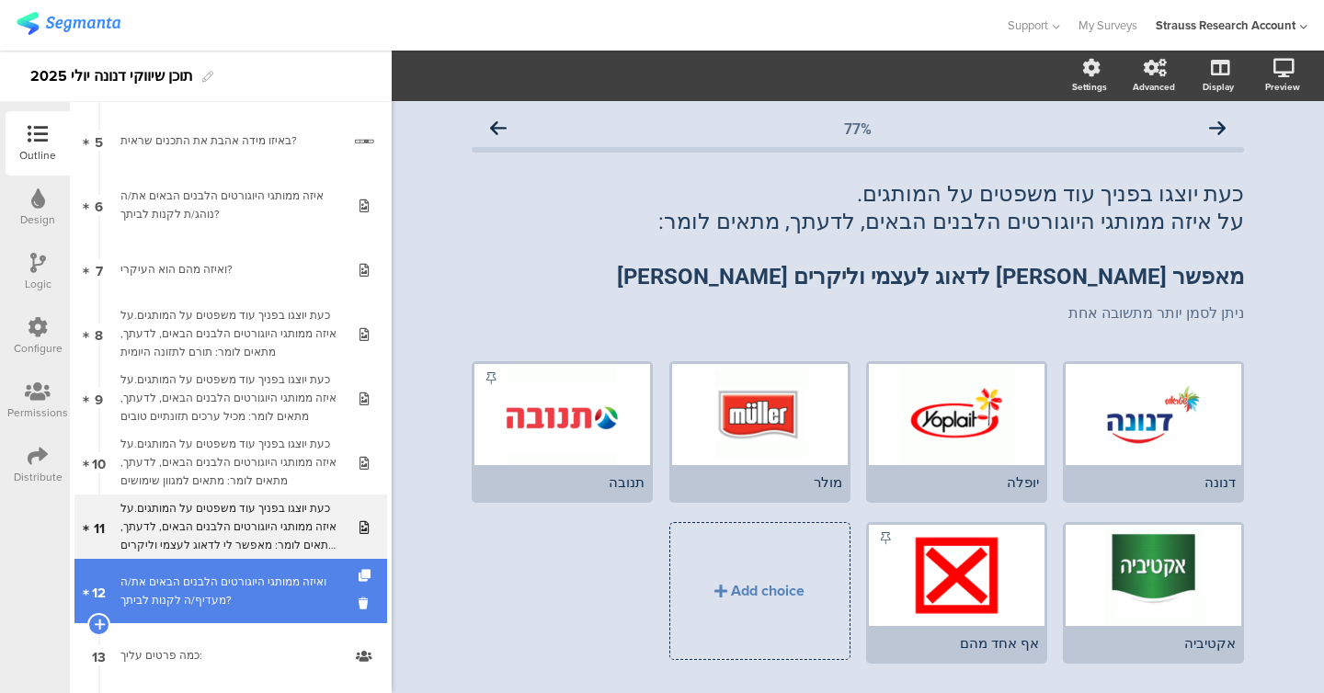
click at [231, 606] on div "ואיזה ממותגי היוגורטים הלבנים הבאים את/ה מעדיף/ה לקנות לביתך?" at bounding box center [230, 591] width 220 height 37
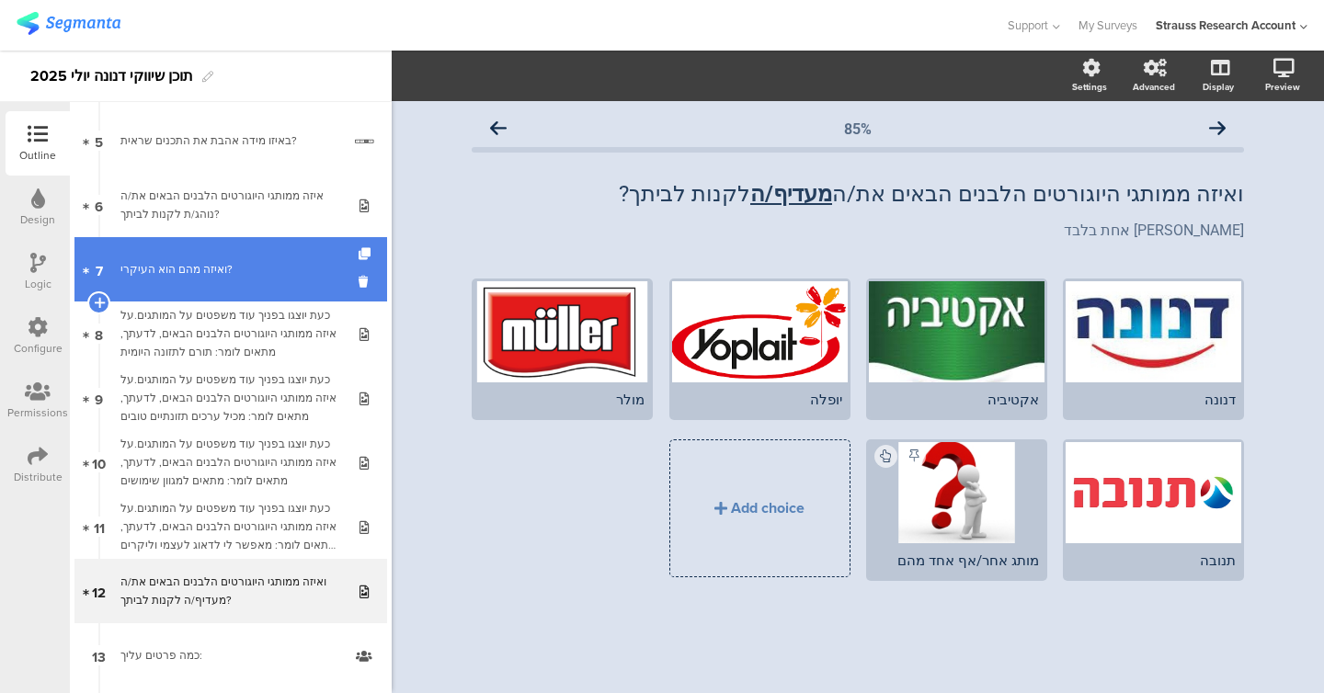
click at [234, 284] on link "7 ואיזה מהם הוא העיקרי?" at bounding box center [230, 269] width 313 height 64
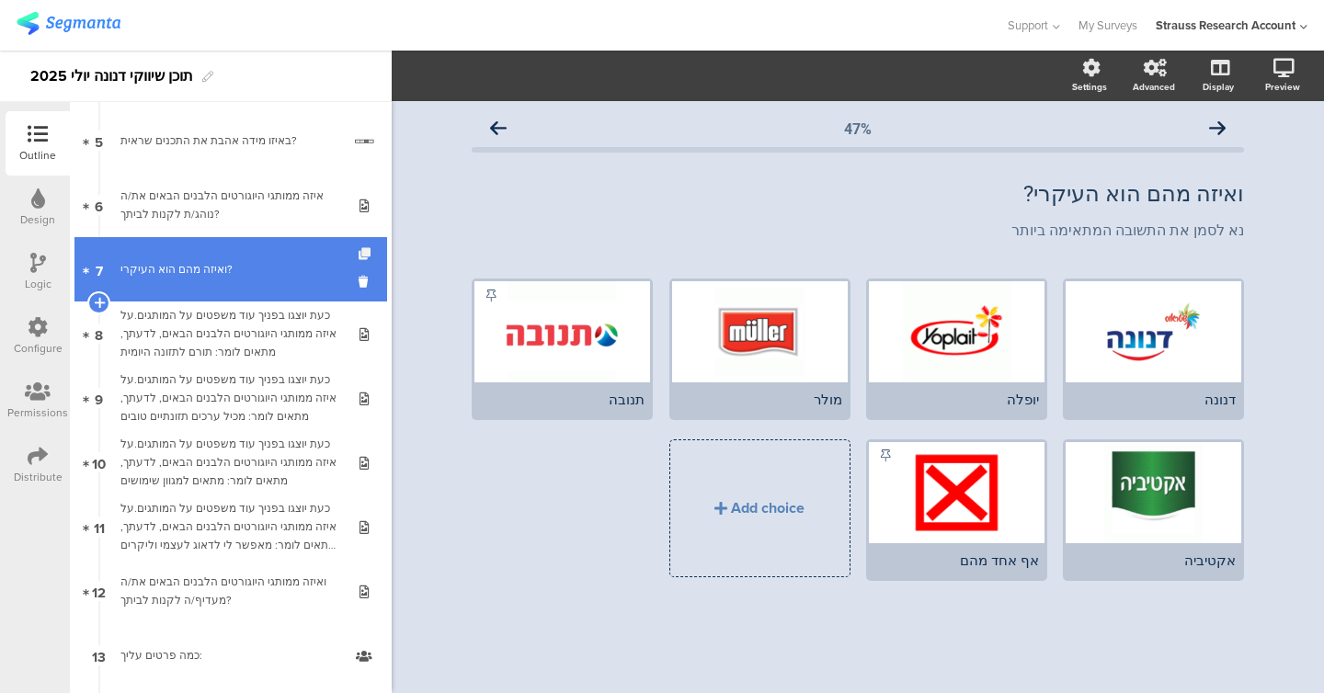
click at [364, 253] on icon at bounding box center [367, 254] width 16 height 12
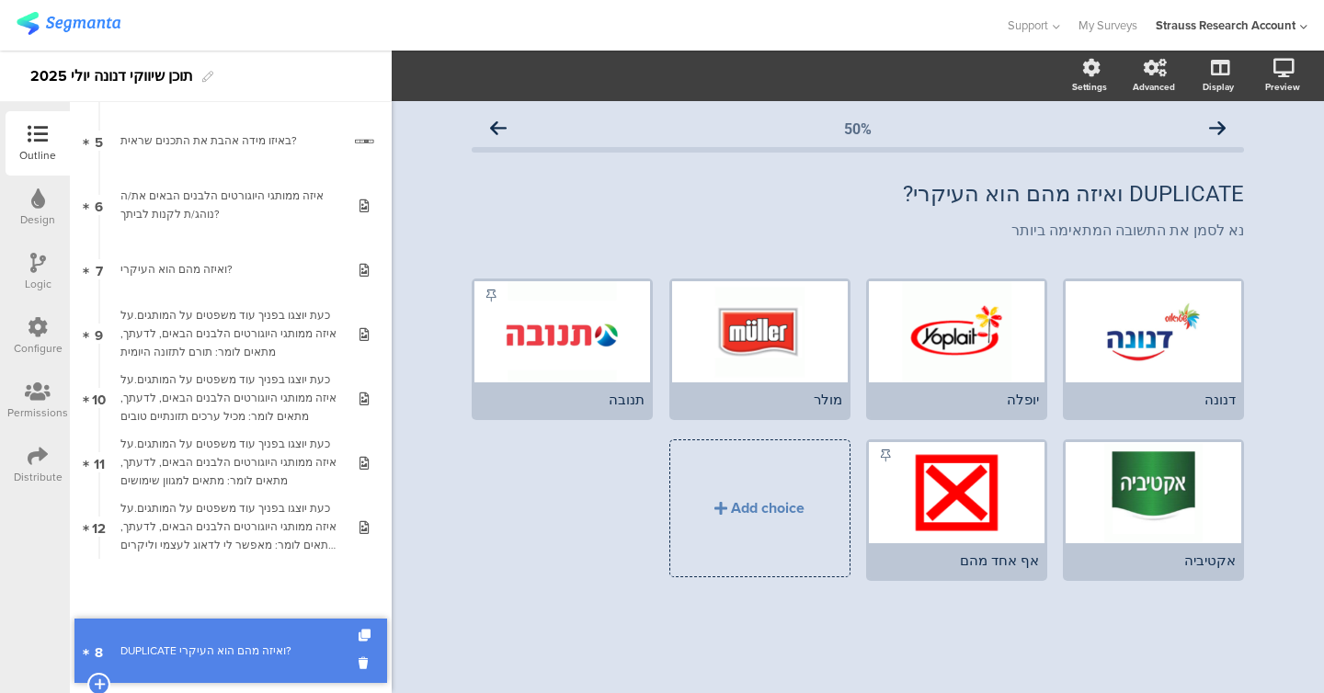
drag, startPoint x: 271, startPoint y: 331, endPoint x: 265, endPoint y: 648, distance: 317.2
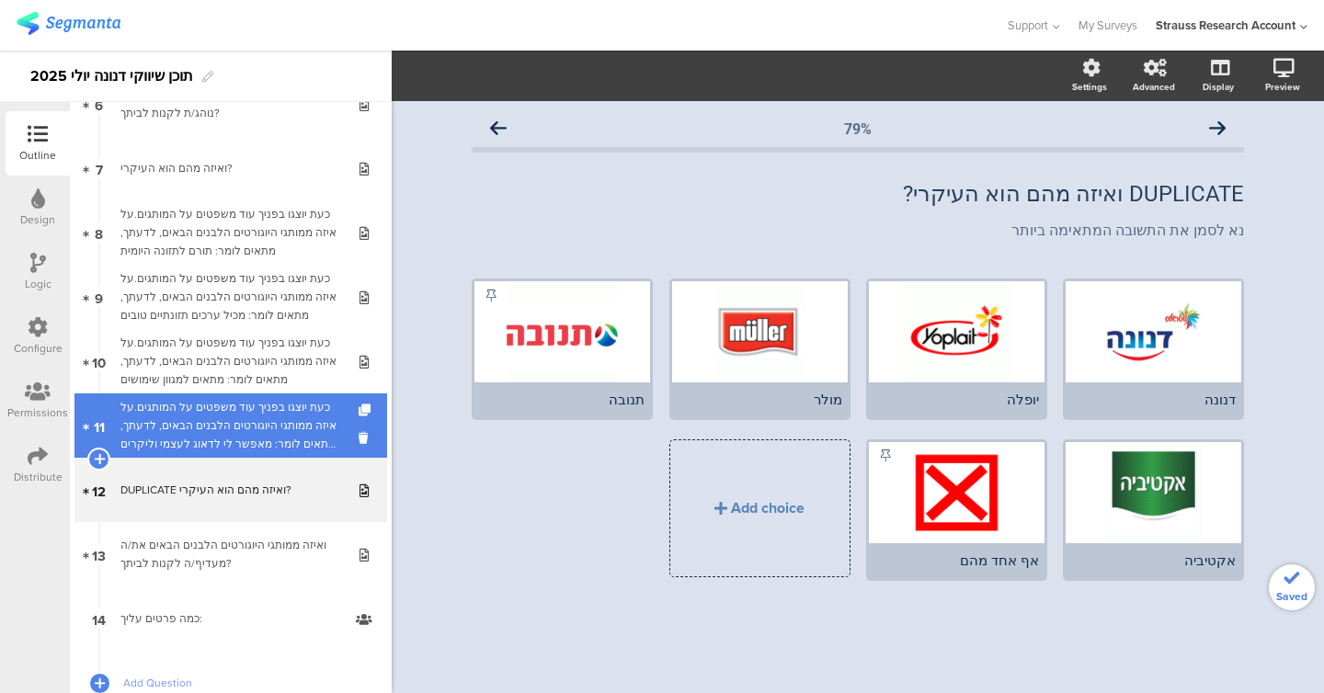
scroll to position [427, 0]
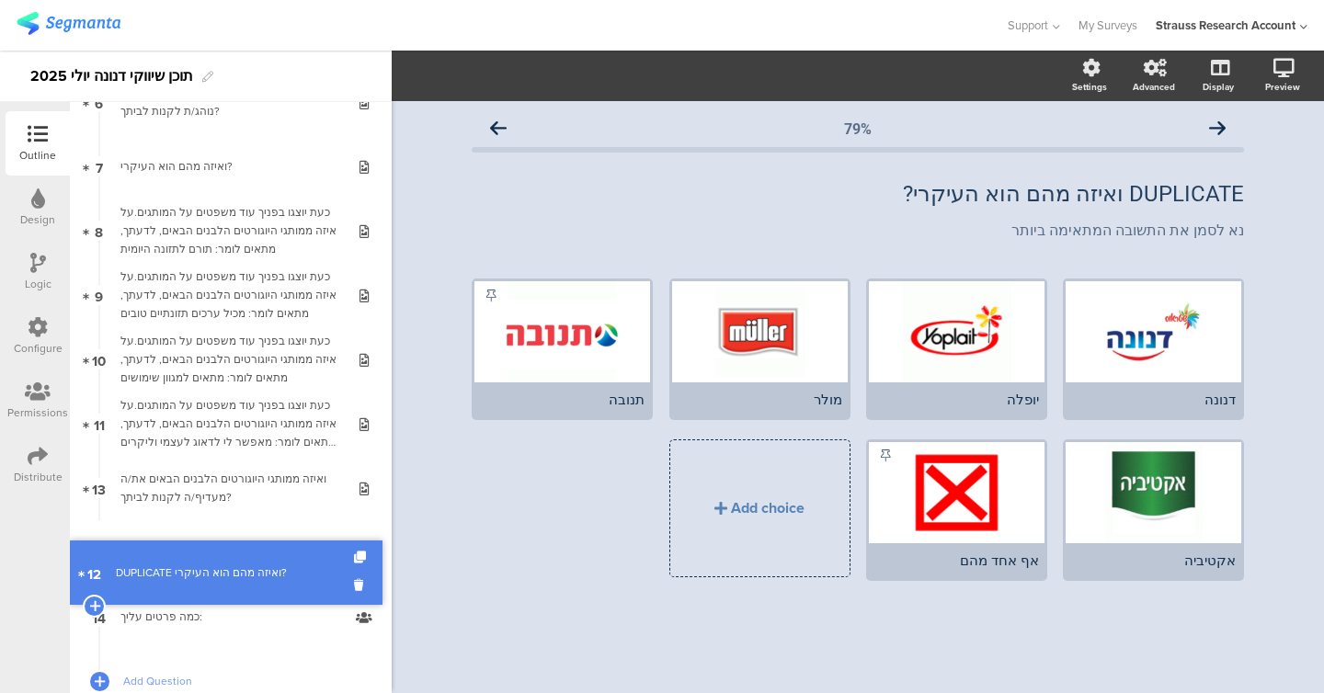
drag, startPoint x: 259, startPoint y: 504, endPoint x: 262, endPoint y: 588, distance: 84.6
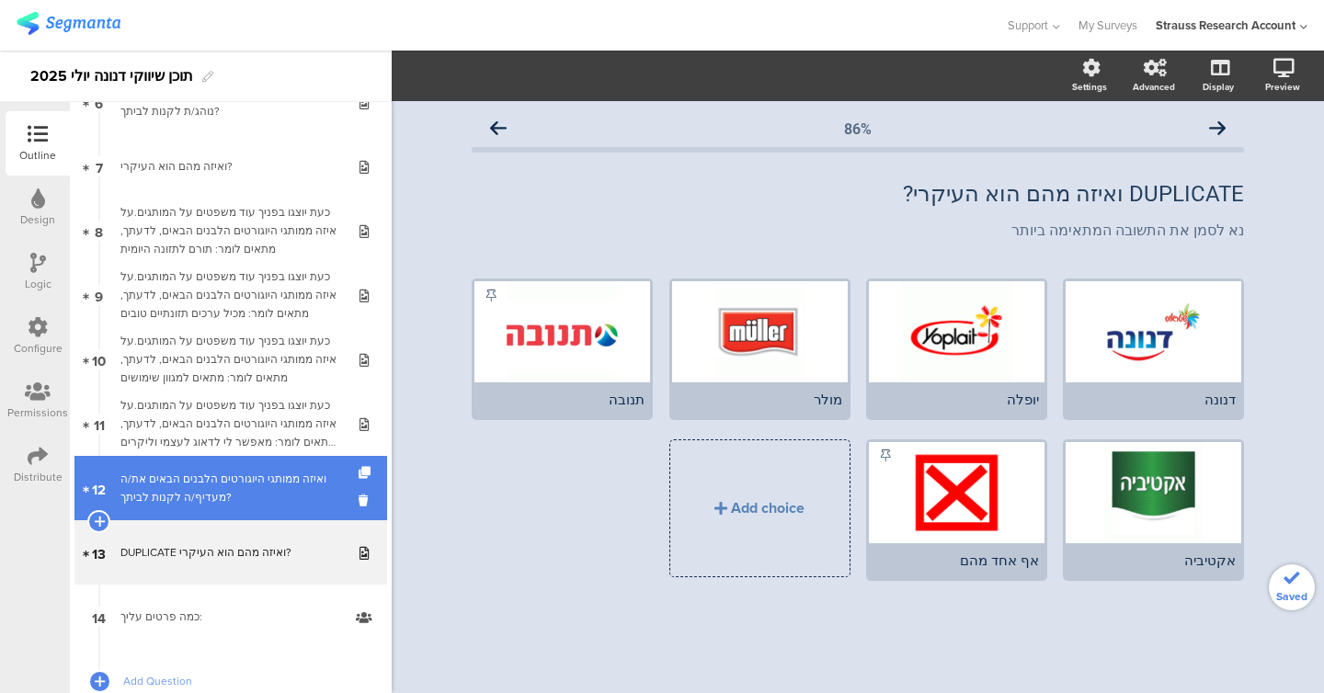
click at [258, 499] on div "ואיזה ממותגי היוגורטים הלבנים הבאים את/ה מעדיף/ה לקנות לביתך?" at bounding box center [230, 488] width 220 height 37
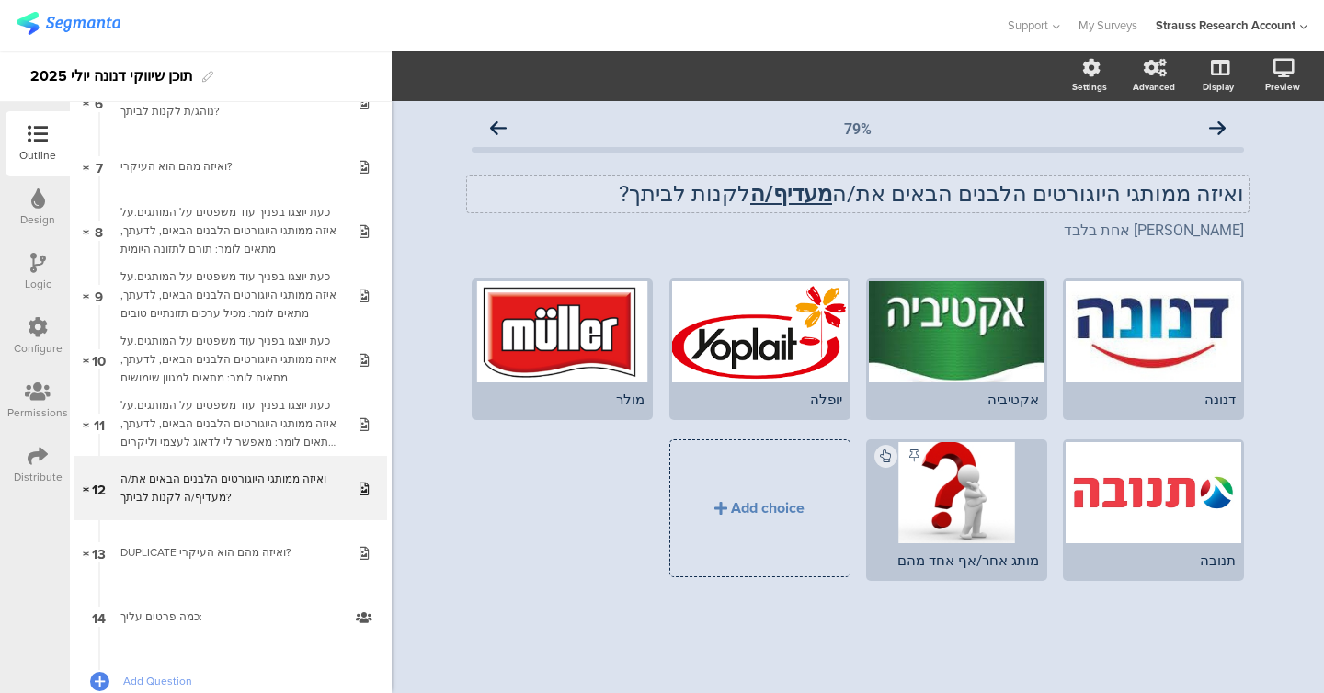
click at [564, 194] on div "ואיזה ממותגי היוגורטים הלבנים הבאים את/ה מעדיף/ה לקנות לביתך? ואיזה ממותגי היוג…" at bounding box center [857, 194] width 781 height 37
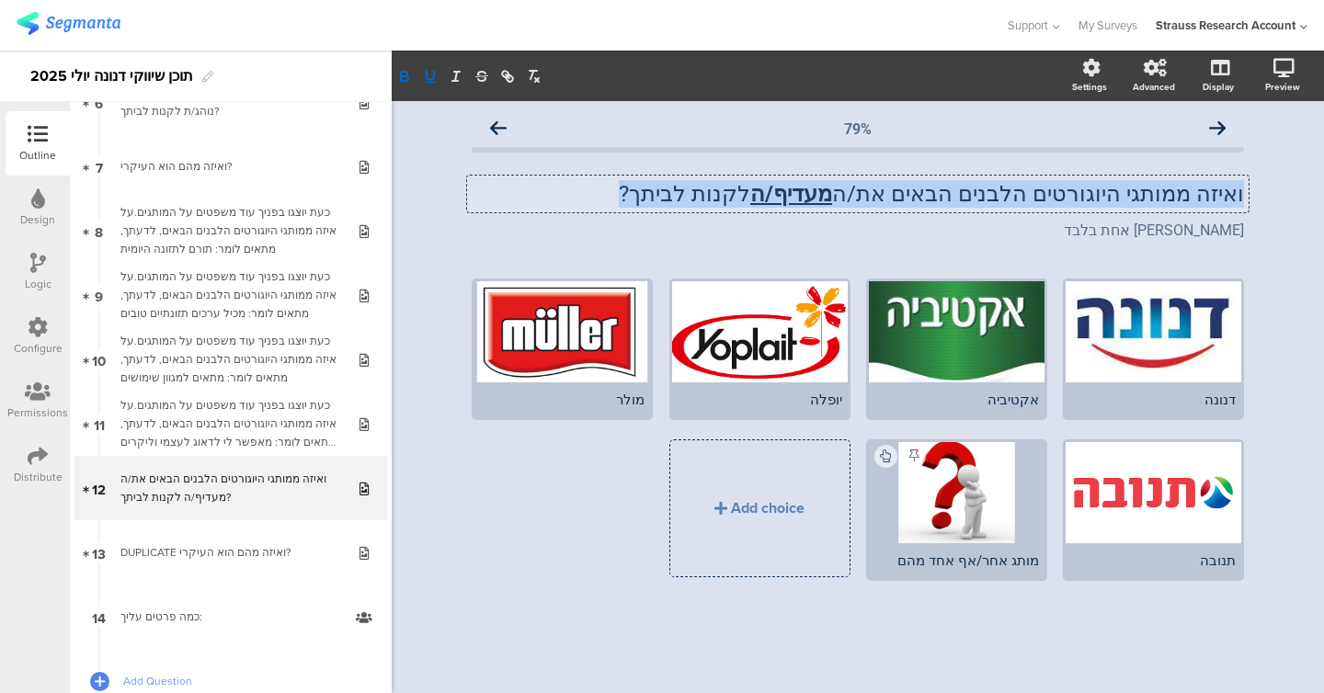
click at [564, 194] on u "מעדיף/ה" at bounding box center [791, 194] width 82 height 26
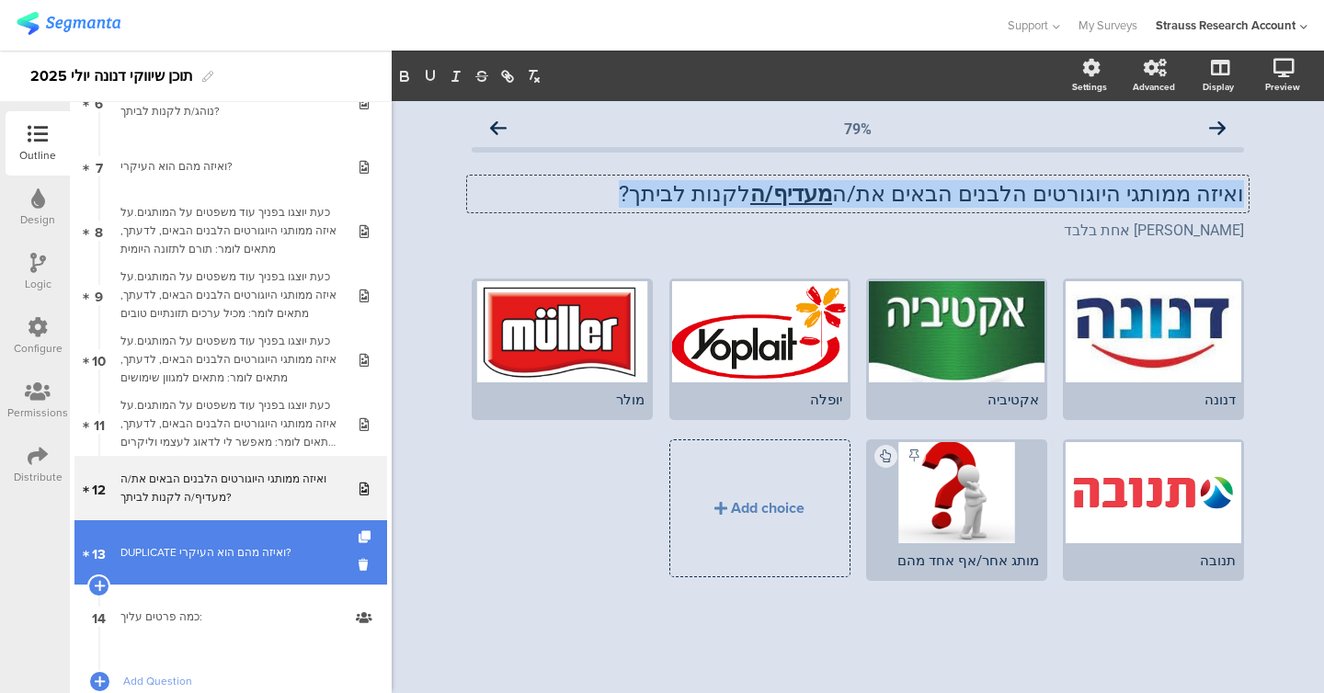
click at [203, 559] on div "DUPLICATE ואיזה מהם הוא העיקרי?" at bounding box center [230, 552] width 220 height 18
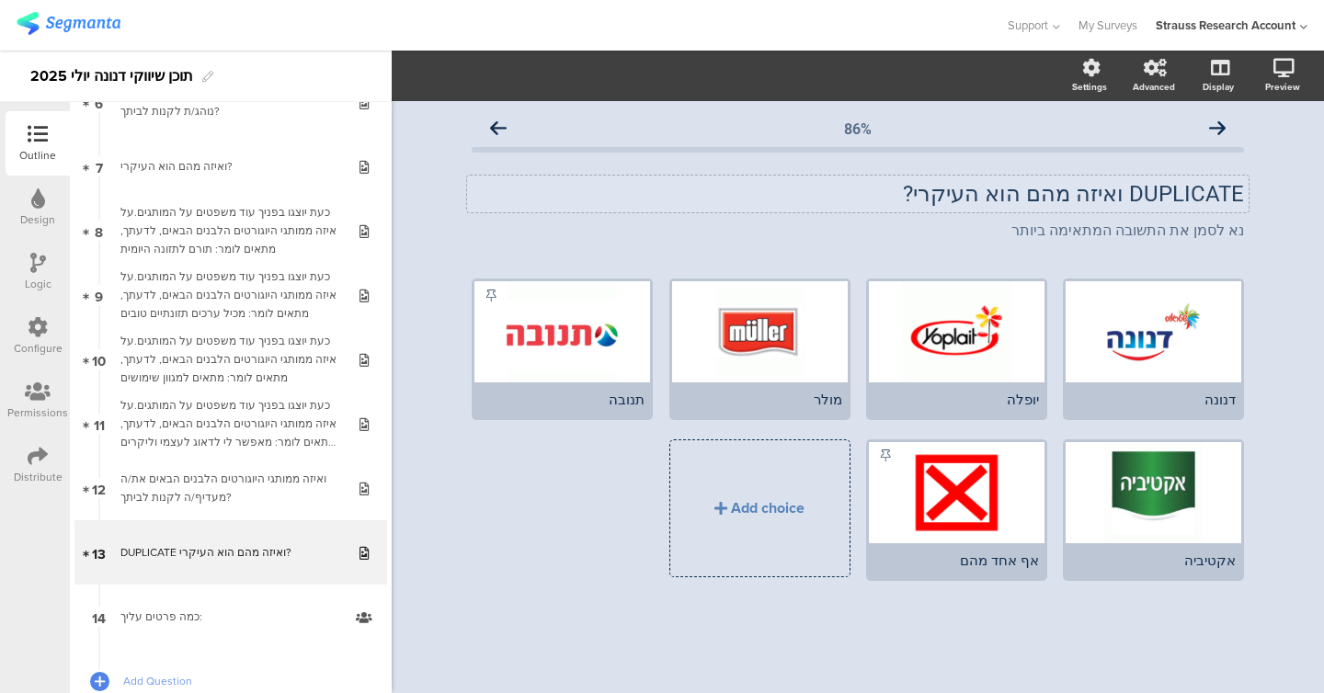
click at [564, 191] on p "DUPLICATE ואיזה מהם הוא העיקרי?" at bounding box center [858, 194] width 772 height 28
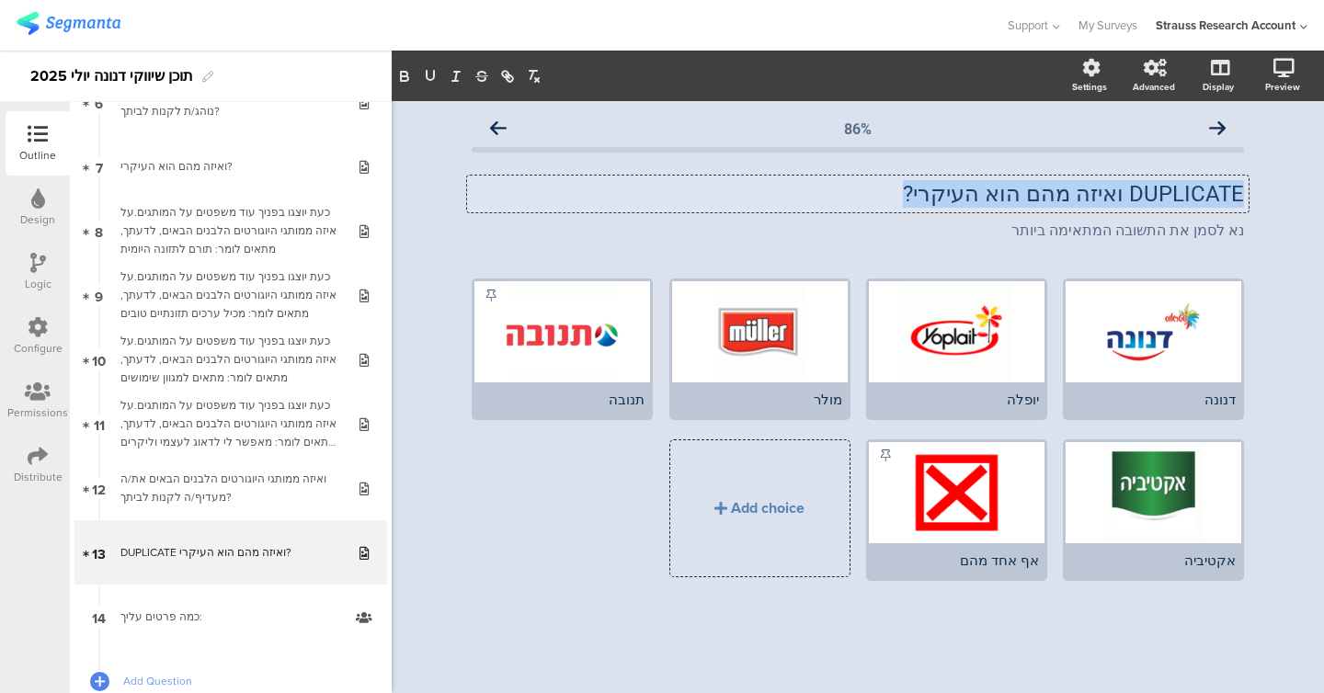
click at [564, 191] on p "DUPLICATE ואיזה מהם הוא העיקרי?" at bounding box center [858, 194] width 772 height 28
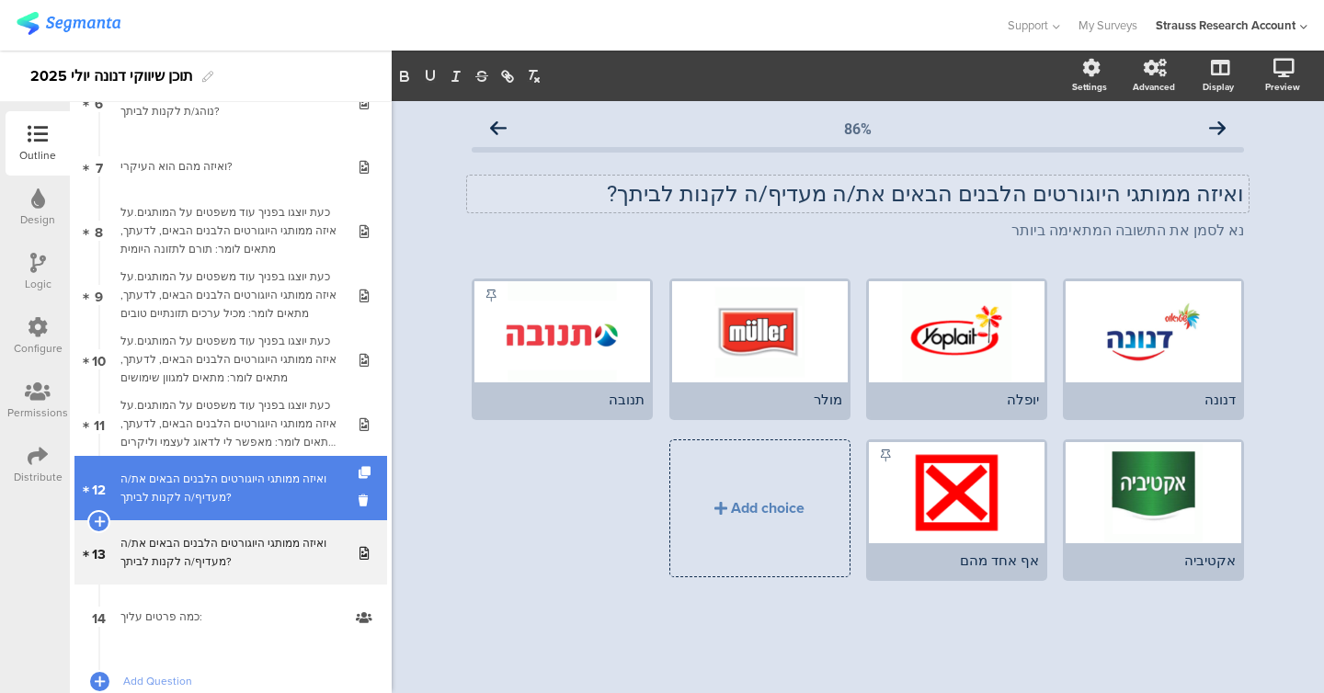
click at [218, 512] on link "12 ואיזה ממותגי היוגורטים הלבנים הבאים את/ה מעדיף/ה לקנות לביתך?" at bounding box center [230, 488] width 313 height 64
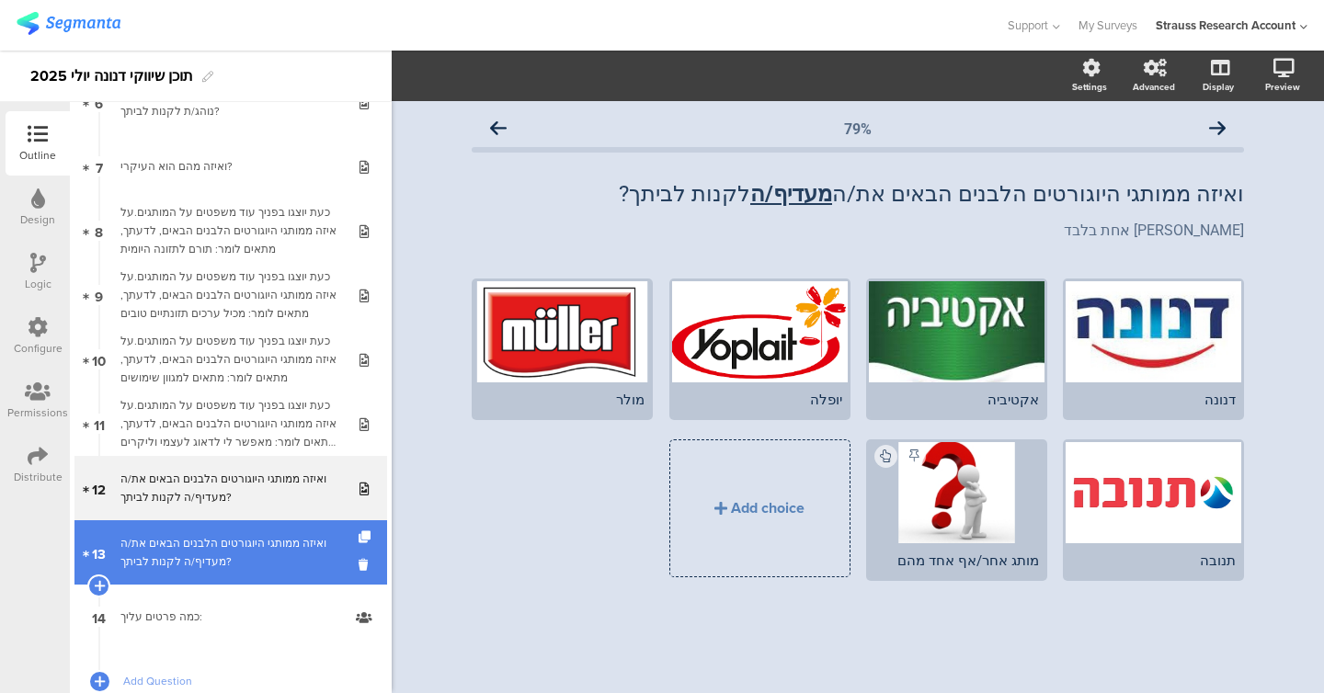
click at [221, 546] on div "ואיזה ממותגי היוגורטים הלבנים הבאים את/ה מעדיף/ה לקנות לביתך?" at bounding box center [230, 552] width 220 height 37
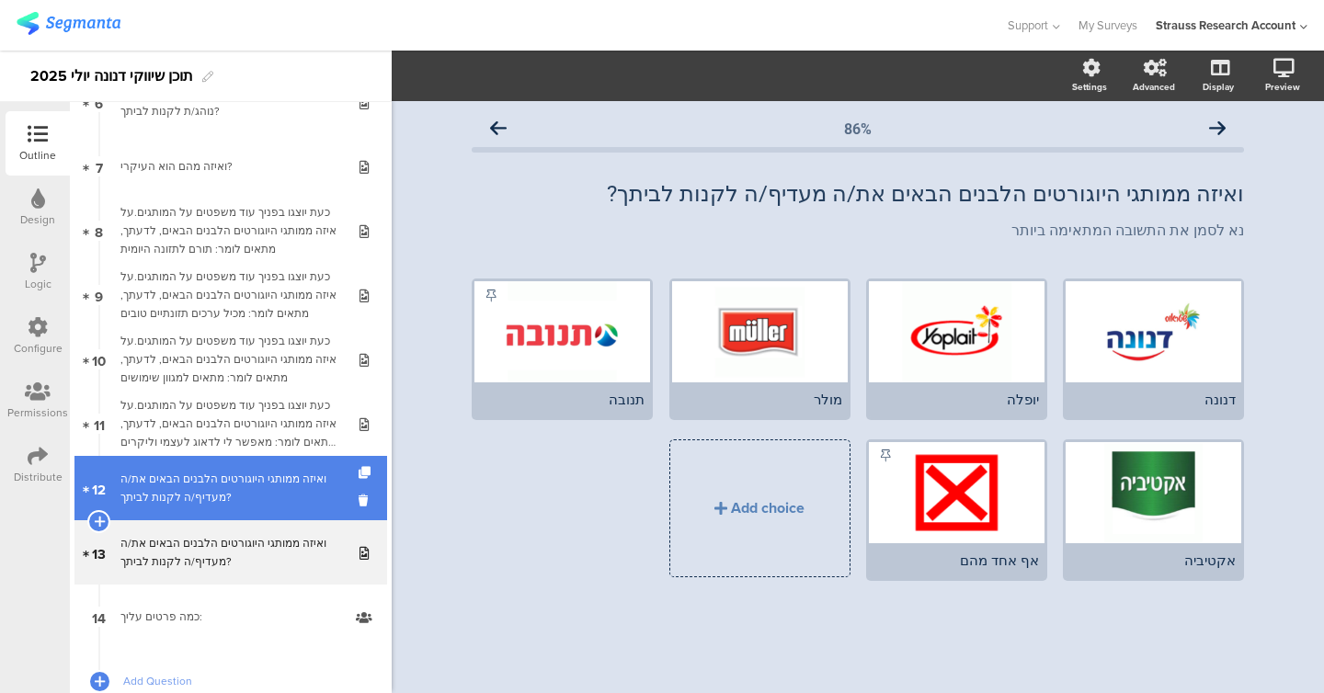
click at [216, 506] on link "12 ואיזה ממותגי היוגורטים הלבנים הבאים את/ה מעדיף/ה לקנות לביתך?" at bounding box center [230, 488] width 313 height 64
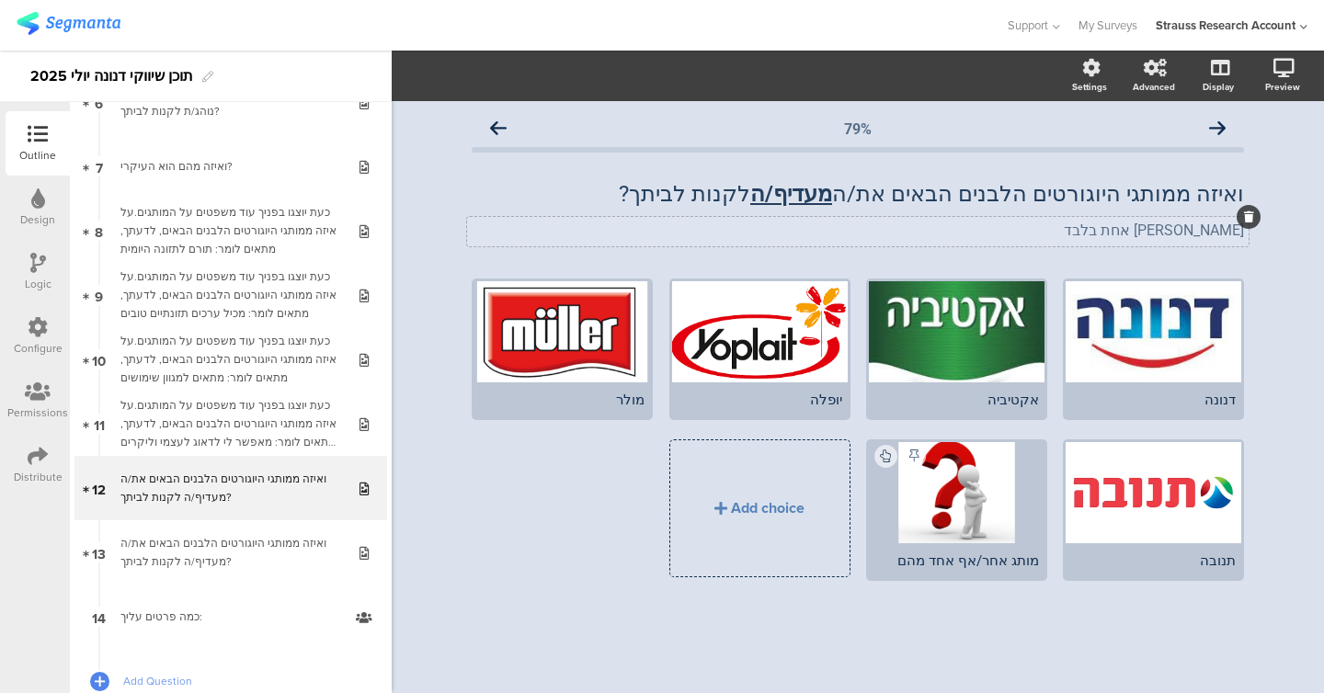
click at [564, 236] on div "[PERSON_NAME] אחת בלבד [PERSON_NAME] אחת בלבד" at bounding box center [857, 231] width 781 height 29
click at [564, 236] on p "[PERSON_NAME] אחת בלבד" at bounding box center [858, 230] width 772 height 17
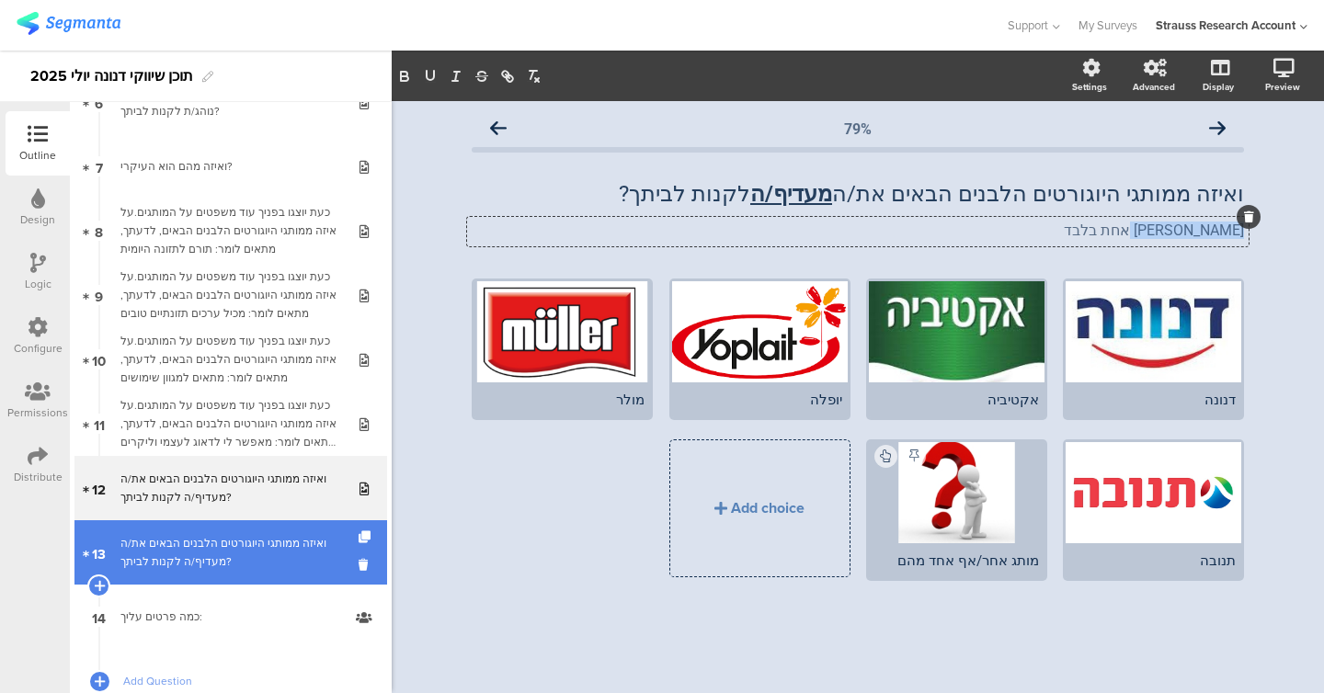
click at [268, 551] on div "ואיזה ממותגי היוגורטים הלבנים הבאים את/ה מעדיף/ה לקנות לביתך?" at bounding box center [230, 552] width 220 height 37
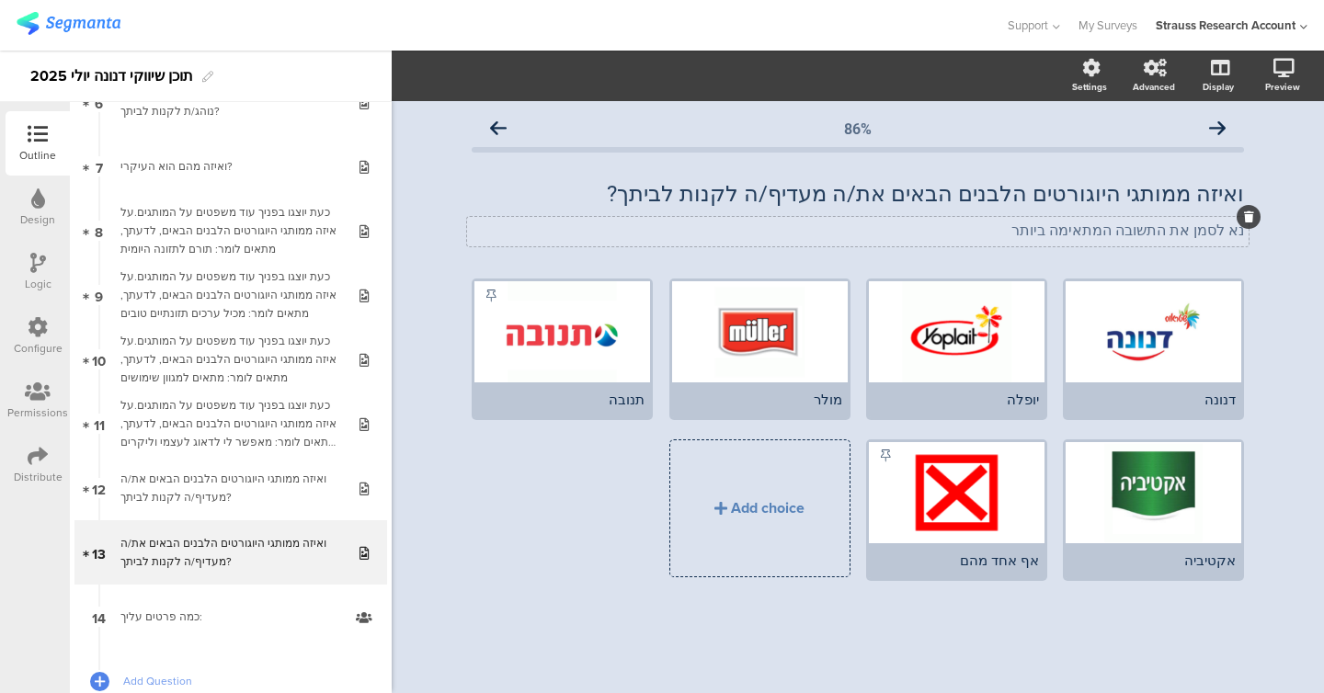
click at [564, 233] on div "נא לסמן את התשובה המתאימה ביותר נא לסמן את התשובה המתאימה ביותר" at bounding box center [857, 231] width 781 height 29
click at [564, 233] on p "נא לסמן את התשובה המתאימה ביותר" at bounding box center [858, 230] width 772 height 17
click at [564, 236] on p "[PERSON_NAME] אחת בלבד" at bounding box center [858, 230] width 772 height 17
click at [564, 237] on p "[PERSON_NAME] אחת בלבד" at bounding box center [858, 230] width 772 height 17
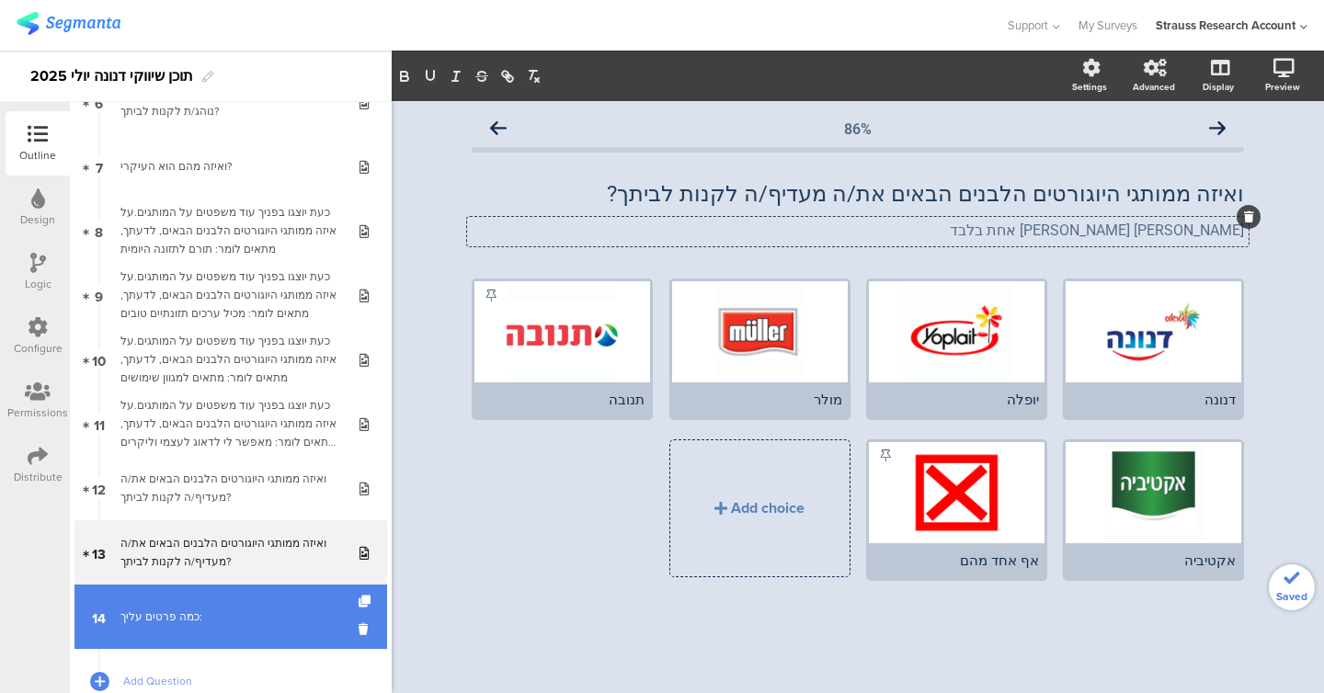
click at [231, 609] on div "כמה פרטים עליך:" at bounding box center [230, 617] width 220 height 18
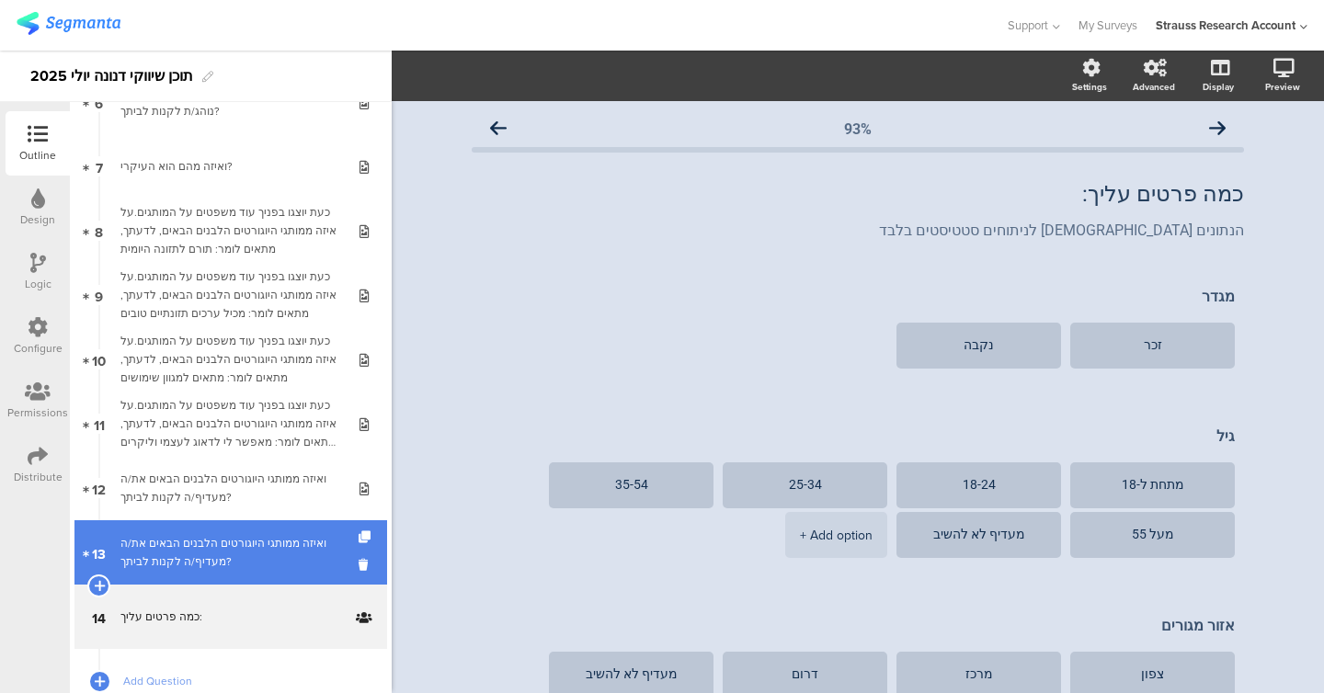
click at [243, 560] on div "ואיזה ממותגי היוגורטים הלבנים הבאים את/ה מעדיף/ה לקנות לביתך?" at bounding box center [230, 552] width 220 height 37
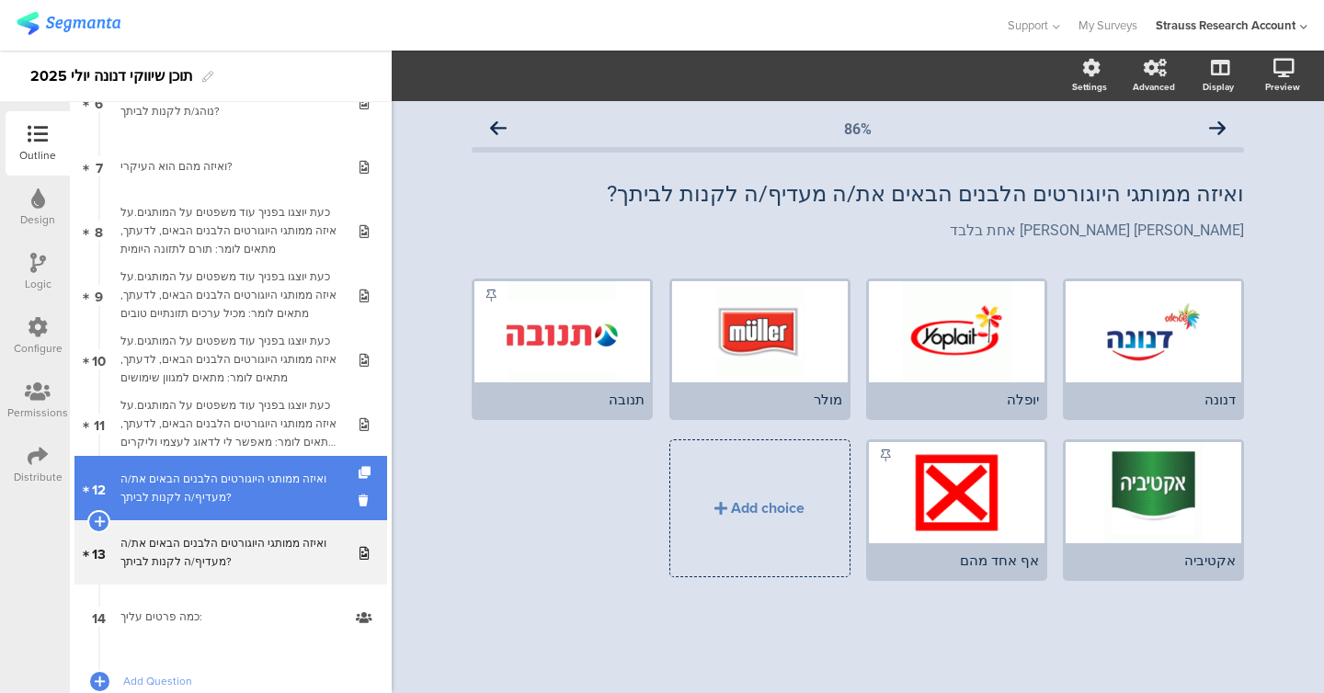
click at [243, 505] on div "ואיזה ממותגי היוגורטים הלבנים הבאים את/ה מעדיף/ה לקנות לביתך?" at bounding box center [230, 488] width 220 height 37
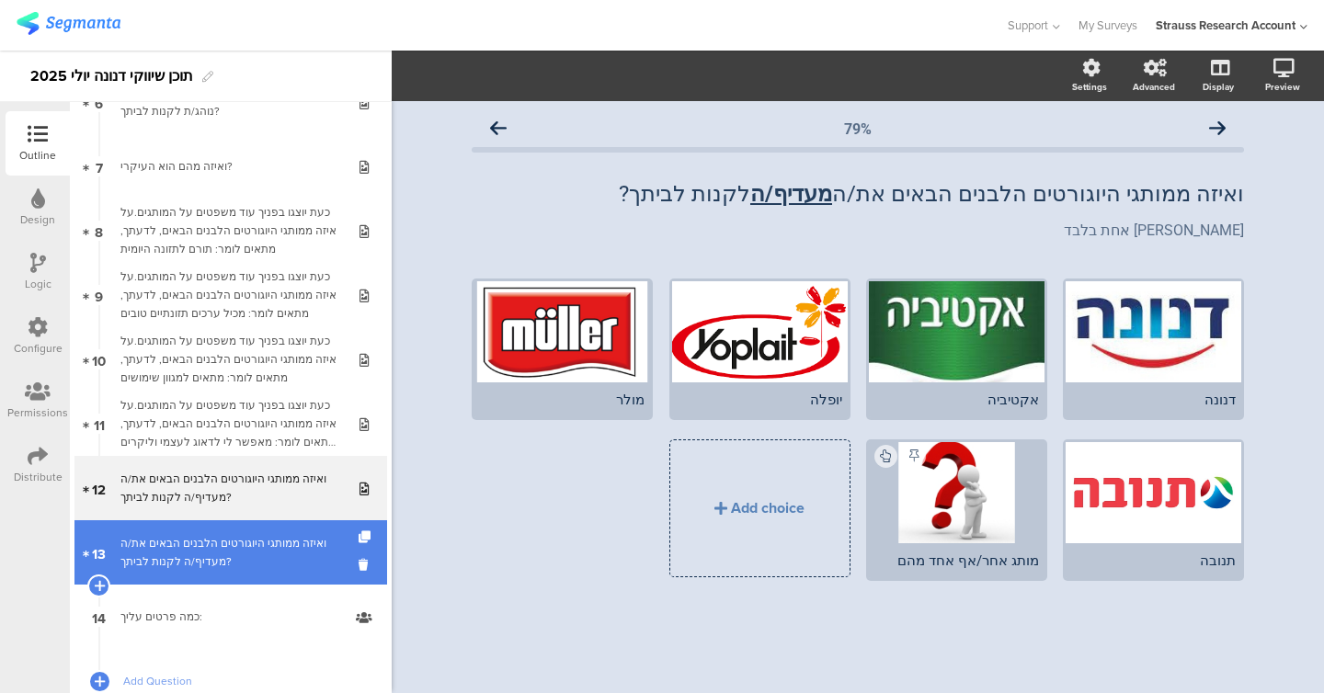
click at [240, 541] on div "ואיזה ממותגי היוגורטים הלבנים הבאים את/ה מעדיף/ה לקנות לביתך?" at bounding box center [230, 552] width 220 height 37
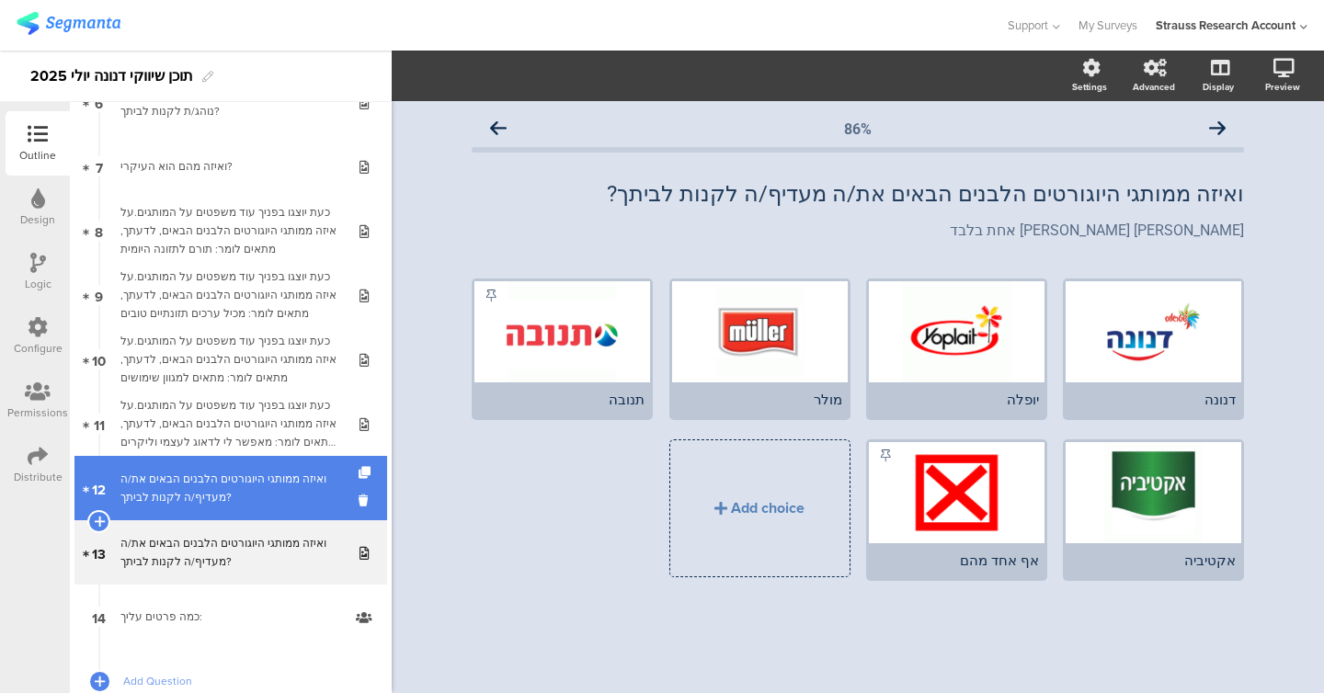
click at [240, 500] on div "ואיזה ממותגי היוגורטים הלבנים הבאים את/ה מעדיף/ה לקנות לביתך?" at bounding box center [230, 488] width 220 height 37
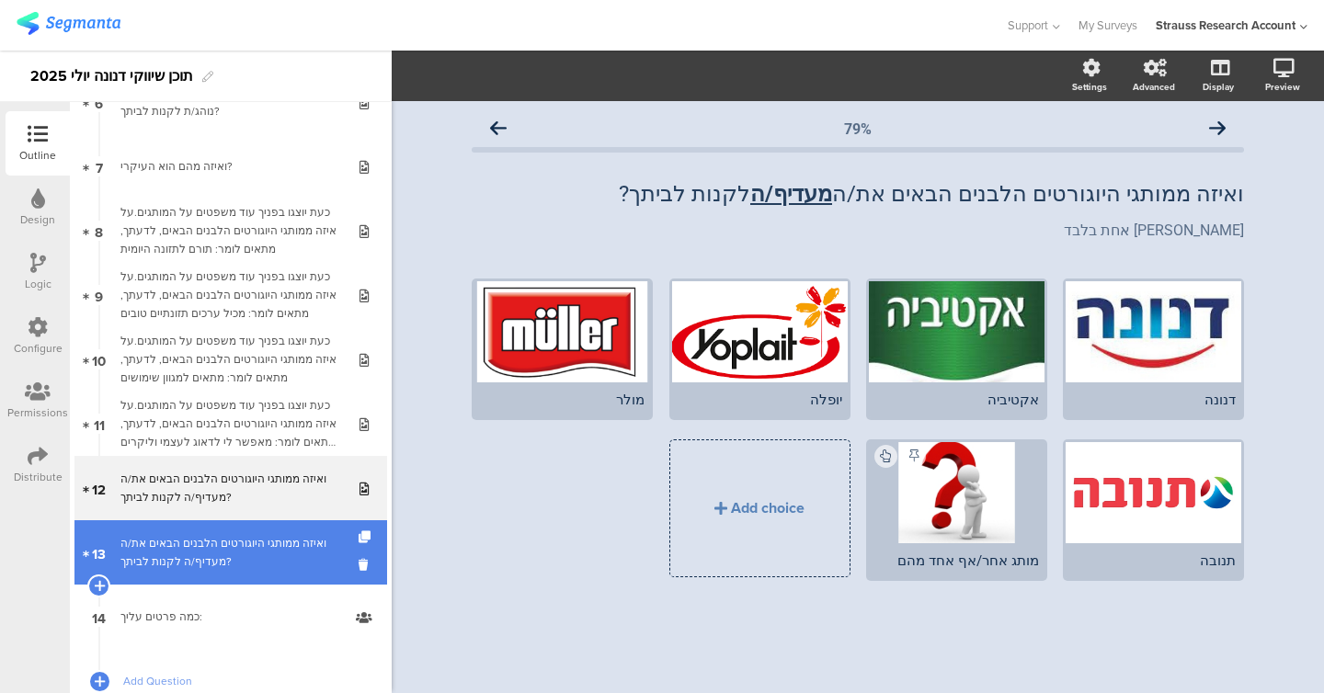
click at [240, 541] on div "ואיזה ממותגי היוגורטים הלבנים הבאים את/ה מעדיף/ה לקנות לביתך?" at bounding box center [230, 552] width 220 height 37
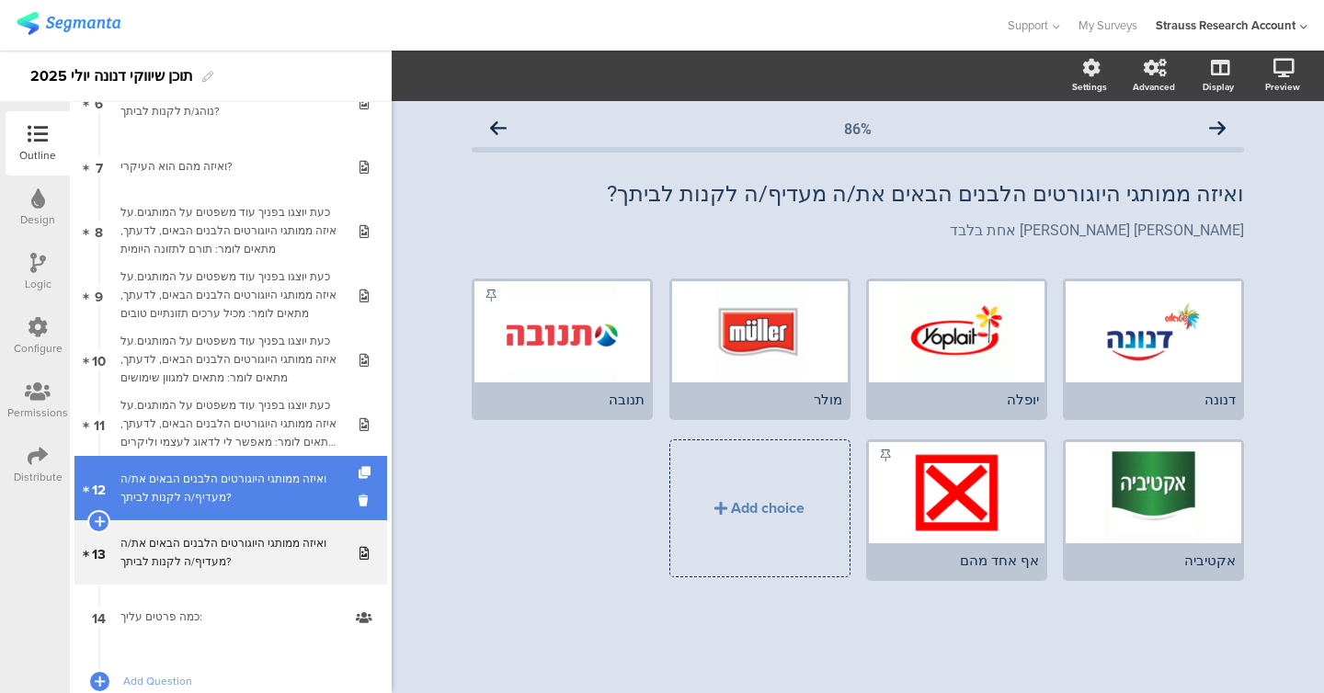
click at [240, 499] on div "ואיזה ממותגי היוגורטים הלבנים הבאים את/ה מעדיף/ה לקנות לביתך?" at bounding box center [230, 488] width 220 height 37
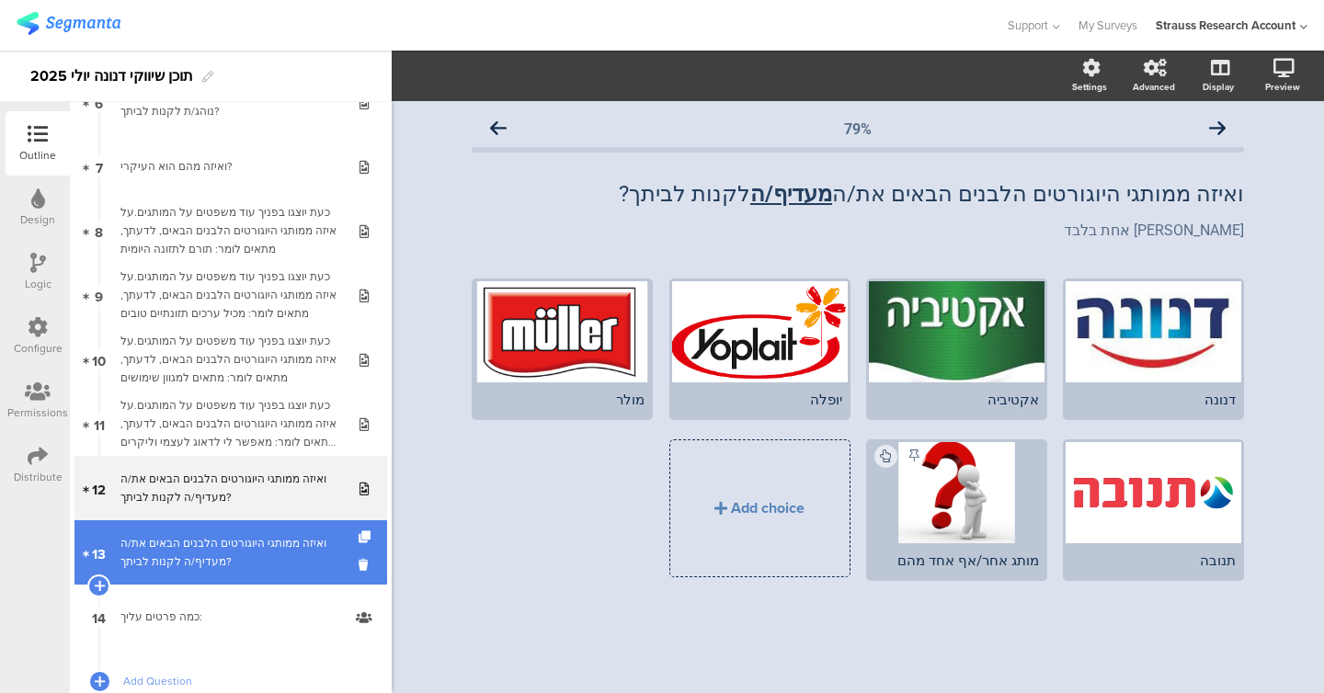
click at [232, 535] on div "ואיזה ממותגי היוגורטים הלבנים הבאים את/ה מעדיף/ה לקנות לביתך?" at bounding box center [230, 552] width 220 height 37
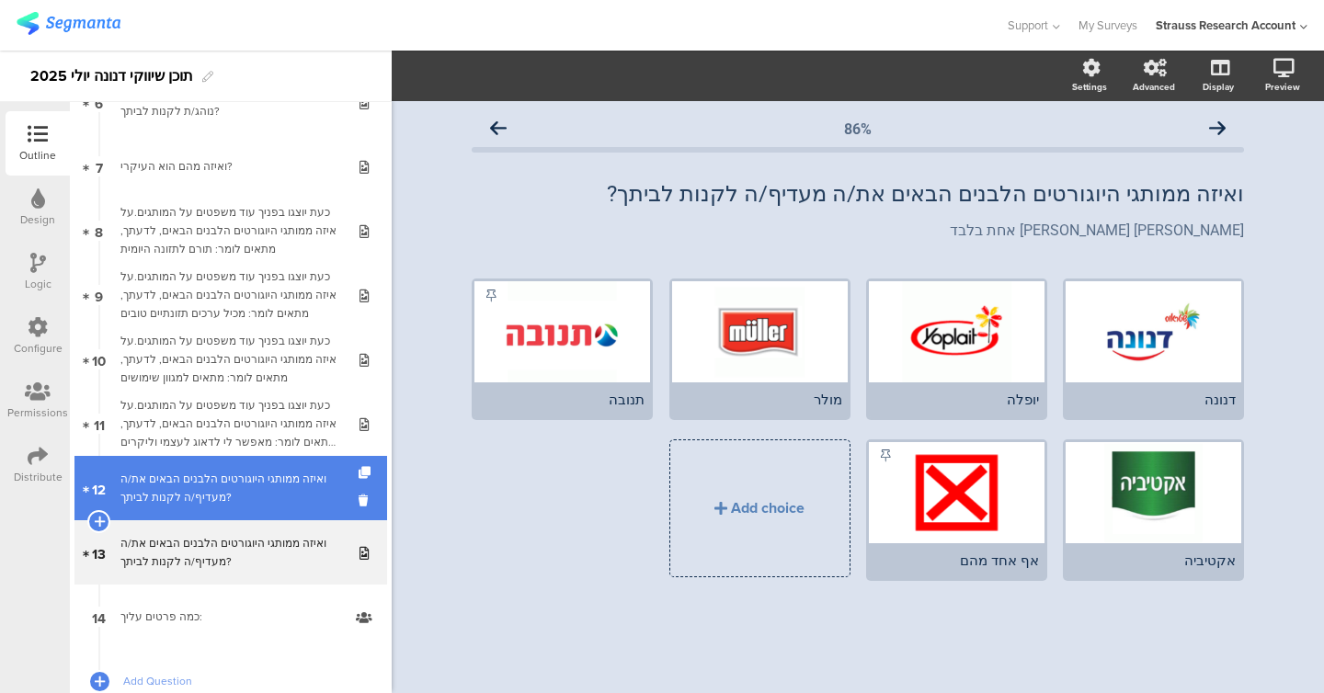
click at [233, 483] on div "ואיזה ממותגי היוגורטים הלבנים הבאים את/ה מעדיף/ה לקנות לביתך?" at bounding box center [230, 488] width 220 height 37
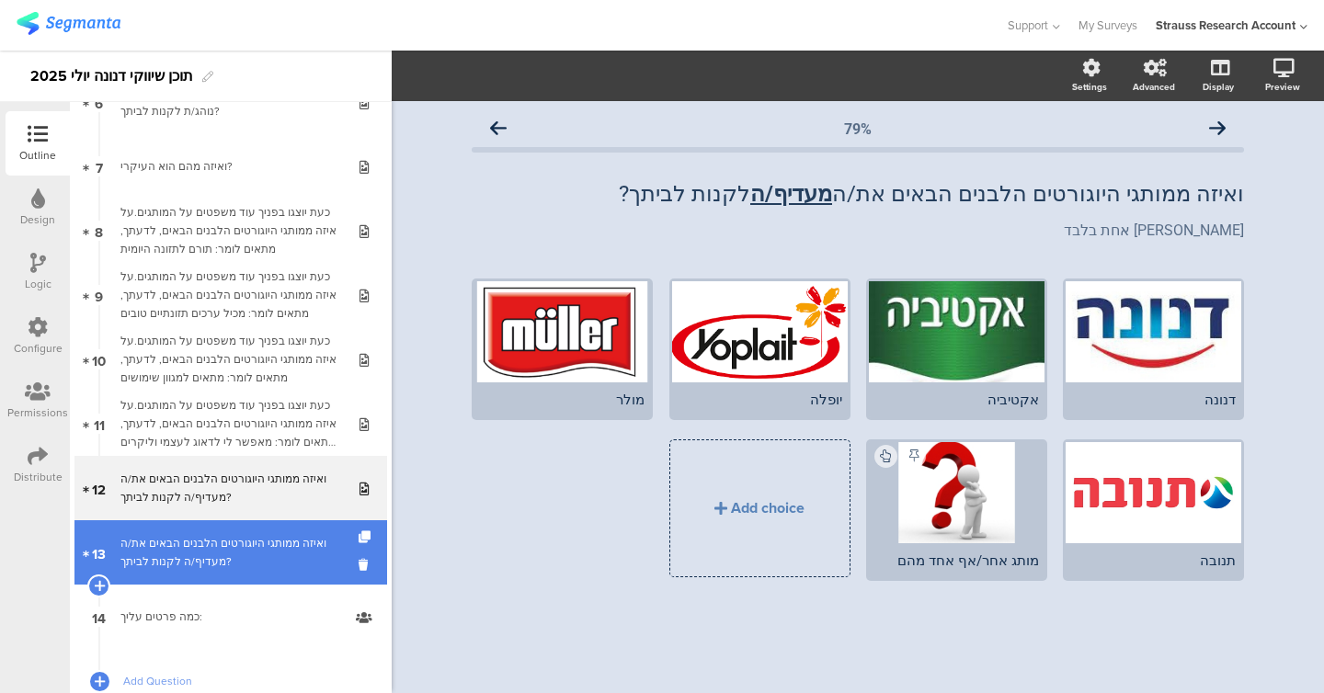
click at [231, 548] on div "ואיזה ממותגי היוגורטים הלבנים הבאים את/ה מעדיף/ה לקנות לביתך?" at bounding box center [230, 552] width 220 height 37
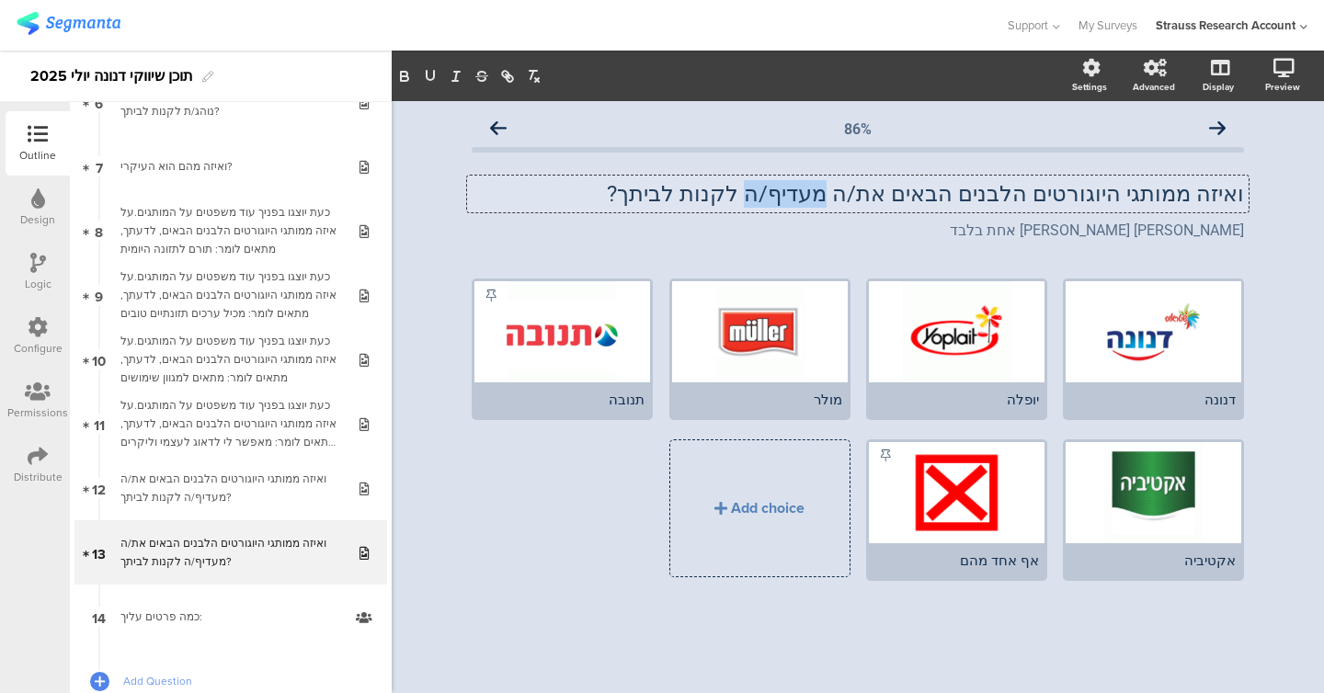
drag, startPoint x: 727, startPoint y: 192, endPoint x: 799, endPoint y: 199, distance: 72.0
click at [564, 199] on div "ואיזה ממותגי היוגורטים הלבנים הבאים את/ה מעדיף/ה לקנות לביתך? ואיזה ממותגי היוג…" at bounding box center [857, 194] width 781 height 37
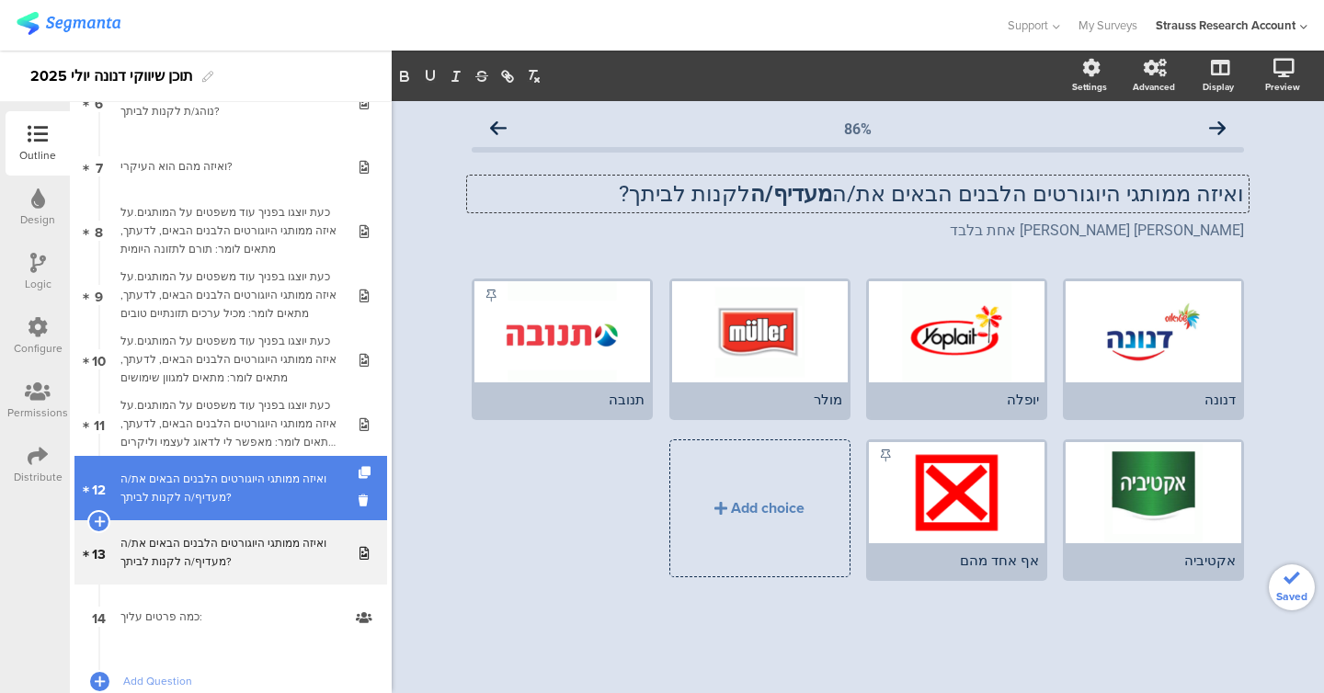
click at [236, 506] on link "12 ואיזה ממותגי היוגורטים הלבנים הבאים את/ה מעדיף/ה לקנות לביתך?" at bounding box center [230, 488] width 313 height 64
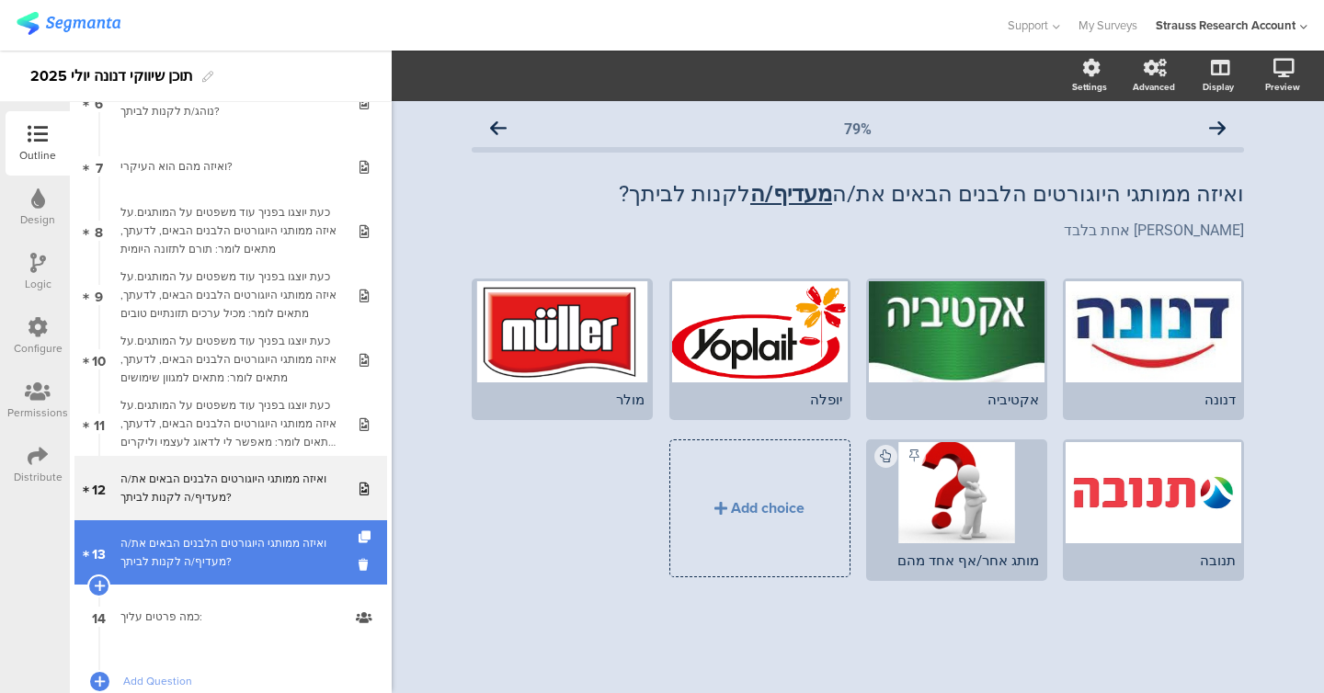
click at [228, 556] on div "ואיזה ממותגי היוגורטים הלבנים הבאים את/ה מעדיף/ה לקנות לביתך?" at bounding box center [230, 552] width 220 height 37
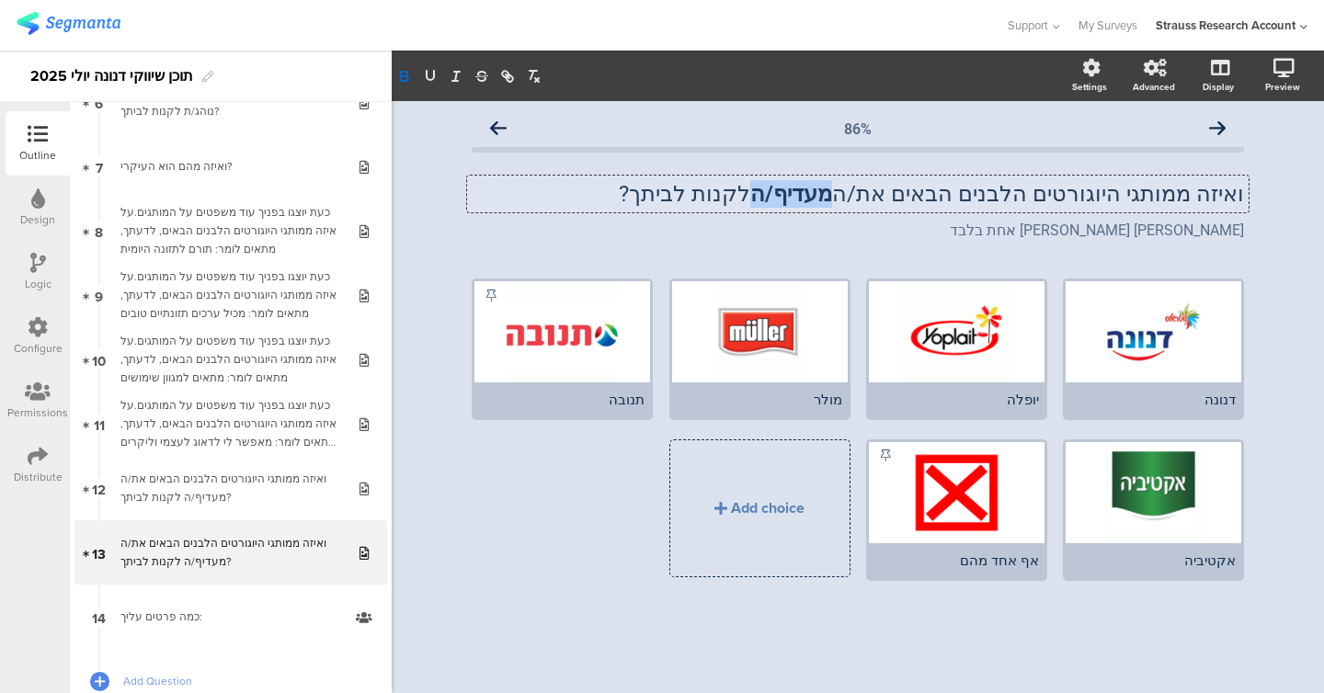
drag, startPoint x: 719, startPoint y: 195, endPoint x: 803, endPoint y: 202, distance: 84.0
click at [564, 202] on div "ואיזה ממותגי היוגורטים הלבנים הבאים את/ה מעדיף/ה לקנות לביתך? ואיזה ממותגי היוג…" at bounding box center [857, 194] width 781 height 37
click at [436, 78] on icon "button" at bounding box center [430, 76] width 17 height 17
click at [438, 302] on div "86% ואיזה ממותגי היוגורטים הלבנים הבאים את/ה מעדיף/ה לקנות לביתך? ואיזה ממותגי …" at bounding box center [858, 397] width 932 height 592
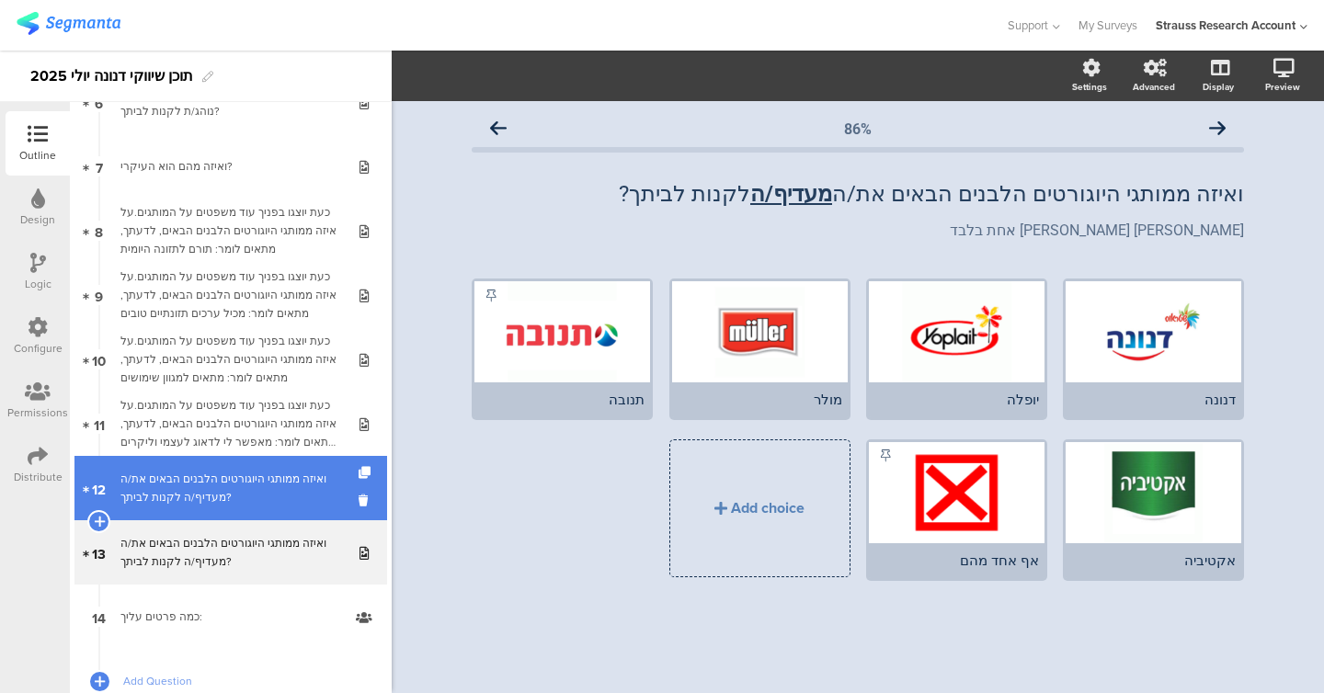
click at [245, 502] on div "ואיזה ממותגי היוגורטים הלבנים הבאים את/ה מעדיף/ה לקנות לביתך?" at bounding box center [230, 488] width 220 height 37
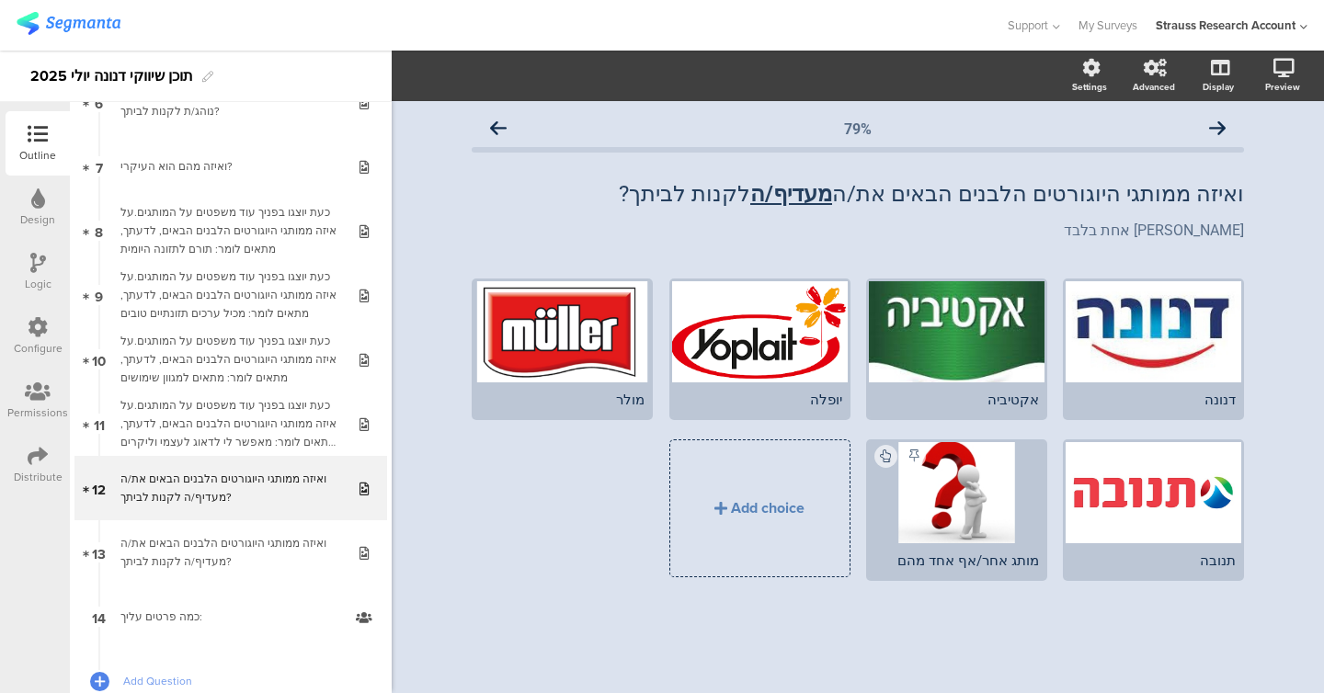
click at [42, 257] on icon at bounding box center [38, 263] width 16 height 20
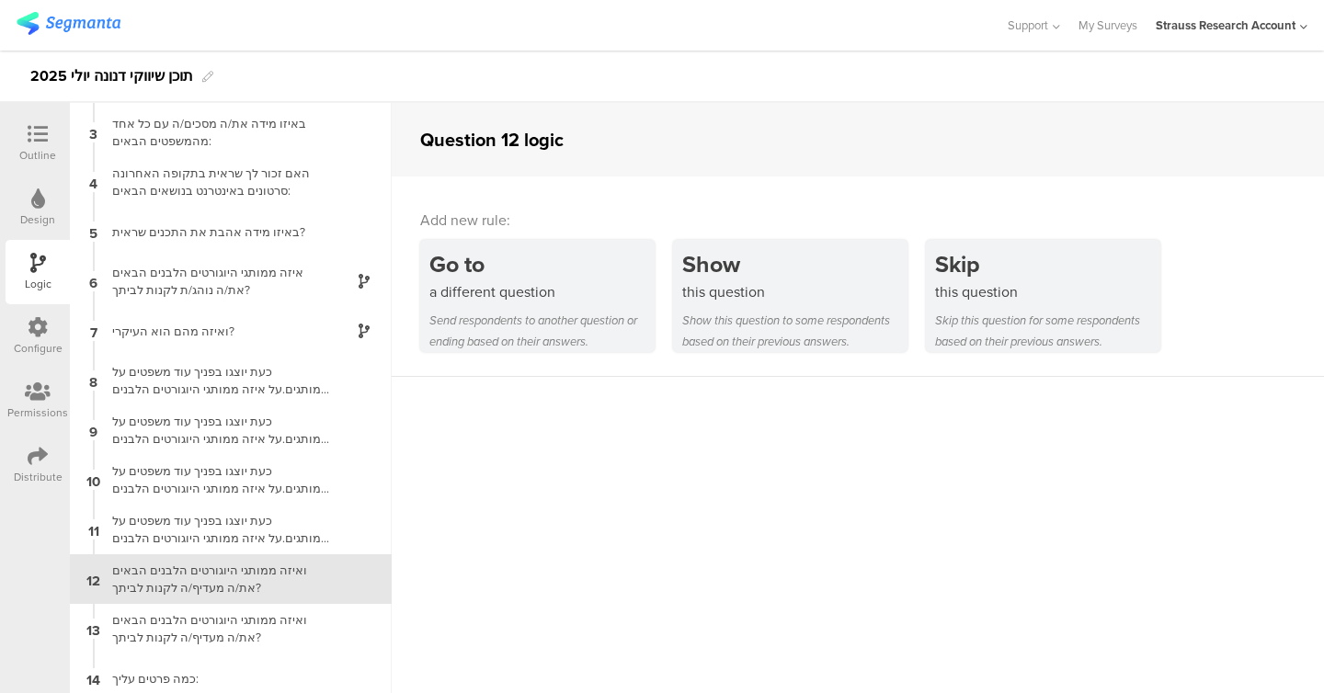
scroll to position [104, 0]
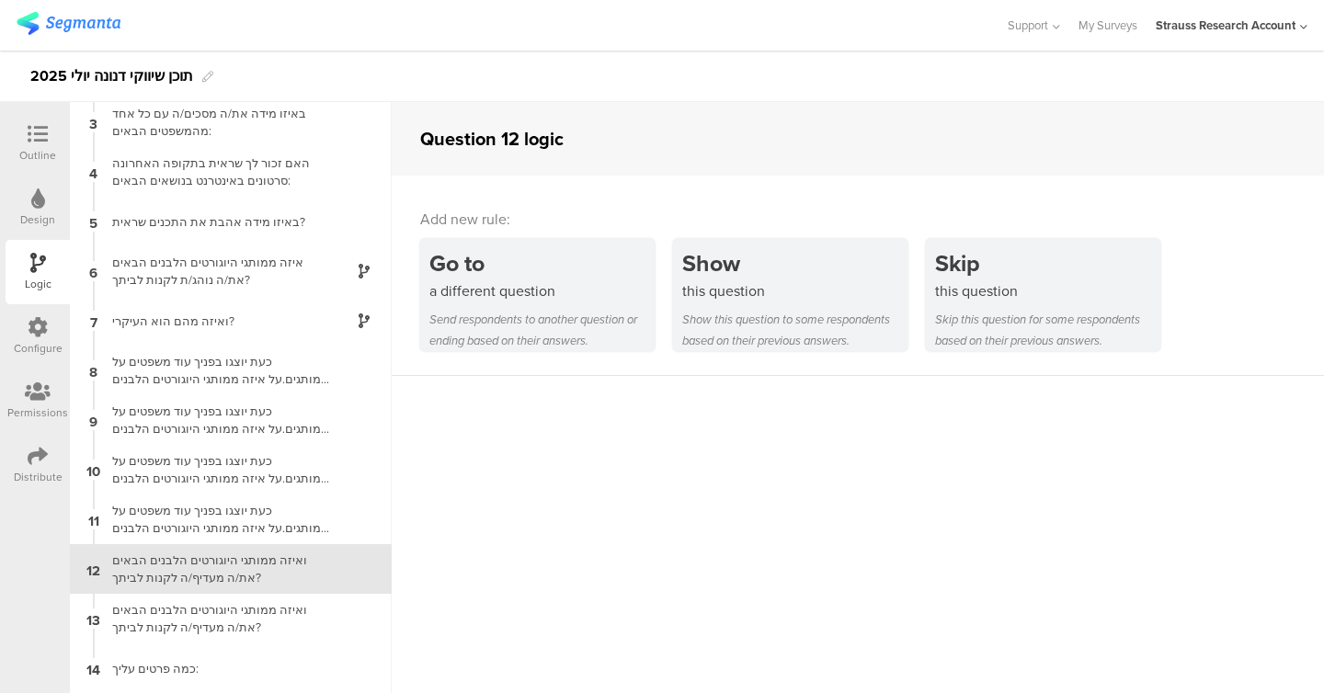
click at [31, 141] on icon at bounding box center [38, 134] width 20 height 20
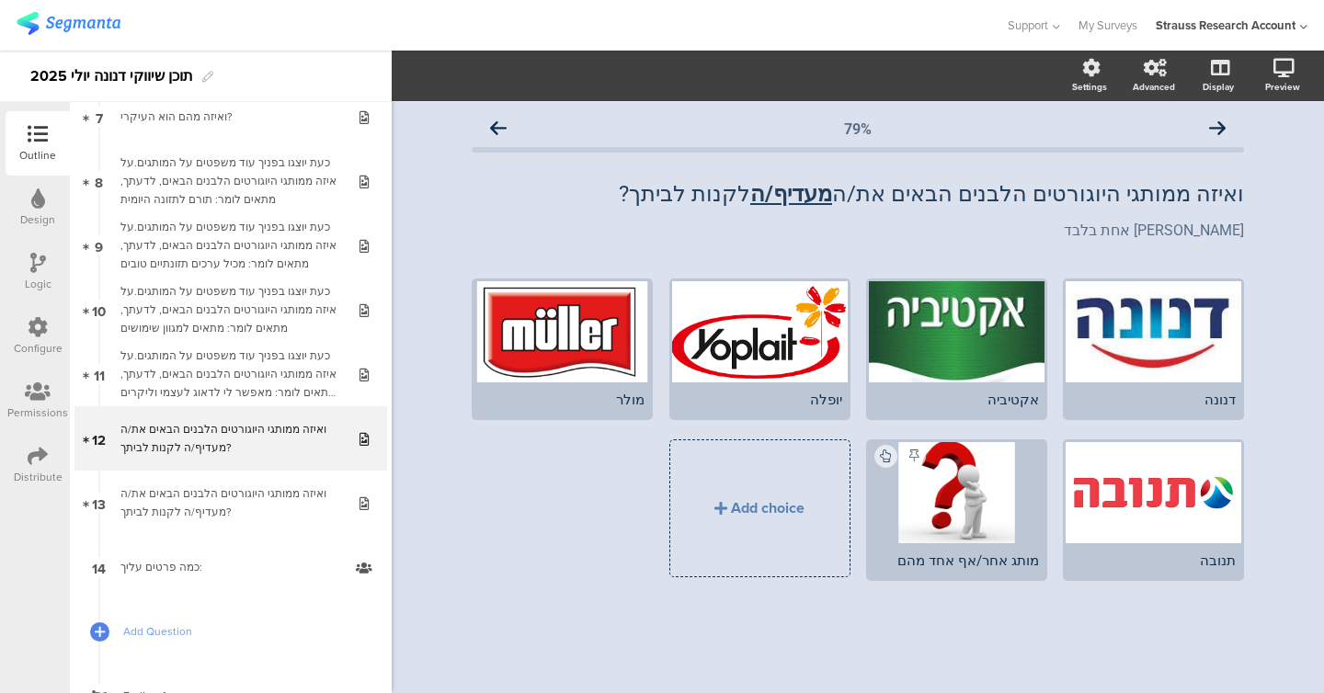
scroll to position [518, 0]
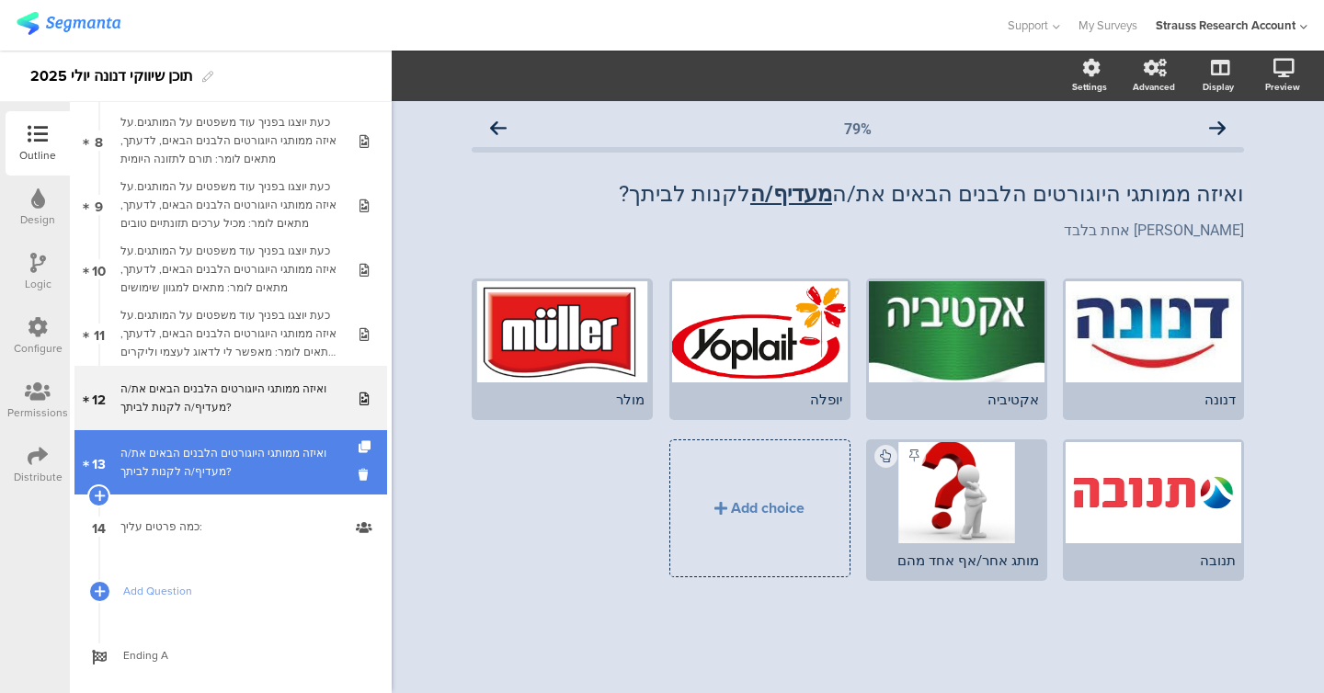
click at [266, 467] on div "ואיזה ממותגי היוגורטים הלבנים הבאים את/ה מעדיף/ה לקנות לביתך?" at bounding box center [230, 462] width 220 height 37
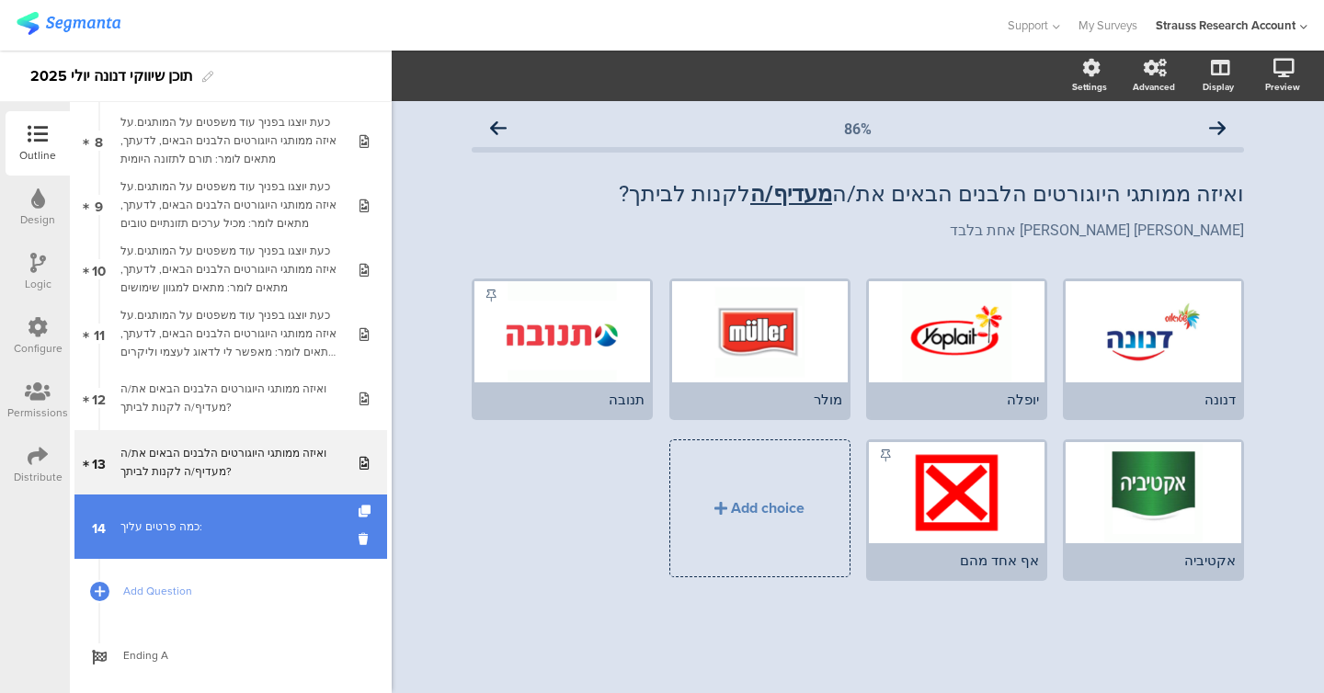
click at [246, 510] on link "14 כמה פרטים עליך:" at bounding box center [230, 527] width 313 height 64
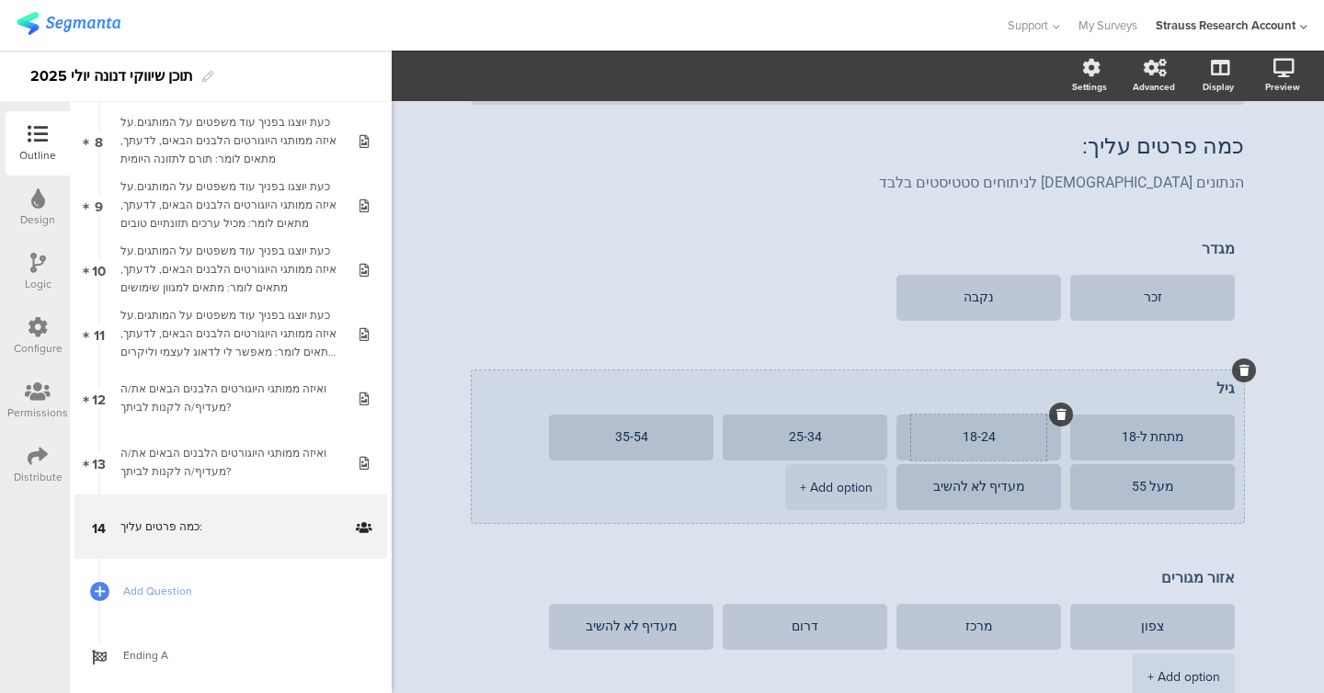
scroll to position [24, 0]
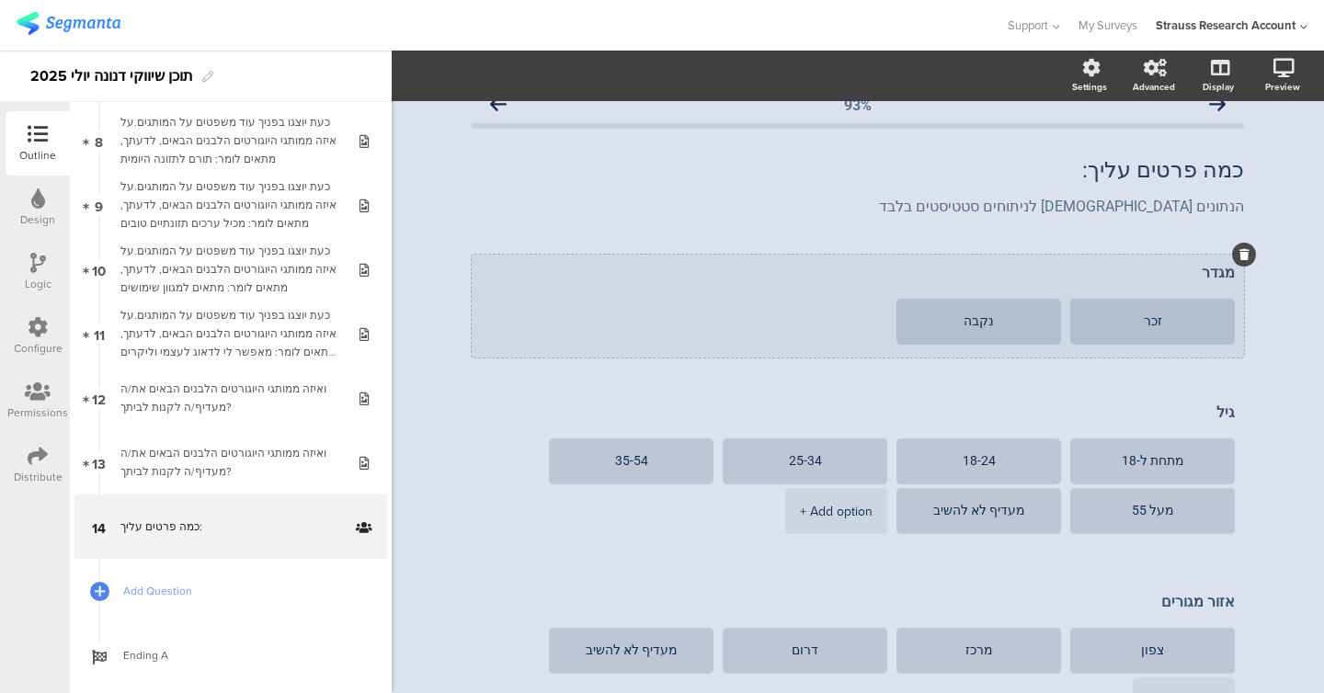
click at [564, 255] on div at bounding box center [1244, 255] width 24 height 24
click at [564, 259] on icon at bounding box center [1244, 254] width 10 height 11
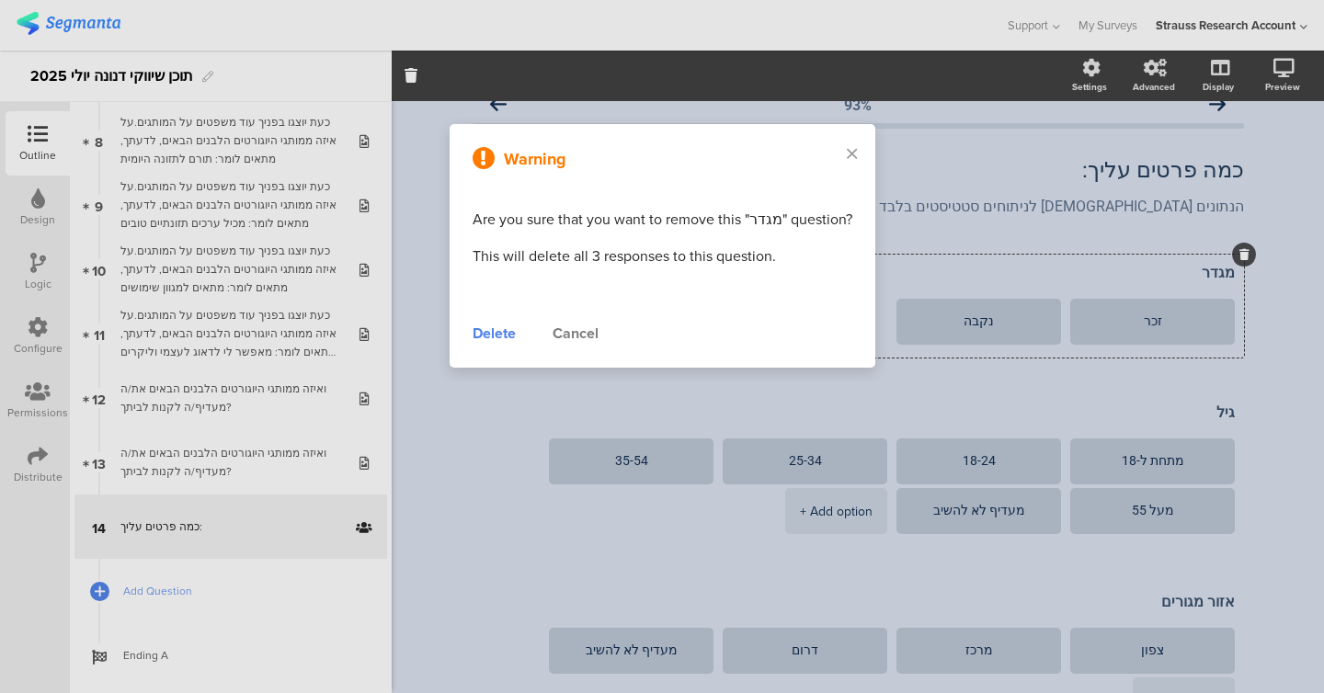
click at [502, 326] on div "Delete" at bounding box center [493, 334] width 43 height 22
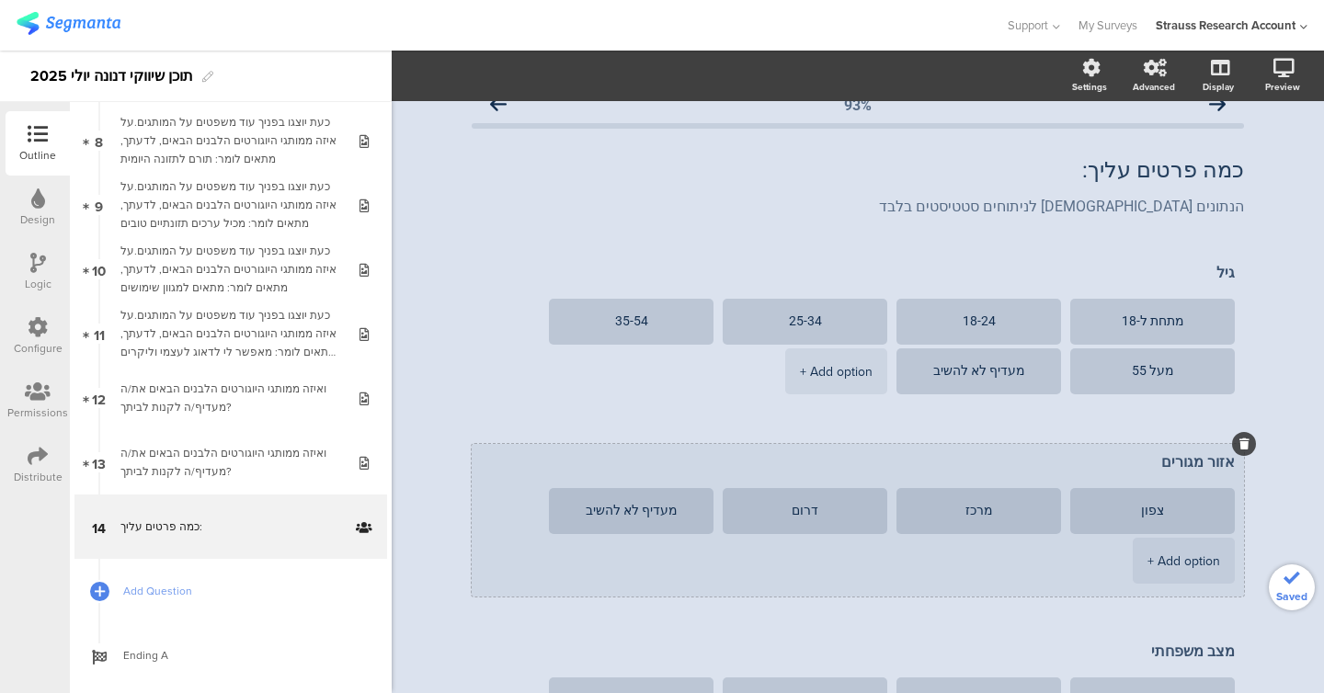
scroll to position [263, 0]
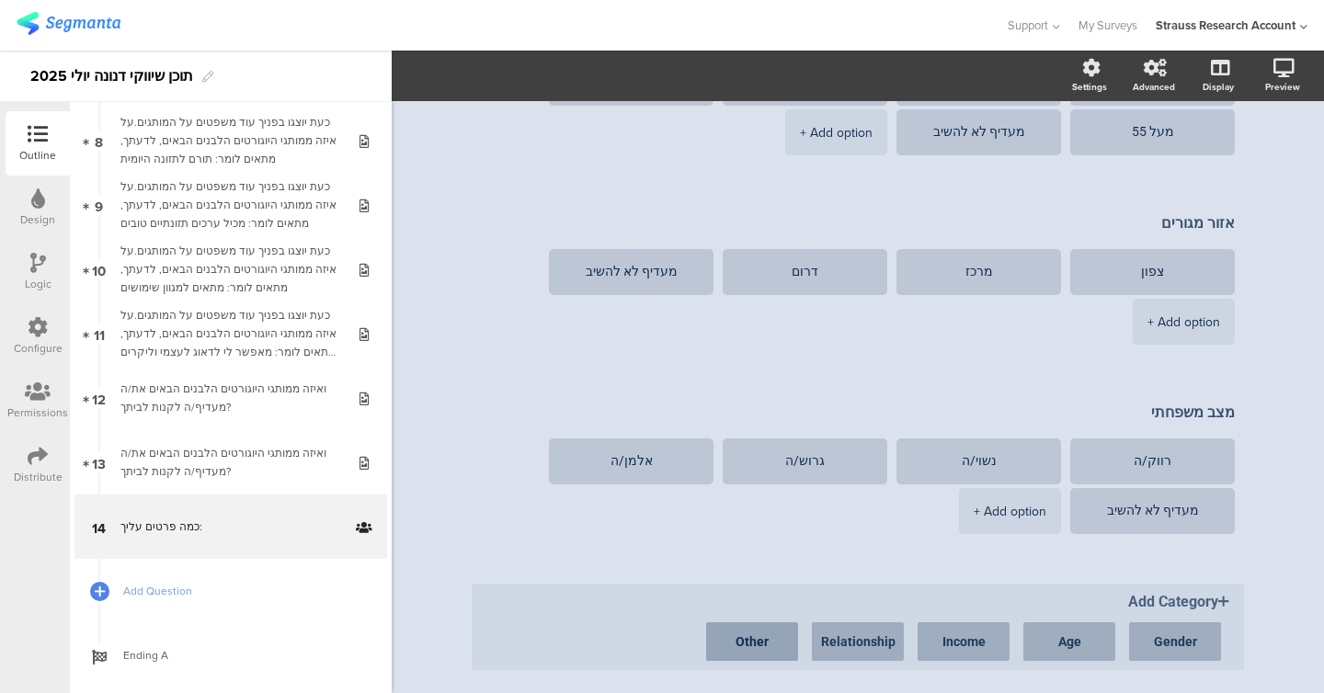
click at [564, 644] on button "Other" at bounding box center [752, 641] width 92 height 39
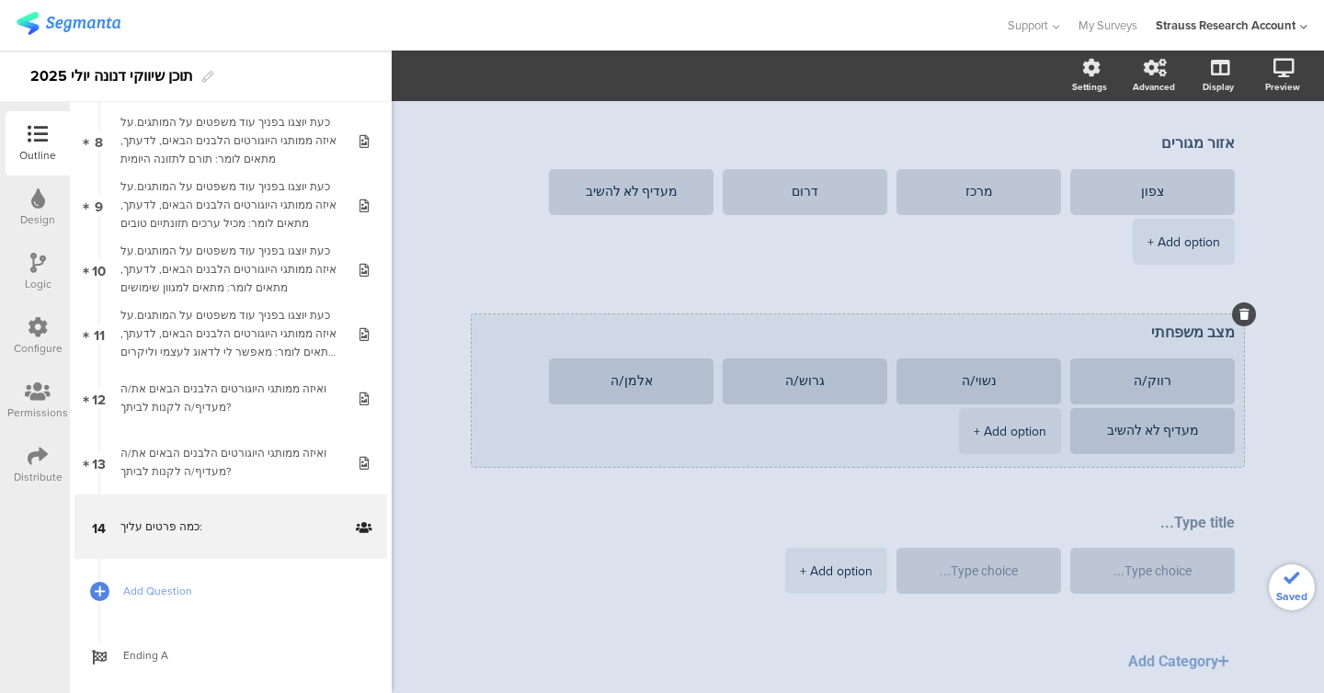
scroll to position [370, 0]
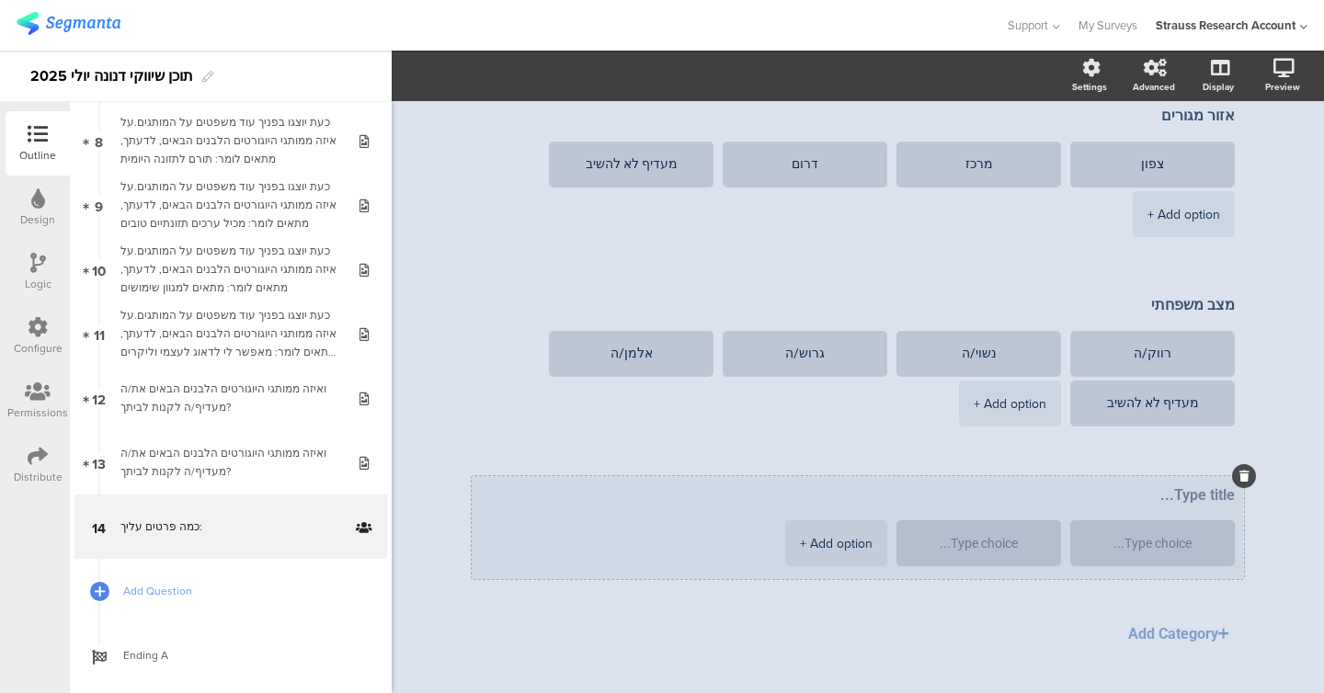
click at [564, 494] on textarea at bounding box center [858, 494] width 754 height 17
click at [564, 550] on div at bounding box center [1152, 543] width 135 height 46
type textarea "מגדר"
click at [564, 540] on textarea at bounding box center [1152, 544] width 135 height 14
type textarea "זכר"
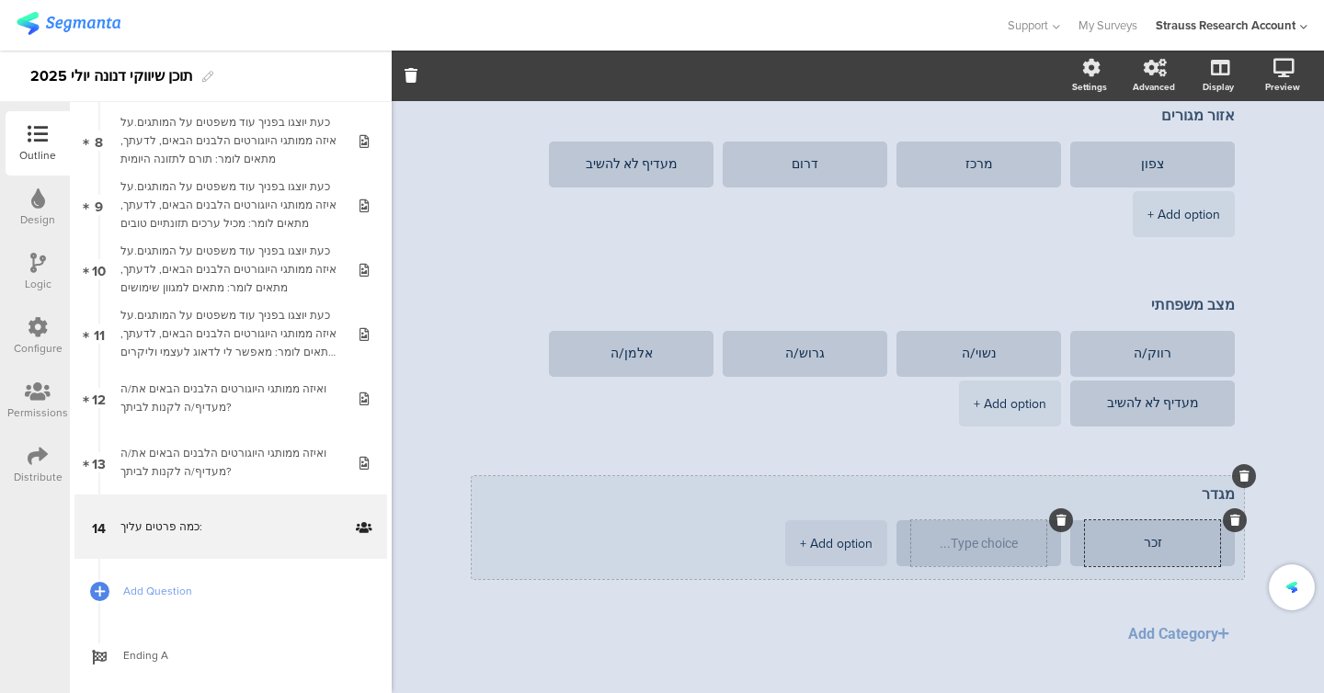
click at [564, 542] on textarea at bounding box center [978, 544] width 135 height 14
click at [564, 541] on div "+ Add option" at bounding box center [836, 543] width 73 height 46
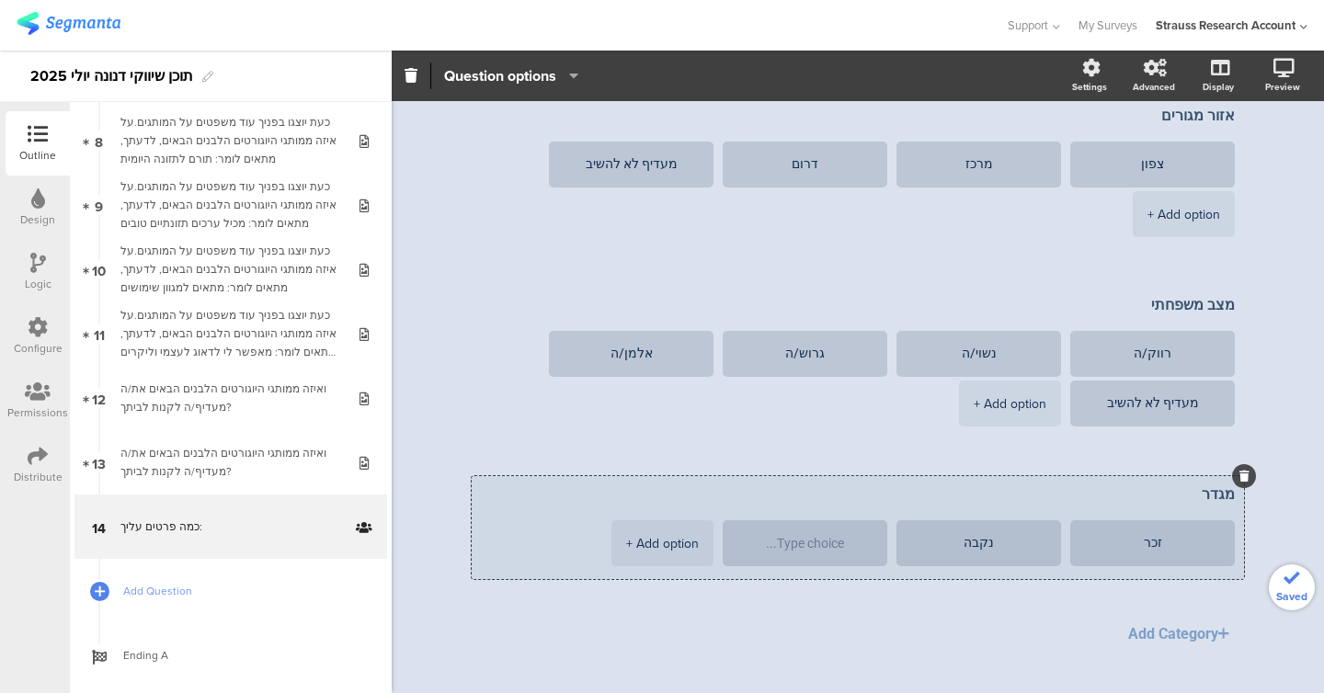
type textarea "נקבה"
click at [564, 541] on textarea at bounding box center [804, 544] width 135 height 14
type textarea "מ"
click at [564, 528] on div at bounding box center [887, 520] width 24 height 24
click at [564, 520] on icon at bounding box center [887, 520] width 10 height 11
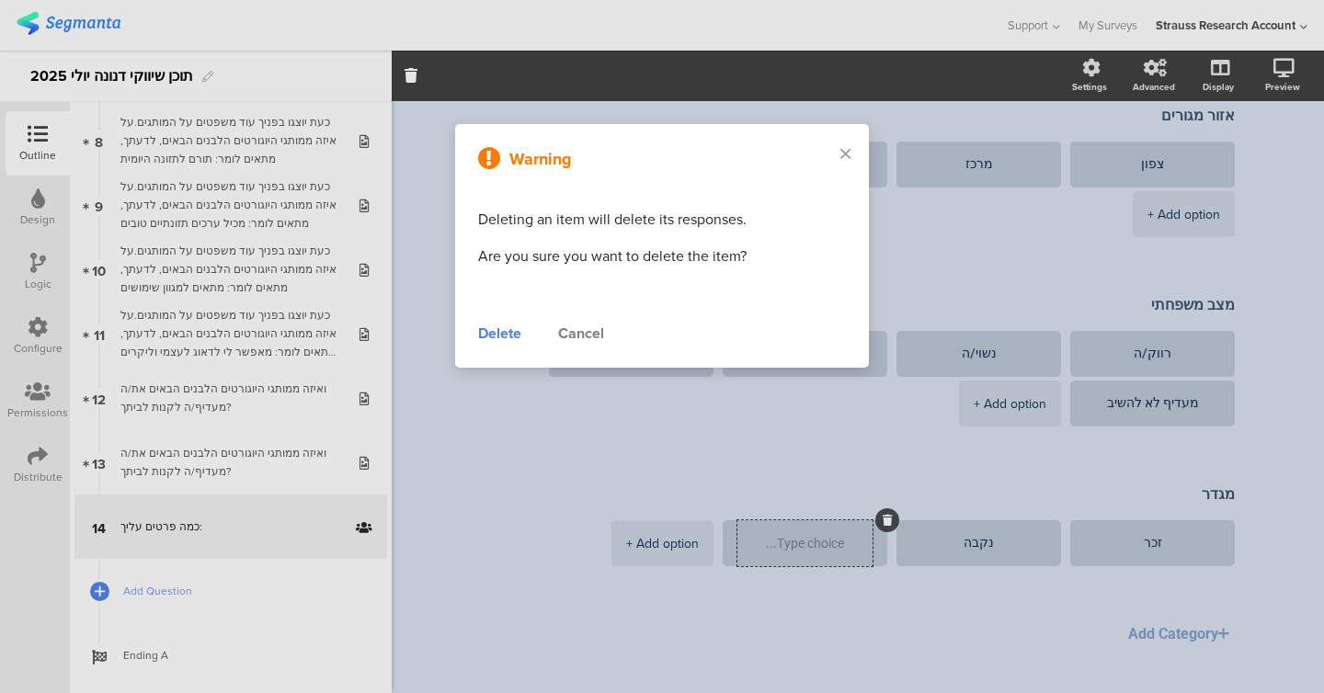
click at [488, 328] on div "Delete" at bounding box center [499, 334] width 43 height 22
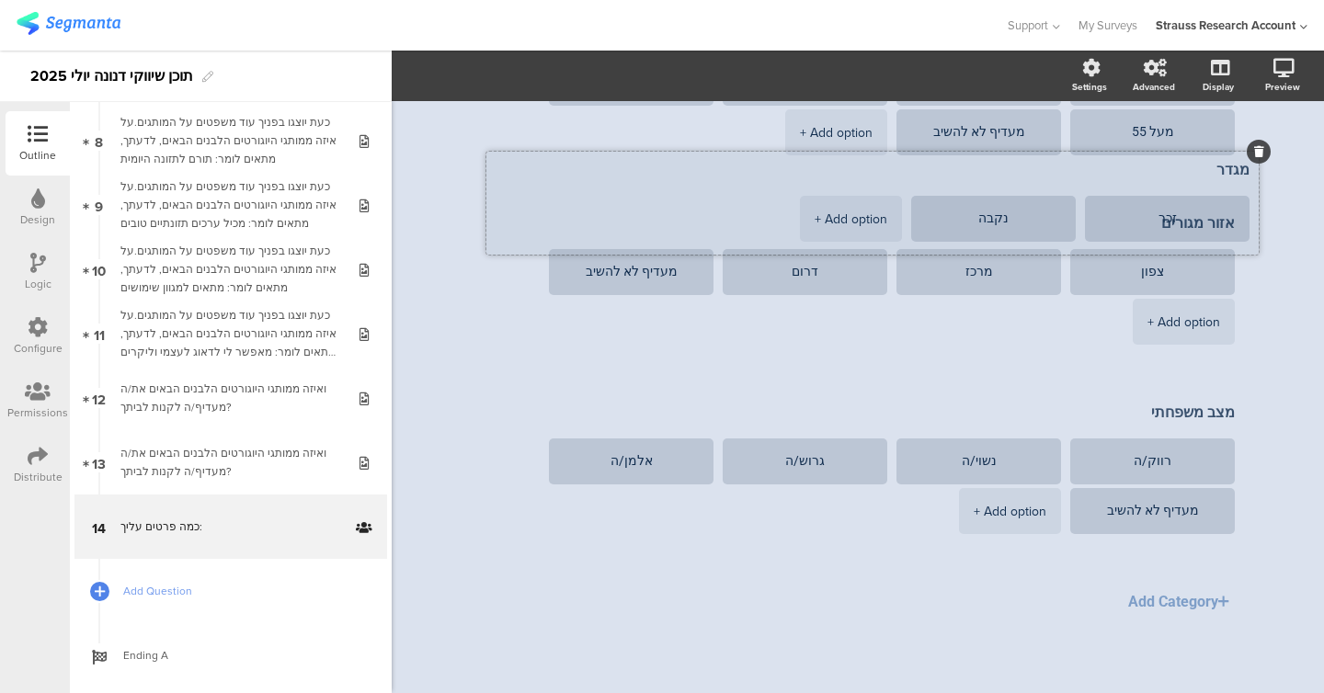
drag, startPoint x: 1222, startPoint y: 478, endPoint x: 1236, endPoint y: 154, distance: 324.8
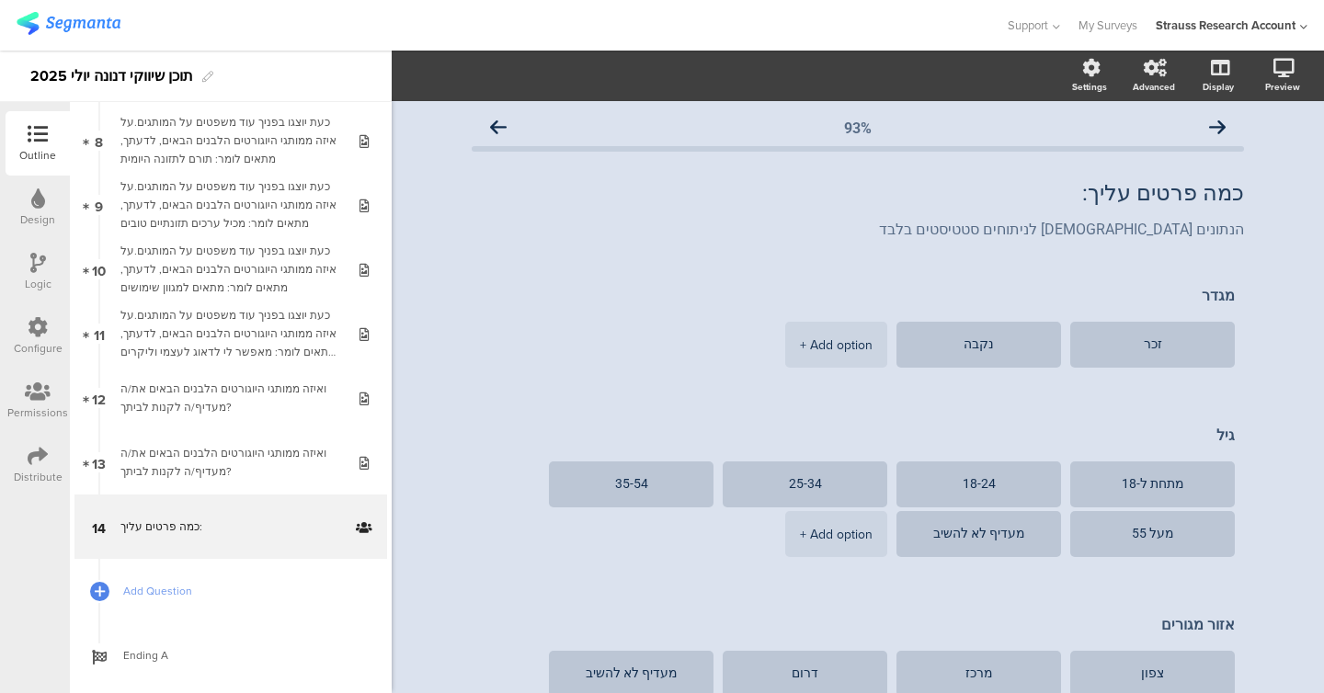
scroll to position [0, 0]
click at [564, 209] on div "93% כמה פרטים עליך: כמה פרטים עליך: הנתונים [DEMOGRAPHIC_DATA] לניתוחים סטטיסטי…" at bounding box center [858, 598] width 932 height 995
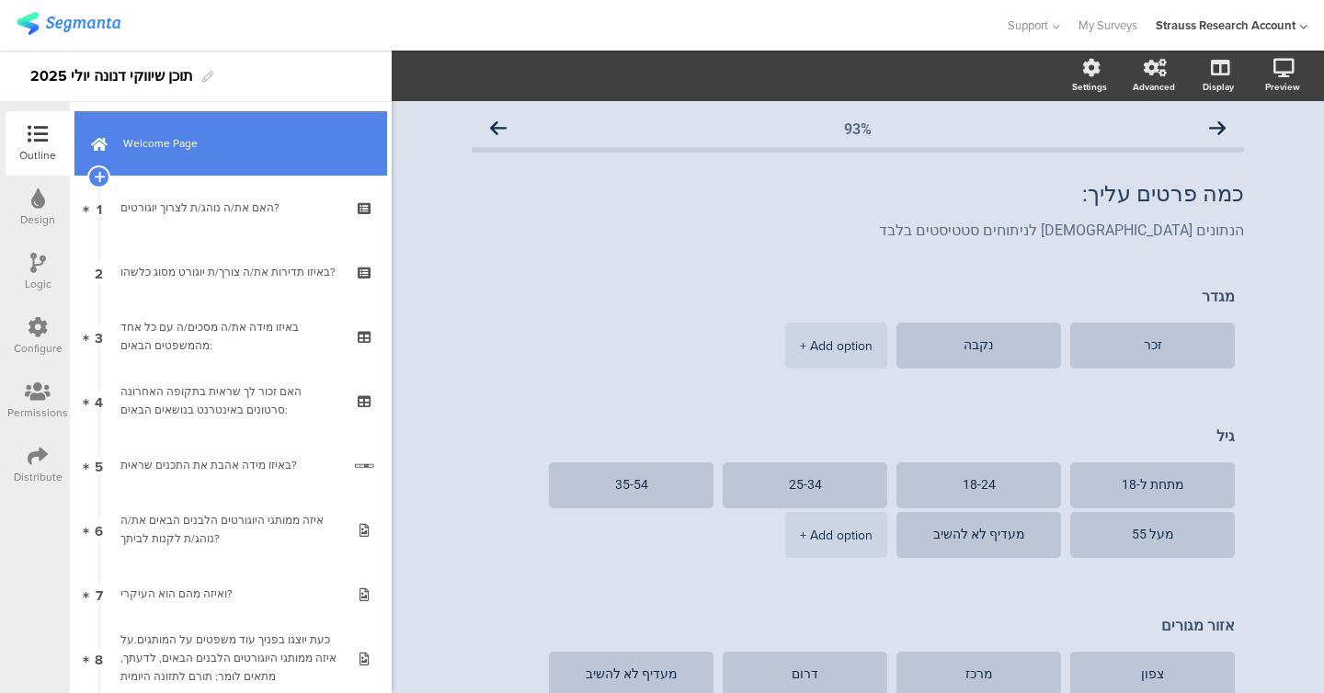
click at [145, 141] on span "Welcome Page" at bounding box center [240, 143] width 235 height 18
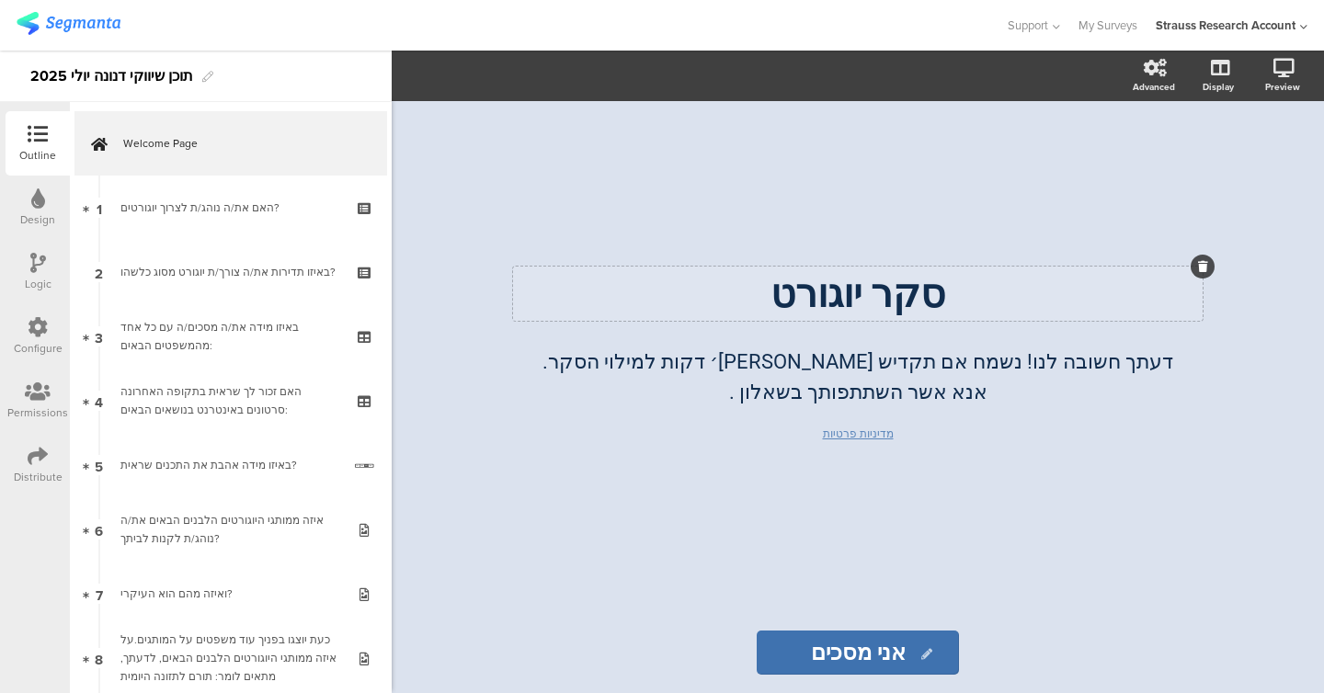
click at [564, 300] on div "סקר [PERSON_NAME]" at bounding box center [857, 294] width 689 height 54
click at [564, 300] on p "סקר יוגורט" at bounding box center [858, 293] width 680 height 45
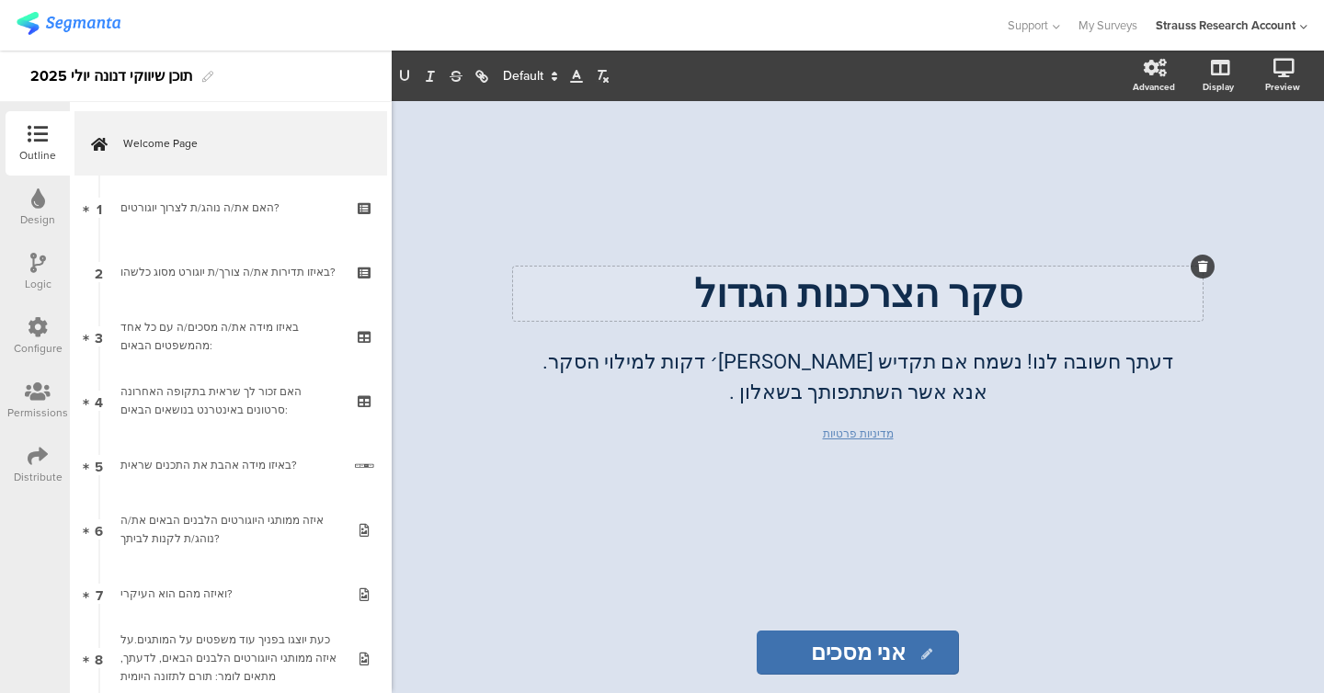
click at [564, 650] on input "אני מסכים" at bounding box center [858, 653] width 202 height 44
click at [564, 509] on div "סקר הצרכנות הגדול סקר הצרכנות הגדול דעתך חשובה לנו! נשמח אם תקדיש [PERSON_NAME]…" at bounding box center [857, 356] width 735 height 511
click at [564, 641] on input "אני מסכים" at bounding box center [858, 653] width 202 height 44
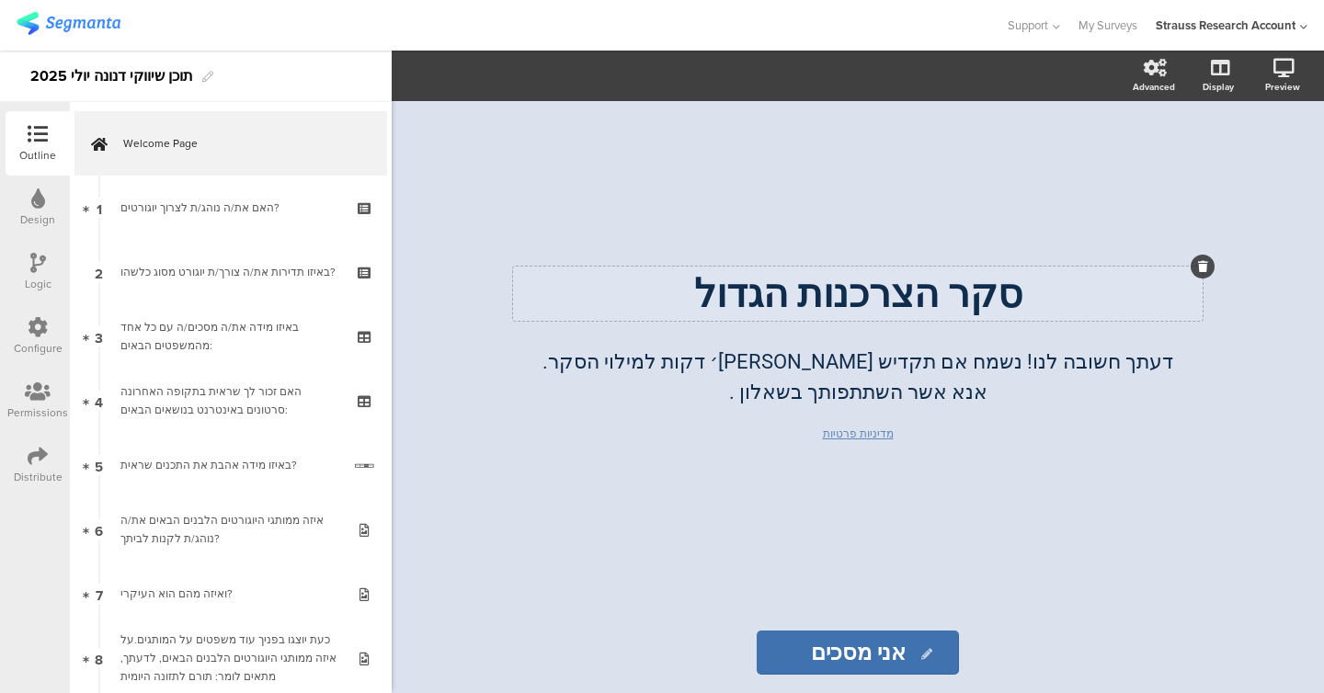
click at [564, 641] on input "אני מסכים" at bounding box center [858, 653] width 202 height 44
type input "v"
click at [564, 654] on input "התחל\י כאן!" at bounding box center [857, 653] width 221 height 44
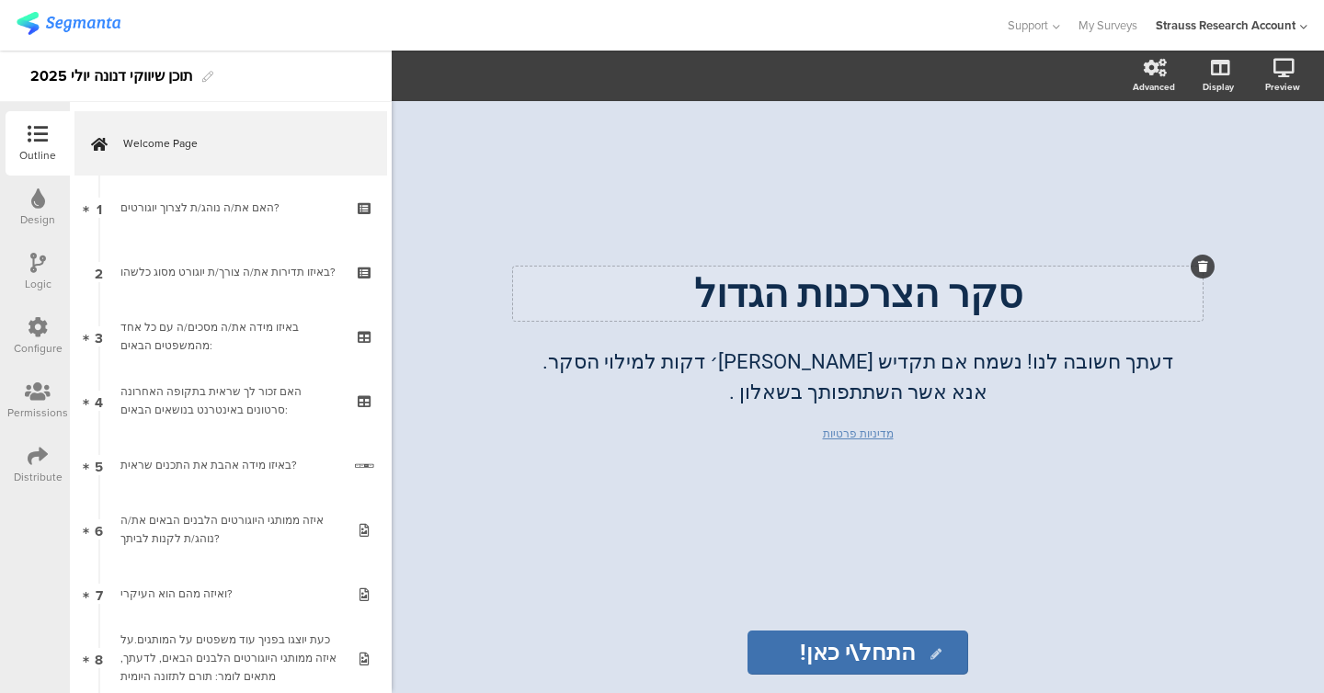
click at [564, 654] on input "התחל\י כאן!" at bounding box center [857, 653] width 221 height 44
type input "לחצ\י להתחיל!"
click at [564, 655] on input "לחצ\י להתחיל!" at bounding box center [856, 653] width 245 height 44
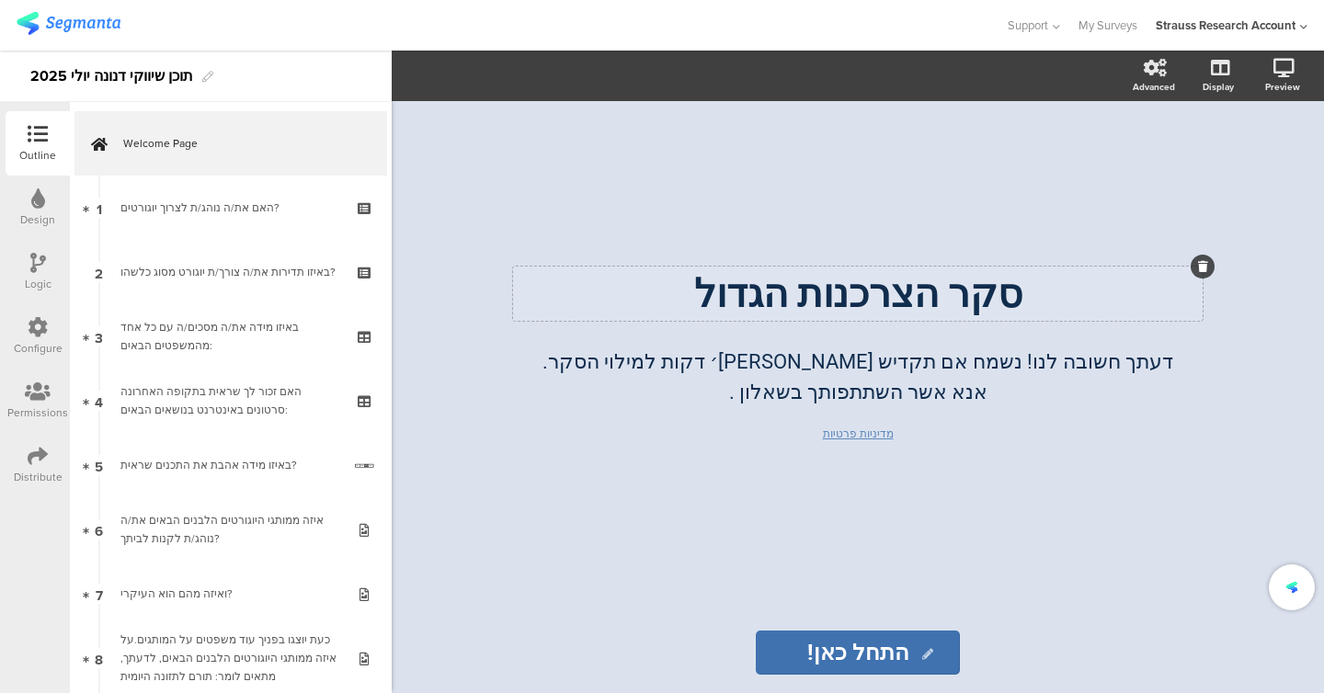
type input "התחל כאן!"
click at [564, 594] on div "סקר הצרכנות הגדול סקר הצרכנות הגדול דעתך חשובה לנו! נשמח אם תקדיש [PERSON_NAME]…" at bounding box center [857, 356] width 735 height 511
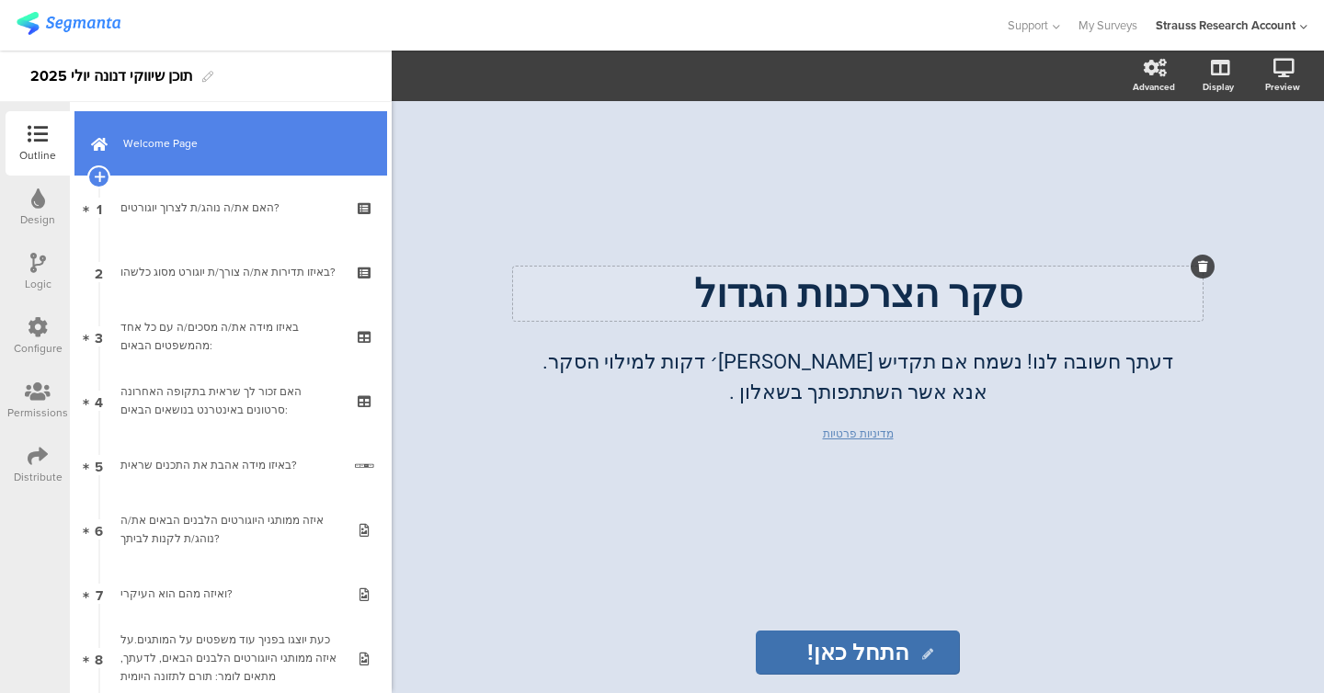
click at [242, 161] on link "Welcome Page" at bounding box center [230, 143] width 313 height 64
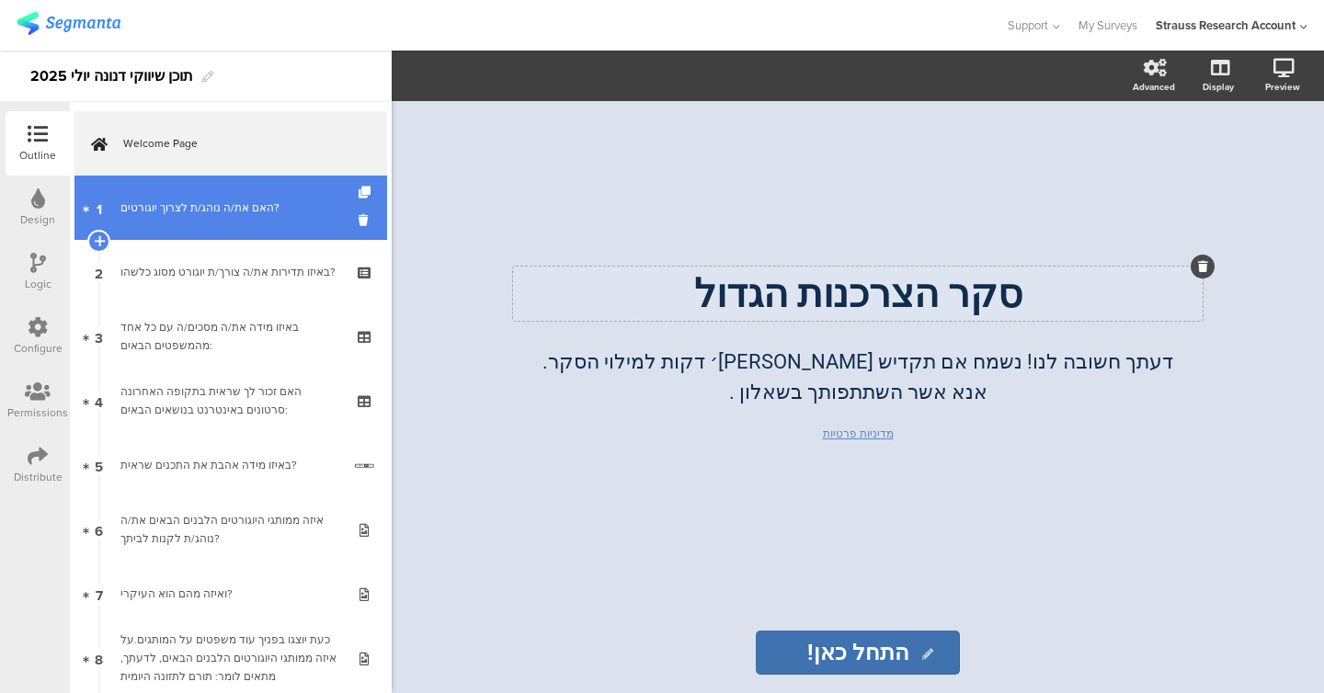
click at [242, 199] on div "האם את/ה נוהג/ת לצרוך יוגורטים?" at bounding box center [230, 208] width 220 height 18
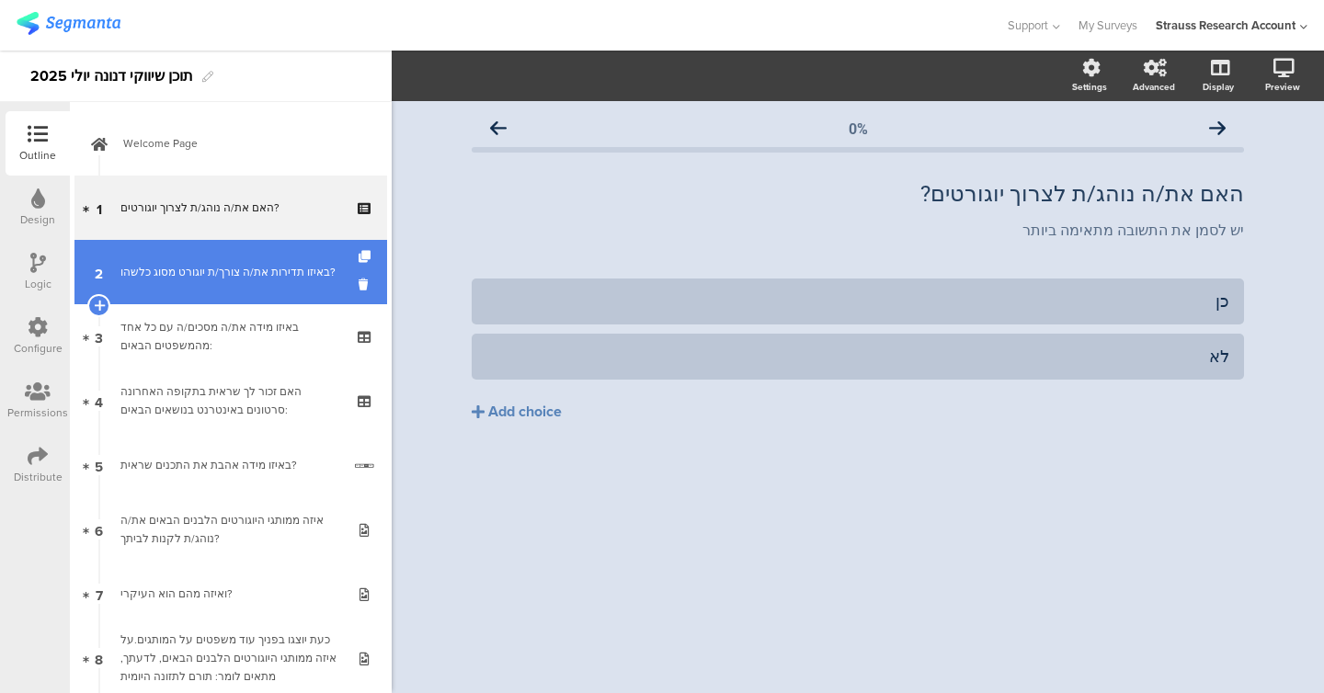
click at [228, 276] on div "באיזו תדירות את/ה צורך/ת יוגורט מסוג כלשהו?" at bounding box center [230, 272] width 220 height 18
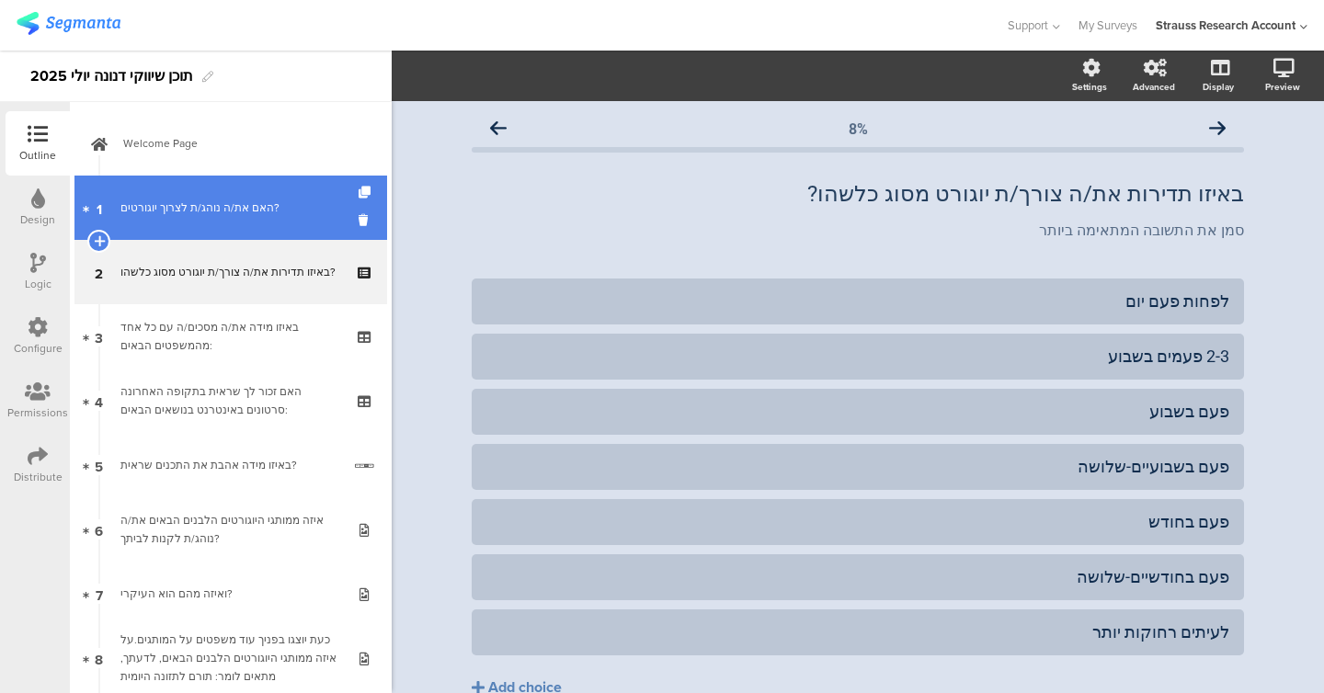
click at [208, 206] on div "האם את/ה נוהג/ת לצרוך יוגורטים?" at bounding box center [230, 208] width 220 height 18
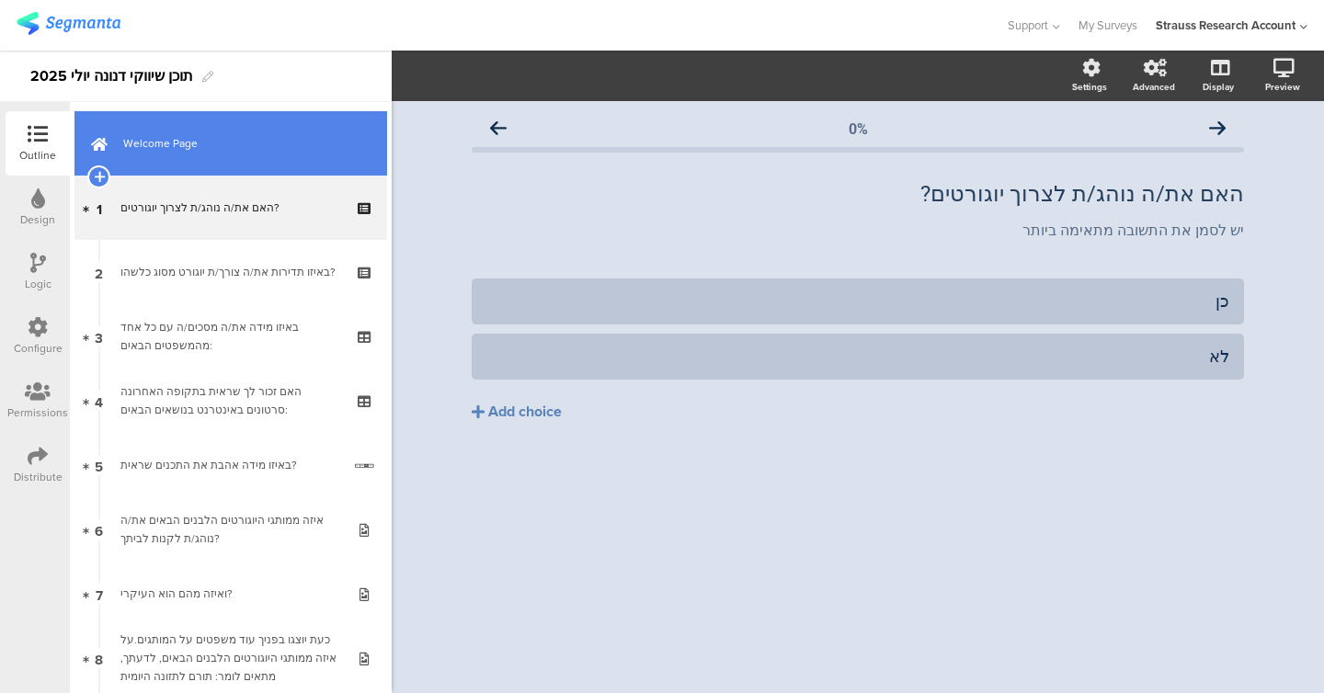
click at [166, 140] on span "Welcome Page" at bounding box center [240, 143] width 235 height 18
